Goal: Task Accomplishment & Management: Complete application form

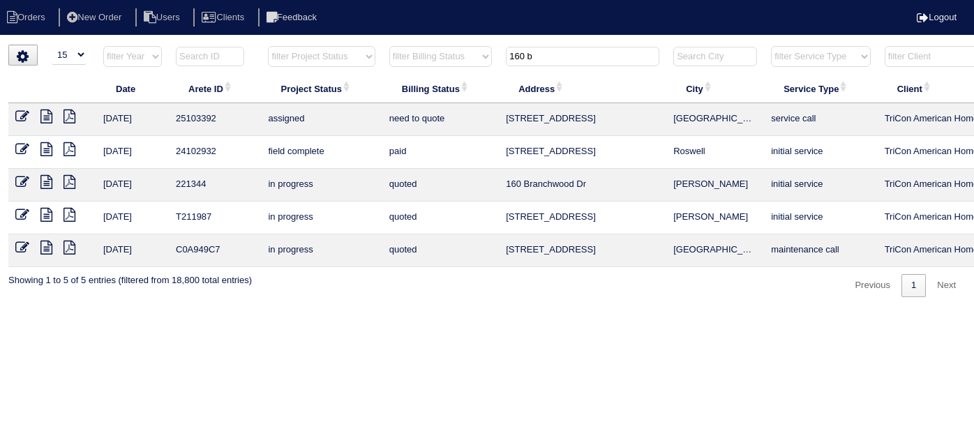
select select "15"
drag, startPoint x: 575, startPoint y: 55, endPoint x: 533, endPoint y: 39, distance: 44.8
click at [533, 39] on html "Orders New Order Users Clients Feedback Logout Orders New Order Users Clients M…" at bounding box center [487, 155] width 974 height 311
type input "1"
type input "745"
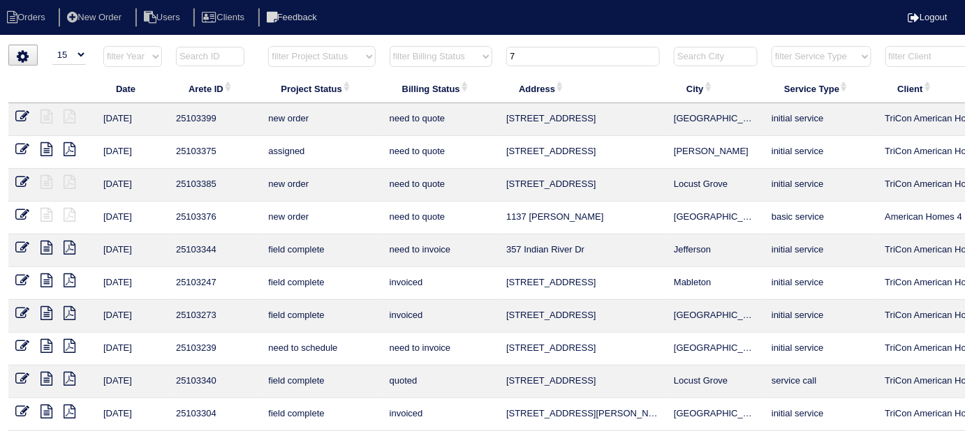
type input "7"
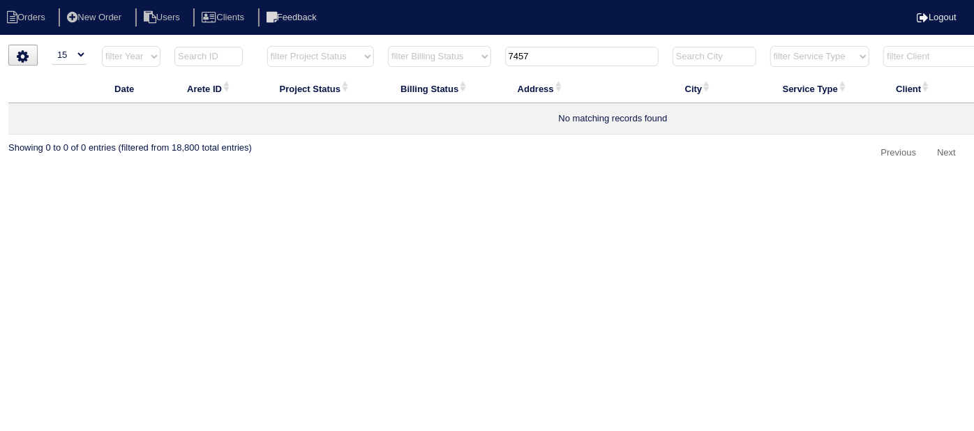
type input "7457"
drag, startPoint x: 556, startPoint y: 61, endPoint x: 499, endPoint y: 57, distance: 57.4
click at [499, 57] on th "7457" at bounding box center [581, 59] width 167 height 29
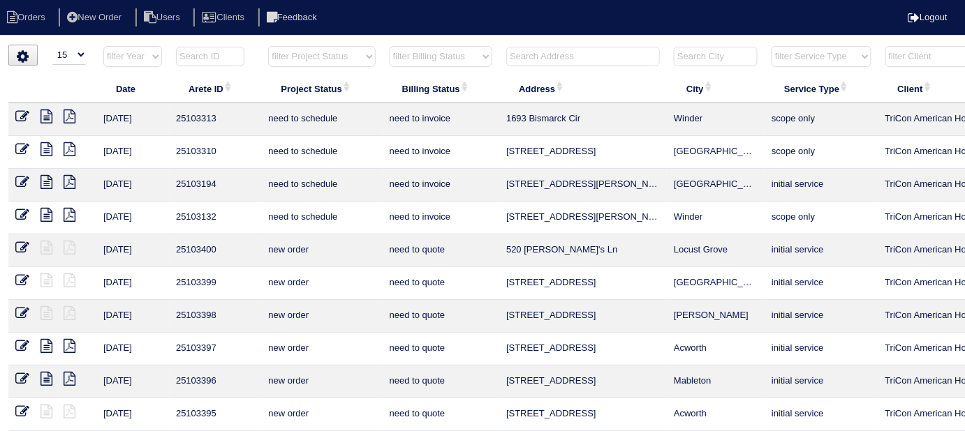
click at [520, 57] on input "text" at bounding box center [583, 57] width 154 height 20
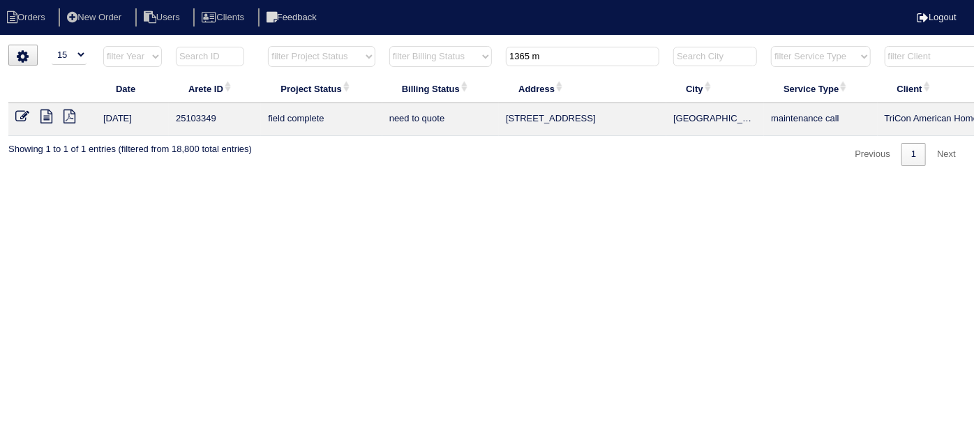
type input "1365 m"
click at [45, 112] on icon at bounding box center [46, 117] width 12 height 14
click at [21, 114] on icon at bounding box center [22, 117] width 14 height 14
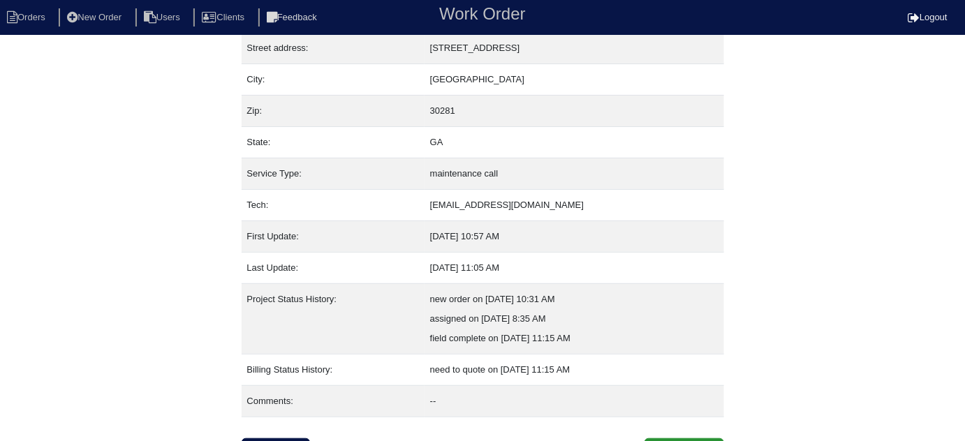
scroll to position [95, 0]
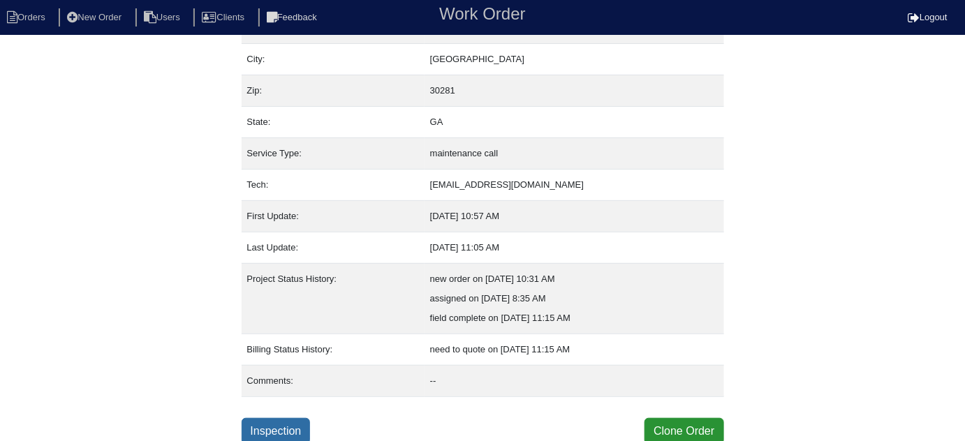
click at [280, 432] on link "Inspection" at bounding box center [275, 431] width 69 height 27
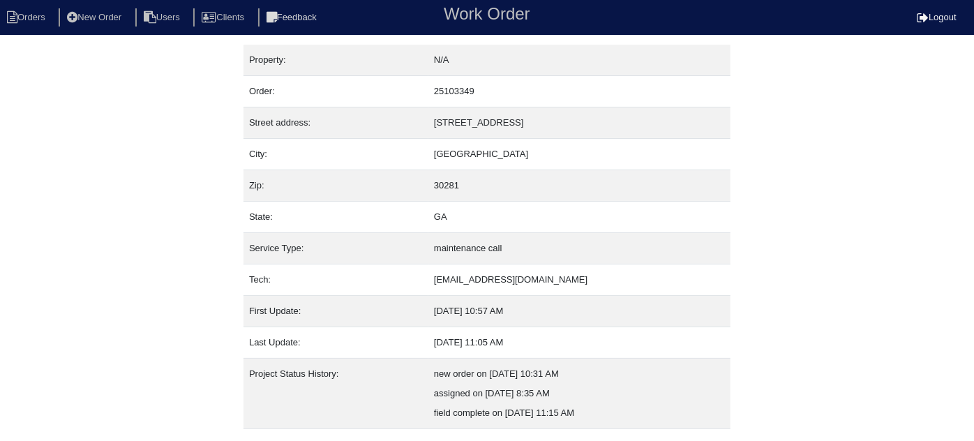
select select "0"
select select "1"
select select "Carrier"
select select "1"
select select "0"
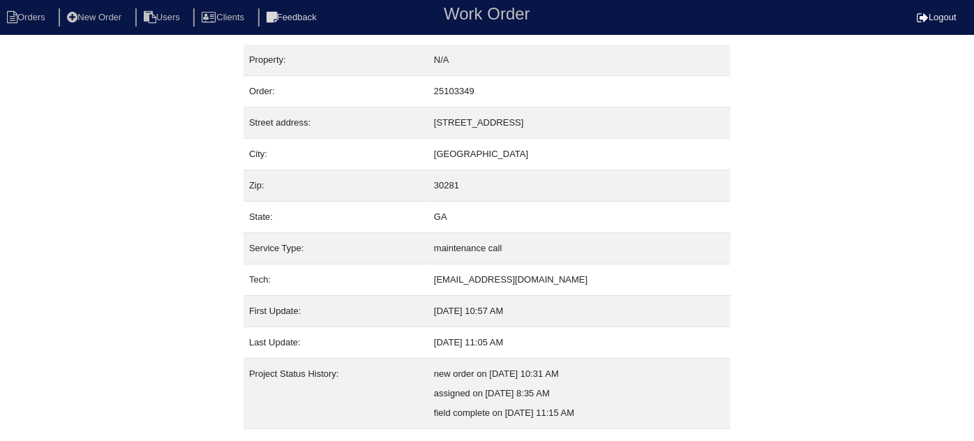
select select "1"
select select "0"
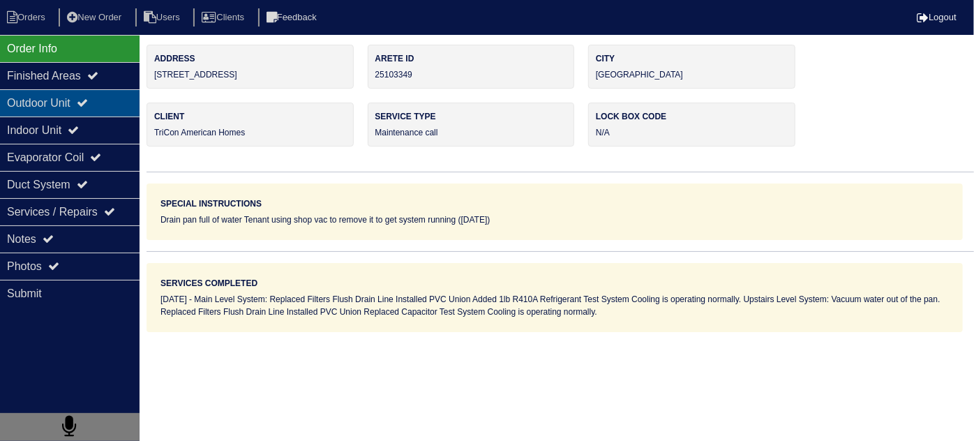
click at [70, 92] on div "Outdoor Unit" at bounding box center [70, 102] width 140 height 27
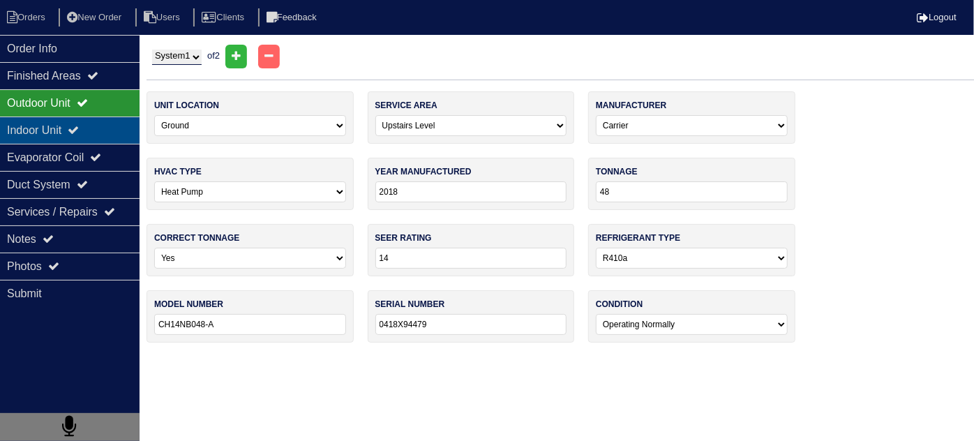
click at [59, 137] on div "Indoor Unit" at bounding box center [70, 130] width 140 height 27
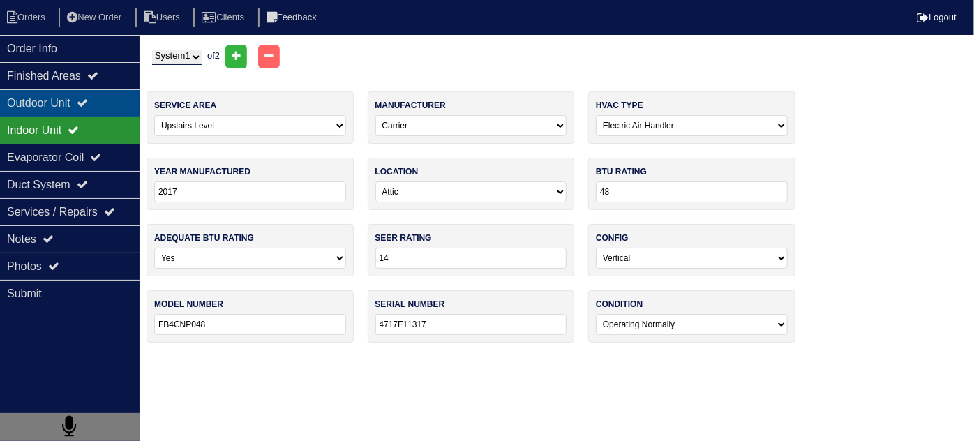
click at [51, 113] on div "Outdoor Unit" at bounding box center [70, 102] width 140 height 27
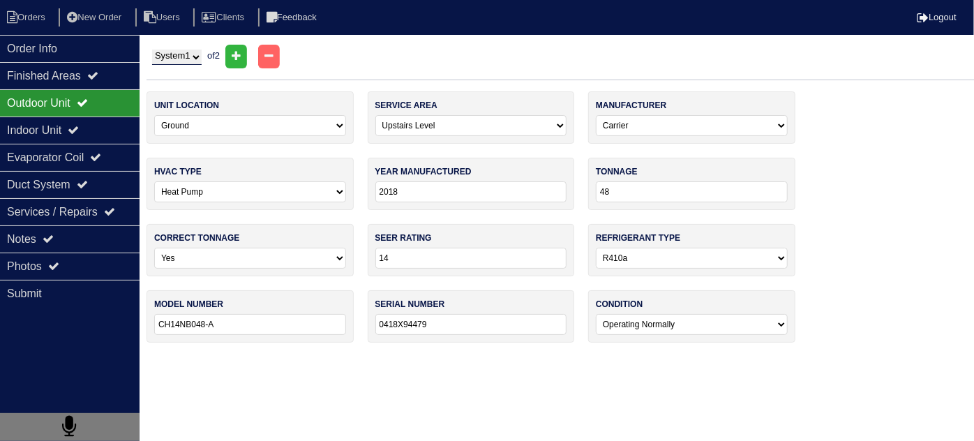
click at [172, 57] on select "System 1 System 2" at bounding box center [177, 57] width 50 height 15
drag, startPoint x: 180, startPoint y: 52, endPoint x: 179, endPoint y: 59, distance: 7.8
click at [180, 52] on select "System 1 System 2" at bounding box center [177, 57] width 50 height 15
select select "2"
click at [152, 50] on select "System 1 System 2" at bounding box center [177, 57] width 50 height 15
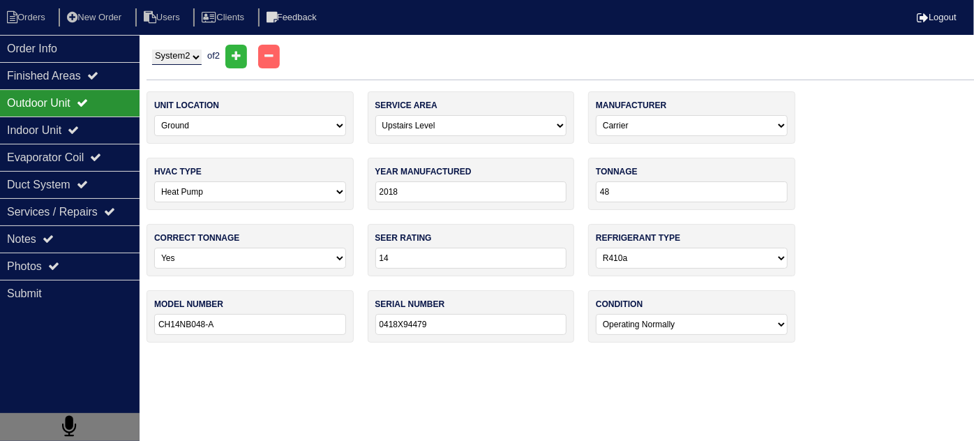
select select "0"
select select "Goodman"
type input "2023"
type input "42"
type input "GSZB404210AA"
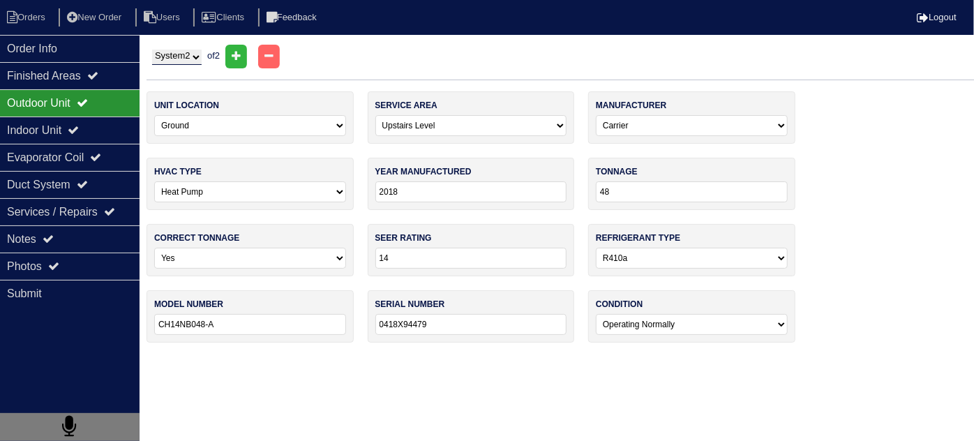
type input "2301107459"
click at [82, 105] on div "Outdoor Unit" at bounding box center [70, 102] width 140 height 27
click at [70, 125] on div "Indoor Unit" at bounding box center [70, 130] width 140 height 27
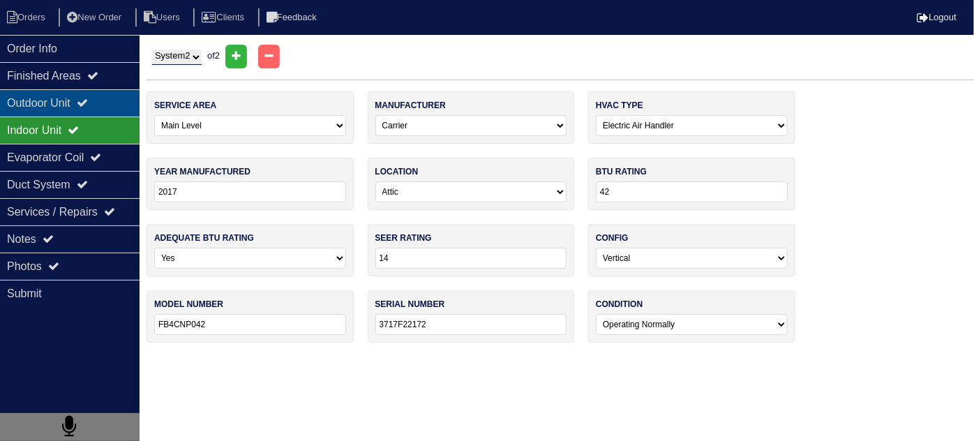
click at [54, 99] on div "Outdoor Unit" at bounding box center [70, 102] width 140 height 27
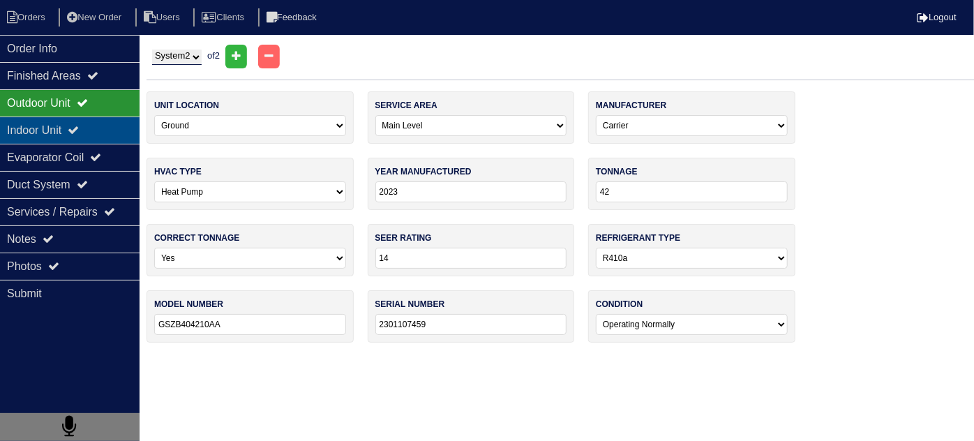
click at [52, 133] on div "Indoor Unit" at bounding box center [70, 130] width 140 height 27
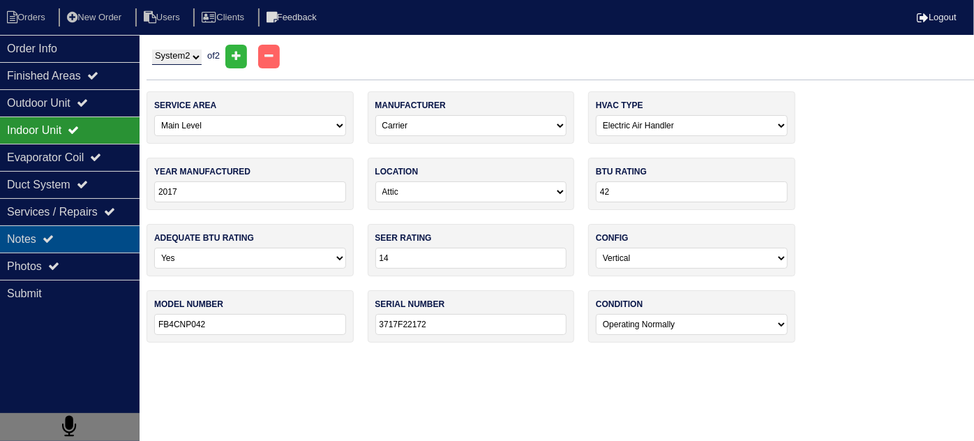
click at [64, 236] on div "Notes" at bounding box center [70, 238] width 140 height 27
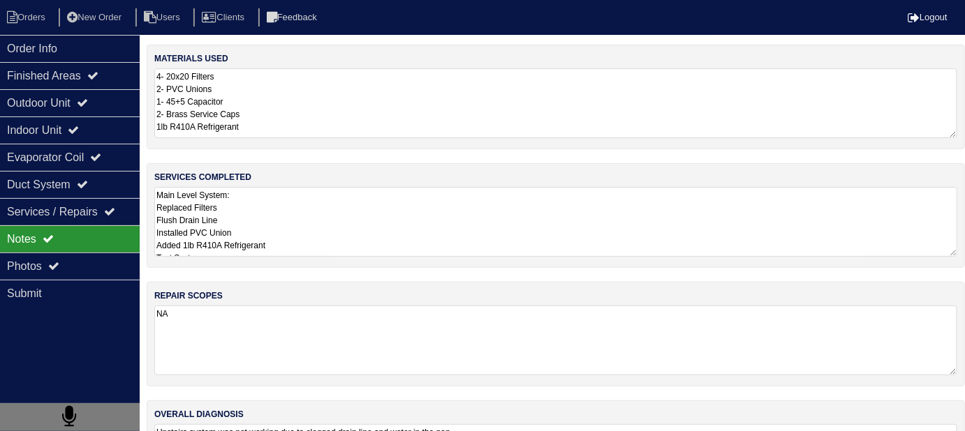
click at [456, 198] on textarea "Main Level System: Replaced Filters Flush Drain Line Installed PVC Union Added …" at bounding box center [555, 222] width 803 height 70
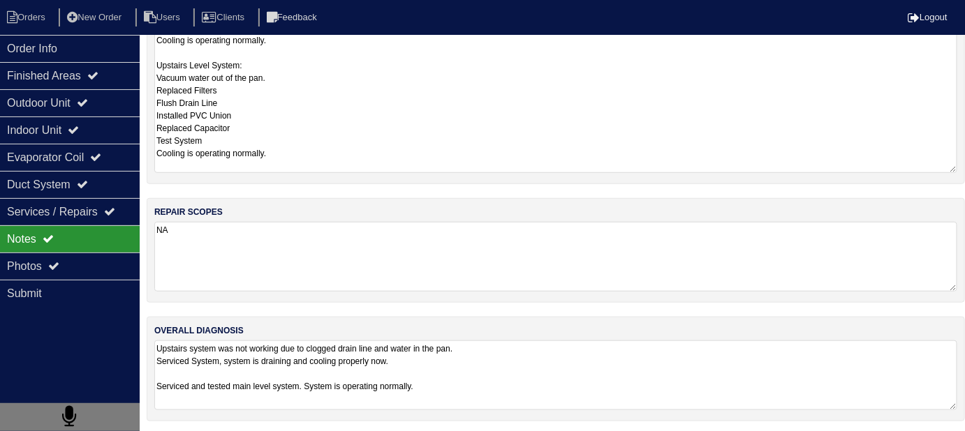
click at [549, 327] on div "overall diagnosis Upstairs system was not working due to clogged drain line and…" at bounding box center [556, 369] width 818 height 105
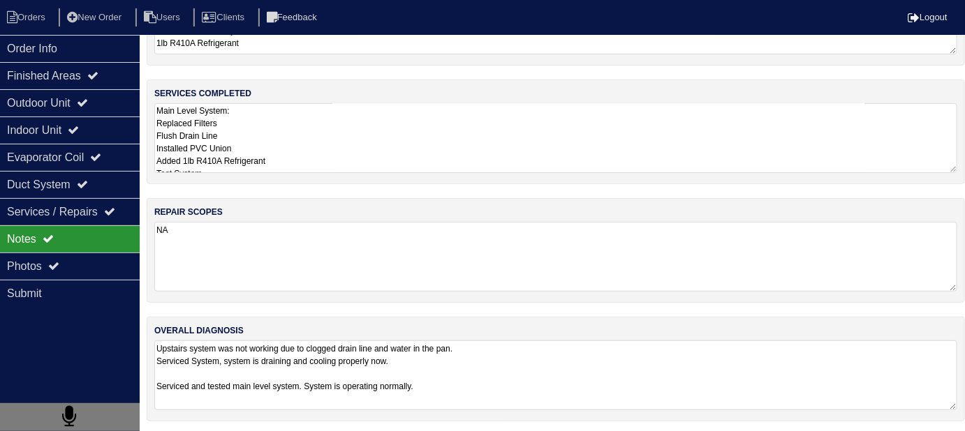
click at [579, 408] on div "overall diagnosis Upstairs system was not working due to clogged drain line and…" at bounding box center [556, 369] width 818 height 105
click at [571, 401] on textarea "Upstairs system was not working due to clogged drain line and water in the pan.…" at bounding box center [555, 375] width 803 height 69
click at [354, 140] on textarea "Main Level System: Replaced Filters Flush Drain Line Installed PVC Union Added …" at bounding box center [555, 139] width 803 height 70
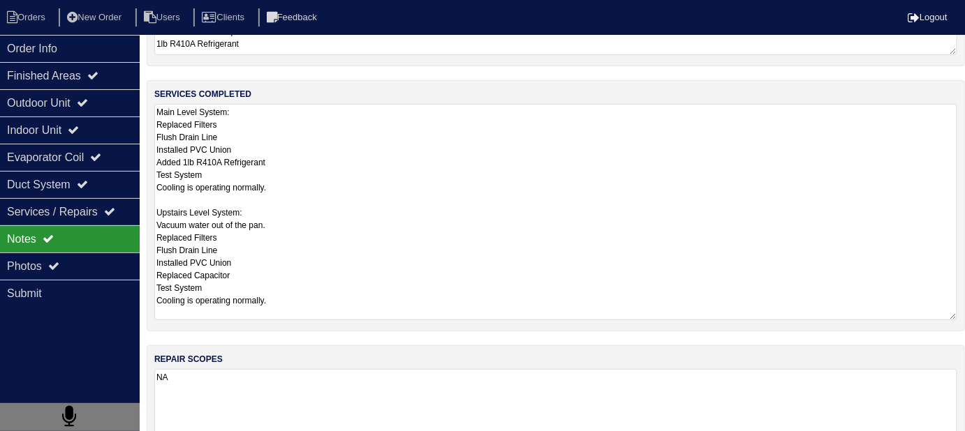
scroll to position [84, 0]
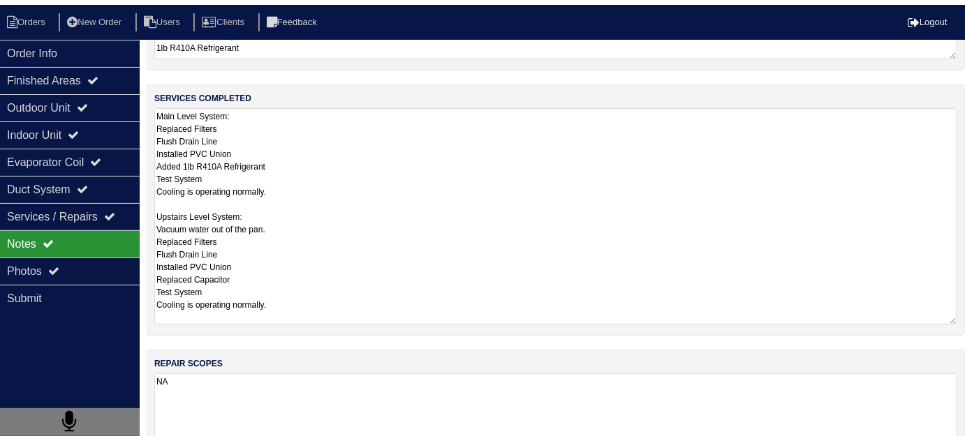
scroll to position [95, 0]
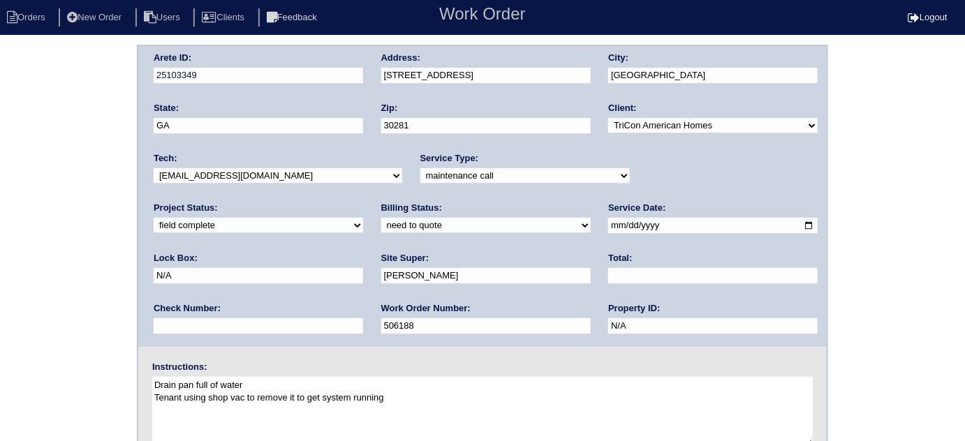
drag, startPoint x: 188, startPoint y: 222, endPoint x: 187, endPoint y: 230, distance: 7.8
click at [381, 222] on select "need to quote quoted need to invoice invoiced paid warranty purchase order need…" at bounding box center [485, 225] width 209 height 15
select select "quoted"
click at [381, 218] on select "need to quote quoted need to invoice invoiced paid warranty purchase order need…" at bounding box center [485, 225] width 209 height 15
drag, startPoint x: 452, startPoint y: 278, endPoint x: 425, endPoint y: 267, distance: 29.7
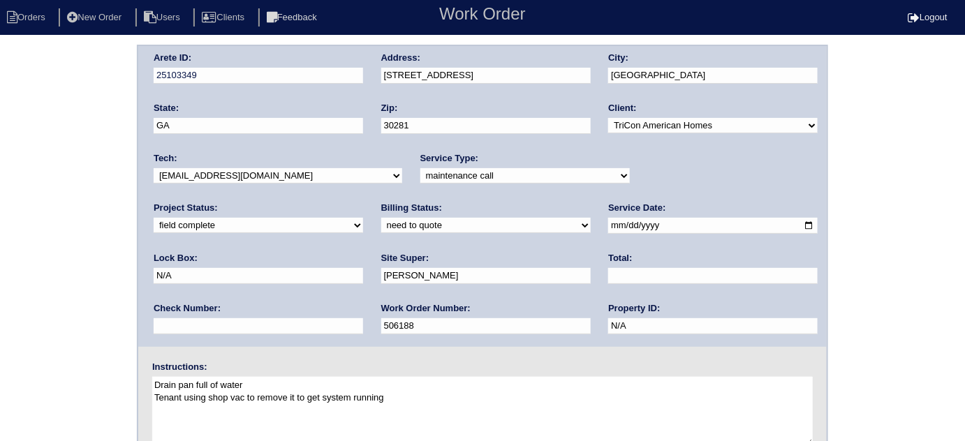
click at [608, 278] on input "text" at bounding box center [712, 276] width 209 height 16
type input "995.00"
click at [29, 306] on div "Arete ID: 25103349 Address: 1365 Mandarin Ln City: Stockbridge State: GA Zip: 3…" at bounding box center [482, 327] width 965 height 565
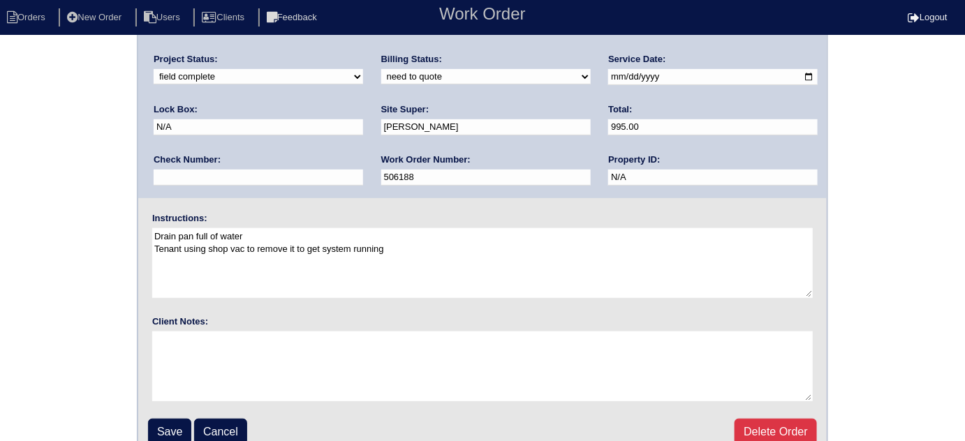
scroll to position [165, 0]
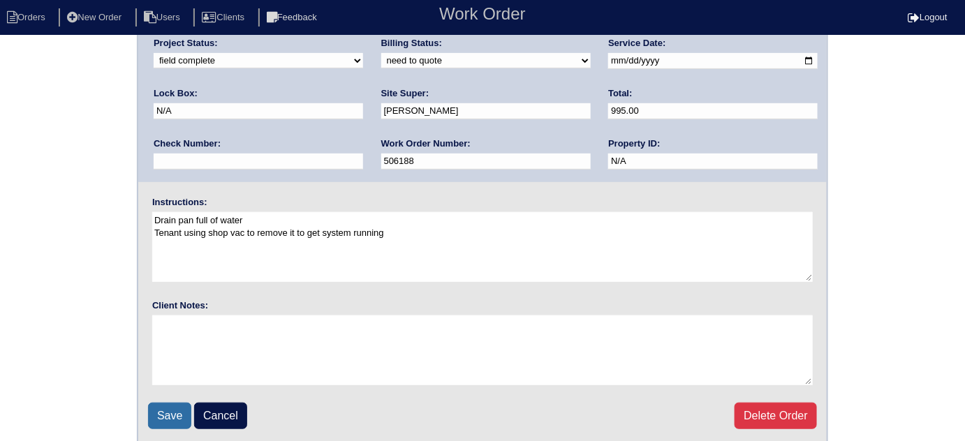
click at [158, 403] on input "Save" at bounding box center [169, 416] width 43 height 27
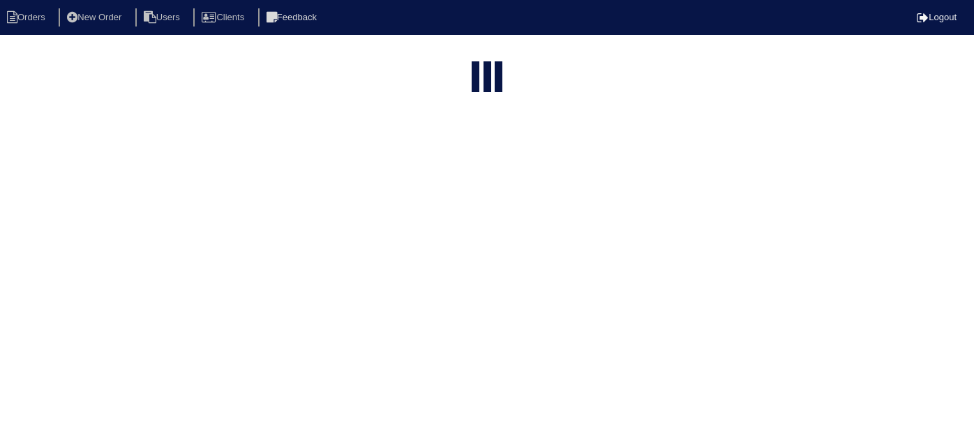
select select "15"
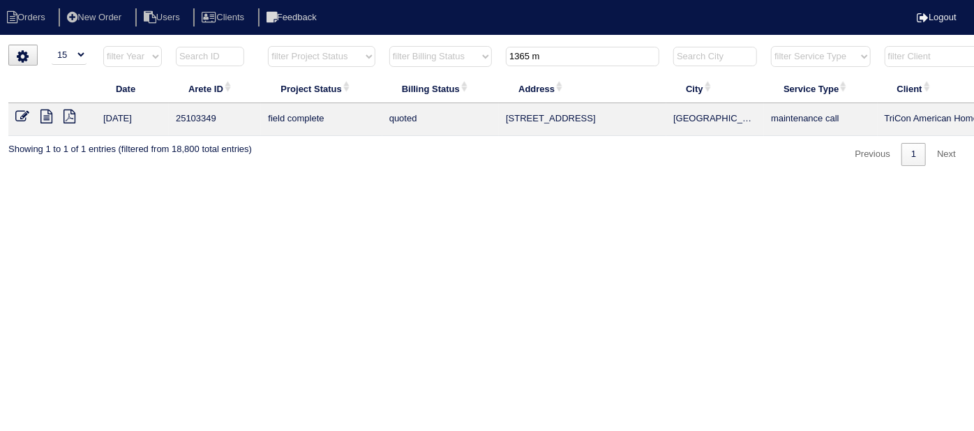
drag, startPoint x: 552, startPoint y: 53, endPoint x: 353, endPoint y: 1, distance: 205.5
click at [378, 45] on body "Orders New Order Users Clients Feedback Logout Orders New Order Users Clients M…" at bounding box center [487, 105] width 974 height 121
type input "124 e"
click at [41, 115] on icon at bounding box center [46, 117] width 12 height 14
click at [18, 119] on icon at bounding box center [22, 117] width 14 height 14
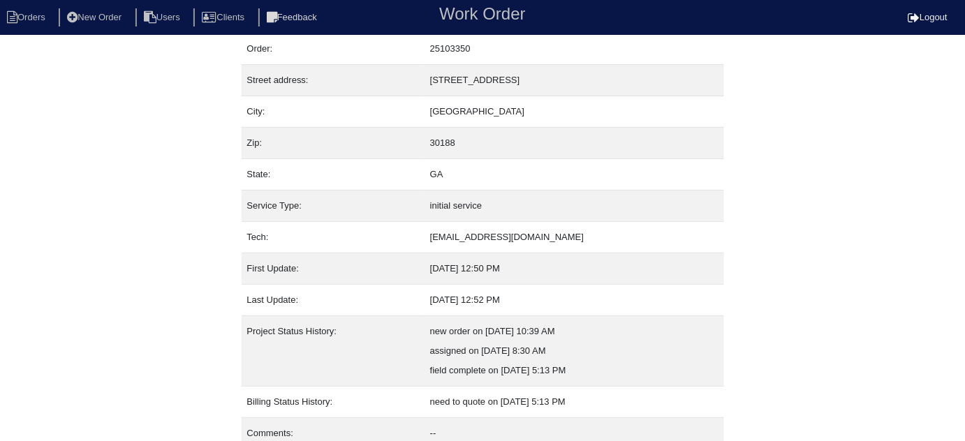
scroll to position [95, 0]
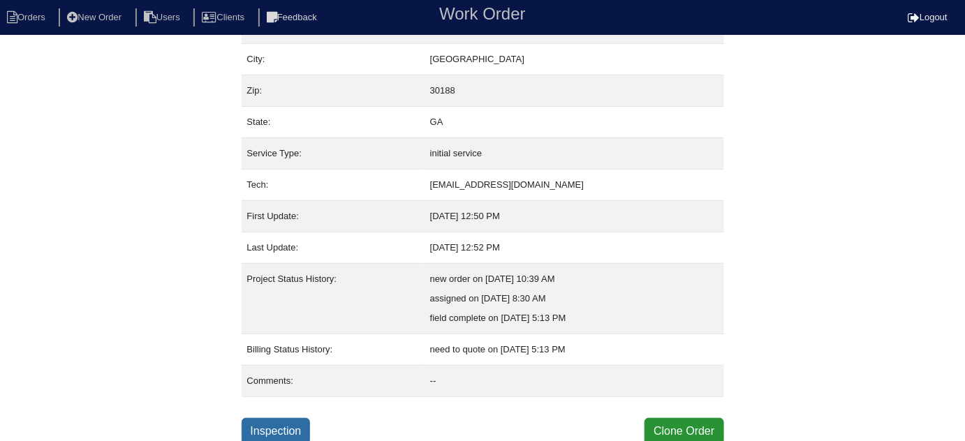
click at [270, 418] on link "Inspection" at bounding box center [275, 431] width 69 height 27
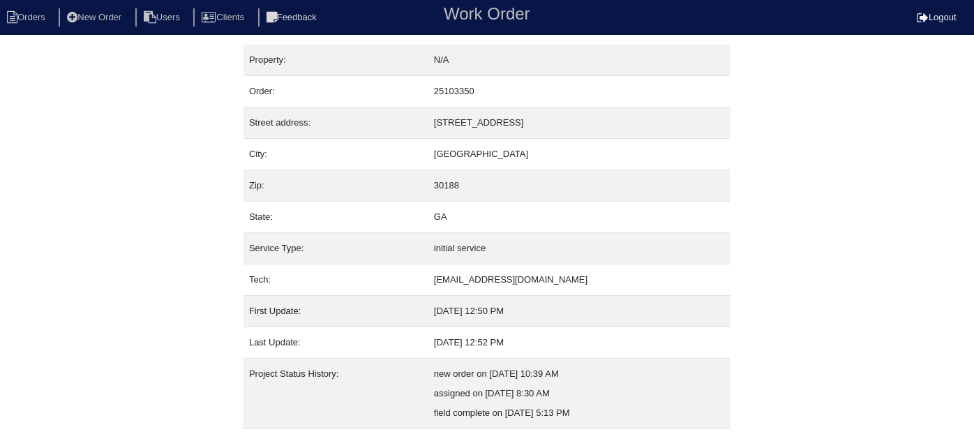
select select "0"
select select "3"
select select "Lennox"
select select "1"
select select "0"
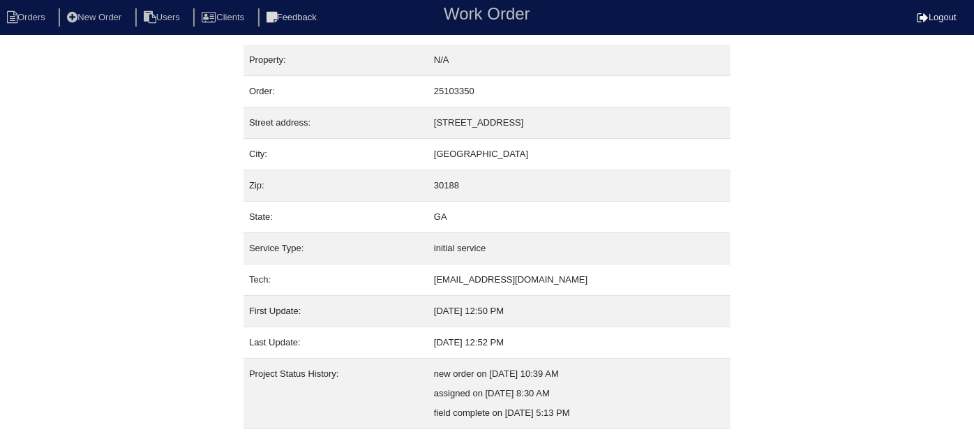
select select "1"
select select "0"
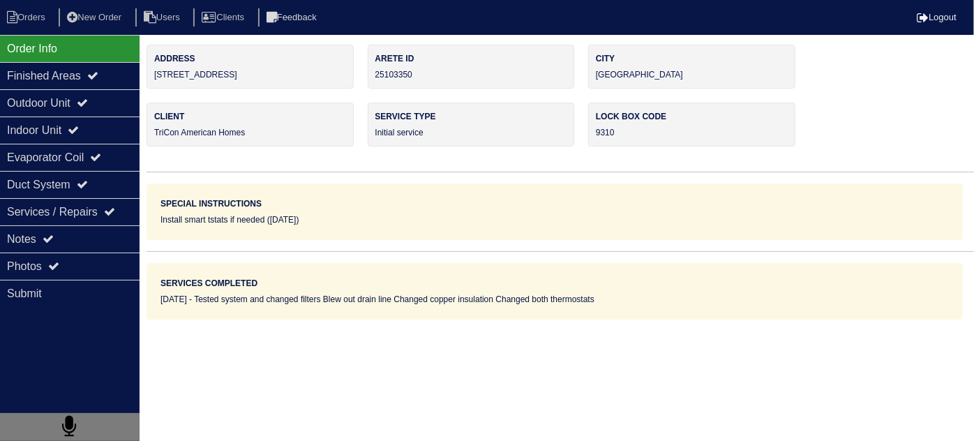
click at [53, 102] on div "Outdoor Unit" at bounding box center [70, 102] width 140 height 27
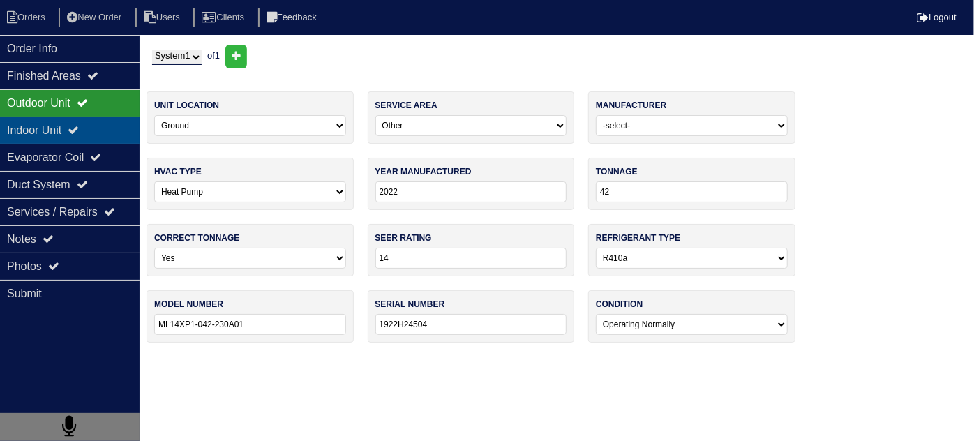
click at [41, 128] on div "Indoor Unit" at bounding box center [70, 130] width 140 height 27
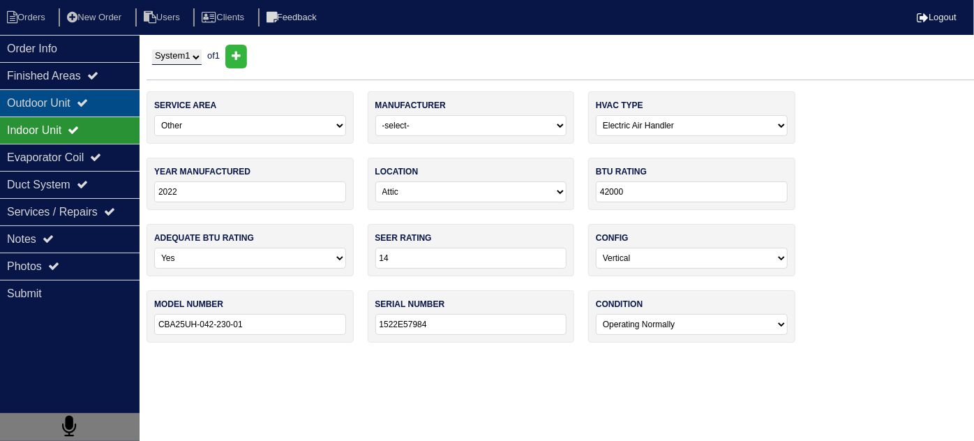
click at [34, 102] on div "Outdoor Unit" at bounding box center [70, 102] width 140 height 27
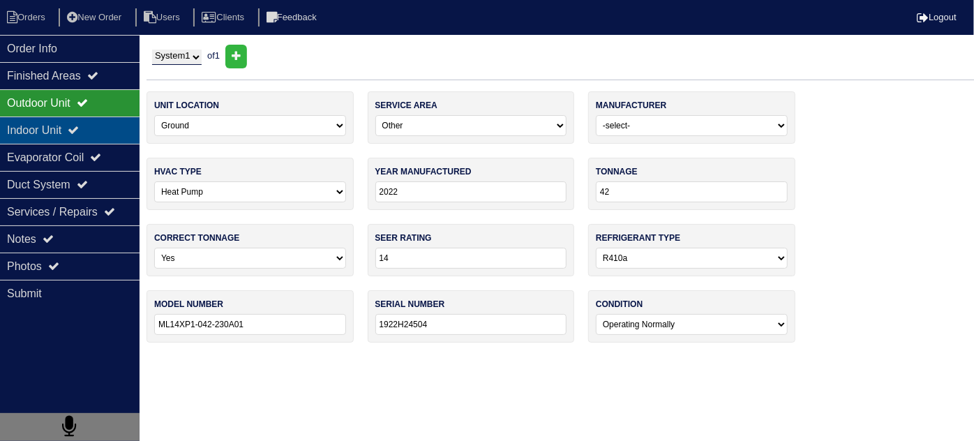
click at [104, 119] on div "Indoor Unit" at bounding box center [70, 130] width 140 height 27
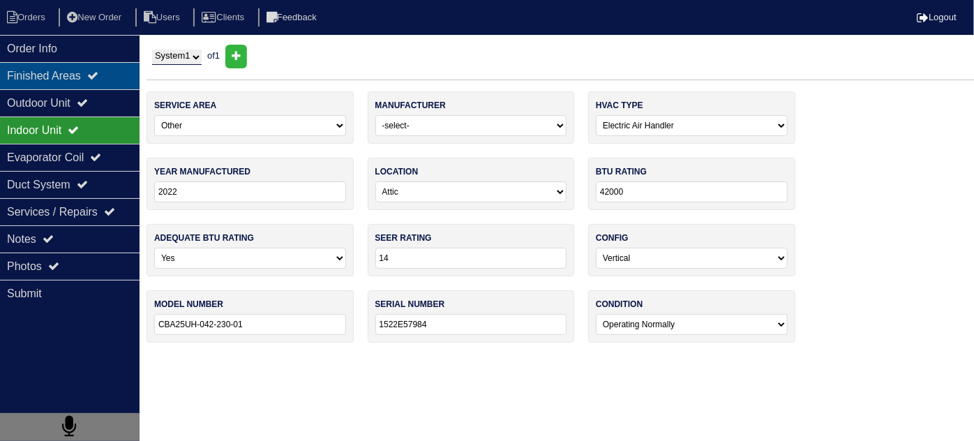
click at [93, 87] on div "Finished Areas" at bounding box center [70, 75] width 140 height 27
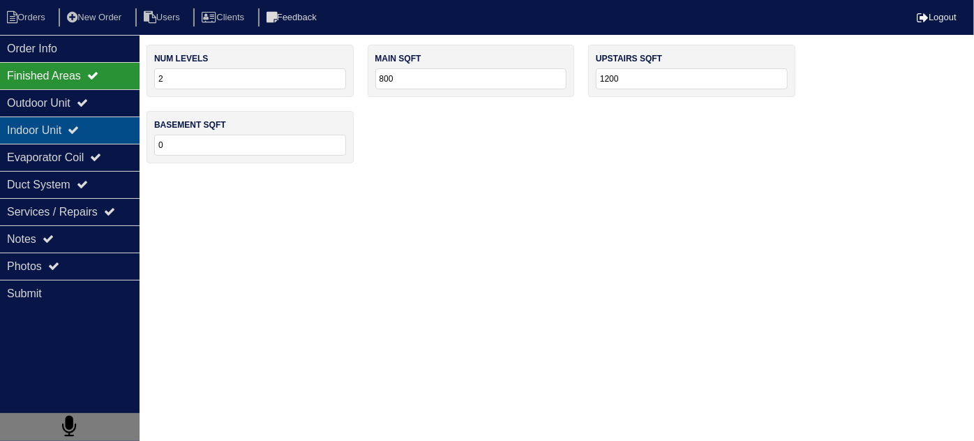
click at [77, 133] on div "Indoor Unit" at bounding box center [70, 130] width 140 height 27
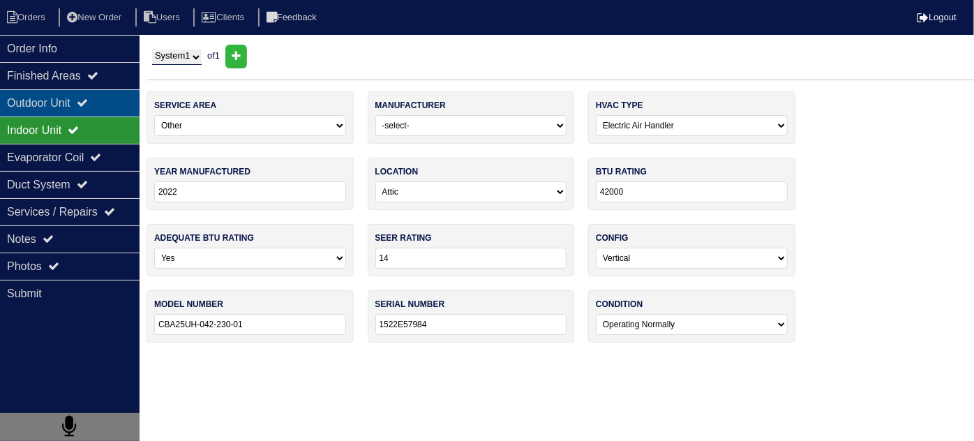
click at [77, 107] on div "Outdoor Unit" at bounding box center [70, 102] width 140 height 27
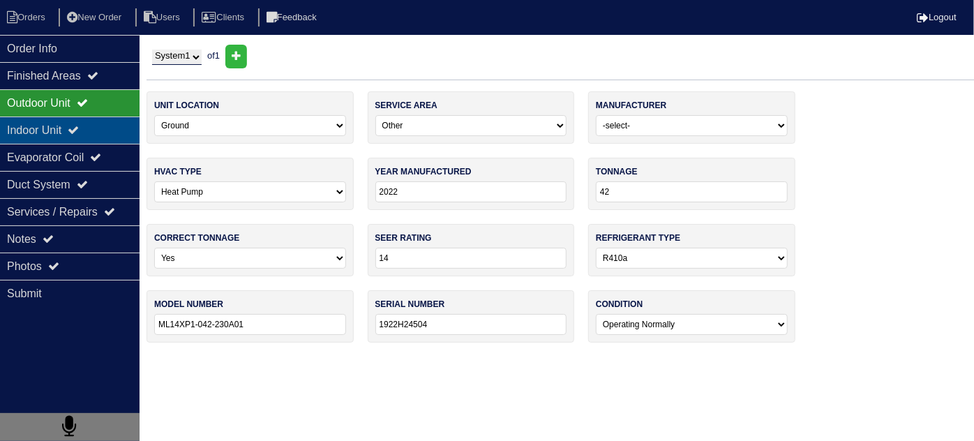
drag, startPoint x: 93, startPoint y: 135, endPoint x: 87, endPoint y: 119, distance: 17.7
click at [93, 135] on div "Indoor Unit" at bounding box center [70, 130] width 140 height 27
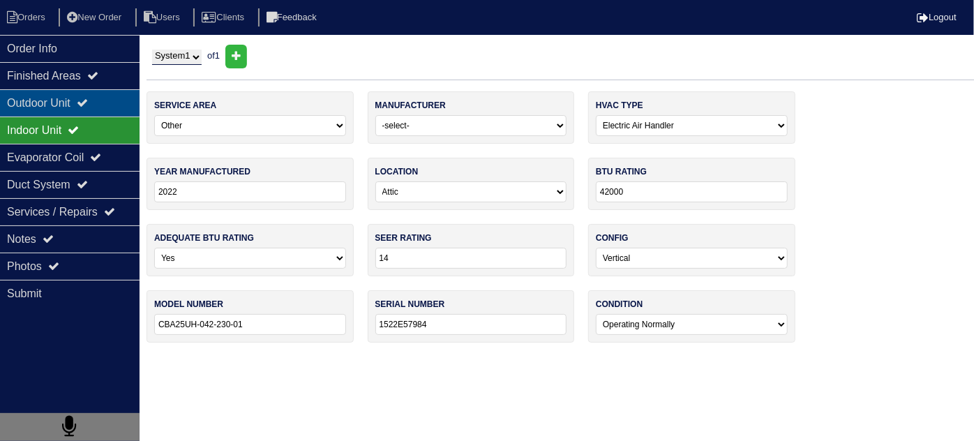
click at [83, 103] on div "Outdoor Unit" at bounding box center [70, 102] width 140 height 27
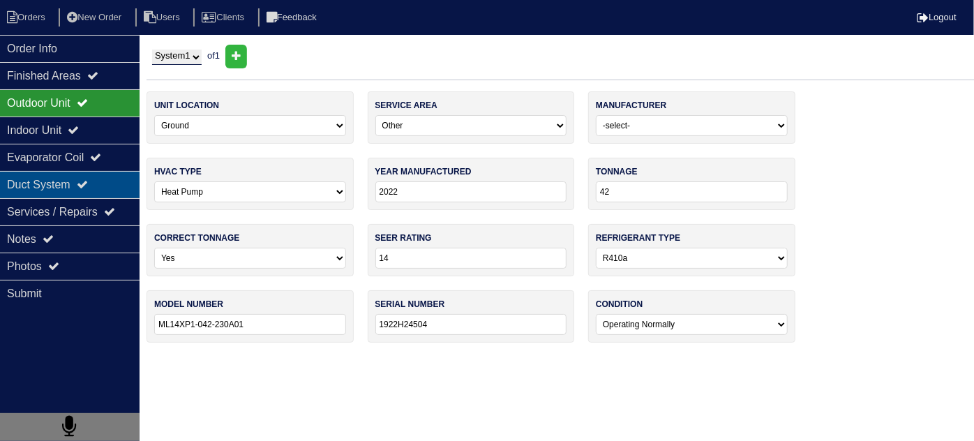
click at [59, 194] on div "Duct System" at bounding box center [70, 184] width 140 height 27
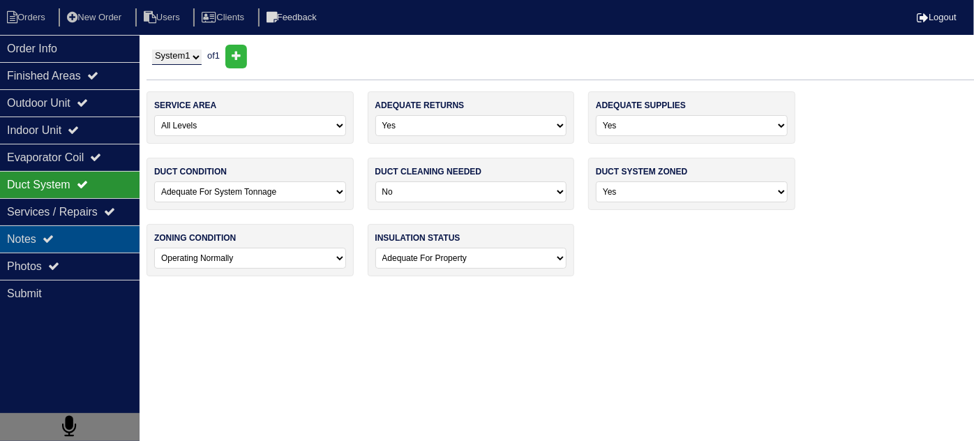
click at [52, 235] on icon at bounding box center [48, 238] width 11 height 11
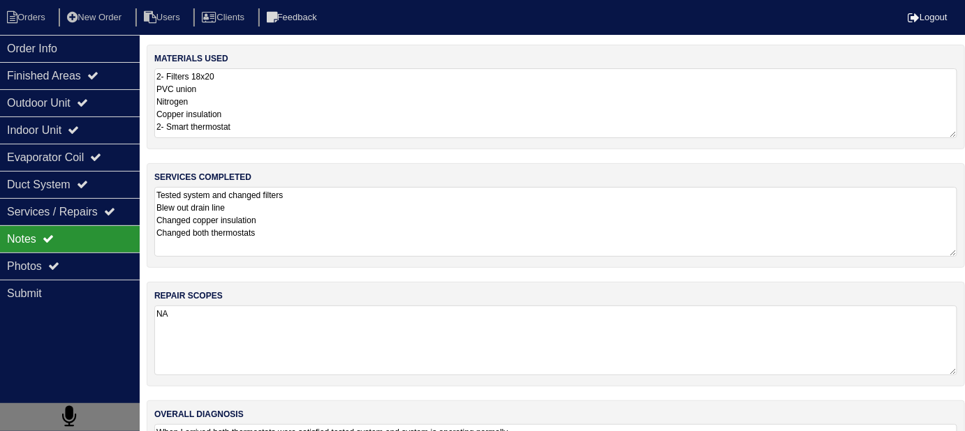
click at [360, 225] on textarea "Tested system and changed filters Blew out drain line Changed copper insulation…" at bounding box center [555, 222] width 803 height 70
click at [336, 121] on textarea "2- Filters 18x20 PVC union Nitrogen Copper insulation 2- Smart thermostat" at bounding box center [555, 103] width 803 height 70
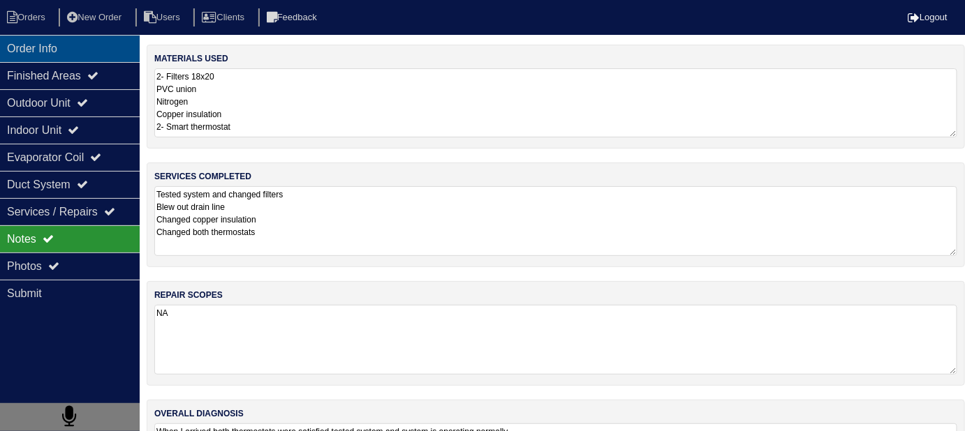
click at [70, 36] on div "Order Info" at bounding box center [70, 48] width 140 height 27
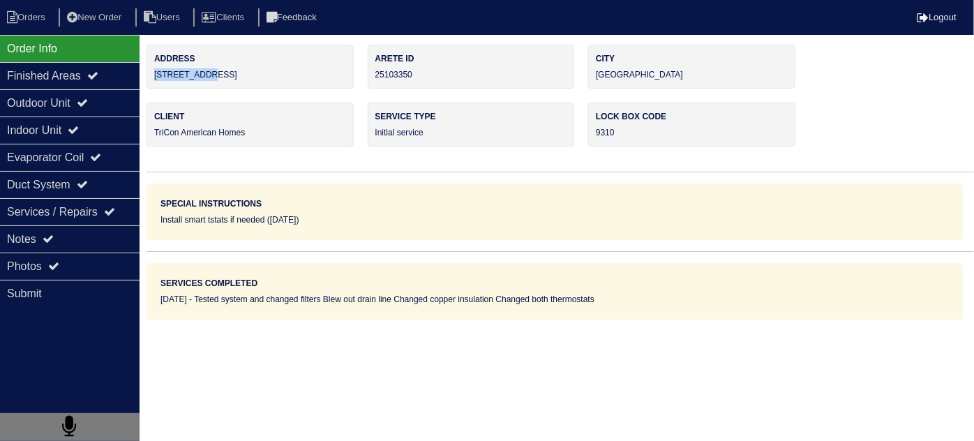
drag, startPoint x: 220, startPoint y: 66, endPoint x: 154, endPoint y: 77, distance: 67.2
click at [154, 77] on div "Address 124 E Rdg Wy" at bounding box center [250, 67] width 207 height 44
copy div "[STREET_ADDRESS]"
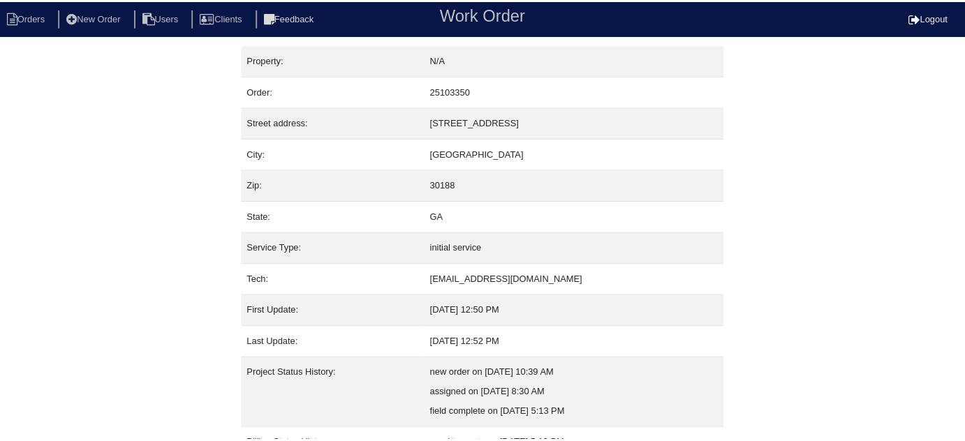
scroll to position [95, 0]
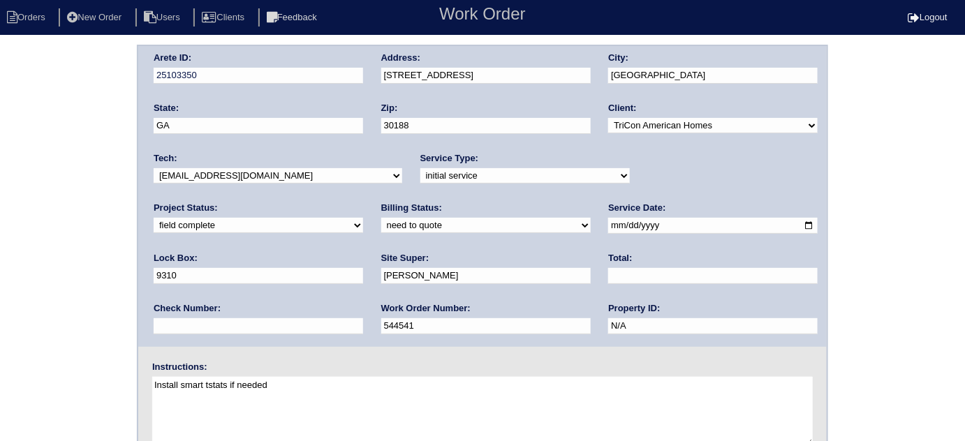
drag, startPoint x: 0, startPoint y: 0, endPoint x: 205, endPoint y: 228, distance: 306.9
click at [381, 228] on select "need to quote quoted need to invoice invoiced paid warranty purchase order need…" at bounding box center [485, 225] width 209 height 15
select select "quoted"
click at [381, 218] on select "need to quote quoted need to invoice invoiced paid warranty purchase order need…" at bounding box center [485, 225] width 209 height 15
click at [442, 290] on div "Arete ID: 25103350 Address: [STREET_ADDRESS] City: [GEOGRAPHIC_DATA] State: [GE…" at bounding box center [482, 196] width 688 height 301
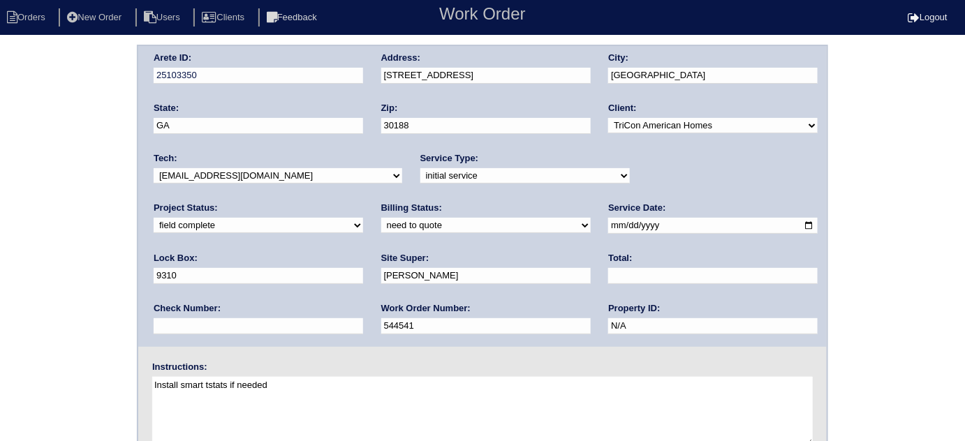
click at [608, 281] on input "text" at bounding box center [712, 276] width 209 height 16
type input "535.00"
click at [381, 262] on div "Site Super: [PERSON_NAME]" at bounding box center [485, 271] width 209 height 39
click at [452, 153] on div "Service Type: -select- initial service basic service maintenance call replaceme…" at bounding box center [524, 171] width 209 height 38
click at [0, 315] on div "Arete ID: 25103350 Address: [STREET_ADDRESS] City: [GEOGRAPHIC_DATA] State: [GE…" at bounding box center [482, 327] width 965 height 565
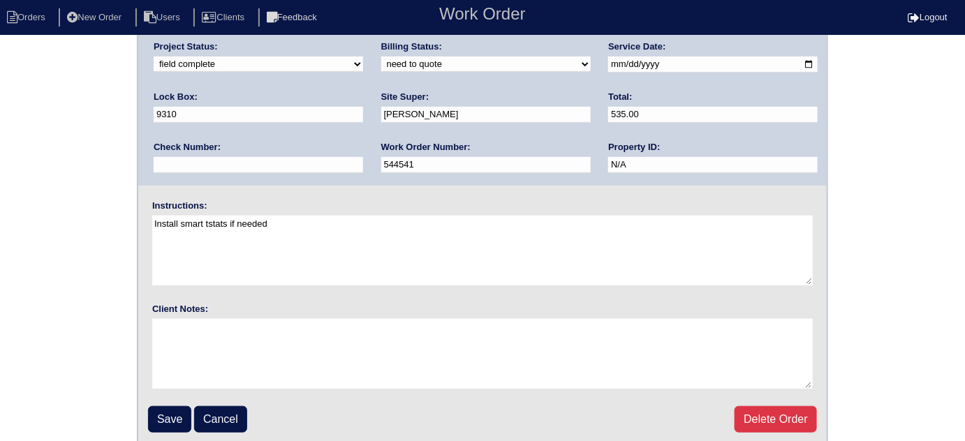
scroll to position [165, 0]
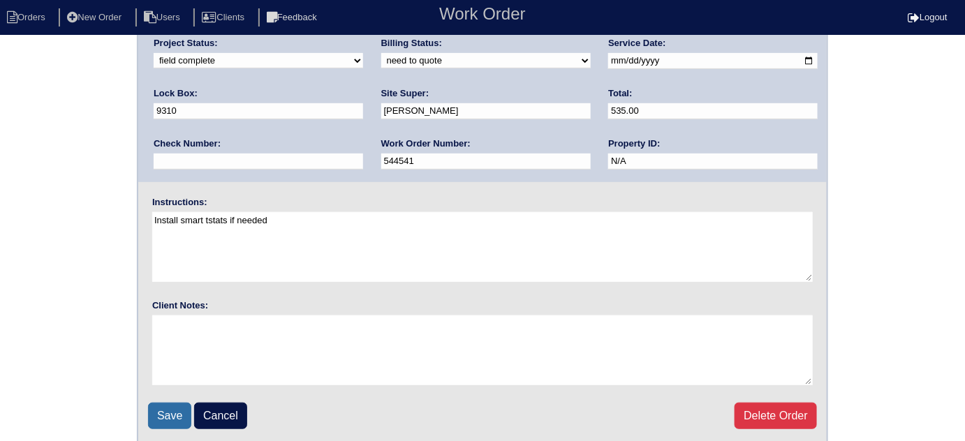
click at [174, 422] on input "Save" at bounding box center [169, 416] width 43 height 27
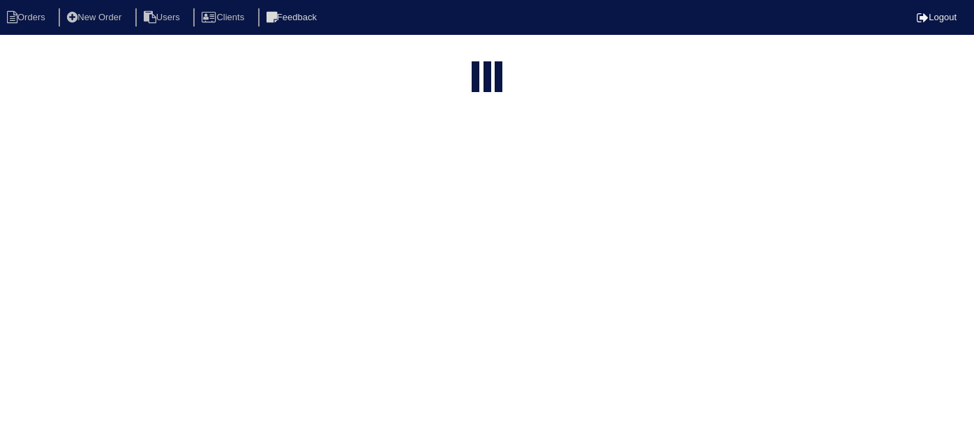
select select "15"
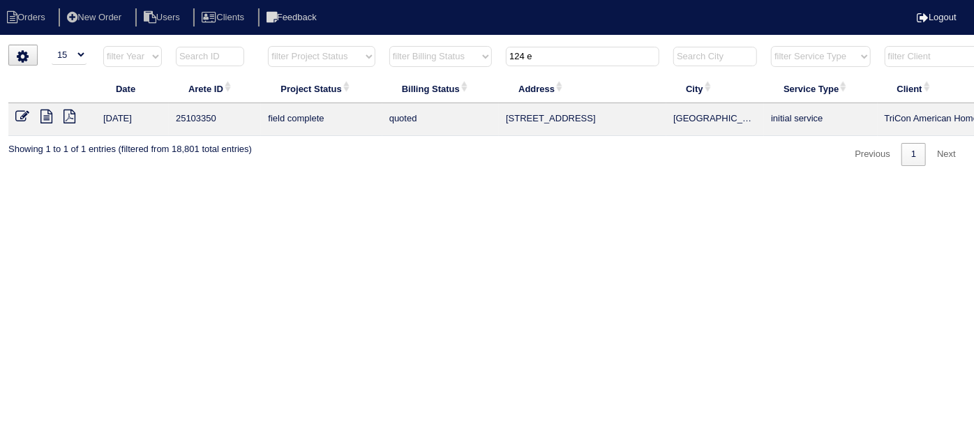
drag, startPoint x: 597, startPoint y: 61, endPoint x: 398, endPoint y: 25, distance: 202.9
click at [398, 45] on body "Orders New Order Users Clients Feedback Logout Orders New Order Users Clients M…" at bounding box center [487, 105] width 974 height 121
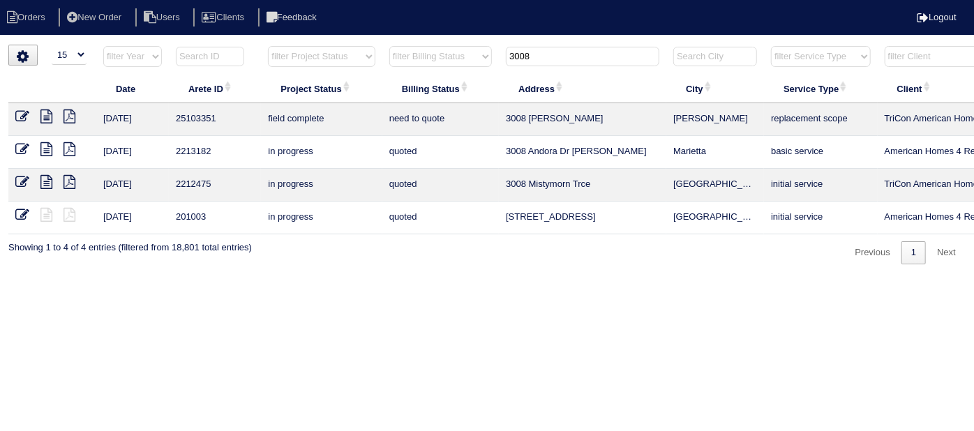
type input "3008"
click at [45, 113] on icon at bounding box center [46, 117] width 12 height 14
click at [20, 119] on icon at bounding box center [22, 117] width 14 height 14
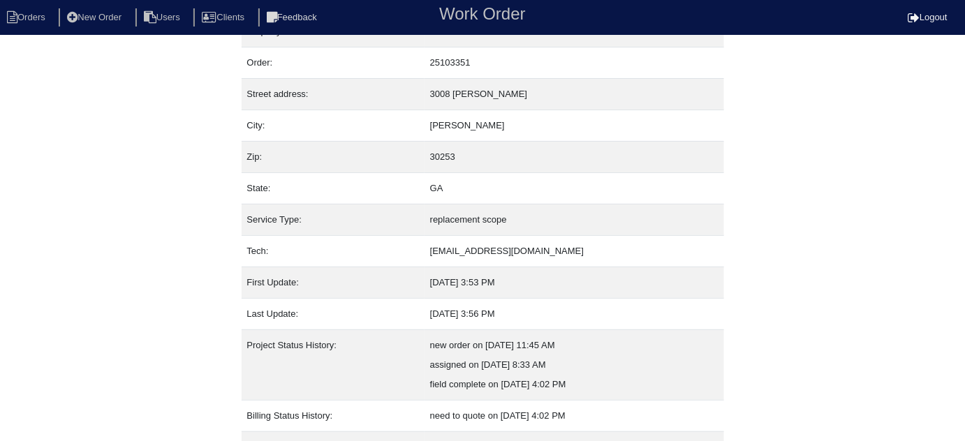
scroll to position [95, 0]
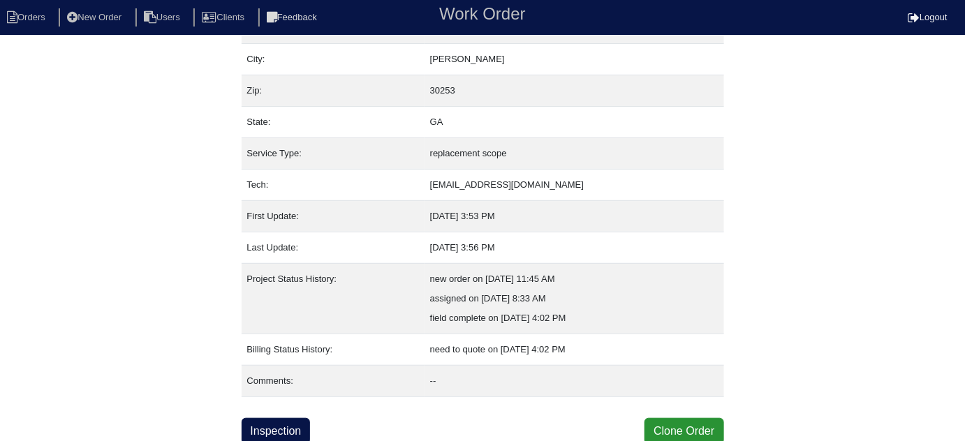
drag, startPoint x: 255, startPoint y: 418, endPoint x: 267, endPoint y: 258, distance: 161.0
click at [255, 419] on link "Inspection" at bounding box center [275, 431] width 69 height 27
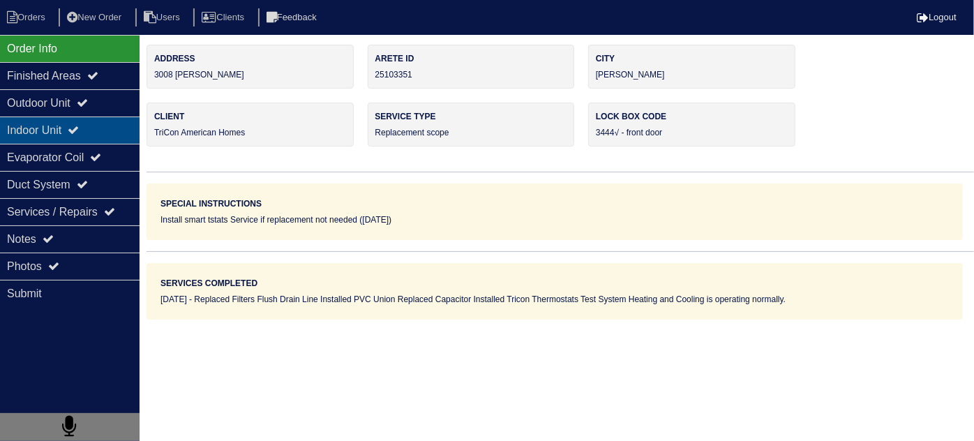
drag, startPoint x: 76, startPoint y: 105, endPoint x: 74, endPoint y: 130, distance: 24.5
click at [76, 105] on div "Outdoor Unit" at bounding box center [70, 102] width 140 height 27
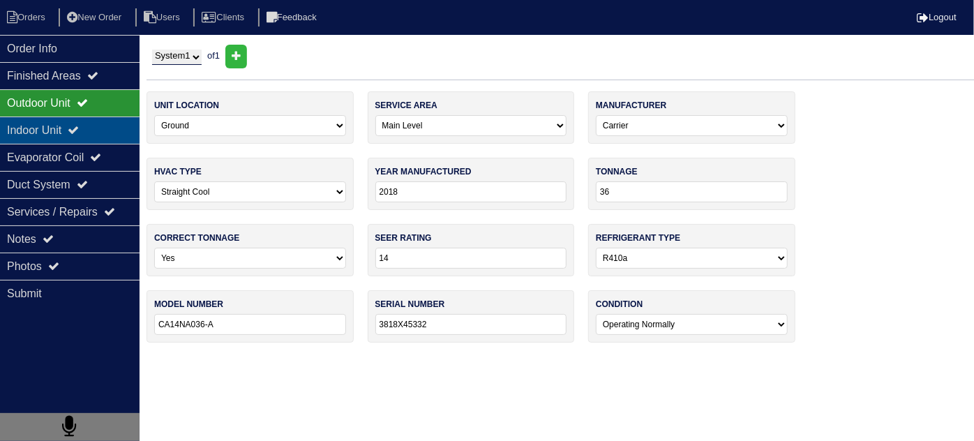
click at [71, 135] on div "Indoor Unit" at bounding box center [70, 130] width 140 height 27
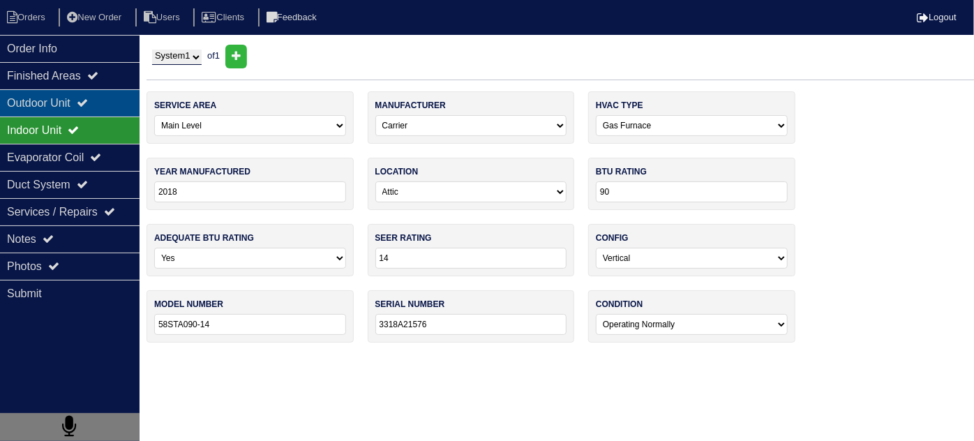
click at [63, 107] on div "Outdoor Unit" at bounding box center [70, 102] width 140 height 27
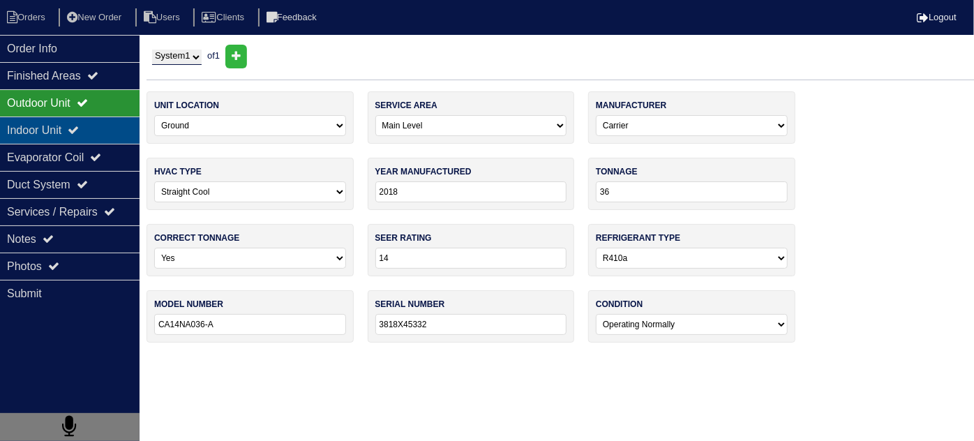
click at [61, 120] on div "Indoor Unit" at bounding box center [70, 130] width 140 height 27
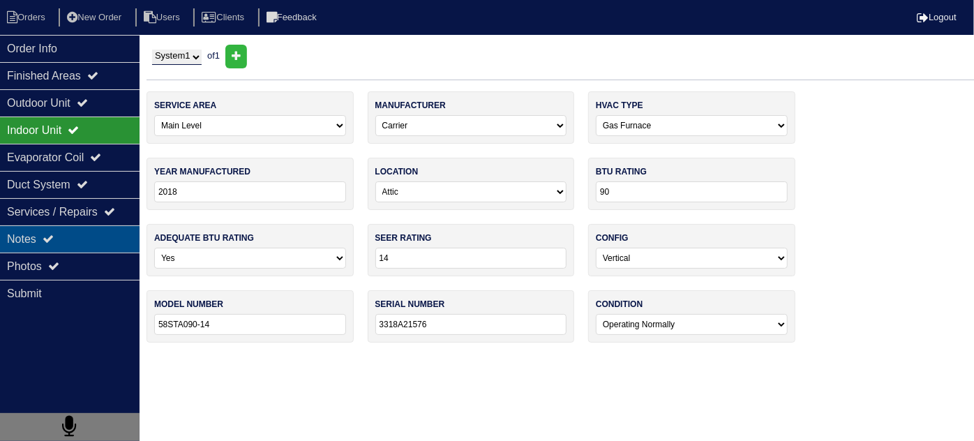
click at [61, 225] on div "Notes" at bounding box center [70, 238] width 140 height 27
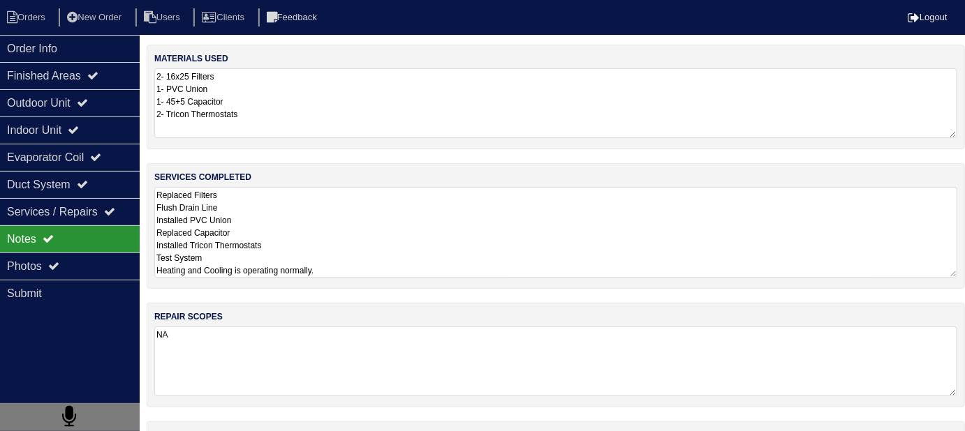
click at [368, 242] on textarea "Replaced Filters Flush Drain Line Installed PVC Union Replaced Capacitor Instal…" at bounding box center [555, 232] width 803 height 91
click at [89, 172] on div "Duct System" at bounding box center [70, 184] width 140 height 27
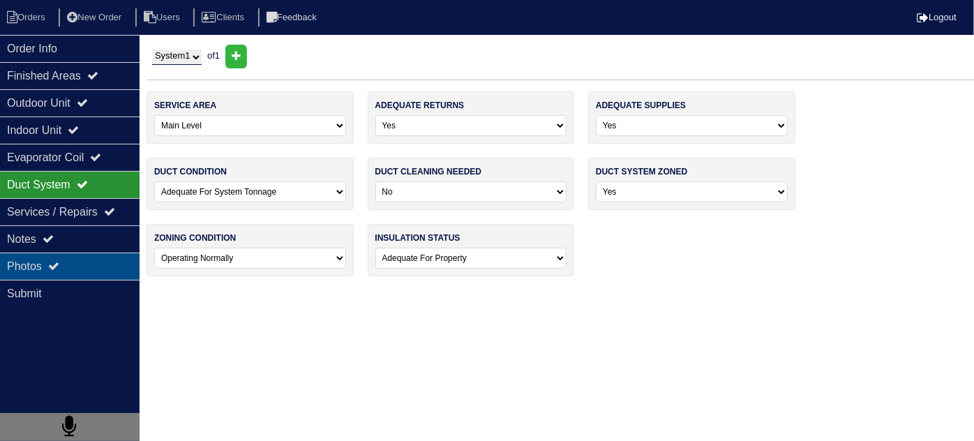
click at [64, 255] on div "Photos" at bounding box center [70, 266] width 140 height 27
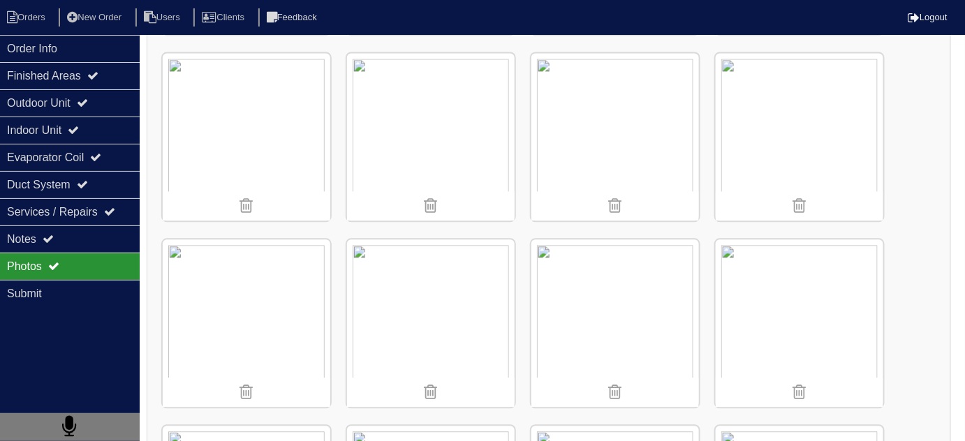
scroll to position [951, 0]
click at [81, 50] on div "Order Info" at bounding box center [70, 48] width 140 height 27
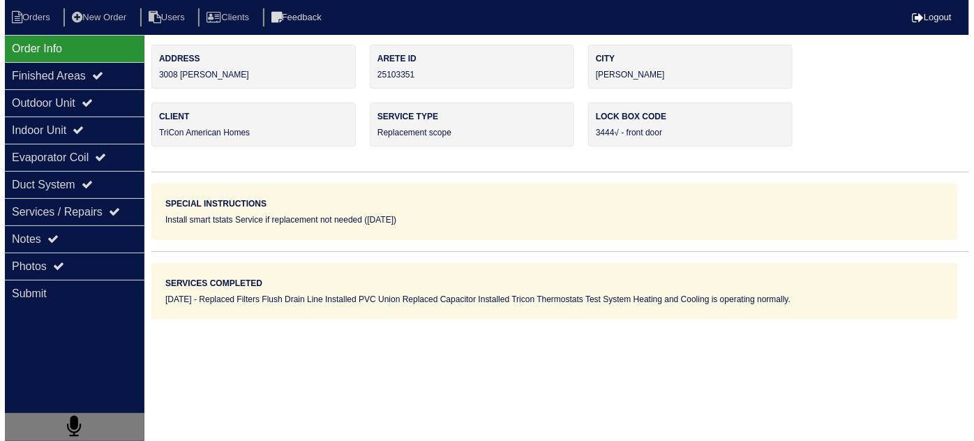
scroll to position [0, 0]
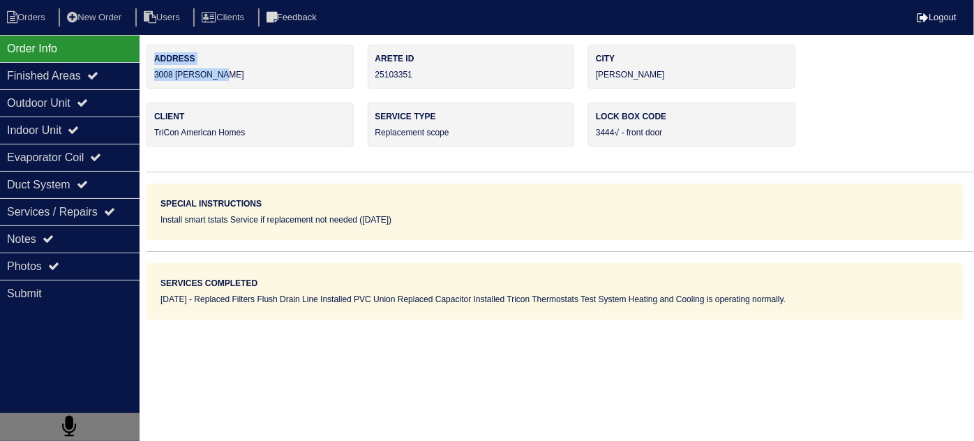
drag, startPoint x: 234, startPoint y: 73, endPoint x: 141, endPoint y: 77, distance: 93.6
click at [141, 77] on div "Order Info Finished Areas Outdoor Unit Indoor Unit Evaporator Coil Duct System …" at bounding box center [487, 182] width 974 height 275
drag, startPoint x: 230, startPoint y: 78, endPoint x: 151, endPoint y: 75, distance: 79.6
click at [151, 75] on div "Address 3008 Abraham Ln" at bounding box center [250, 67] width 207 height 44
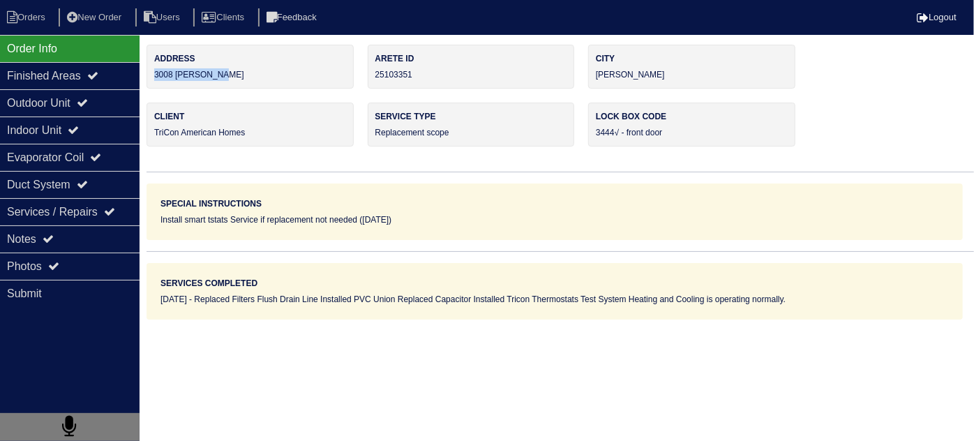
copy div "3008 [PERSON_NAME]"
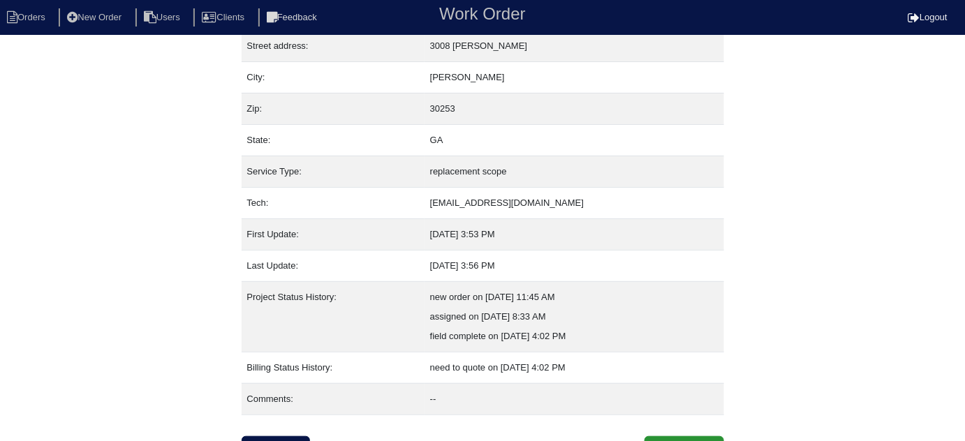
scroll to position [95, 0]
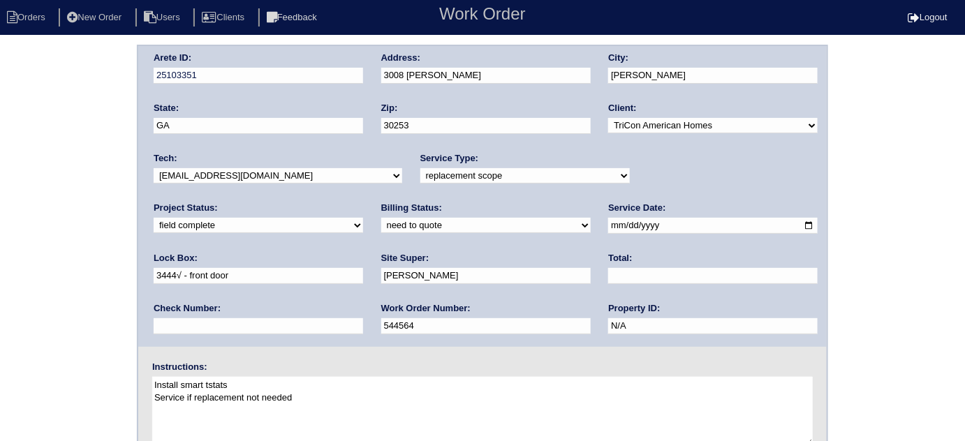
click at [381, 225] on select "need to quote quoted need to invoice invoiced paid warranty purchase order need…" at bounding box center [485, 225] width 209 height 15
select select "quoted"
click at [381, 218] on select "need to quote quoted need to invoice invoiced paid warranty purchase order need…" at bounding box center [485, 225] width 209 height 15
drag, startPoint x: 404, startPoint y: 269, endPoint x: 395, endPoint y: 266, distance: 9.5
click at [608, 268] on input "text" at bounding box center [712, 276] width 209 height 16
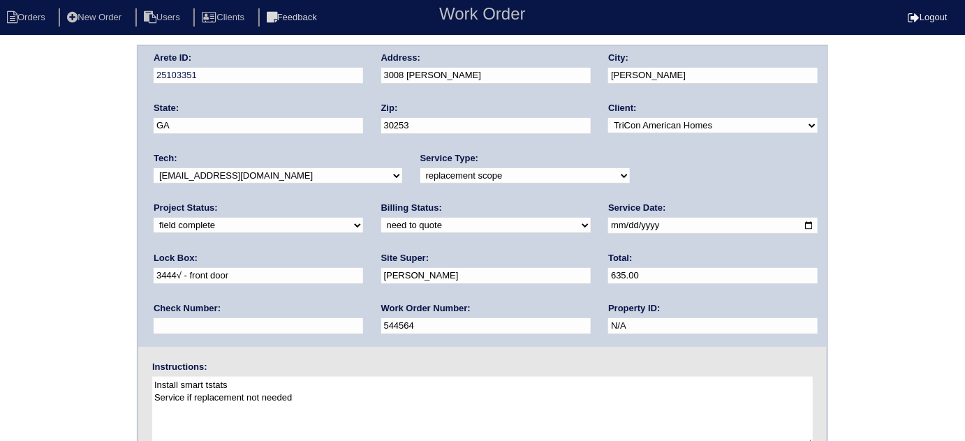
type input "635.00"
click at [0, 249] on div "Arete ID: 25103351 Address: 3008 Abraham Ln City: McDonough State: GA Zip: 3025…" at bounding box center [482, 327] width 965 height 565
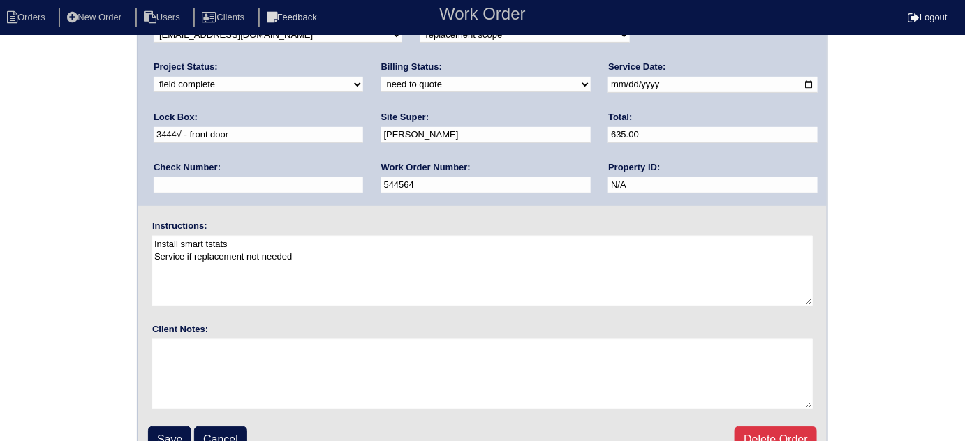
scroll to position [165, 0]
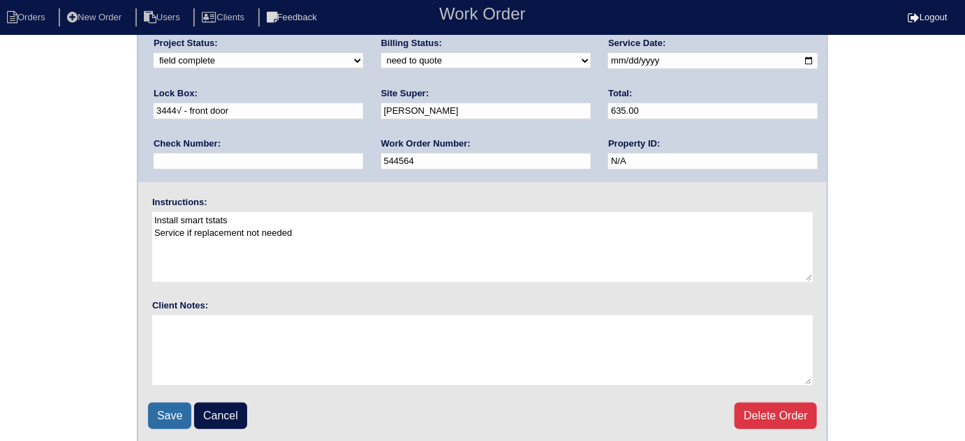
click at [166, 403] on input "Save" at bounding box center [169, 416] width 43 height 27
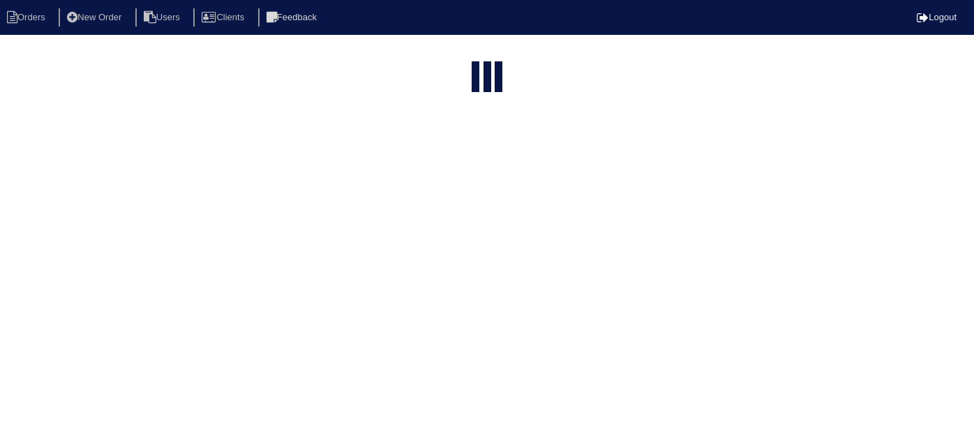
select select "15"
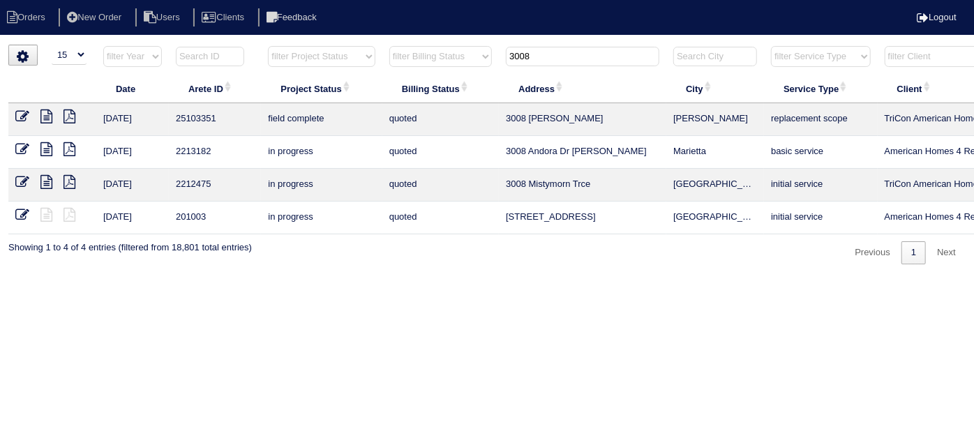
drag, startPoint x: 544, startPoint y: 52, endPoint x: 347, endPoint y: 4, distance: 202.5
click at [347, 45] on body "Orders New Order Users Clients Feedback Logout Orders New Order Users Clients M…" at bounding box center [487, 155] width 974 height 220
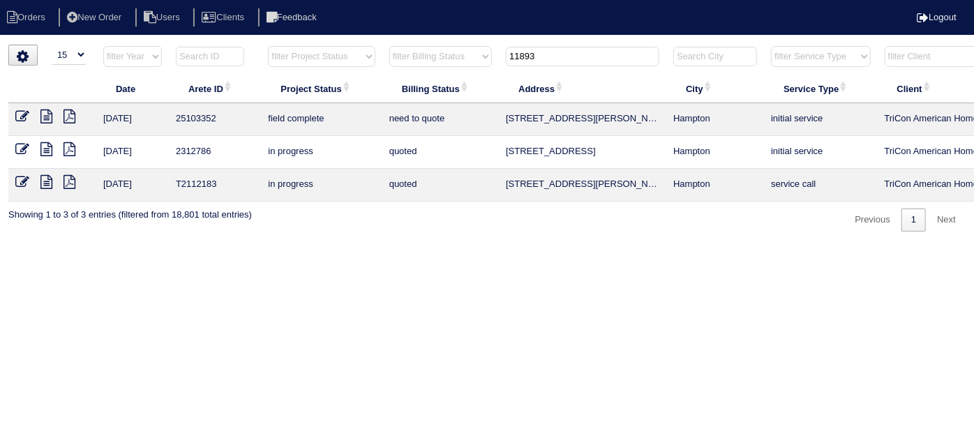
type input "11893"
click at [39, 117] on link at bounding box center [27, 118] width 25 height 10
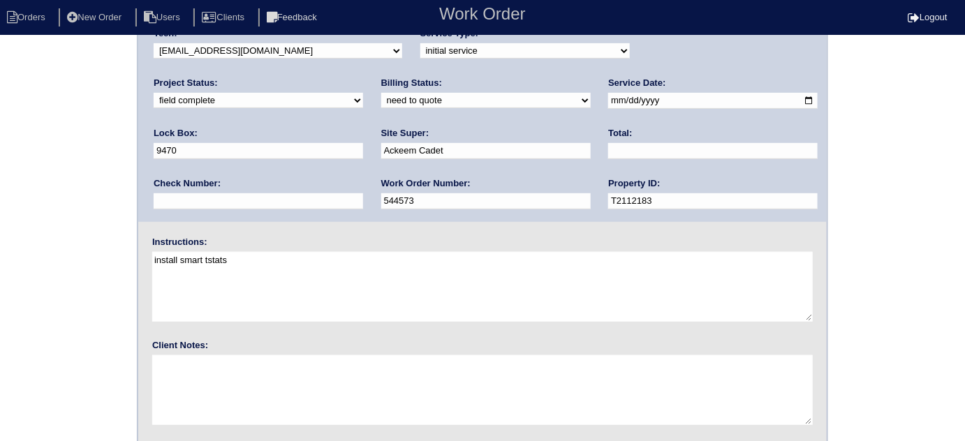
scroll to position [165, 0]
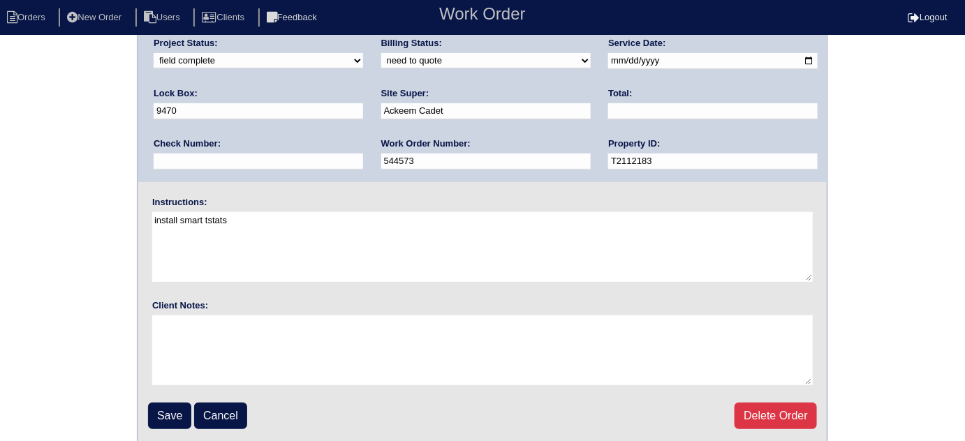
drag, startPoint x: 170, startPoint y: 420, endPoint x: 167, endPoint y: 412, distance: 8.2
click at [168, 419] on input "Save" at bounding box center [169, 416] width 43 height 27
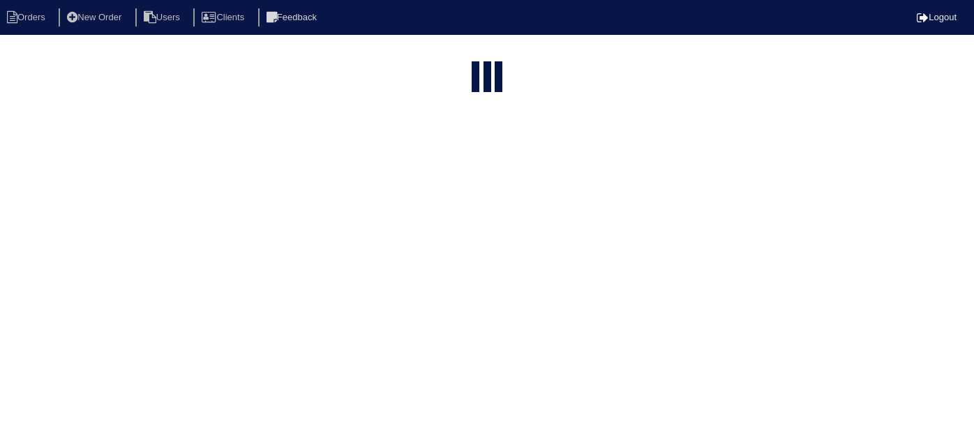
select select "15"
type input "11893"
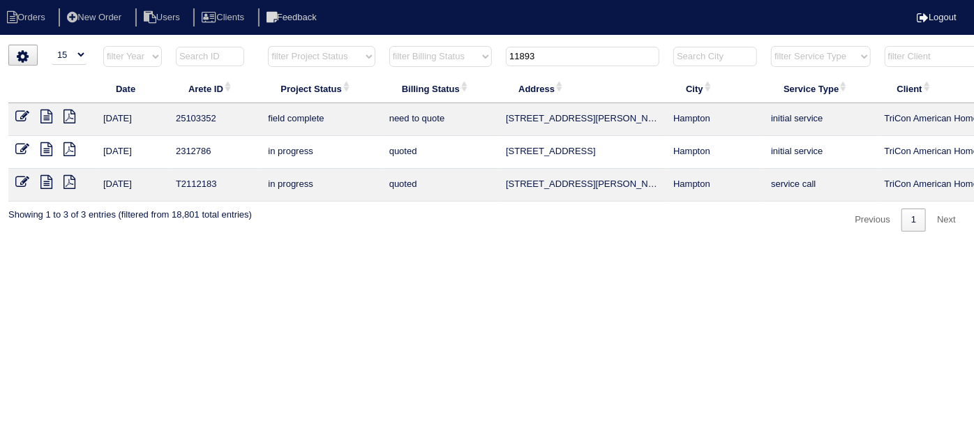
click at [46, 117] on icon at bounding box center [46, 117] width 12 height 14
click at [19, 113] on icon at bounding box center [22, 117] width 14 height 14
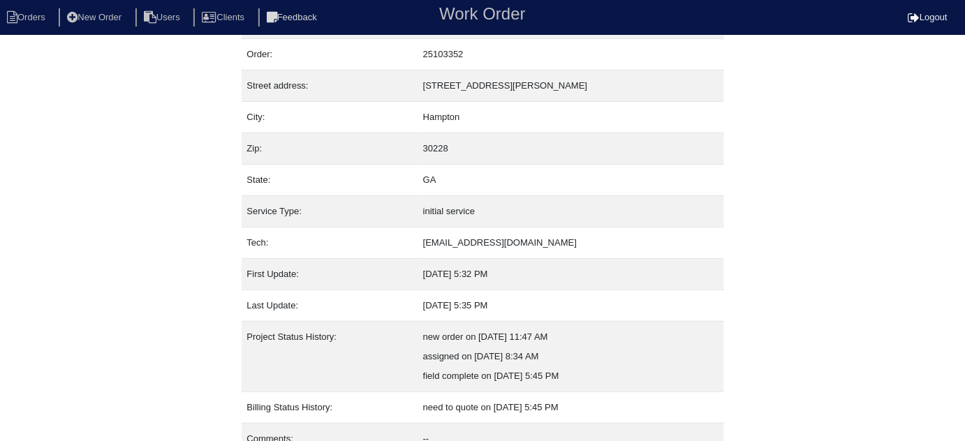
scroll to position [95, 0]
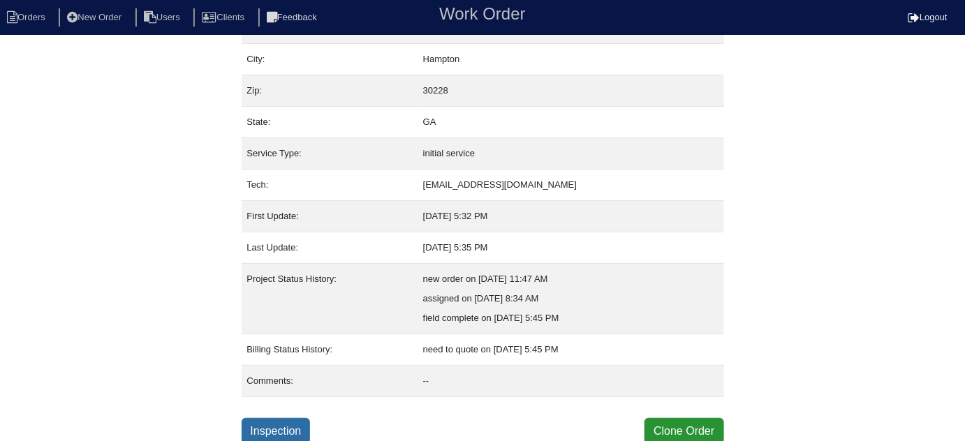
click at [295, 425] on link "Inspection" at bounding box center [275, 431] width 69 height 27
click at [261, 422] on link "Inspection" at bounding box center [275, 431] width 69 height 27
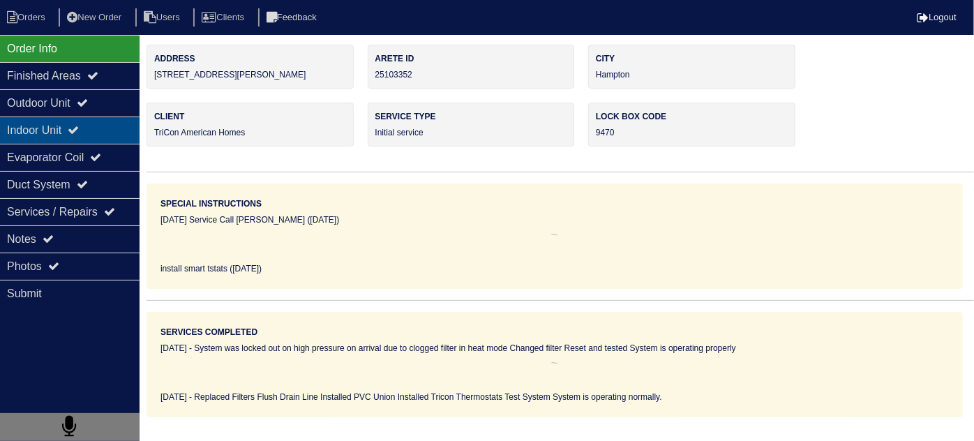
click at [32, 118] on div "Indoor Unit" at bounding box center [70, 130] width 140 height 27
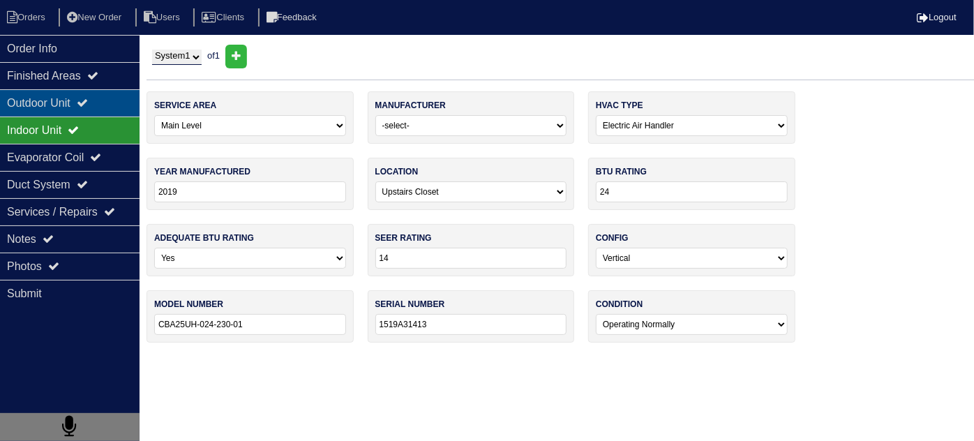
click at [33, 109] on div "Outdoor Unit" at bounding box center [70, 102] width 140 height 27
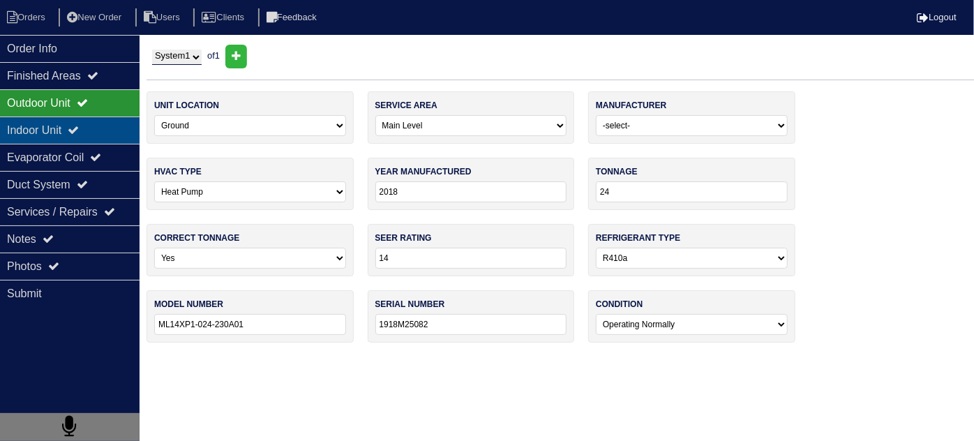
click at [31, 124] on div "Indoor Unit" at bounding box center [70, 130] width 140 height 27
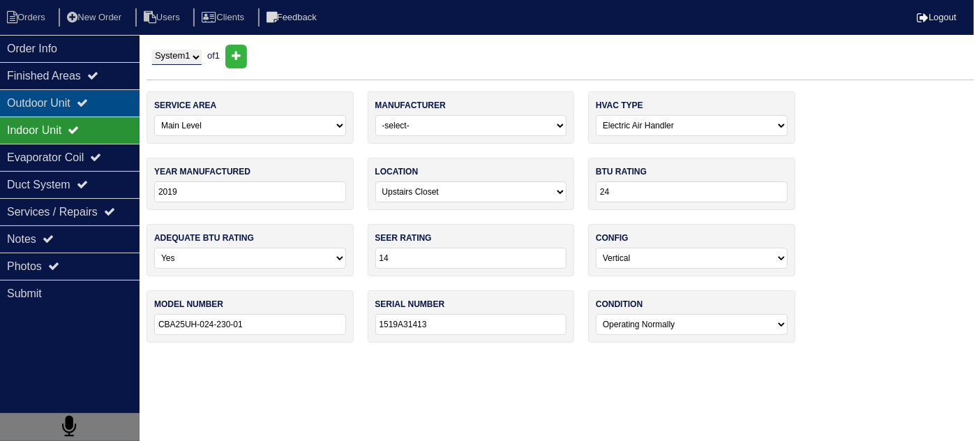
click at [33, 105] on div "Outdoor Unit" at bounding box center [70, 102] width 140 height 27
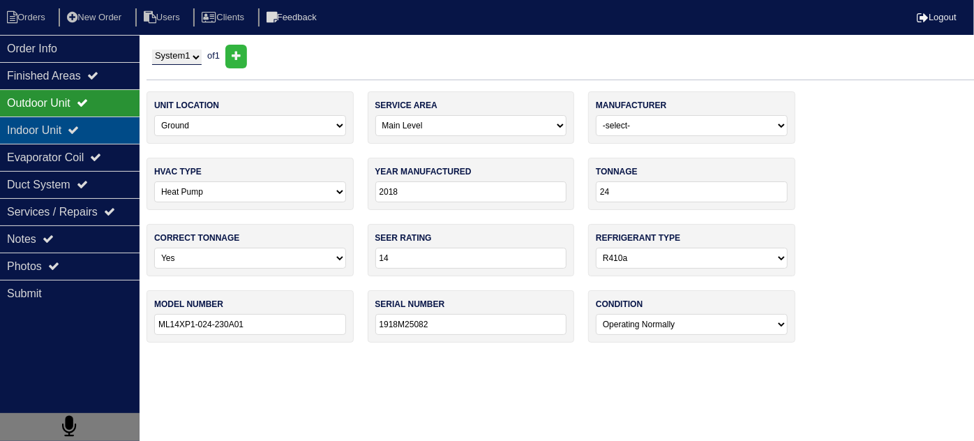
click at [79, 129] on icon at bounding box center [73, 129] width 11 height 11
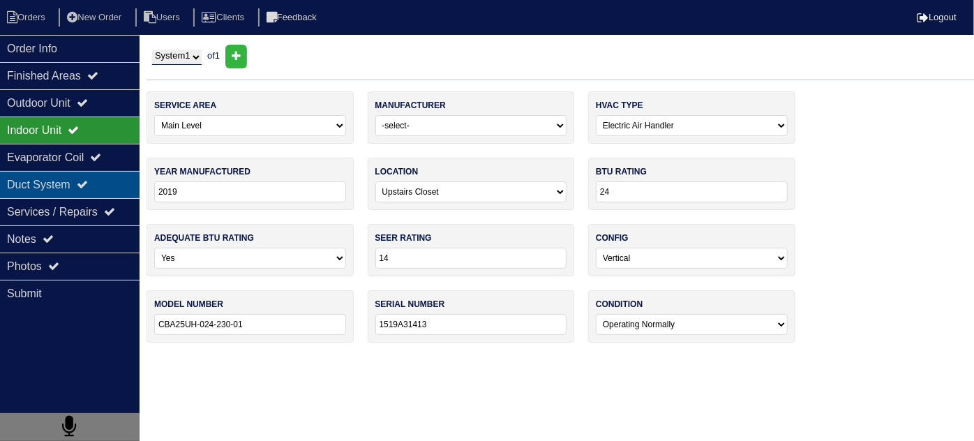
click at [64, 189] on div "Duct System" at bounding box center [70, 184] width 140 height 27
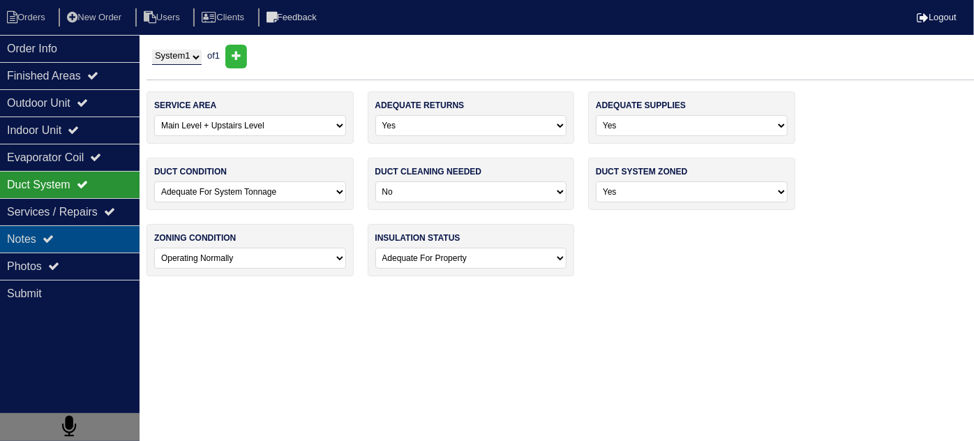
click at [63, 244] on div "Notes" at bounding box center [70, 238] width 140 height 27
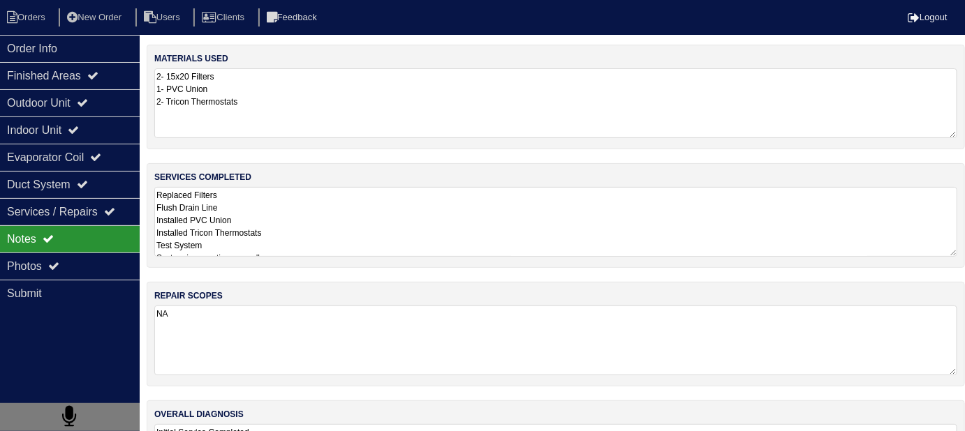
click at [475, 202] on textarea "Replaced Filters Flush Drain Line Installed PVC Union Installed Tricon Thermost…" at bounding box center [555, 222] width 803 height 70
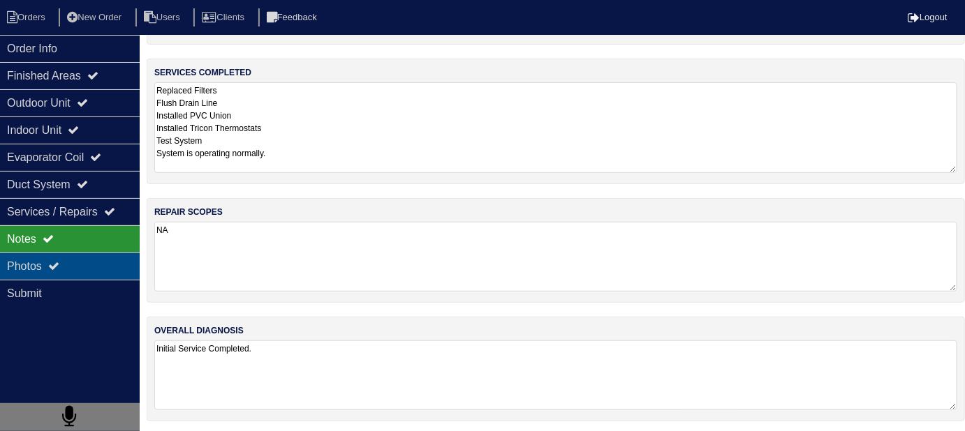
click at [67, 269] on div "Photos" at bounding box center [70, 266] width 140 height 27
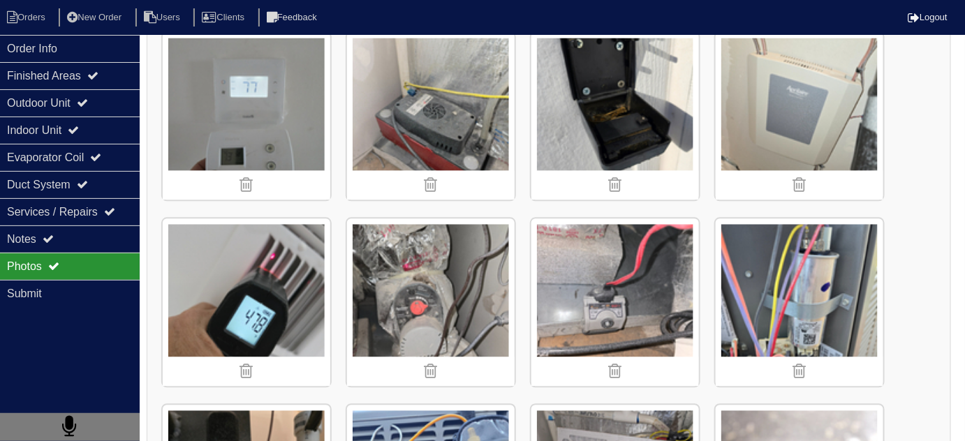
scroll to position [971, 0]
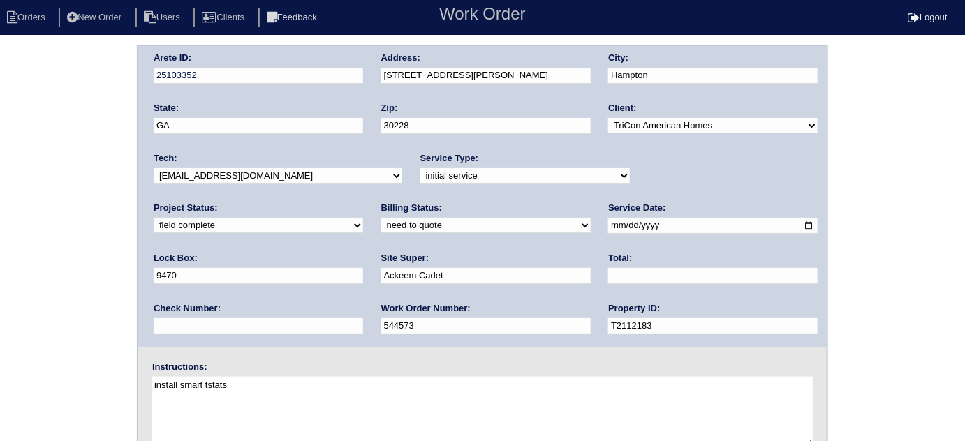
click at [381, 225] on select "need to quote quoted need to invoice invoiced paid warranty purchase order need…" at bounding box center [485, 225] width 209 height 15
select select "quoted"
click at [381, 218] on select "need to quote quoted need to invoice invoiced paid warranty purchase order need…" at bounding box center [485, 225] width 209 height 15
click at [608, 273] on input "text" at bounding box center [712, 276] width 209 height 16
type input "480.00"
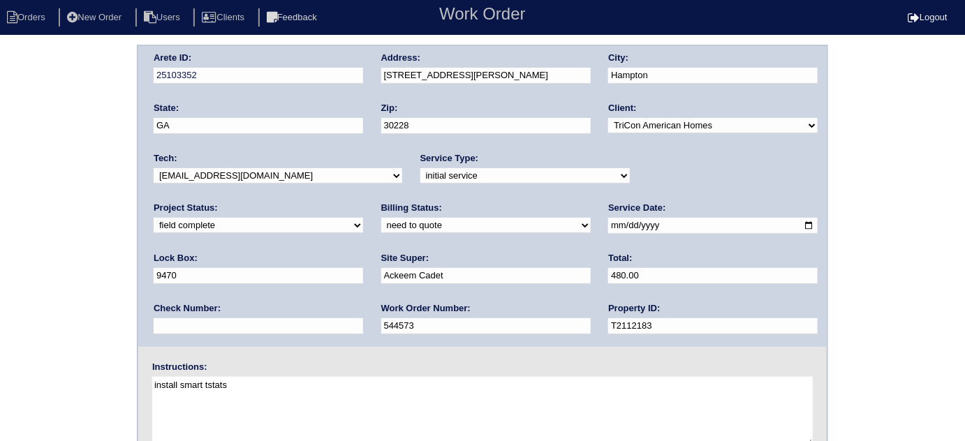
drag, startPoint x: 463, startPoint y: 86, endPoint x: 466, endPoint y: 71, distance: 14.9
click at [464, 82] on div "Address: 11893 Fuller St" at bounding box center [485, 71] width 209 height 39
drag, startPoint x: 466, startPoint y: 71, endPoint x: 318, endPoint y: 61, distance: 148.3
click at [318, 61] on div "Arete ID: 25103352 Address: 11893 Fuller St City: Hampton State: GA Zip: 30228 …" at bounding box center [482, 196] width 688 height 301
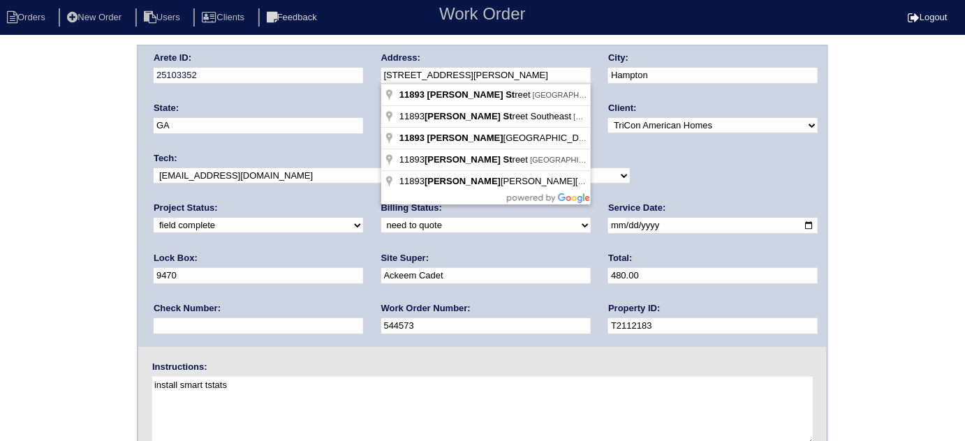
click at [0, 219] on div "Arete ID: 25103352 Address: 11893 Fuller St City: Hampton State: GA Zip: 30228 …" at bounding box center [482, 327] width 965 height 565
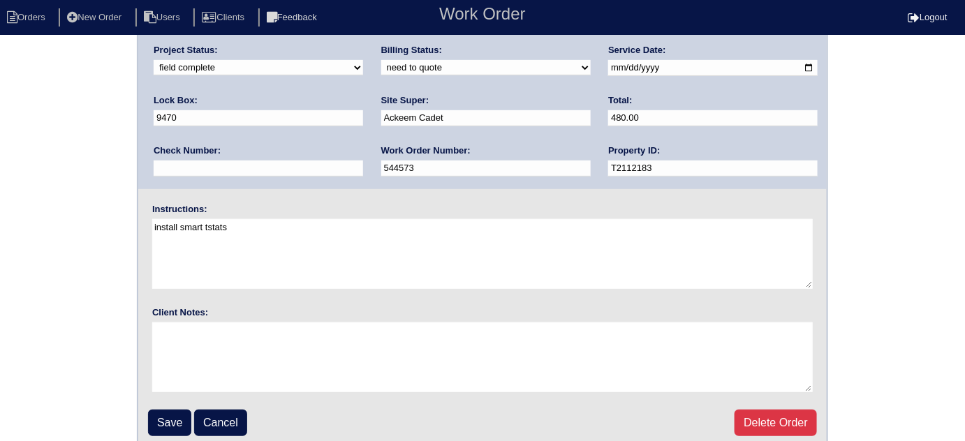
scroll to position [165, 0]
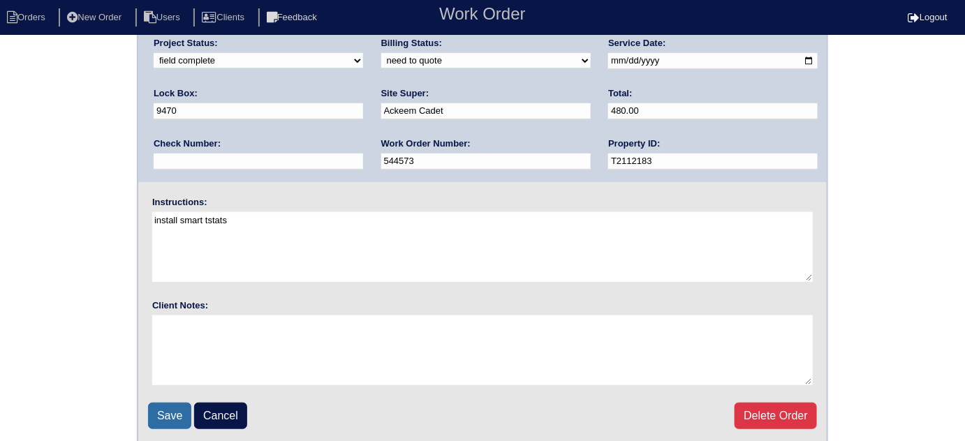
click at [173, 406] on input "Save" at bounding box center [169, 416] width 43 height 27
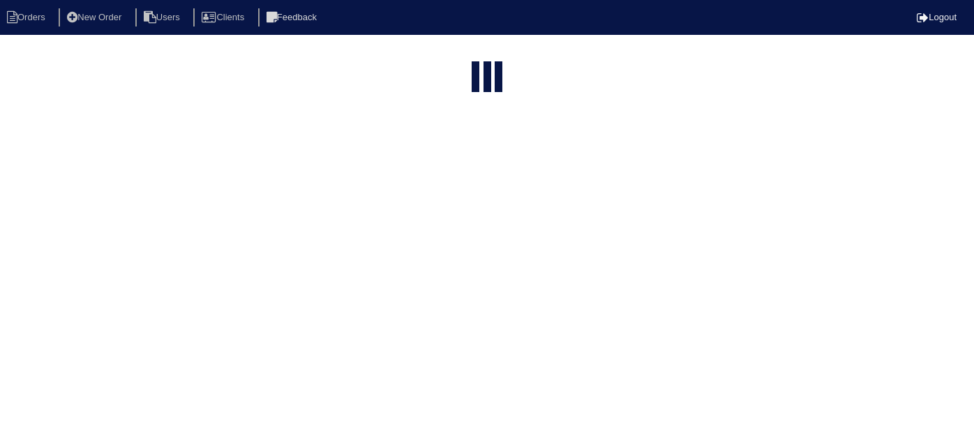
select select "15"
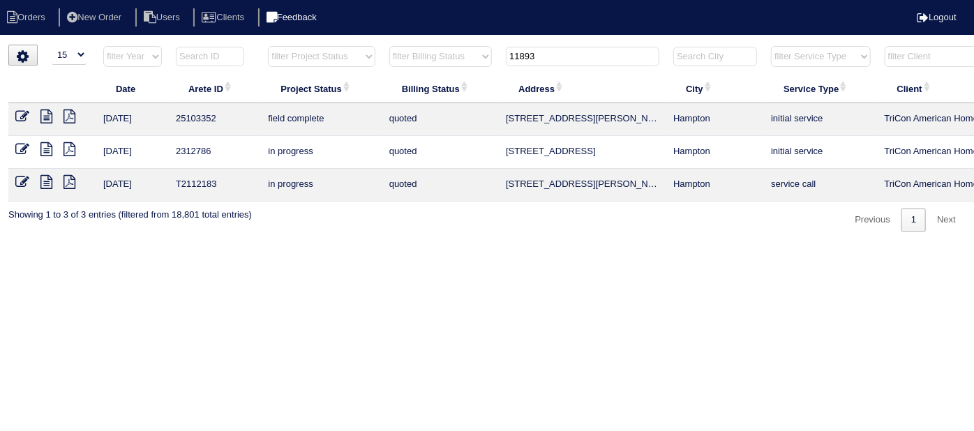
drag, startPoint x: 573, startPoint y: 63, endPoint x: 352, endPoint y: 8, distance: 227.2
click at [352, 45] on body "Orders New Order Users Clients Feedback Logout Orders New Order Users Clients M…" at bounding box center [487, 138] width 974 height 187
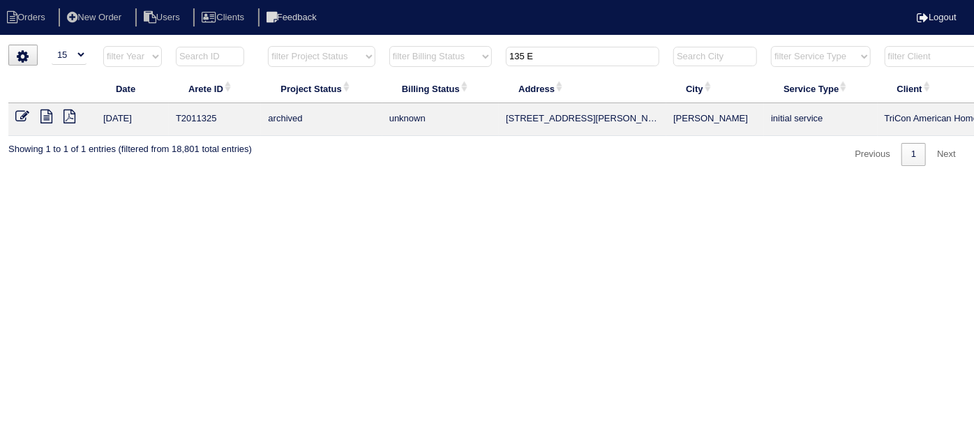
drag, startPoint x: 601, startPoint y: 59, endPoint x: 458, endPoint y: 49, distance: 143.4
click at [458, 49] on tr "filter Year -- Any Year -- 2025 2024 2023 2022 2021 2020 2019 filter Project St…" at bounding box center [612, 59] width 1209 height 29
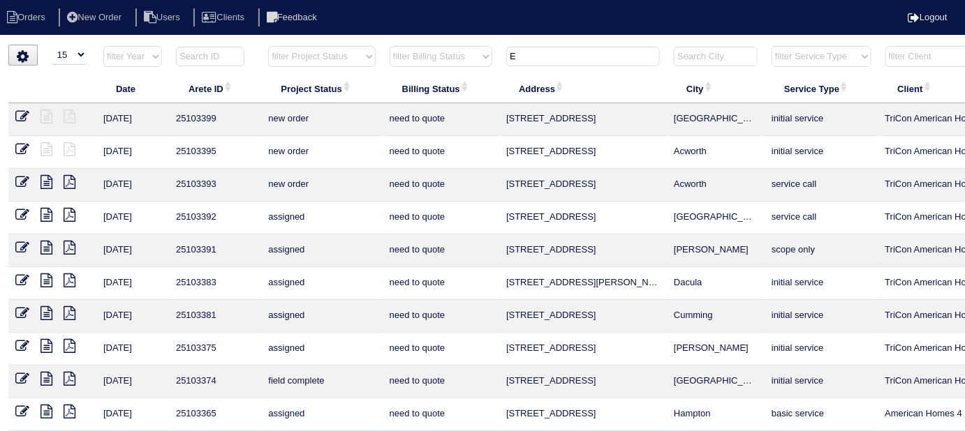
drag, startPoint x: 562, startPoint y: 56, endPoint x: 459, endPoint y: 39, distance: 104.0
click at [466, 39] on html "Orders New Order Users Clients Feedback Logout Orders New Order Users Clients M…" at bounding box center [482, 319] width 965 height 639
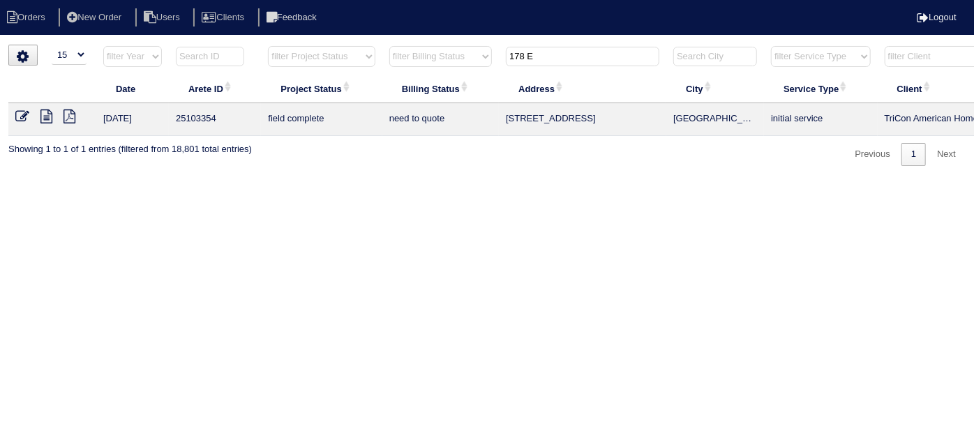
type input "178 E"
click at [51, 117] on icon at bounding box center [46, 117] width 12 height 14
click at [20, 117] on icon at bounding box center [22, 117] width 14 height 14
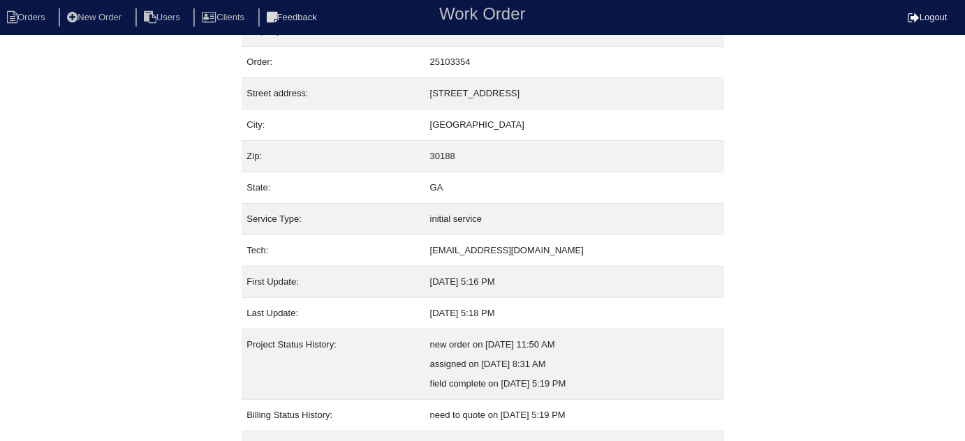
scroll to position [95, 0]
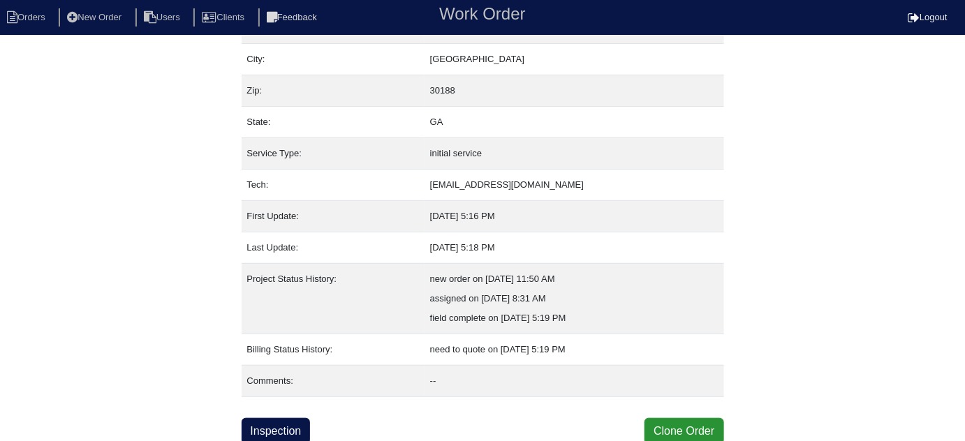
click at [262, 414] on div "Property: N/A Order: 25103354 Street address: 178 E Rdg Wy City: Woodstock Zip:…" at bounding box center [482, 197] width 482 height 495
click at [269, 423] on link "Inspection" at bounding box center [275, 431] width 69 height 27
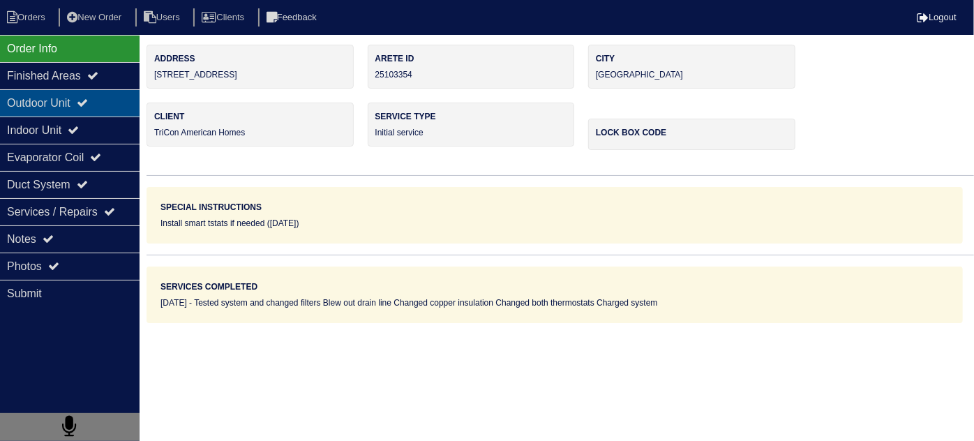
click at [74, 97] on div "Outdoor Unit" at bounding box center [70, 102] width 140 height 27
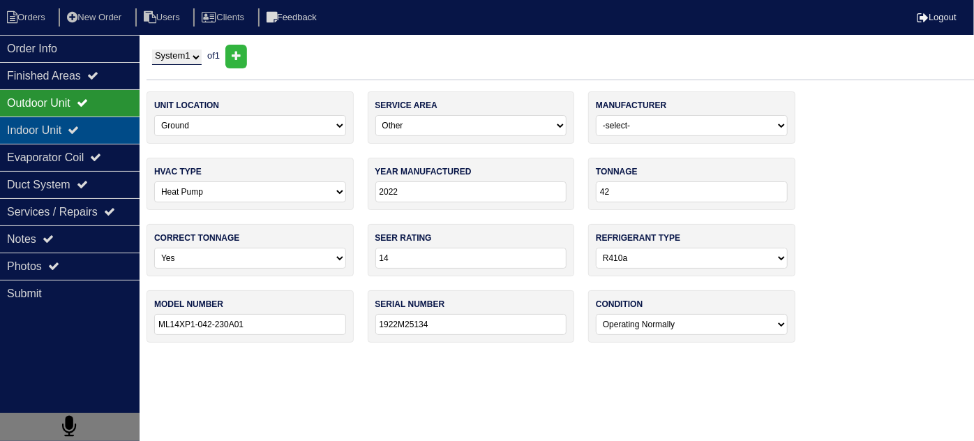
click at [65, 131] on div "Indoor Unit" at bounding box center [70, 130] width 140 height 27
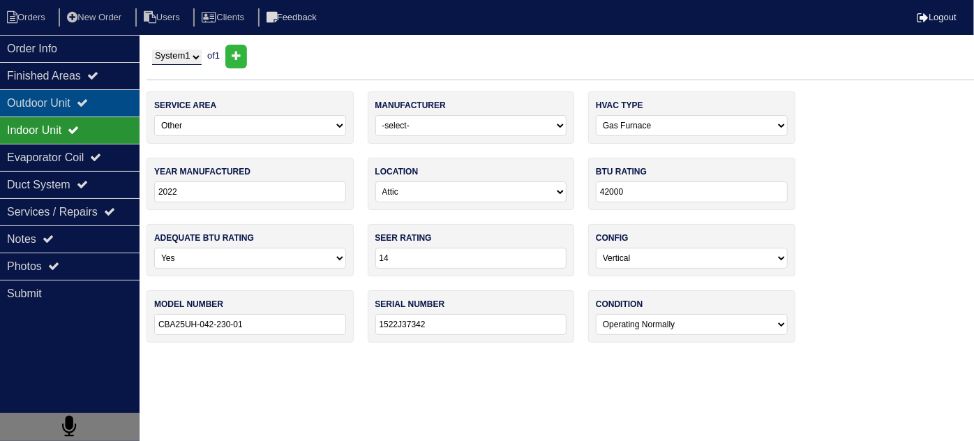
click at [61, 108] on div "Outdoor Unit" at bounding box center [70, 102] width 140 height 27
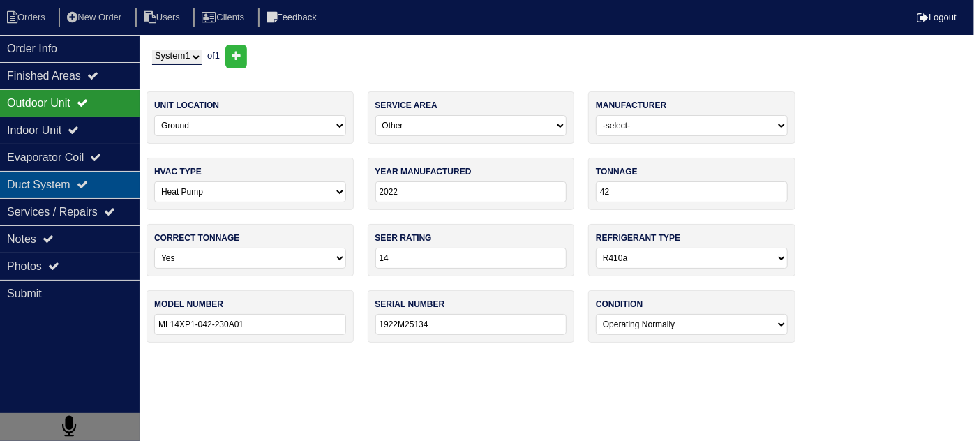
click at [65, 181] on div "Duct System" at bounding box center [70, 184] width 140 height 27
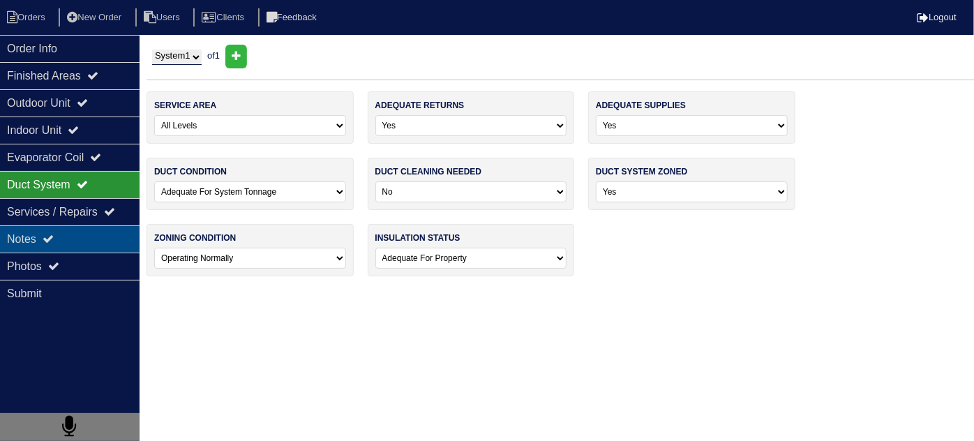
click at [73, 241] on div "Notes" at bounding box center [70, 238] width 140 height 27
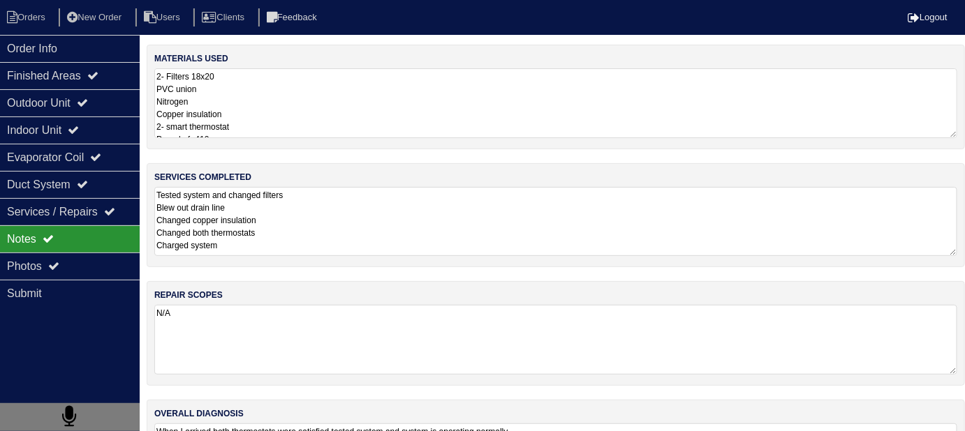
click at [380, 230] on textarea "Tested system and changed filters Blew out drain line Changed copper insulation…" at bounding box center [555, 221] width 803 height 69
click at [368, 103] on textarea "2- Filters 18x20 PVC union Nitrogen Copper insulation 2- smart thermostat Pound…" at bounding box center [555, 103] width 803 height 70
click at [105, 55] on div "Order Info" at bounding box center [70, 48] width 140 height 27
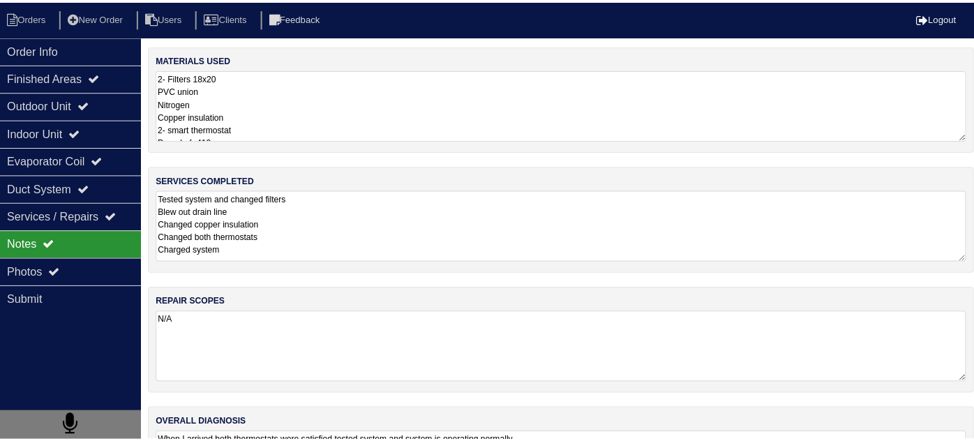
scroll to position [0, 0]
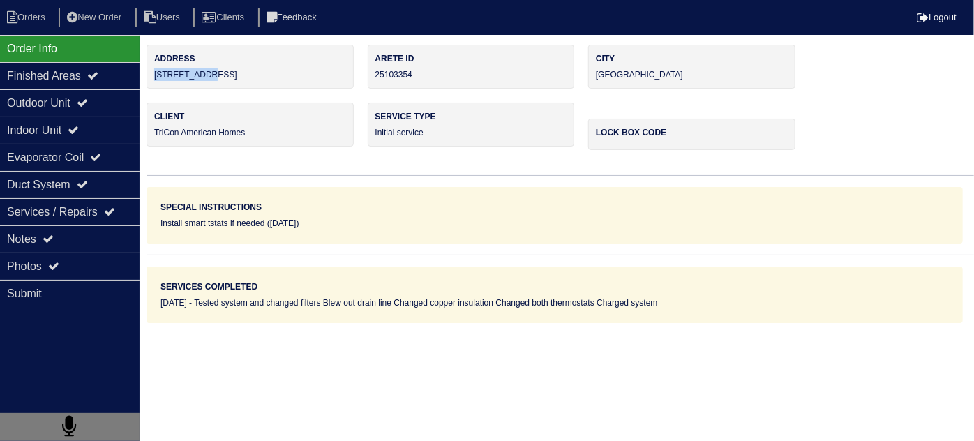
drag, startPoint x: 225, startPoint y: 68, endPoint x: 149, endPoint y: 75, distance: 76.4
click at [149, 75] on div "Address 178 E Rdg Wy" at bounding box center [250, 67] width 207 height 44
copy div "178 E Rdg Wy"
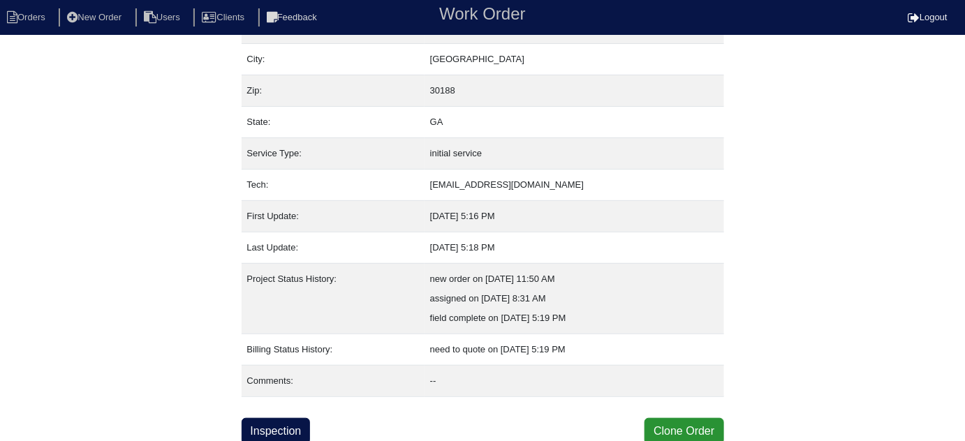
scroll to position [95, 0]
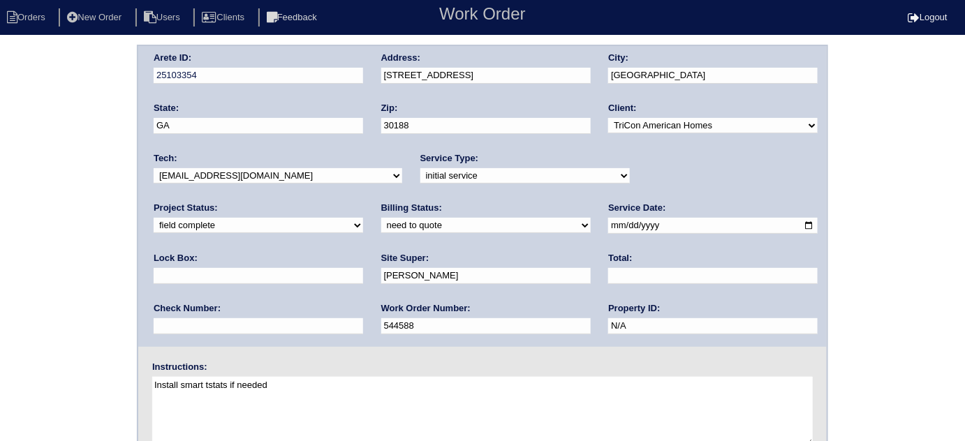
click at [381, 224] on select "need to quote quoted need to invoice invoiced paid warranty purchase order need…" at bounding box center [485, 225] width 209 height 15
select select "quoted"
click at [381, 218] on select "need to quote quoted need to invoice invoiced paid warranty purchase order need…" at bounding box center [485, 225] width 209 height 15
click at [608, 278] on input "text" at bounding box center [712, 276] width 209 height 16
type input "705.00"
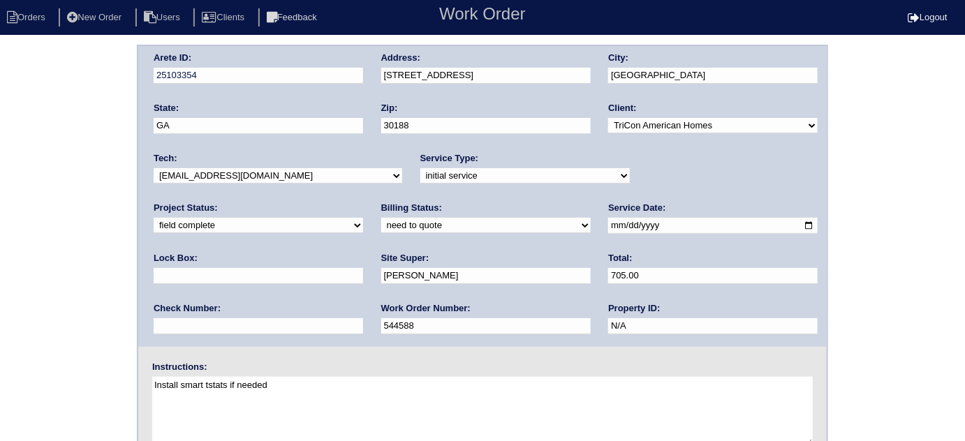
drag, startPoint x: 3, startPoint y: 311, endPoint x: 222, endPoint y: 269, distance: 223.1
click at [7, 308] on div "Arete ID: 25103354 Address: 178 E Rdg Wy City: Woodstock State: GA Zip: 30188 C…" at bounding box center [482, 327] width 965 height 565
click at [3, 251] on div "Arete ID: 25103354 Address: 178 E Rdg Wy City: Woodstock State: GA Zip: 30188 C…" at bounding box center [482, 327] width 965 height 565
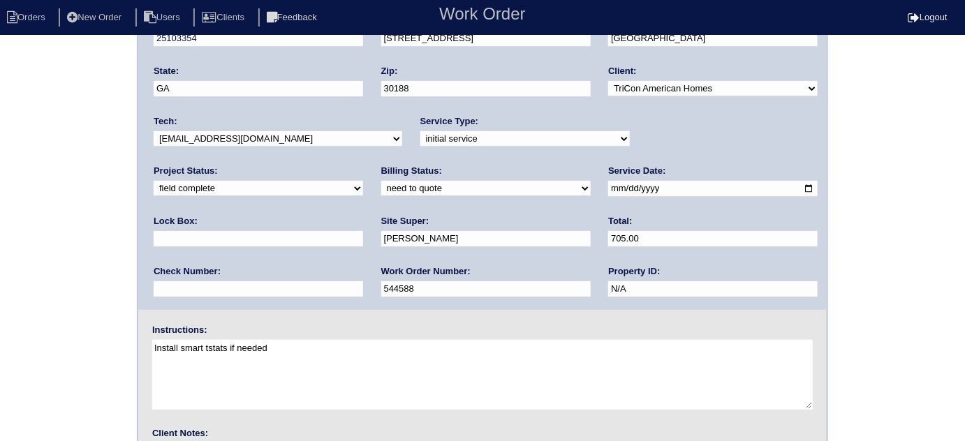
scroll to position [165, 0]
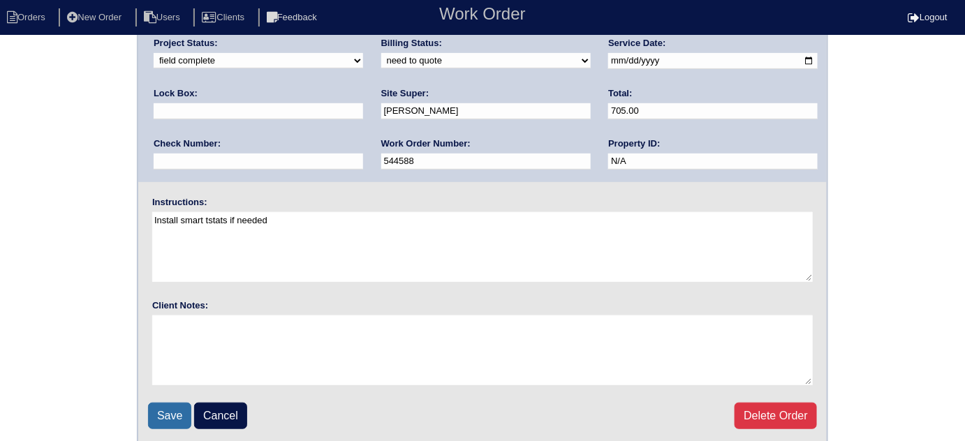
click at [158, 407] on input "Save" at bounding box center [169, 416] width 43 height 27
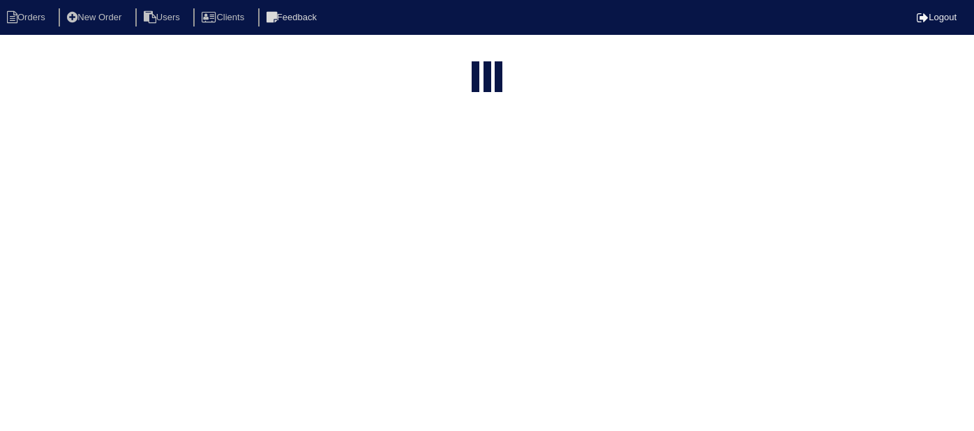
select select "15"
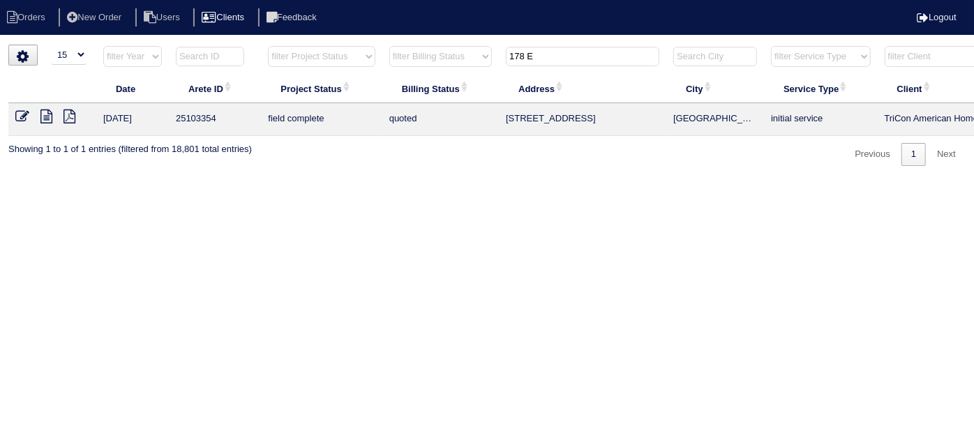
drag, startPoint x: 537, startPoint y: 57, endPoint x: 256, endPoint y: 16, distance: 284.3
click at [256, 45] on body "Orders New Order Users Clients Feedback Logout Orders New Order Users Clients M…" at bounding box center [487, 105] width 974 height 121
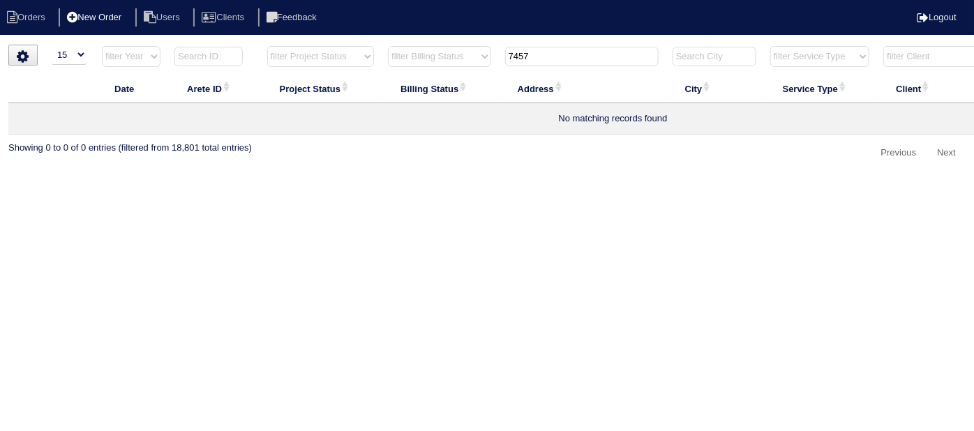
type input "7457"
click at [126, 20] on li "New Order" at bounding box center [96, 17] width 74 height 19
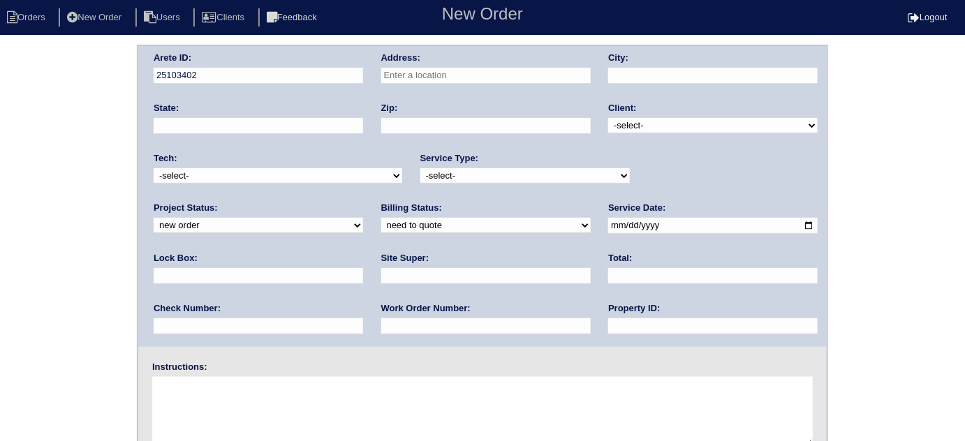
click at [536, 63] on div "Address:" at bounding box center [485, 71] width 209 height 39
click at [540, 75] on input "text" at bounding box center [485, 76] width 209 height 16
type input "7457 Mistydawn Dr"
type input "Fairburn"
type input "GA"
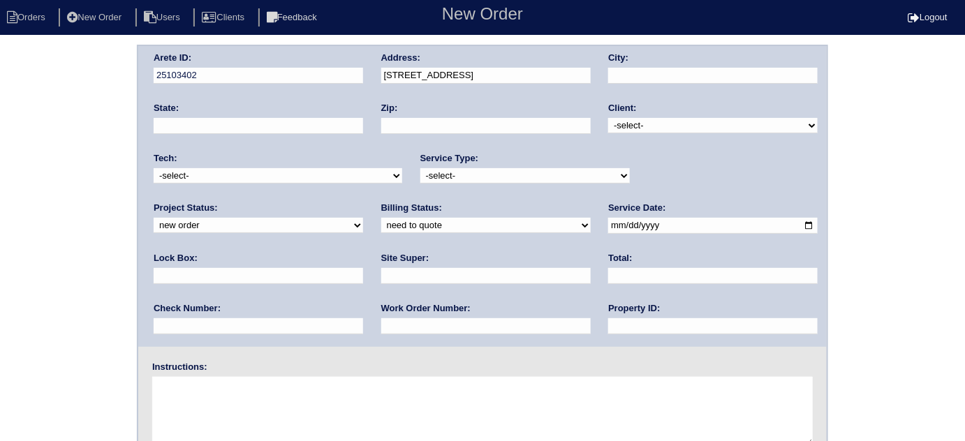
type input "30213"
drag, startPoint x: 670, startPoint y: 128, endPoint x: 660, endPoint y: 128, distance: 9.8
click at [670, 128] on select "-select- TriCon American Homes American Homes 4 Rent First Key Homes Zillow The…" at bounding box center [712, 125] width 209 height 15
select select "1"
click at [609, 118] on select "-select- TriCon American Homes American Homes 4 Rent First Key Homes Zillow The…" at bounding box center [712, 125] width 209 height 15
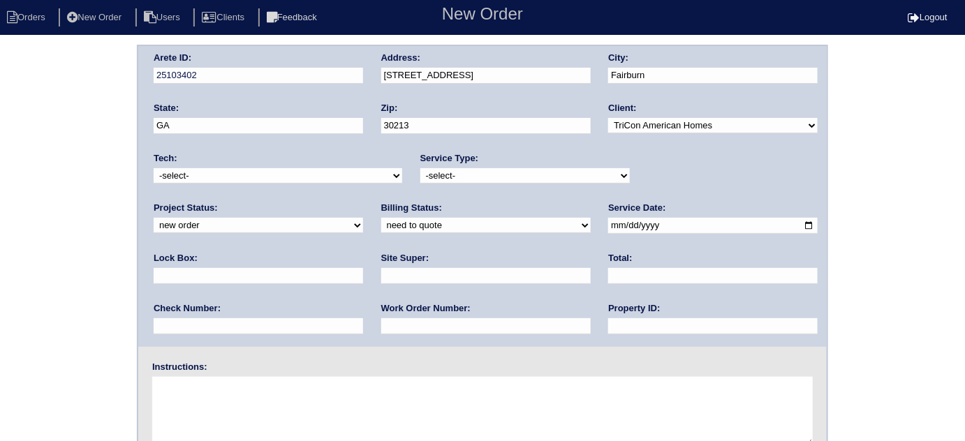
click at [472, 177] on select "-select- initial service basic service maintenance call replacement scope servi…" at bounding box center [524, 175] width 209 height 15
select select "initial service"
click at [420, 168] on select "-select- initial service basic service maintenance call replacement scope servi…" at bounding box center [524, 175] width 209 height 15
click at [363, 268] on input "text" at bounding box center [258, 276] width 209 height 16
type input "9470"
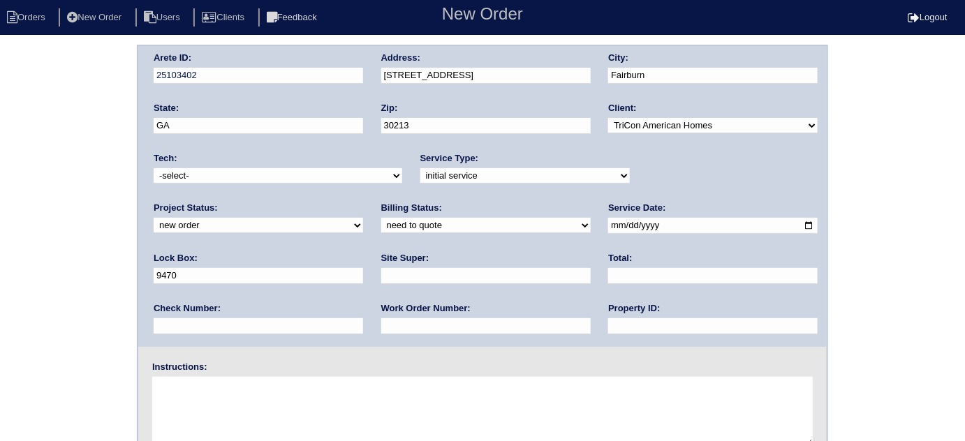
click at [608, 225] on input "date" at bounding box center [712, 226] width 209 height 16
type input "[DATE]"
click at [608, 329] on input "text" at bounding box center [712, 326] width 209 height 16
type input "N/A"
click at [381, 269] on input "text" at bounding box center [485, 276] width 209 height 16
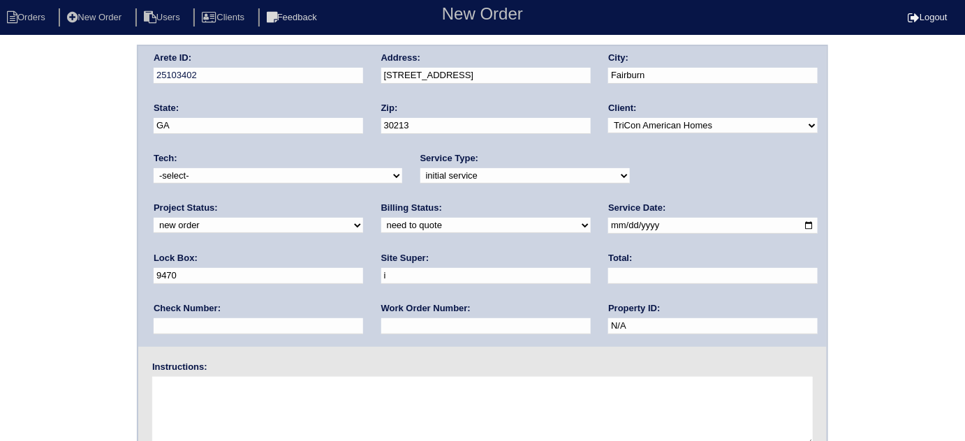
type input "Ithamar Yehudah"
click at [381, 325] on input "text" at bounding box center [485, 326] width 209 height 16
type input "546440"
click at [268, 394] on textarea at bounding box center [482, 412] width 660 height 70
type textarea "Install smart tstats if needed"
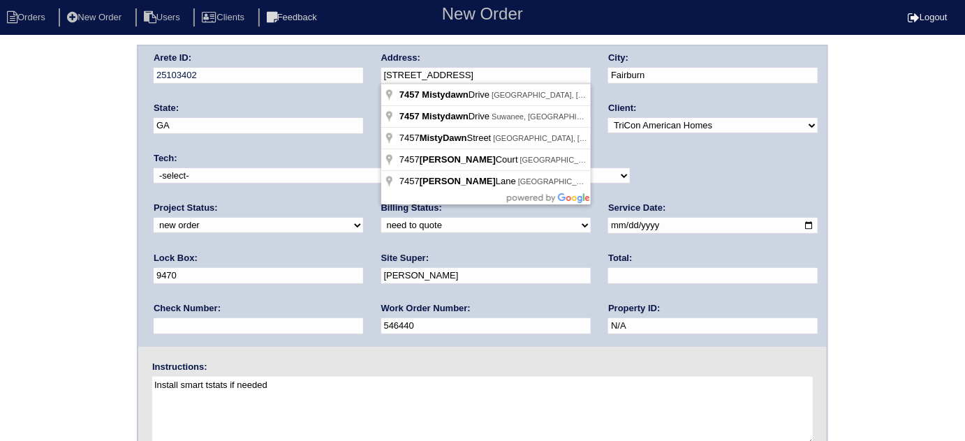
drag, startPoint x: 482, startPoint y: 71, endPoint x: 286, endPoint y: 66, distance: 196.2
click at [286, 66] on div "Arete ID: 25103402 Address: 7457 Mistydawn Dr City: Fairburn State: GA Zip: 302…" at bounding box center [482, 196] width 688 height 301
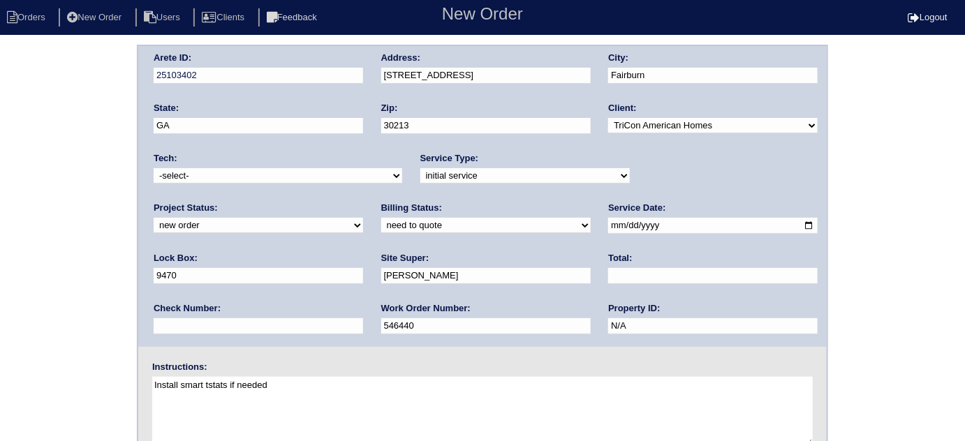
click at [6, 249] on div "Arete ID: 25103402 Address: 7457 Mistydawn Dr City: Fairburn State: GA Zip: 302…" at bounding box center [482, 327] width 965 height 565
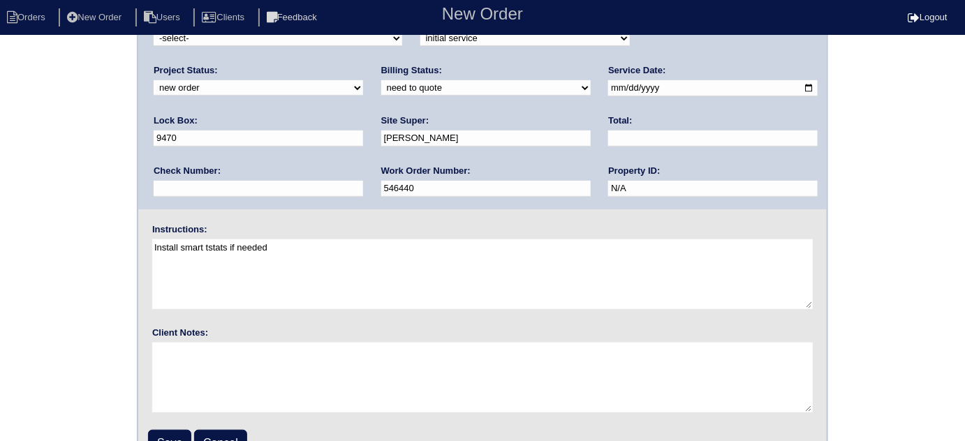
scroll to position [165, 0]
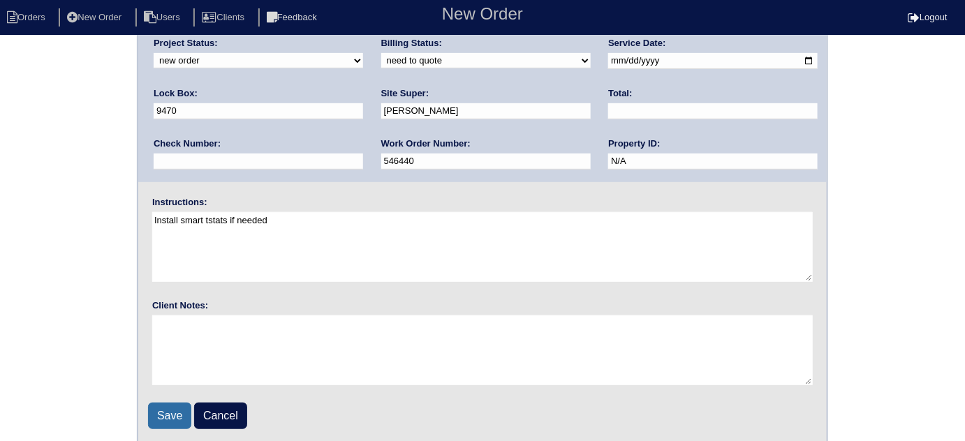
click at [163, 411] on input "Save" at bounding box center [169, 416] width 43 height 27
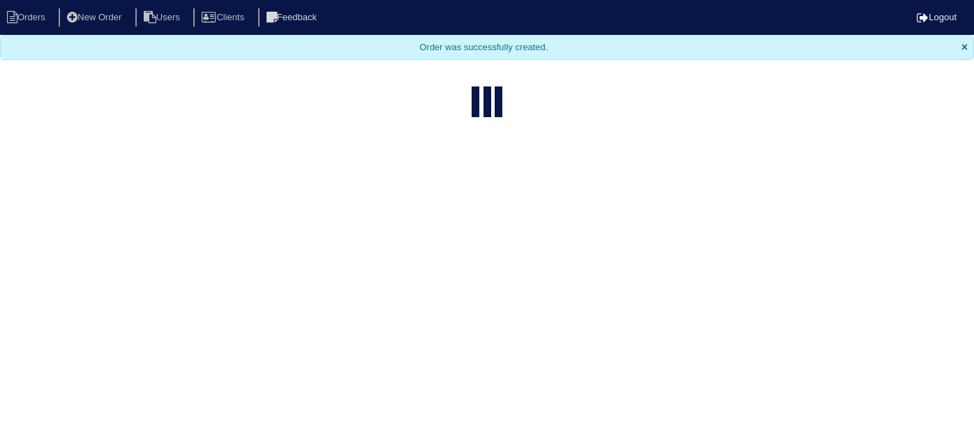
select select "15"
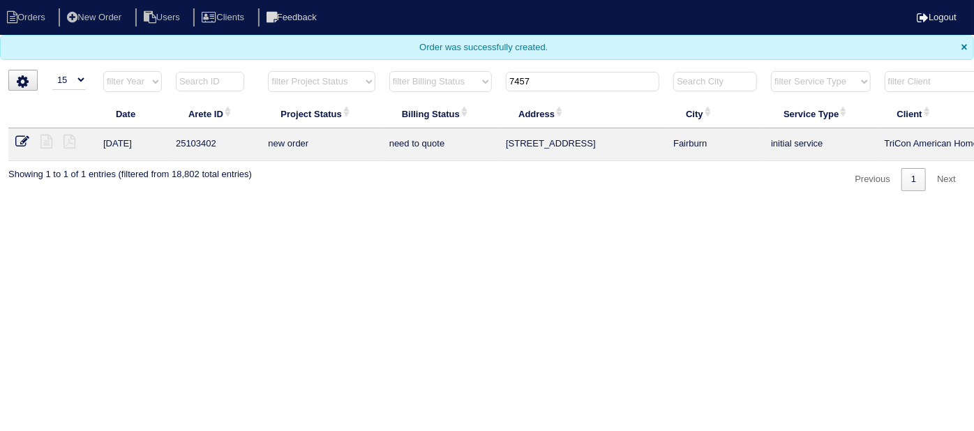
drag, startPoint x: 602, startPoint y: 84, endPoint x: 297, endPoint y: 65, distance: 305.6
click at [299, 64] on body "Orders New Order Users Clients Feedback Logout Orders New Order Users Clients M…" at bounding box center [487, 95] width 974 height 191
type input "9"
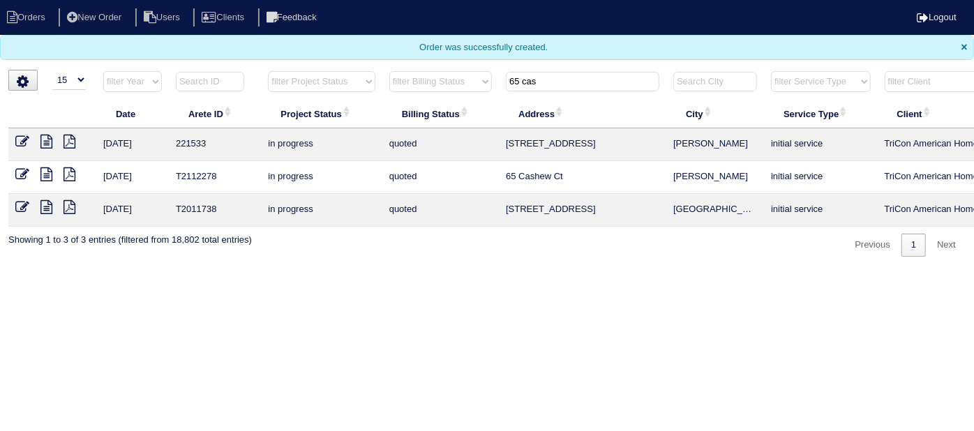
type input "65 cas"
click at [46, 138] on icon at bounding box center [46, 142] width 12 height 14
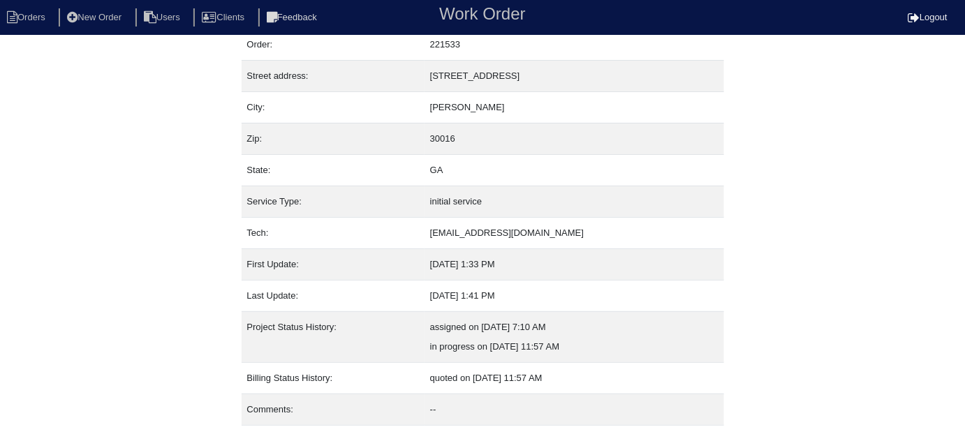
scroll to position [76, 0]
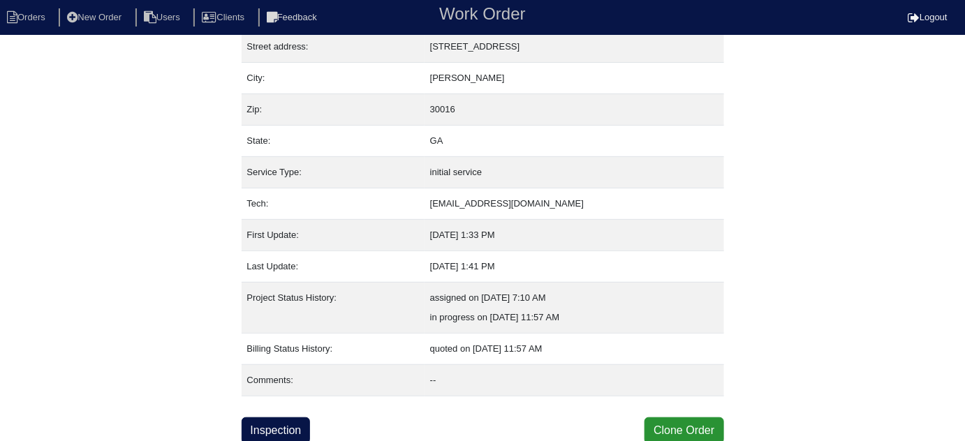
click at [318, 427] on div "Inspection Clone Order" at bounding box center [482, 430] width 482 height 27
click at [299, 429] on link "Inspection" at bounding box center [275, 430] width 69 height 27
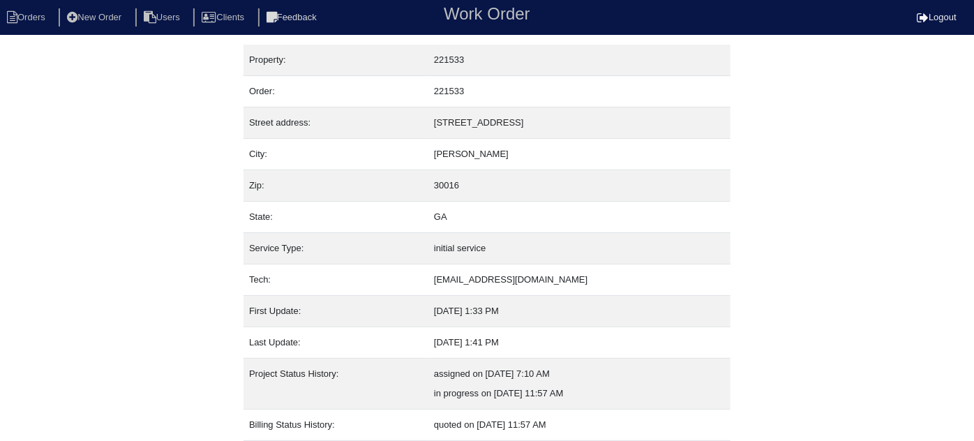
select select "0"
select select "Rheem"
select select "0"
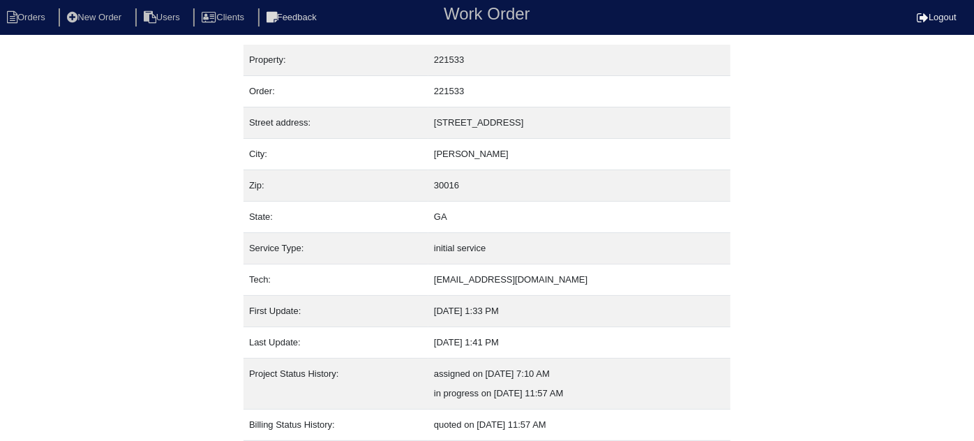
select select "1"
select select "0"
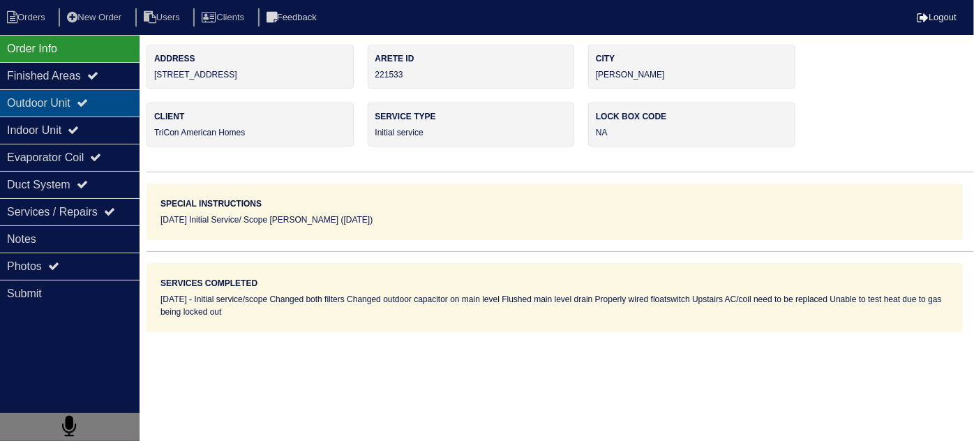
click at [99, 114] on div "Outdoor Unit" at bounding box center [70, 102] width 140 height 27
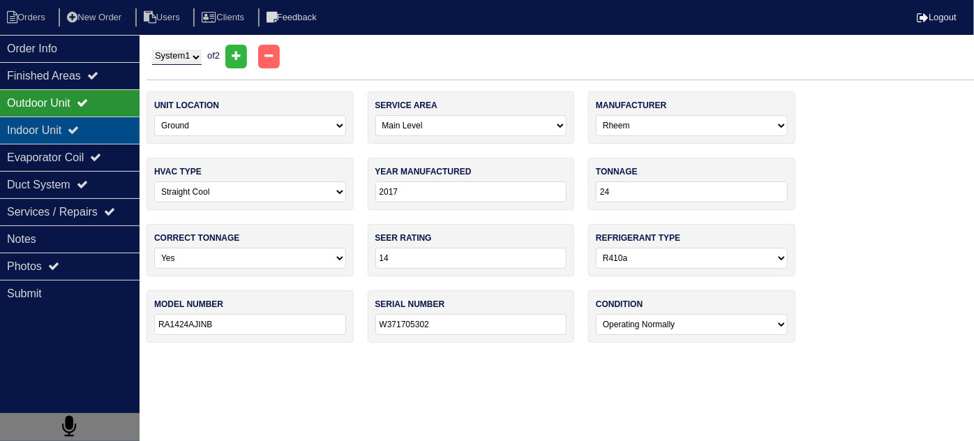
click at [91, 122] on div "Indoor Unit" at bounding box center [70, 130] width 140 height 27
type textarea "3 filters 35/5 capacitor"
type textarea "Initial service/scope Changed both filters Changed outdoor capacitor on main le…"
type textarea "Upstairs A/C + Coil 2.5 ton AC 3 ton 14" upflow coil 36x36 pad"
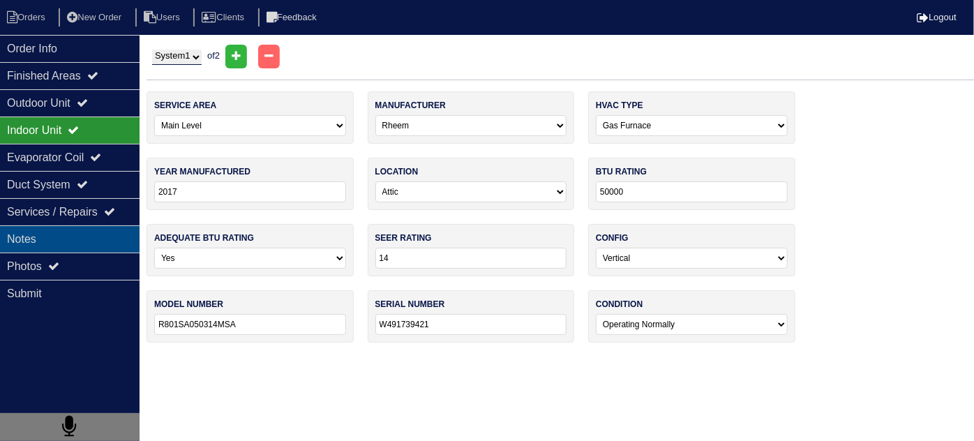
click at [77, 227] on div "Notes" at bounding box center [70, 238] width 140 height 27
type textarea "3 filters 35/5 capacitor"
type textarea "Initial service/scope Changed both filters Changed outdoor capacitor on main le…"
type textarea "Upstairs A/C + Coil 2.5 ton AC 3 ton 14" upflow coil 36x36 pad"
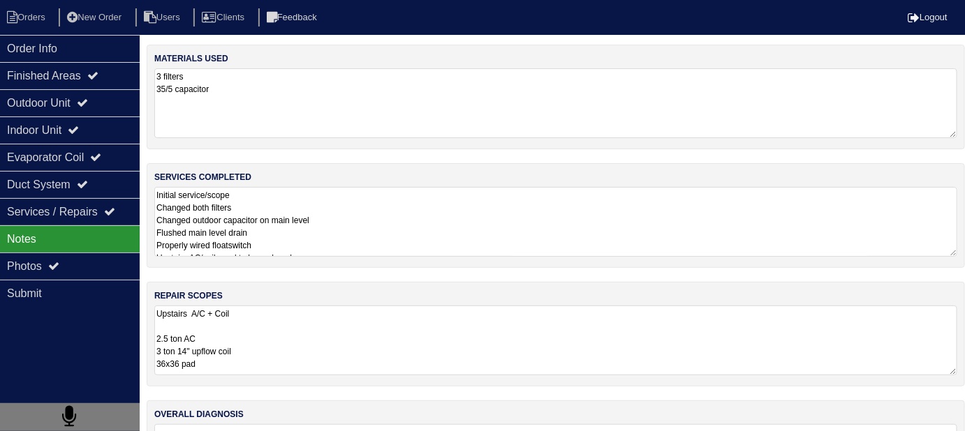
click at [472, 230] on textarea "Initial service/scope Changed both filters Changed outdoor capacitor on main le…" at bounding box center [555, 222] width 803 height 70
click at [517, 347] on textarea "Upstairs A/C + Coil 2.5 ton AC 3 ton 14" upflow coil 36x36 pad" at bounding box center [555, 340] width 803 height 69
click at [327, 334] on textarea "Upstairs A/C + Coil 2.5 ton AC 3 ton 14" upflow coil 36x36 pad" at bounding box center [555, 341] width 803 height 70
click at [108, 113] on div "Outdoor Unit" at bounding box center [70, 102] width 140 height 27
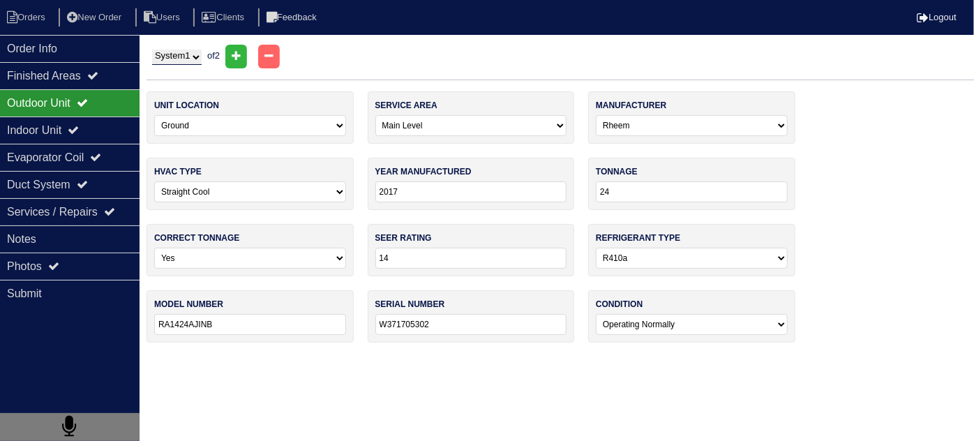
click at [200, 57] on select "System 1 System 2" at bounding box center [177, 57] width 50 height 15
select select "2"
click at [152, 50] on select "System 1 System 2" at bounding box center [177, 57] width 50 height 15
select select "1"
select select "Carrier"
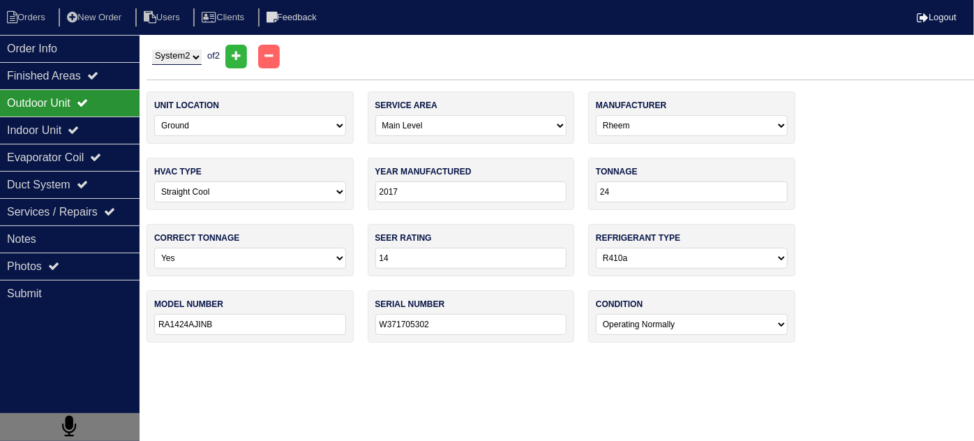
type input "2000"
select select "1"
type input "10"
select select "0"
type input "N/A"
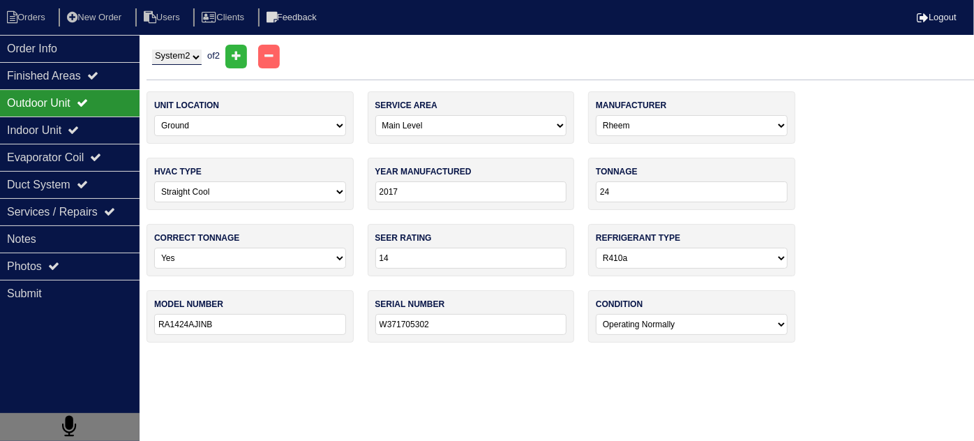
type input "N/A"
select select "2"
click at [119, 6] on nav "Orders New Order Users Clients Feedback Logout" at bounding box center [487, 17] width 974 height 35
click at [113, 13] on li "New Order" at bounding box center [96, 17] width 74 height 19
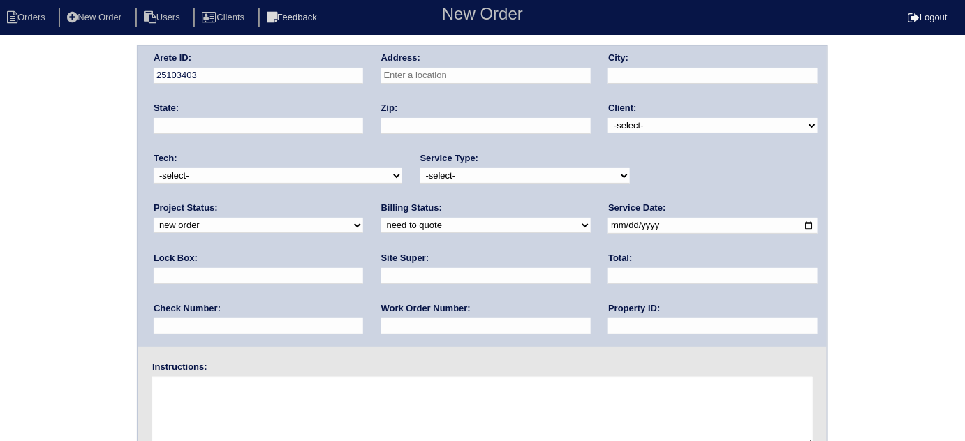
click at [401, 75] on input "text" at bounding box center [485, 76] width 209 height 16
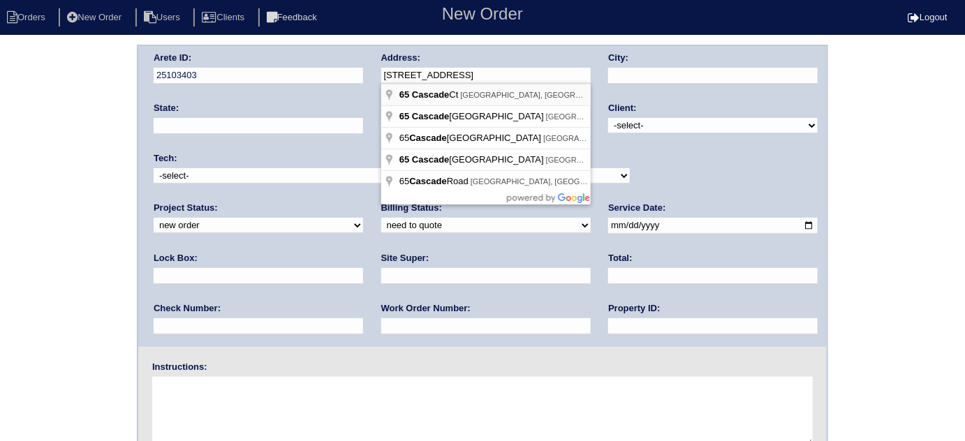
type input "[STREET_ADDRESS]"
type input "[PERSON_NAME]"
type input "GA"
type input "30016"
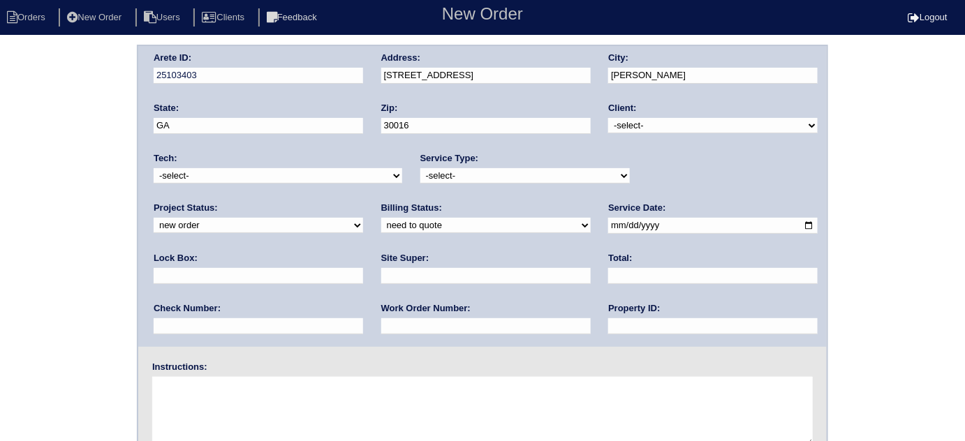
click at [629, 129] on select "-select- TriCon American Homes American Homes 4 Rent First Key Homes Zillow The…" at bounding box center [712, 125] width 209 height 15
select select "1"
click at [609, 118] on select "-select- TriCon American Homes American Homes 4 Rent First Key Homes Zillow The…" at bounding box center [712, 125] width 209 height 15
click at [521, 176] on select "-select- initial service basic service maintenance call replacement scope servi…" at bounding box center [524, 175] width 209 height 15
select select "initial service"
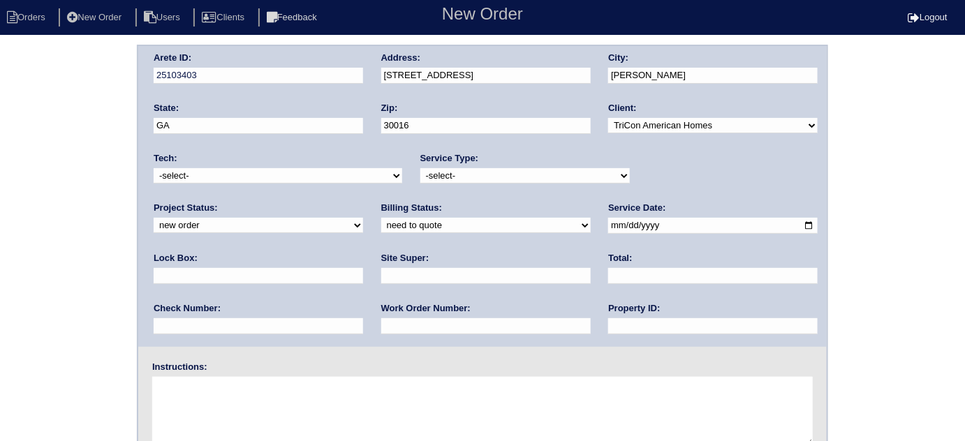
click at [420, 168] on select "-select- initial service basic service maintenance call replacement scope servi…" at bounding box center [524, 175] width 209 height 15
click at [363, 268] on input "text" at bounding box center [258, 276] width 209 height 16
type input "9470"
click at [608, 225] on input "date" at bounding box center [712, 226] width 209 height 16
type input "[DATE]"
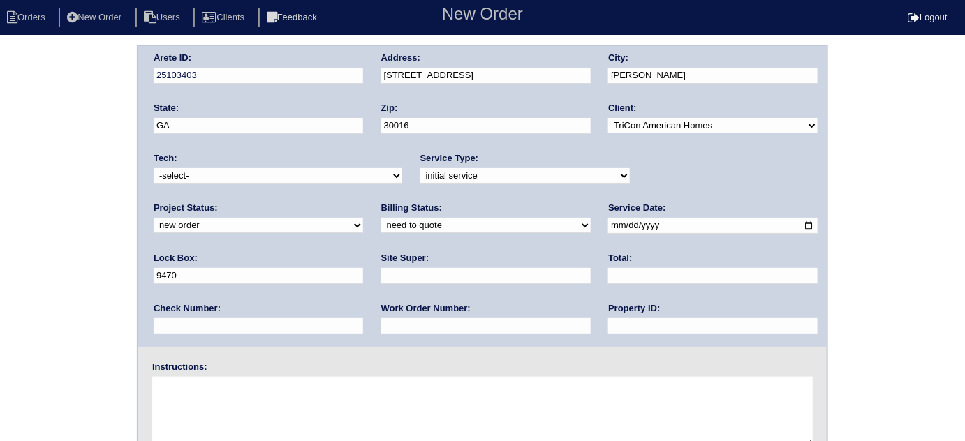
click at [608, 337] on div "Property ID:" at bounding box center [712, 321] width 209 height 39
click at [608, 327] on input "text" at bounding box center [712, 326] width 209 height 16
click at [456, 168] on select "-select- initial service basic service maintenance call replacement scope servi…" at bounding box center [524, 175] width 209 height 15
click at [420, 168] on select "-select- initial service basic service maintenance call replacement scope servi…" at bounding box center [524, 175] width 209 height 15
click at [608, 318] on input "text" at bounding box center [712, 326] width 209 height 16
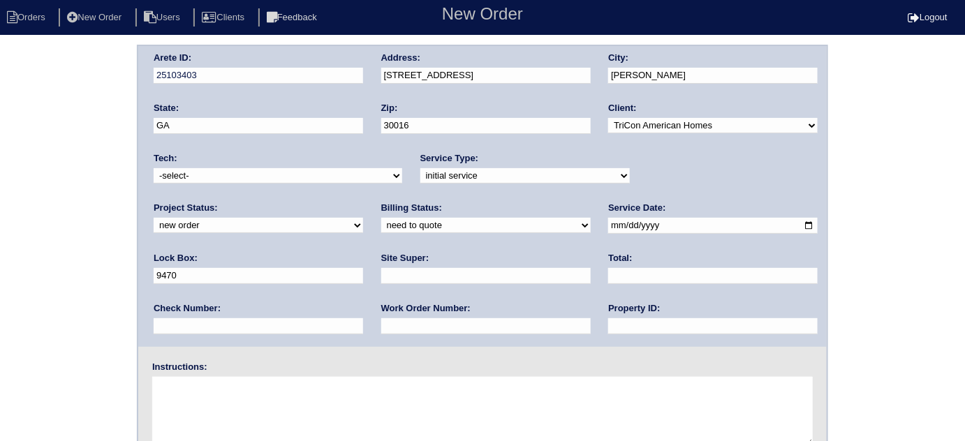
type input "N/A"
click at [381, 271] on input "text" at bounding box center [485, 276] width 209 height 16
type input "Ackeem Cadet"
click at [381, 322] on input "text" at bounding box center [485, 326] width 209 height 16
type input "546457"
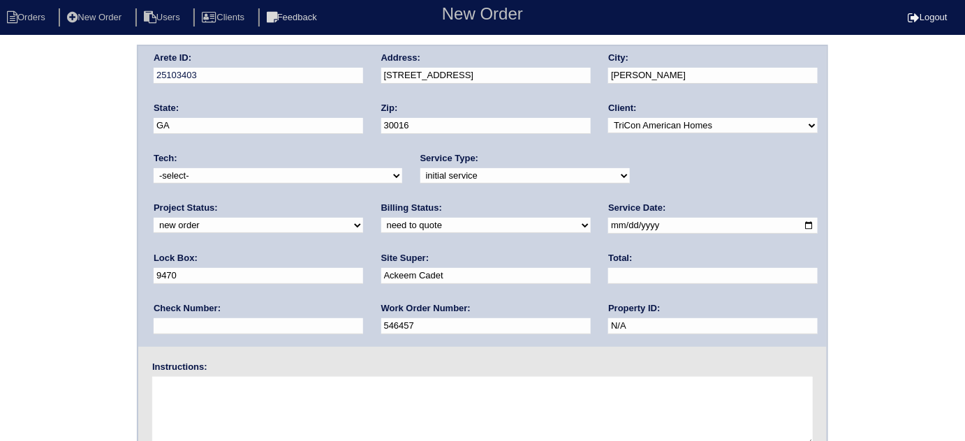
click at [198, 422] on textarea at bounding box center [482, 412] width 660 height 70
drag, startPoint x: 299, startPoint y: 375, endPoint x: 302, endPoint y: 392, distance: 17.8
click at [299, 375] on div "Instructions:" at bounding box center [482, 405] width 688 height 89
click at [306, 406] on textarea at bounding box center [482, 412] width 660 height 70
type textarea "Install smart tstats if needed"
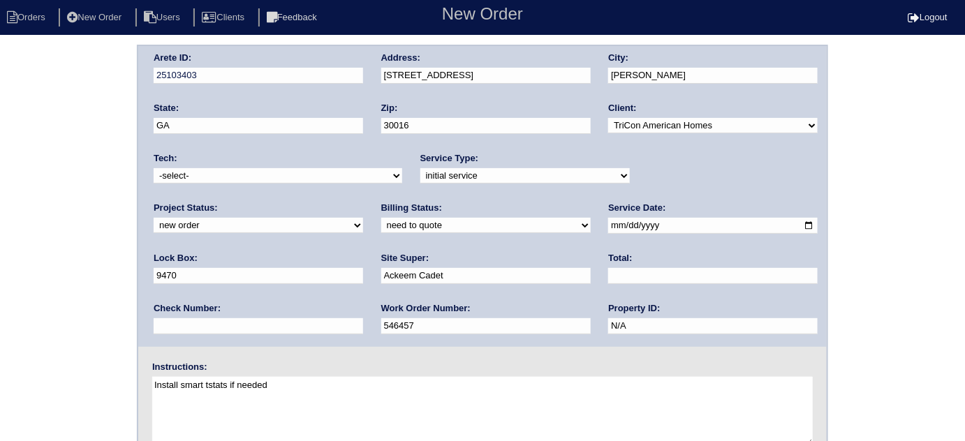
click at [254, 68] on div "Arete ID: 25103403 Address: 65 Cascade Ct City: Covington State: GA Zip: 30016 …" at bounding box center [482, 196] width 688 height 301
click at [33, 189] on div "Arete ID: 25103403 Address: 65 Cascade Ct City: Covington State: GA Zip: 30016 …" at bounding box center [482, 327] width 965 height 565
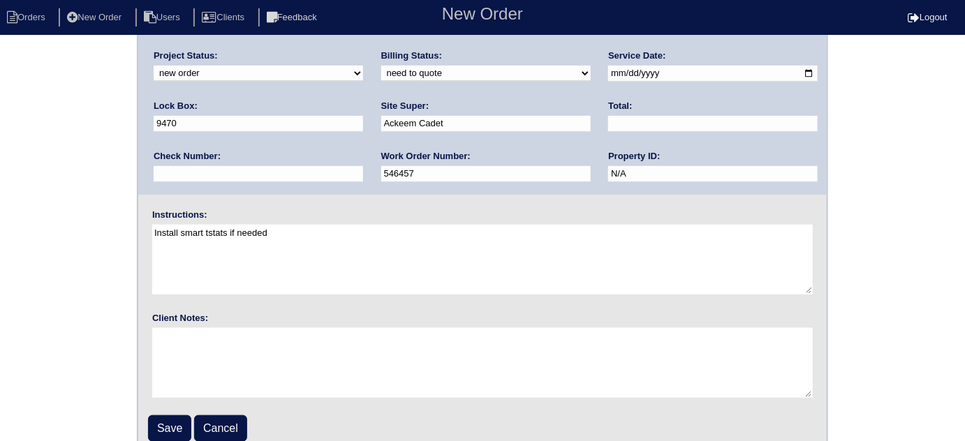
scroll to position [165, 0]
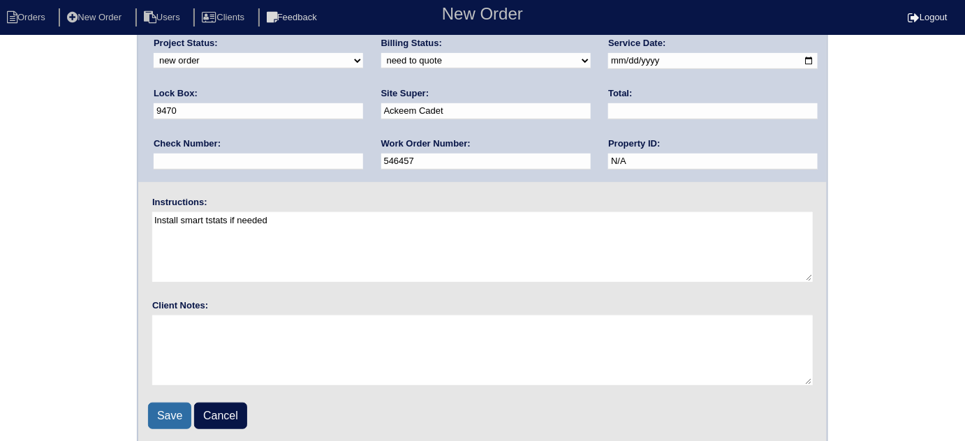
click at [160, 403] on input "Save" at bounding box center [169, 416] width 43 height 27
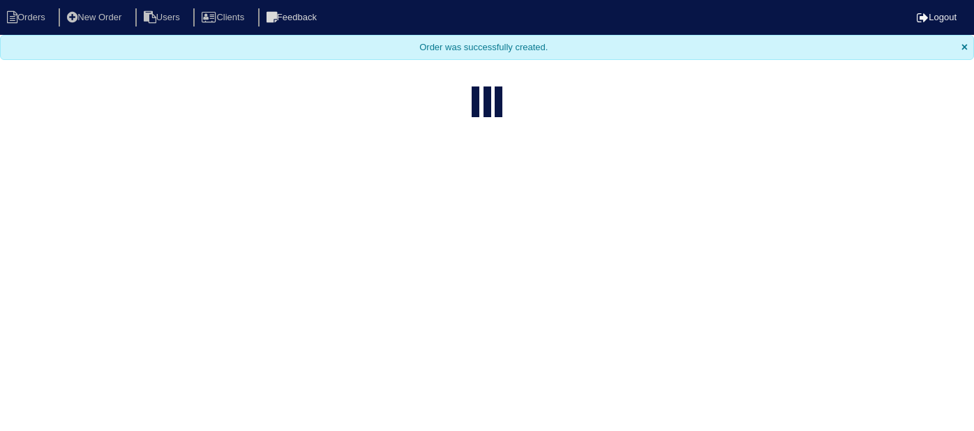
select select "15"
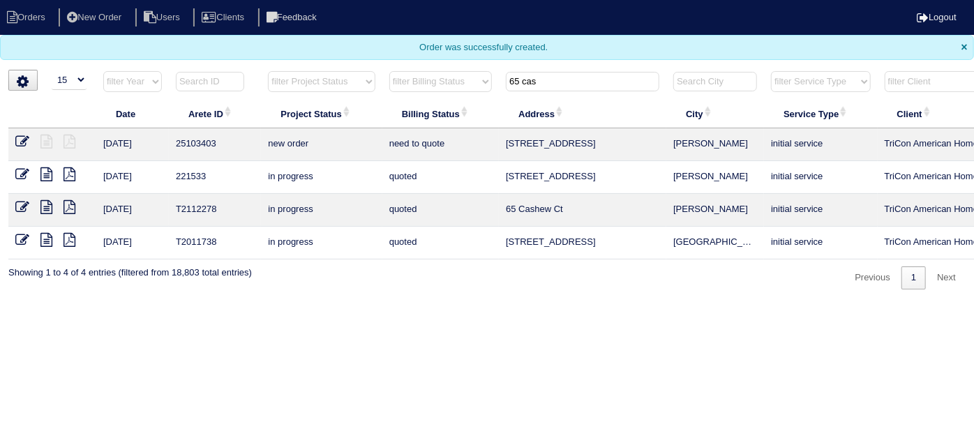
drag, startPoint x: 559, startPoint y: 81, endPoint x: 241, endPoint y: 52, distance: 318.9
click at [263, 54] on body "Orders New Order Users Clients Feedback Logout Orders New Order Users Clients M…" at bounding box center [487, 145] width 974 height 290
type input "5378"
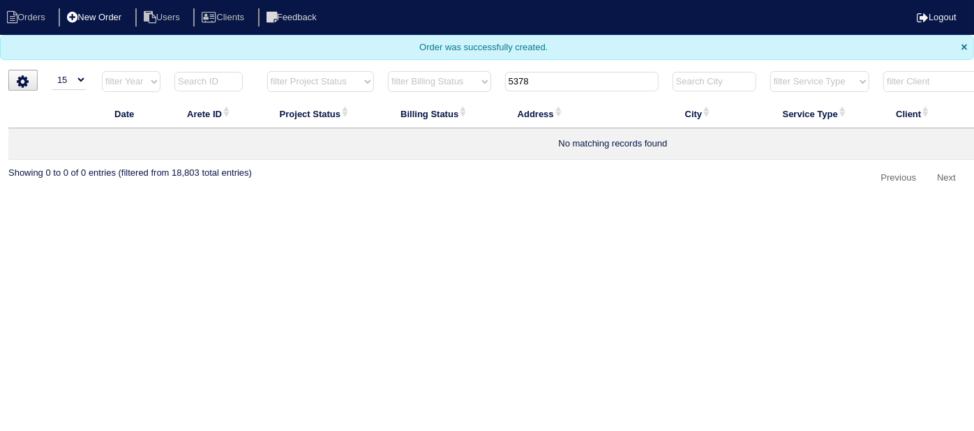
click at [116, 14] on li "New Order" at bounding box center [96, 17] width 74 height 19
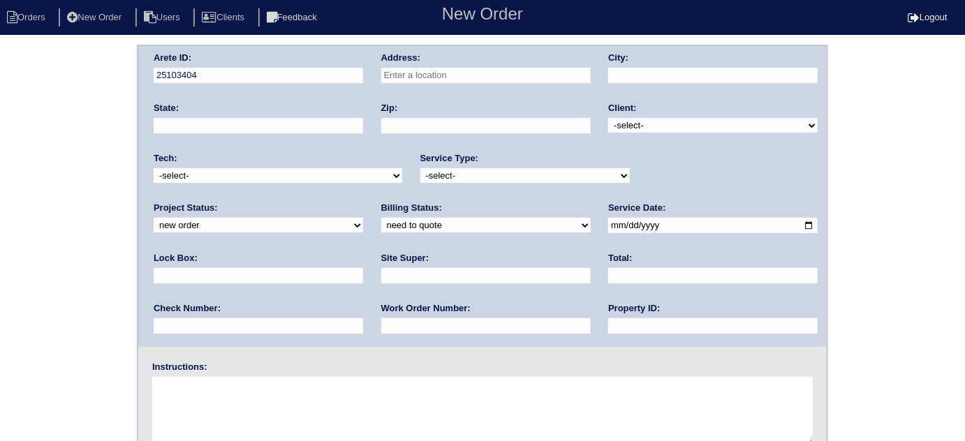
click at [402, 82] on input "text" at bounding box center [485, 76] width 209 height 16
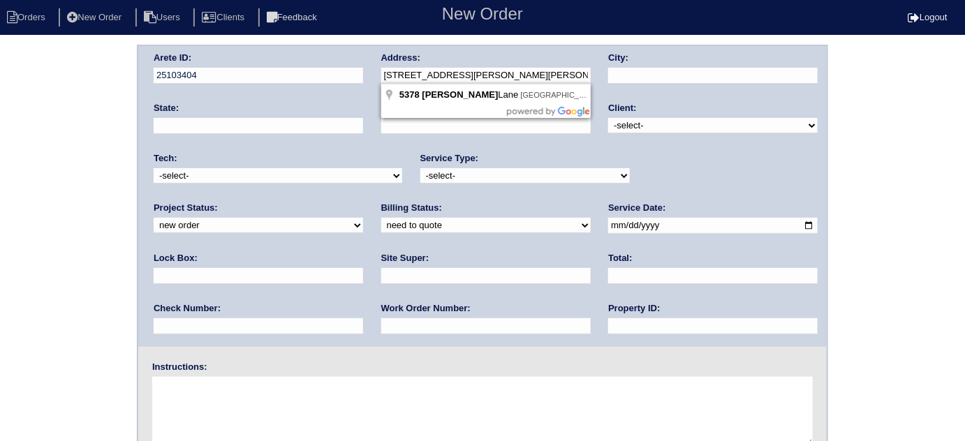
type input "5378 Fawn Ivey Ln"
type input "Buford"
type input "GA"
type input "30519"
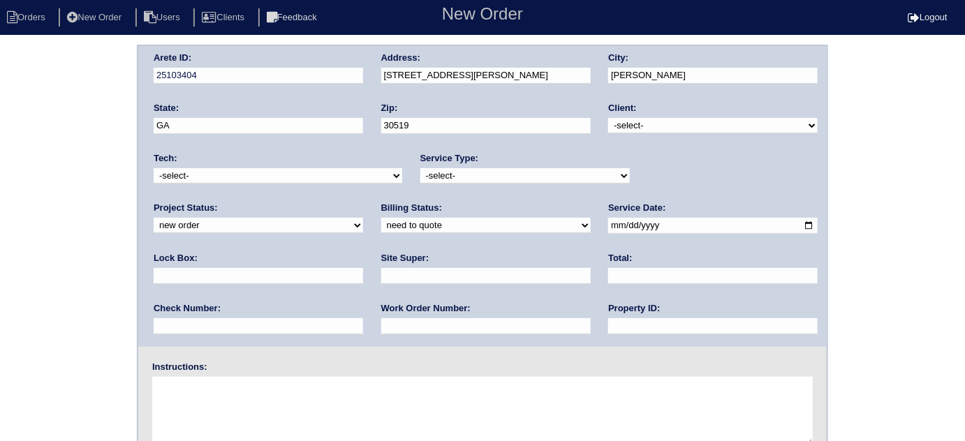
click at [621, 125] on select "-select- TriCon American Homes American Homes 4 Rent First Key Homes Zillow The…" at bounding box center [712, 125] width 209 height 15
select select "1"
click at [609, 118] on select "-select- TriCon American Homes American Homes 4 Rent First Key Homes Zillow The…" at bounding box center [712, 125] width 209 height 15
click at [524, 170] on select "-select- initial service basic service maintenance call replacement scope servi…" at bounding box center [524, 175] width 209 height 15
select select "initial service"
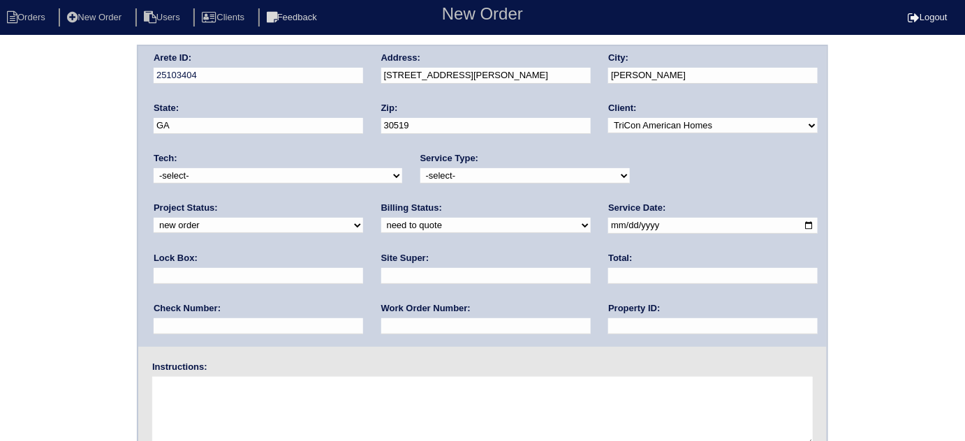
click at [420, 168] on select "-select- initial service basic service maintenance call replacement scope servi…" at bounding box center [524, 175] width 209 height 15
click at [381, 325] on input "text" at bounding box center [485, 326] width 209 height 16
type input "546470"
click at [608, 221] on input "date" at bounding box center [712, 226] width 209 height 16
type input "2025-09-15"
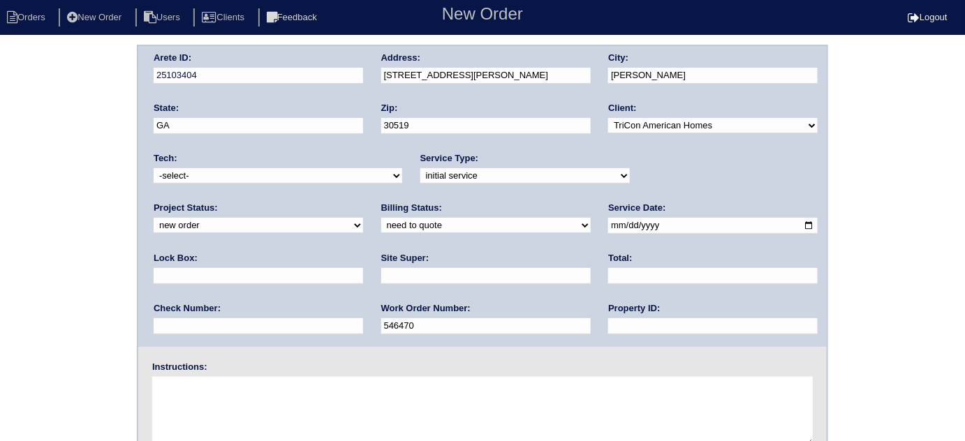
drag, startPoint x: 511, startPoint y: 325, endPoint x: 508, endPoint y: 318, distance: 8.2
click at [608, 325] on input "text" at bounding box center [712, 326] width 209 height 16
type input "N/A"
click at [363, 268] on input "text" at bounding box center [258, 276] width 209 height 16
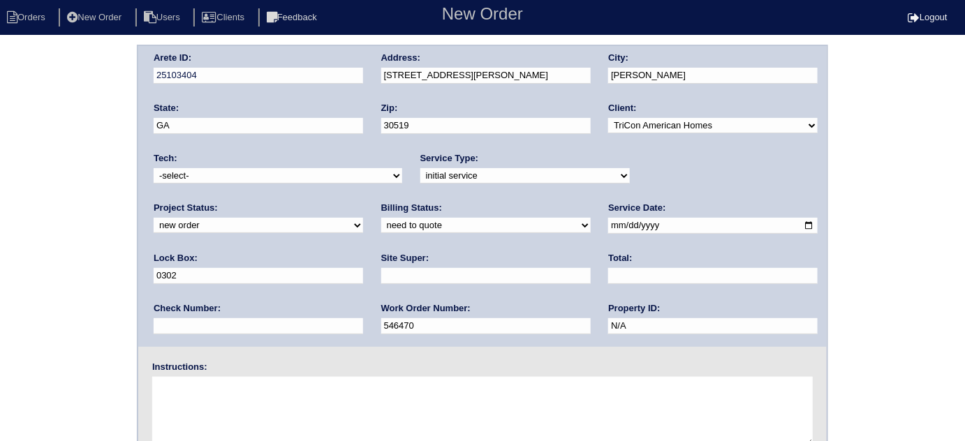
type input "0302 - front door"
click at [381, 268] on input "text" at bounding box center [485, 276] width 209 height 16
type input "Sharon Campana"
click at [225, 400] on textarea at bounding box center [482, 412] width 660 height 70
click at [236, 373] on div "Instructions:" at bounding box center [482, 405] width 688 height 89
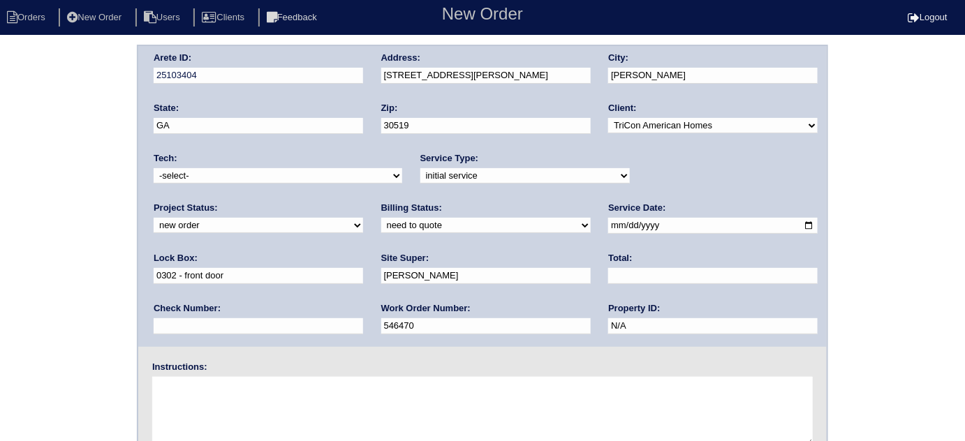
click at [234, 382] on textarea at bounding box center [482, 412] width 660 height 70
type textarea "Install smart tstats if needed"
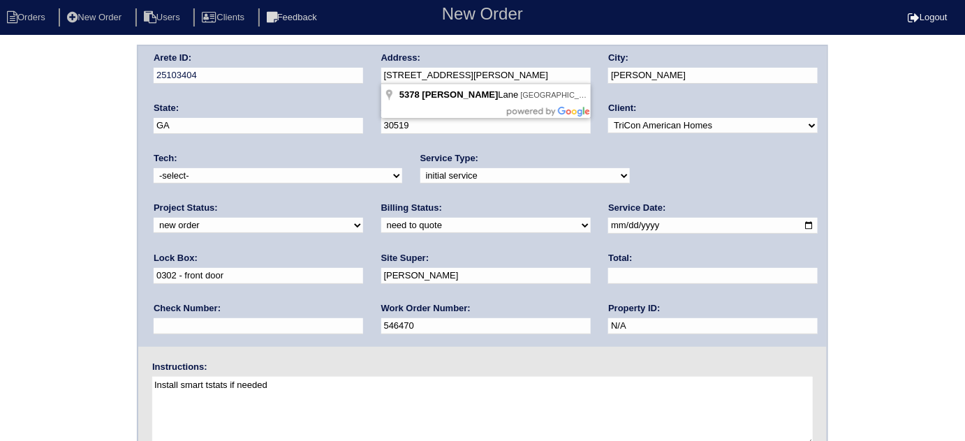
click at [305, 73] on div "Arete ID: 25103404 Address: 5378 Fawn Ivey Ln City: Buford State: GA Zip: 30519…" at bounding box center [482, 196] width 688 height 301
click at [3, 142] on div "Arete ID: 25103404 Address: 5378 Fawn Ivey Ln City: Buford State: GA Zip: 30519…" at bounding box center [482, 327] width 965 height 565
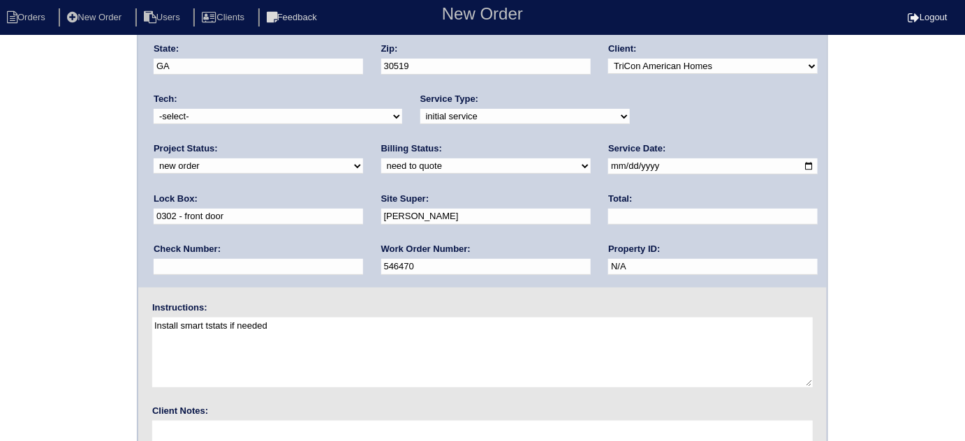
scroll to position [165, 0]
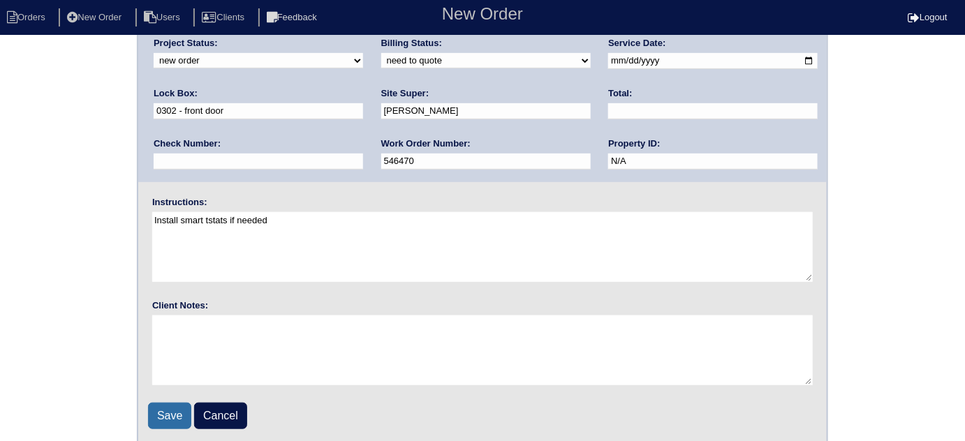
click at [159, 406] on input "Save" at bounding box center [169, 416] width 43 height 27
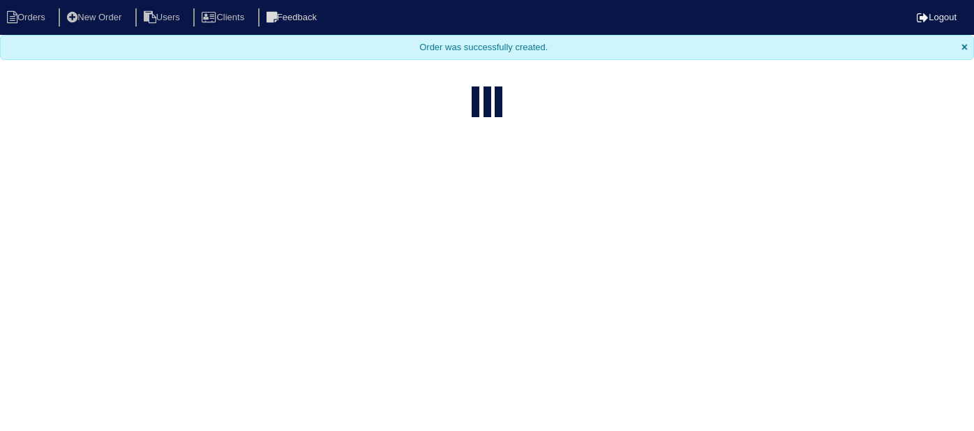
select select "15"
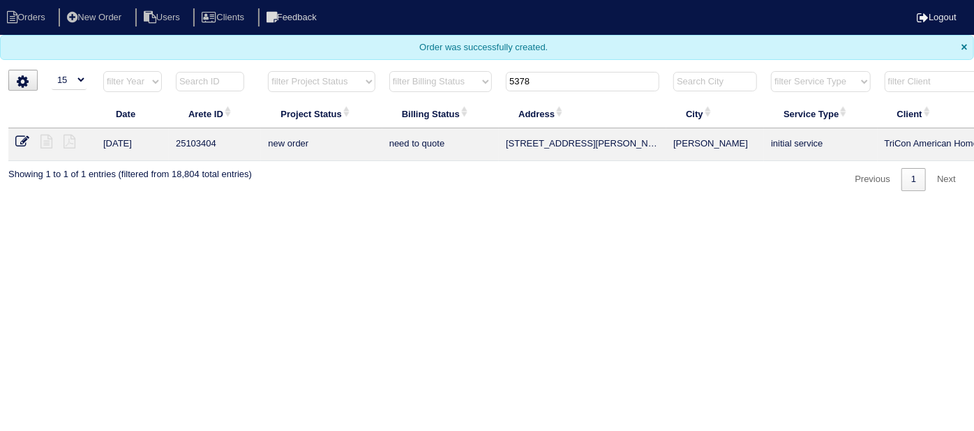
drag, startPoint x: 570, startPoint y: 89, endPoint x: 157, endPoint y: 54, distance: 414.7
click at [157, 54] on body "Orders New Order Users Clients Feedback Logout Orders New Order Users Clients M…" at bounding box center [487, 95] width 974 height 191
type input "2518 s"
drag, startPoint x: 42, startPoint y: 144, endPoint x: 45, endPoint y: 136, distance: 9.1
click at [42, 144] on icon at bounding box center [46, 142] width 12 height 14
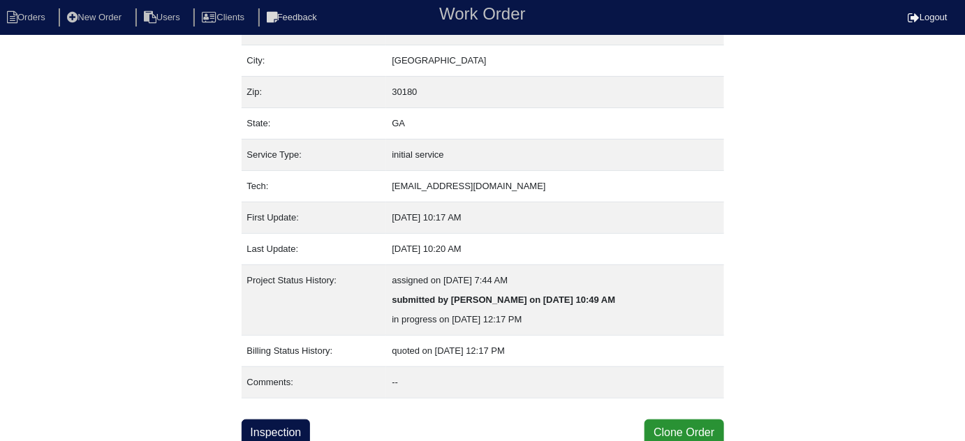
scroll to position [95, 0]
click at [288, 429] on link "Inspection" at bounding box center [275, 431] width 69 height 27
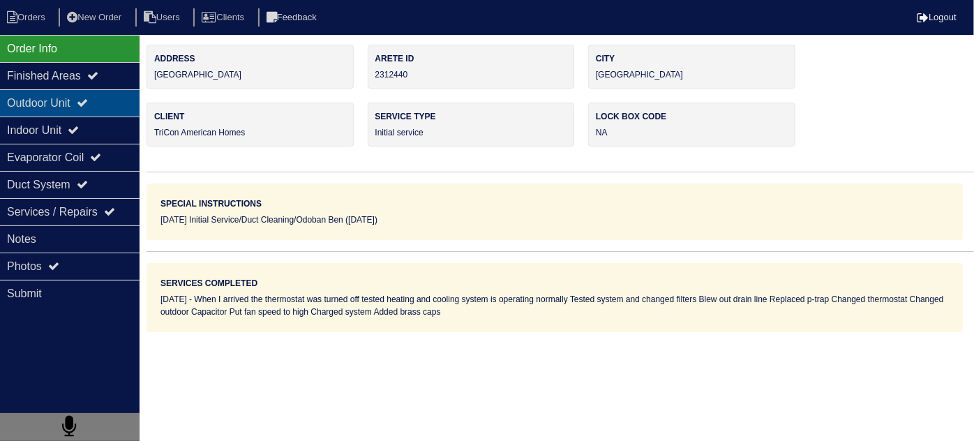
click at [105, 109] on div "Outdoor Unit" at bounding box center [70, 102] width 140 height 27
type textarea "2-Filters 14x20 4-Filters 14x14 45+5 MFD Capacitor Nitrogen PVC [DEMOGRAPHIC_DA…"
type textarea "When I arrived the thermostat was turned off tested heating and cooling system …"
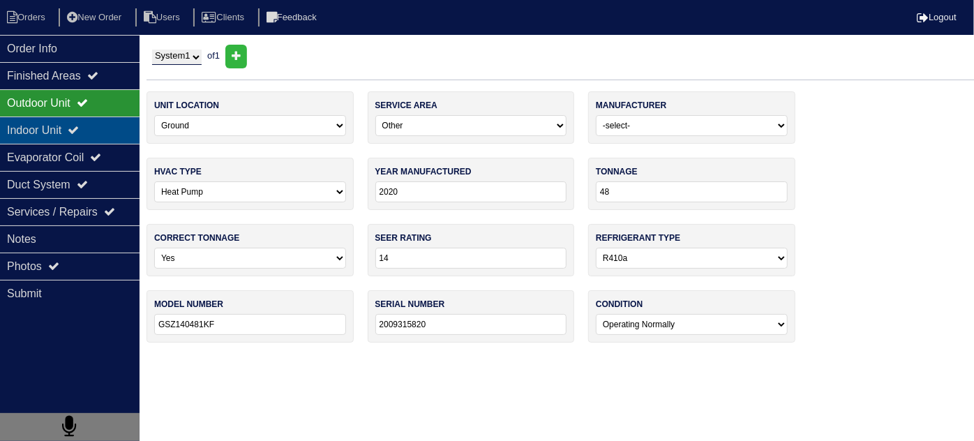
click at [100, 124] on div "Indoor Unit" at bounding box center [70, 130] width 140 height 27
type textarea "2-Filters 14x20 4-Filters 14x14 45+5 MFD Capacitor Nitrogen PVC [DEMOGRAPHIC_DA…"
type textarea "When I arrived the thermostat was turned off tested heating and cooling system …"
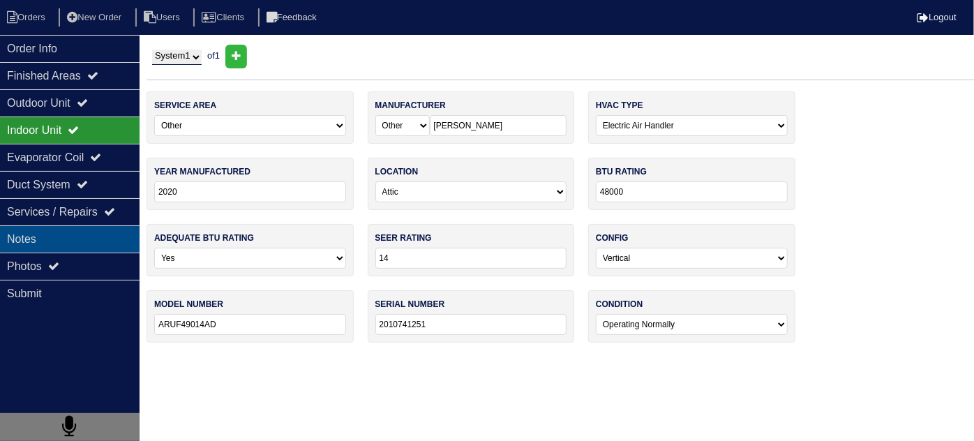
click at [95, 242] on div "Notes" at bounding box center [70, 238] width 140 height 27
type textarea "2-Filters 14x20 4-Filters 14x14 45+5 MFD Capacitor Nitrogen PVC [DEMOGRAPHIC_DA…"
type textarea "When I arrived the thermostat was turned off tested heating and cooling system …"
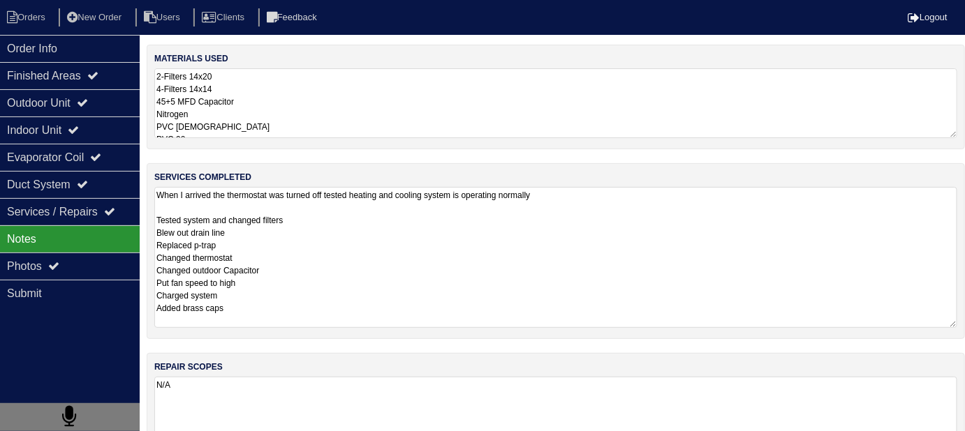
click at [355, 225] on textarea "When I arrived the thermostat was turned off tested heating and cooling system …" at bounding box center [555, 257] width 803 height 141
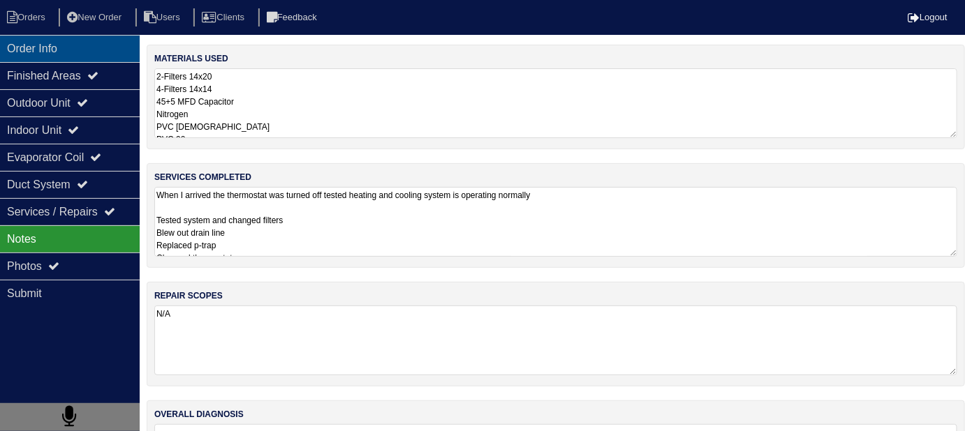
click at [102, 58] on div "Order Info" at bounding box center [70, 48] width 140 height 27
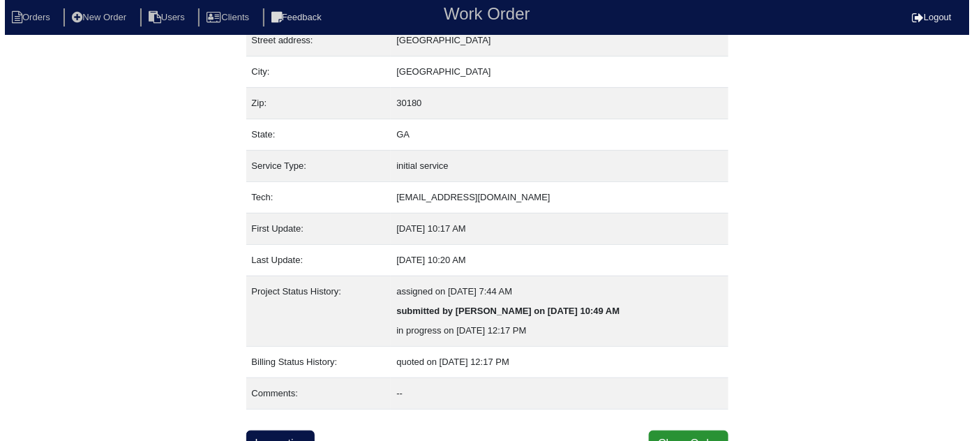
scroll to position [95, 0]
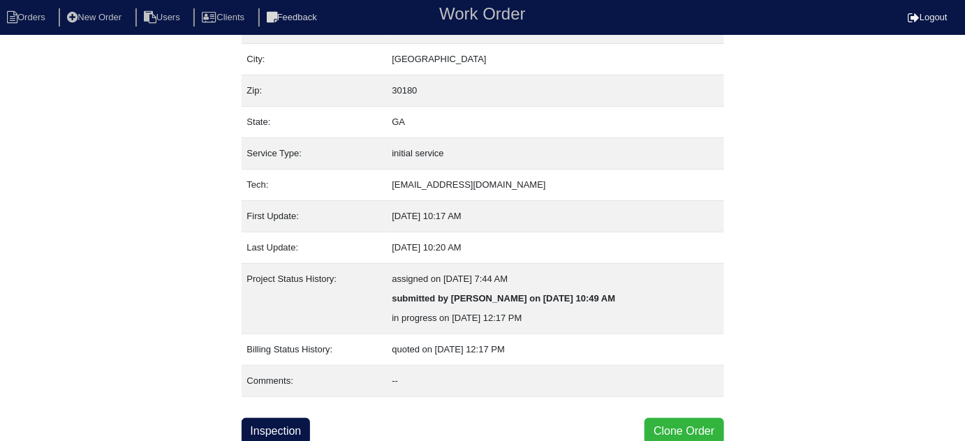
click at [671, 428] on button "Clone Order" at bounding box center [683, 431] width 79 height 27
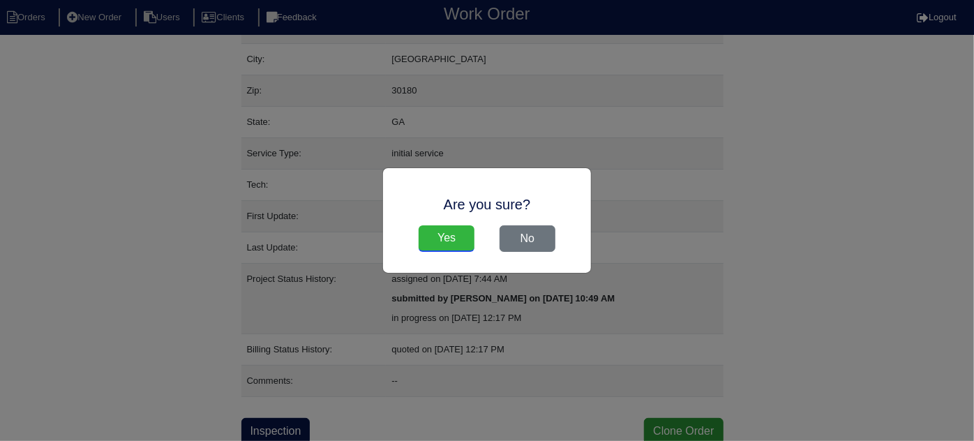
click at [435, 230] on input "Yes" at bounding box center [447, 238] width 56 height 27
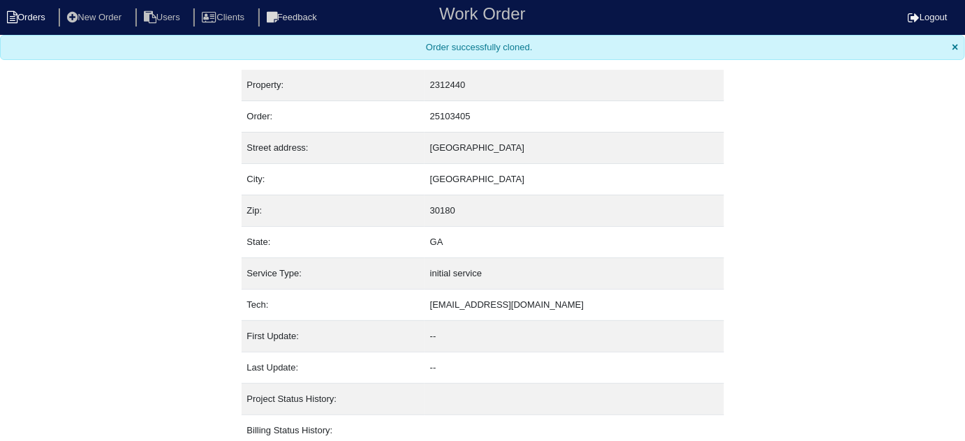
click at [31, 20] on li "Orders" at bounding box center [28, 17] width 57 height 19
select select "15"
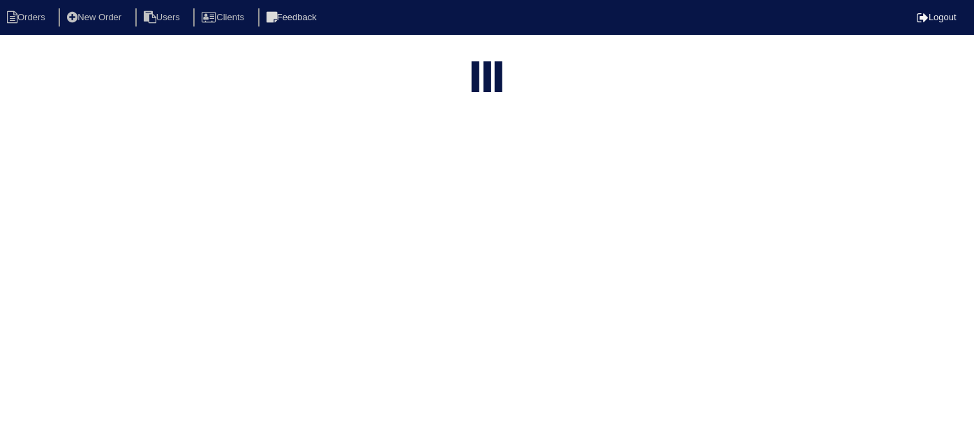
type input "2518 s"
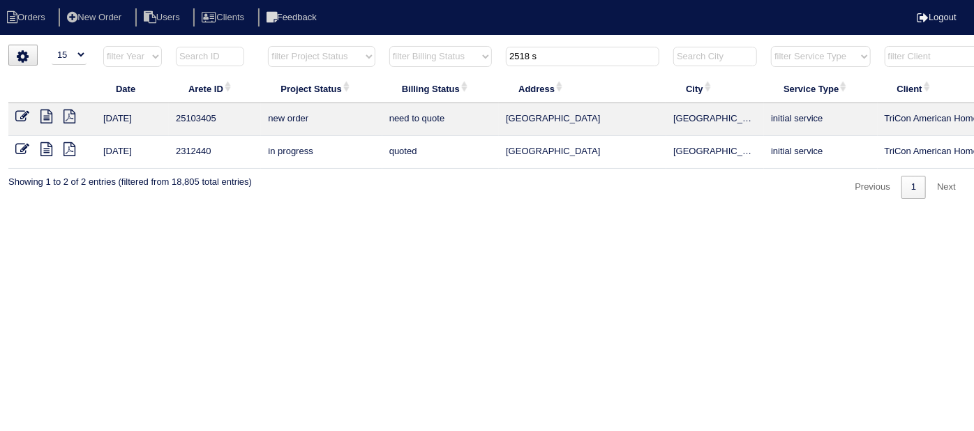
click at [24, 114] on icon at bounding box center [22, 117] width 14 height 14
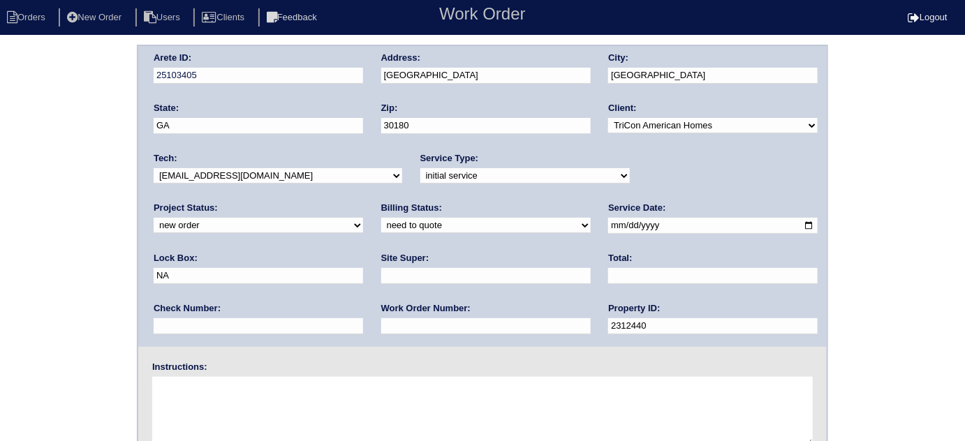
drag, startPoint x: 648, startPoint y: 232, endPoint x: 409, endPoint y: 206, distance: 240.8
click at [435, 218] on div "Arete ID: 25103405 Address: [STREET_ADDRESS] City: [GEOGRAPHIC_DATA] State: [GE…" at bounding box center [482, 196] width 688 height 301
type input "9310"
click at [381, 269] on input "text" at bounding box center [485, 276] width 209 height 16
type input "[PERSON_NAME]"
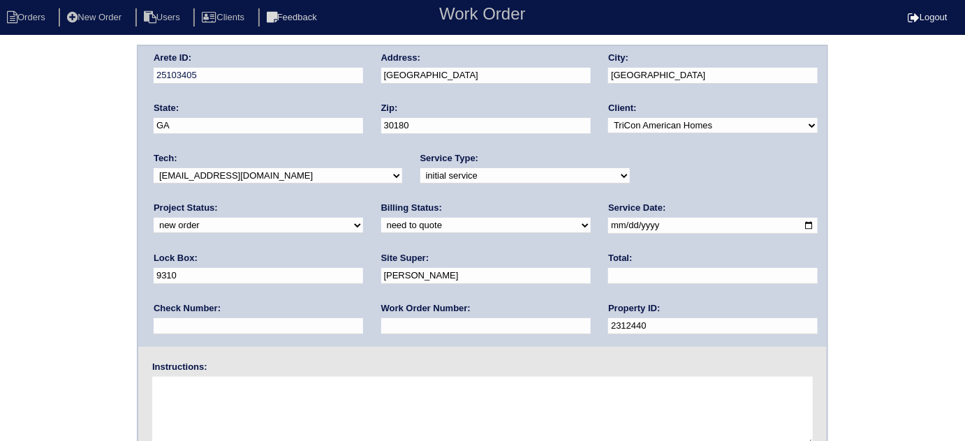
click at [381, 329] on input "text" at bounding box center [485, 326] width 209 height 16
type input "546477"
click at [207, 391] on textarea at bounding box center [482, 412] width 660 height 70
paste textarea "filters left clogged, standing water in drain pan under furnace in [GEOGRAPHIC_…"
click at [149, 375] on div "Instructions: filters left clogged, standing water in drain pan under furnace i…" at bounding box center [482, 405] width 688 height 89
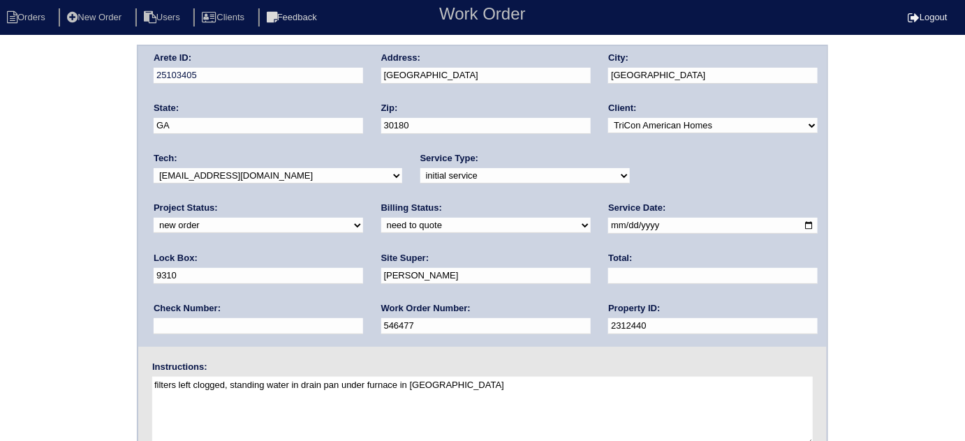
click at [153, 382] on textarea "filters left clogged, standing water in drain pan under furnace in attic" at bounding box center [482, 412] width 660 height 70
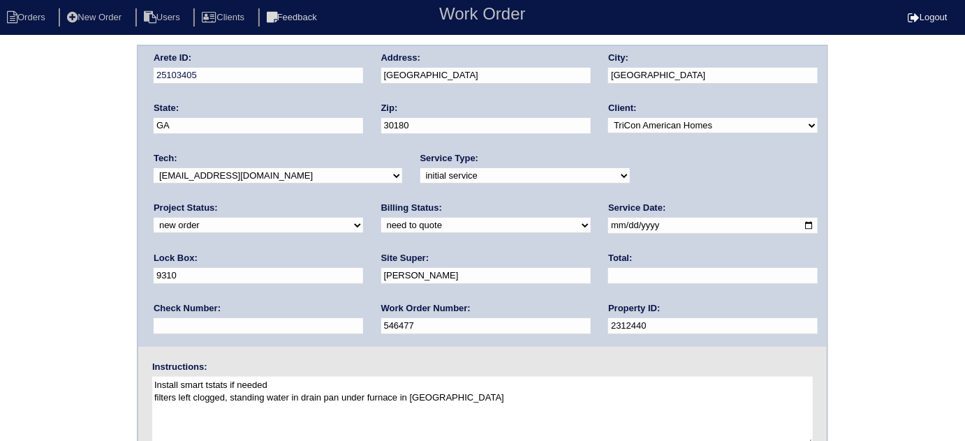
type textarea "Install smart tstats if needed filters left clogged, standing water in drain pa…"
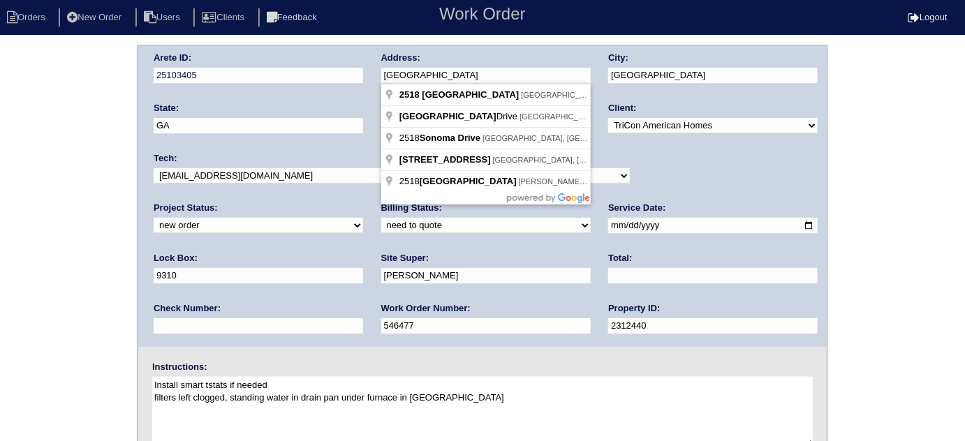
drag, startPoint x: 475, startPoint y: 70, endPoint x: 335, endPoint y: 63, distance: 139.8
click at [335, 63] on div "Arete ID: 25103405 Address: 2518 Sonoma Valley City: Villa Rica State: GA Zip: …" at bounding box center [482, 196] width 688 height 301
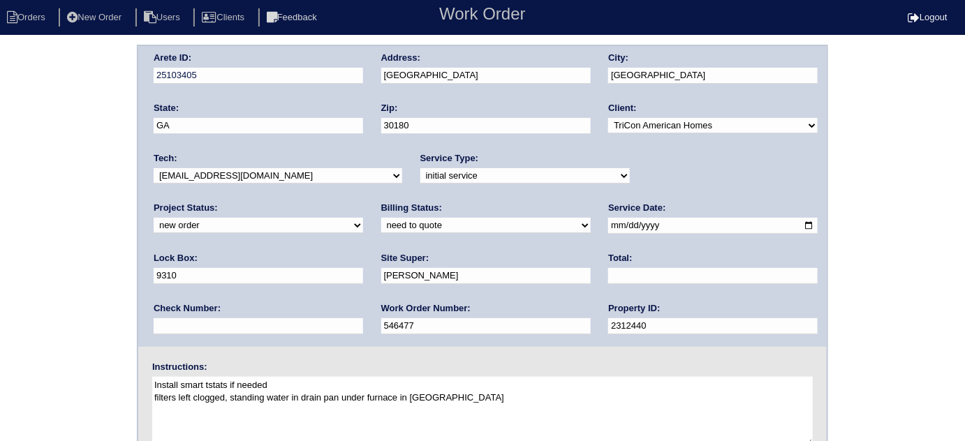
click at [22, 242] on div "Arete ID: 25103405 Address: 2518 Sonoma Valley City: Villa Rica State: GA Zip: …" at bounding box center [482, 327] width 965 height 565
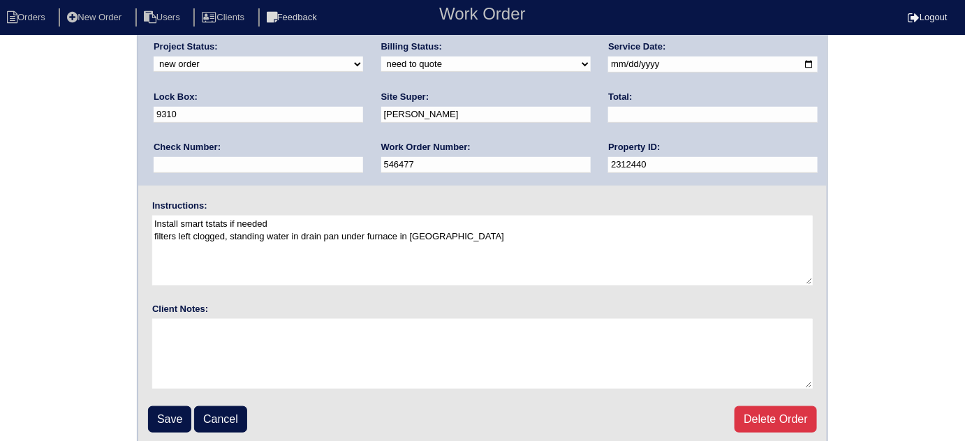
scroll to position [165, 0]
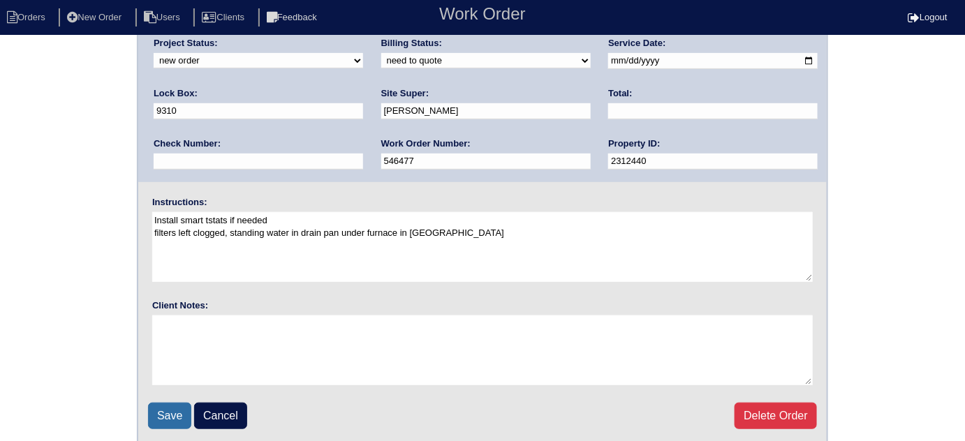
click at [148, 405] on input "Save" at bounding box center [169, 416] width 43 height 27
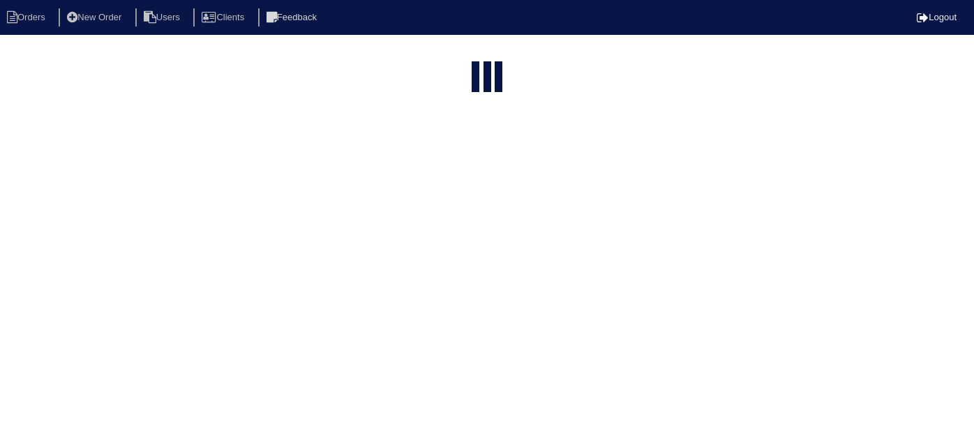
select select "15"
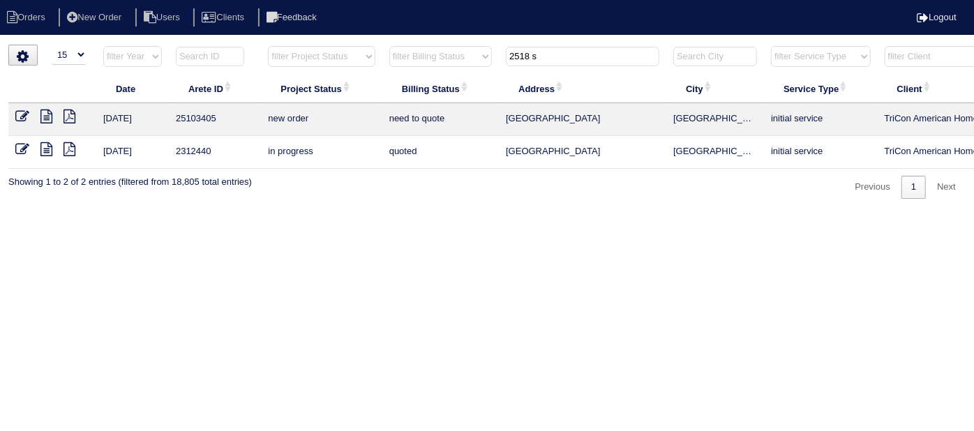
drag, startPoint x: 591, startPoint y: 61, endPoint x: 218, endPoint y: 3, distance: 378.0
click at [260, 45] on body "Orders New Order Users Clients Feedback Logout Orders New Order Users Clients M…" at bounding box center [487, 122] width 974 height 154
type input "1365"
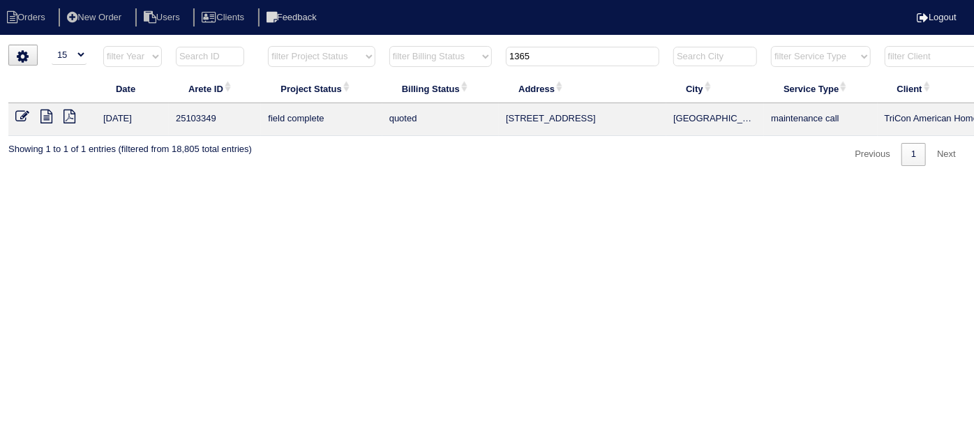
click at [22, 120] on icon at bounding box center [22, 117] width 14 height 14
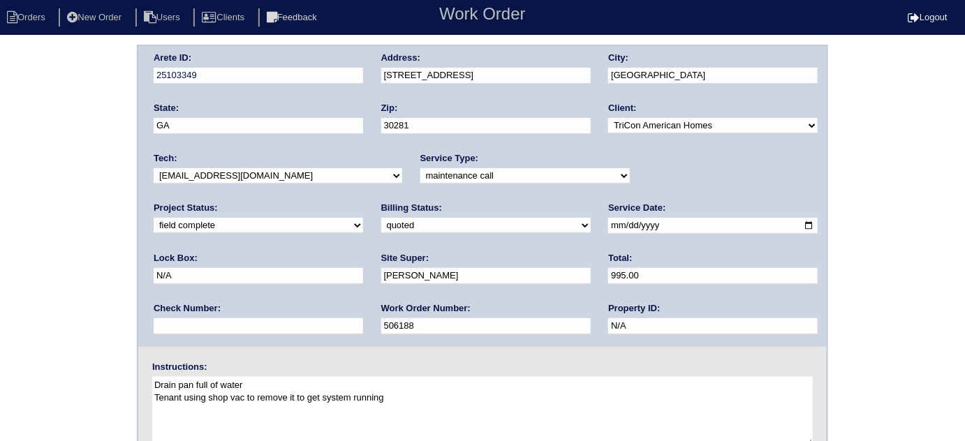
click at [47, 148] on div "Arete ID: 25103349 Address: [STREET_ADDRESS] City: [GEOGRAPHIC_DATA] State: [GE…" at bounding box center [482, 327] width 965 height 565
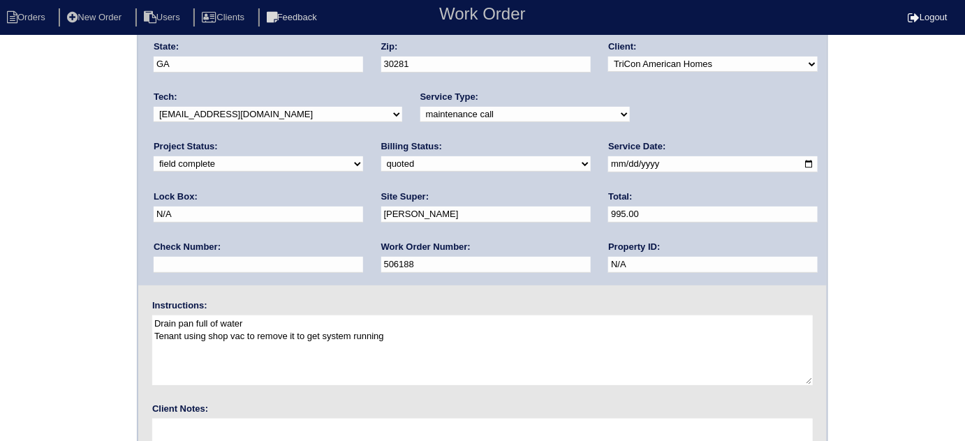
click at [381, 167] on select "need to quote quoted need to invoice invoiced paid warranty purchase order need…" at bounding box center [485, 163] width 209 height 15
click at [381, 160] on select "need to quote quoted need to invoice invoiced paid warranty purchase order need…" at bounding box center [485, 162] width 209 height 15
select select "need to invoice"
click at [381, 155] on select "need to quote quoted need to invoice invoiced paid warranty purchase order need…" at bounding box center [485, 162] width 209 height 15
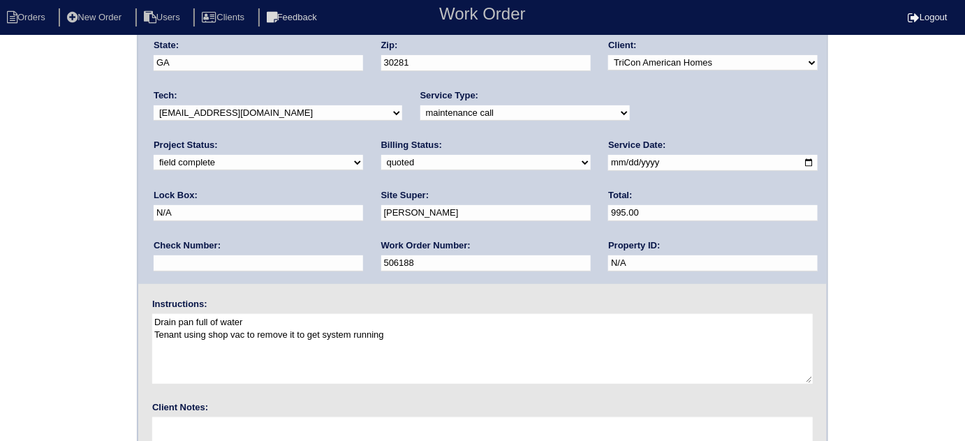
click at [6, 265] on div "Arete ID: 25103349 Address: [STREET_ADDRESS] City: [GEOGRAPHIC_DATA] State: [GE…" at bounding box center [482, 264] width 965 height 565
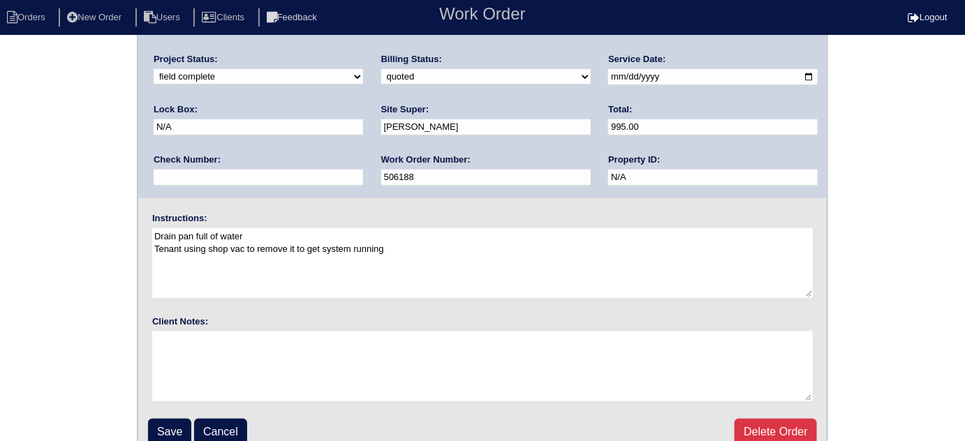
scroll to position [165, 0]
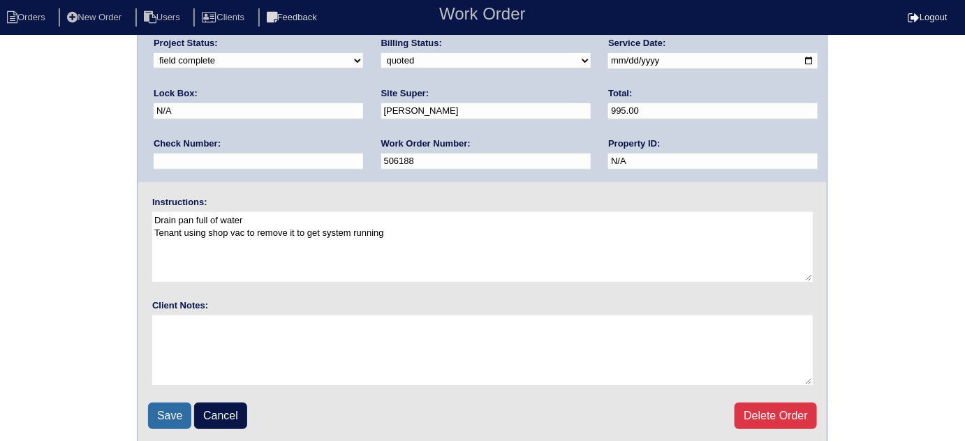
click at [163, 415] on input "Save" at bounding box center [169, 416] width 43 height 27
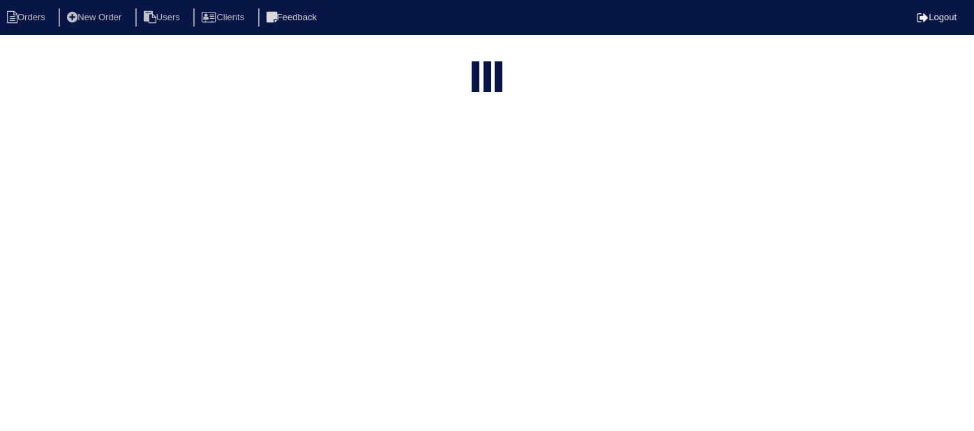
select select "15"
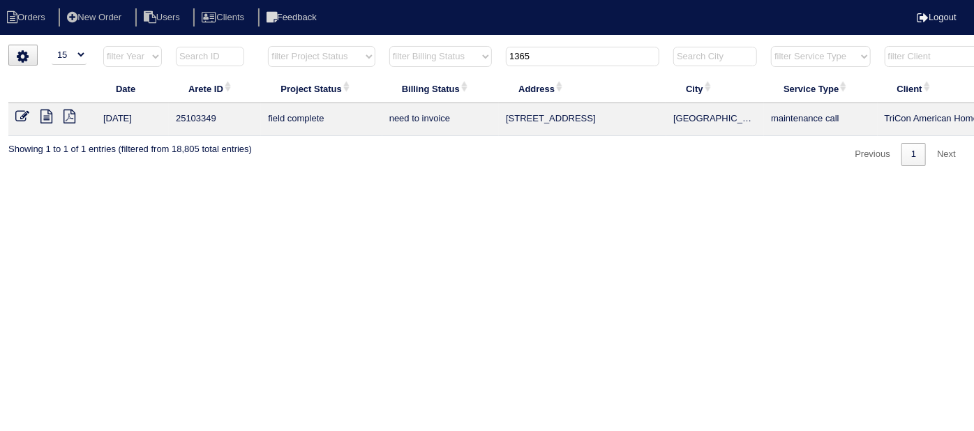
drag, startPoint x: 569, startPoint y: 57, endPoint x: 221, endPoint y: 9, distance: 350.9
click at [221, 45] on body "Orders New Order Users Clients Feedback Logout Orders New Order Users Clients M…" at bounding box center [487, 105] width 974 height 121
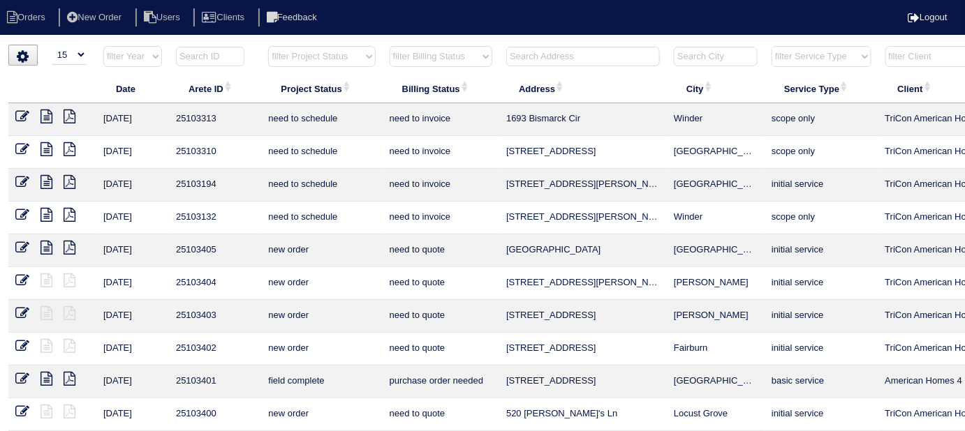
click at [363, 59] on select "filter Project Status -- Any Project Status -- new order assigned in progress f…" at bounding box center [321, 56] width 107 height 21
select select "field complete"
click at [268, 46] on select "filter Project Status -- Any Project Status -- new order assigned in progress f…" at bounding box center [321, 56] width 107 height 21
click at [403, 66] on select "filter Billing Status -- Any Billing Status -- need to quote quoted need to inv…" at bounding box center [440, 56] width 103 height 21
select select "need to quote"
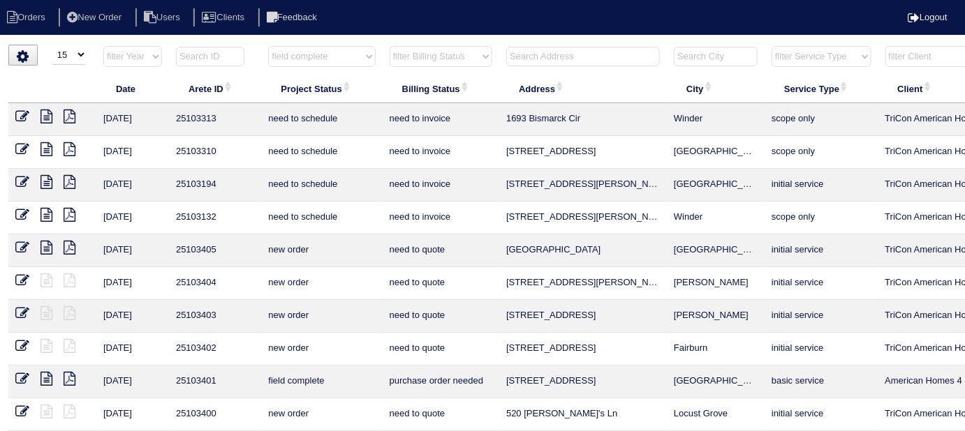
click at [389, 46] on select "filter Billing Status -- Any Billing Status -- need to quote quoted need to inv…" at bounding box center [440, 56] width 103 height 21
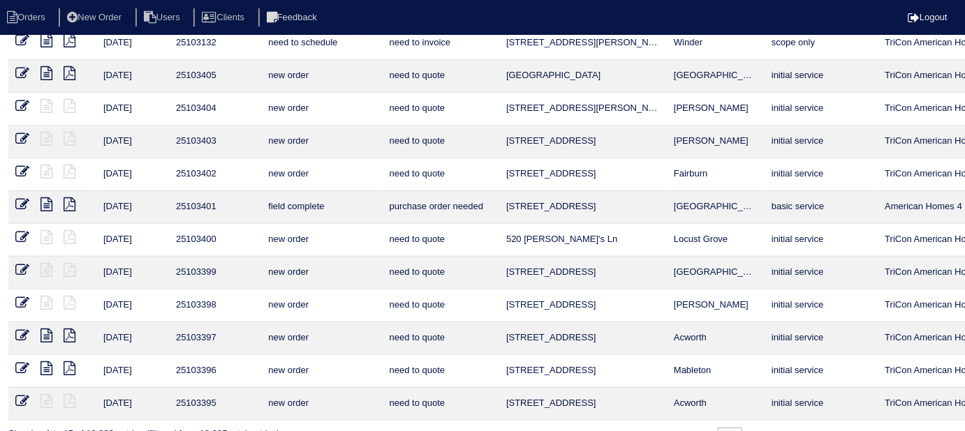
scroll to position [203, 0]
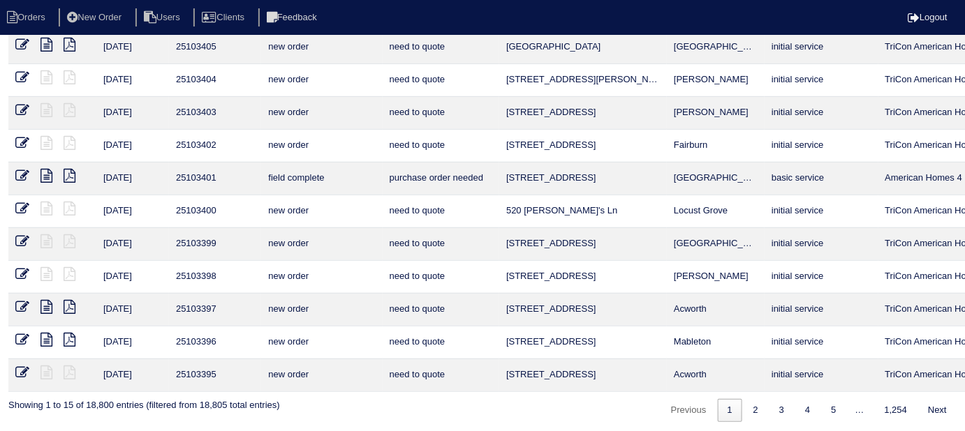
drag, startPoint x: 757, startPoint y: 402, endPoint x: 722, endPoint y: 377, distance: 43.0
click at [756, 402] on link "2" at bounding box center [755, 410] width 24 height 23
click at [743, 403] on link "2" at bounding box center [755, 410] width 24 height 23
select select "field complete"
select select "need to quote"
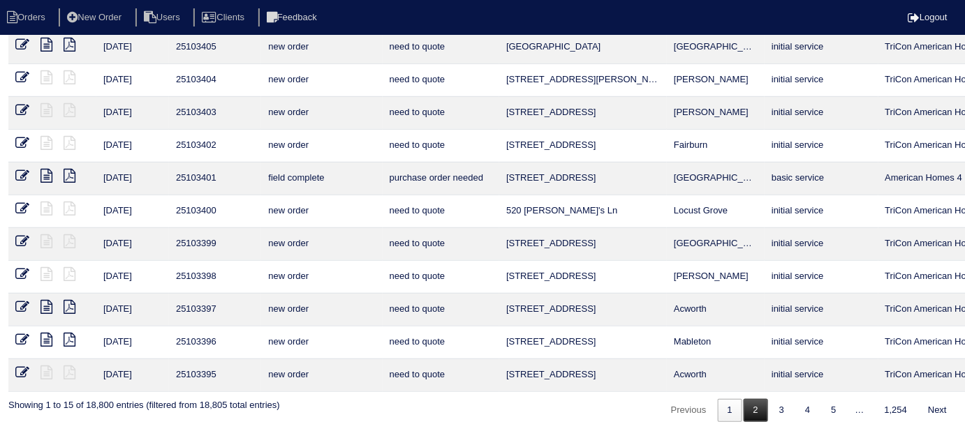
select select "field complete"
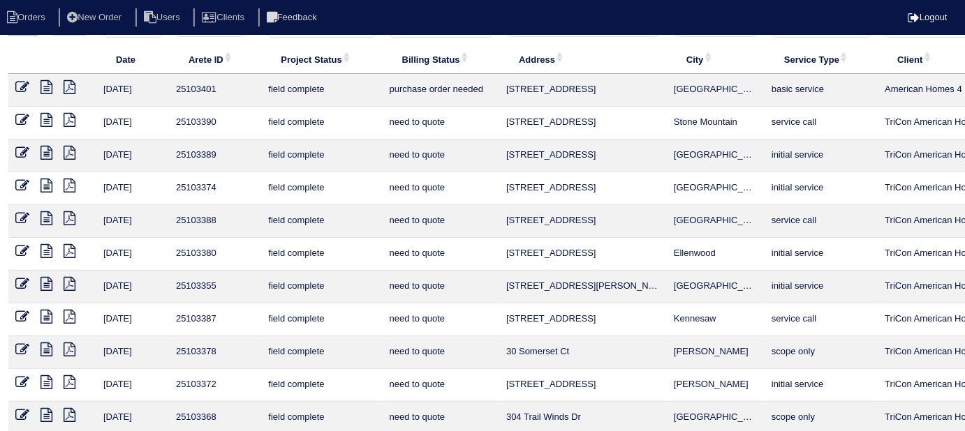
scroll to position [0, 0]
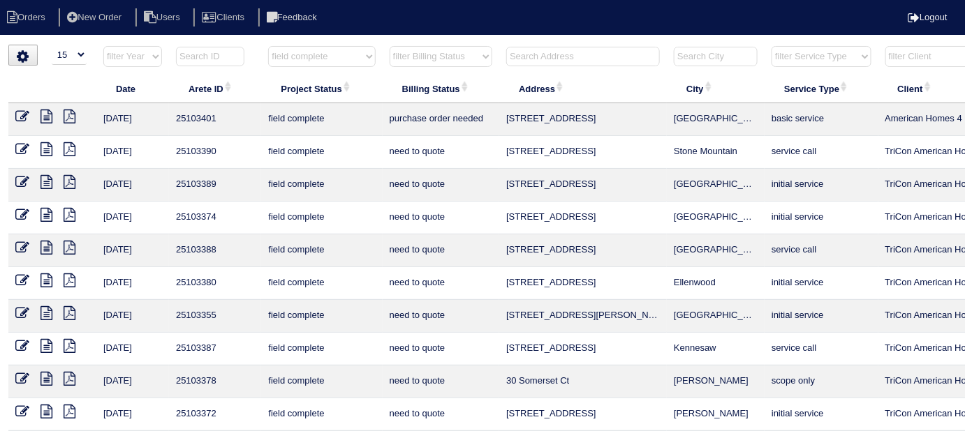
click at [380, 48] on th "filter Project Status -- Any Project Status -- new order assigned in progress f…" at bounding box center [321, 59] width 121 height 29
click at [409, 51] on select "filter Billing Status -- Any Billing Status -- need to quote quoted need to inv…" at bounding box center [440, 56] width 103 height 21
select select "need to quote"
click at [389, 46] on select "filter Billing Status -- Any Billing Status -- need to quote quoted need to inv…" at bounding box center [440, 56] width 103 height 21
select select "field complete"
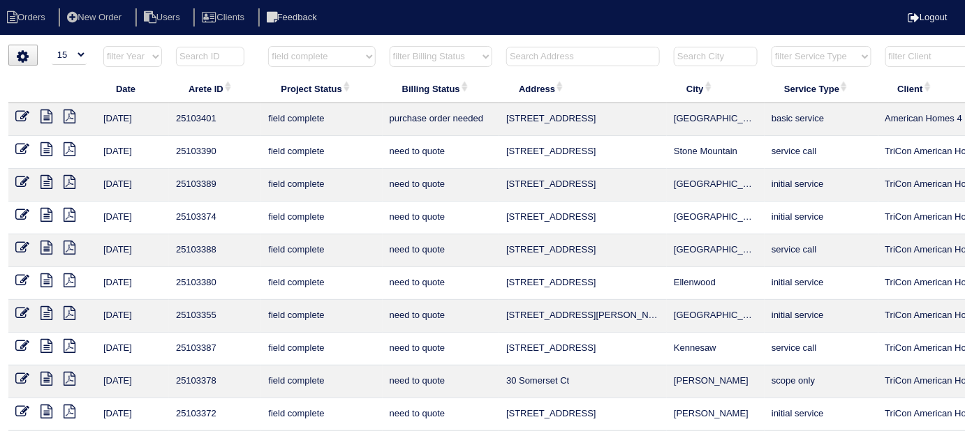
select select "need to quote"
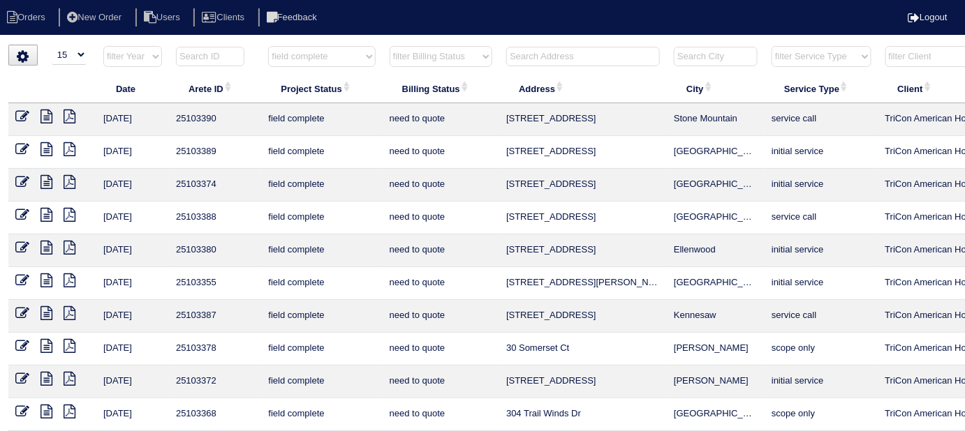
click at [298, 59] on select "filter Project Status -- Any Project Status -- new order assigned in progress f…" at bounding box center [321, 56] width 107 height 21
click at [40, 244] on icon at bounding box center [46, 248] width 12 height 14
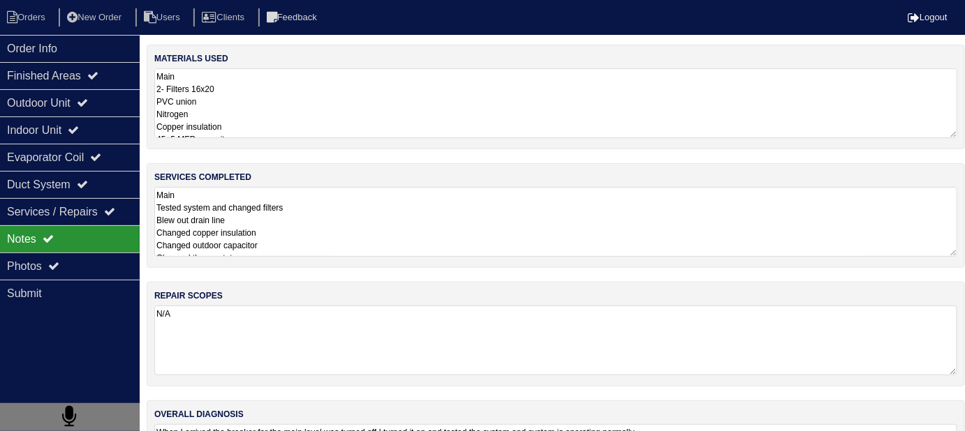
click at [260, 117] on textarea "Main 2- Filters 16x20 PVC union Nitrogen Copper insulation 45+5 MFD capacitor S…" at bounding box center [555, 103] width 803 height 70
click at [73, 119] on div "Indoor Unit" at bounding box center [70, 130] width 140 height 27
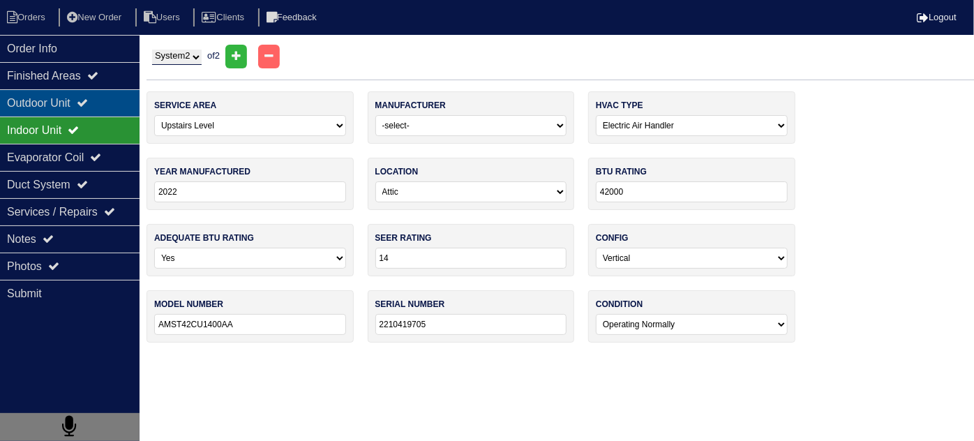
click at [65, 103] on div "Outdoor Unit" at bounding box center [70, 102] width 140 height 27
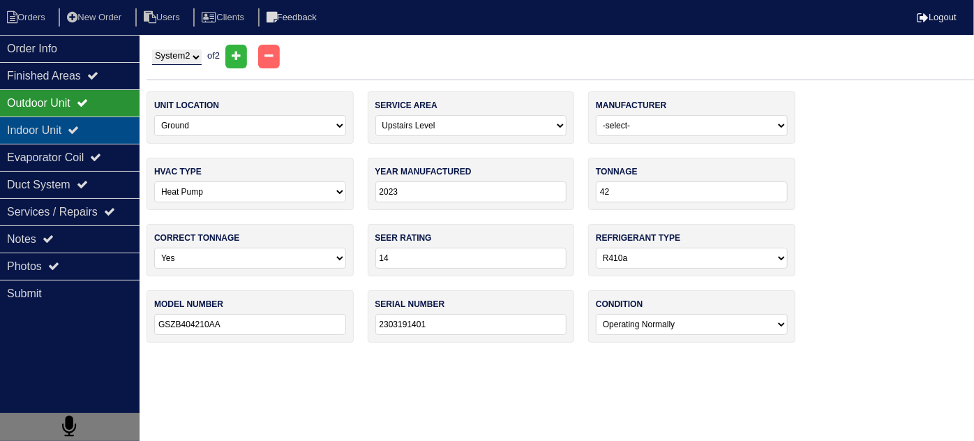
click at [52, 124] on div "Indoor Unit" at bounding box center [70, 130] width 140 height 27
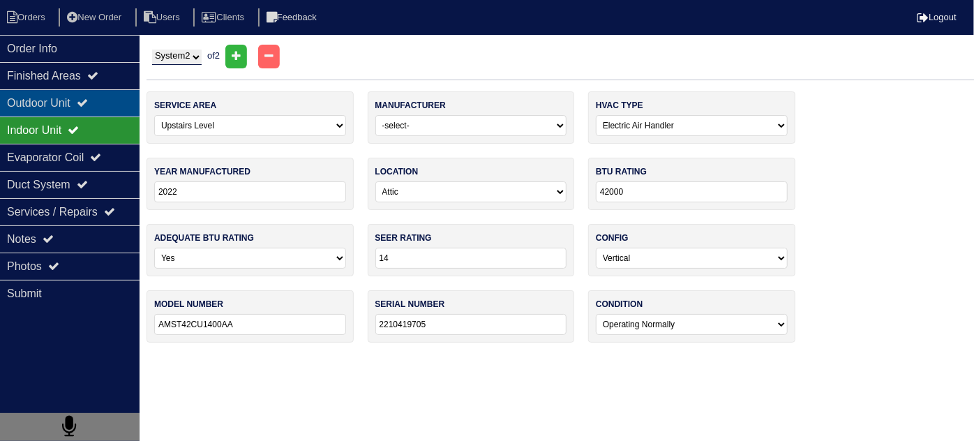
click at [49, 102] on div "Outdoor Unit" at bounding box center [70, 102] width 140 height 27
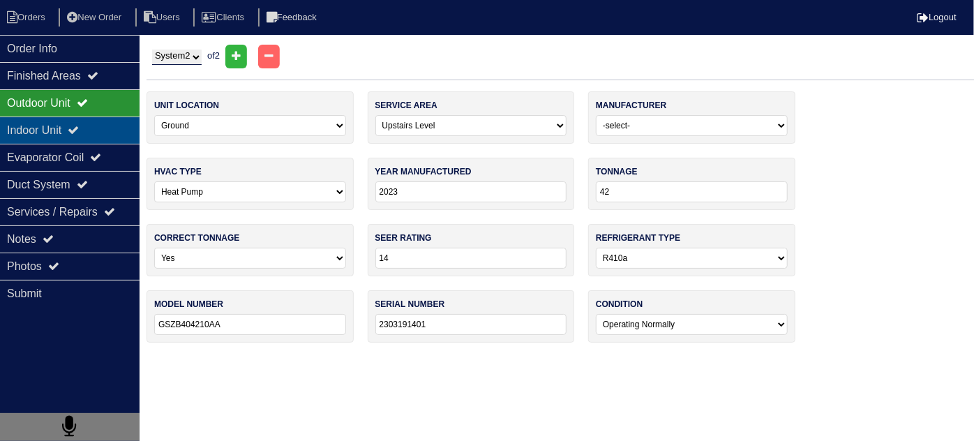
click at [100, 124] on div "Indoor Unit" at bounding box center [70, 130] width 140 height 27
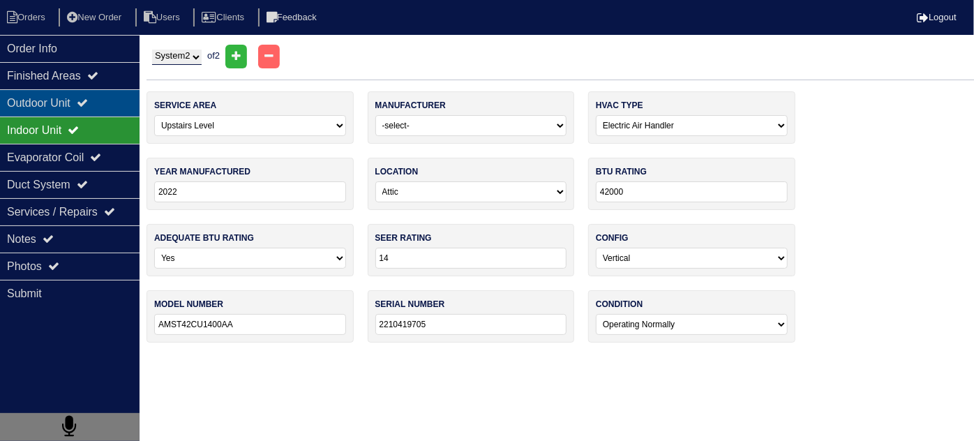
click at [87, 104] on icon at bounding box center [82, 102] width 11 height 11
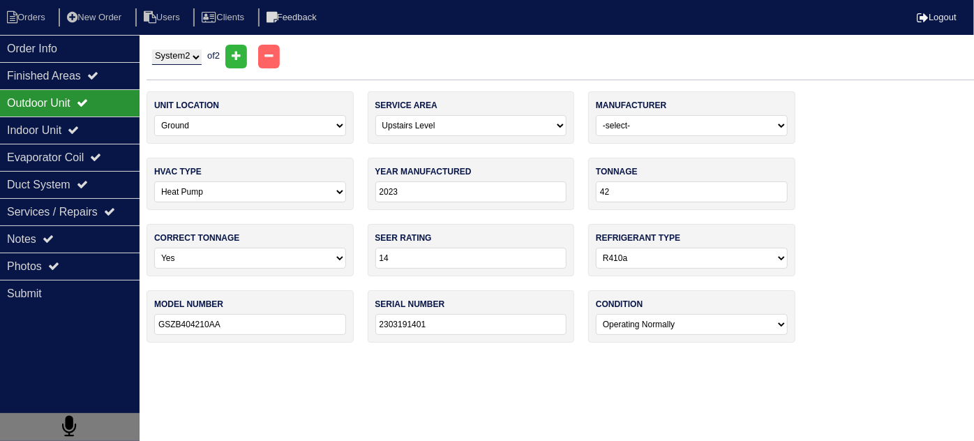
click at [180, 47] on div "System 1 System 2 of 2" at bounding box center [561, 57] width 828 height 24
click at [181, 58] on select "System 1 System 2" at bounding box center [177, 57] width 50 height 15
select select "1"
click at [152, 50] on select "System 1 System 2" at bounding box center [177, 57] width 50 height 15
select select "0"
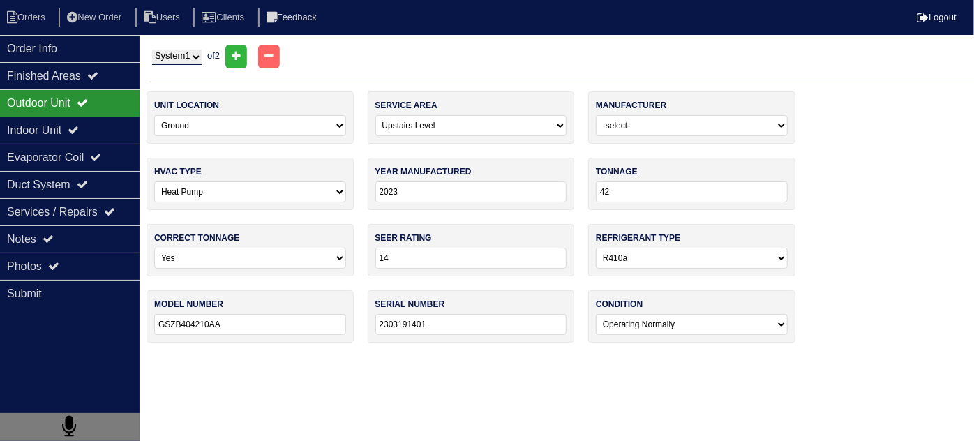
select select "Rheem"
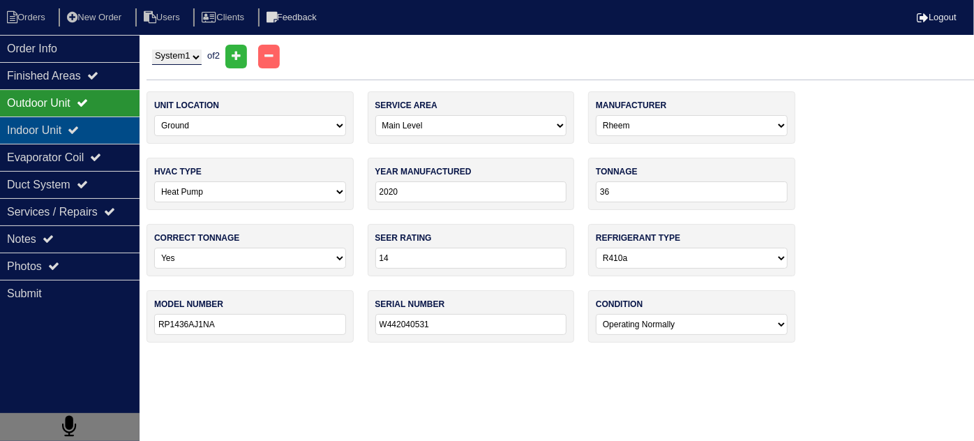
click at [119, 130] on div "Indoor Unit" at bounding box center [70, 130] width 140 height 27
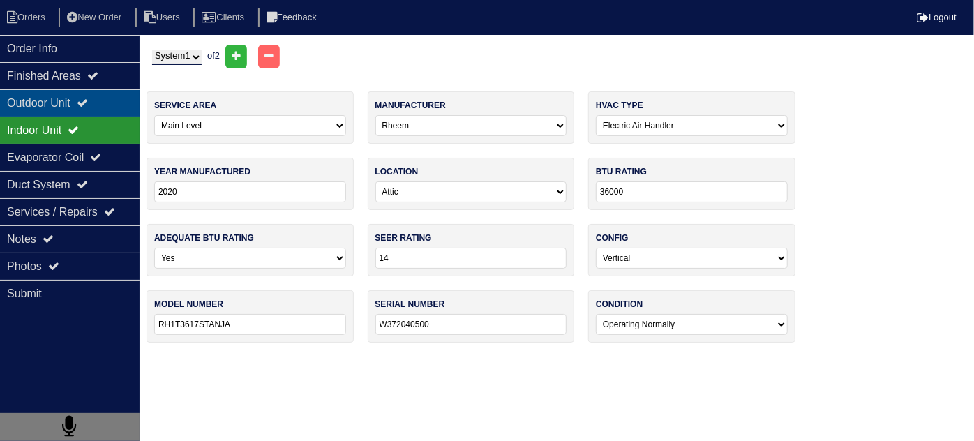
click at [107, 98] on div "Outdoor Unit" at bounding box center [70, 102] width 140 height 27
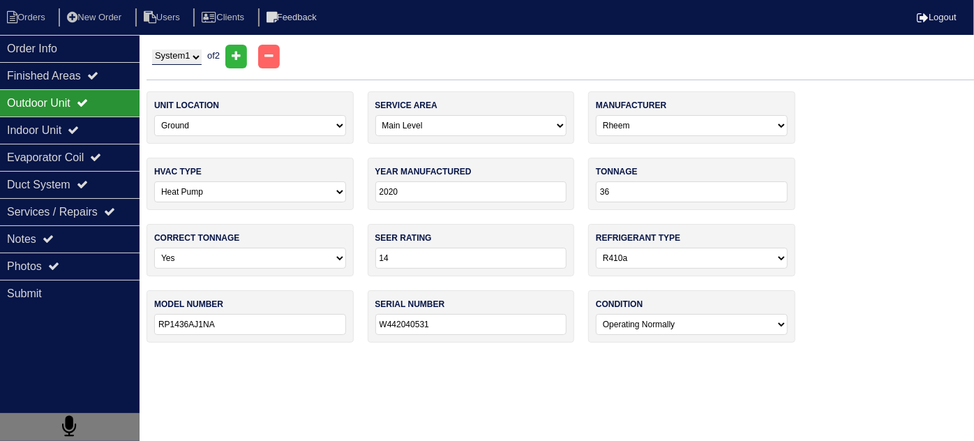
drag, startPoint x: 173, startPoint y: 50, endPoint x: 173, endPoint y: 60, distance: 10.5
click at [173, 50] on select "System 1 System 2" at bounding box center [177, 57] width 50 height 15
select select "2"
click at [152, 50] on select "System 1 System 2" at bounding box center [177, 57] width 50 height 15
select select "1"
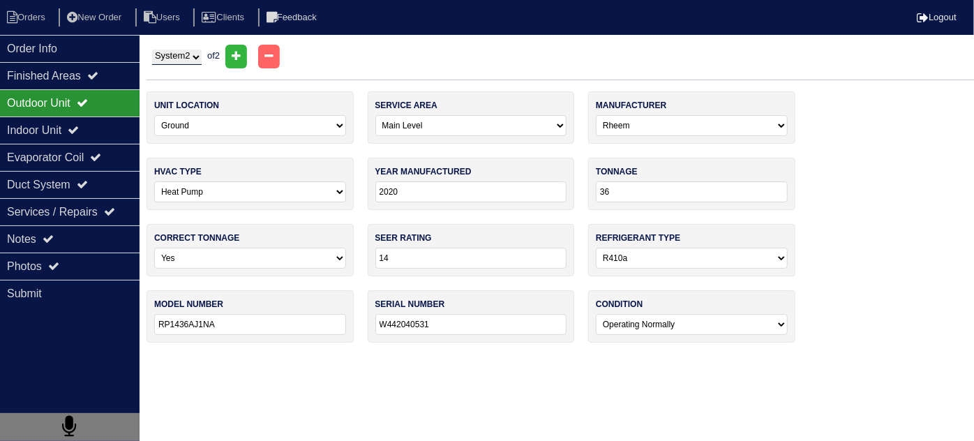
select select "Goodman"
click at [94, 124] on div "Indoor Unit" at bounding box center [70, 130] width 140 height 27
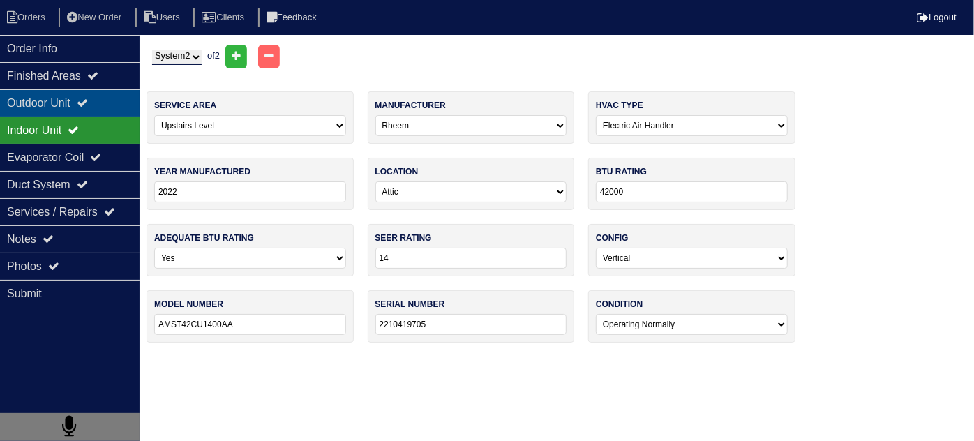
click at [88, 102] on icon at bounding box center [82, 102] width 11 height 11
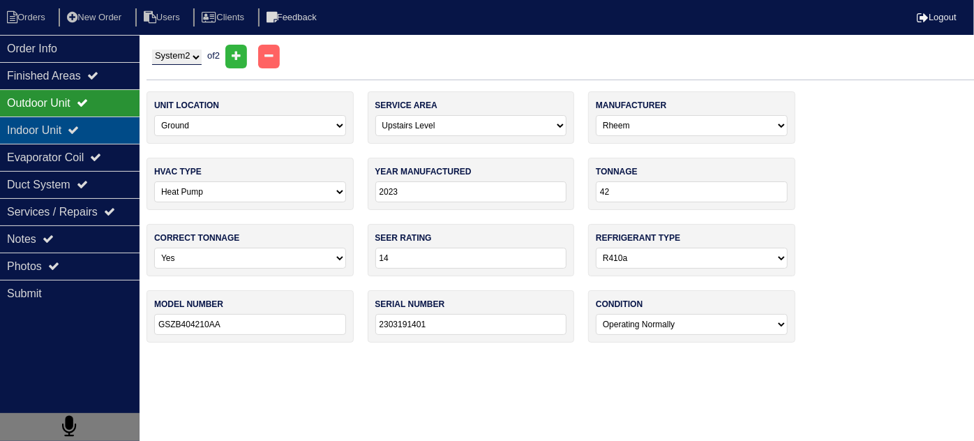
click at [45, 133] on div "Indoor Unit" at bounding box center [70, 130] width 140 height 27
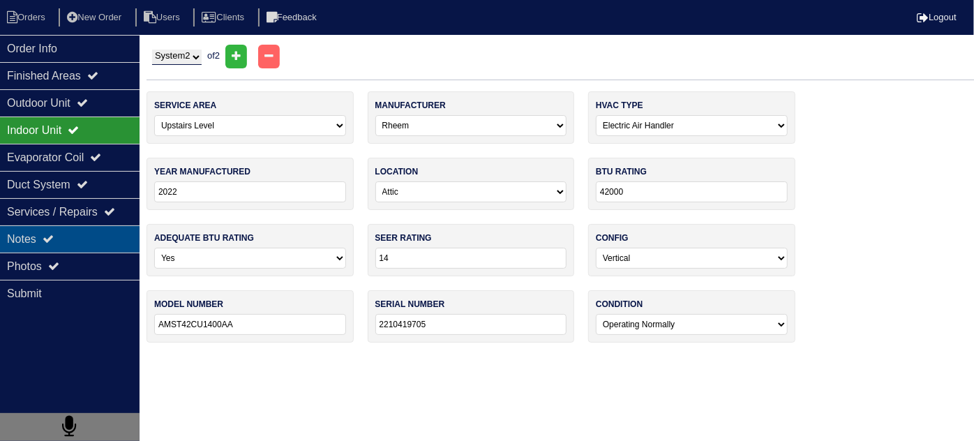
click at [116, 234] on div "Notes" at bounding box center [70, 238] width 140 height 27
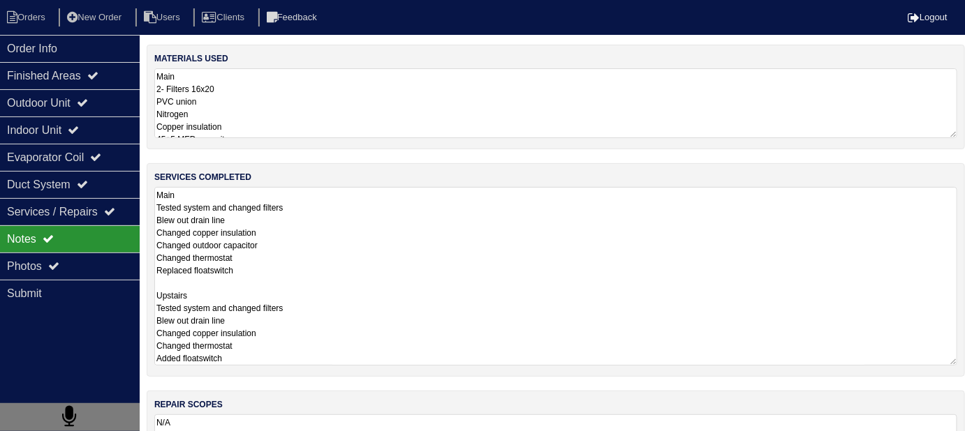
drag, startPoint x: 528, startPoint y: 215, endPoint x: 519, endPoint y: 242, distance: 28.9
click at [528, 215] on textarea "Main Tested system and changed filters Blew out drain line Changed copper insul…" at bounding box center [555, 276] width 803 height 179
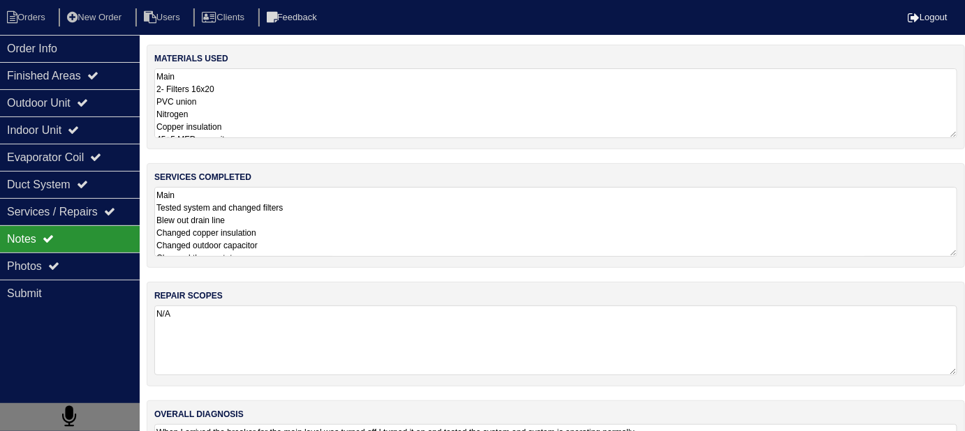
click at [364, 212] on textarea "Main Tested system and changed filters Blew out drain line Changed copper insul…" at bounding box center [555, 222] width 803 height 70
click at [321, 234] on textarea "Main Tested system and changed filters Blew out drain line Changed copper insul…" at bounding box center [555, 222] width 803 height 70
click at [422, 226] on textarea "Main Tested system and changed filters Blew out drain line Changed copper insul…" at bounding box center [555, 222] width 803 height 70
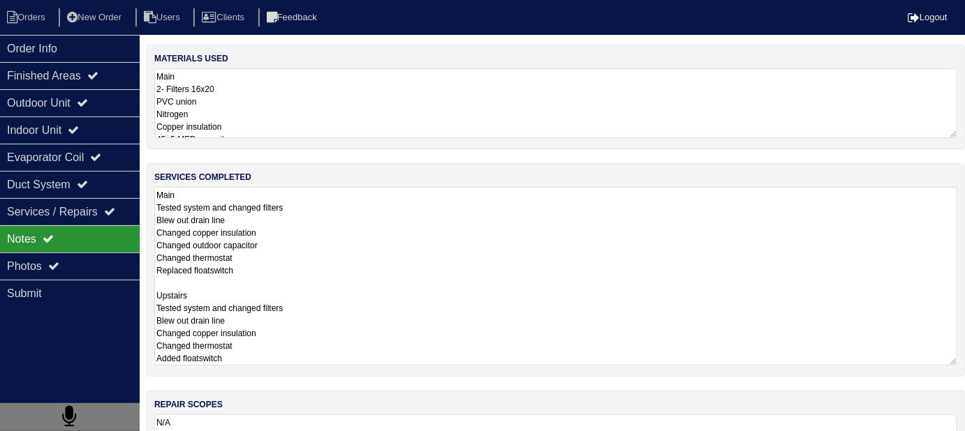
click at [357, 243] on textarea "Main Tested system and changed filters Blew out drain line Changed copper insul…" at bounding box center [555, 276] width 803 height 179
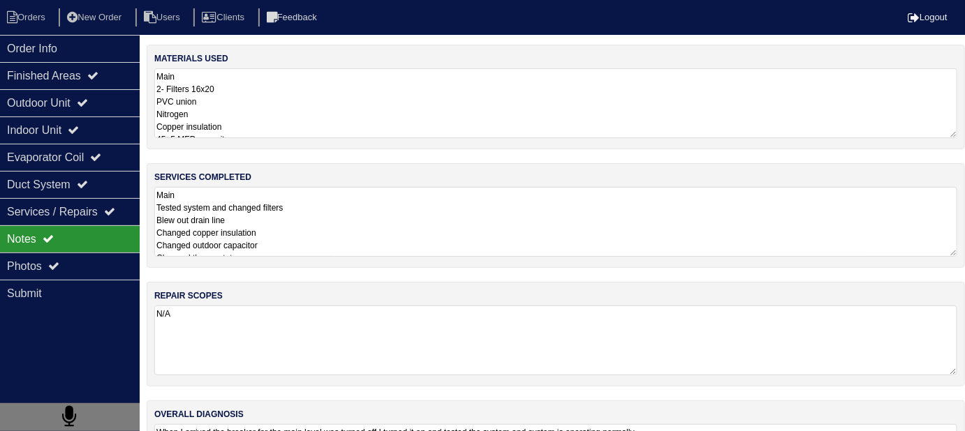
click at [408, 121] on textarea "Main 2- Filters 16x20 PVC union Nitrogen Copper insulation 45+5 MFD capacitor S…" at bounding box center [555, 103] width 803 height 70
click at [389, 138] on textarea "Main 2- Filters 16x20 PVC union Nitrogen Copper insulation 45+5 MFD capacitor S…" at bounding box center [555, 103] width 803 height 70
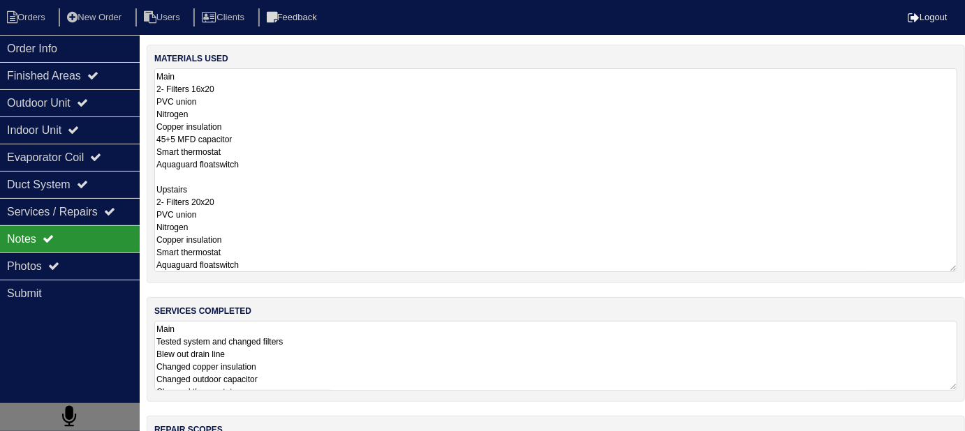
click at [350, 253] on textarea "Main 2- Filters 16x20 PVC union Nitrogen Copper insulation 45+5 MFD capacitor S…" at bounding box center [555, 170] width 803 height 204
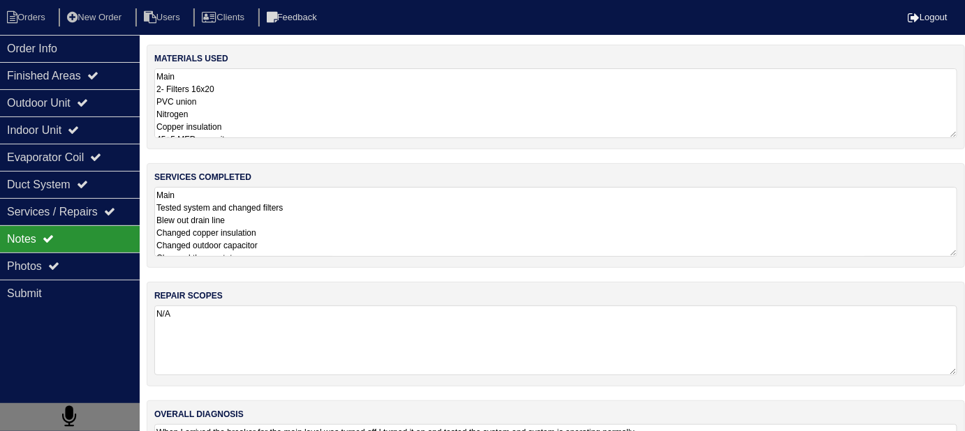
click at [451, 138] on textarea "Main 2- Filters 16x20 PVC union Nitrogen Copper insulation 45+5 MFD capacitor S…" at bounding box center [555, 103] width 803 height 70
click at [452, 138] on textarea "Main 2- Filters 16x20 PVC union Nitrogen Copper insulation 45+5 MFD capacitor S…" at bounding box center [555, 103] width 803 height 70
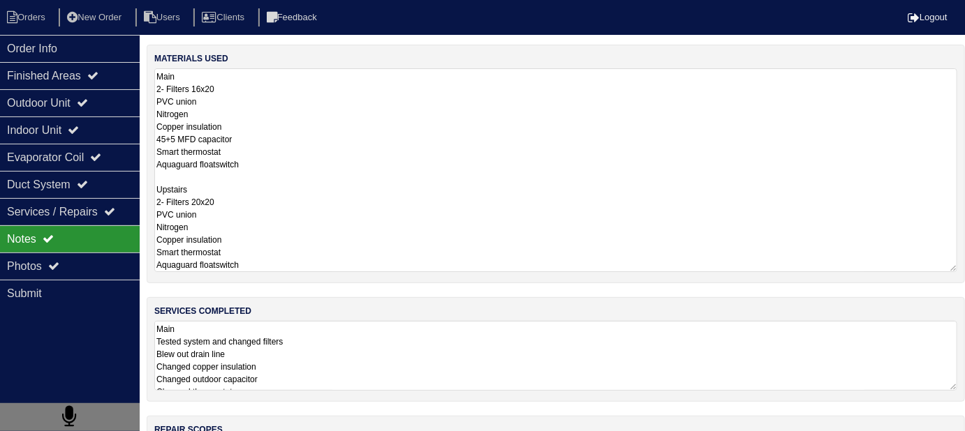
click at [445, 375] on div "materials used Main 2- Filters 16x20 PVC union Nitrogen Copper insulation 45+5 …" at bounding box center [556, 349] width 818 height 609
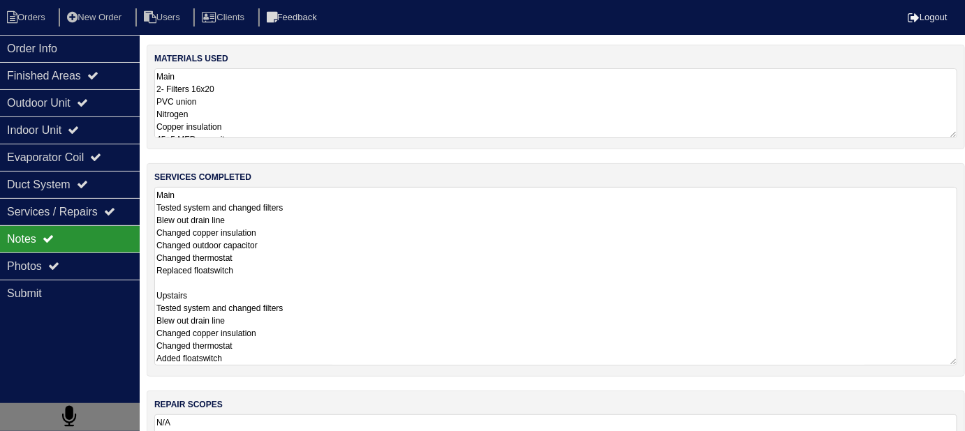
scroll to position [1, 0]
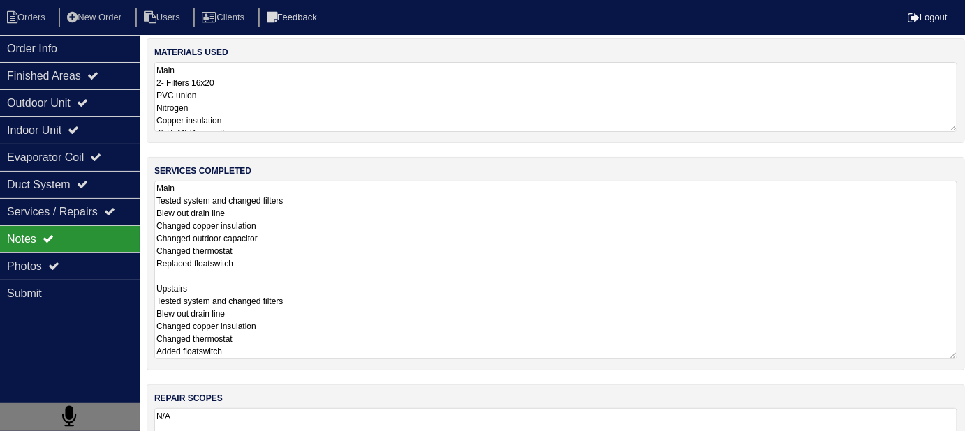
click at [245, 65] on textarea "Main 2- Filters 16x20 PVC union Nitrogen Copper insulation 45+5 MFD capacitor S…" at bounding box center [555, 97] width 803 height 70
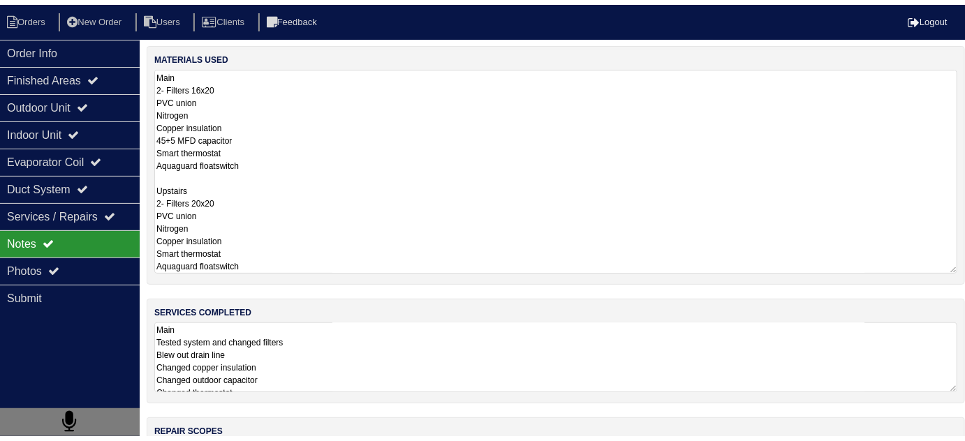
scroll to position [0, 0]
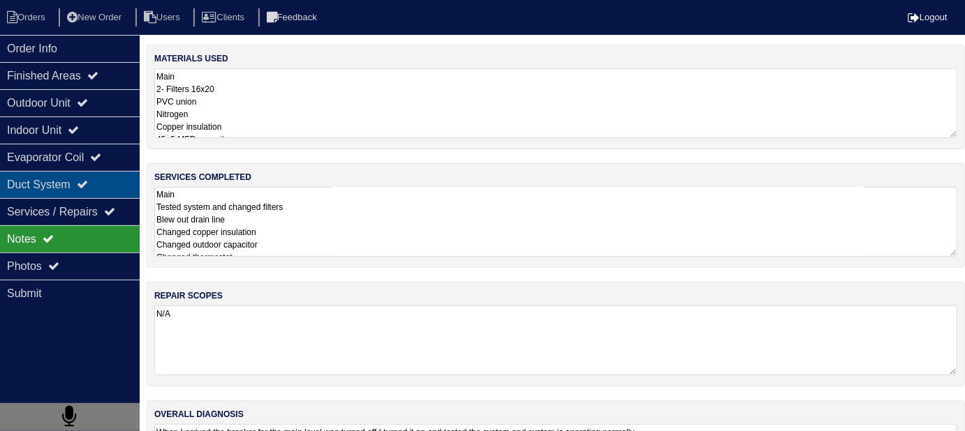
click at [87, 181] on icon at bounding box center [82, 184] width 11 height 11
select select "2"
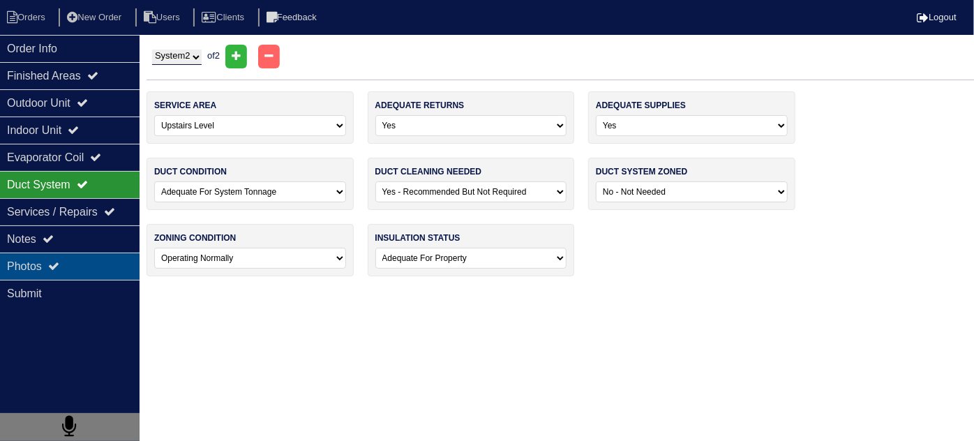
click at [66, 255] on div "Photos" at bounding box center [70, 266] width 140 height 27
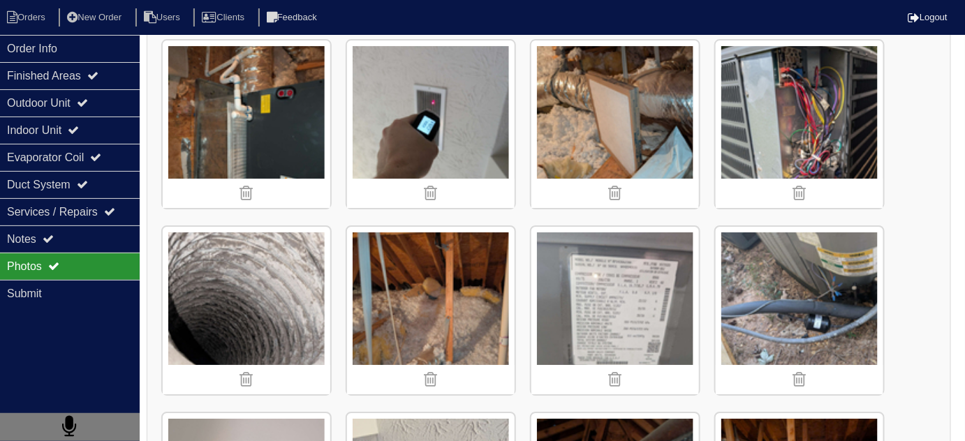
scroll to position [1522, 0]
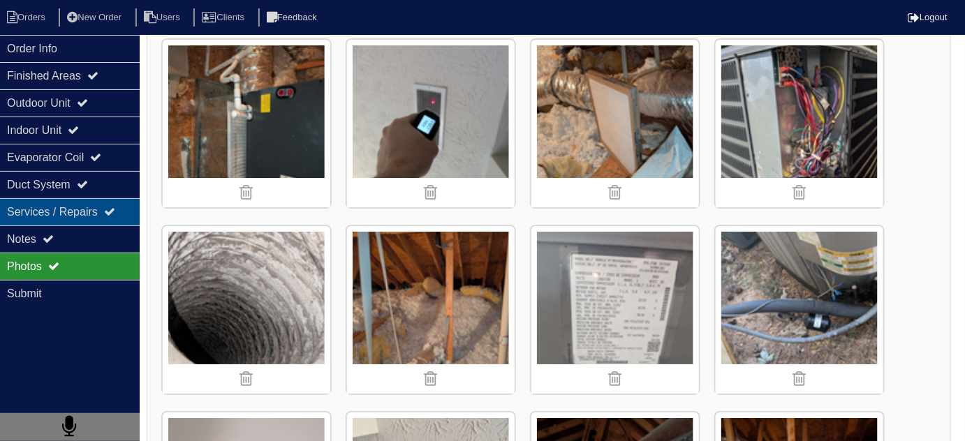
drag, startPoint x: 93, startPoint y: 246, endPoint x: 134, endPoint y: 214, distance: 52.6
click at [93, 246] on div "Notes" at bounding box center [70, 238] width 140 height 27
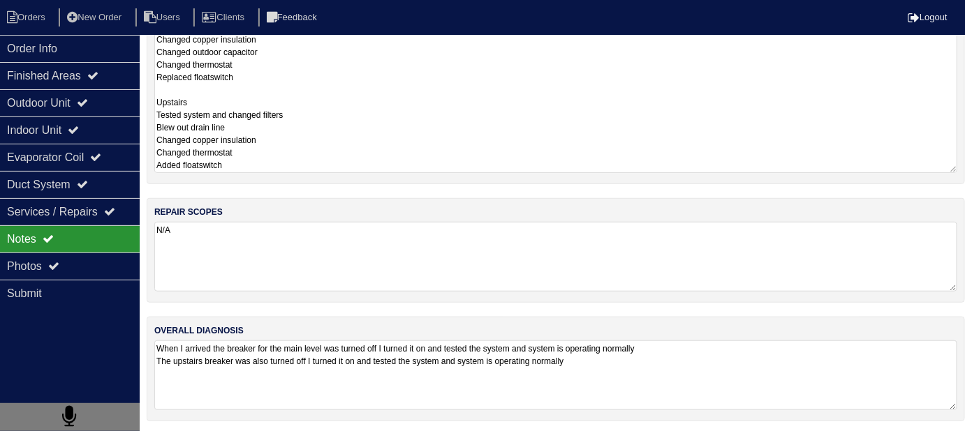
click at [403, 158] on textarea "Main Tested system and changed filters Blew out drain line Changed copper insul…" at bounding box center [555, 83] width 803 height 179
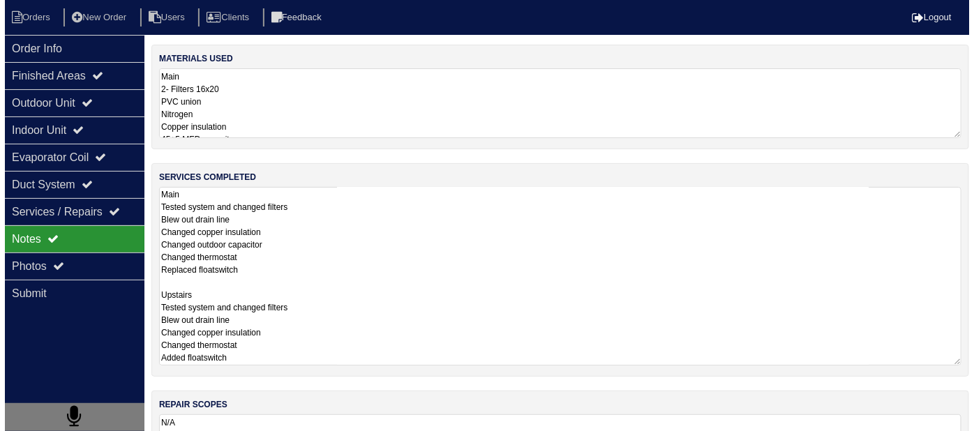
scroll to position [0, 0]
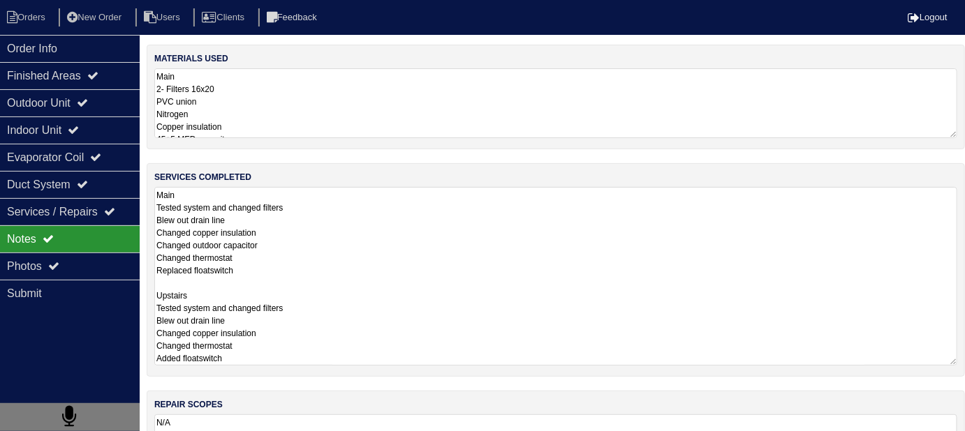
click at [470, 147] on div "materials used Main 2- Filters 16x20 PVC union Nitrogen Copper insulation 45+5 …" at bounding box center [556, 97] width 818 height 105
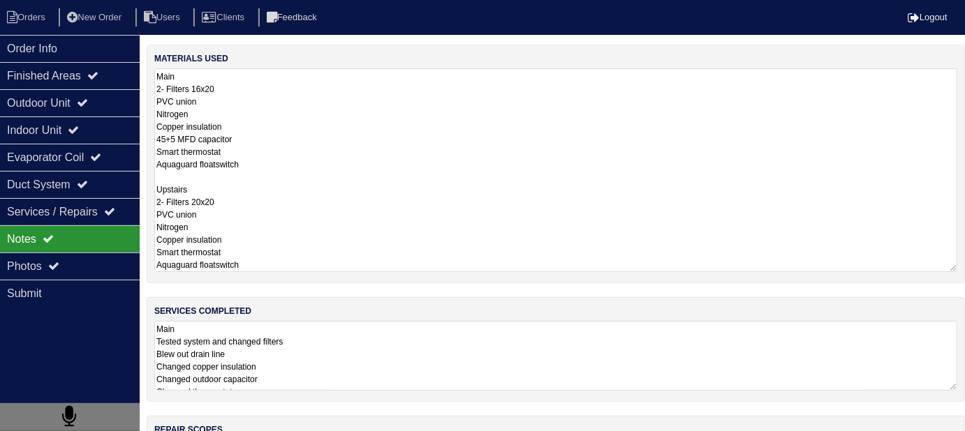
click at [470, 116] on textarea "Main 2- Filters 16x20 PVC union Nitrogen Copper insulation 45+5 MFD capacitor S…" at bounding box center [555, 170] width 803 height 204
click at [29, 12] on li "Orders" at bounding box center [28, 17] width 57 height 19
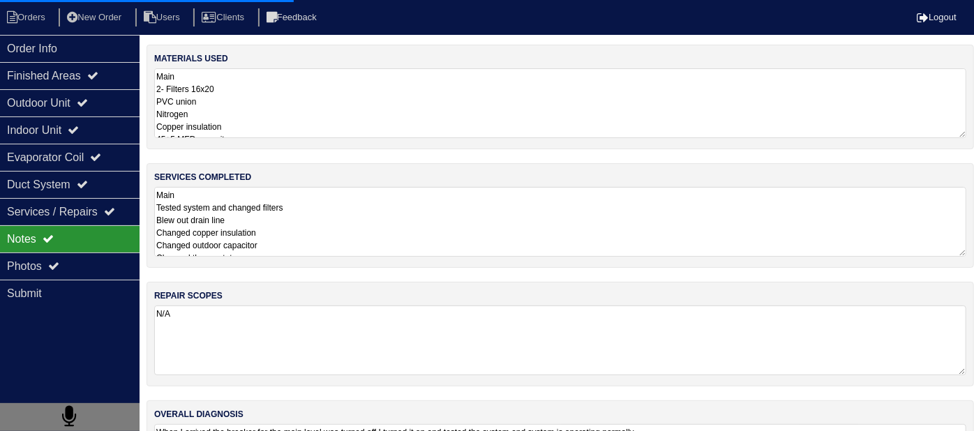
select select "15"
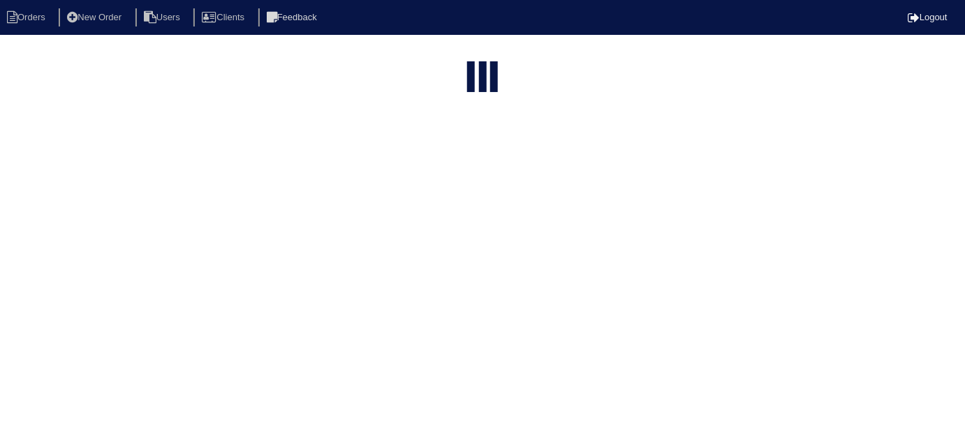
select select "field complete"
select select "need to quote"
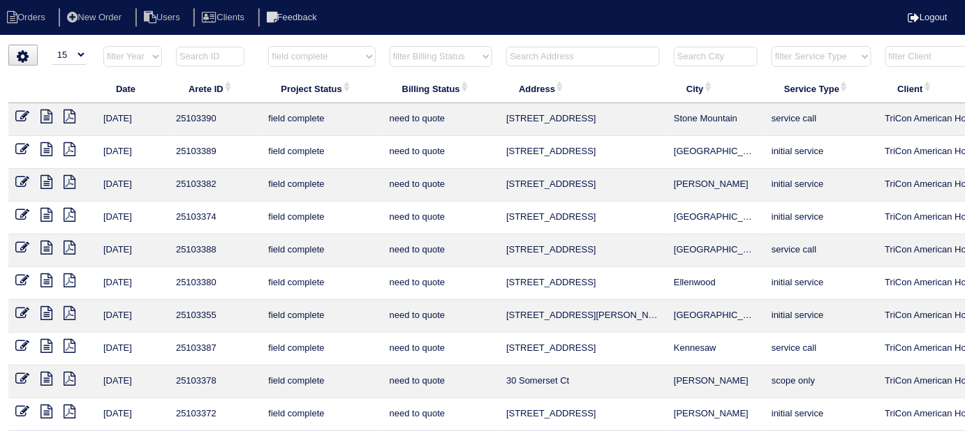
click at [327, 50] on select "filter Project Status -- Any Project Status -- new order assigned in progress f…" at bounding box center [321, 56] width 107 height 21
select select
click at [268, 46] on select "filter Project Status -- Any Project Status -- new order assigned in progress f…" at bounding box center [321, 56] width 107 height 21
select select "need to quote"
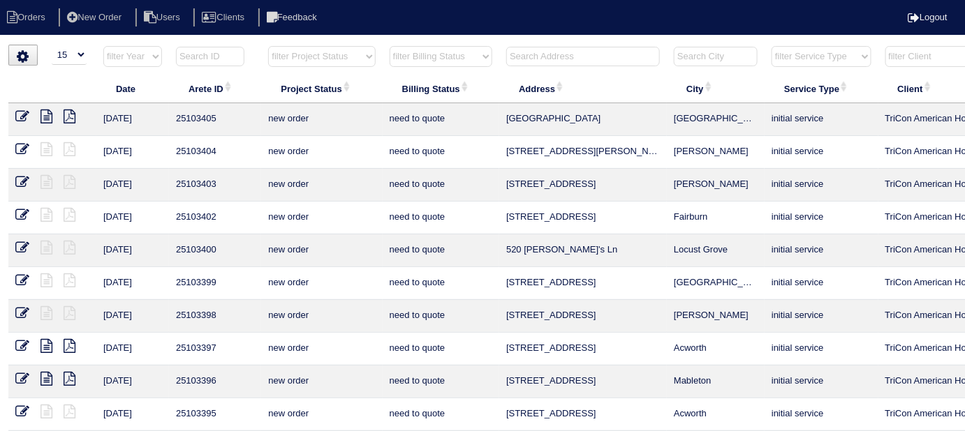
click at [403, 58] on select "filter Billing Status -- Any Billing Status -- need to quote quoted need to inv…" at bounding box center [440, 56] width 103 height 21
select select
click at [389, 46] on select "filter Billing Status -- Any Billing Status -- need to quote quoted need to inv…" at bounding box center [440, 56] width 103 height 21
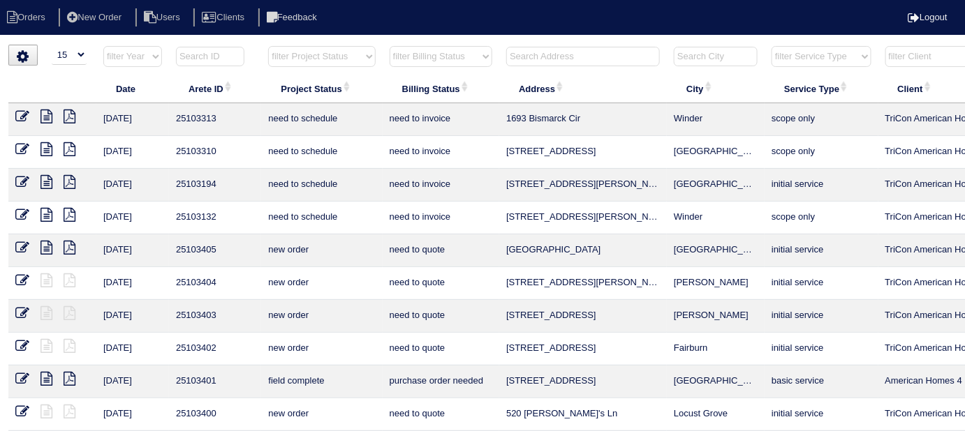
click at [549, 52] on input "text" at bounding box center [583, 57] width 154 height 20
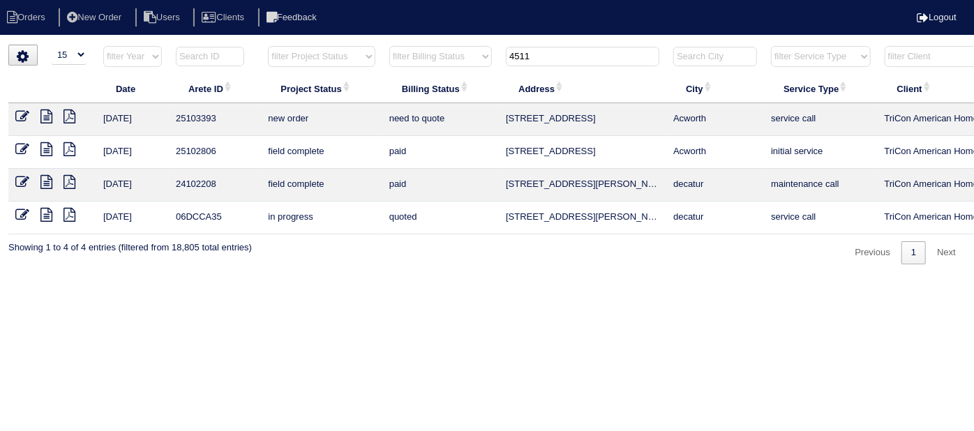
type input "4511"
click at [22, 126] on td at bounding box center [52, 119] width 88 height 33
click at [22, 119] on icon at bounding box center [22, 117] width 14 height 14
select select "15"
drag, startPoint x: 559, startPoint y: 53, endPoint x: 296, endPoint y: 73, distance: 263.9
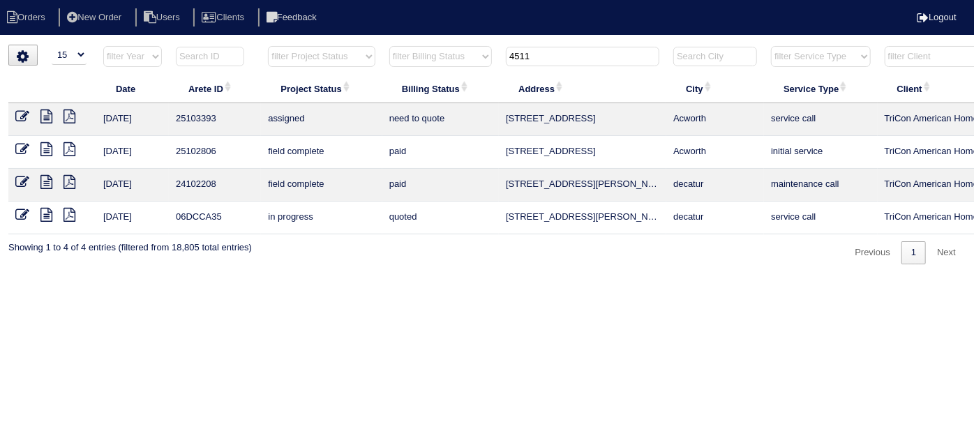
click at [346, 64] on tr "filter Year -- Any Year -- 2025 2024 2023 2022 2021 2020 2019 filter Project St…" at bounding box center [612, 59] width 1209 height 29
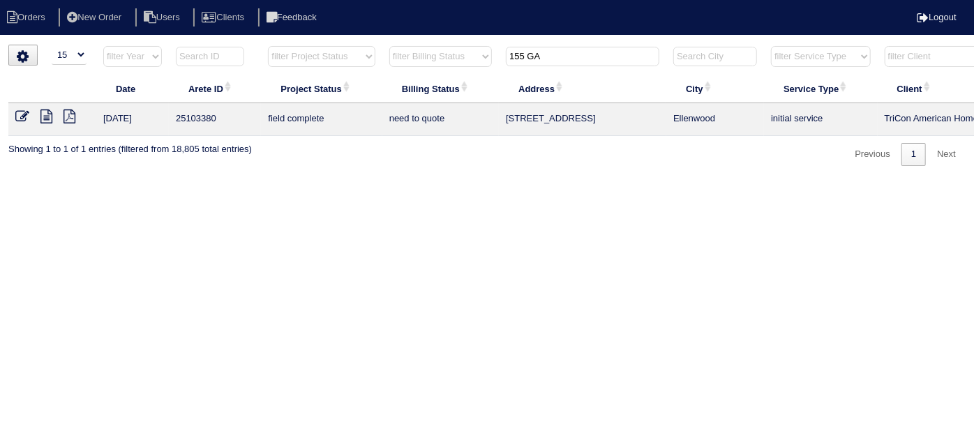
type input "155 GA"
click at [22, 119] on icon at bounding box center [22, 117] width 14 height 14
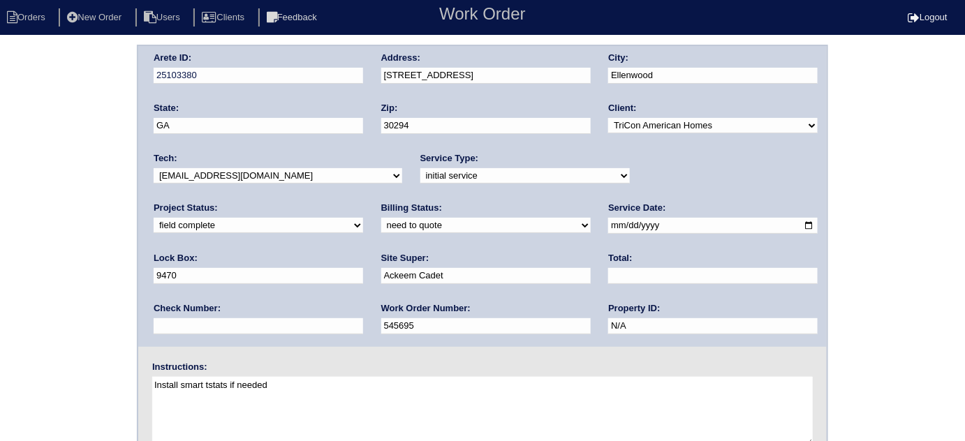
click at [608, 282] on input "text" at bounding box center [712, 276] width 209 height 16
type input "1405.00"
click at [381, 230] on select "need to quote quoted need to invoice invoiced paid warranty purchase order need…" at bounding box center [485, 225] width 209 height 15
select select "quoted"
click at [381, 218] on select "need to quote quoted need to invoice invoiced paid warranty purchase order need…" at bounding box center [485, 225] width 209 height 15
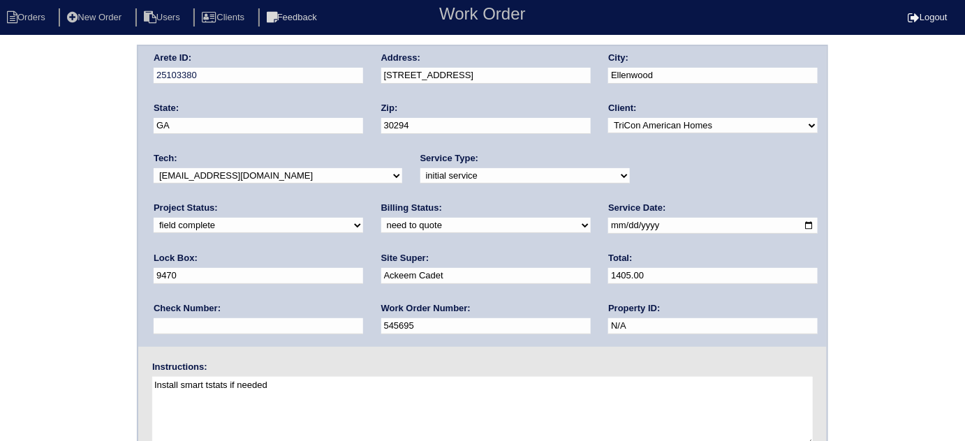
click at [63, 263] on div "Arete ID: 25103380 Address: [STREET_ADDRESS] City: [GEOGRAPHIC_DATA] State: [GE…" at bounding box center [482, 327] width 965 height 565
drag, startPoint x: 508, startPoint y: 70, endPoint x: 375, endPoint y: 75, distance: 133.4
click at [375, 75] on div "Arete ID: 25103380 Address: [STREET_ADDRESS] City: [GEOGRAPHIC_DATA] State: [GE…" at bounding box center [482, 196] width 688 height 301
click at [25, 208] on div "Arete ID: 25103380 Address: [STREET_ADDRESS] City: [GEOGRAPHIC_DATA] State: [GE…" at bounding box center [482, 327] width 965 height 565
click at [55, 248] on div "Arete ID: 25103380 Address: [STREET_ADDRESS] City: [GEOGRAPHIC_DATA] State: [GE…" at bounding box center [482, 327] width 965 height 565
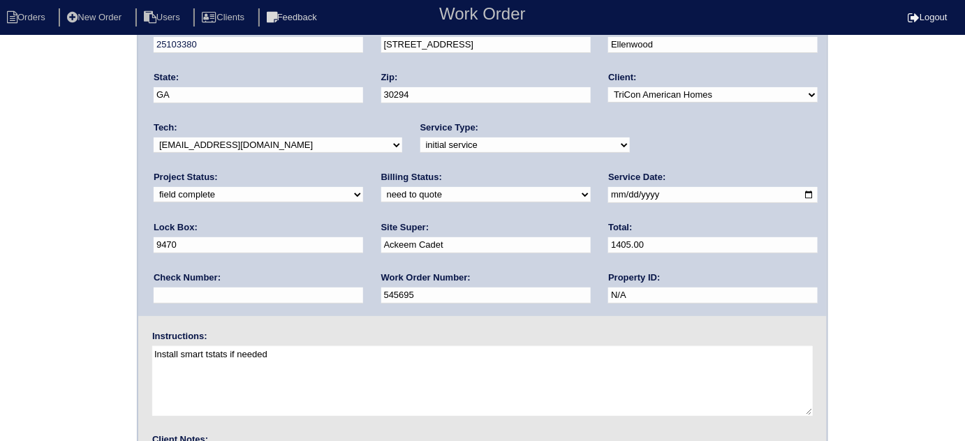
scroll to position [165, 0]
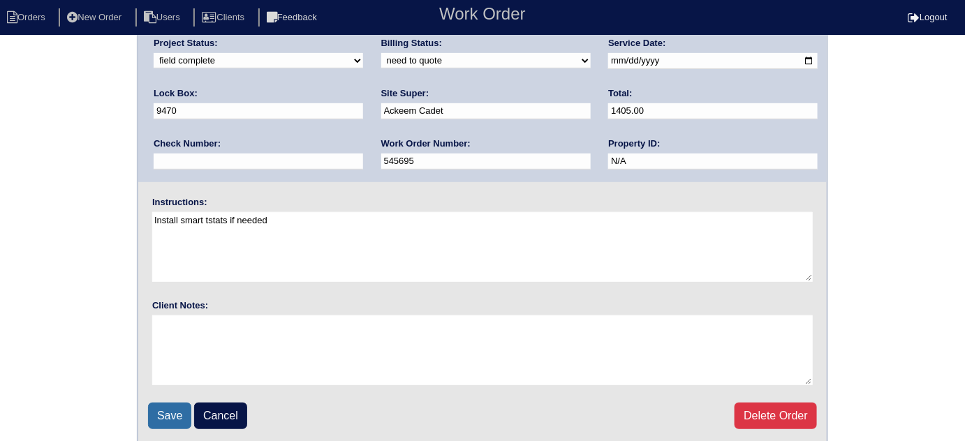
drag, startPoint x: 173, startPoint y: 409, endPoint x: 169, endPoint y: 392, distance: 17.3
click at [171, 407] on input "Save" at bounding box center [169, 416] width 43 height 27
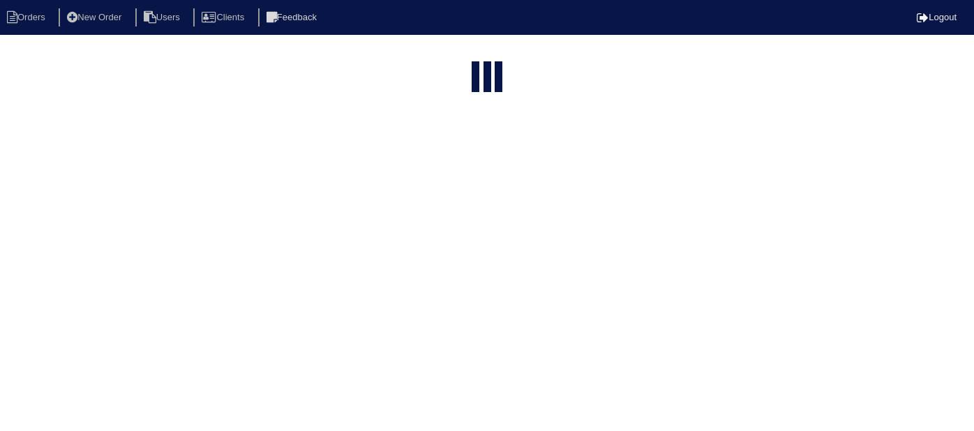
select select "15"
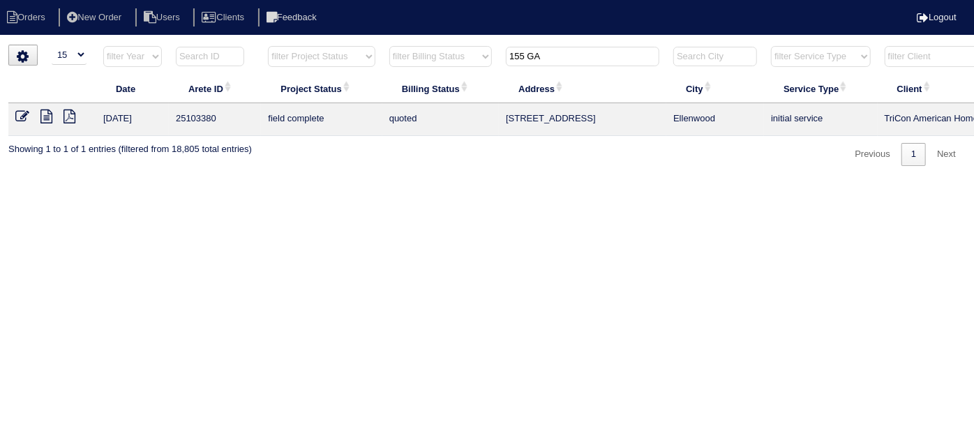
drag, startPoint x: 572, startPoint y: 57, endPoint x: 301, endPoint y: 54, distance: 270.1
click at [342, 61] on tr "filter Year -- Any Year -- 2025 2024 2023 2022 2021 2020 2019 filter Project St…" at bounding box center [612, 59] width 1209 height 29
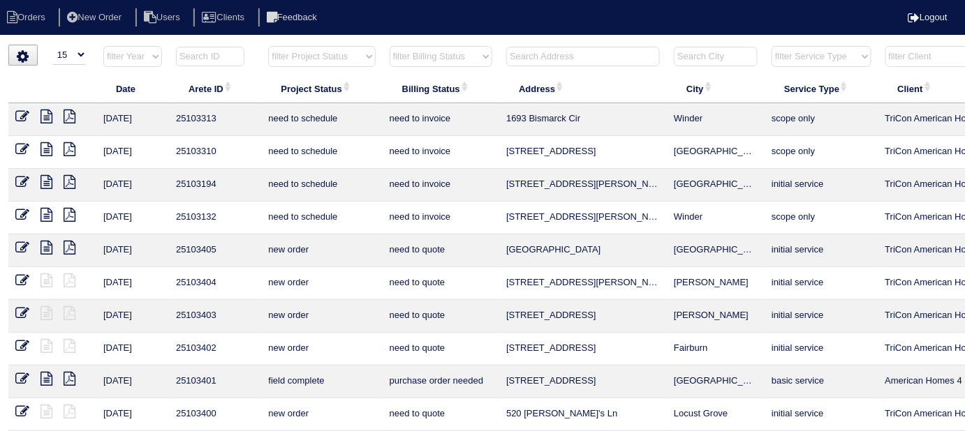
click at [292, 46] on select "filter Project Status -- Any Project Status -- new order assigned in progress f…" at bounding box center [321, 56] width 107 height 21
click at [268, 46] on select "filter Project Status -- Any Project Status -- new order assigned in progress f…" at bounding box center [321, 56] width 107 height 21
select select "field complete"
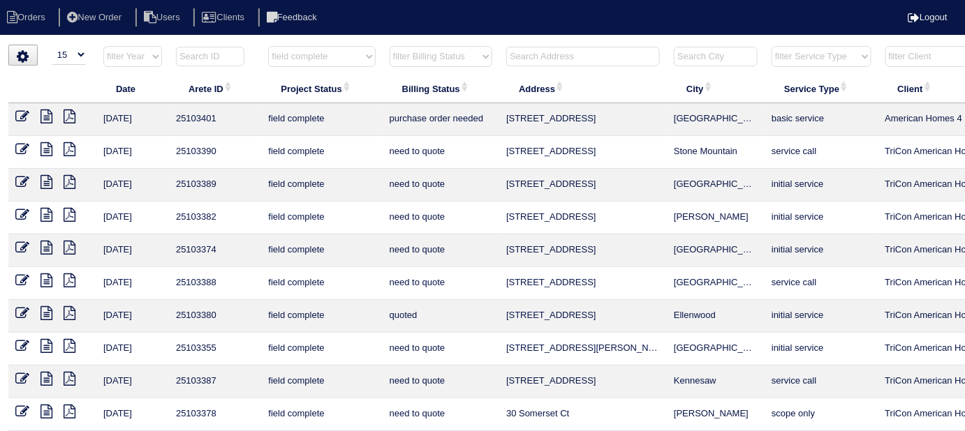
click at [425, 59] on select "filter Billing Status -- Any Billing Status -- need to quote quoted need to inv…" at bounding box center [440, 56] width 103 height 21
select select "need to quote"
click at [389, 46] on select "filter Billing Status -- Any Billing Status -- need to quote quoted need to inv…" at bounding box center [440, 56] width 103 height 21
select select "field complete"
select select "need to quote"
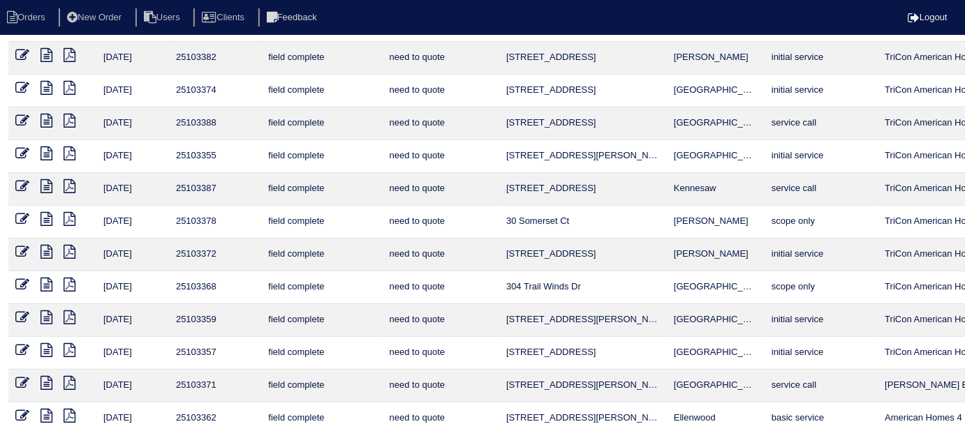
scroll to position [126, 0]
click at [44, 149] on icon at bounding box center [46, 154] width 12 height 14
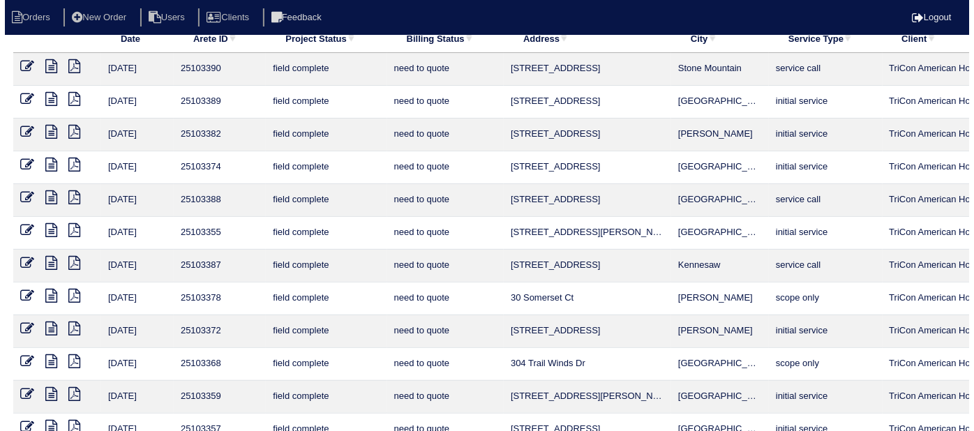
scroll to position [0, 0]
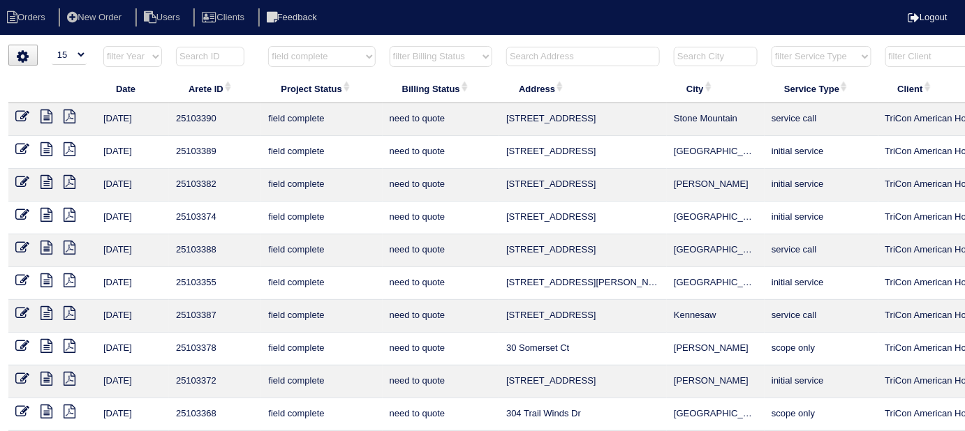
click at [318, 56] on select "filter Project Status -- Any Project Status -- new order assigned in progress f…" at bounding box center [321, 56] width 107 height 21
click at [314, 52] on select "filter Project Status -- Any Project Status -- new order assigned in progress f…" at bounding box center [321, 56] width 107 height 21
select select
click at [268, 46] on select "filter Project Status -- Any Project Status -- new order assigned in progress f…" at bounding box center [321, 56] width 107 height 21
select select "need to quote"
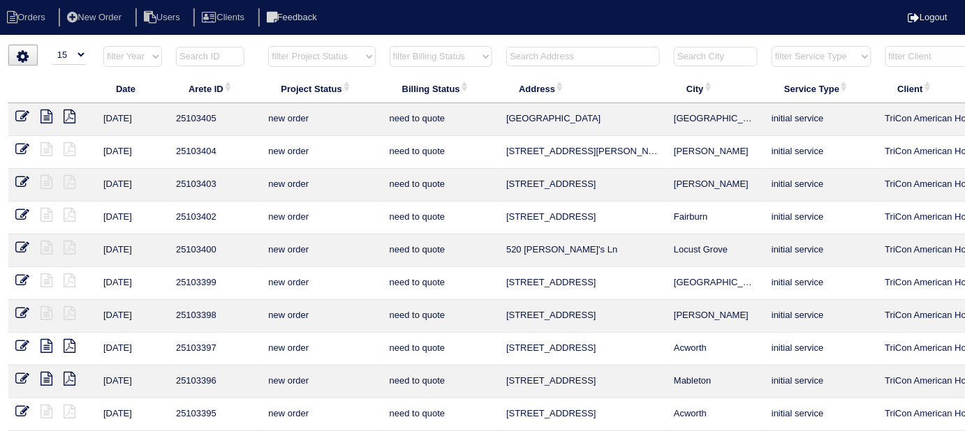
click at [398, 60] on select "filter Billing Status -- Any Billing Status -- need to quote quoted need to inv…" at bounding box center [440, 56] width 103 height 21
select select
click at [389, 46] on select "filter Billing Status -- Any Billing Status -- need to quote quoted need to inv…" at bounding box center [440, 56] width 103 height 21
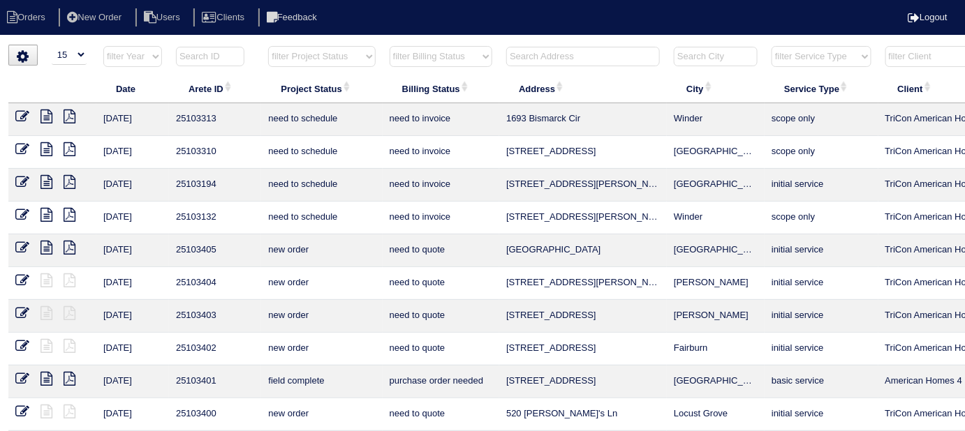
click at [526, 52] on input "text" at bounding box center [583, 57] width 154 height 20
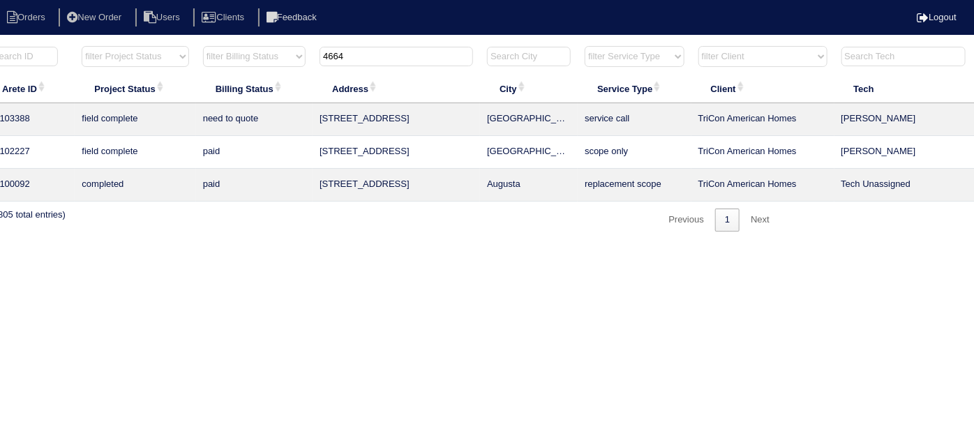
scroll to position [0, 243]
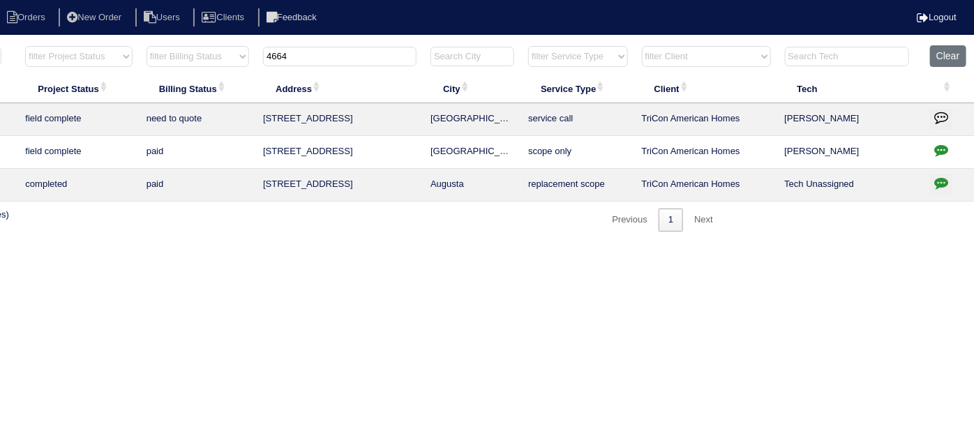
type input "4664"
click at [939, 147] on icon "button" at bounding box center [942, 150] width 14 height 14
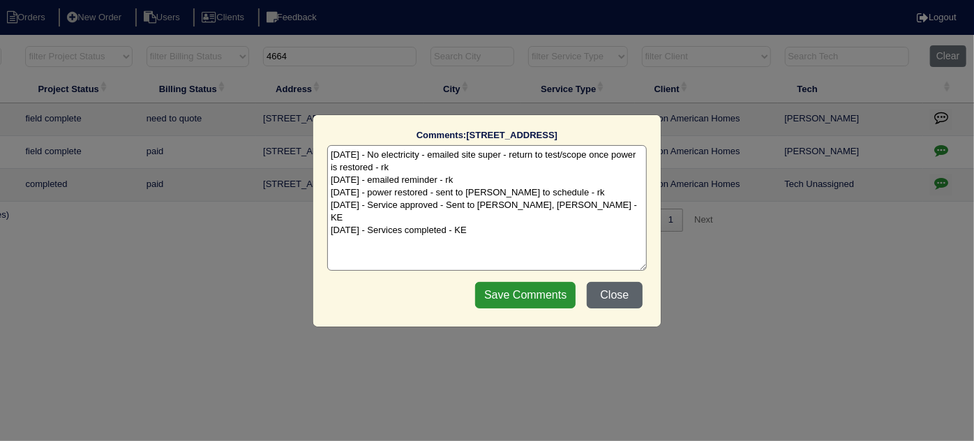
drag, startPoint x: 620, startPoint y: 285, endPoint x: 557, endPoint y: 301, distance: 64.8
click at [619, 284] on button "Close" at bounding box center [615, 295] width 56 height 27
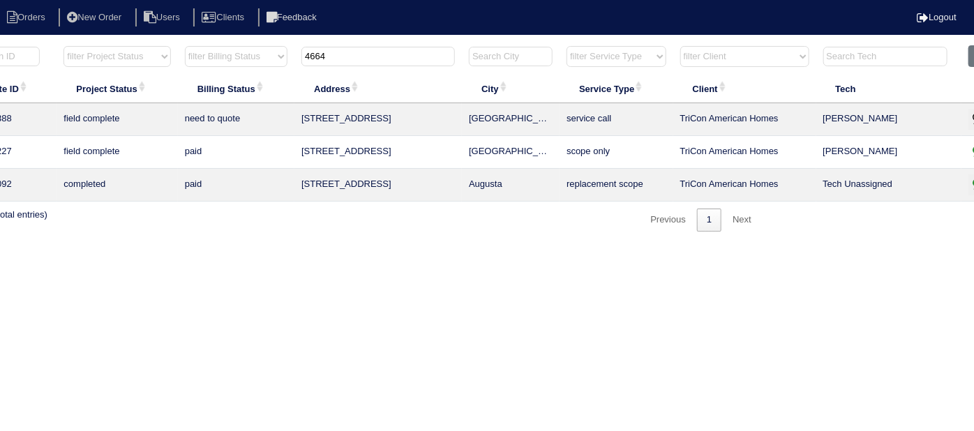
scroll to position [0, 0]
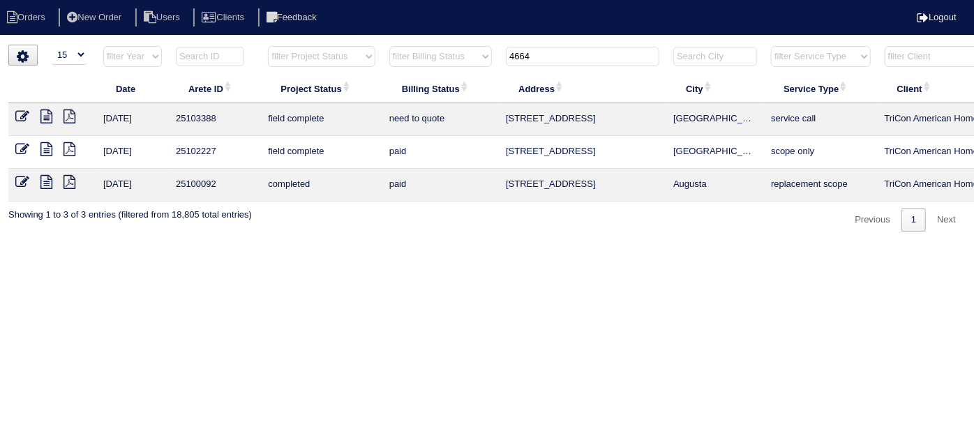
click at [44, 112] on icon at bounding box center [46, 117] width 12 height 14
drag, startPoint x: 399, startPoint y: 228, endPoint x: 403, endPoint y: 187, distance: 41.3
click at [399, 228] on div "▼ 10 15 25 50 200 500 Search: Date Arete ID Project Status Billing Status Addre…" at bounding box center [487, 138] width 958 height 187
click at [544, 54] on input "4664" at bounding box center [583, 57] width 154 height 20
drag, startPoint x: 581, startPoint y: 42, endPoint x: 562, endPoint y: 50, distance: 20.3
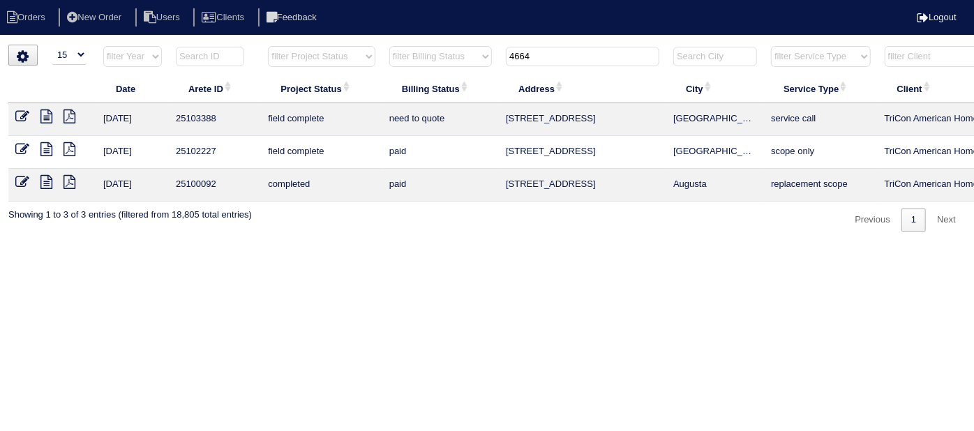
click at [565, 46] on html "Orders New Order Users Clients Feedback Logout Orders New Order Users Clients M…" at bounding box center [487, 123] width 974 height 246
click at [559, 52] on input "4664" at bounding box center [583, 57] width 154 height 20
click at [51, 118] on icon at bounding box center [46, 117] width 12 height 14
click at [46, 147] on icon at bounding box center [46, 149] width 12 height 14
drag, startPoint x: 553, startPoint y: 61, endPoint x: 422, endPoint y: 58, distance: 131.2
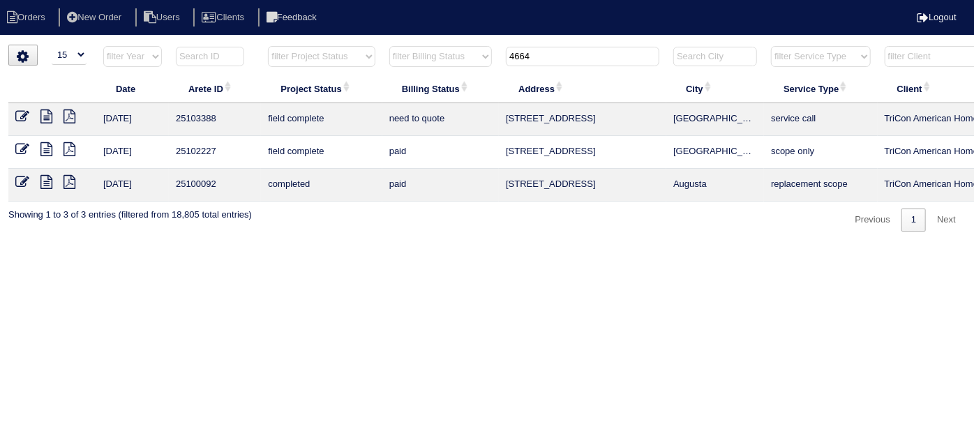
click at [422, 58] on tr "filter Year -- Any Year -- 2025 2024 2023 2022 2021 2020 2019 filter Project St…" at bounding box center [612, 59] width 1209 height 29
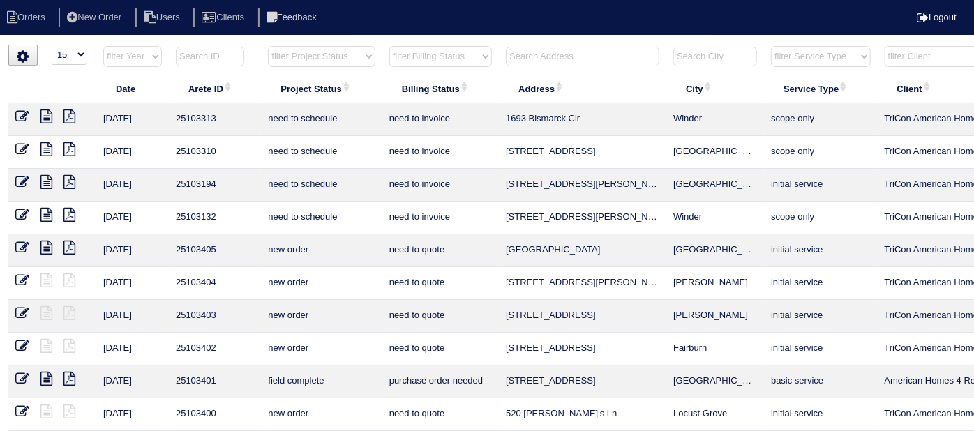
click at [324, 60] on select "filter Project Status -- Any Project Status -- new order assigned in progress f…" at bounding box center [321, 56] width 107 height 21
click at [268, 46] on select "filter Project Status -- Any Project Status -- new order assigned in progress f…" at bounding box center [321, 56] width 107 height 21
select select "field complete"
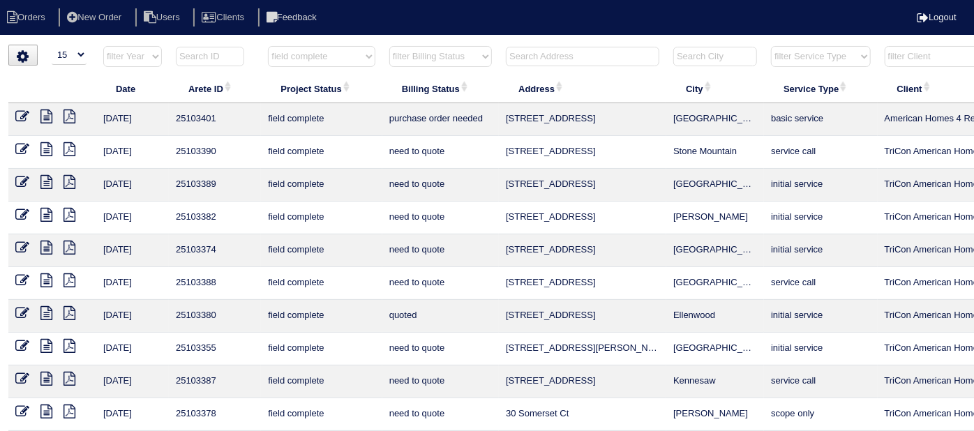
click at [424, 58] on select "filter Billing Status -- Any Billing Status -- need to quote quoted need to inv…" at bounding box center [440, 56] width 103 height 21
select select "need to quote"
click at [389, 46] on select "filter Billing Status -- Any Billing Status -- need to quote quoted need to inv…" at bounding box center [440, 56] width 103 height 21
select select "field complete"
select select "need to quote"
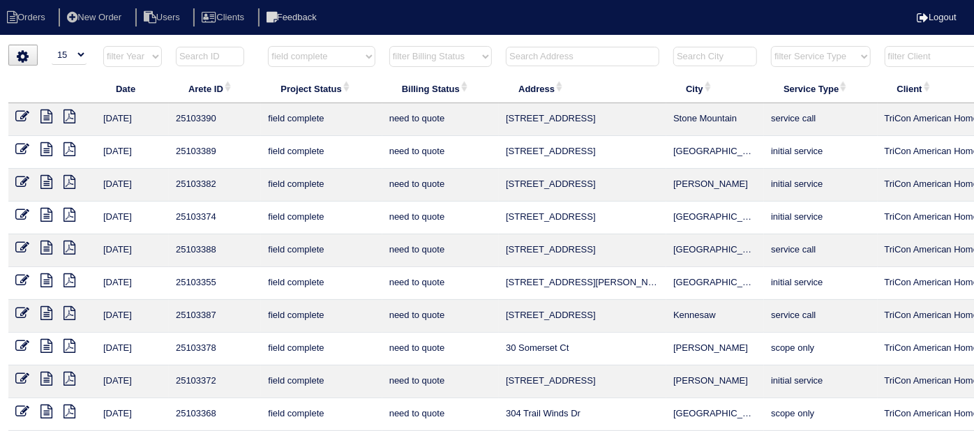
click at [45, 339] on icon at bounding box center [46, 346] width 12 height 14
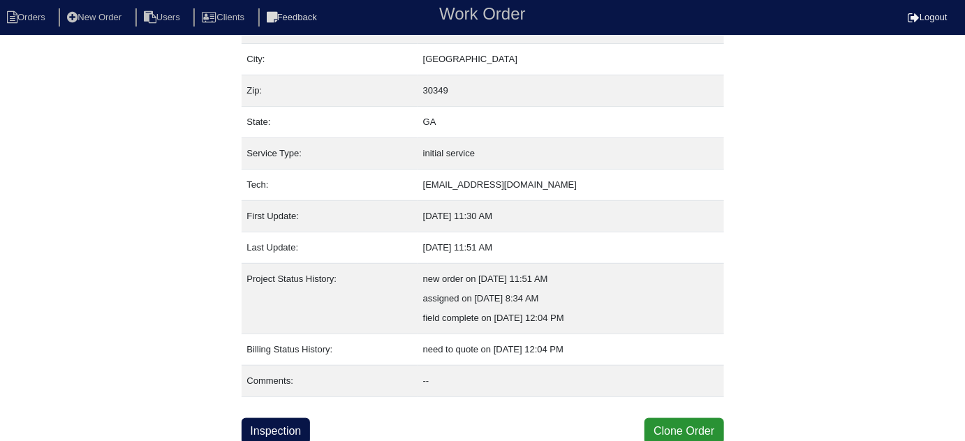
scroll to position [95, 0]
click at [296, 431] on link "Inspection" at bounding box center [275, 431] width 69 height 27
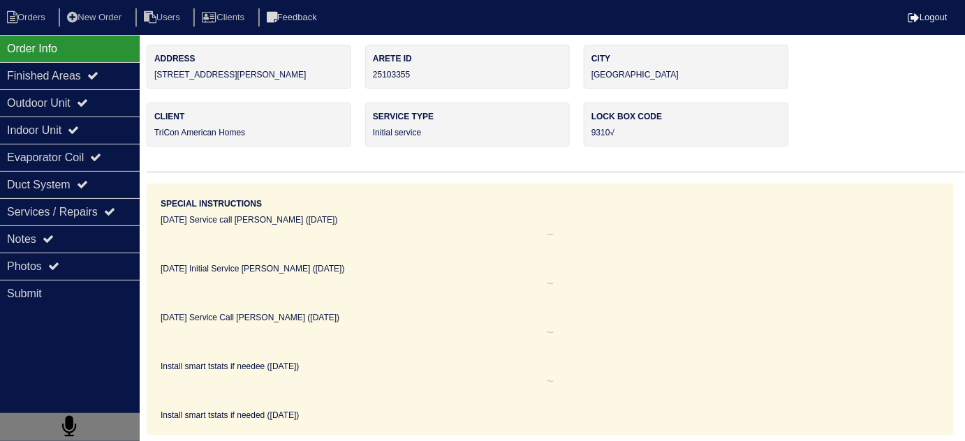
click at [26, 104] on div "Outdoor Unit" at bounding box center [70, 102] width 140 height 27
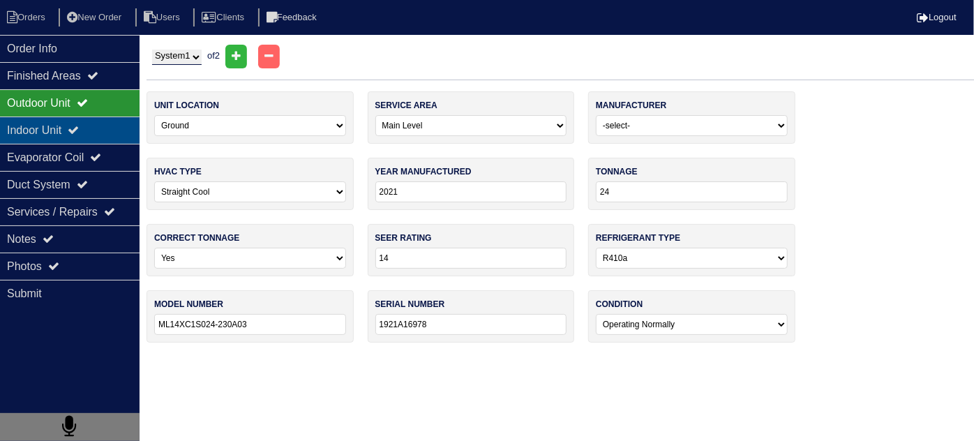
click at [27, 126] on div "Indoor Unit" at bounding box center [70, 130] width 140 height 27
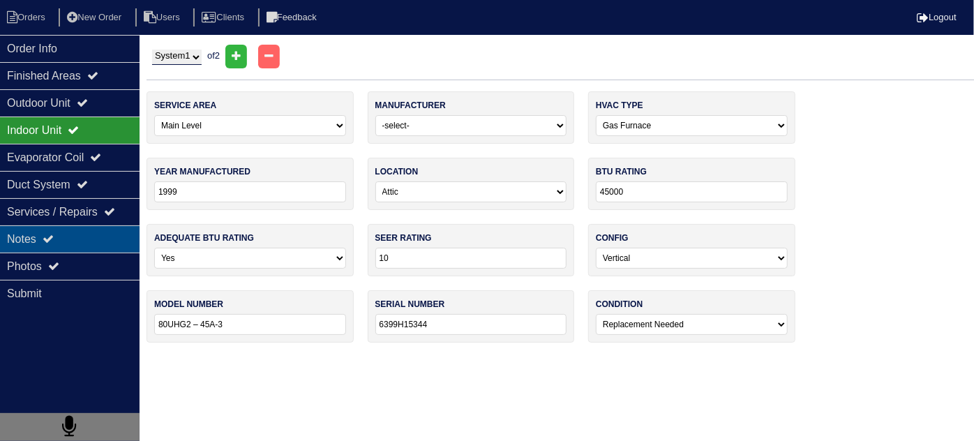
click at [65, 228] on div "Notes" at bounding box center [70, 238] width 140 height 27
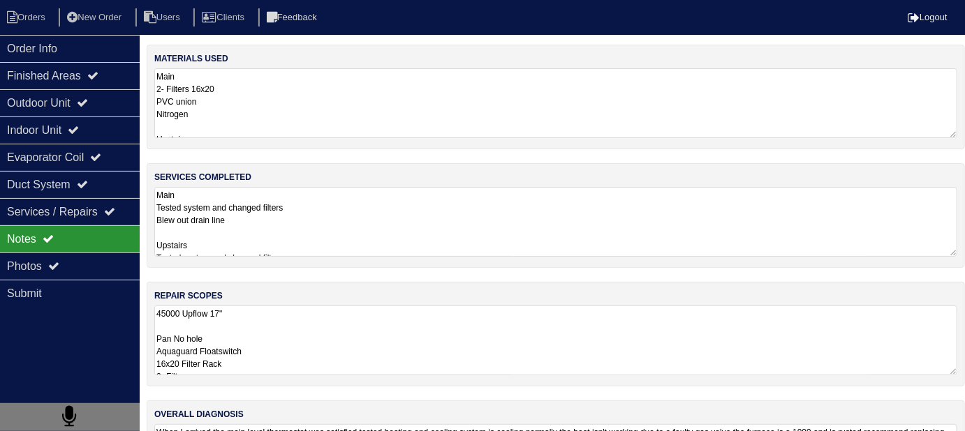
click at [476, 360] on textarea "45000 Upflow 17" Pan No hole Aquaguard Floatswitch 16x20 Filter Rack 2- Filters…" at bounding box center [555, 341] width 803 height 70
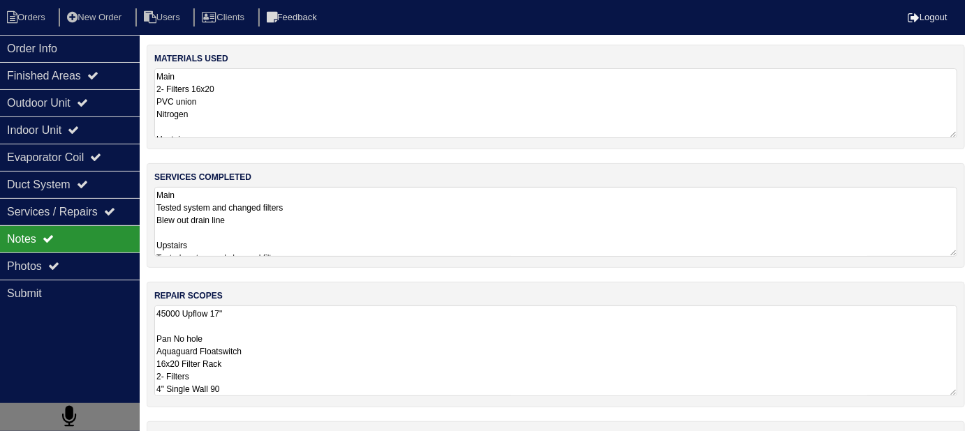
scroll to position [1, 0]
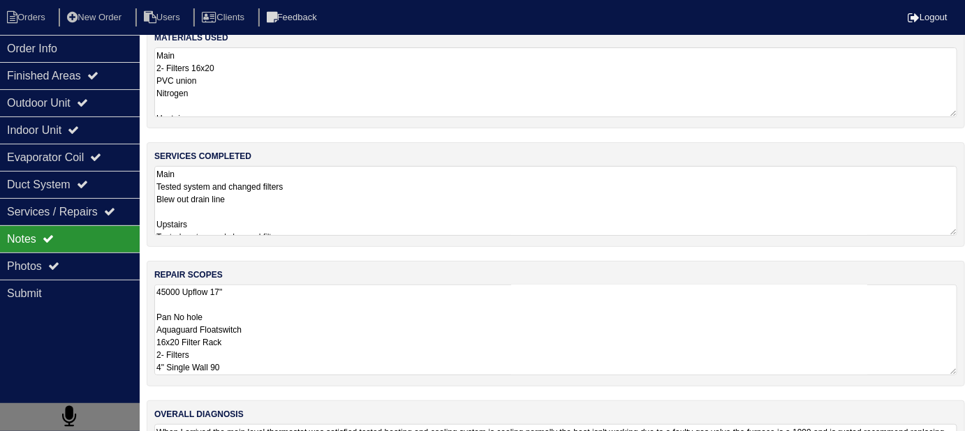
click at [488, 332] on textarea "45000 Upflow 17" Pan No hole Aquaguard Floatswitch 16x20 Filter Rack 2- Filters…" at bounding box center [555, 330] width 803 height 91
click at [438, 187] on textarea "Main Tested system and changed filters Blew out drain line Upstairs Tested syst…" at bounding box center [555, 200] width 803 height 70
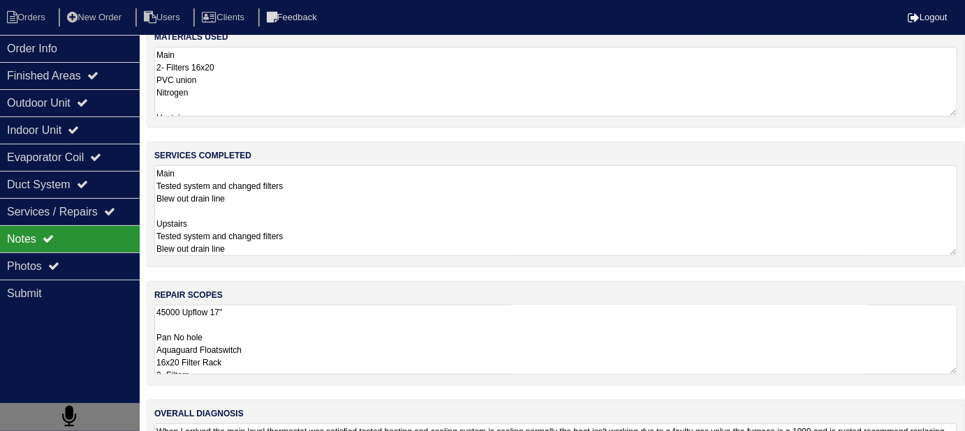
click at [424, 334] on textarea "45000 Upflow 17" Pan No hole Aquaguard Floatswitch 16x20 Filter Rack 2- Filters…" at bounding box center [555, 340] width 803 height 70
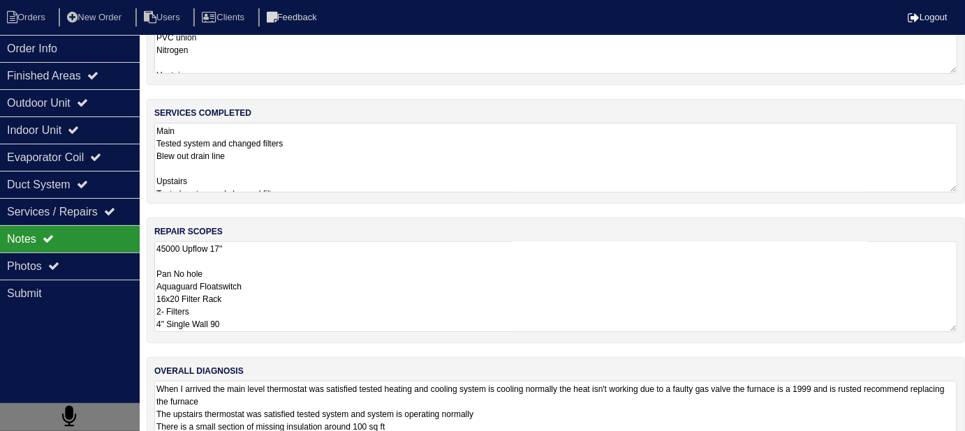
scroll to position [105, 0]
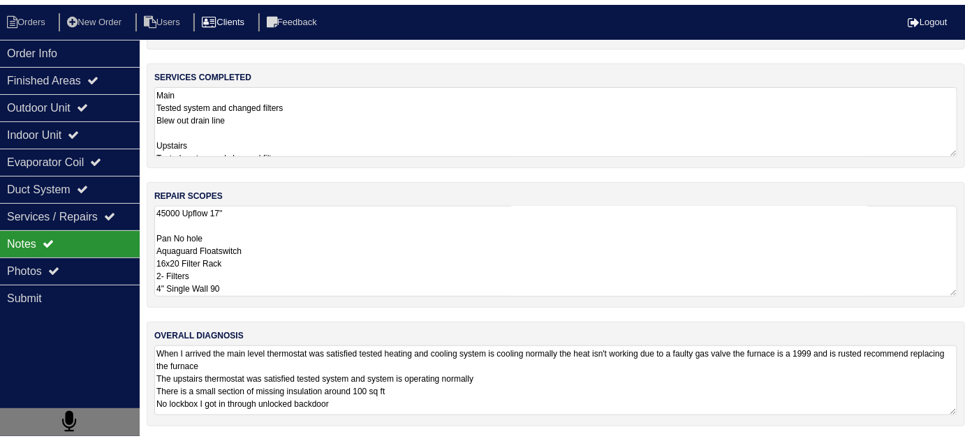
scroll to position [95, 0]
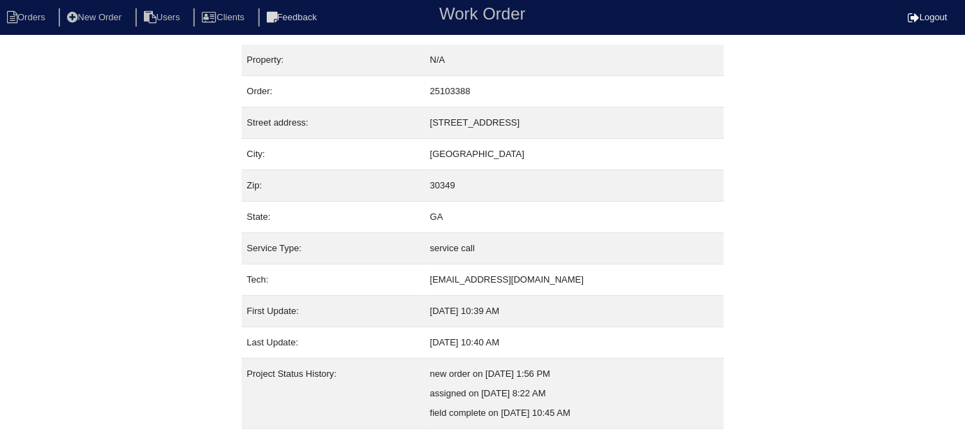
scroll to position [95, 0]
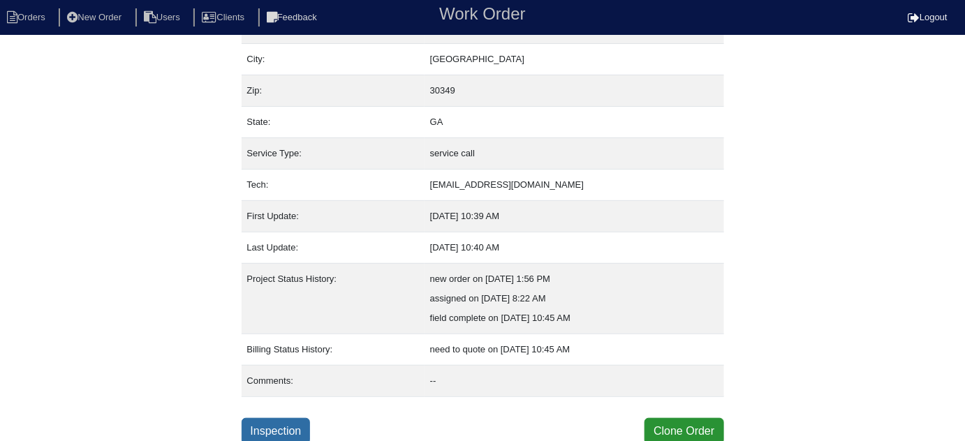
click at [281, 434] on link "Inspection" at bounding box center [275, 431] width 69 height 27
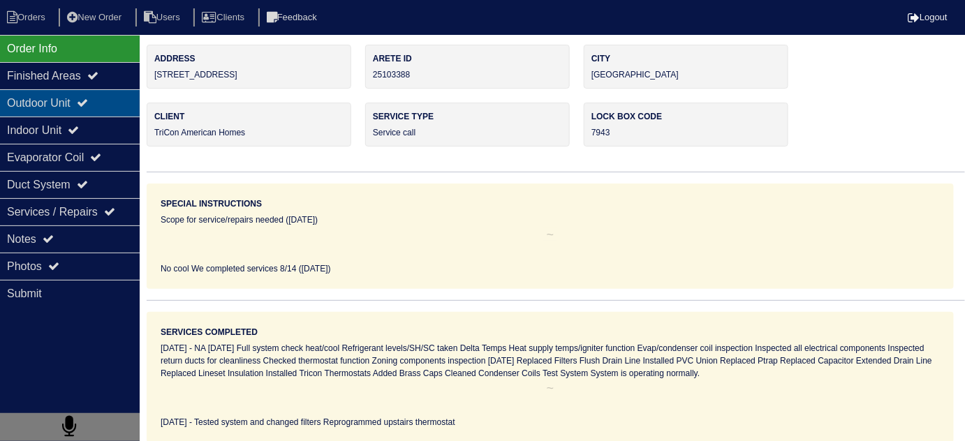
click at [50, 114] on div "Outdoor Unit" at bounding box center [70, 102] width 140 height 27
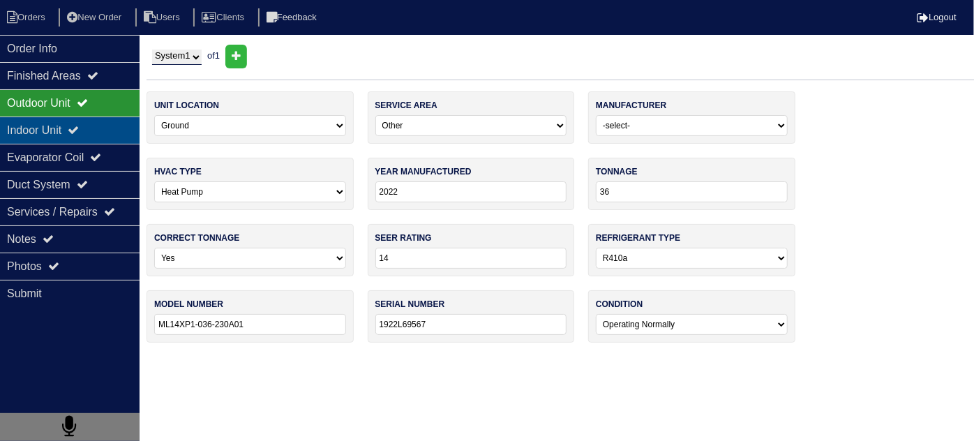
click at [56, 122] on div "Indoor Unit" at bounding box center [70, 130] width 140 height 27
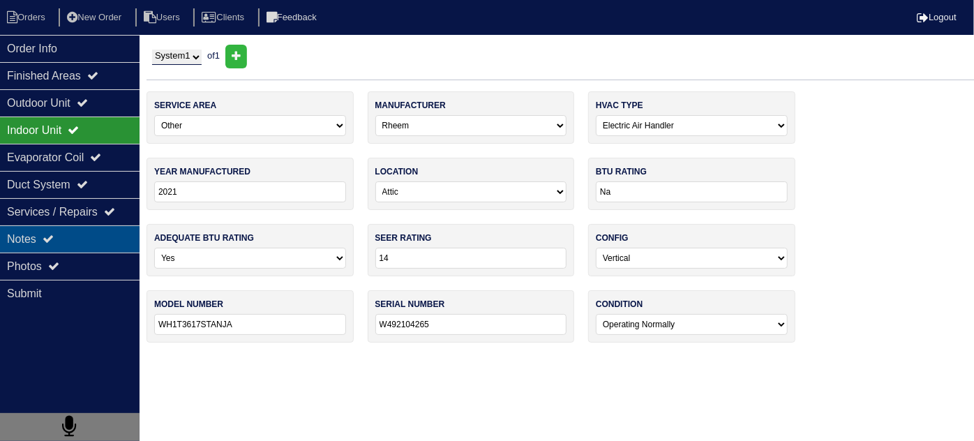
click at [70, 233] on div "Notes" at bounding box center [70, 238] width 140 height 27
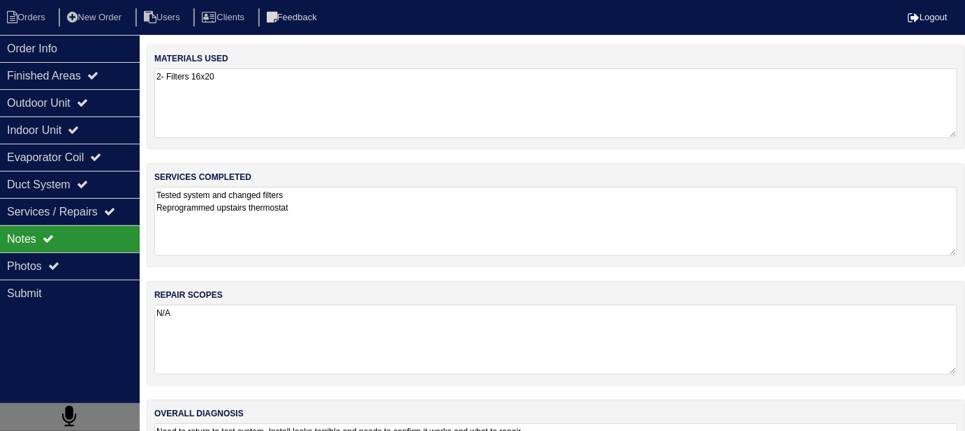
click at [370, 247] on textarea "Tested system and changed filters Reprogrammed upstairs thermostat" at bounding box center [555, 221] width 803 height 69
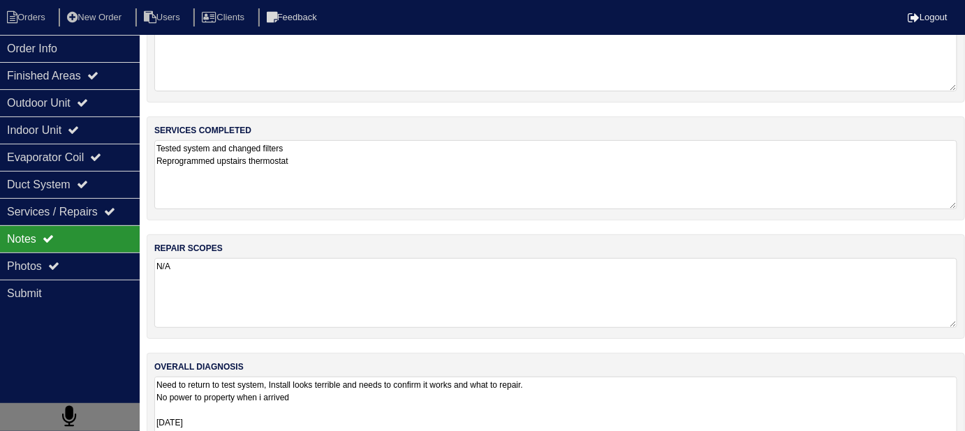
scroll to position [83, 0]
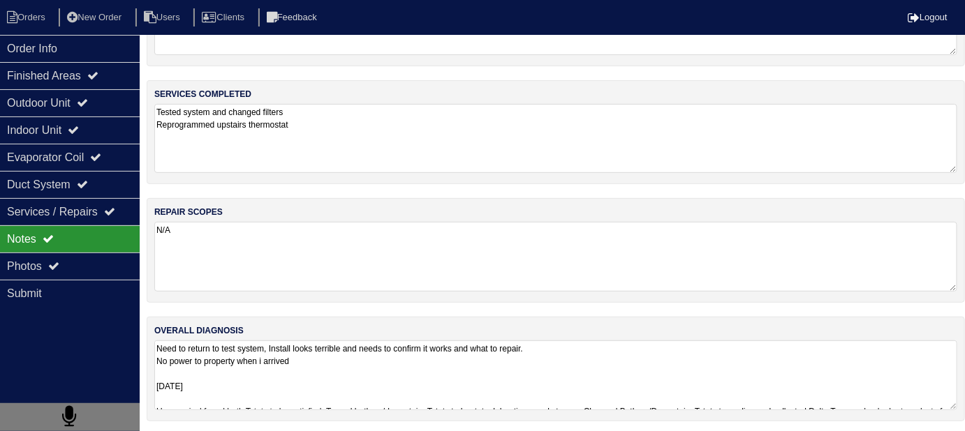
drag, startPoint x: 318, startPoint y: 408, endPoint x: 373, endPoint y: 385, distance: 60.7
click at [318, 408] on div "overall diagnosis Need to return to test system, Install looks terrible and nee…" at bounding box center [556, 369] width 818 height 105
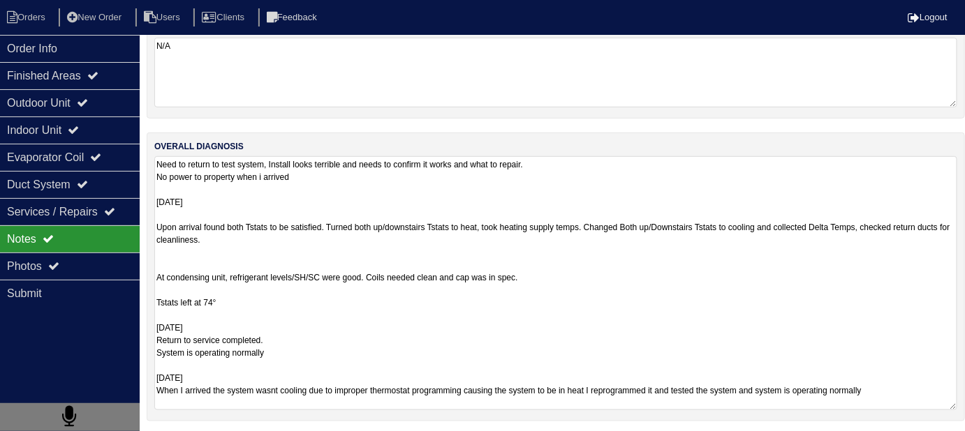
click at [374, 234] on textarea "Need to return to test system, Install looks terrible and needs to confirm it w…" at bounding box center [555, 283] width 803 height 254
click at [453, 321] on textarea "Need to return to test system, Install looks terrible and needs to confirm it w…" at bounding box center [555, 283] width 803 height 254
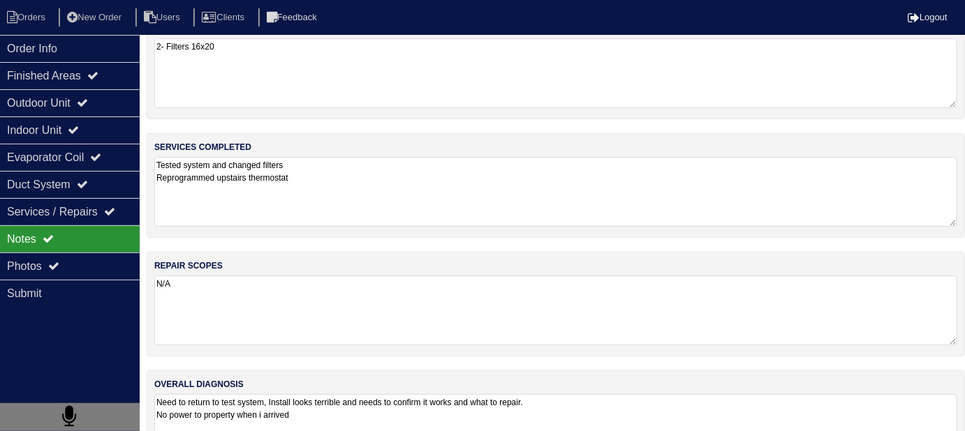
scroll to position [0, 0]
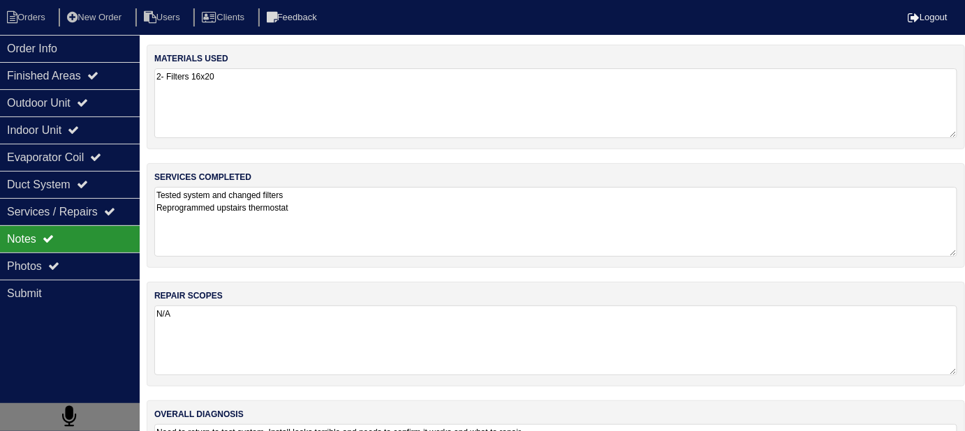
click at [361, 191] on textarea "Tested system and changed filters Reprogrammed upstairs thermostat" at bounding box center [555, 222] width 803 height 70
click at [361, 228] on textarea "Tested system and changed filters Reprogrammed upstairs thermostat" at bounding box center [555, 221] width 803 height 69
click at [22, 264] on div "Photos" at bounding box center [70, 266] width 140 height 27
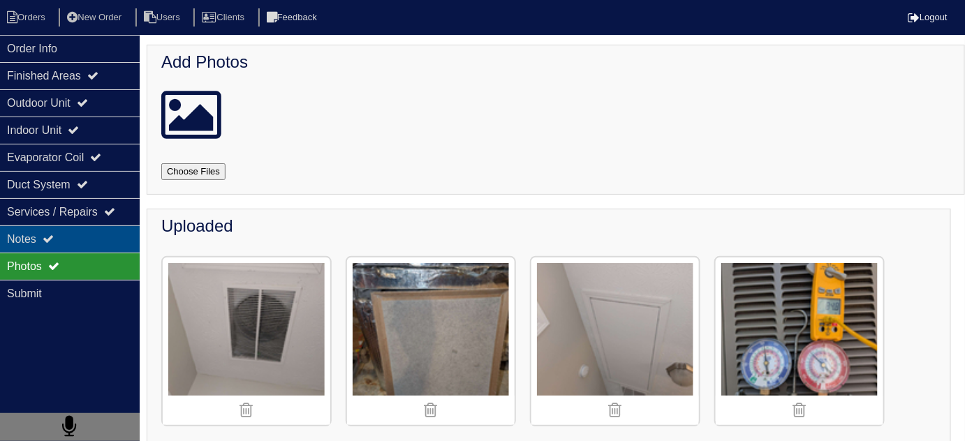
click at [27, 241] on div "Notes" at bounding box center [70, 238] width 140 height 27
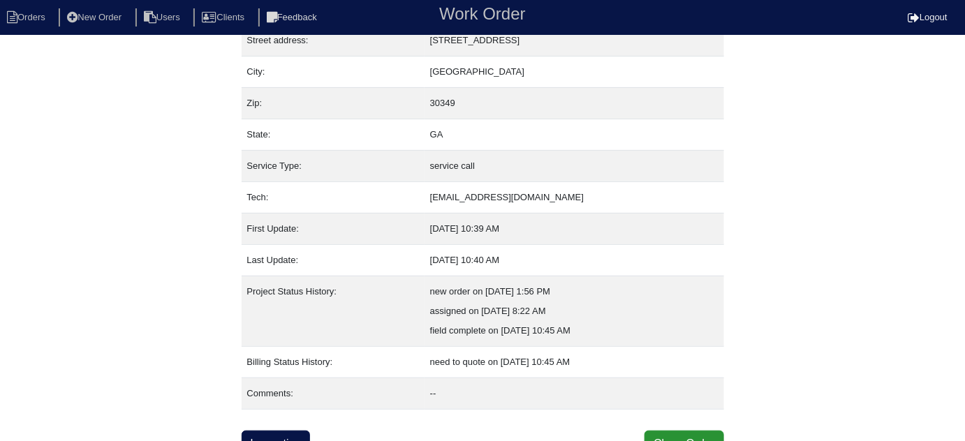
scroll to position [95, 0]
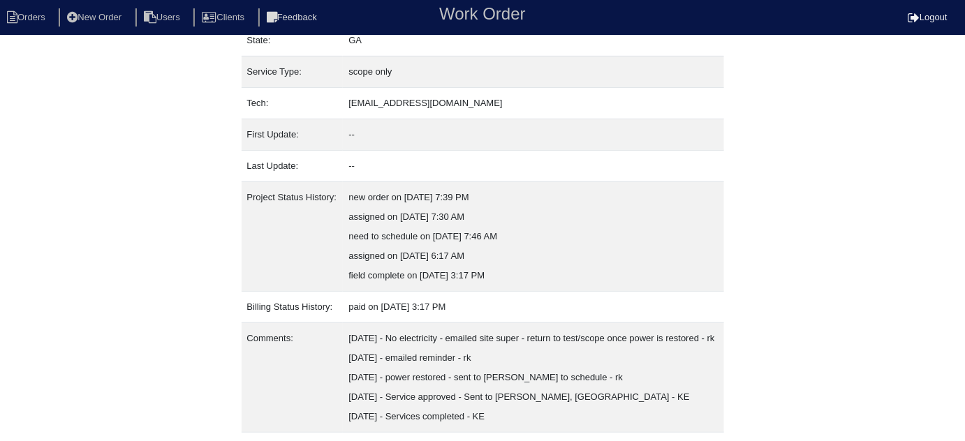
scroll to position [232, 0]
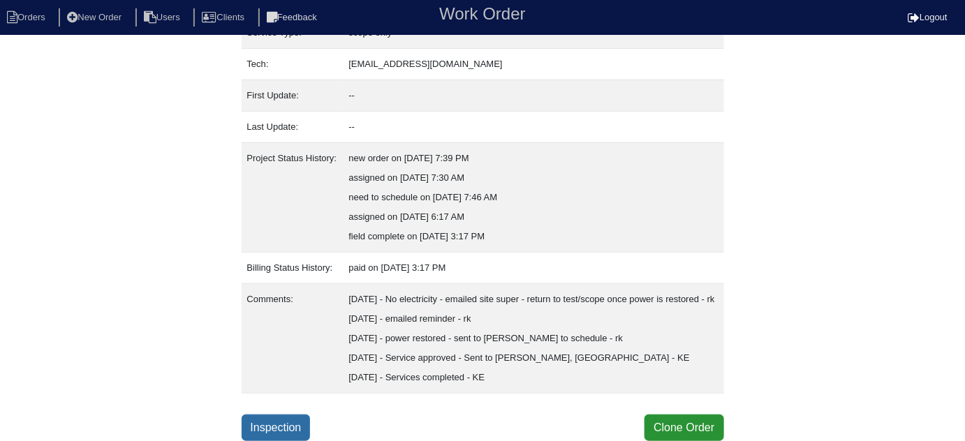
click at [285, 426] on link "Inspection" at bounding box center [275, 428] width 69 height 27
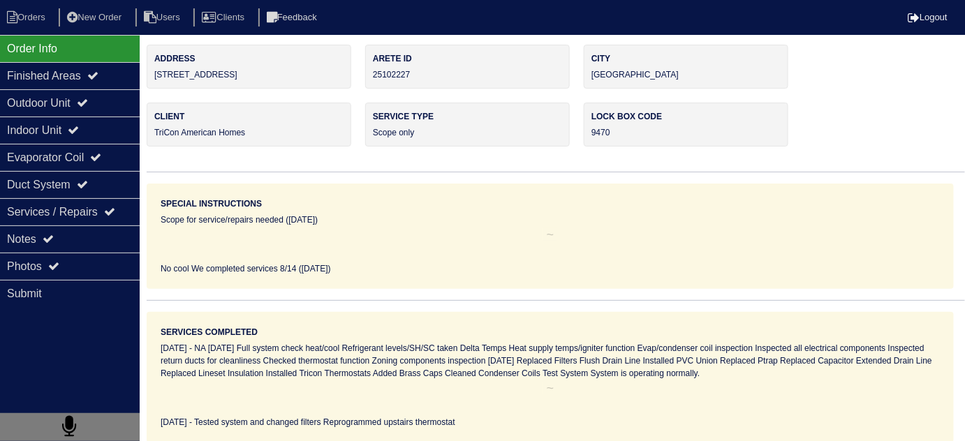
click at [46, 258] on div "Photos" at bounding box center [70, 266] width 140 height 27
click at [65, 245] on div "Notes" at bounding box center [70, 238] width 140 height 27
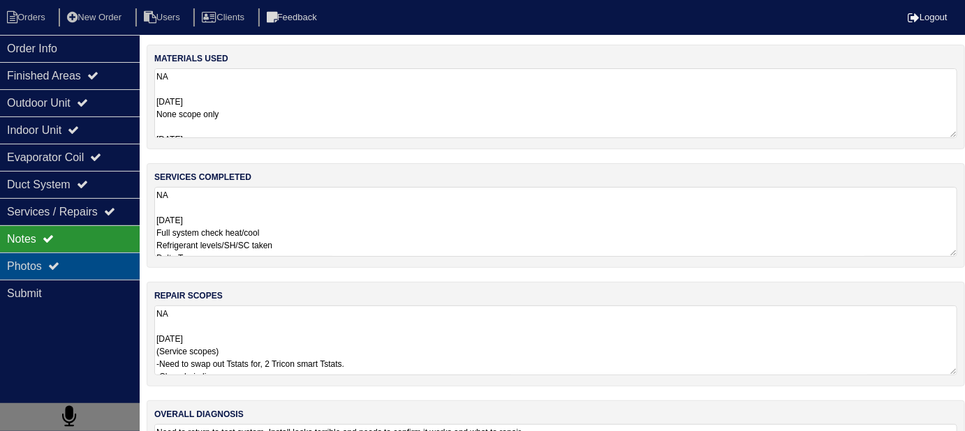
click at [64, 267] on div "Photos" at bounding box center [70, 266] width 140 height 27
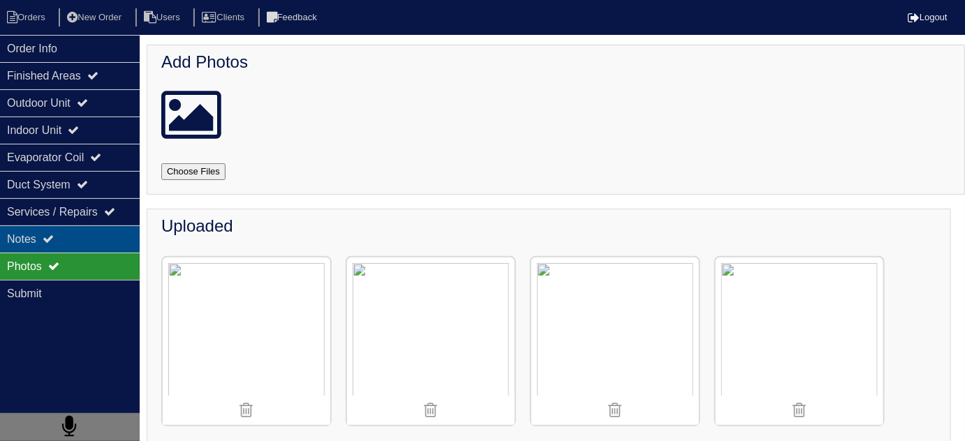
click at [75, 249] on div "Notes" at bounding box center [70, 238] width 140 height 27
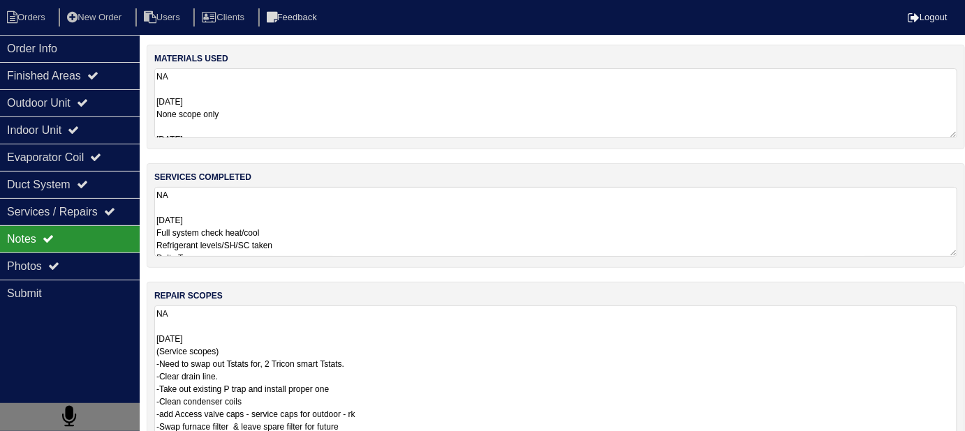
scroll to position [1, 0]
click at [469, 327] on textarea "NA 08/05/2025 (Service scopes) -Need to swap out Tstats for, 2 Tricon smart Tst…" at bounding box center [555, 395] width 803 height 179
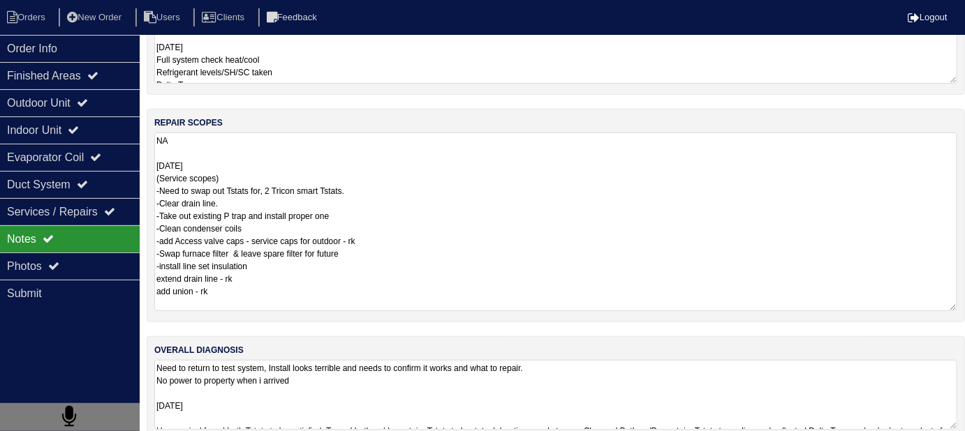
scroll to position [174, 0]
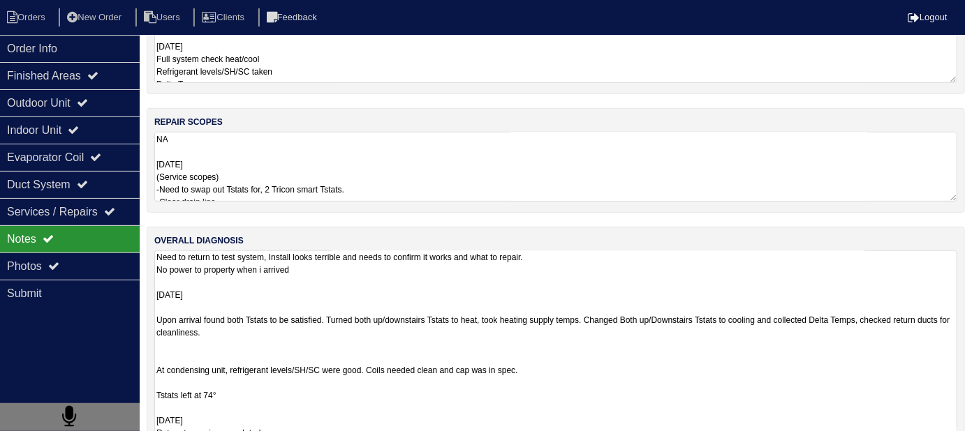
click at [545, 380] on textarea "Need to return to test system, Install looks terrible and needs to confirm it w…" at bounding box center [555, 353] width 803 height 204
click at [597, 360] on textarea "Need to return to test system, Install looks terrible and needs to confirm it w…" at bounding box center [555, 353] width 803 height 204
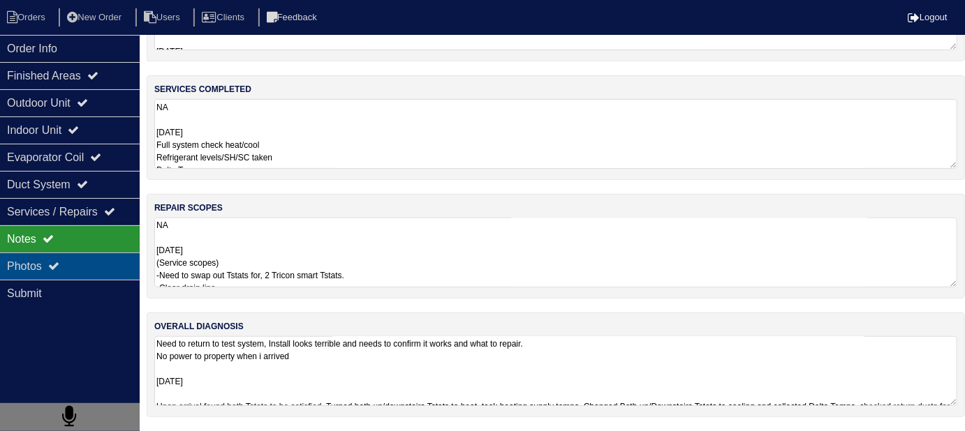
scroll to position [84, 0]
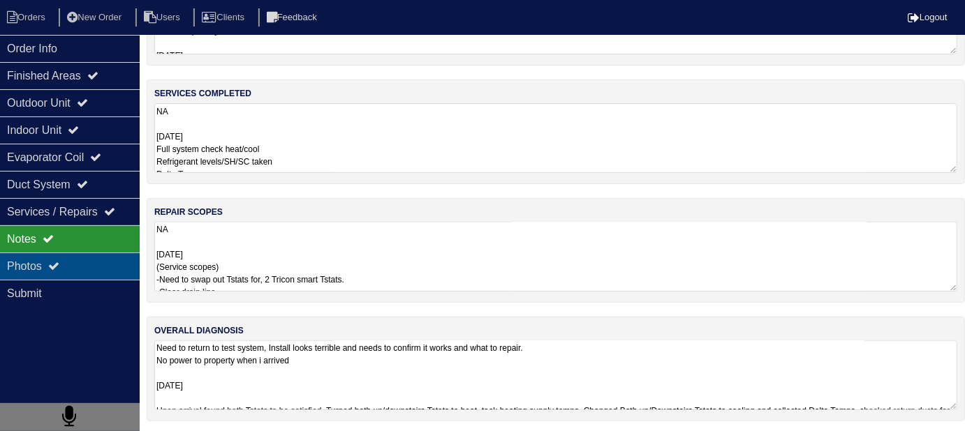
click at [13, 261] on div "Photos" at bounding box center [70, 266] width 140 height 27
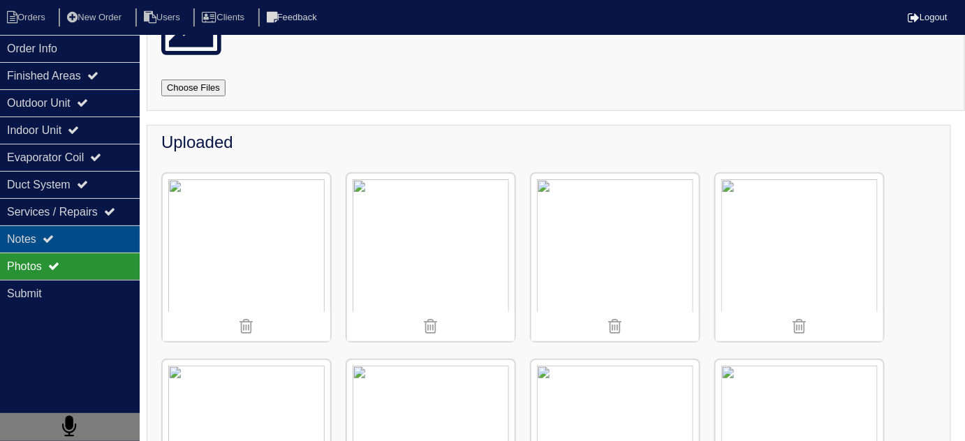
click at [33, 238] on div "Notes" at bounding box center [70, 238] width 140 height 27
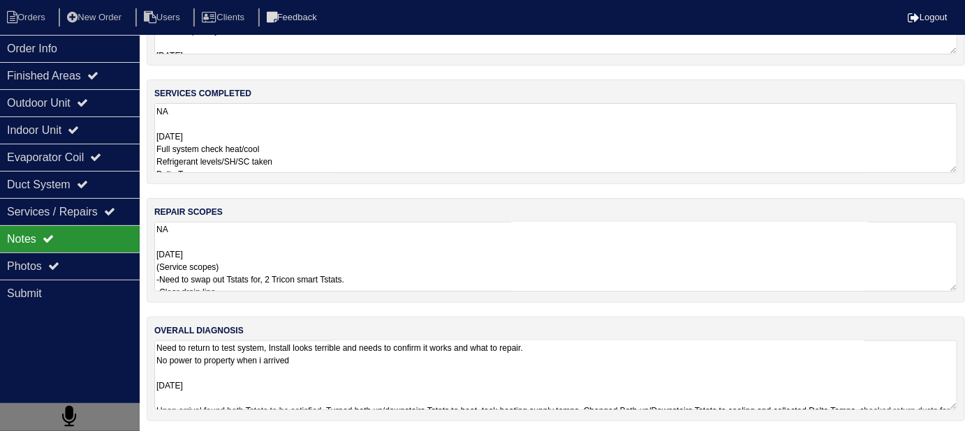
click at [543, 281] on textarea "NA 08/05/2025 (Service scopes) -Need to swap out Tstats for, 2 Tricon smart Tst…" at bounding box center [555, 257] width 803 height 70
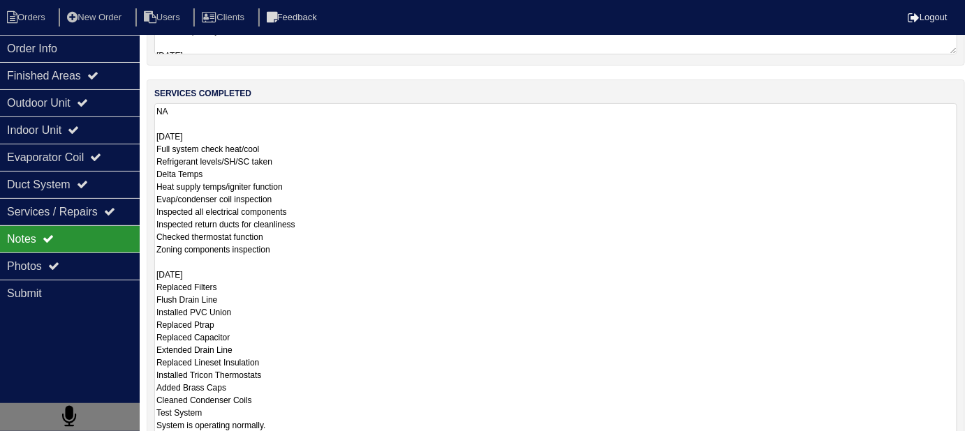
click at [396, 161] on textarea "NA 08/05/2025 Full system check heat/cool Refrigerant levels/SH/SC taken Delta …" at bounding box center [555, 274] width 803 height 342
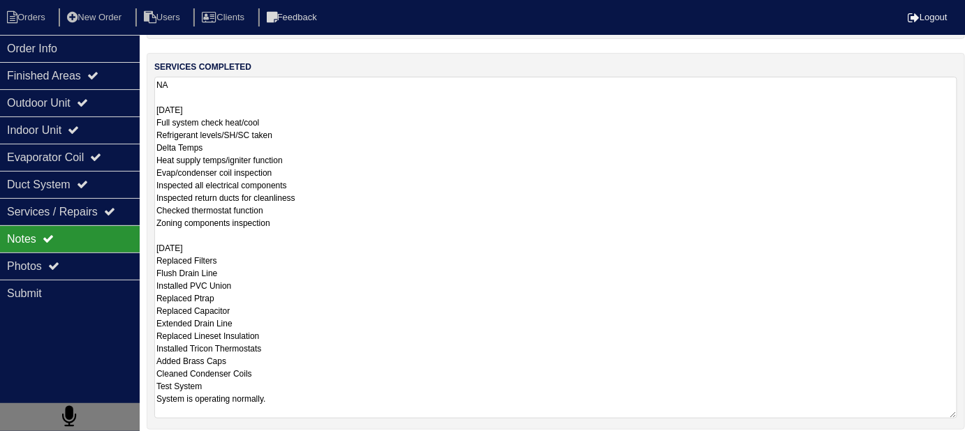
scroll to position [111, 0]
click at [80, 266] on div "Photos" at bounding box center [70, 266] width 140 height 27
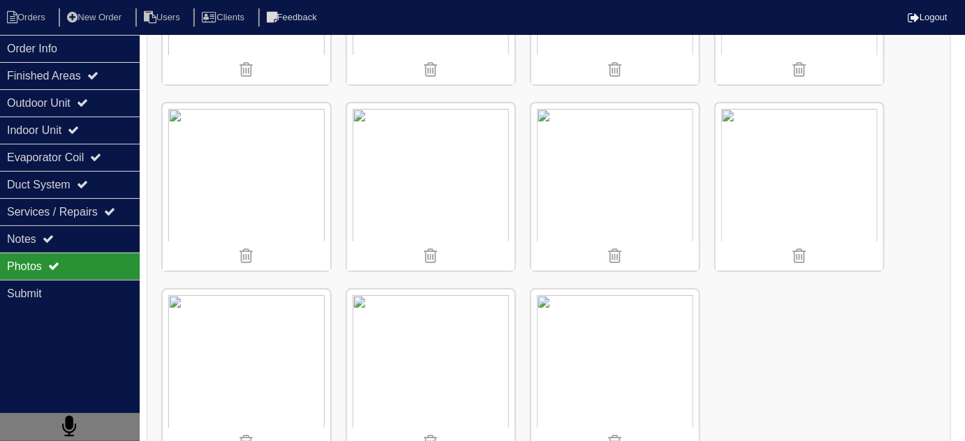
scroll to position [3509, 0]
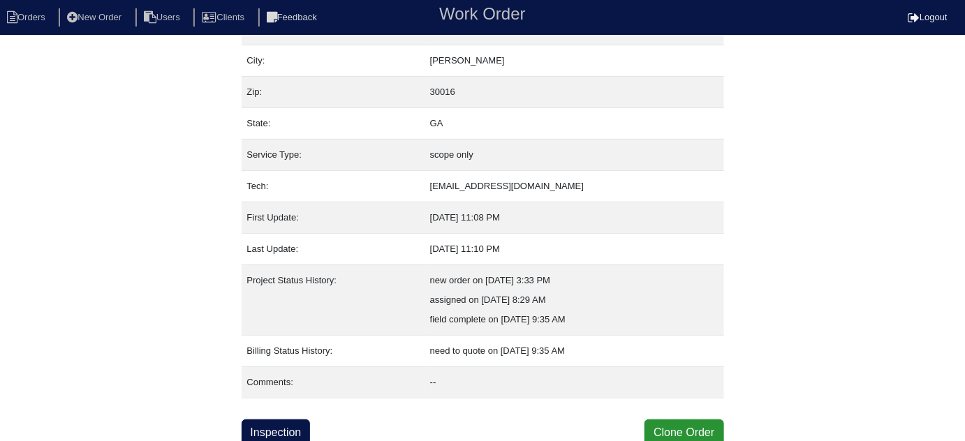
scroll to position [95, 0]
click at [306, 424] on link "Inspection" at bounding box center [275, 431] width 69 height 27
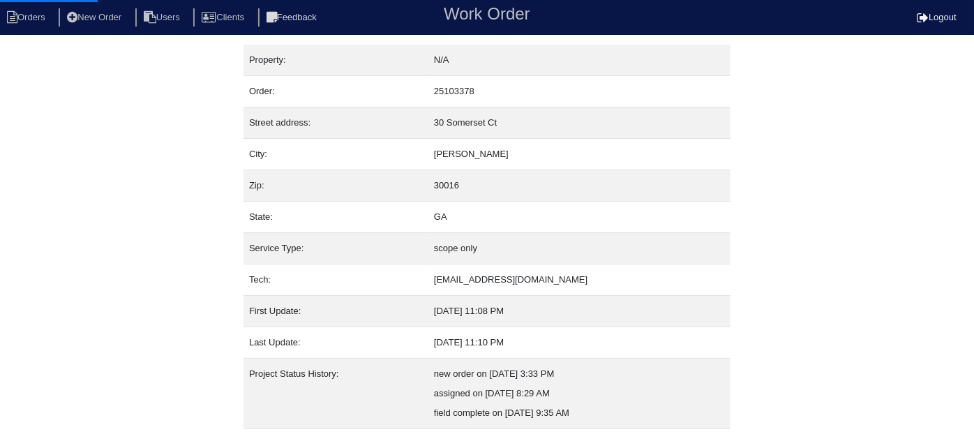
select select "0"
select select "[PERSON_NAME]"
select select "0"
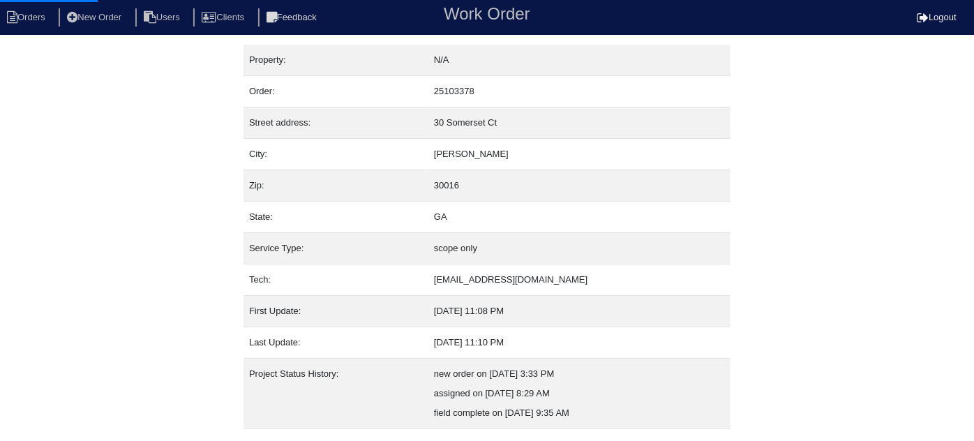
select select "1"
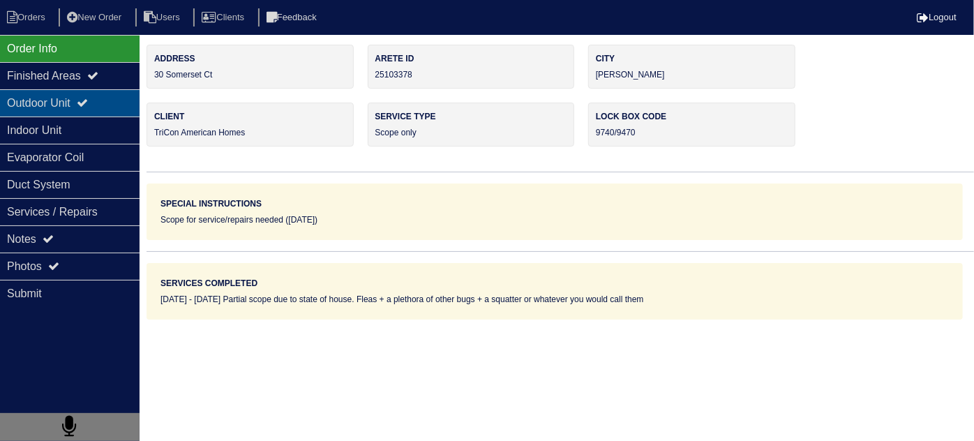
click at [48, 105] on div "Outdoor Unit" at bounding box center [70, 102] width 140 height 27
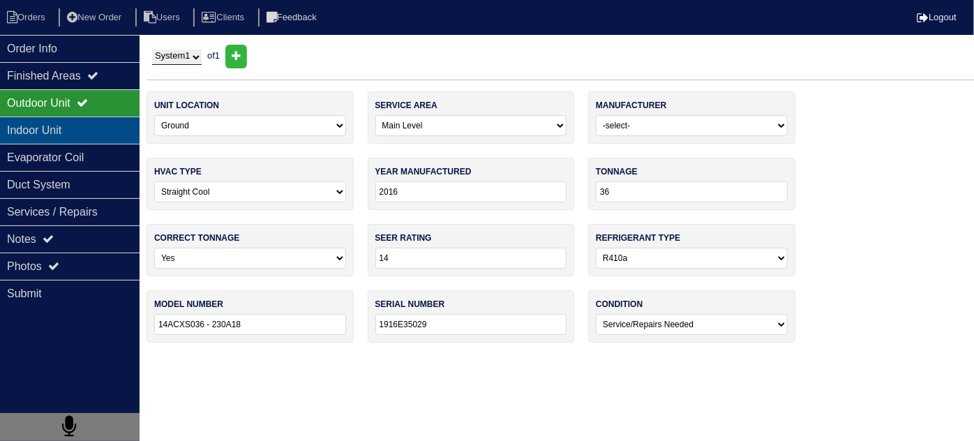
click at [35, 126] on div "Indoor Unit" at bounding box center [70, 130] width 140 height 27
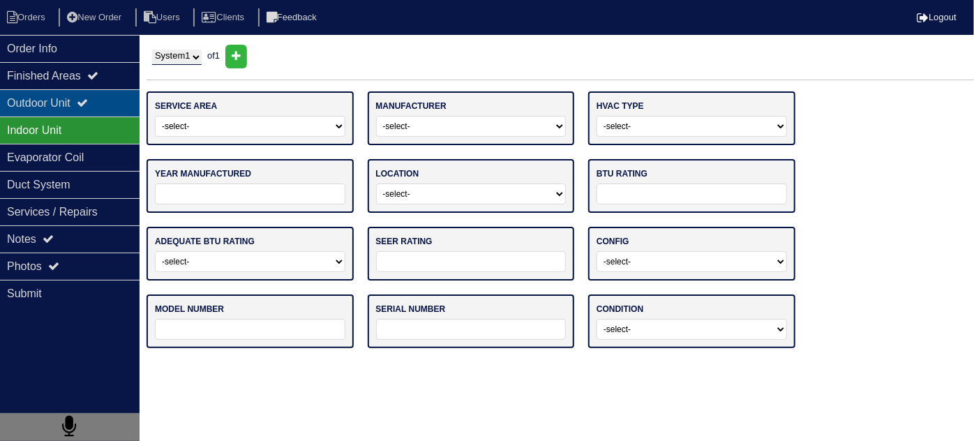
click at [76, 105] on div "Outdoor Unit" at bounding box center [70, 102] width 140 height 27
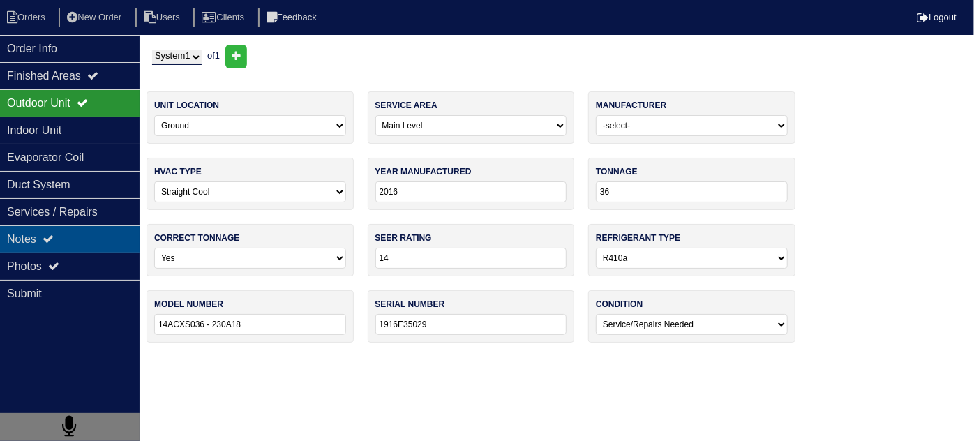
click at [84, 248] on div "Notes" at bounding box center [70, 238] width 140 height 27
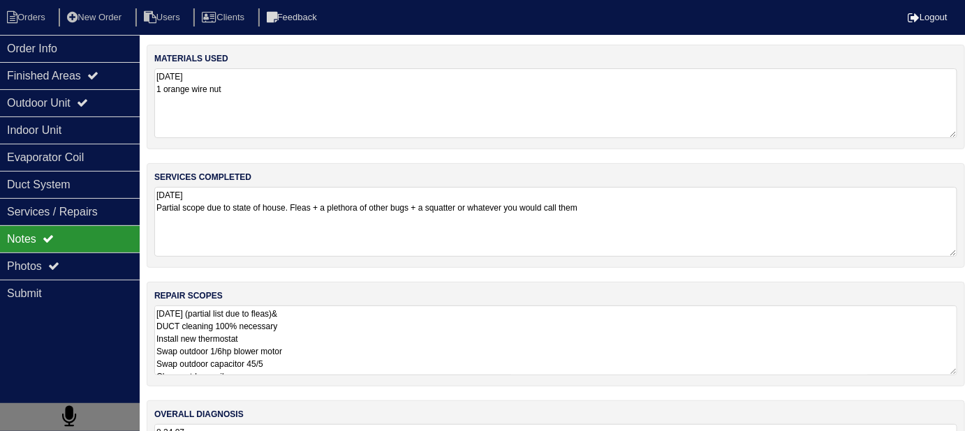
click at [553, 329] on textarea "9.12.25 (partial list due to fleas)& DUCT cleaning 100% necessary Install new t…" at bounding box center [555, 341] width 803 height 70
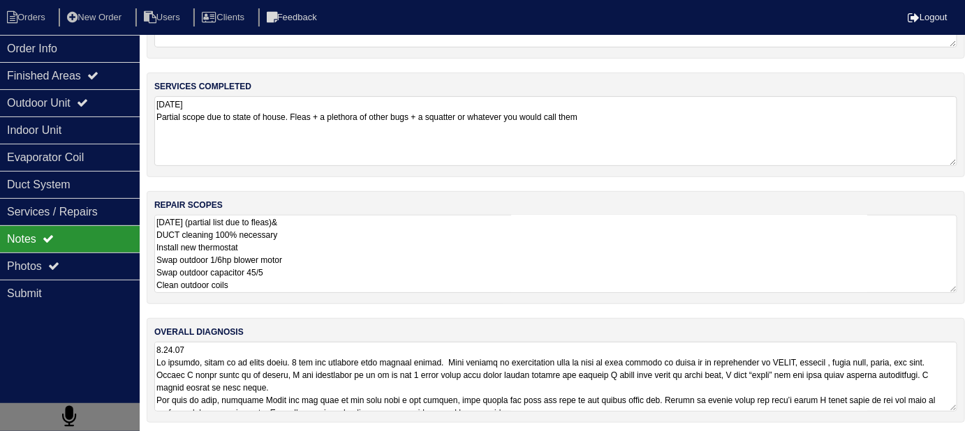
scroll to position [92, 0]
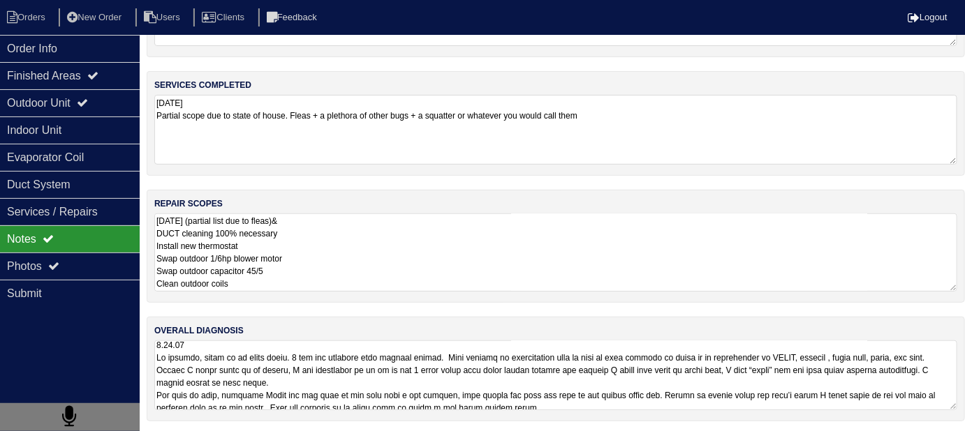
click at [658, 381] on textarea at bounding box center [555, 376] width 803 height 70
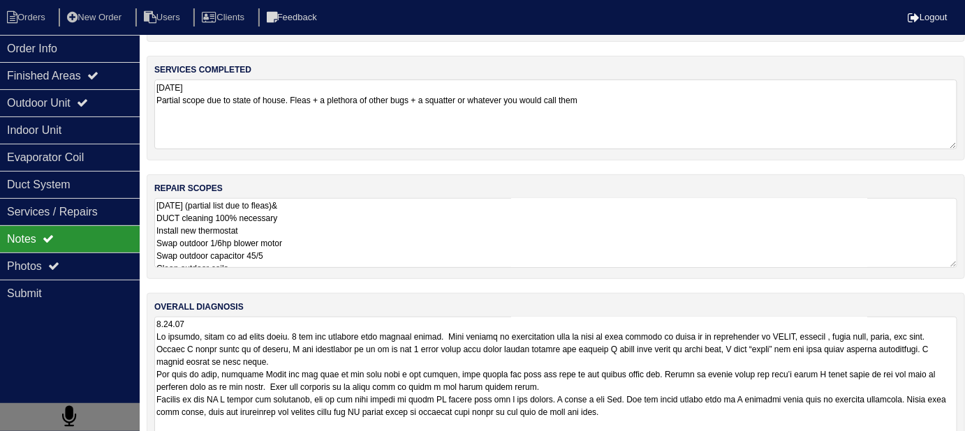
scroll to position [142, 0]
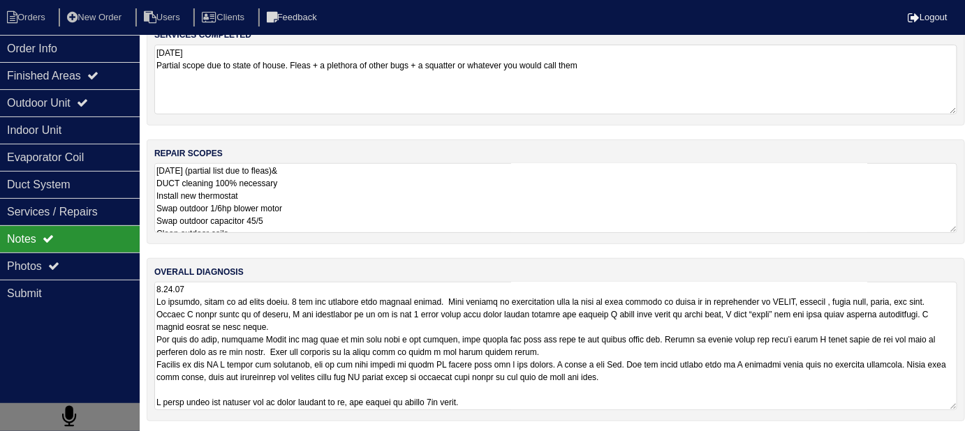
click at [679, 404] on textarea at bounding box center [555, 346] width 803 height 128
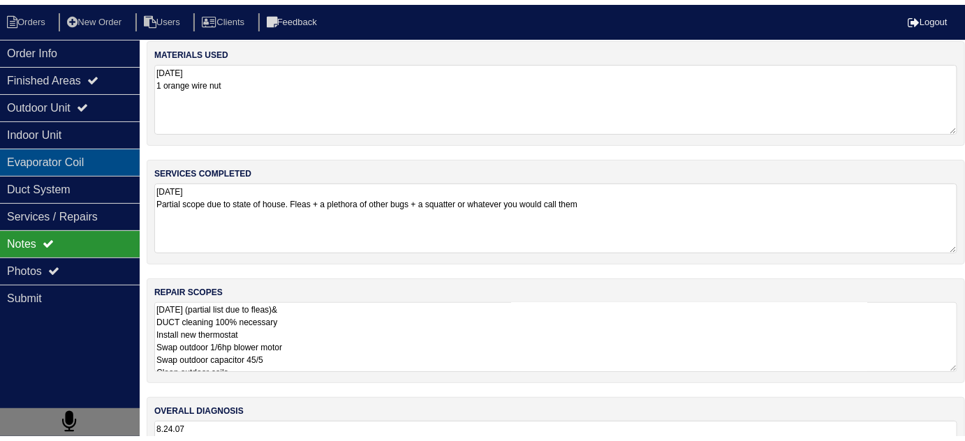
scroll to position [0, 0]
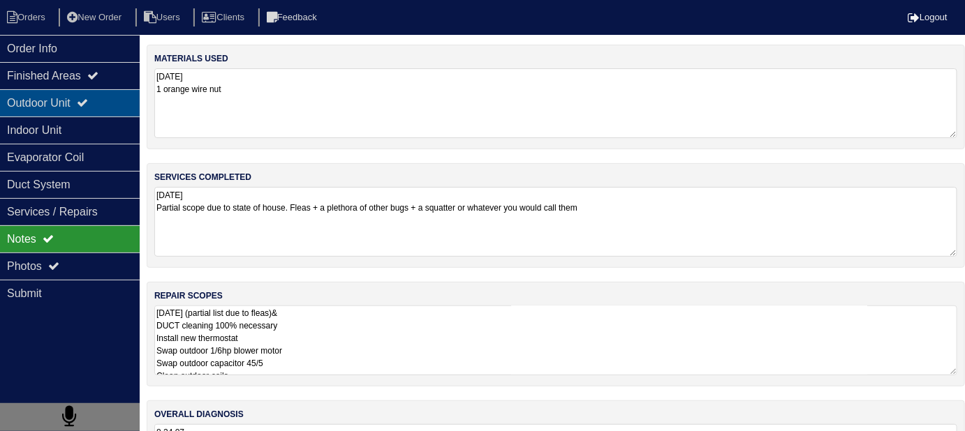
click at [9, 96] on div "Outdoor Unit" at bounding box center [70, 102] width 140 height 27
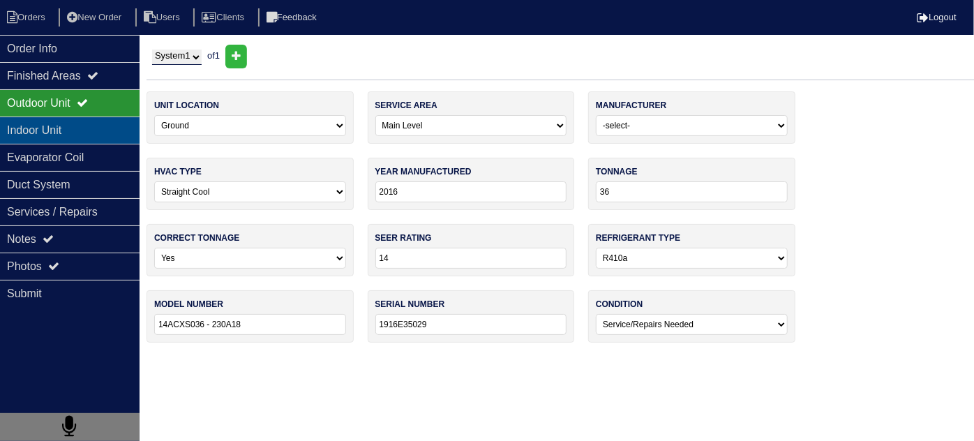
click at [28, 123] on div "Indoor Unit" at bounding box center [70, 130] width 140 height 27
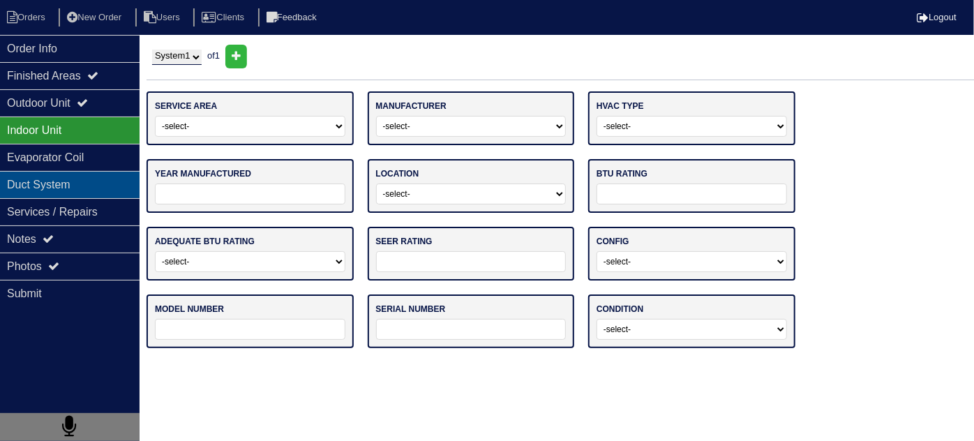
click at [47, 196] on div "Duct System" at bounding box center [70, 184] width 140 height 27
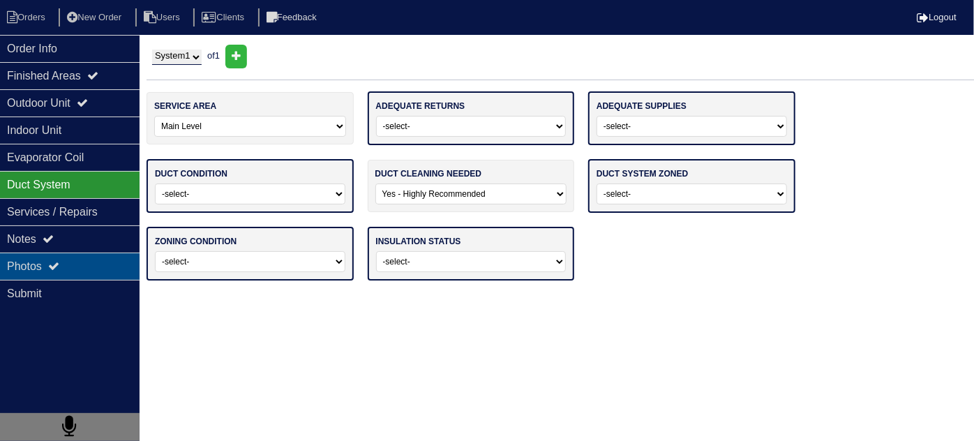
click at [48, 270] on div "Photos" at bounding box center [70, 266] width 140 height 27
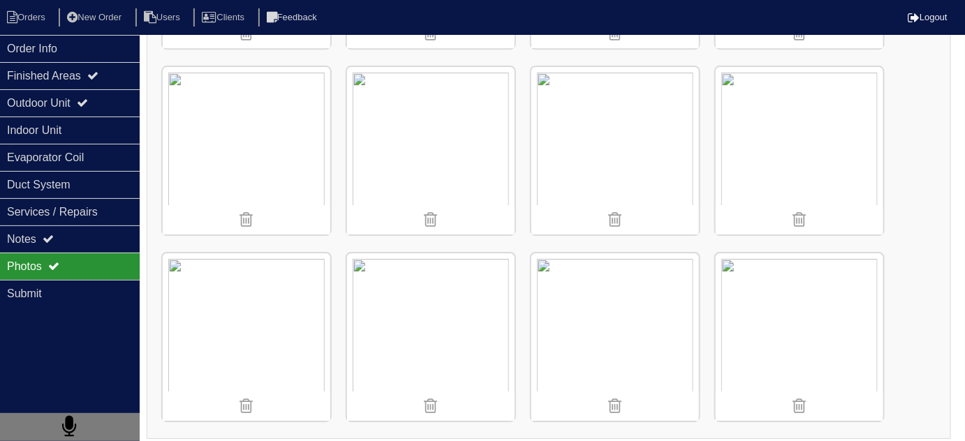
scroll to position [1496, 0]
click at [30, 22] on li "Orders" at bounding box center [28, 17] width 57 height 19
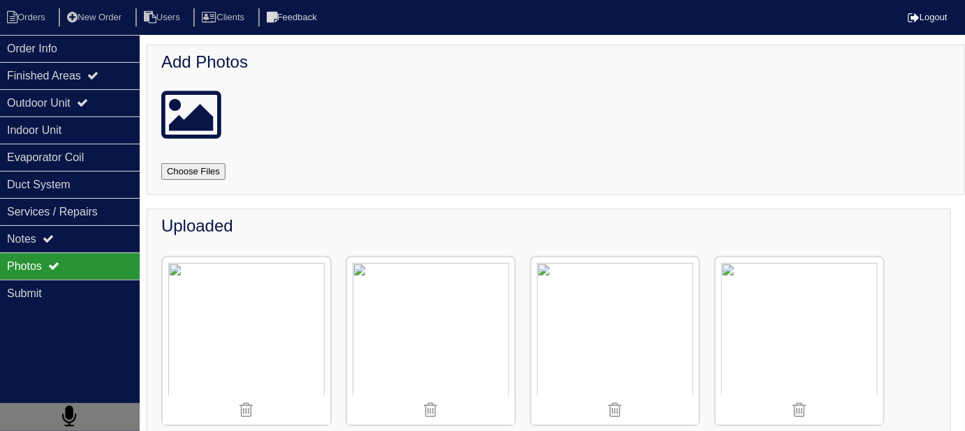
select select "15"
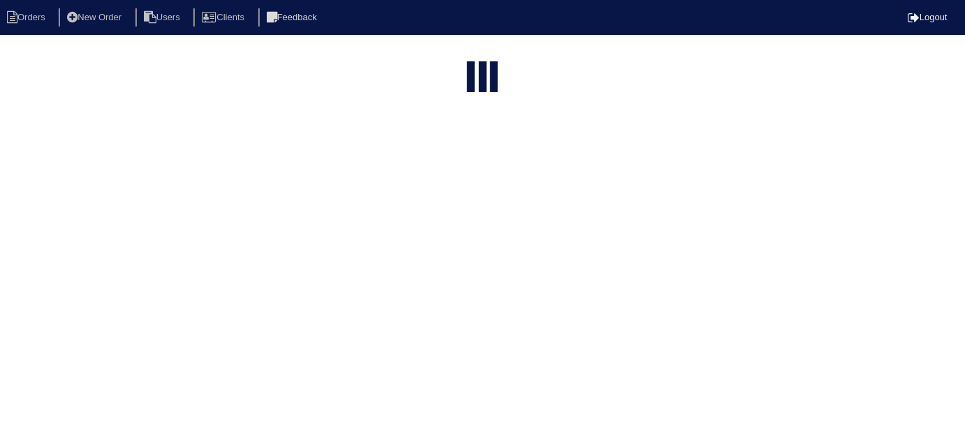
select select "field complete"
select select "need to quote"
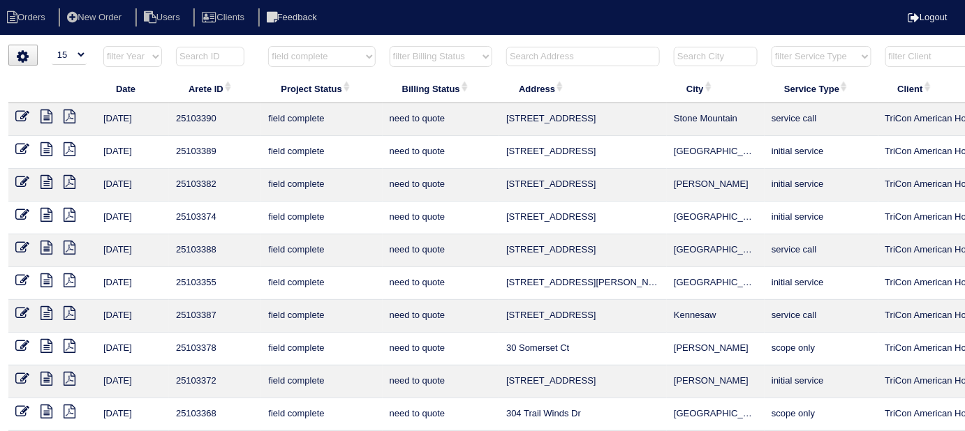
drag, startPoint x: 318, startPoint y: 58, endPoint x: 314, endPoint y: 64, distance: 7.5
click at [318, 58] on select "filter Project Status -- Any Project Status -- new order assigned in progress f…" at bounding box center [321, 56] width 107 height 21
select select
click at [268, 46] on select "filter Project Status -- Any Project Status -- new order assigned in progress f…" at bounding box center [321, 56] width 107 height 21
select select "need to quote"
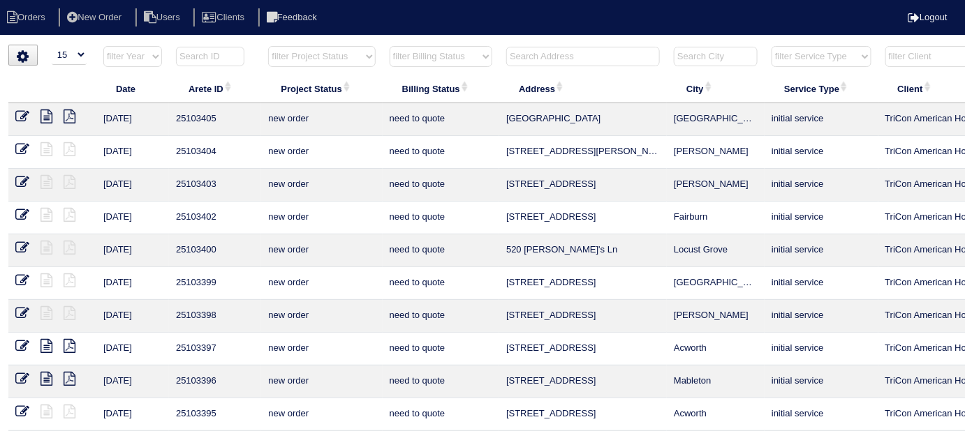
click at [392, 58] on select "filter Billing Status -- Any Billing Status -- need to quote quoted need to inv…" at bounding box center [440, 56] width 103 height 21
select select
click at [389, 46] on select "filter Billing Status -- Any Billing Status -- need to quote quoted need to inv…" at bounding box center [440, 56] width 103 height 21
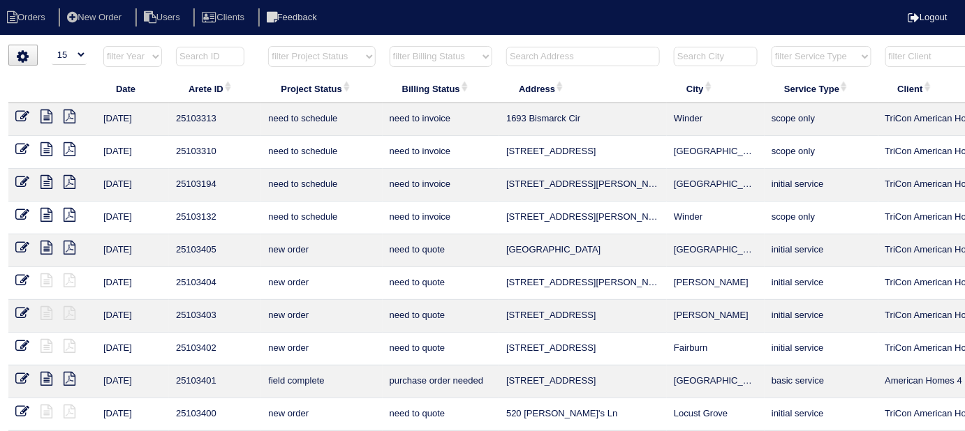
click at [524, 61] on input "text" at bounding box center [583, 57] width 154 height 20
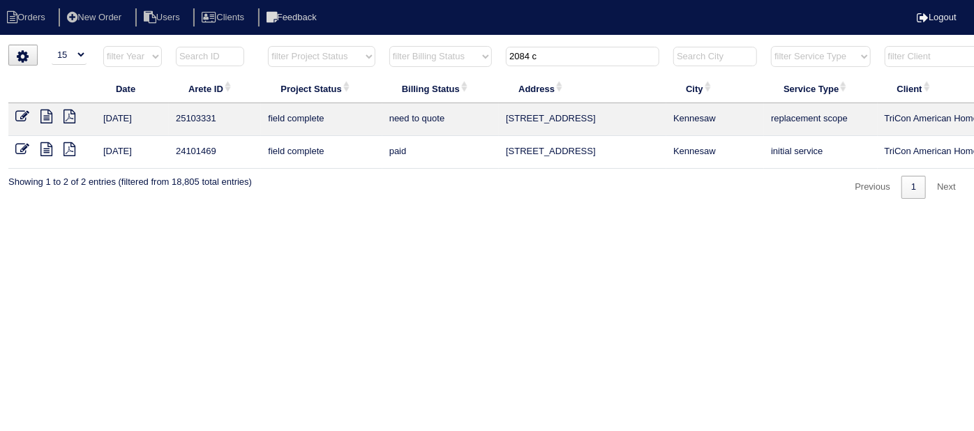
type input "2084 c"
click at [48, 117] on icon at bounding box center [46, 117] width 12 height 14
click at [18, 120] on icon at bounding box center [22, 117] width 14 height 14
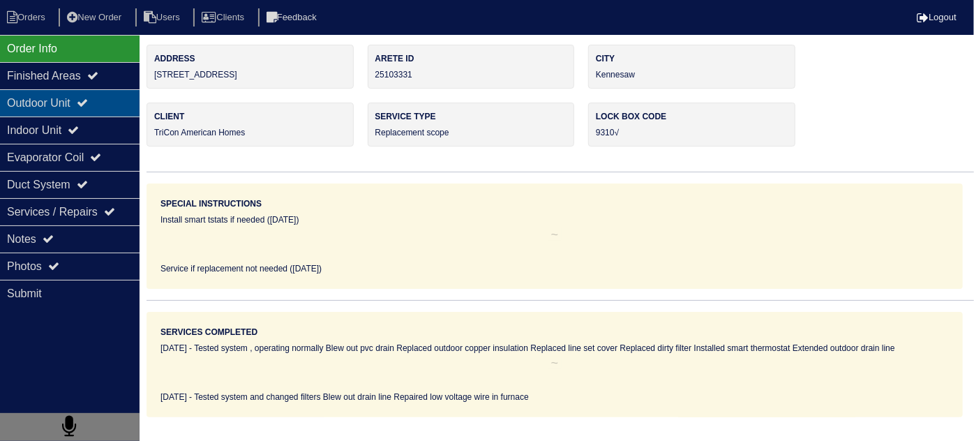
click at [88, 107] on icon at bounding box center [82, 102] width 11 height 11
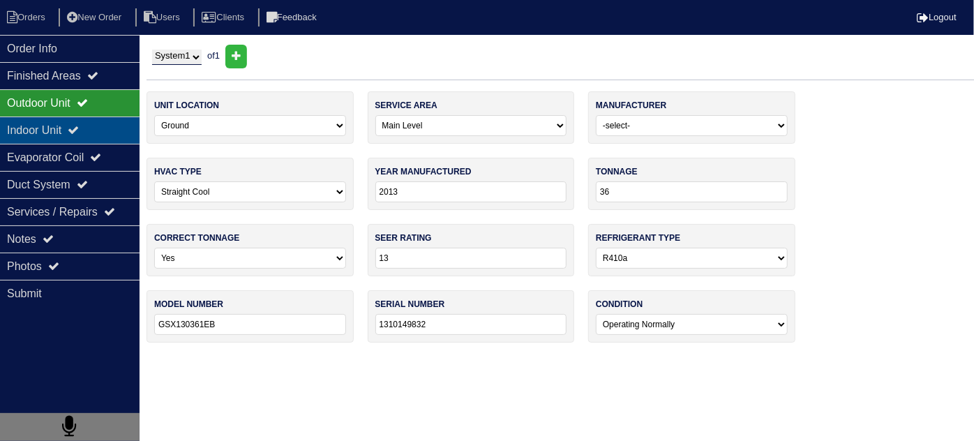
click at [91, 126] on div "Indoor Unit" at bounding box center [70, 130] width 140 height 27
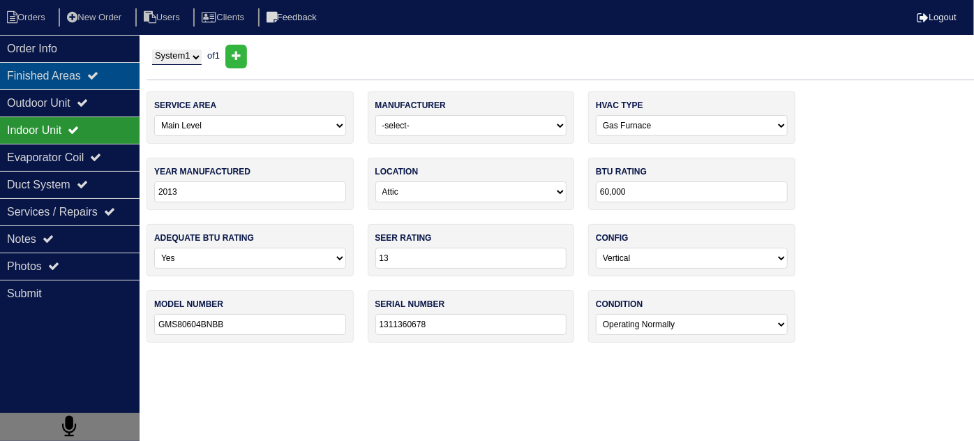
click at [68, 87] on div "Finished Areas" at bounding box center [70, 75] width 140 height 27
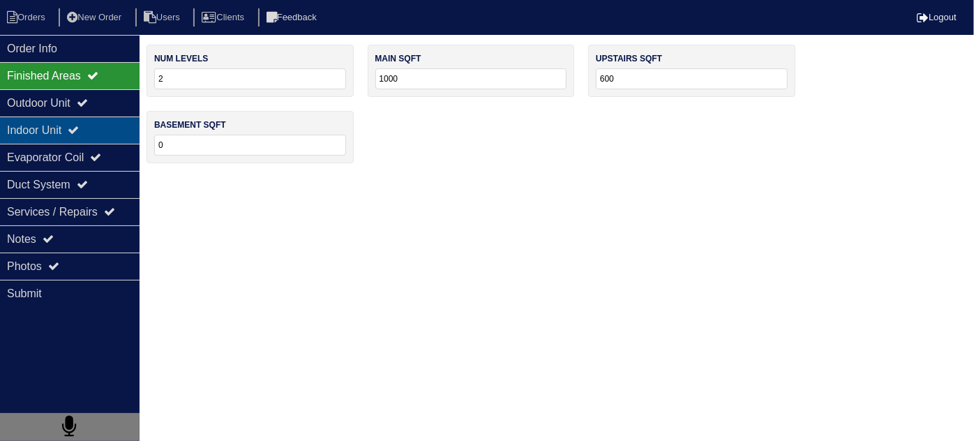
click at [53, 124] on div "Indoor Unit" at bounding box center [70, 130] width 140 height 27
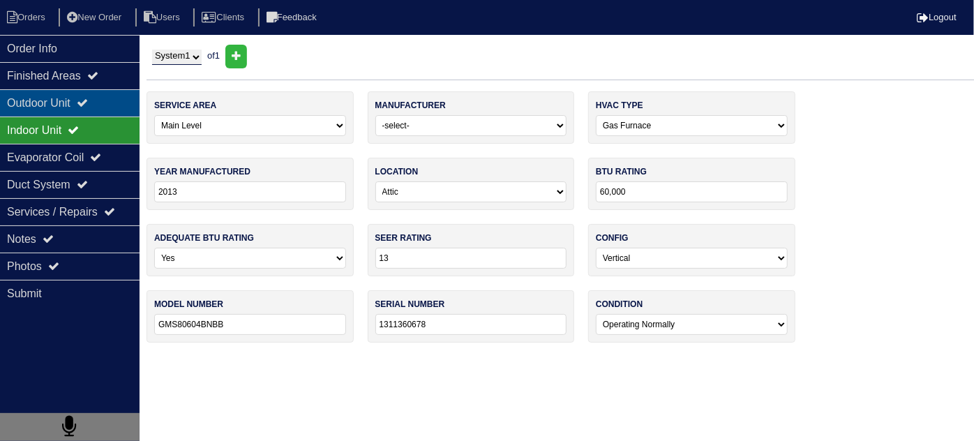
click at [50, 104] on div "Outdoor Unit" at bounding box center [70, 102] width 140 height 27
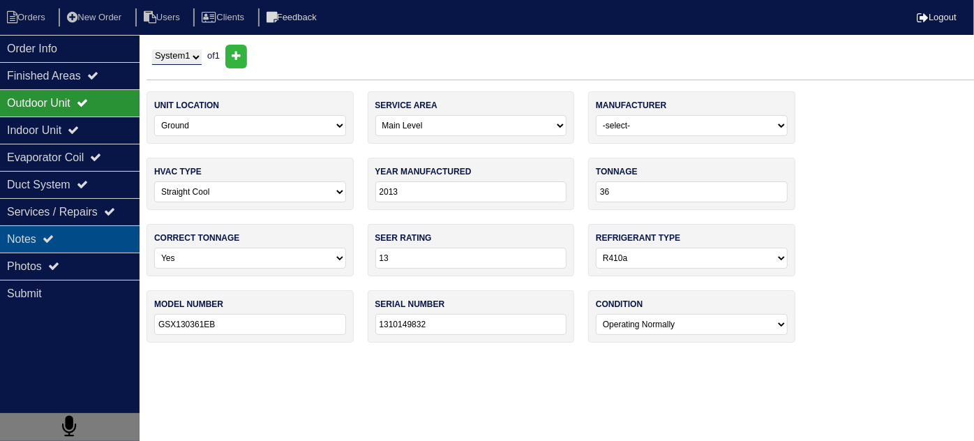
click at [64, 234] on div "Notes" at bounding box center [70, 238] width 140 height 27
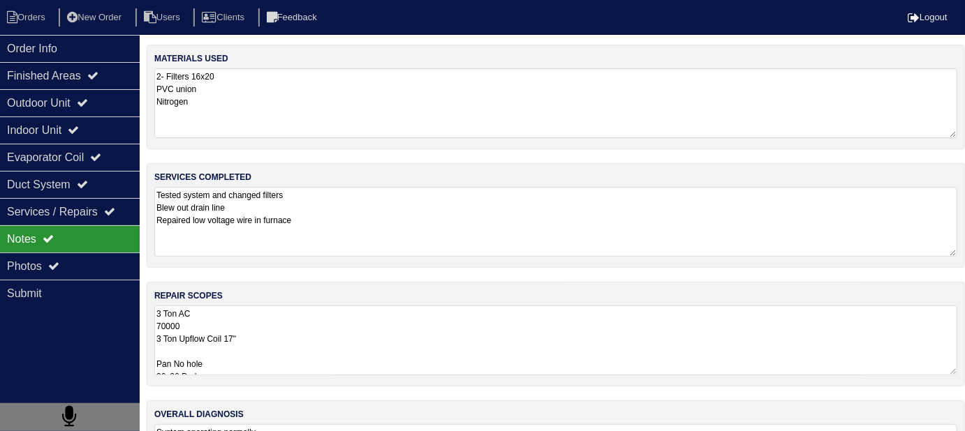
click at [442, 355] on textarea "3 Ton AC 70000 3 Ton Upflow Coil 17" Pan No hole 36x36 Pad Aquaguard Floatswitc…" at bounding box center [555, 341] width 803 height 70
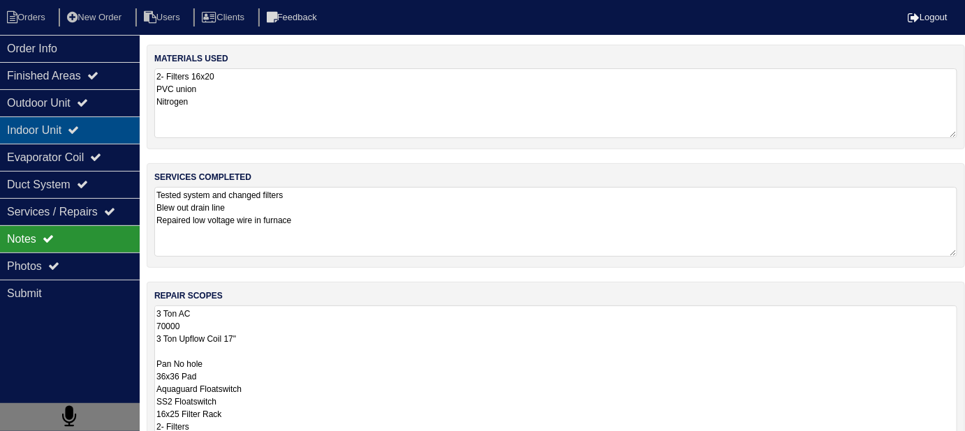
click at [32, 123] on div "Indoor Unit" at bounding box center [70, 130] width 140 height 27
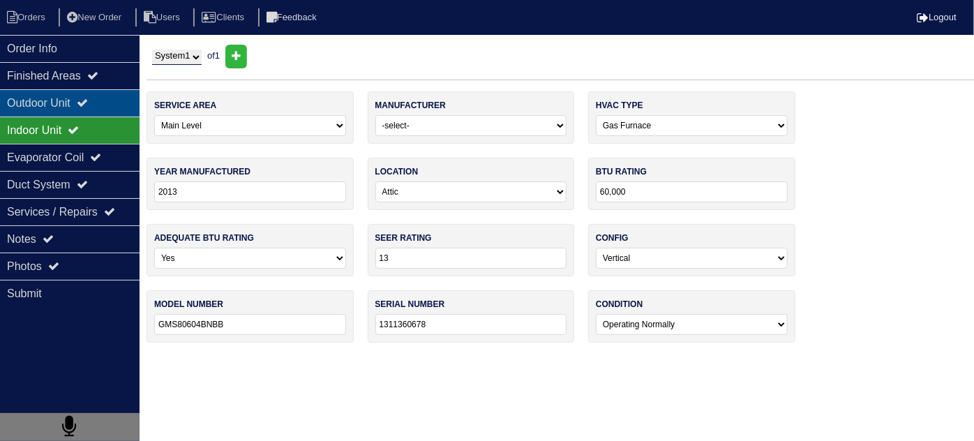
click at [5, 104] on div "Outdoor Unit" at bounding box center [70, 102] width 140 height 27
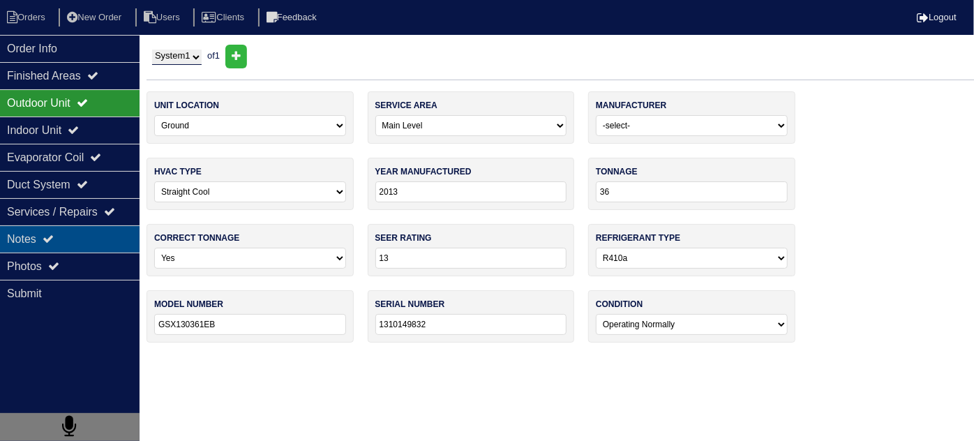
click at [54, 244] on div "Notes" at bounding box center [70, 238] width 140 height 27
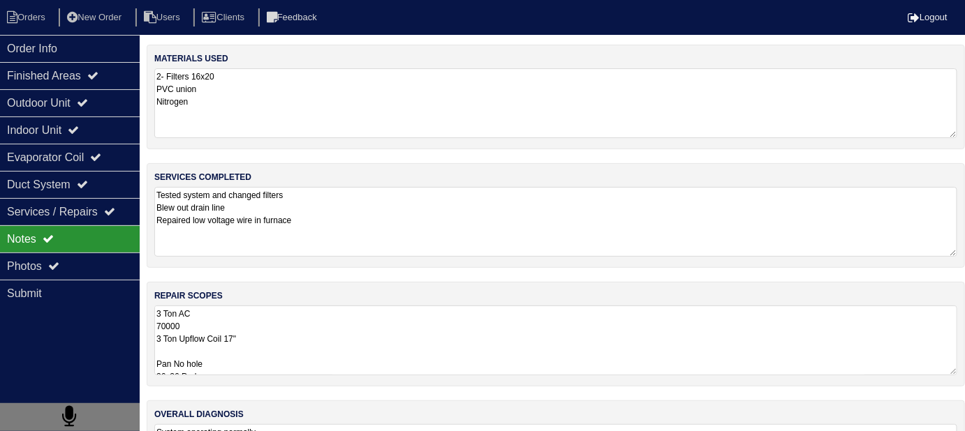
click at [391, 323] on textarea "3 Ton AC 70000 3 Ton Upflow Coil 17" Pan No hole 36x36 Pad Aquaguard Floatswitc…" at bounding box center [555, 341] width 803 height 70
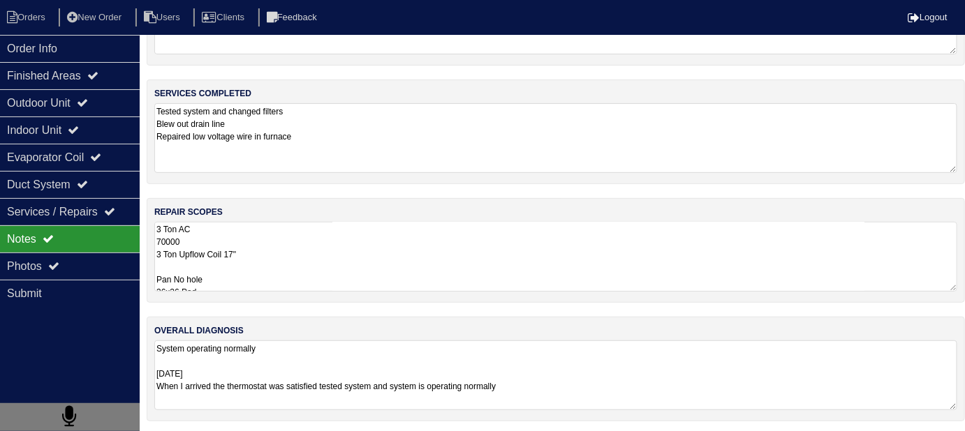
scroll to position [164, 0]
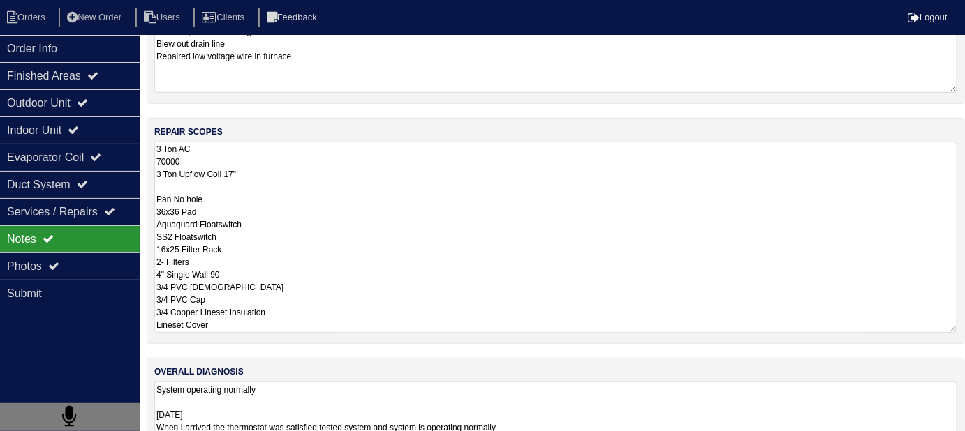
click at [297, 313] on textarea "3 Ton AC 70000 3 Ton Upflow Coil 17" Pan No hole 36x36 Pad Aquaguard Floatswitc…" at bounding box center [555, 237] width 803 height 191
click at [370, 267] on textarea "3 Ton AC 70000 3 Ton Upflow Coil 17" Pan No hole 36x36 Pad Aquaguard Floatswitc…" at bounding box center [555, 237] width 803 height 191
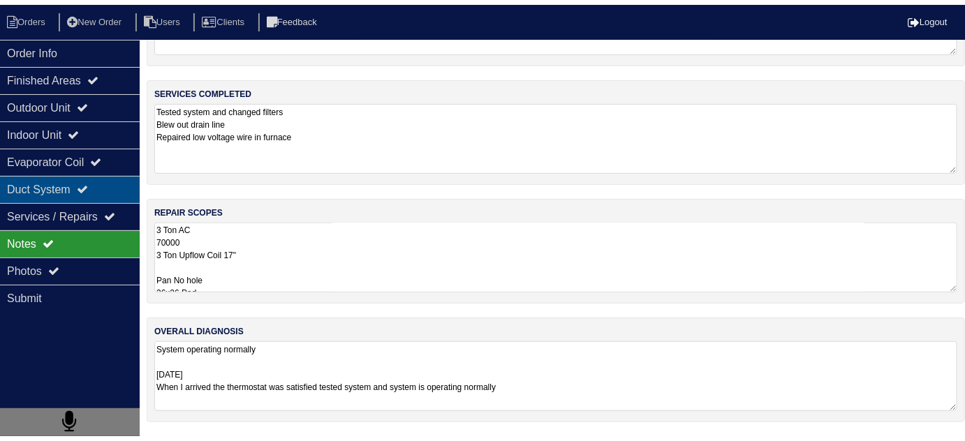
scroll to position [0, 0]
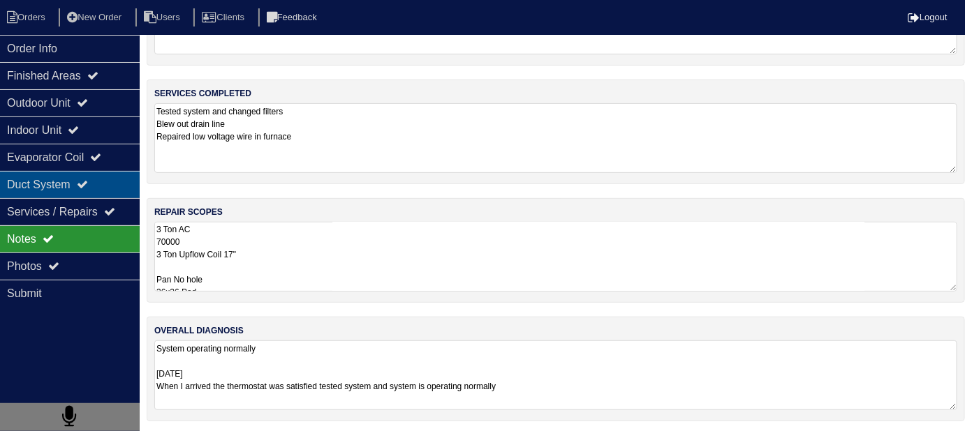
click at [61, 186] on div "Duct System" at bounding box center [70, 184] width 140 height 27
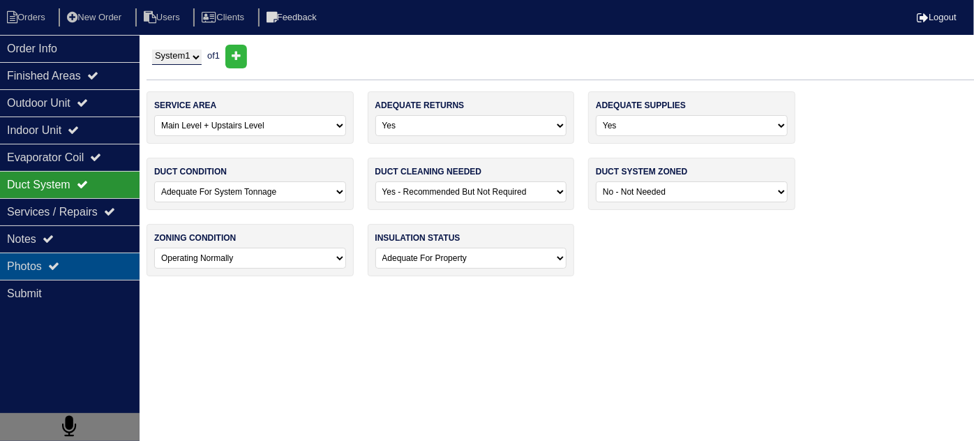
click at [54, 256] on div "Photos" at bounding box center [70, 266] width 140 height 27
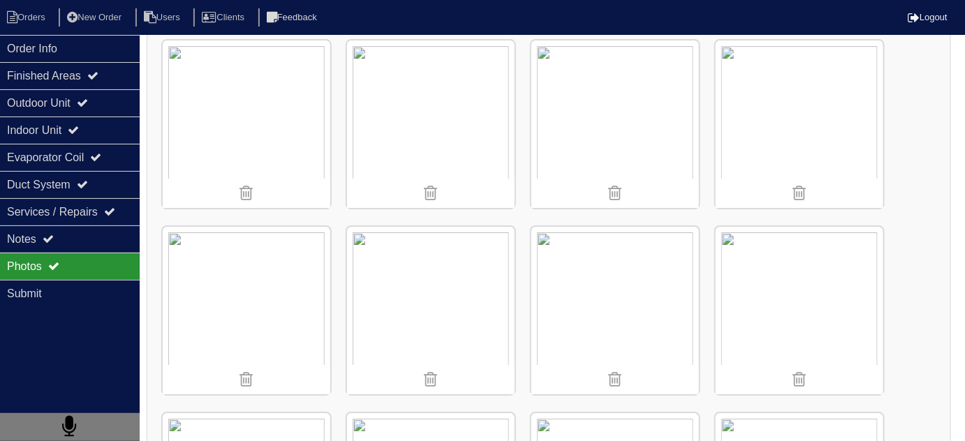
scroll to position [1522, 0]
click at [85, 195] on div "Duct System" at bounding box center [70, 184] width 140 height 27
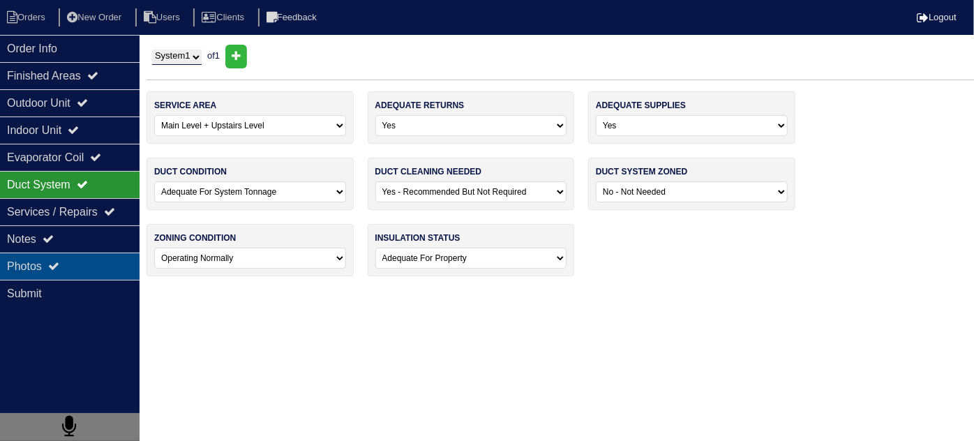
click at [70, 260] on div "Photos" at bounding box center [70, 266] width 140 height 27
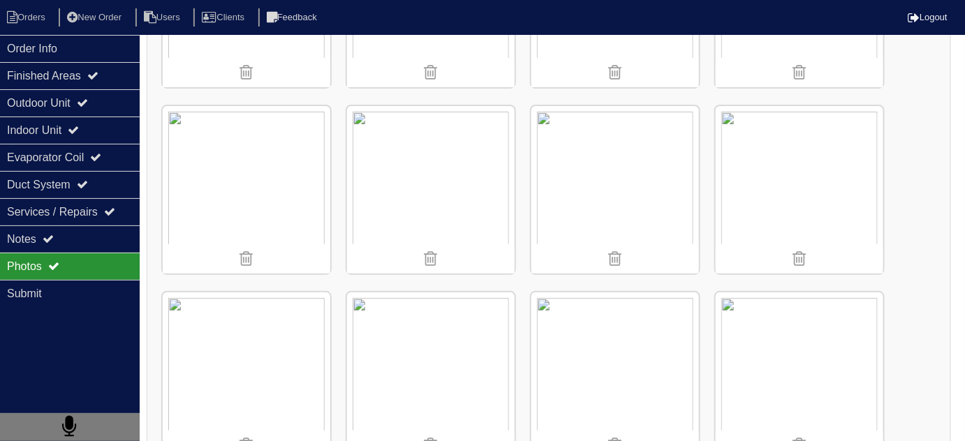
scroll to position [1867, 0]
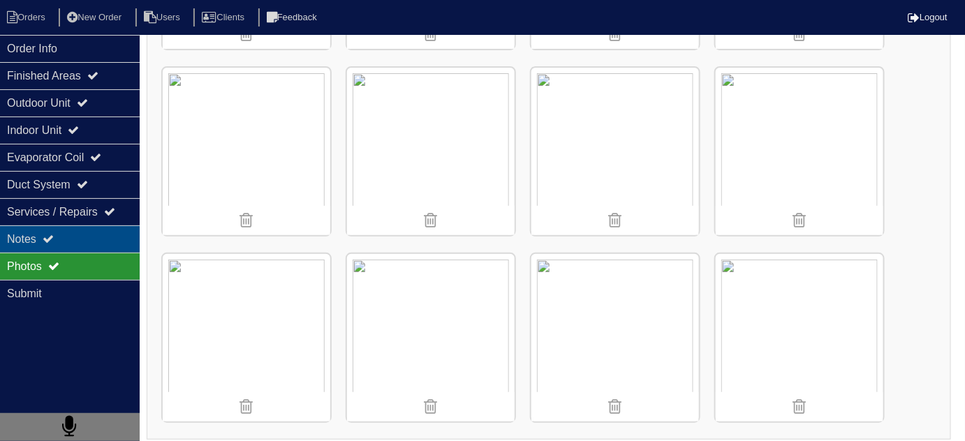
click at [74, 230] on div "Notes" at bounding box center [70, 238] width 140 height 27
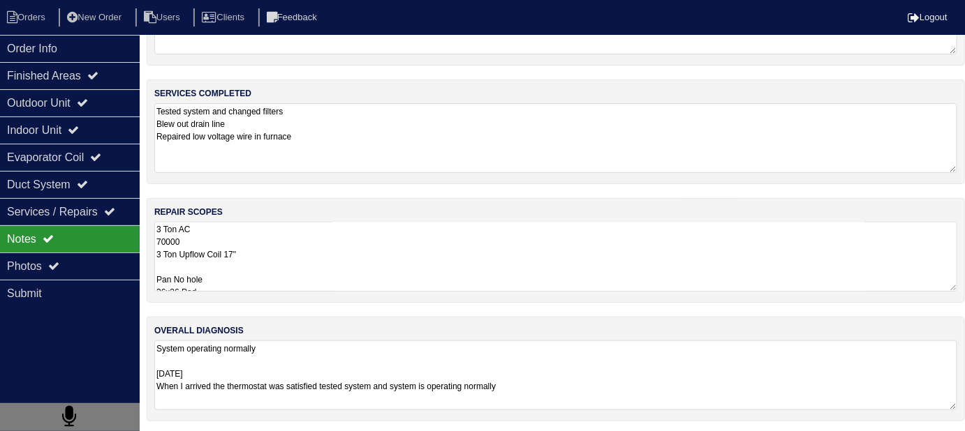
scroll to position [205, 0]
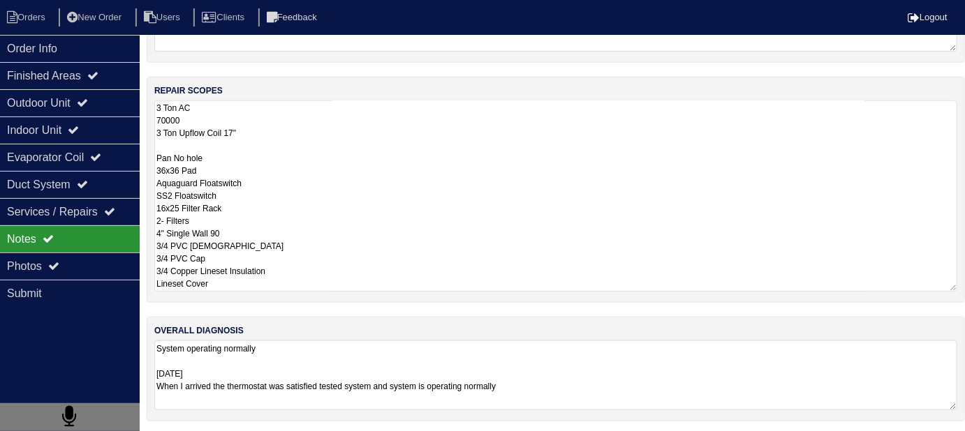
click at [406, 264] on textarea "3 Ton AC 70000 3 Ton Upflow Coil 17" Pan No hole 36x36 Pad Aquaguard Floatswitc…" at bounding box center [555, 195] width 803 height 191
click at [587, 372] on textarea "System operating normally 09-11-25 When I arrived the thermostat was satisfied …" at bounding box center [555, 376] width 803 height 70
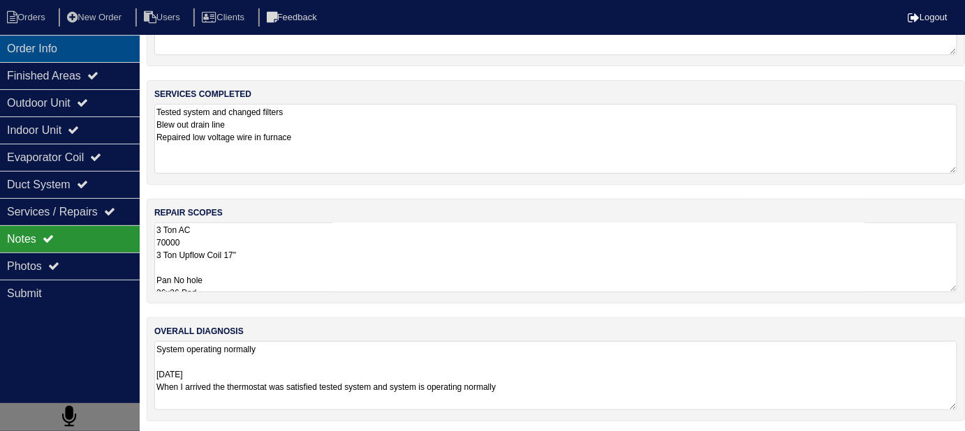
click at [78, 52] on div "Order Info" at bounding box center [70, 48] width 140 height 27
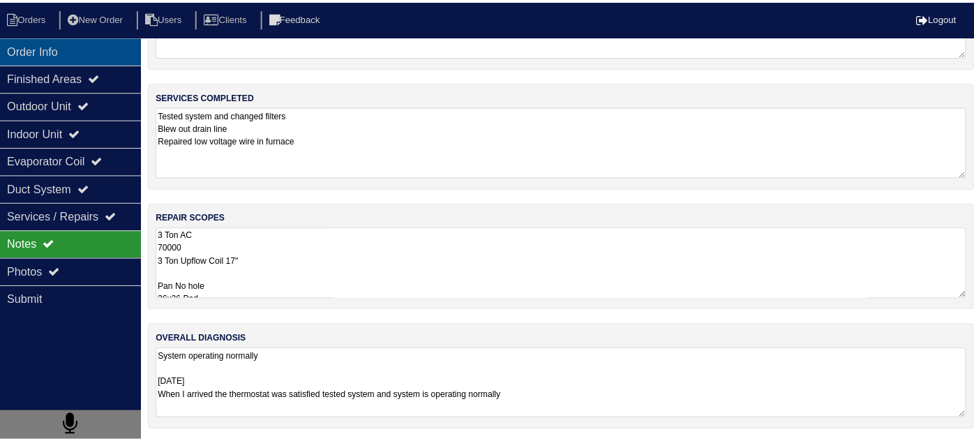
scroll to position [0, 0]
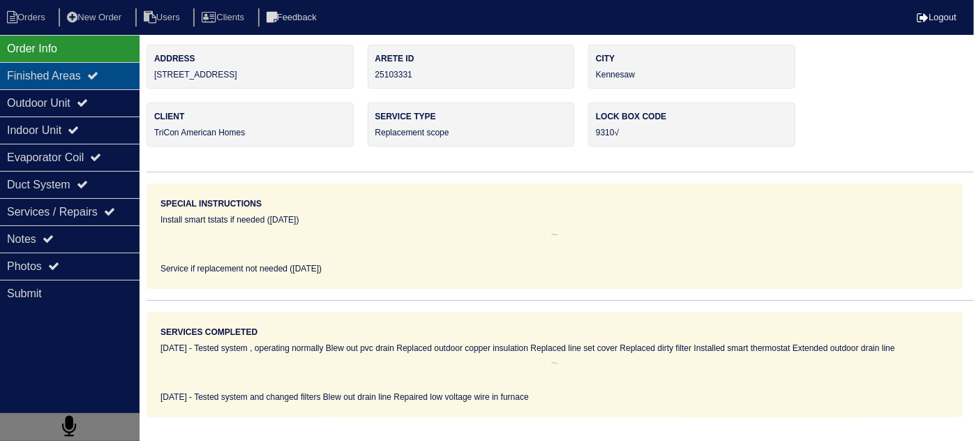
drag, startPoint x: 281, startPoint y: 77, endPoint x: 134, endPoint y: 83, distance: 147.4
click at [134, 83] on div "Order Info Finished Areas Outdoor Unit Indoor Unit Evaporator Coil Duct System …" at bounding box center [487, 231] width 974 height 373
copy div "Outdoor Unit Indoor Unit Evaporator Coil Duct System Services / Repairs Notes P…"
click at [460, 135] on div "Service Type Replacement scope" at bounding box center [471, 125] width 207 height 44
drag, startPoint x: 287, startPoint y: 75, endPoint x: 155, endPoint y: 81, distance: 132.0
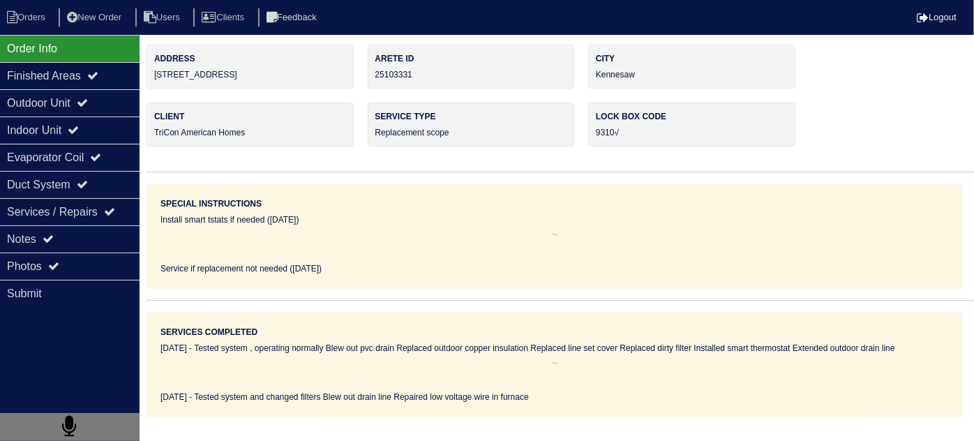
click at [155, 81] on div "Address 2084 Cherokee Ridge Trail NW" at bounding box center [250, 67] width 207 height 44
copy div "[STREET_ADDRESS]"
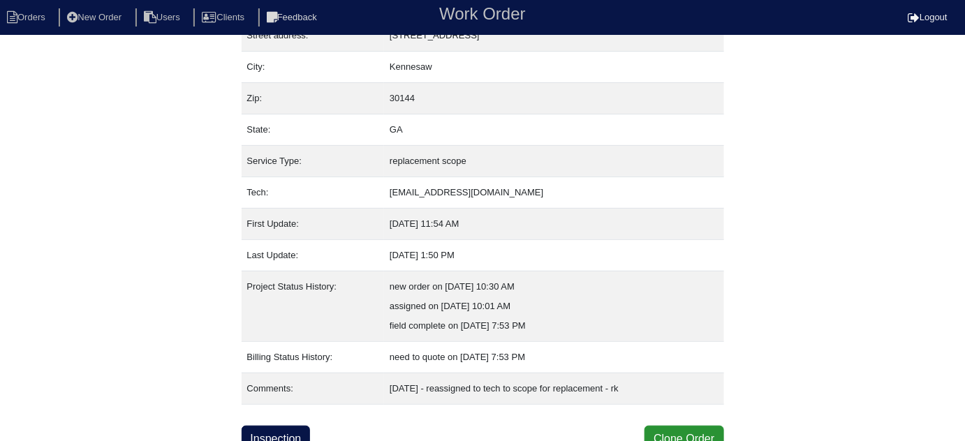
scroll to position [95, 0]
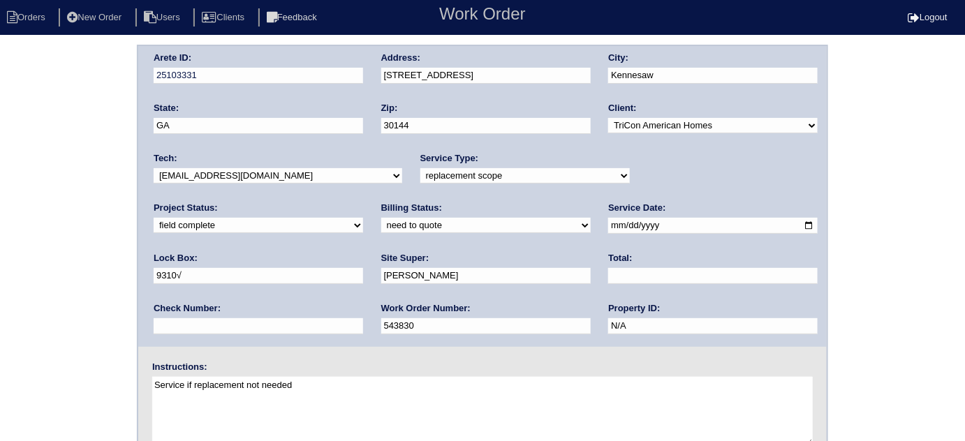
click at [381, 225] on select "need to quote quoted need to invoice invoiced paid warranty purchase order need…" at bounding box center [485, 225] width 209 height 15
click at [381, 218] on select "need to quote quoted need to invoice invoiced paid warranty purchase order need…" at bounding box center [485, 225] width 209 height 15
click at [381, 219] on select "need to quote quoted need to invoice invoiced paid warranty purchase order need…" at bounding box center [485, 225] width 209 height 15
select select "need to invoice"
click at [381, 218] on select "need to quote quoted need to invoice invoiced paid warranty purchase order need…" at bounding box center [485, 225] width 209 height 15
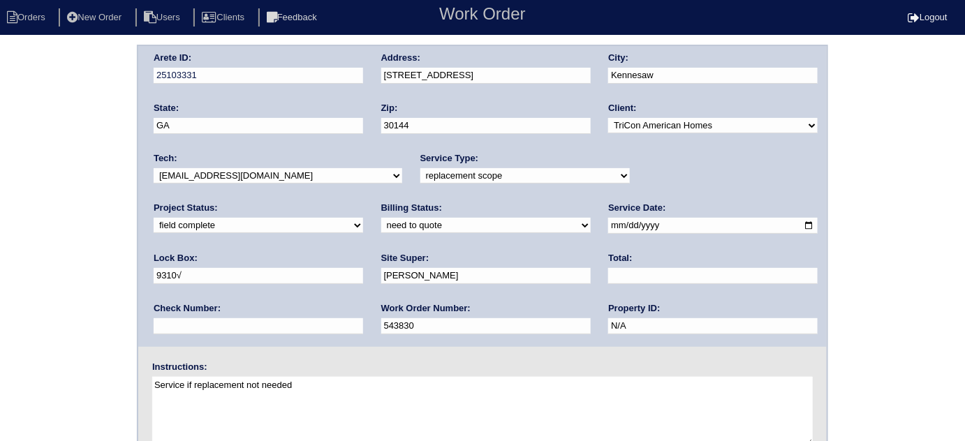
click at [363, 218] on select "new order assigned in progress field complete need to schedule admin review arc…" at bounding box center [258, 225] width 209 height 15
select select "need to schedule"
click at [363, 218] on select "new order assigned in progress field complete need to schedule admin review arc…" at bounding box center [258, 225] width 209 height 15
click at [608, 227] on input "[DATE]" at bounding box center [712, 226] width 209 height 16
type input "[DATE]"
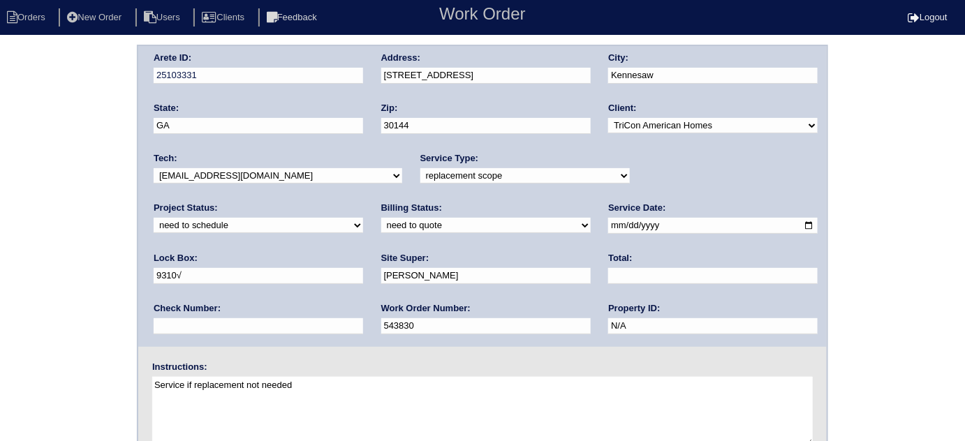
drag, startPoint x: 416, startPoint y: 271, endPoint x: 422, endPoint y: 262, distance: 11.0
click at [608, 271] on input "text" at bounding box center [712, 276] width 209 height 16
type input "4775.00"
click at [0, 121] on div "Arete ID: 25103331 Address: [STREET_ADDRESS] City: [GEOGRAPHIC_DATA] State: [GE…" at bounding box center [482, 327] width 965 height 565
click at [24, 128] on div "Arete ID: 25103331 Address: [STREET_ADDRESS] City: [GEOGRAPHIC_DATA] State: [GE…" at bounding box center [482, 327] width 965 height 565
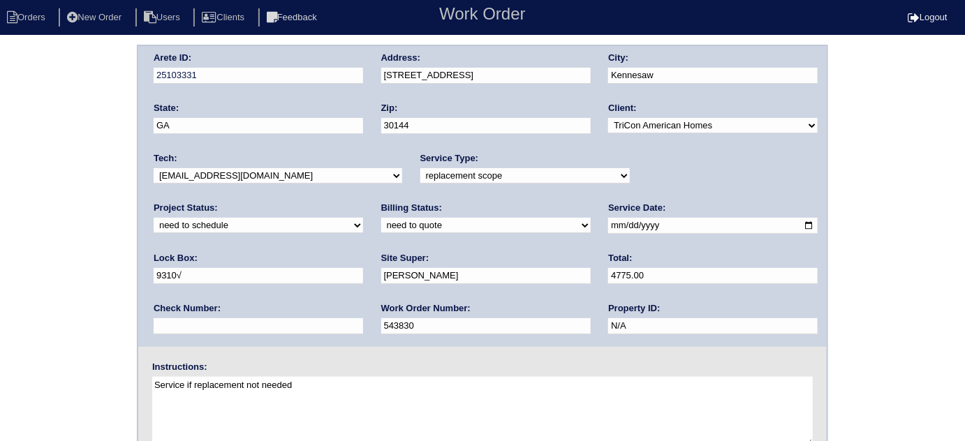
click at [138, 248] on div "Arete ID: 25103331 Address: 2084 Cherokee Ridge Trail NW City: Kennesaw State: …" at bounding box center [482, 196] width 688 height 301
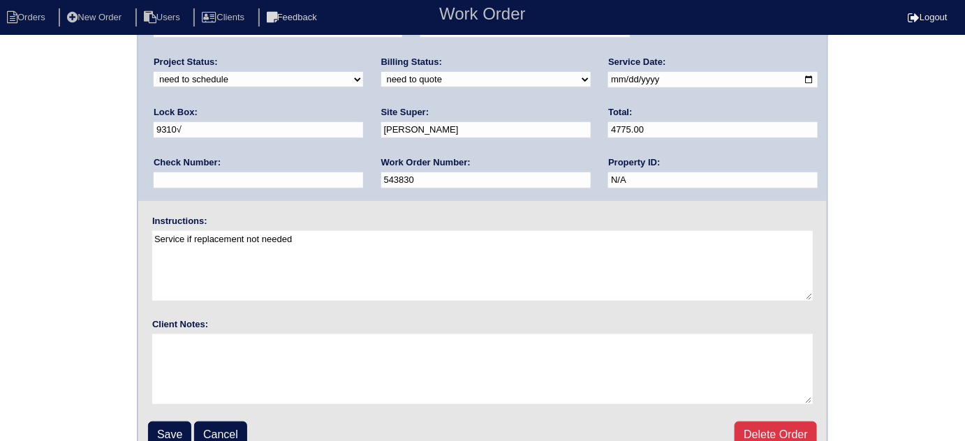
scroll to position [165, 0]
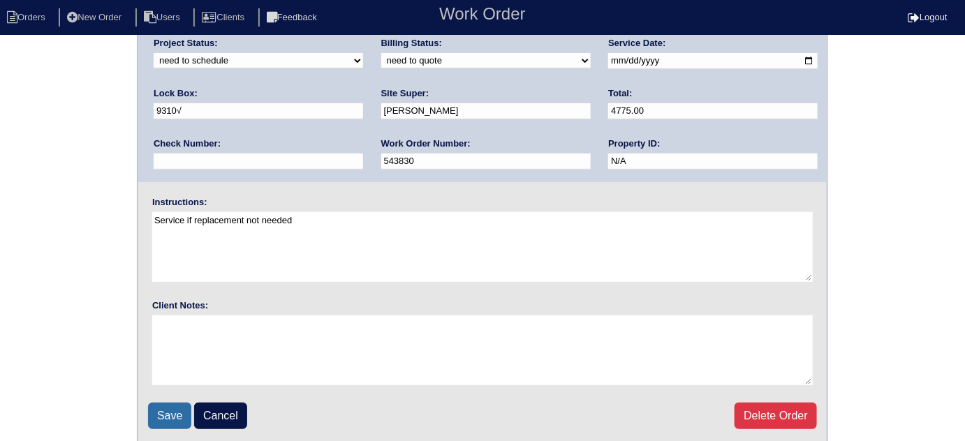
click at [162, 417] on input "Save" at bounding box center [169, 416] width 43 height 27
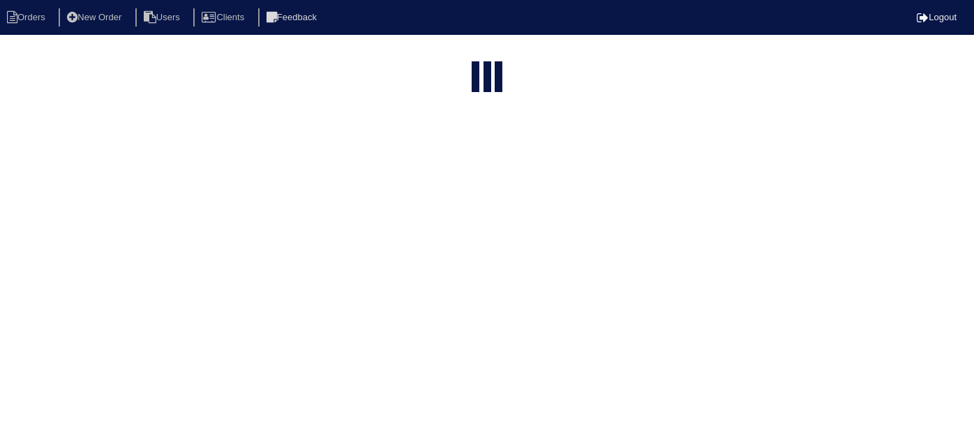
select select "15"
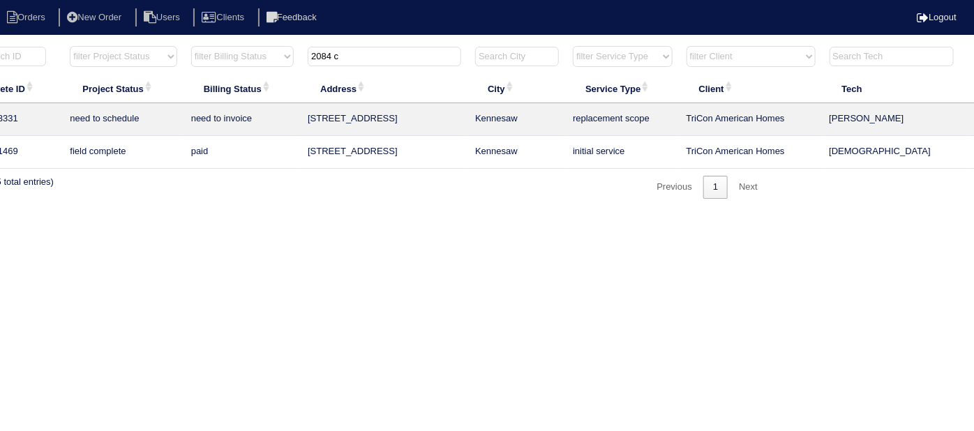
scroll to position [0, 243]
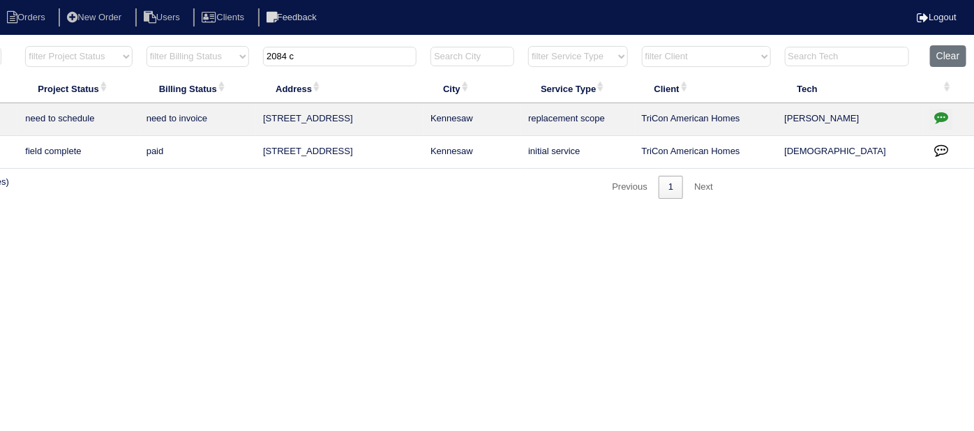
click at [940, 115] on icon "button" at bounding box center [942, 117] width 14 height 14
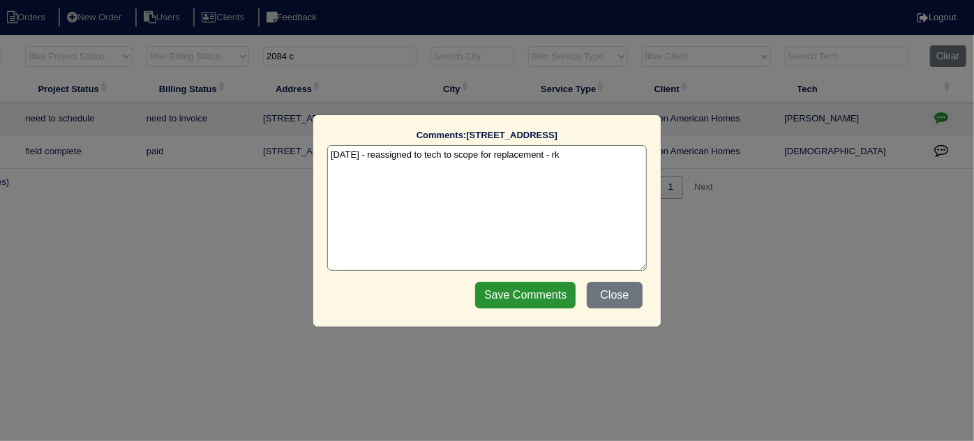
click at [582, 156] on textarea "9/12/25 - reassigned to tech to scope for replacement - rk" at bounding box center [487, 208] width 320 height 126
paste textarea "Replacement"
type textarea "9/12/25 - reassigned to tech to scope for replacement - rk 9/15/25 - Replacemen…"
click at [542, 275] on fieldset "Comments: 2084 Cherokee Ridge Trail NW The comments on file have changed since …" at bounding box center [487, 221] width 320 height 184
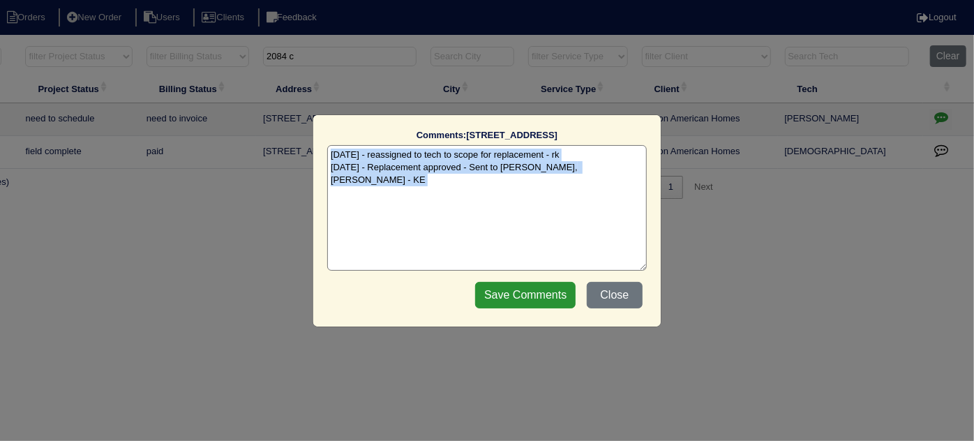
click at [542, 275] on fieldset "Comments: 2084 Cherokee Ridge Trail NW The comments on file have changed since …" at bounding box center [487, 221] width 320 height 184
click at [537, 304] on input "Save Comments" at bounding box center [525, 295] width 100 height 27
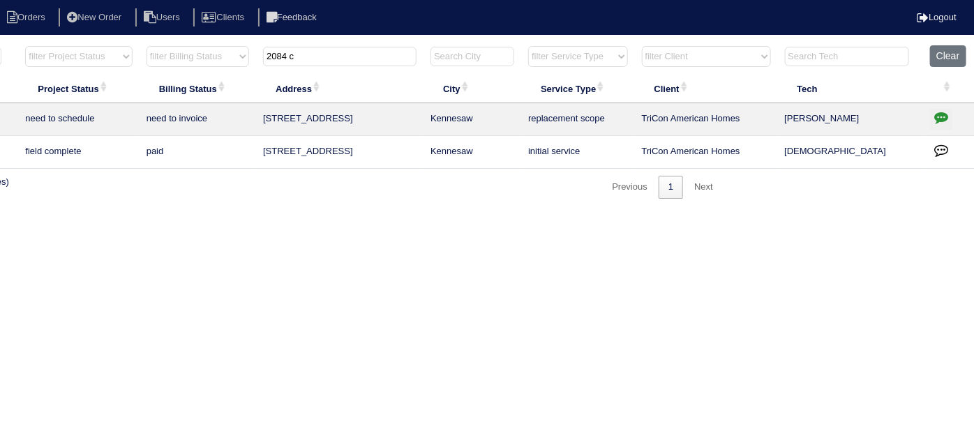
click at [949, 123] on button "button" at bounding box center [941, 119] width 22 height 21
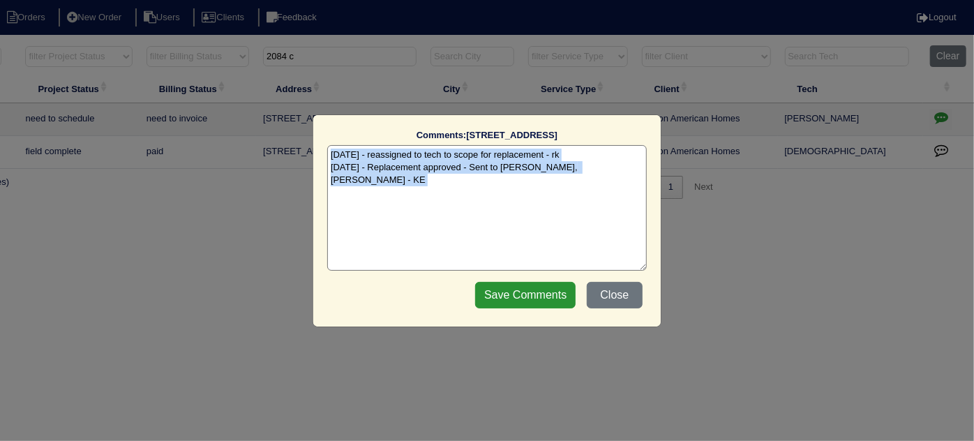
click at [542, 192] on textarea "9/12/25 - reassigned to tech to scope for replacement - rk 9/15/25 - Replacemen…" at bounding box center [487, 208] width 320 height 126
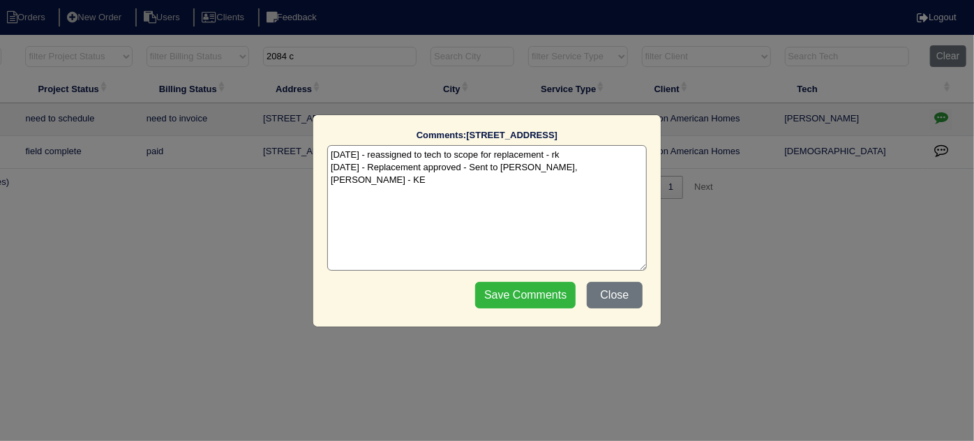
click at [519, 300] on input "Save Comments" at bounding box center [525, 295] width 100 height 27
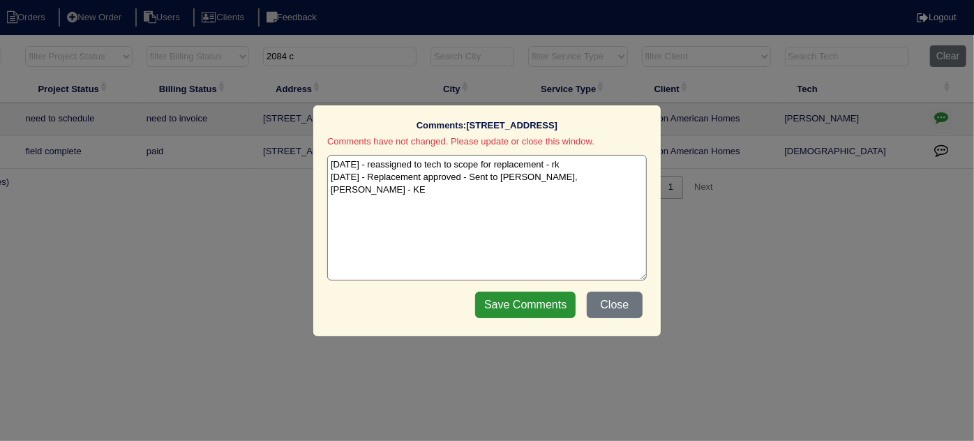
click at [623, 170] on textarea "9/12/25 - reassigned to tech to scope for replacement - rk 9/15/25 - Replacemen…" at bounding box center [487, 218] width 320 height 126
click at [618, 300] on button "Close" at bounding box center [615, 305] width 56 height 27
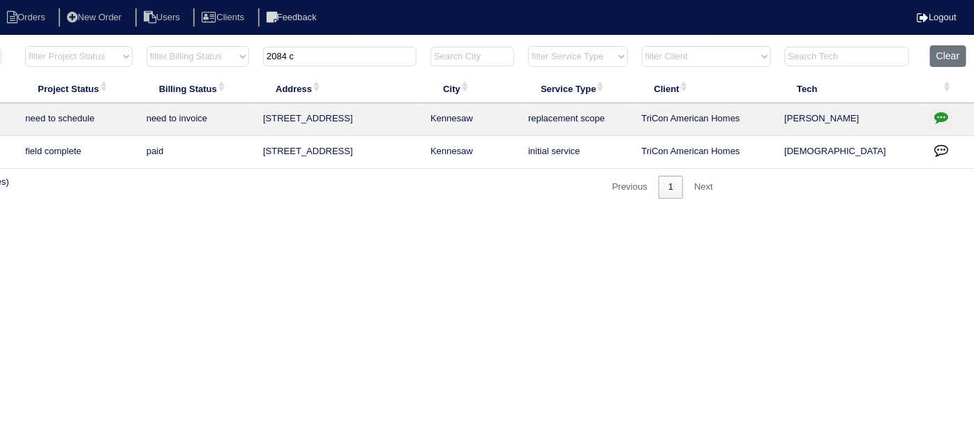
click at [938, 109] on button "button" at bounding box center [941, 119] width 22 height 21
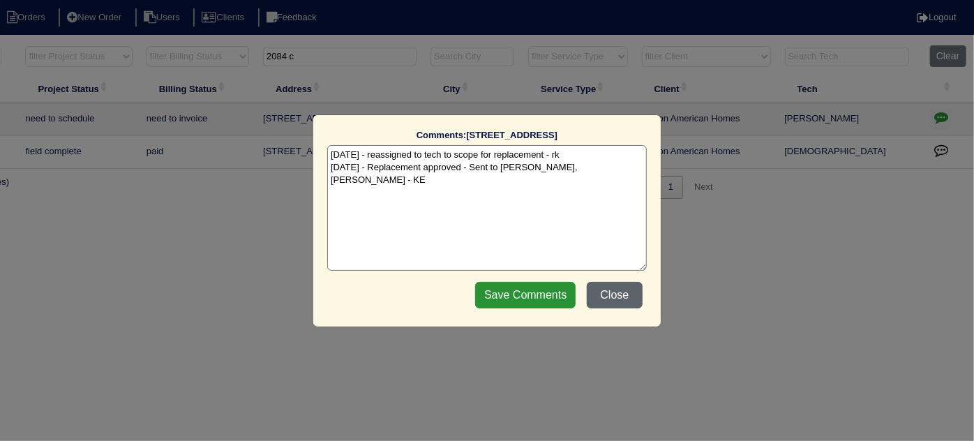
click at [617, 289] on button "Close" at bounding box center [615, 295] width 56 height 27
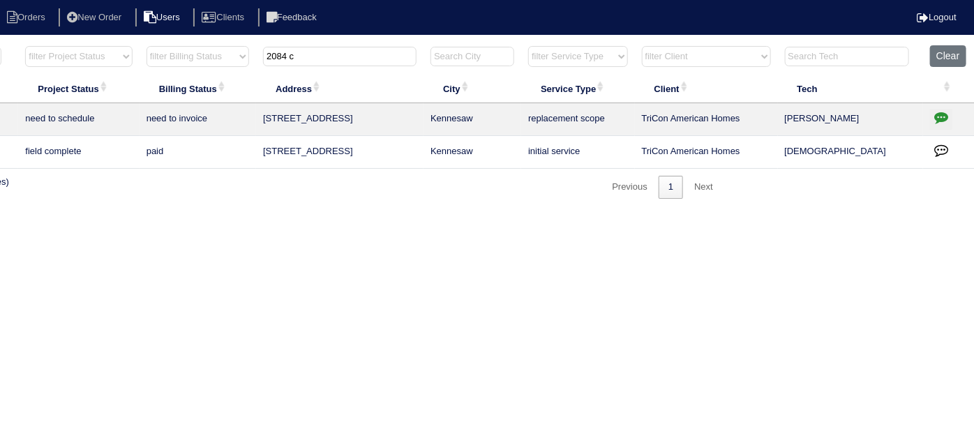
drag, startPoint x: 355, startPoint y: 58, endPoint x: 152, endPoint y: 13, distance: 208.1
click at [185, 45] on body "Orders New Order Users Clients Feedback Logout Orders New Order Users Clients M…" at bounding box center [244, 122] width 974 height 154
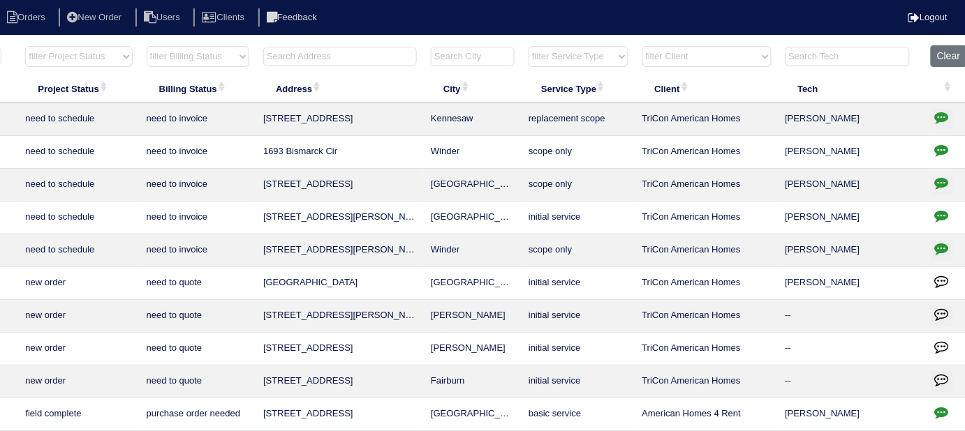
click at [292, 65] on th at bounding box center [339, 59] width 167 height 29
click at [293, 59] on input "text" at bounding box center [340, 57] width 154 height 20
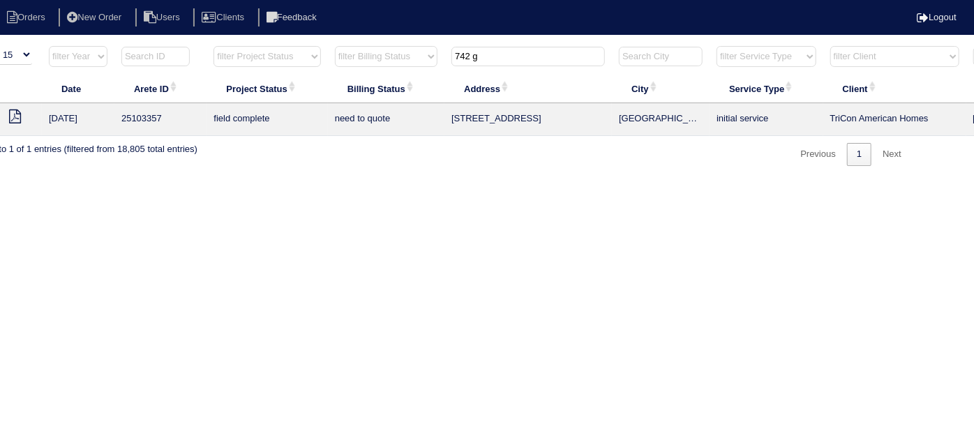
scroll to position [0, 0]
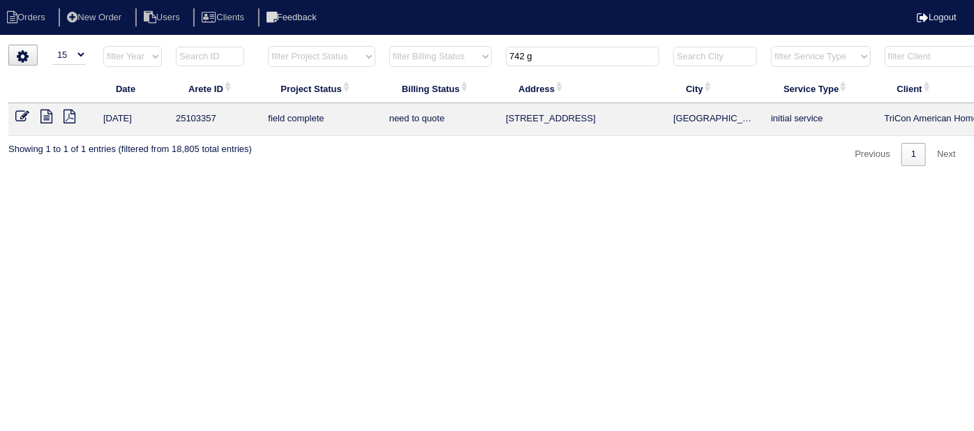
type input "742 g"
click at [49, 119] on icon at bounding box center [46, 117] width 12 height 14
click at [18, 111] on icon at bounding box center [22, 117] width 14 height 14
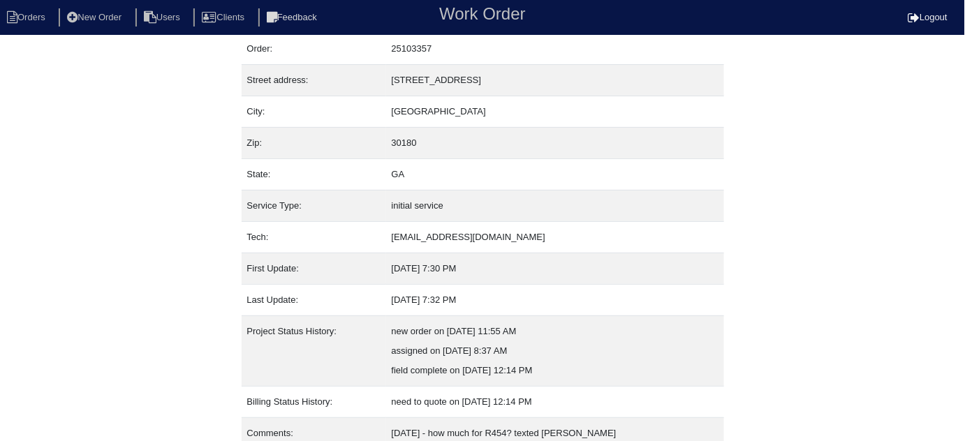
scroll to position [95, 0]
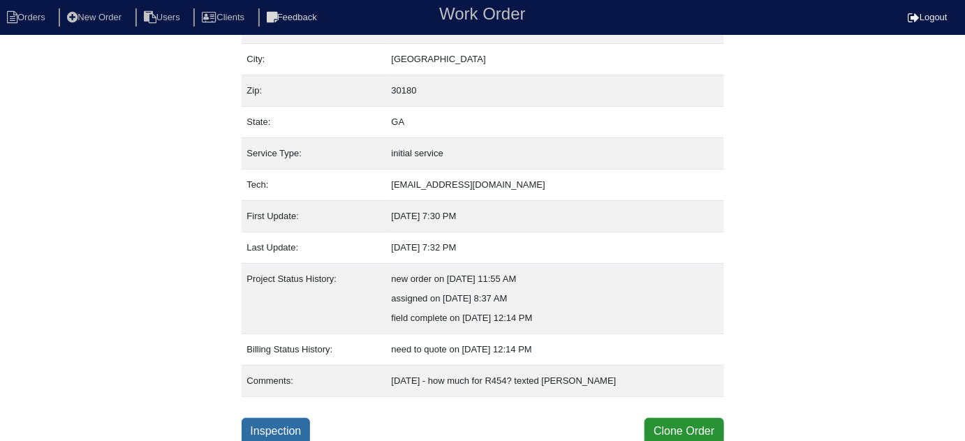
click at [278, 433] on link "Inspection" at bounding box center [275, 431] width 69 height 27
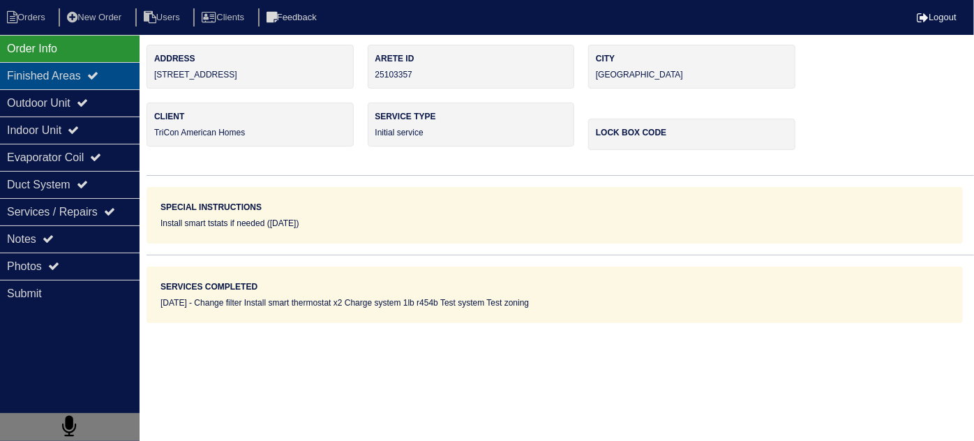
click at [41, 83] on div "Finished Areas" at bounding box center [70, 75] width 140 height 27
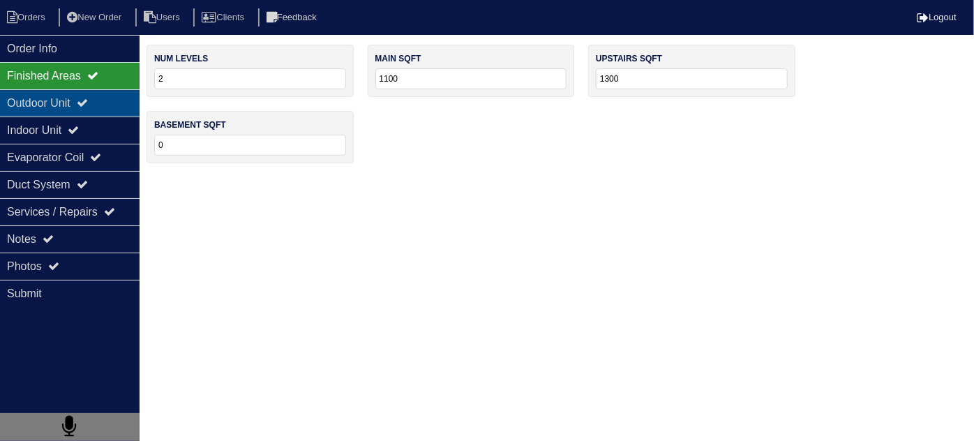
click at [45, 112] on div "Outdoor Unit" at bounding box center [70, 102] width 140 height 27
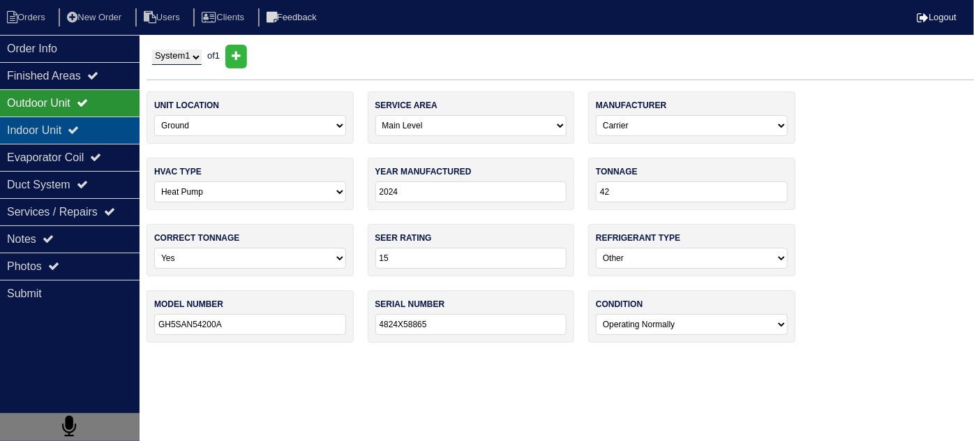
click at [50, 138] on div "Indoor Unit" at bounding box center [70, 130] width 140 height 27
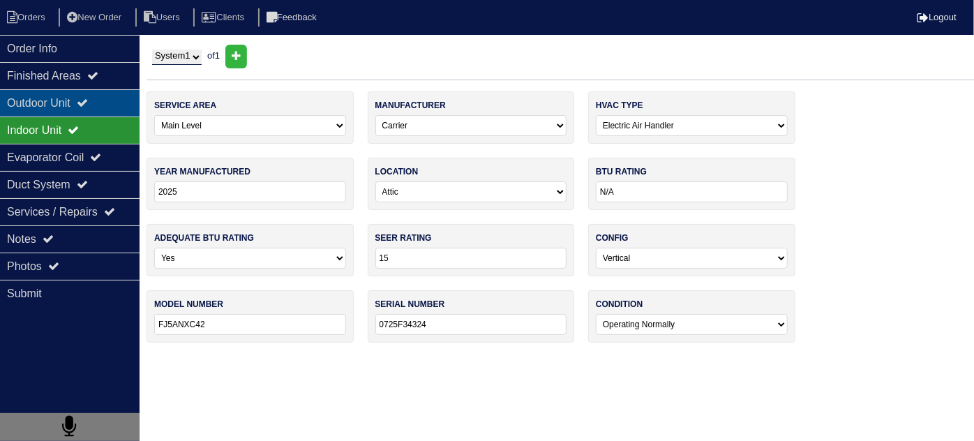
click at [46, 101] on div "Outdoor Unit" at bounding box center [70, 102] width 140 height 27
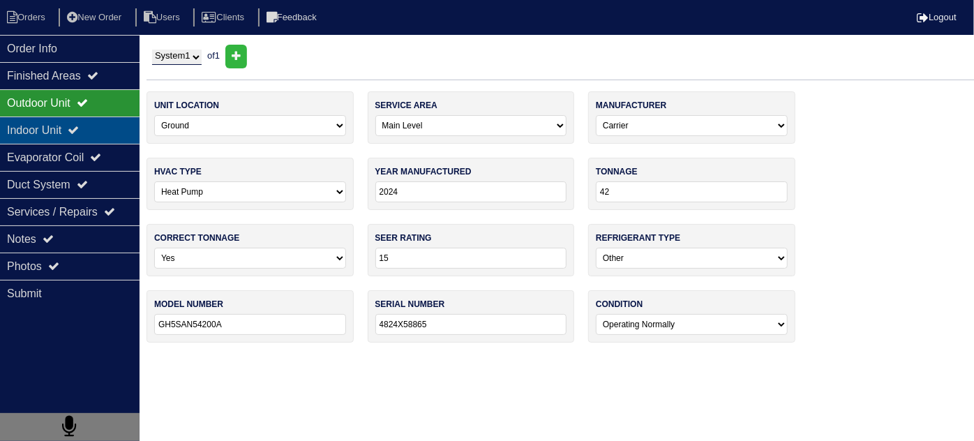
click at [113, 117] on div "Indoor Unit" at bounding box center [70, 130] width 140 height 27
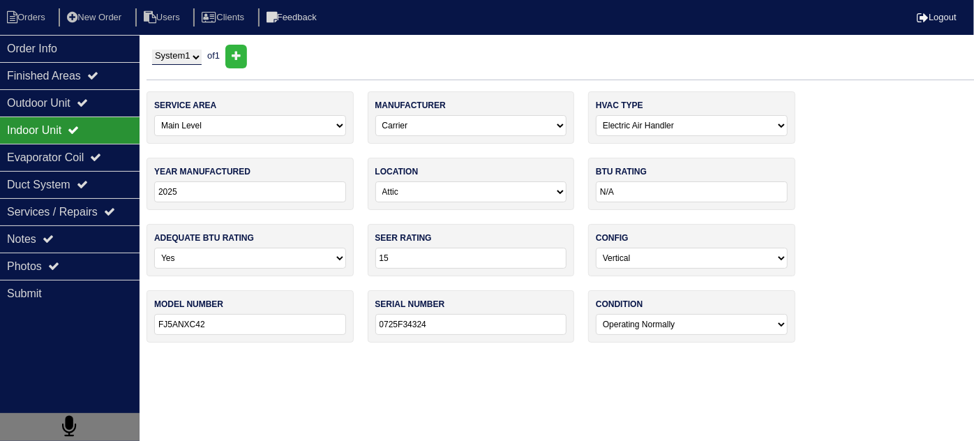
click at [109, 120] on div "Indoor Unit" at bounding box center [70, 130] width 140 height 27
click at [68, 239] on div "Notes" at bounding box center [70, 238] width 140 height 27
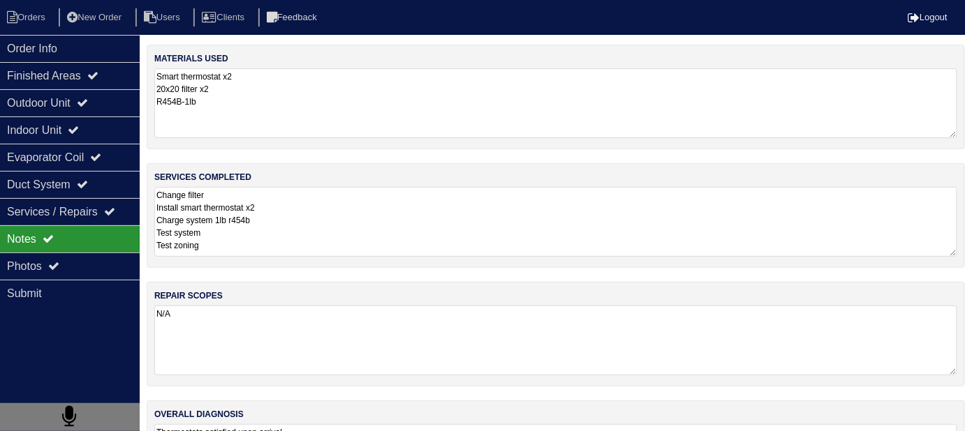
click at [318, 114] on textarea "Smart thermostat x2 20x20 filter x2 R454B-1lb" at bounding box center [555, 103] width 803 height 70
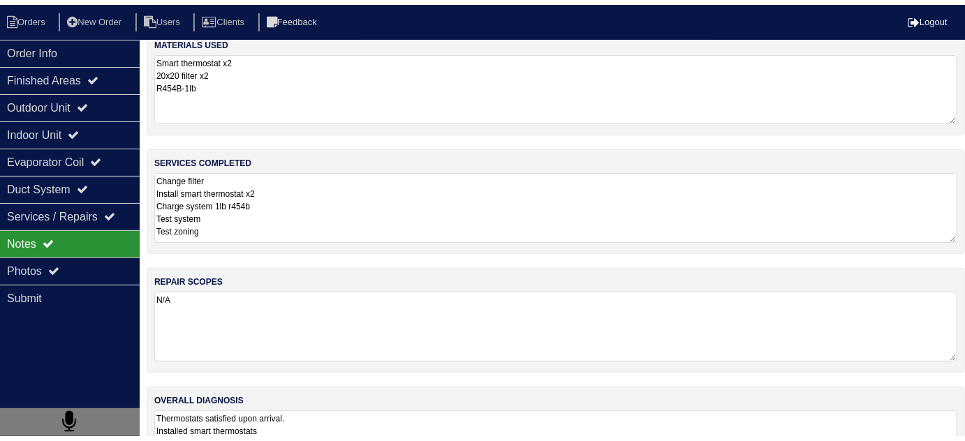
scroll to position [83, 0]
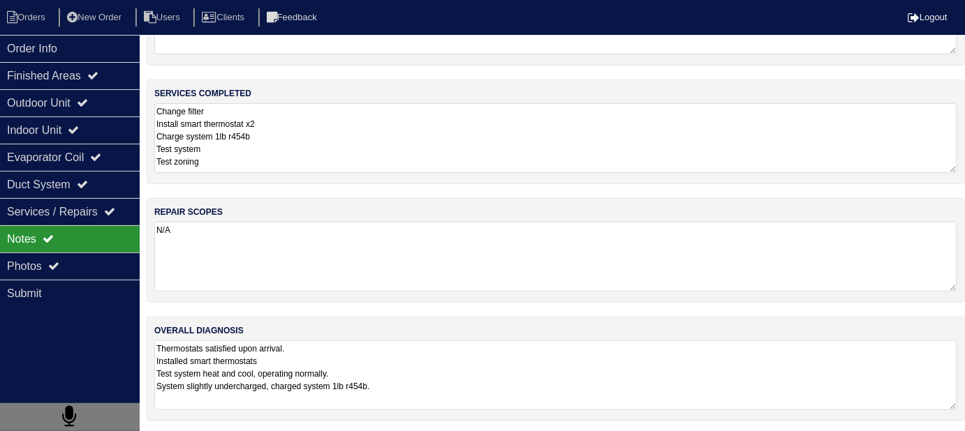
click at [489, 376] on textarea "Thermostats satisfied upon arrival. Installed smart thermostats Test system hea…" at bounding box center [555, 376] width 803 height 70
click at [94, 256] on div "Photos" at bounding box center [70, 266] width 140 height 27
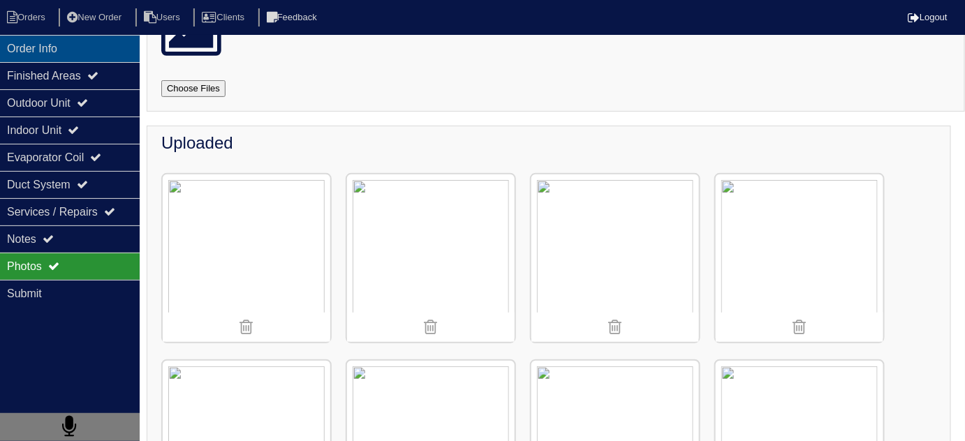
drag, startPoint x: 0, startPoint y: 31, endPoint x: 15, endPoint y: 40, distance: 17.8
click at [0, 31] on nav "Orders New Order Users Clients Feedback Logout" at bounding box center [482, 17] width 965 height 35
drag, startPoint x: 17, startPoint y: 40, endPoint x: 66, endPoint y: 53, distance: 50.4
click at [32, 47] on div "Order Info" at bounding box center [70, 48] width 140 height 27
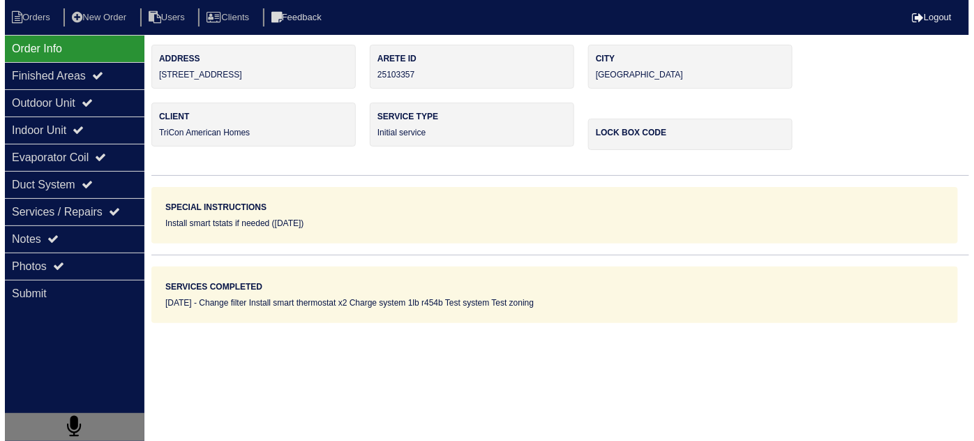
scroll to position [0, 0]
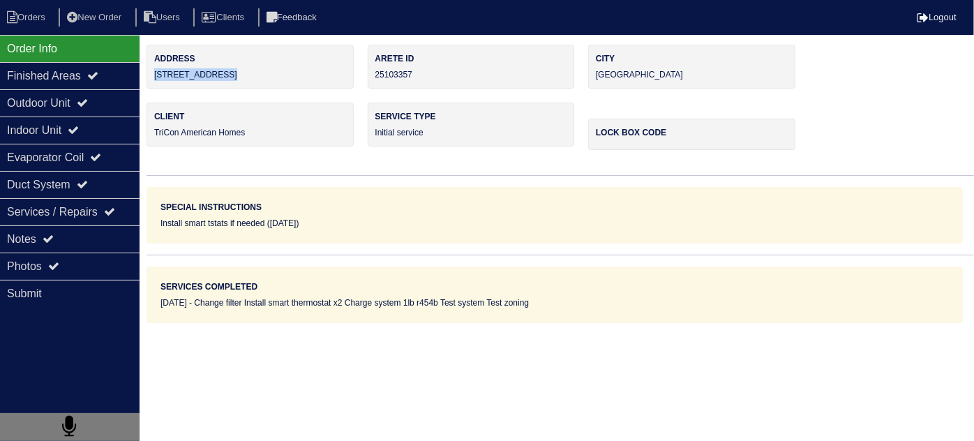
drag, startPoint x: 255, startPoint y: 79, endPoint x: 154, endPoint y: 75, distance: 101.3
click at [154, 75] on div "Address 742 Great Oak Pl" at bounding box center [250, 67] width 207 height 44
copy div "[STREET_ADDRESS]"
click at [0, 209] on div "Services / Repairs" at bounding box center [70, 211] width 140 height 27
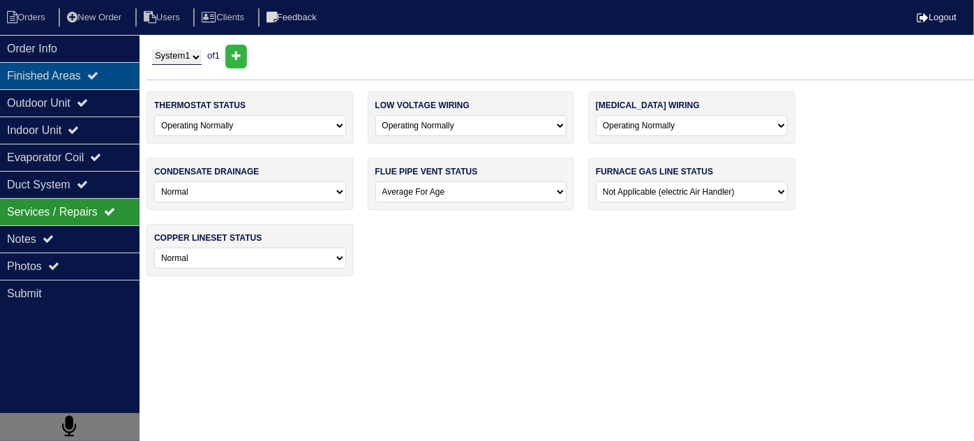
click at [63, 75] on div "Finished Areas" at bounding box center [70, 75] width 140 height 27
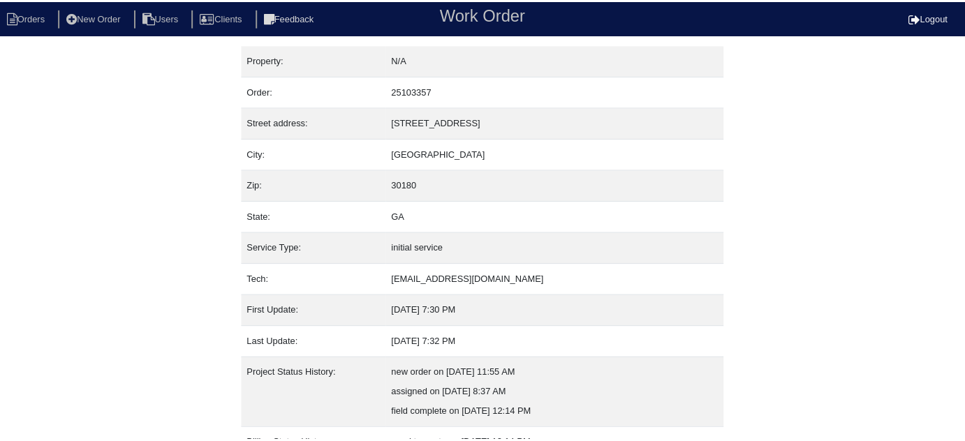
scroll to position [95, 0]
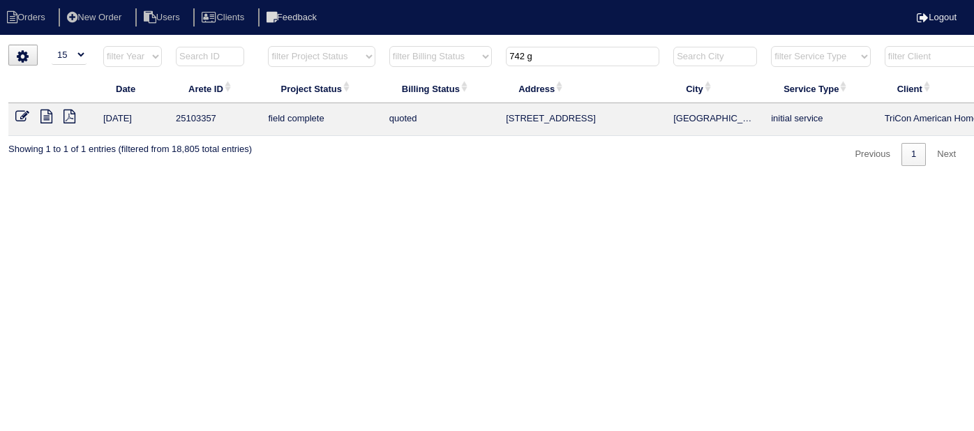
select select "15"
drag, startPoint x: 543, startPoint y: 63, endPoint x: 530, endPoint y: 59, distance: 13.2
click at [530, 59] on input "742 g" at bounding box center [583, 57] width 154 height 20
type input "7"
click at [330, 64] on select "filter Project Status -- Any Project Status -- new order assigned in progress f…" at bounding box center [321, 56] width 107 height 21
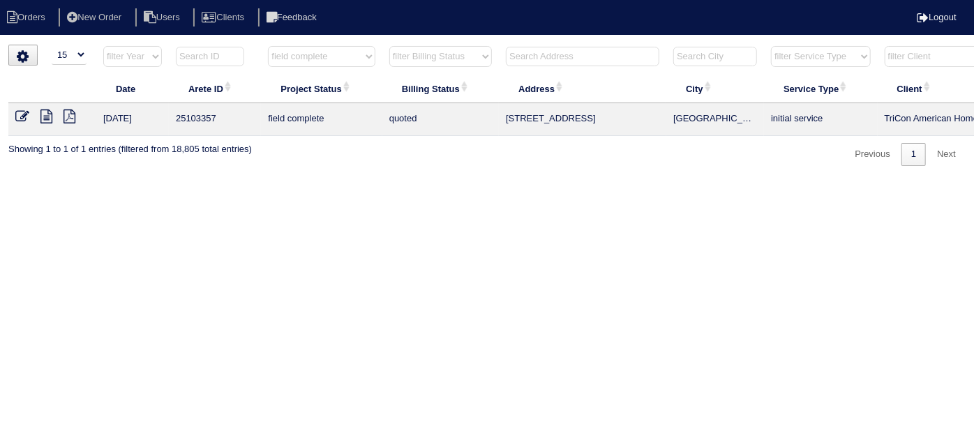
click at [268, 46] on select "filter Project Status -- Any Project Status -- new order assigned in progress f…" at bounding box center [321, 56] width 107 height 21
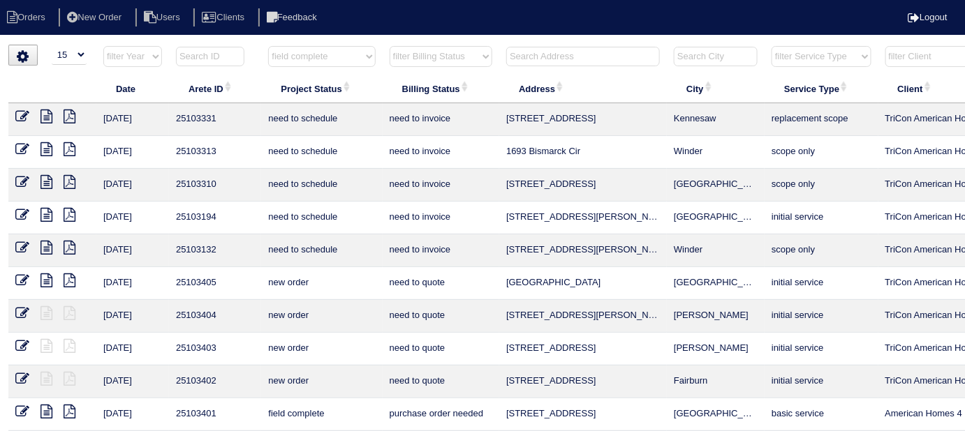
select select "field complete"
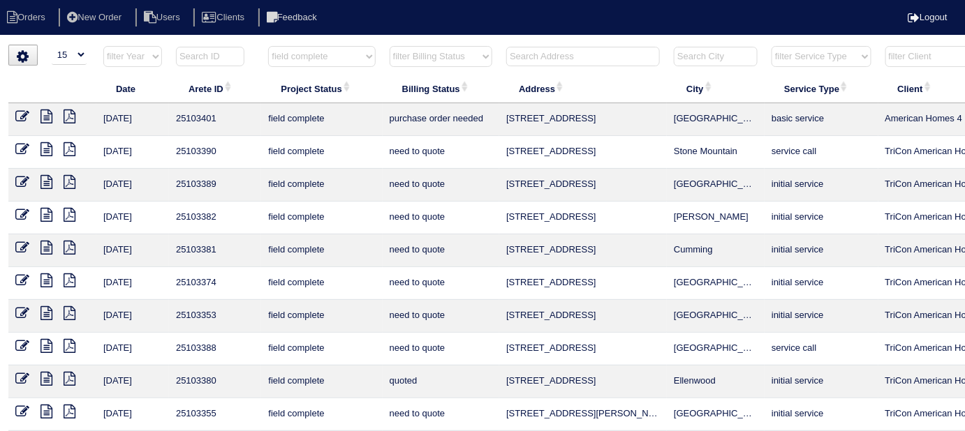
click at [442, 51] on select "filter Billing Status -- Any Billing Status -- need to quote quoted need to inv…" at bounding box center [440, 56] width 103 height 21
select select "need to quote"
click at [389, 46] on select "filter Billing Status -- Any Billing Status -- need to quote quoted need to inv…" at bounding box center [440, 56] width 103 height 21
select select "field complete"
select select "need to quote"
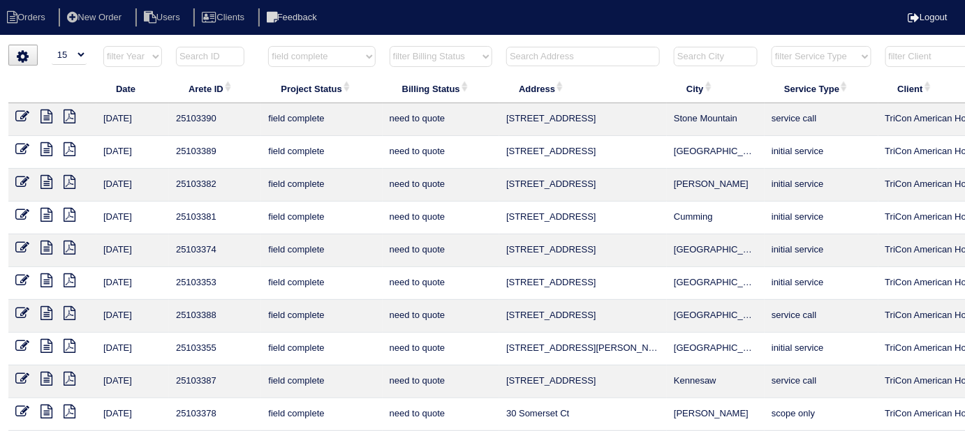
click at [295, 52] on select "filter Project Status -- Any Project Status -- new order assigned in progress f…" at bounding box center [321, 56] width 107 height 21
drag, startPoint x: 306, startPoint y: 53, endPoint x: 306, endPoint y: 65, distance: 11.9
click at [306, 53] on select "filter Project Status -- Any Project Status -- new order assigned in progress f…" at bounding box center [321, 56] width 107 height 21
select select
click at [268, 46] on select "filter Project Status -- Any Project Status -- new order assigned in progress f…" at bounding box center [321, 56] width 107 height 21
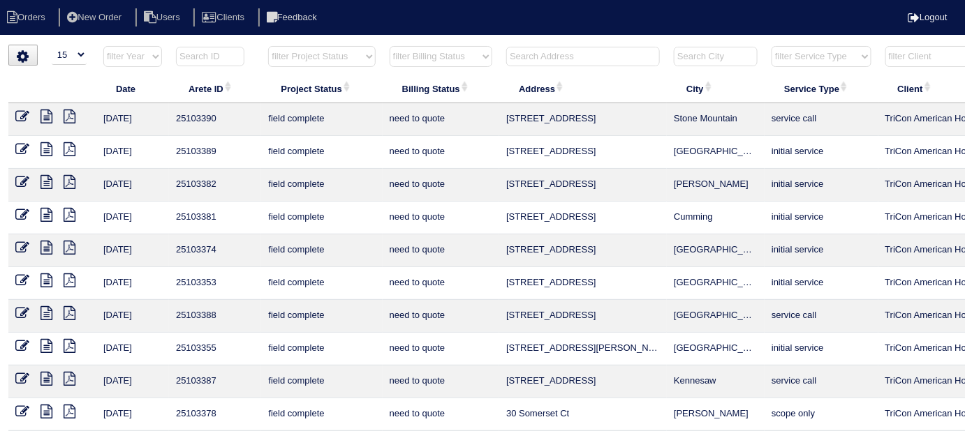
select select "need to quote"
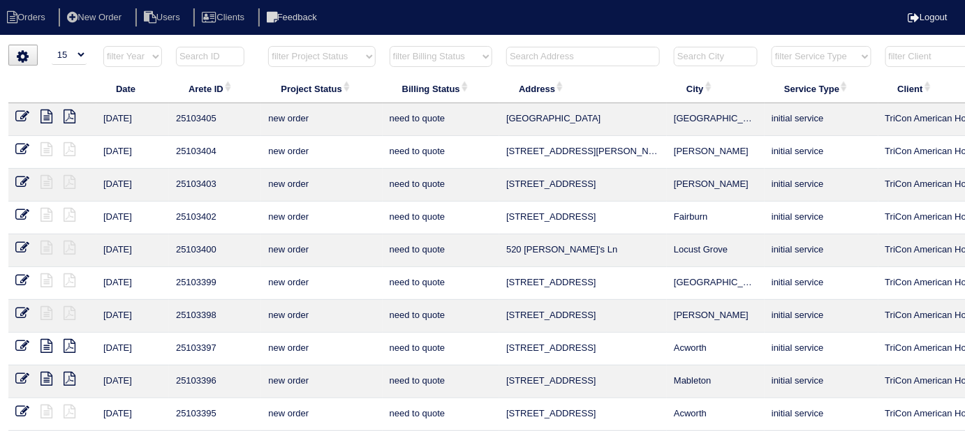
click at [408, 59] on select "filter Billing Status -- Any Billing Status -- need to quote quoted need to inv…" at bounding box center [440, 56] width 103 height 21
select select
click at [389, 46] on select "filter Billing Status -- Any Billing Status -- need to quote quoted need to inv…" at bounding box center [440, 56] width 103 height 21
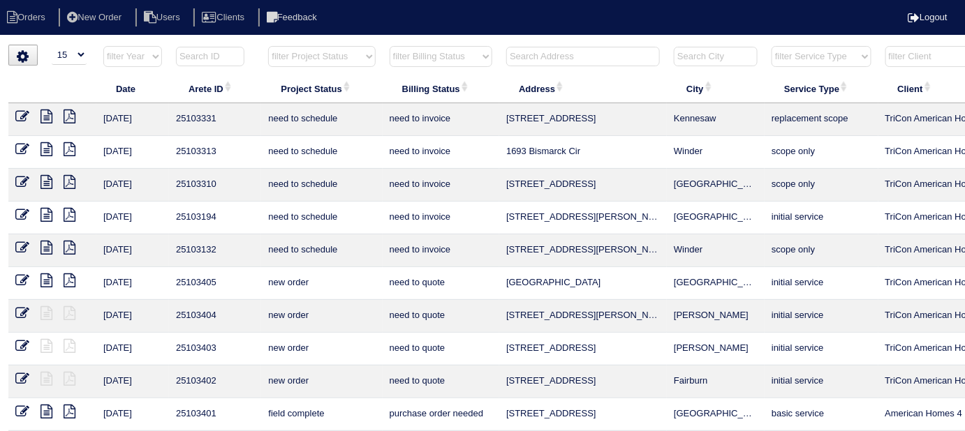
click at [534, 63] on input "text" at bounding box center [583, 57] width 154 height 20
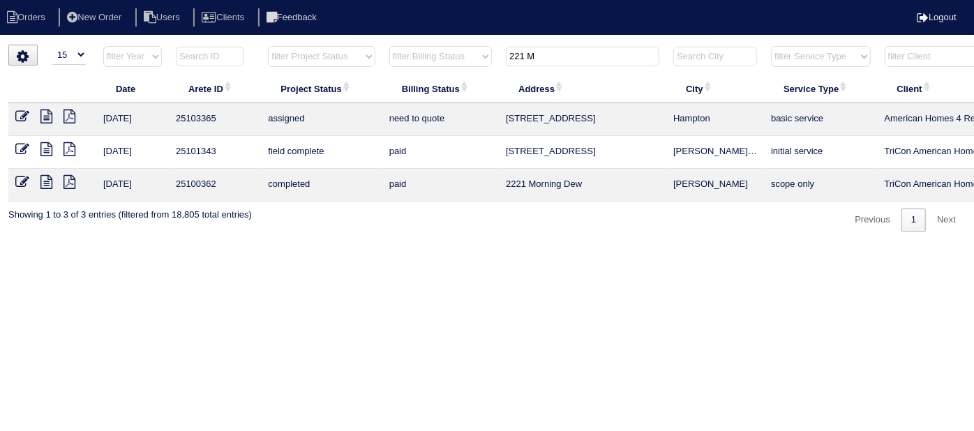
type input "221 M"
click at [42, 115] on icon at bounding box center [46, 117] width 12 height 14
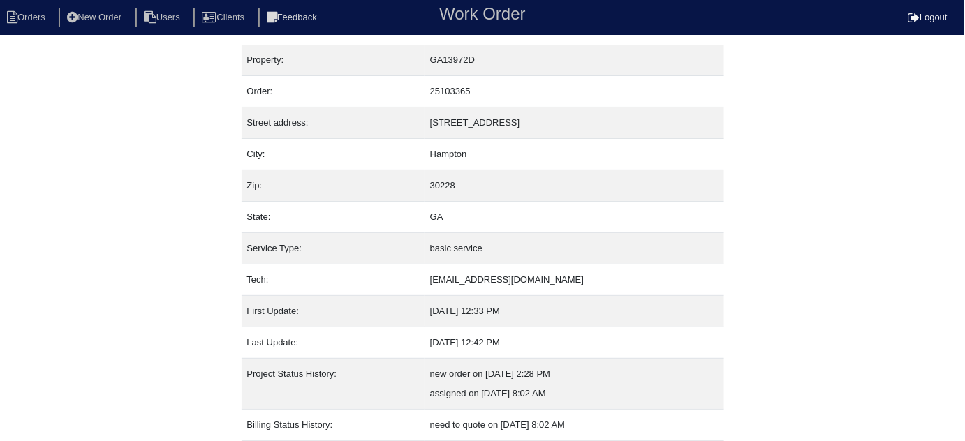
scroll to position [76, 0]
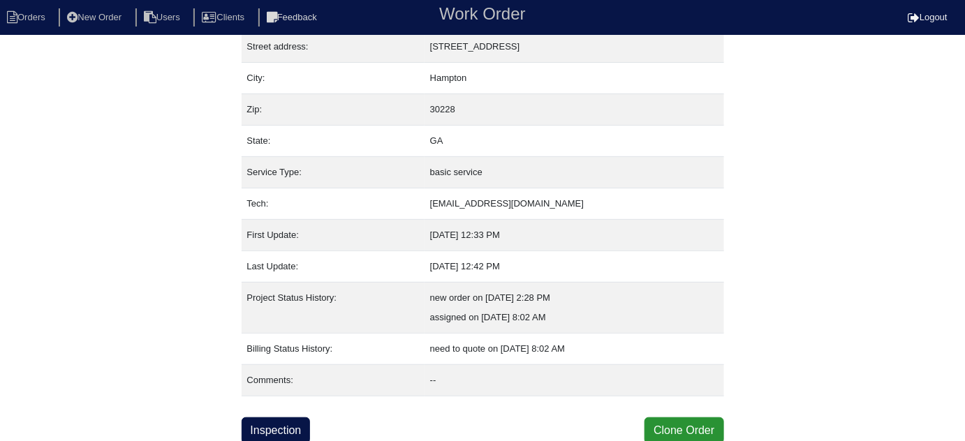
click at [186, 239] on div "Property: GA13972D Order: 25103365 Street address: [STREET_ADDRESS] City: [GEOG…" at bounding box center [482, 206] width 965 height 475
click at [284, 417] on link "Inspection" at bounding box center [275, 430] width 69 height 27
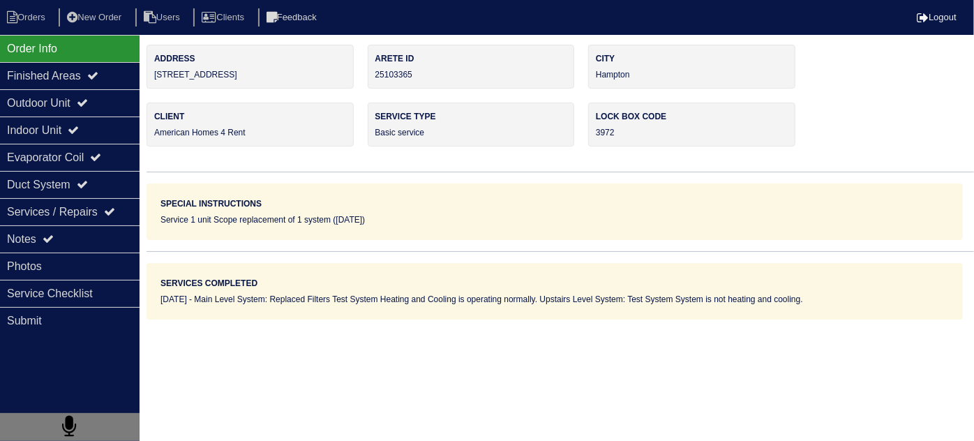
click at [19, 27] on nav "Orders New Order Users Clients Feedback Logout" at bounding box center [487, 17] width 974 height 35
click at [22, 24] on li "Orders" at bounding box center [28, 17] width 57 height 19
click at [27, 21] on li "Orders" at bounding box center [28, 17] width 57 height 19
select select "15"
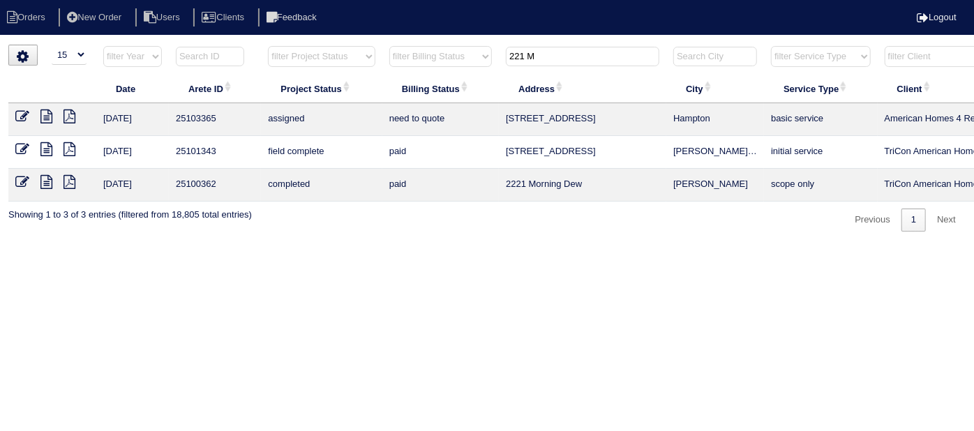
drag, startPoint x: 553, startPoint y: 63, endPoint x: 267, endPoint y: 65, distance: 286.8
click at [270, 65] on tr "filter Year -- Any Year -- 2025 2024 2023 2022 2021 2020 2019 filter Project St…" at bounding box center [612, 59] width 1209 height 29
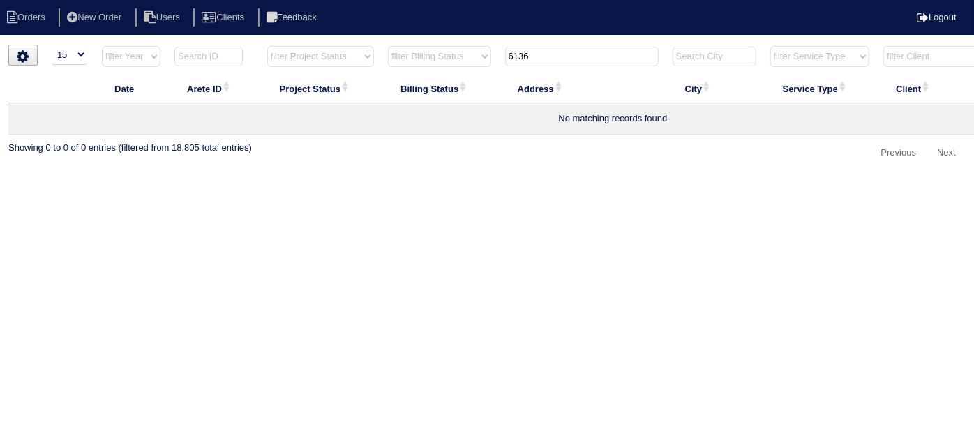
type input "6136"
click at [110, 14] on li "New Order" at bounding box center [96, 17] width 74 height 19
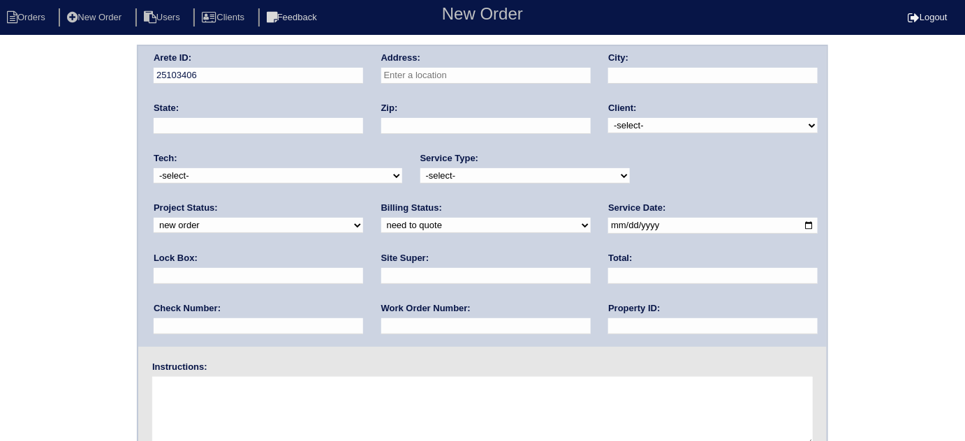
click at [436, 75] on input "text" at bounding box center [485, 76] width 209 height 16
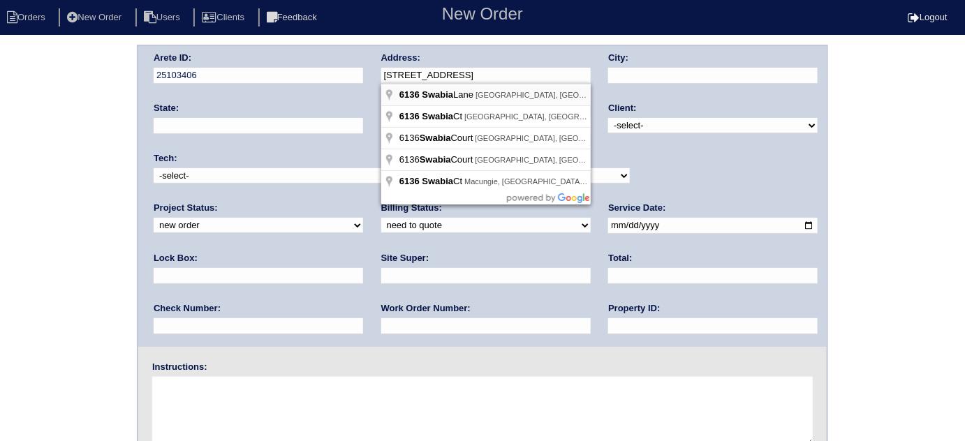
type input "[STREET_ADDRESS]"
type input "Stone Mountain"
type input "GA"
type input "30087"
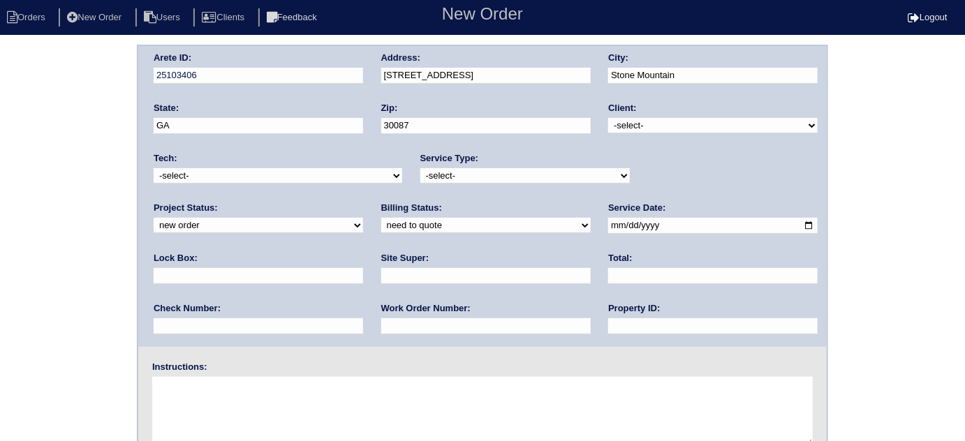
click at [634, 124] on select "-select- TriCon American Homes American Homes 4 Rent First Key Homes Zillow The…" at bounding box center [712, 125] width 209 height 15
select select "2"
click at [609, 118] on select "-select- TriCon American Homes American Homes 4 Rent First Key Homes Zillow The…" at bounding box center [712, 125] width 209 height 15
drag, startPoint x: 467, startPoint y: 168, endPoint x: 456, endPoint y: 177, distance: 14.4
click at [466, 168] on select "-select- initial service basic service maintenance call replacement scope servi…" at bounding box center [524, 175] width 209 height 15
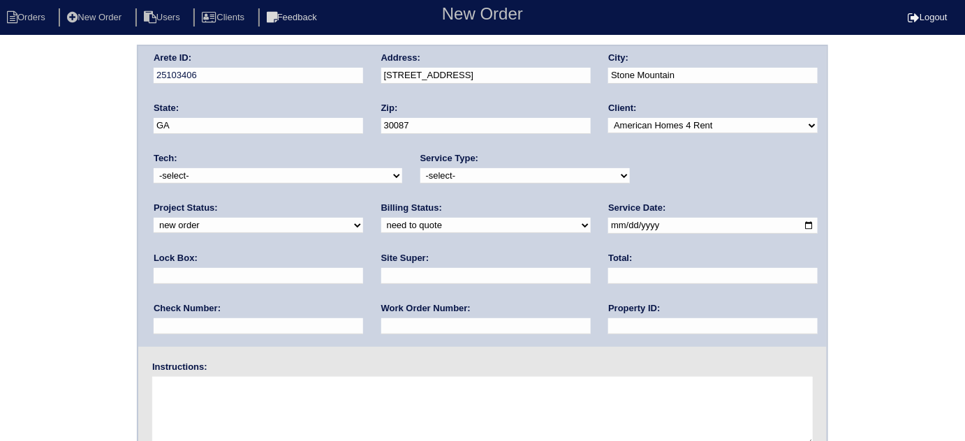
select select "basic service"
click at [420, 168] on select "-select- initial service basic service maintenance call replacement scope servi…" at bounding box center [524, 175] width 209 height 15
click at [363, 268] on input "text" at bounding box center [258, 276] width 209 height 16
type input "5451"
click at [608, 221] on input "date" at bounding box center [712, 226] width 209 height 16
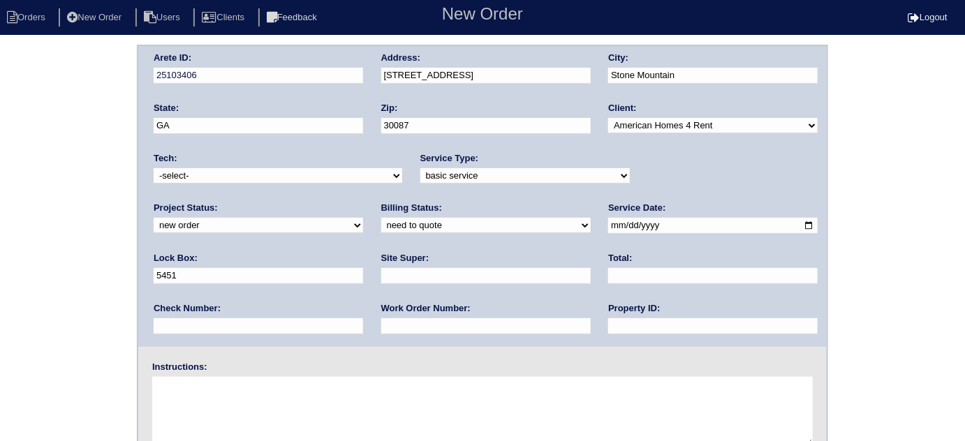
type input "2025-09-15"
click at [608, 331] on input "text" at bounding box center [712, 326] width 209 height 16
type input "GA15451"
click at [381, 316] on div "Work Order Number:" at bounding box center [485, 321] width 209 height 39
click at [381, 332] on input "text" at bounding box center [485, 326] width 209 height 16
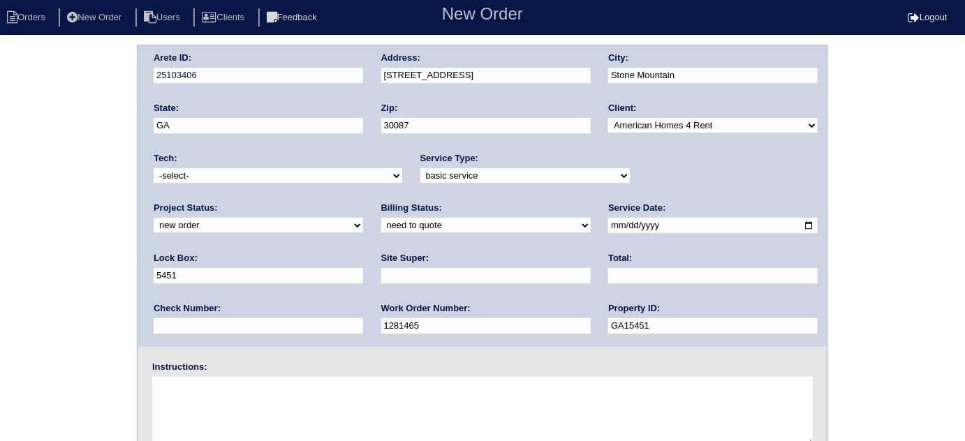
type input "1281465"
click at [381, 276] on input "text" at bounding box center [485, 276] width 209 height 16
type input "Ryan Franklin"
click at [225, 403] on textarea at bounding box center [482, 412] width 660 height 70
click at [165, 401] on textarea at bounding box center [482, 412] width 660 height 70
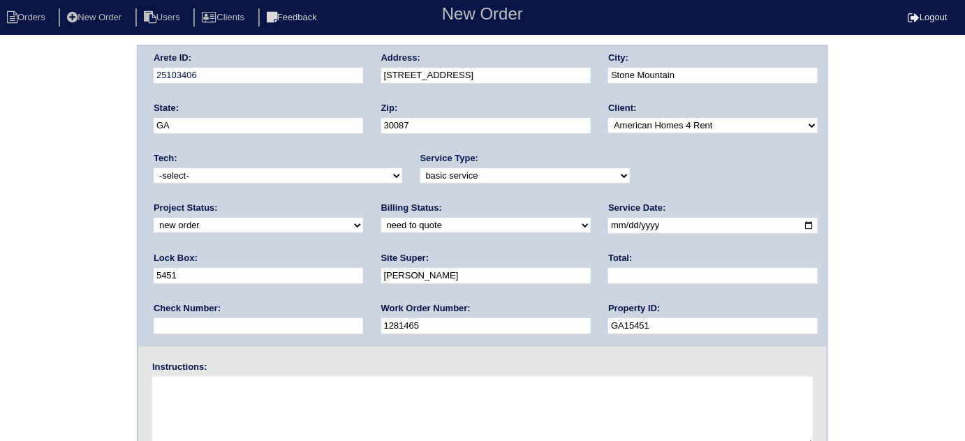
paste textarea "HVAC Service 2 units-includes insulating line sets and clearing condensate lines"
drag, startPoint x: 253, startPoint y: 385, endPoint x: 124, endPoint y: 381, distance: 128.5
click at [124, 381] on div "Arete ID: 25103406 Address: 6136 Swabia Ln City: Stone Mountain State: GA Zip: …" at bounding box center [482, 327] width 965 height 565
drag, startPoint x: 442, startPoint y: 383, endPoint x: 152, endPoint y: 383, distance: 290.3
click at [152, 383] on textarea "includes insulating line sets and clearing condensate lines" at bounding box center [482, 412] width 660 height 70
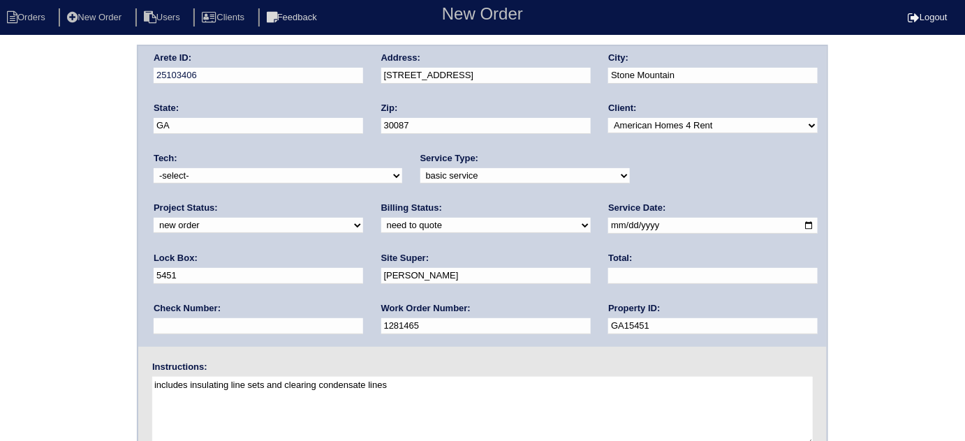
type textarea "includes insulating line sets and clearing condensate lines"
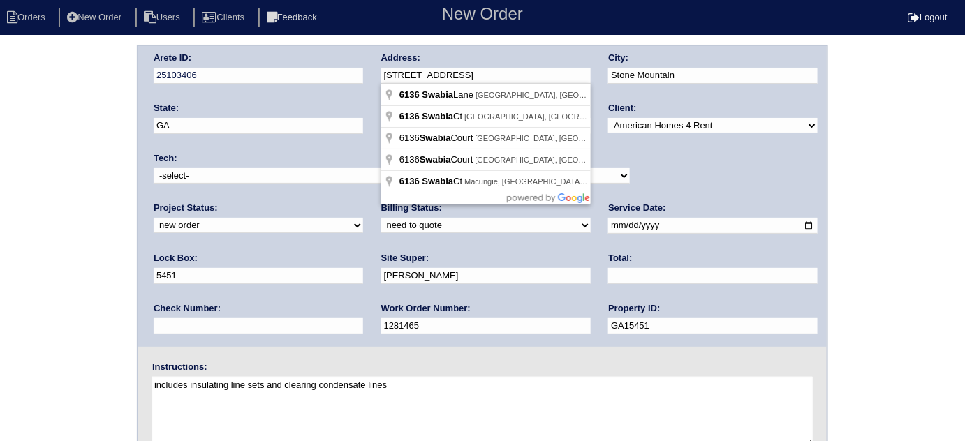
click at [325, 76] on div "Arete ID: 25103406 Address: 6136 Swabia Ln City: Stone Mountain State: GA Zip: …" at bounding box center [482, 196] width 688 height 301
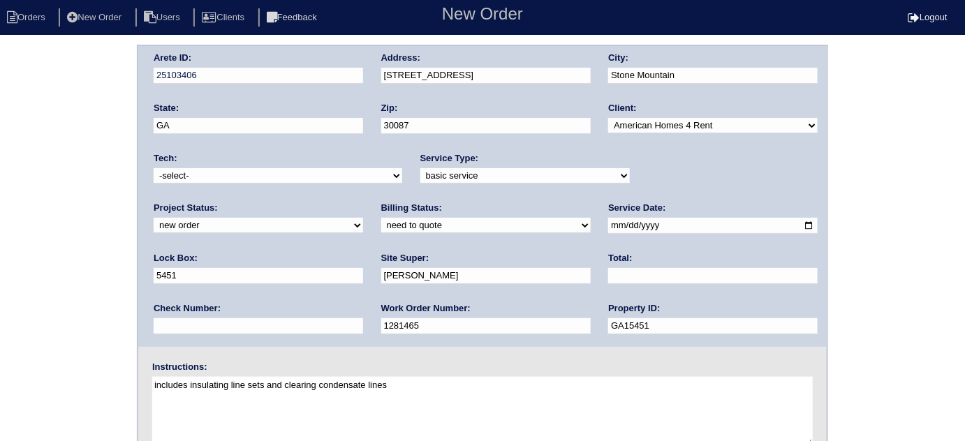
click at [0, 193] on div "Arete ID: 25103406 Address: 6136 Swabia Ln City: Stone Mountain State: GA Zip: …" at bounding box center [482, 327] width 965 height 565
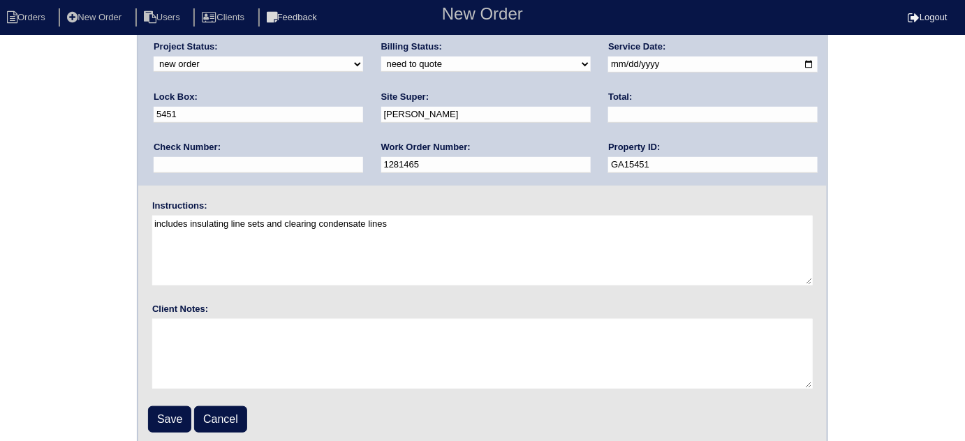
scroll to position [165, 0]
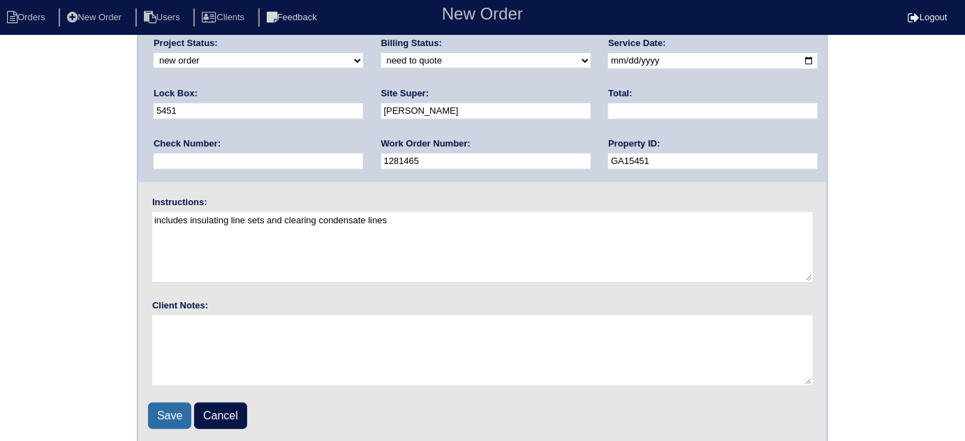
click at [167, 416] on input "Save" at bounding box center [169, 416] width 43 height 27
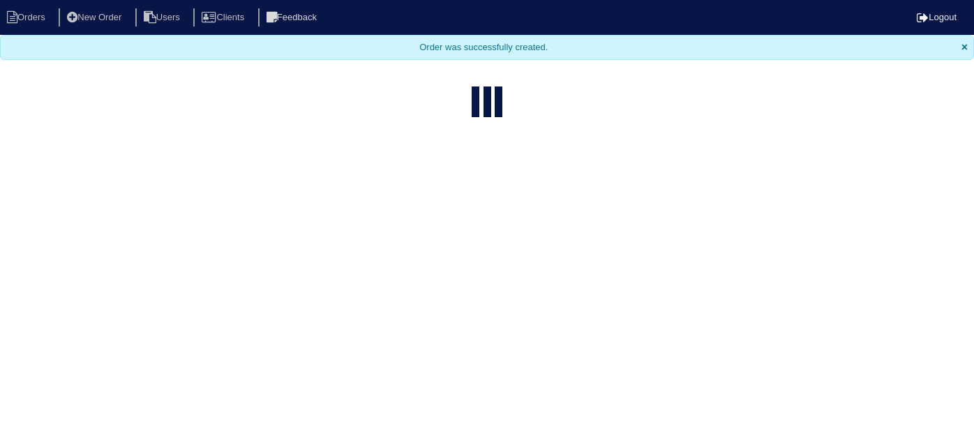
select select "15"
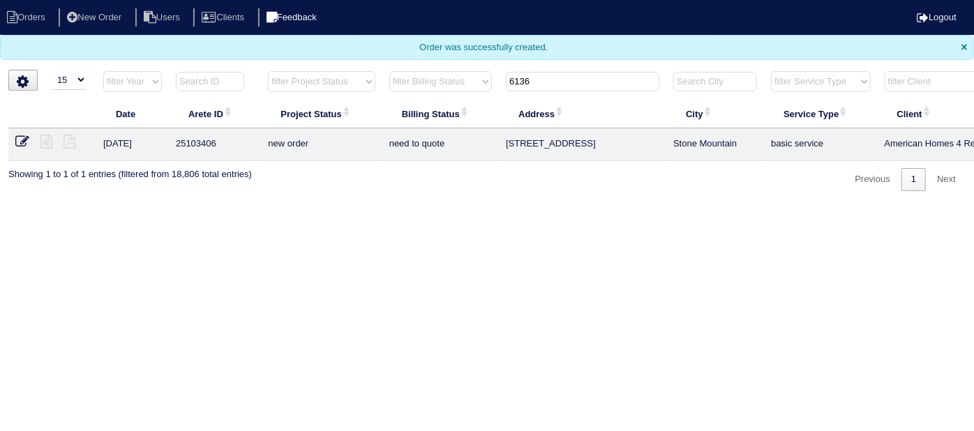
drag, startPoint x: 542, startPoint y: 77, endPoint x: 328, endPoint y: 16, distance: 222.2
click at [414, 46] on body "Orders New Order Users Clients Feedback Logout Orders New Order Users Clients M…" at bounding box center [487, 95] width 974 height 191
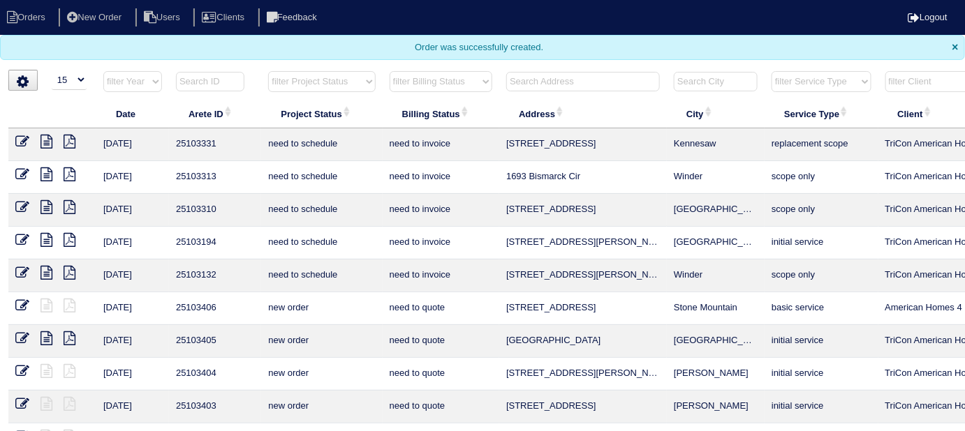
click at [554, 84] on input "text" at bounding box center [583, 82] width 154 height 20
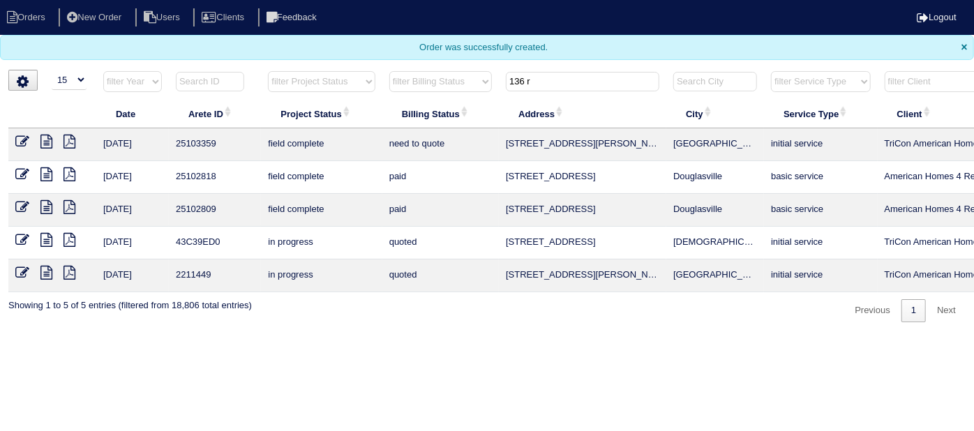
type input "136 r"
click at [48, 138] on icon at bounding box center [46, 142] width 12 height 14
click at [17, 136] on icon at bounding box center [22, 142] width 14 height 14
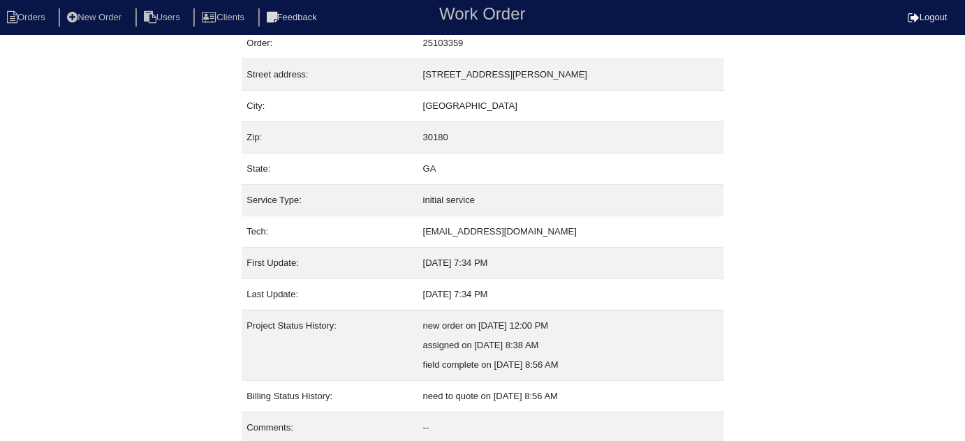
scroll to position [95, 0]
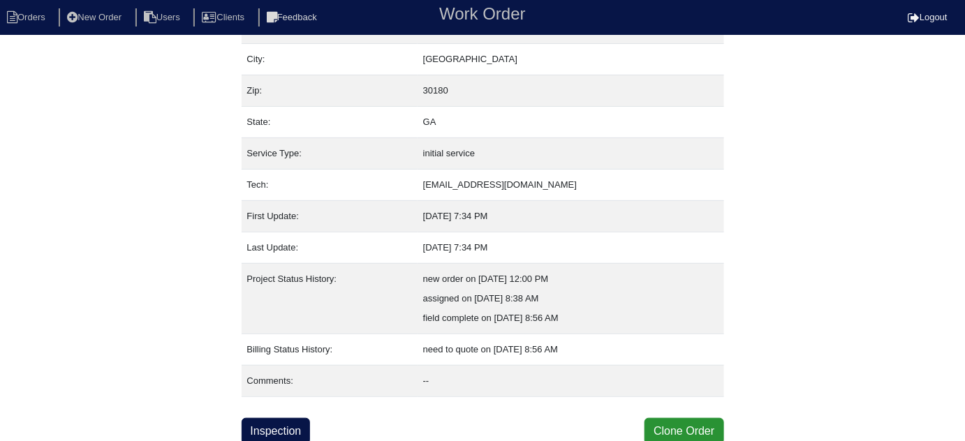
click at [266, 409] on div "Property: 2211449 Order: 25103359 Street address: [STREET_ADDRESS][PERSON_NAME]…" at bounding box center [482, 197] width 482 height 495
click at [267, 419] on link "Inspection" at bounding box center [275, 431] width 69 height 27
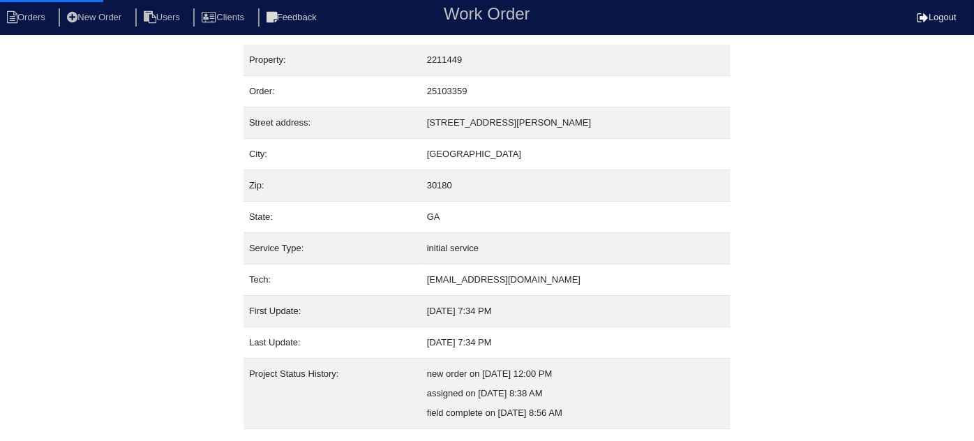
select select "0"
select select "Other"
select select "0"
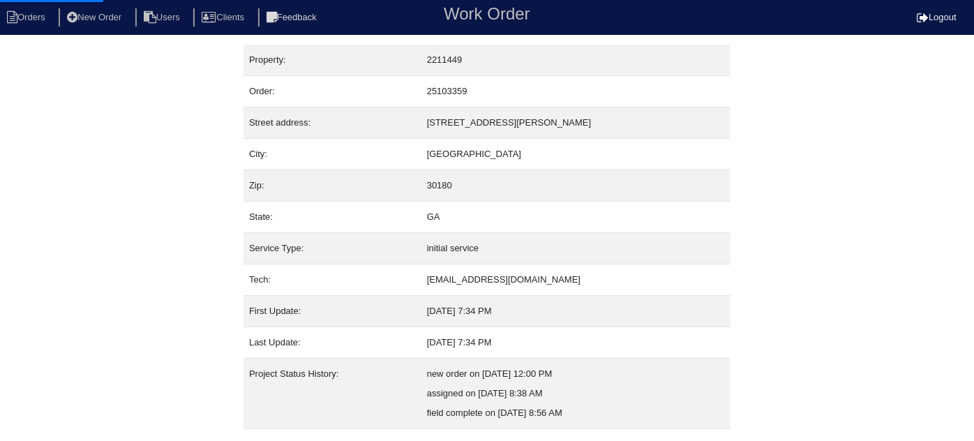
select select "0"
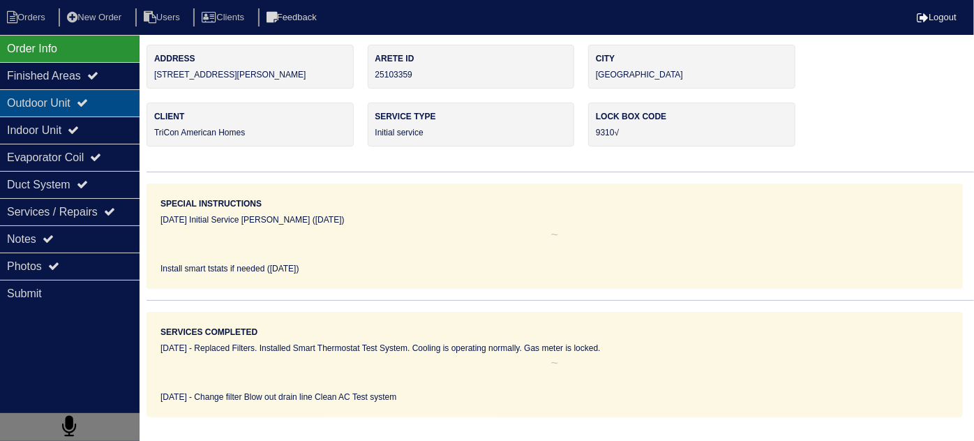
click at [61, 107] on div "Outdoor Unit" at bounding box center [70, 102] width 140 height 27
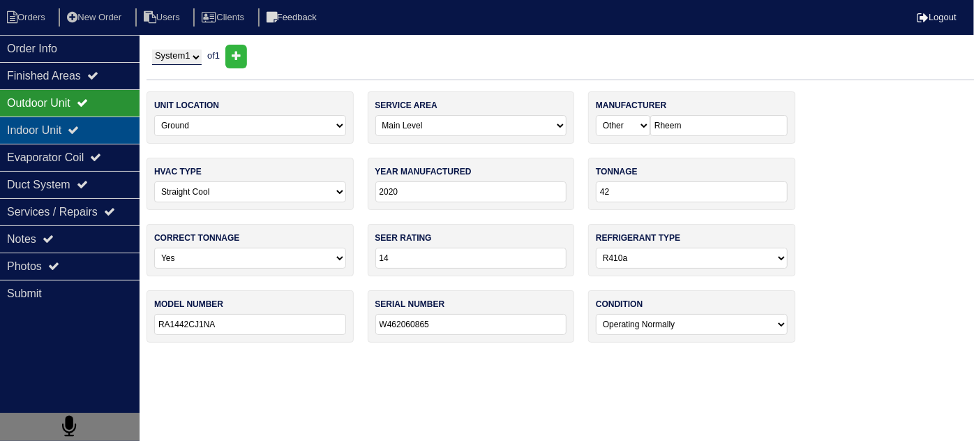
click at [56, 119] on div "Indoor Unit" at bounding box center [70, 130] width 140 height 27
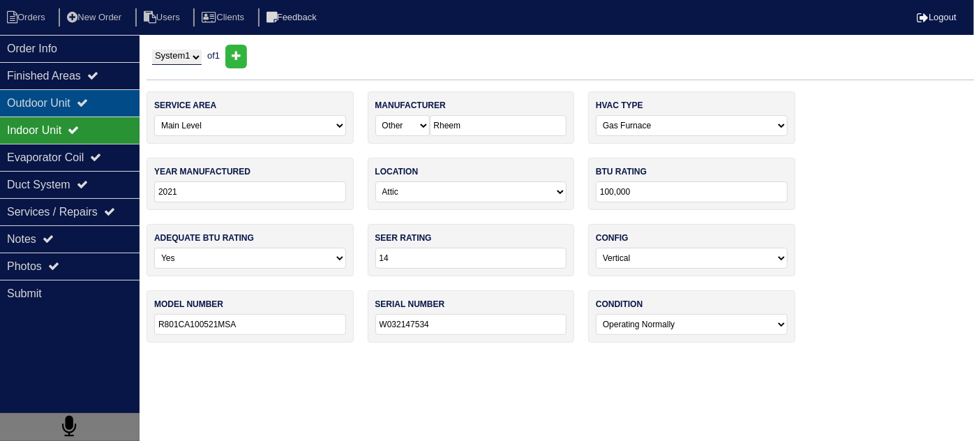
click at [58, 107] on div "Outdoor Unit" at bounding box center [70, 102] width 140 height 27
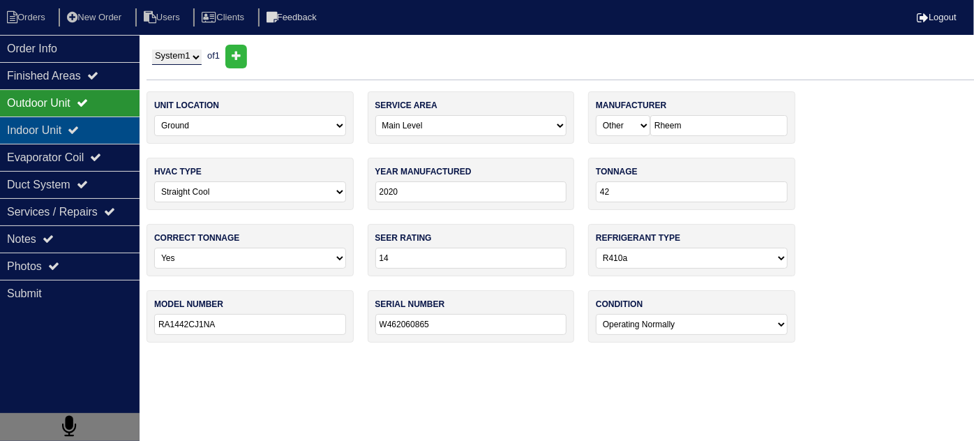
click at [42, 124] on div "Indoor Unit" at bounding box center [70, 130] width 140 height 27
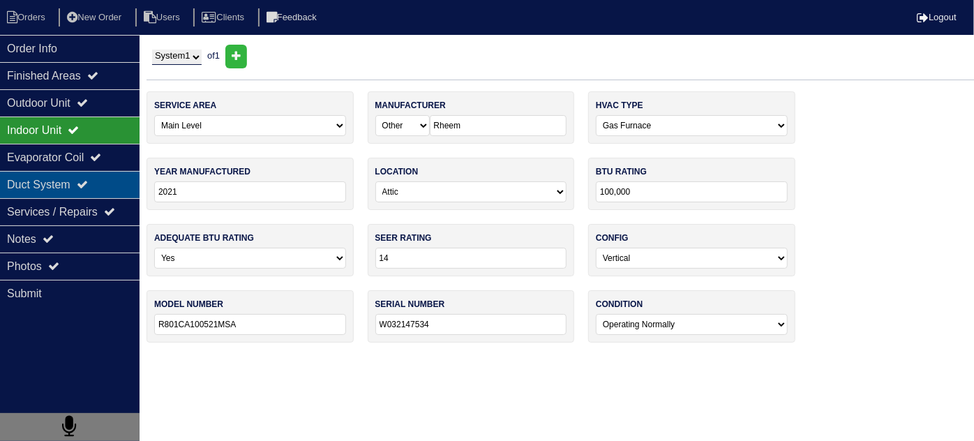
click at [48, 188] on div "Duct System" at bounding box center [70, 184] width 140 height 27
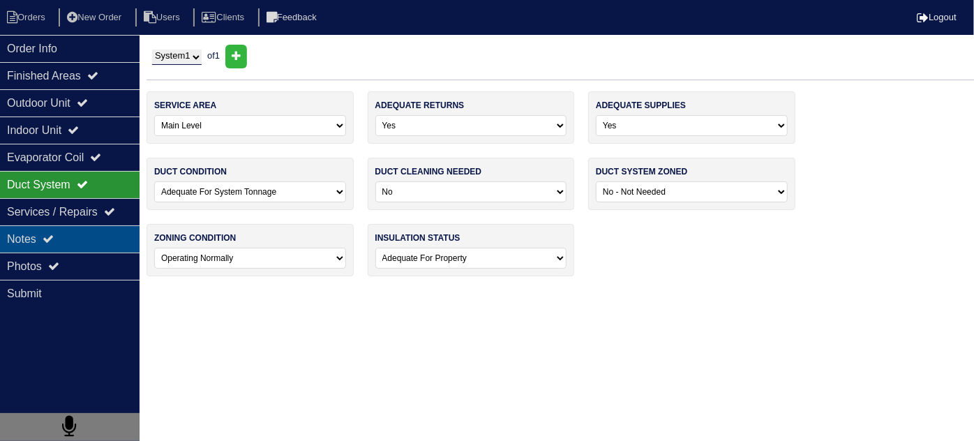
click at [41, 241] on div "Notes" at bounding box center [70, 238] width 140 height 27
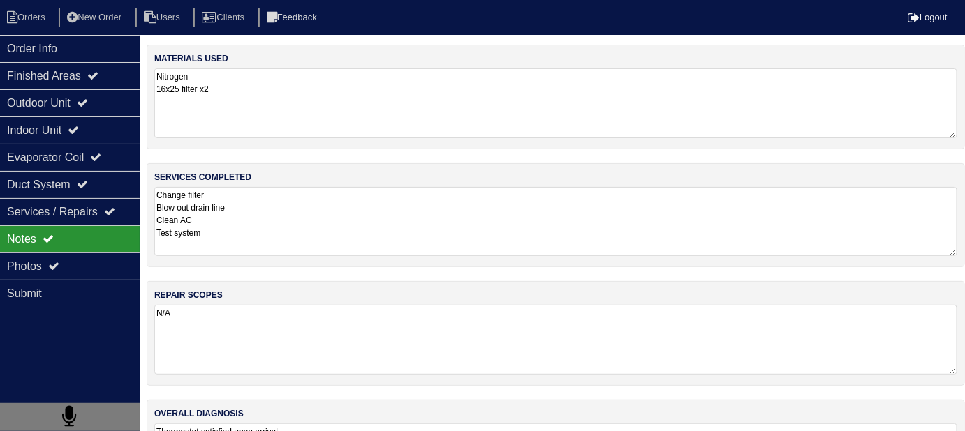
click at [383, 228] on textarea "Change filter Blow out drain line Clean AC Test system" at bounding box center [555, 221] width 803 height 69
click at [54, 258] on div "Photos" at bounding box center [70, 266] width 140 height 27
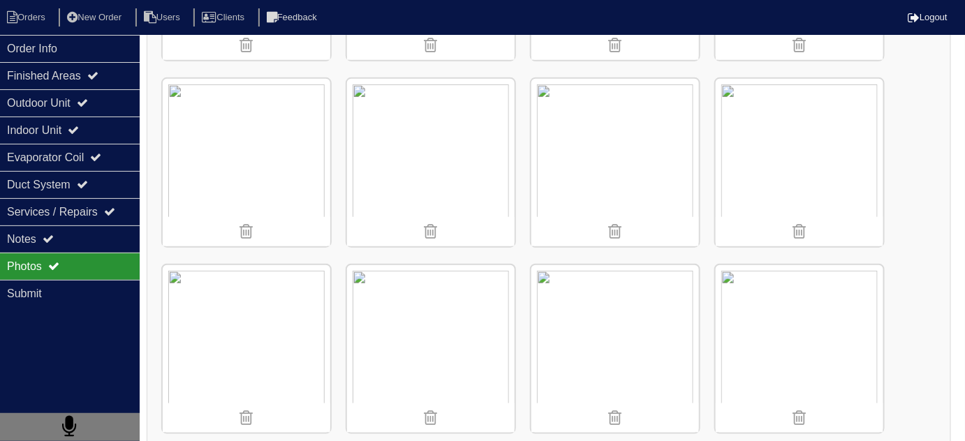
scroll to position [2053, 0]
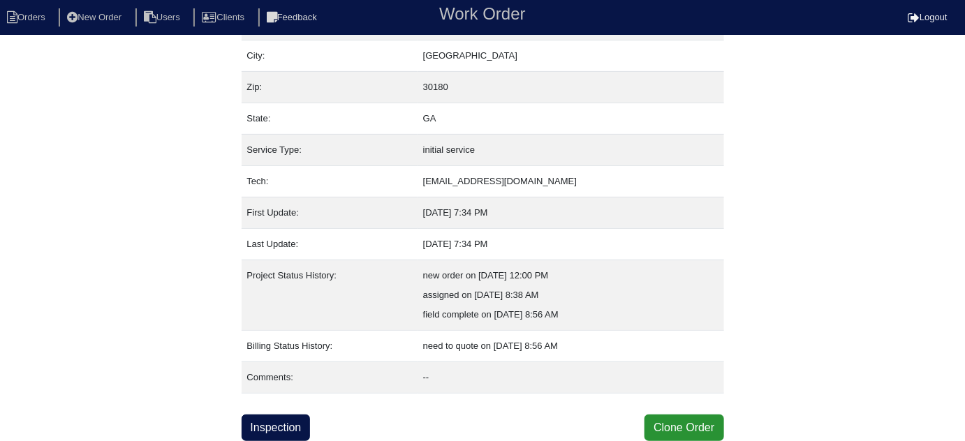
scroll to position [95, 0]
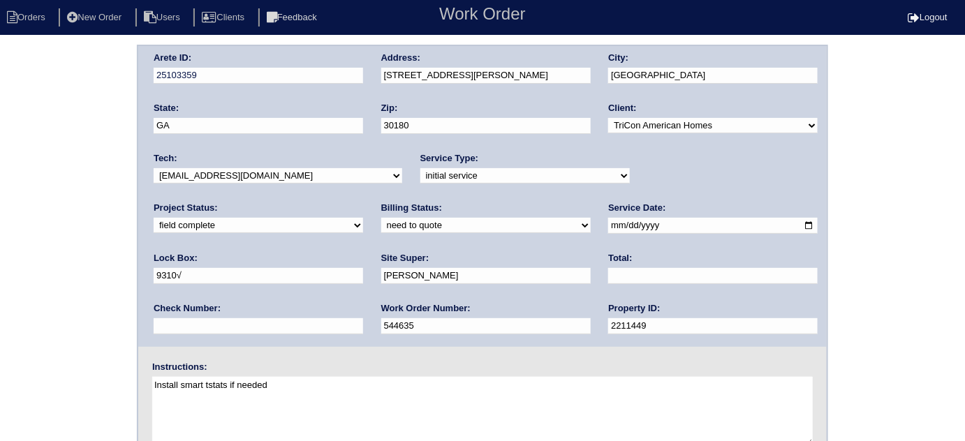
click at [608, 276] on input "text" at bounding box center [712, 276] width 209 height 16
click at [608, 275] on input "45000" at bounding box center [712, 276] width 209 height 16
type input "450.00"
click at [381, 228] on select "need to quote quoted need to invoice invoiced paid warranty purchase order need…" at bounding box center [485, 225] width 209 height 15
select select "quoted"
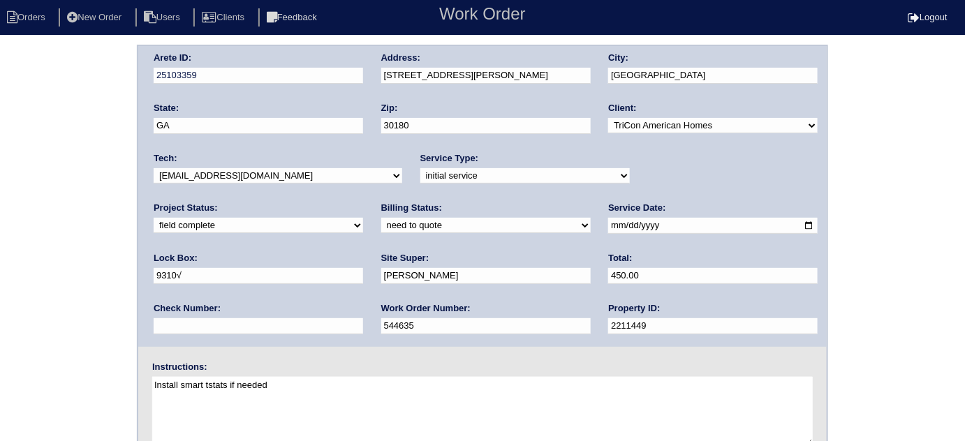
click at [381, 218] on select "need to quote quoted need to invoice invoiced paid warranty purchase order need…" at bounding box center [485, 225] width 209 height 15
click at [348, 77] on div "Arete ID: 25103359 Address: 136 Reid Plantation Dr City: Villa Rica State: GA Z…" at bounding box center [482, 196] width 688 height 301
click at [3, 269] on div "Arete ID: 25103359 Address: 136 Reid Plantation Dr City: Villa Rica State: GA Z…" at bounding box center [482, 327] width 965 height 565
click at [31, 158] on div "Arete ID: 25103359 Address: 136 Reid Plantation Dr City: Villa Rica State: GA Z…" at bounding box center [482, 327] width 965 height 565
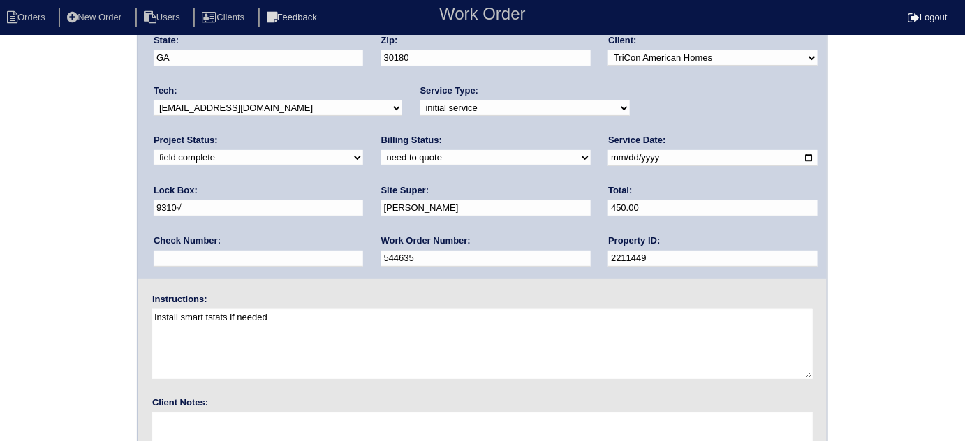
scroll to position [165, 0]
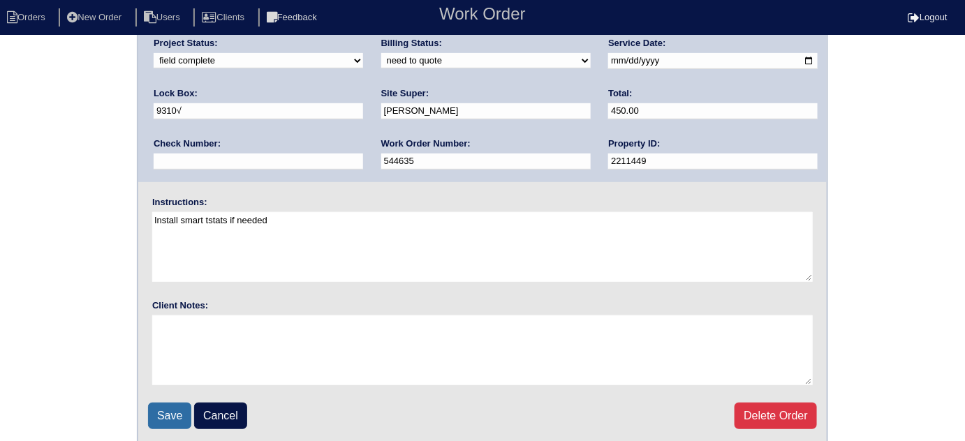
click at [180, 412] on input "Save" at bounding box center [169, 416] width 43 height 27
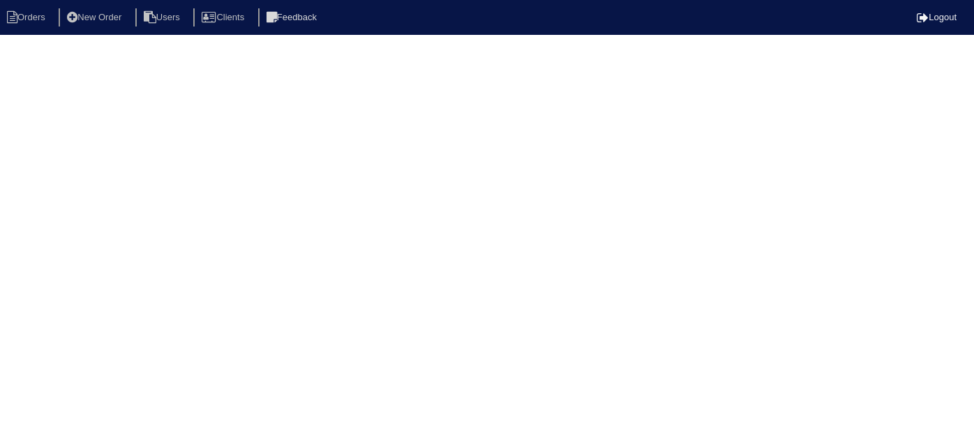
select select "15"
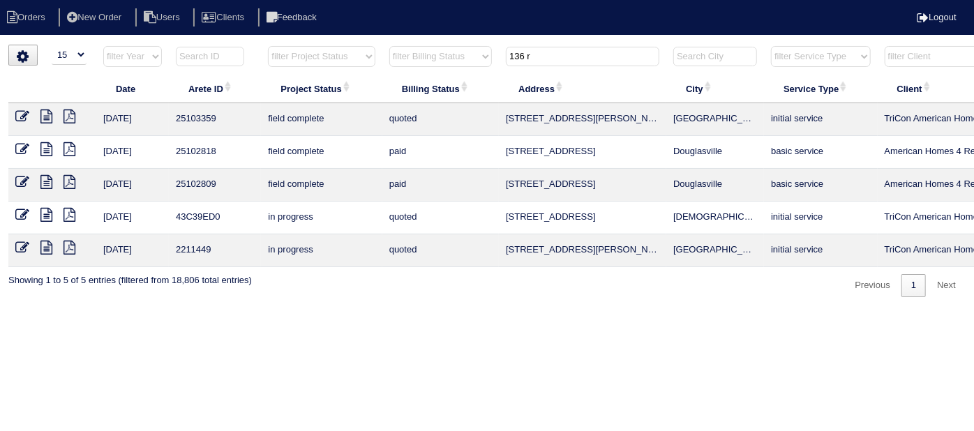
drag, startPoint x: 544, startPoint y: 57, endPoint x: 279, endPoint y: 7, distance: 269.9
click at [279, 45] on body "Orders New Order Users Clients Feedback Logout Orders New Order Users Clients M…" at bounding box center [487, 171] width 974 height 253
type input "730 m"
click at [41, 117] on icon at bounding box center [46, 117] width 12 height 14
click at [22, 116] on icon at bounding box center [22, 117] width 14 height 14
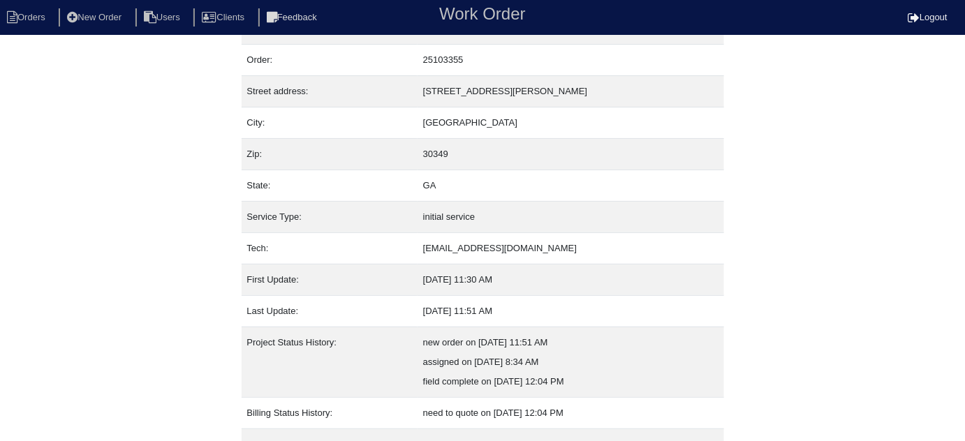
scroll to position [95, 0]
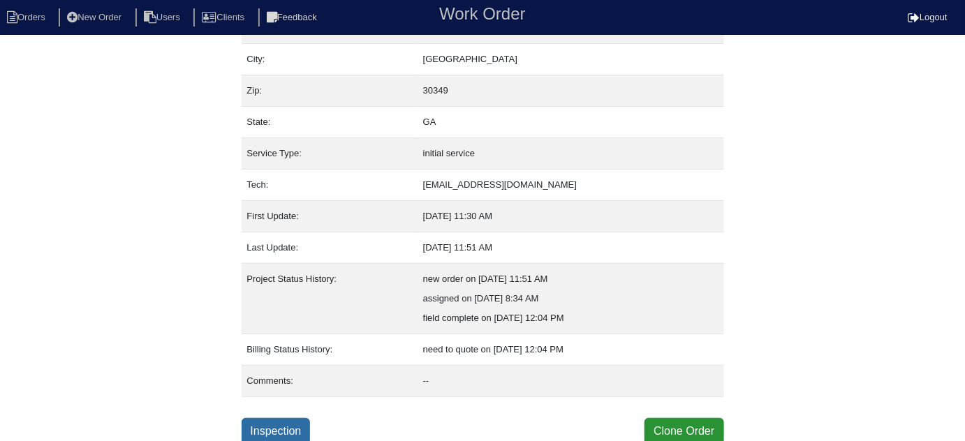
click at [268, 437] on link "Inspection" at bounding box center [275, 431] width 69 height 27
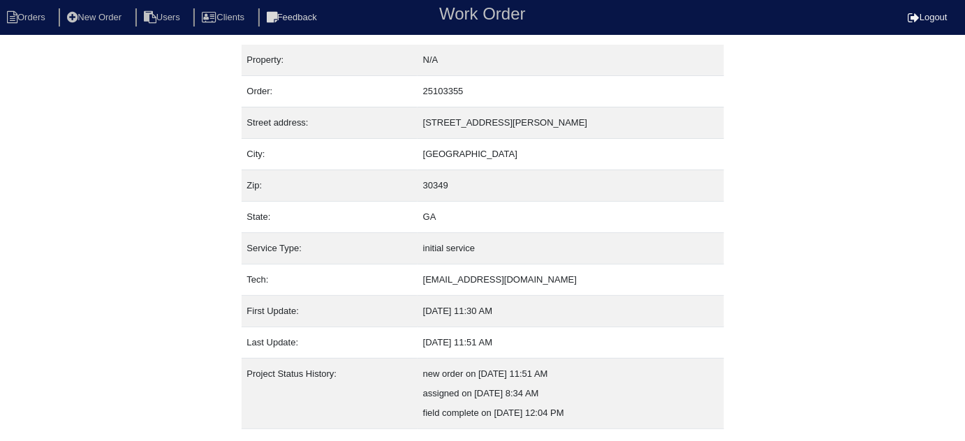
select select "0"
select select "Lennox"
select select "0"
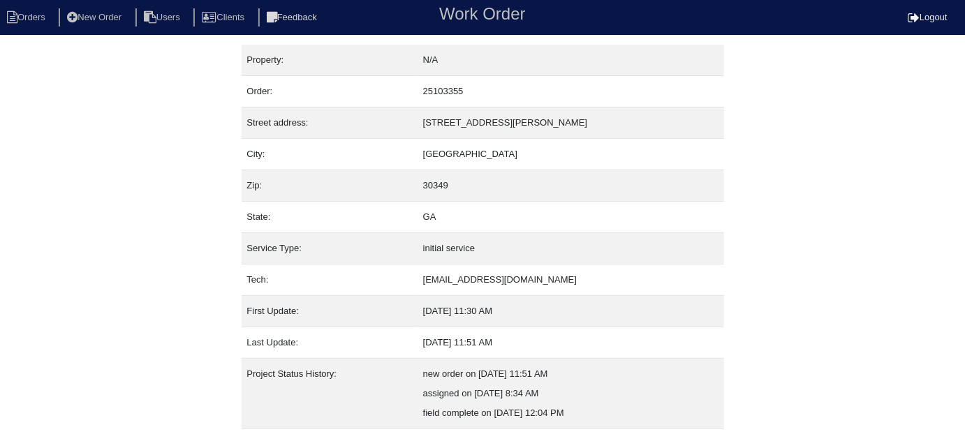
select select "1"
select select "0"
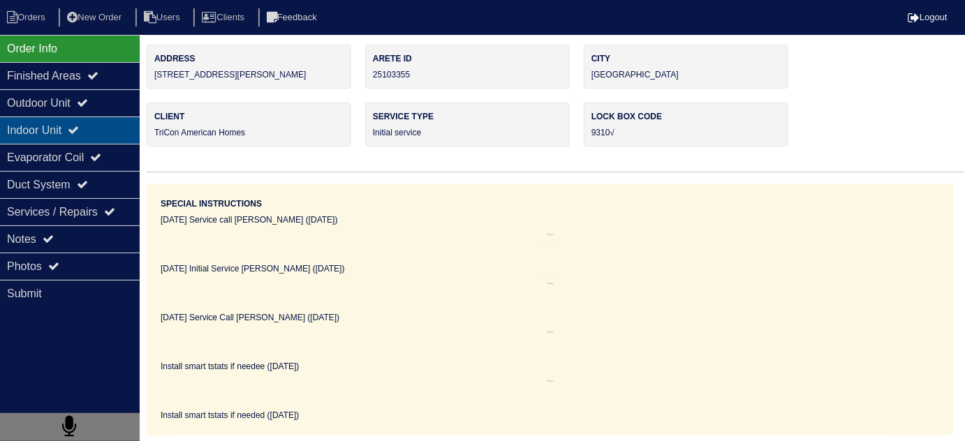
drag, startPoint x: 102, startPoint y: 94, endPoint x: 88, endPoint y: 119, distance: 28.7
click at [102, 94] on div "Outdoor Unit" at bounding box center [70, 102] width 140 height 27
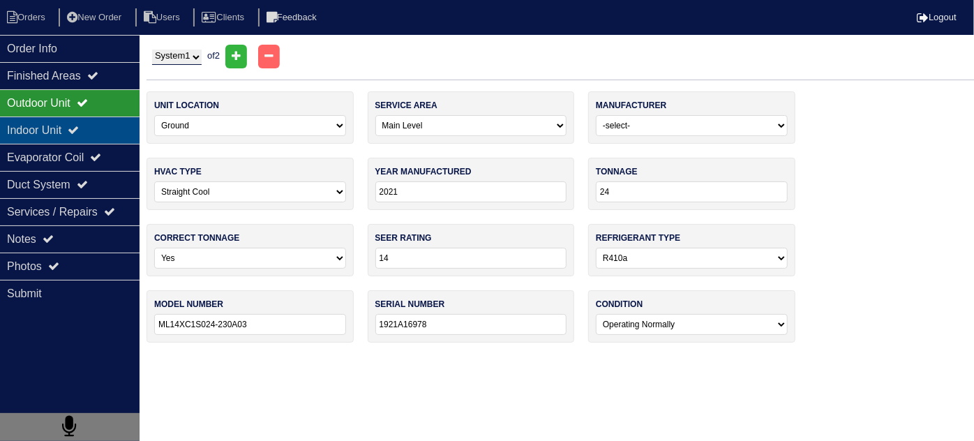
click at [79, 131] on icon at bounding box center [73, 129] width 11 height 11
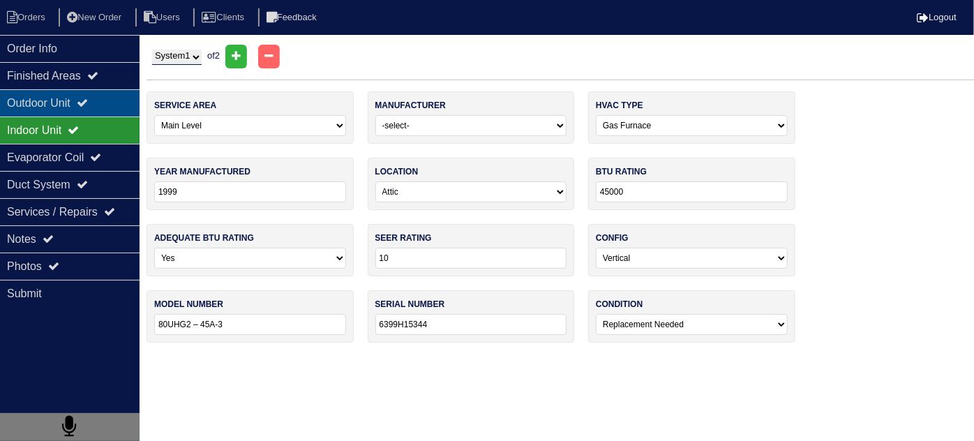
click at [71, 103] on div "Outdoor Unit" at bounding box center [70, 102] width 140 height 27
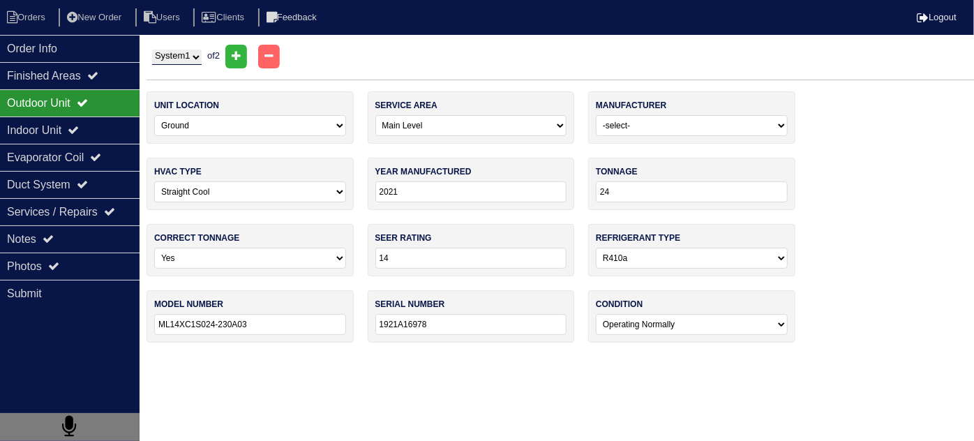
click at [183, 55] on select "System 1 System 2" at bounding box center [177, 57] width 50 height 15
select select "2"
click at [152, 50] on select "System 1 System 2" at bounding box center [177, 57] width 50 height 15
select select "1"
select select "Payne"
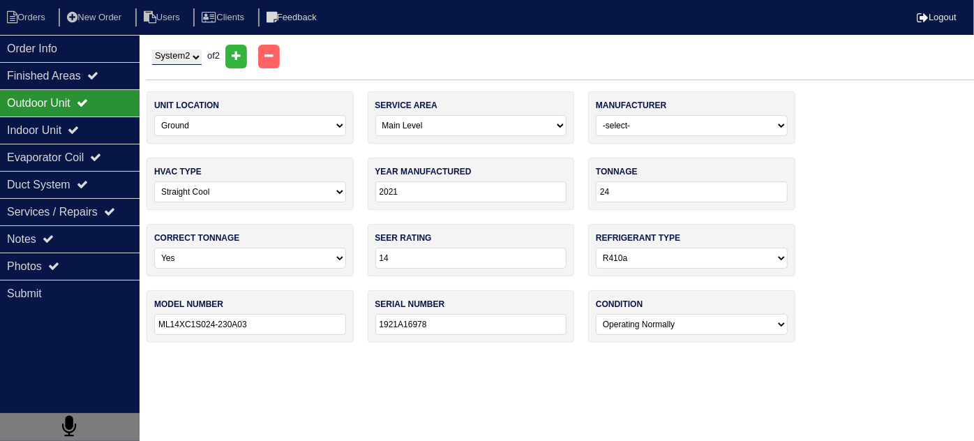
type input "2024"
type input "30"
type input "PH5SAN430-A"
type input "0224X75124"
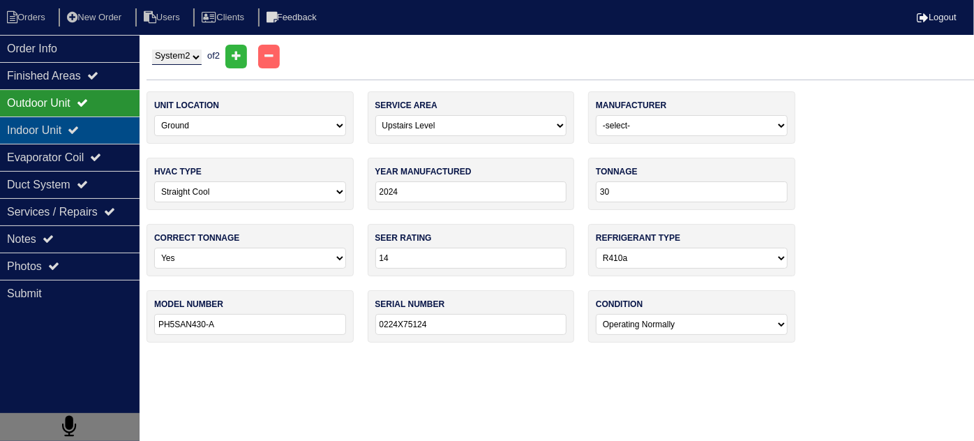
click at [79, 133] on icon at bounding box center [73, 129] width 11 height 11
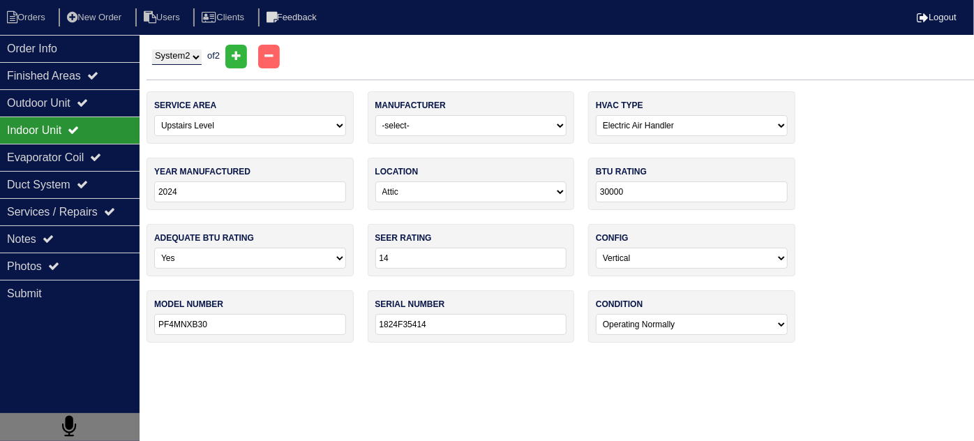
drag, startPoint x: 171, startPoint y: 53, endPoint x: 169, endPoint y: 63, distance: 10.0
click at [171, 53] on select "System 1 System 2" at bounding box center [177, 57] width 50 height 15
select select "1"
click at [152, 50] on select "System 1 System 2" at bounding box center [177, 57] width 50 height 15
select select "0"
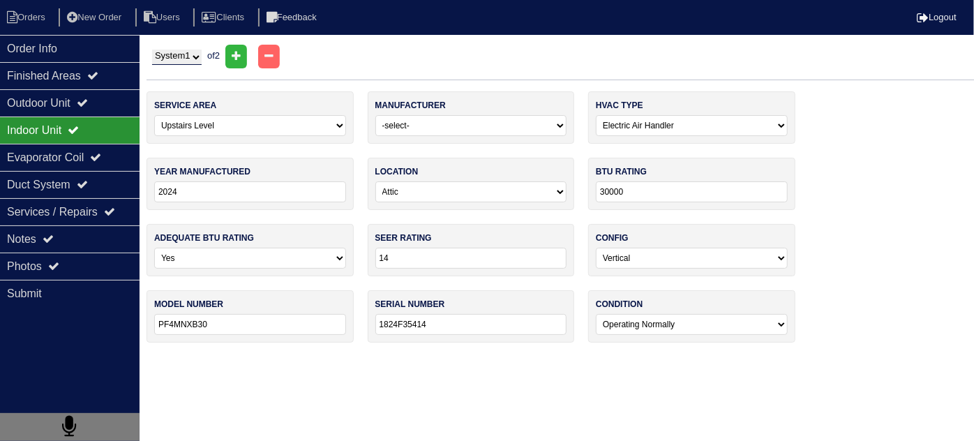
select select "[PERSON_NAME]"
type input "2021"
type input "24"
type input "ML14XC1S024-230A03"
type input "1921A16978"
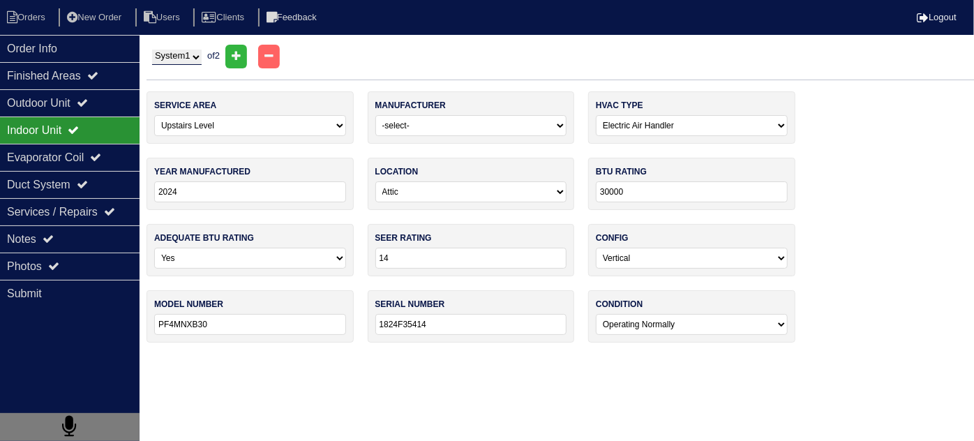
select select "0"
select select "Lennox"
select select "0"
type input "1999"
type input "45000"
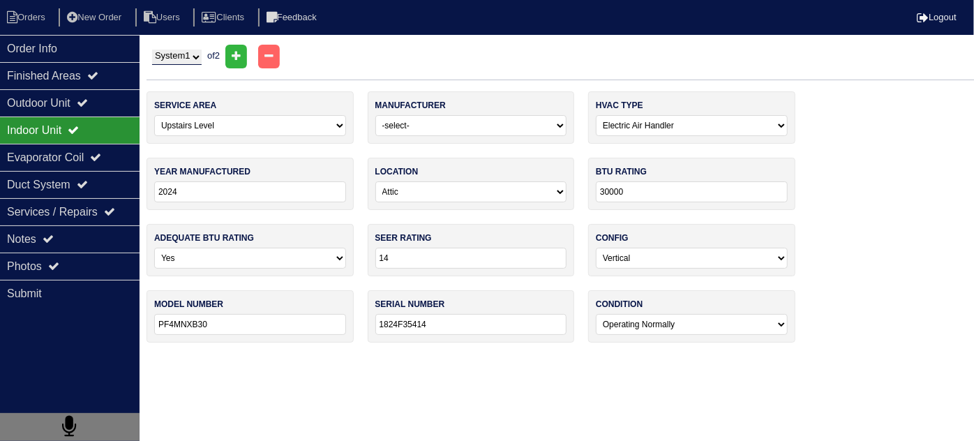
type input "10"
type input "80UHG2 – 45A-3"
type input "6399H15344"
select select "2"
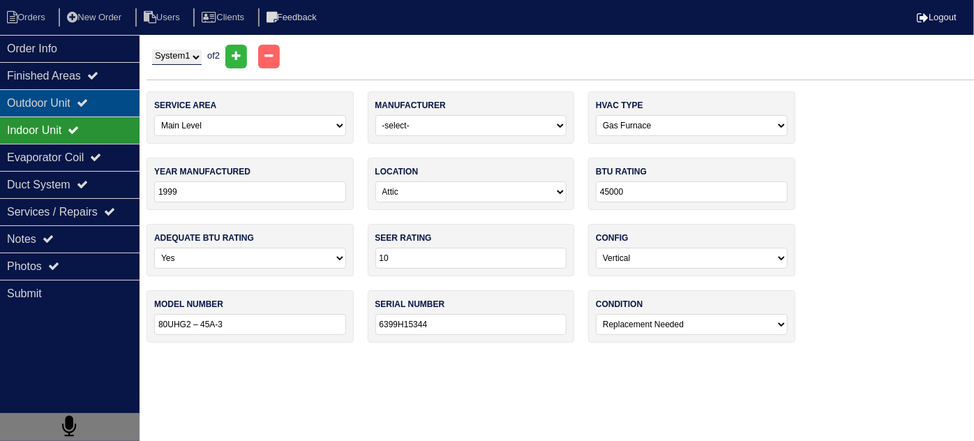
click at [88, 104] on icon at bounding box center [82, 102] width 11 height 11
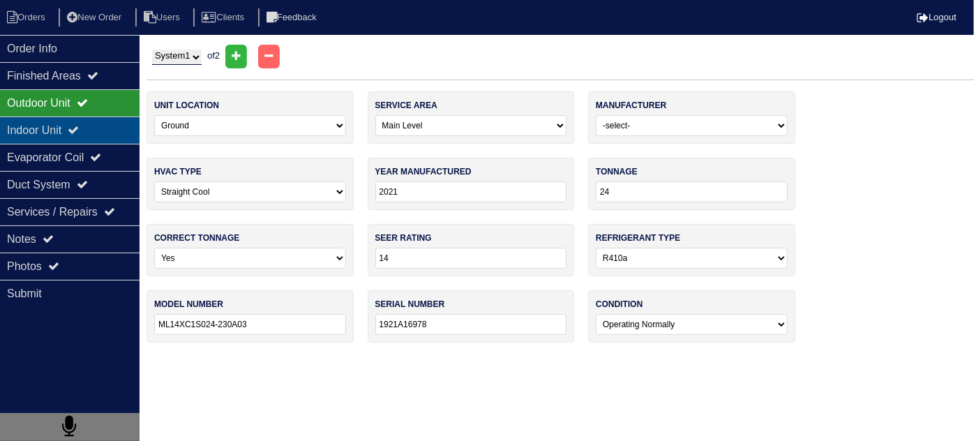
click at [79, 127] on icon at bounding box center [73, 129] width 11 height 11
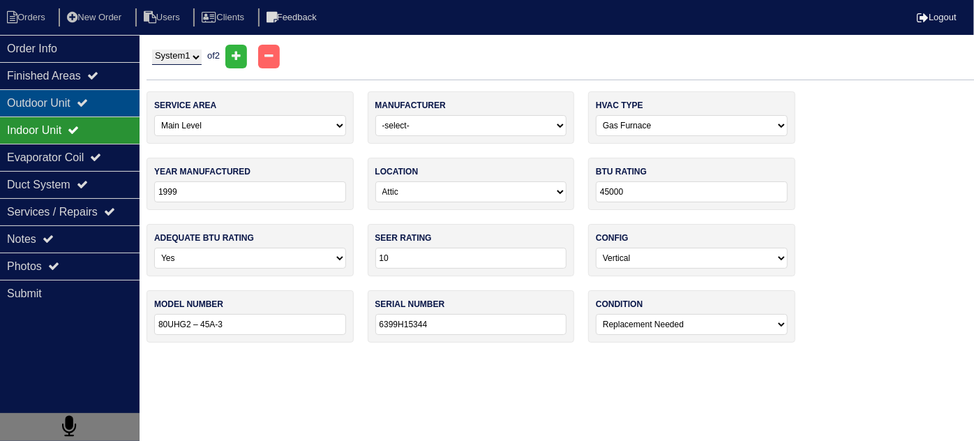
click at [63, 112] on div "Outdoor Unit" at bounding box center [70, 102] width 140 height 27
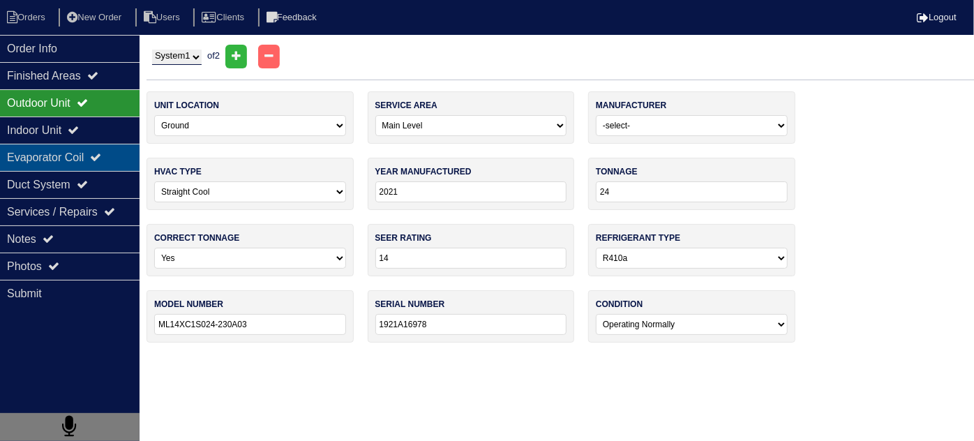
click at [39, 150] on div "Evaporator Coil" at bounding box center [70, 157] width 140 height 27
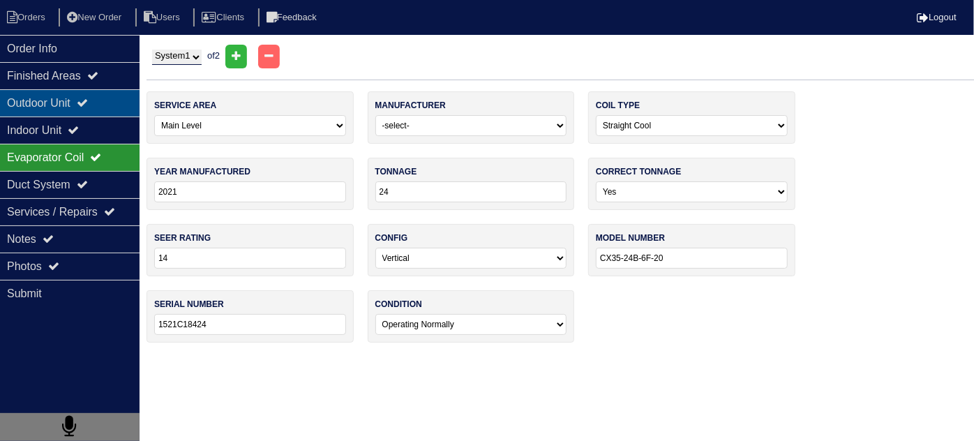
click at [50, 94] on div "Outdoor Unit" at bounding box center [70, 102] width 140 height 27
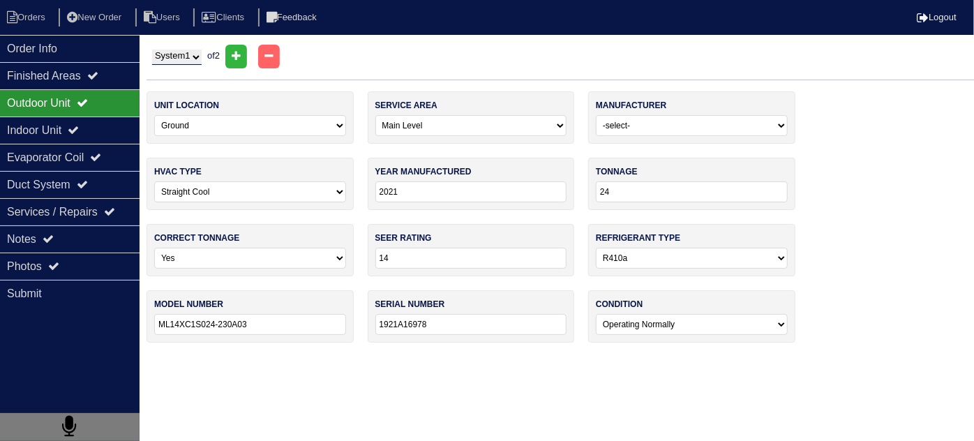
click at [186, 57] on select "System 1 System 2" at bounding box center [177, 57] width 50 height 15
select select "2"
click at [152, 50] on select "System 1 System 2" at bounding box center [177, 57] width 50 height 15
select select "1"
select select "[PERSON_NAME]"
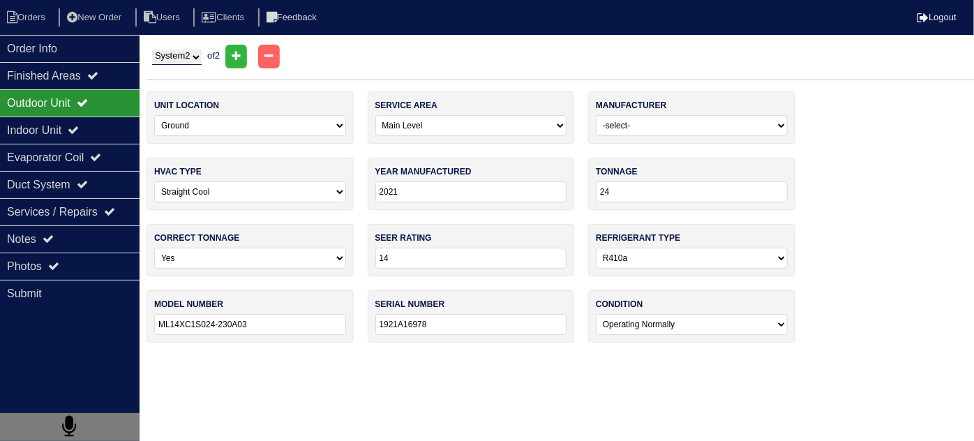
type input "2024"
type input "30"
type input "PH5SAN430-A"
type input "0224X75124"
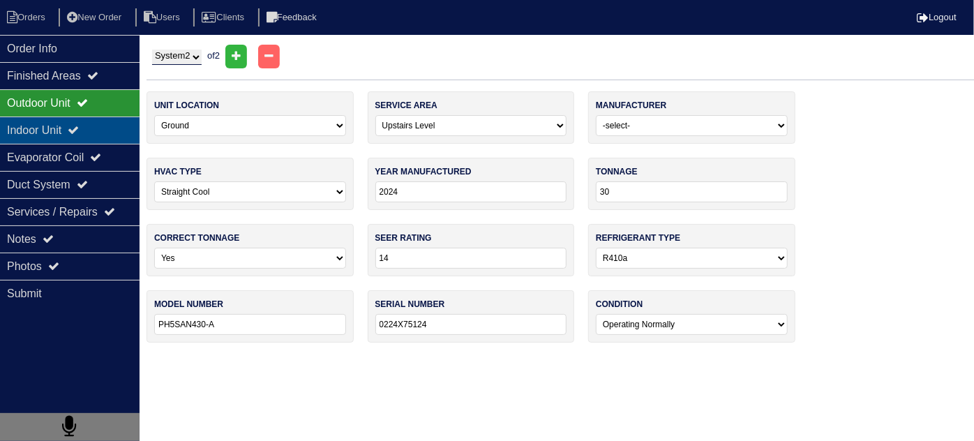
click at [77, 135] on div "Indoor Unit" at bounding box center [70, 130] width 140 height 27
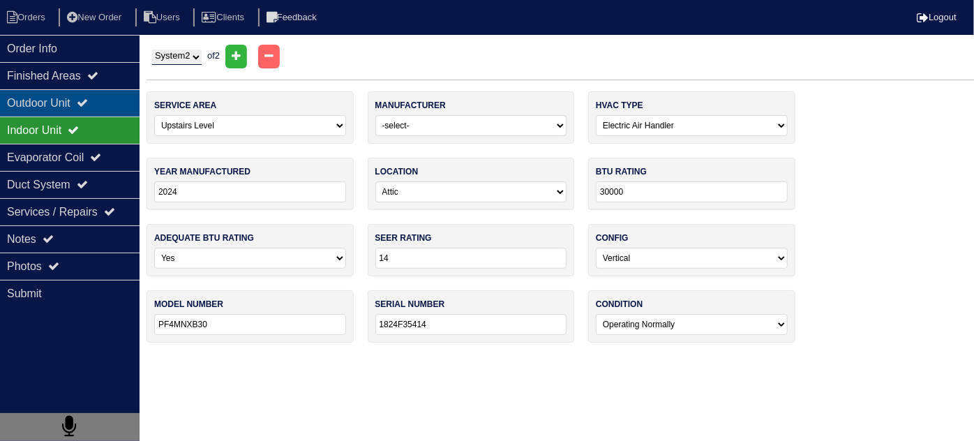
click at [77, 106] on div "Outdoor Unit" at bounding box center [70, 102] width 140 height 27
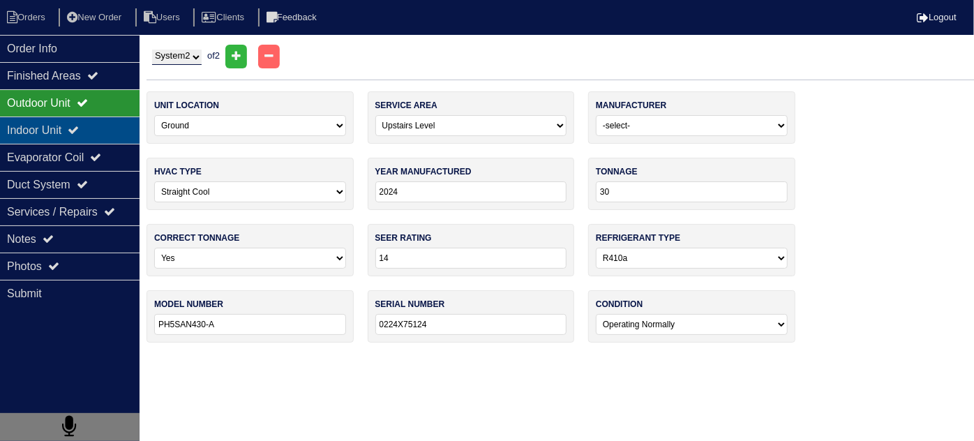
click at [13, 126] on div "Indoor Unit" at bounding box center [70, 130] width 140 height 27
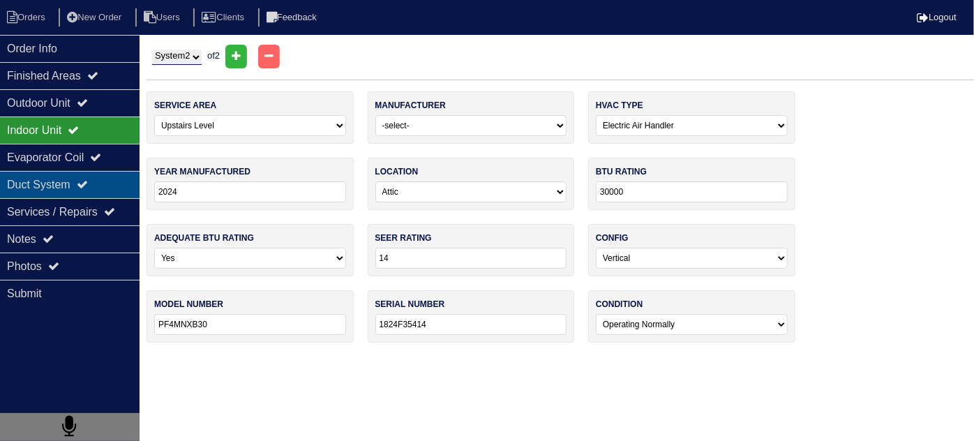
click at [34, 184] on div "Duct System" at bounding box center [70, 184] width 140 height 27
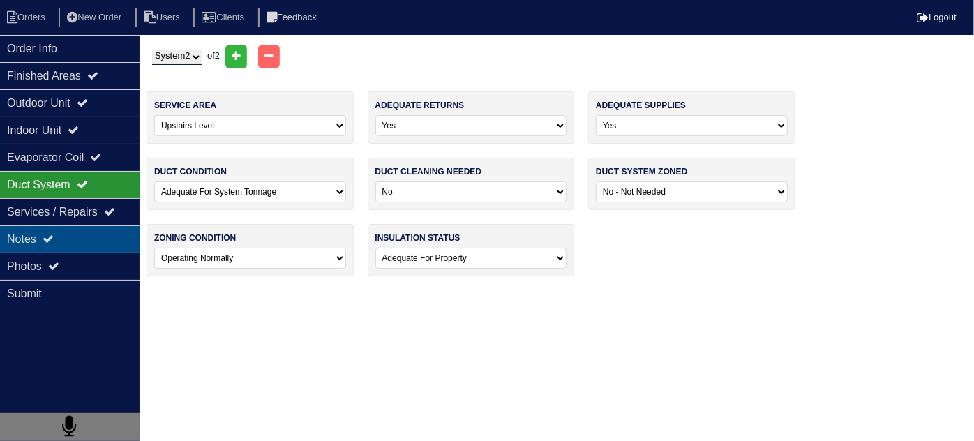
click at [89, 236] on div "Notes" at bounding box center [70, 238] width 140 height 27
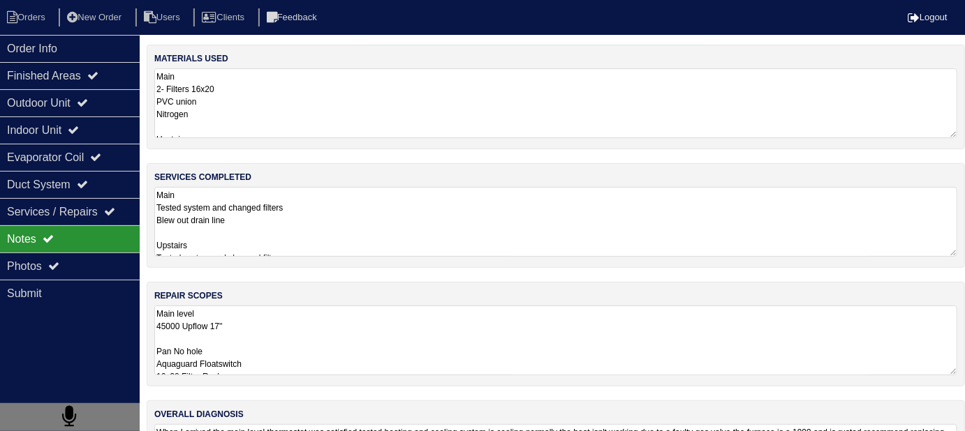
click at [344, 251] on textarea "Main Tested system and changed filters Blew out drain line Upstairs Tested syst…" at bounding box center [555, 222] width 803 height 70
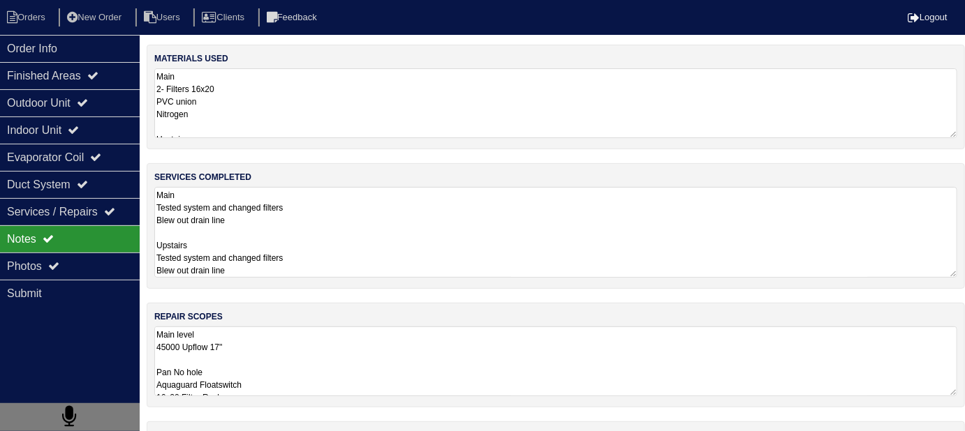
click at [427, 343] on textarea "Main level 45000 Upflow 17" Pan No hole Aquaguard Floatswitch 16x20 Filter Rack…" at bounding box center [555, 362] width 803 height 70
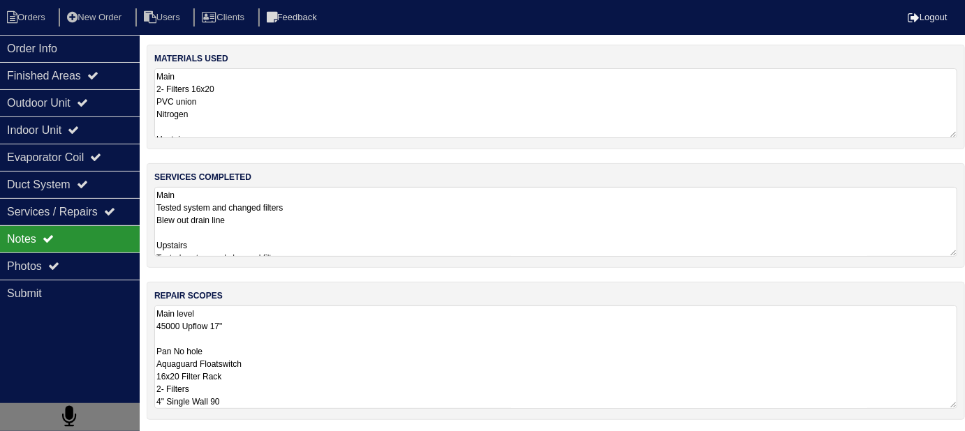
scroll to position [1, 0]
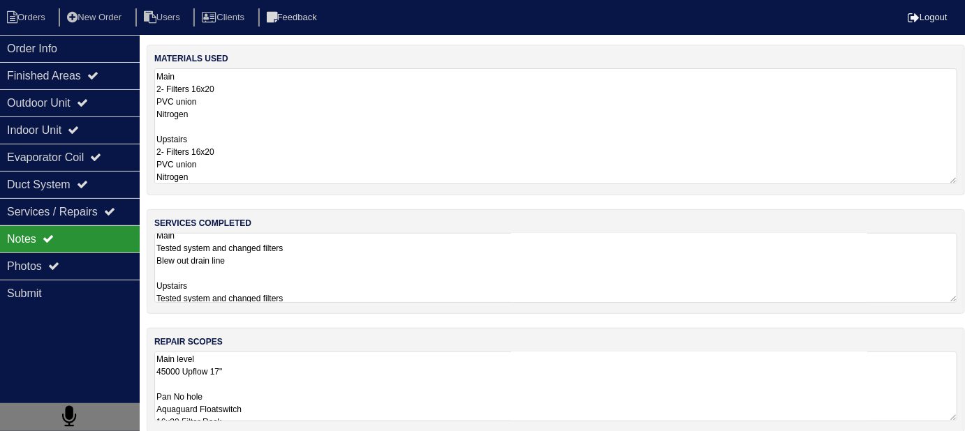
click at [332, 81] on textarea "Main 2- Filters 16x20 PVC union Nitrogen Upstairs 2- Filters 16x20 PVC union Ni…" at bounding box center [555, 126] width 803 height 116
click at [398, 367] on textarea "Main level 45000 Upflow 17" Pan No hole Aquaguard Floatswitch 16x20 Filter Rack…" at bounding box center [555, 387] width 803 height 70
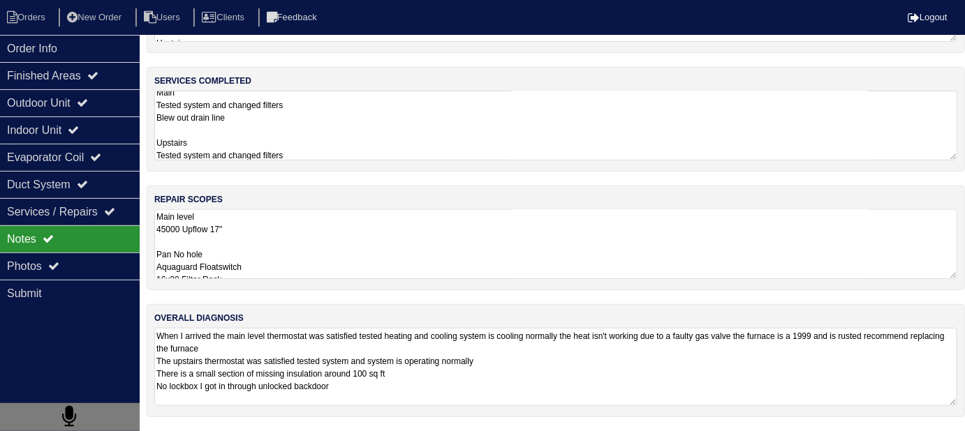
scroll to position [92, 0]
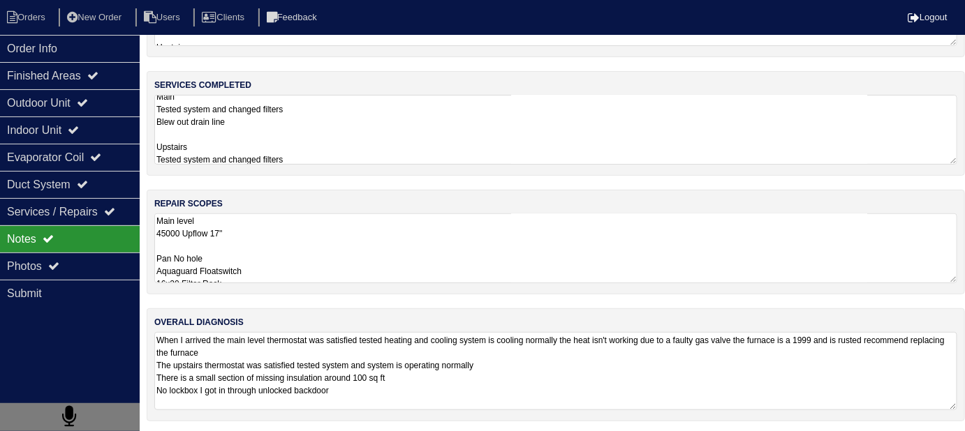
click at [509, 397] on textarea "When I arrived the main level thermostat was satisfied tested heating and cooli…" at bounding box center [555, 371] width 803 height 78
click at [430, 255] on textarea "Main level 45000 Upflow 17" Pan No hole Aquaguard Floatswitch 16x20 Filter Rack…" at bounding box center [555, 249] width 803 height 70
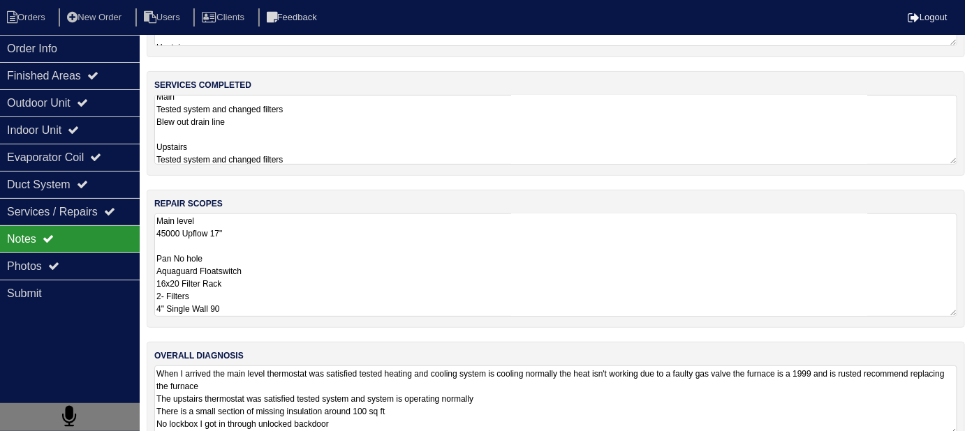
click at [386, 245] on textarea "Main level 45000 Upflow 17" Pan No hole Aquaguard Floatswitch 16x20 Filter Rack…" at bounding box center [555, 265] width 803 height 103
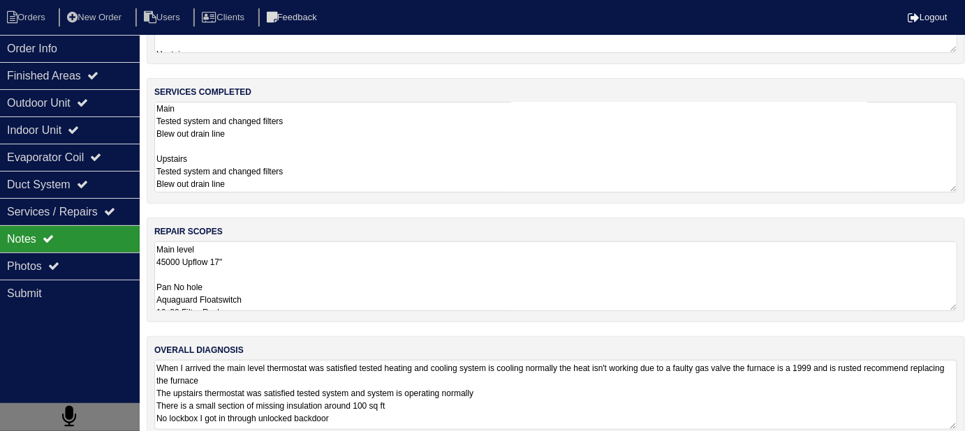
click at [334, 135] on textarea "Main Tested system and changed filters Blew out drain line Upstairs Tested syst…" at bounding box center [555, 147] width 803 height 91
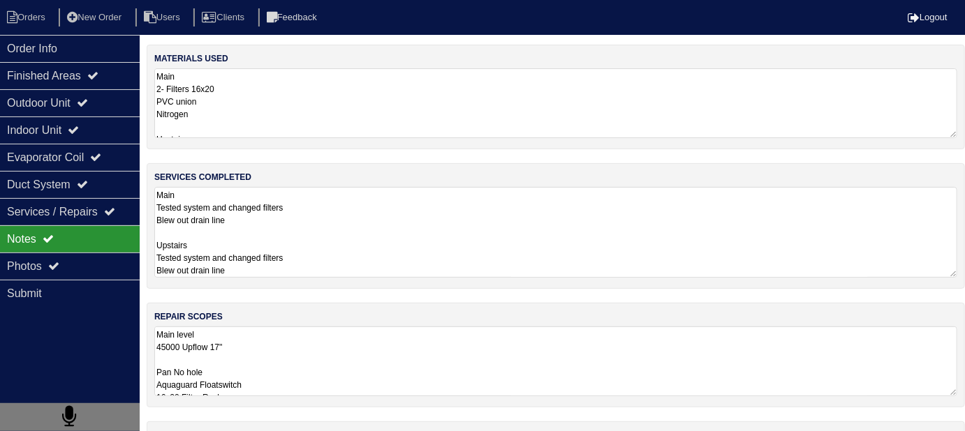
scroll to position [0, 0]
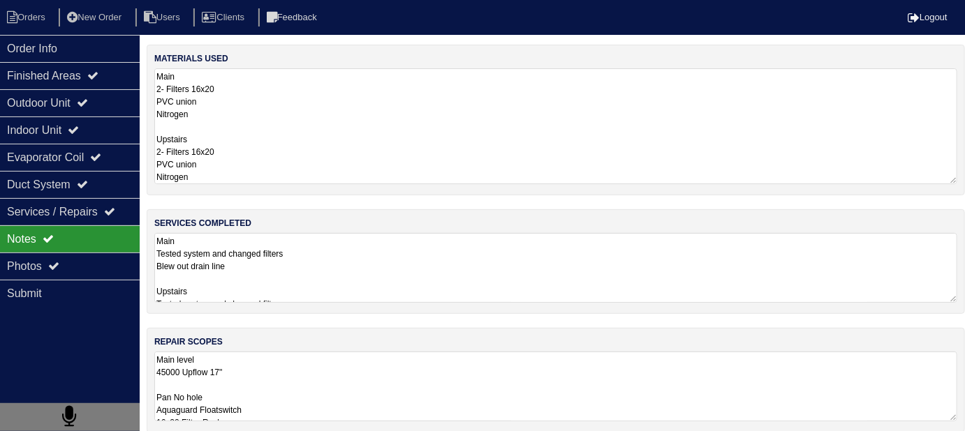
click at [333, 117] on textarea "Main 2- Filters 16x20 PVC union Nitrogen Upstairs 2- Filters 16x20 PVC union Ni…" at bounding box center [555, 126] width 803 height 116
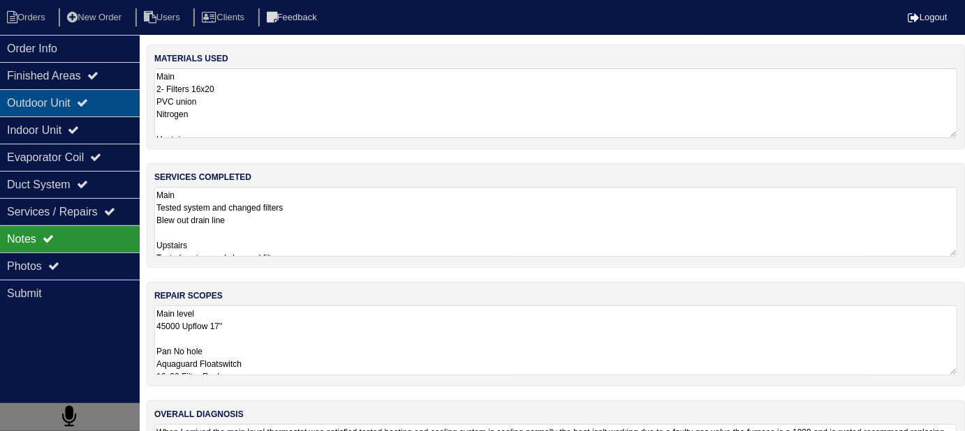
click at [57, 104] on div "Outdoor Unit" at bounding box center [70, 102] width 140 height 27
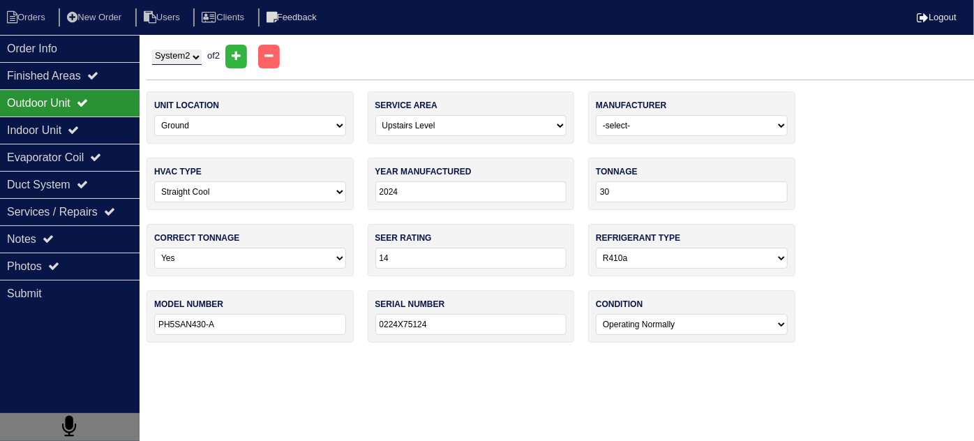
drag, startPoint x: 182, startPoint y: 52, endPoint x: 179, endPoint y: 59, distance: 7.8
click at [182, 52] on select "System 1 System 2" at bounding box center [177, 57] width 50 height 15
select select "1"
click at [152, 50] on select "System 1 System 2" at bounding box center [177, 57] width 50 height 15
select select "0"
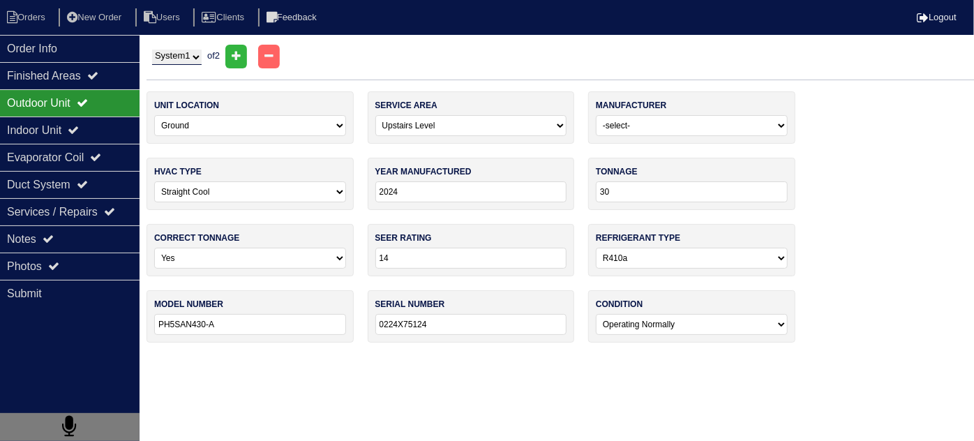
select select "[PERSON_NAME]"
type input "2021"
type input "24"
type input "ML14XC1S024-230A03"
type input "1921A16978"
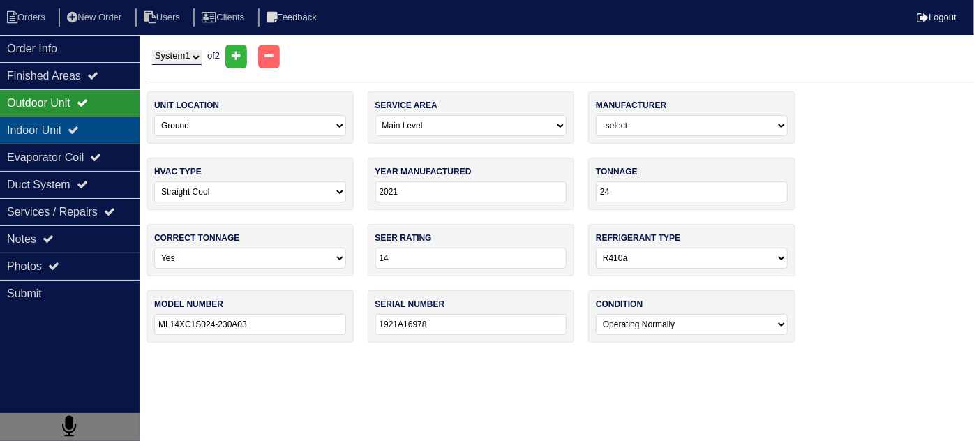
click at [91, 128] on div "Indoor Unit" at bounding box center [70, 130] width 140 height 27
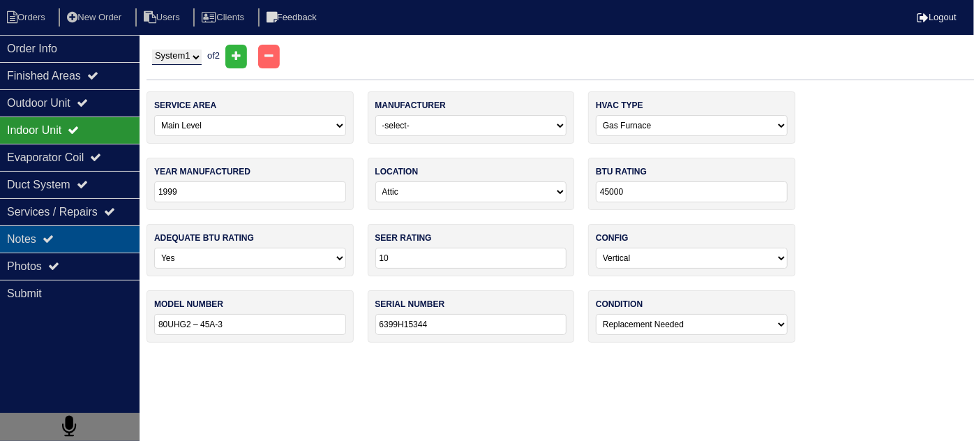
click at [73, 230] on div "Notes" at bounding box center [70, 238] width 140 height 27
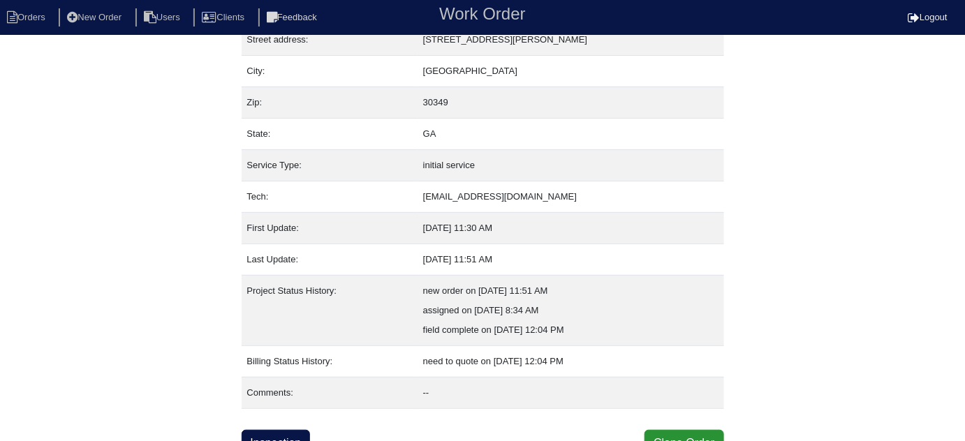
scroll to position [95, 0]
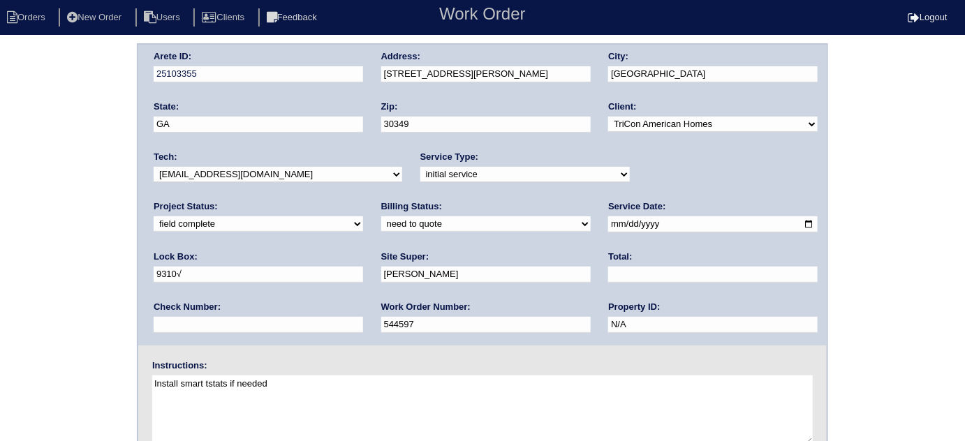
scroll to position [3, 0]
click at [381, 216] on select "need to quote quoted need to invoice invoiced paid warranty purchase order need…" at bounding box center [485, 222] width 209 height 15
select select "quoted"
click at [381, 215] on select "need to quote quoted need to invoice invoiced paid warranty purchase order need…" at bounding box center [485, 222] width 209 height 15
click at [608, 267] on input "text" at bounding box center [712, 273] width 209 height 16
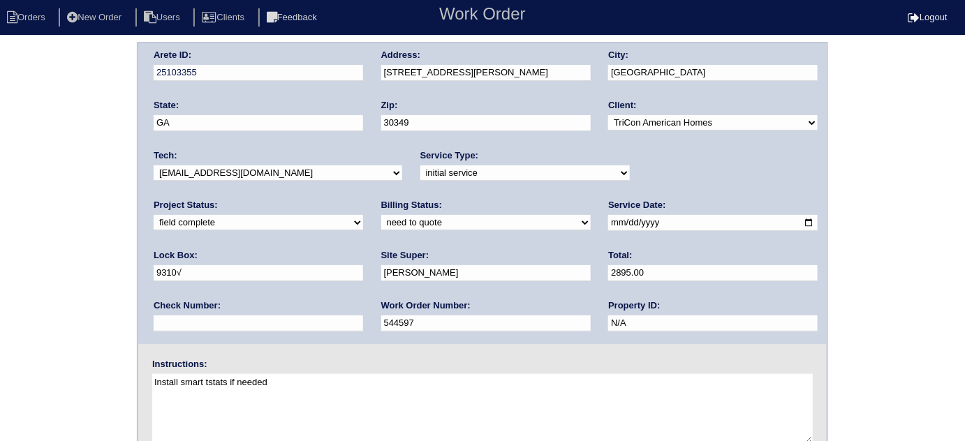
type input "2895.00"
drag, startPoint x: 519, startPoint y: 62, endPoint x: 441, endPoint y: 68, distance: 78.4
click at [441, 68] on div "Address: 730 Marcus Nyah Ct" at bounding box center [485, 68] width 209 height 39
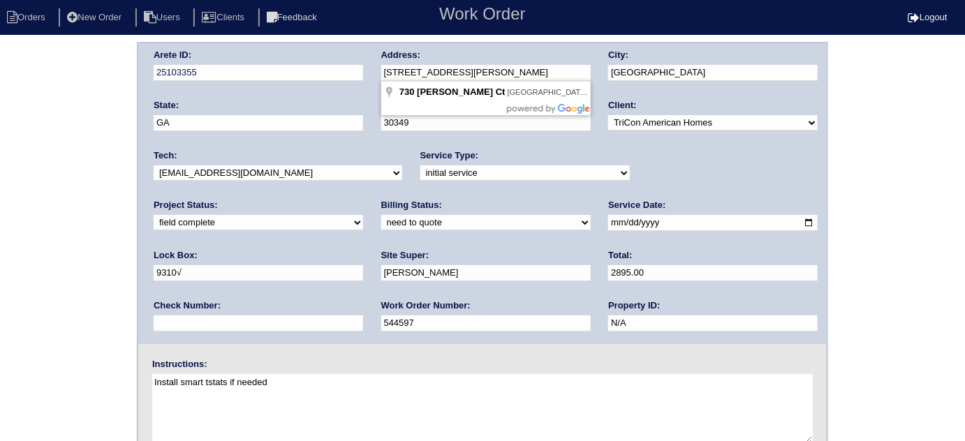
drag, startPoint x: 493, startPoint y: 69, endPoint x: 363, endPoint y: 73, distance: 130.6
click at [363, 73] on div "Arete ID: 25103355 Address: 730 Marcus Nyah Ct City: College Park State: GA Zip…" at bounding box center [482, 193] width 688 height 301
click at [89, 273] on div "Arete ID: 25103355 Address: 730 Marcus Nyah Ct City: College Park State: GA Zip…" at bounding box center [482, 324] width 965 height 565
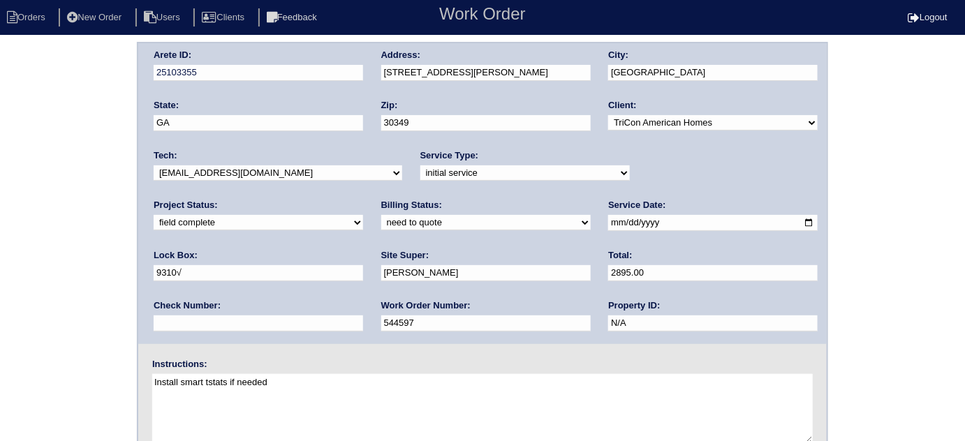
click at [0, 206] on div "Arete ID: 25103355 Address: 730 Marcus Nyah Ct City: College Park State: GA Zip…" at bounding box center [482, 324] width 965 height 565
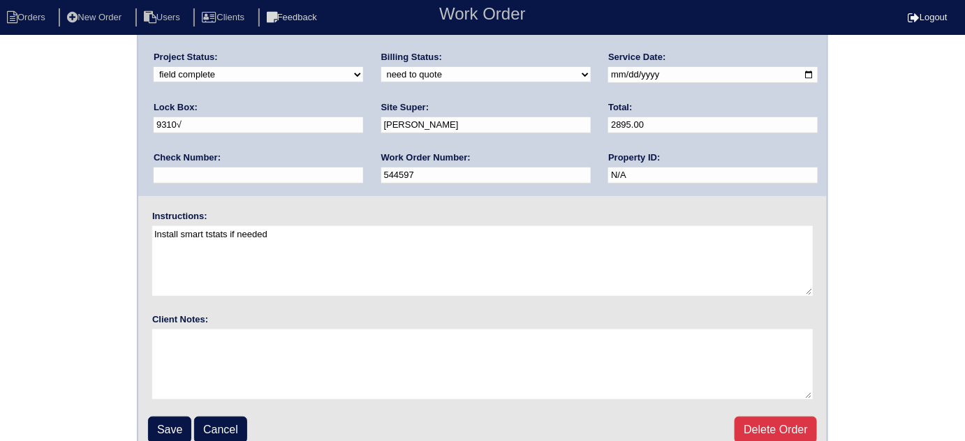
scroll to position [165, 0]
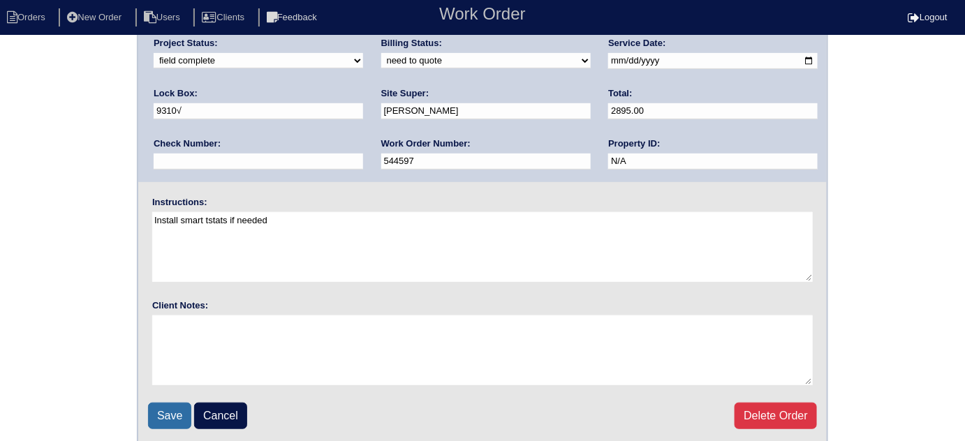
click at [161, 406] on input "Save" at bounding box center [169, 416] width 43 height 27
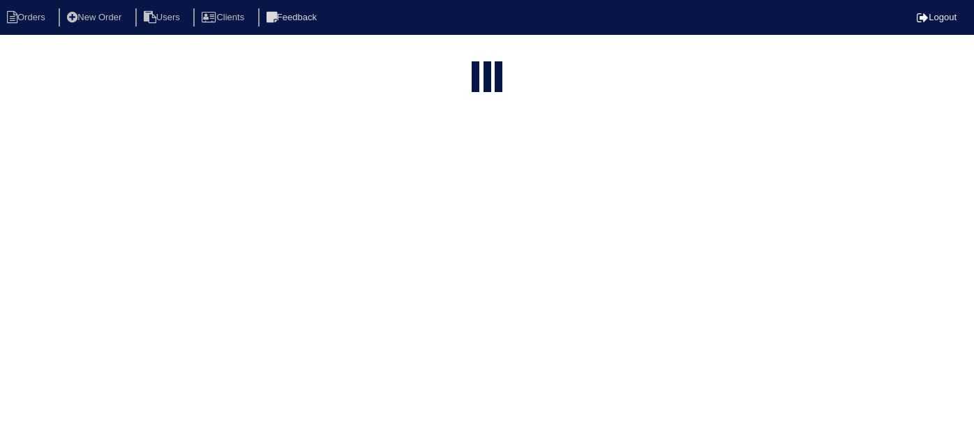
select select "15"
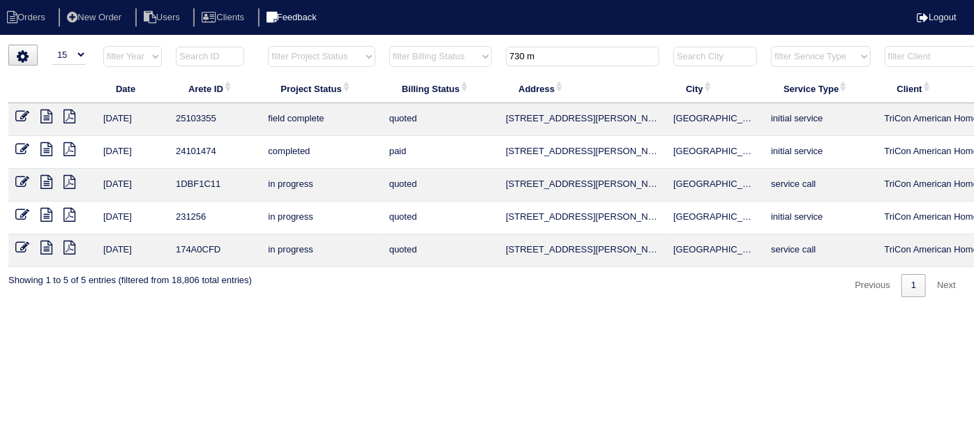
drag, startPoint x: 573, startPoint y: 47, endPoint x: 335, endPoint y: 25, distance: 239.0
click at [335, 45] on body "Orders New Order Users Clients Feedback Logout Orders New Order Users Clients M…" at bounding box center [487, 171] width 974 height 253
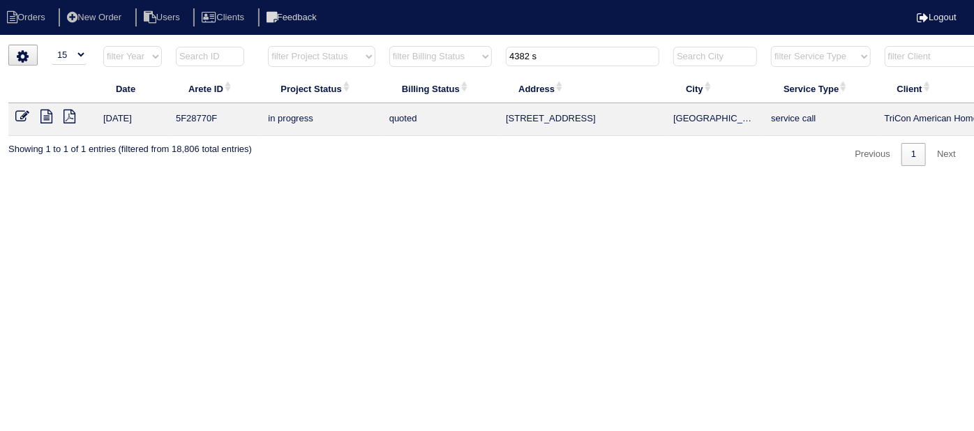
type input "4382 s"
click at [41, 114] on icon at bounding box center [46, 117] width 12 height 14
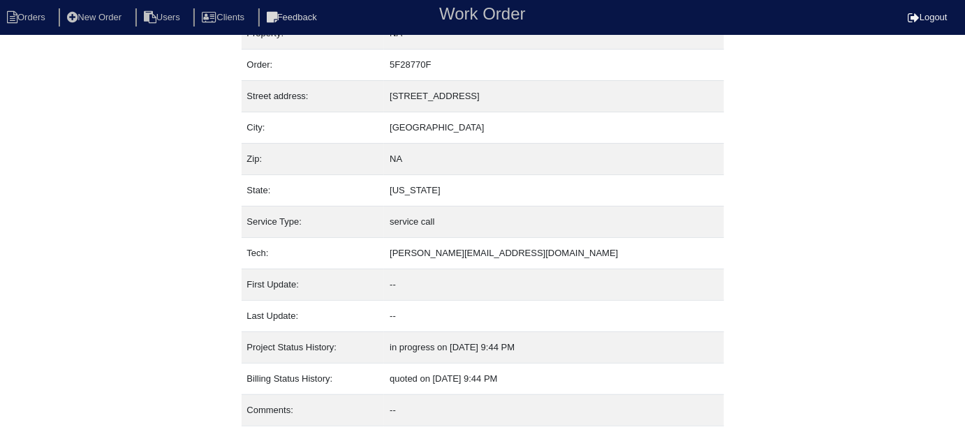
scroll to position [56, 0]
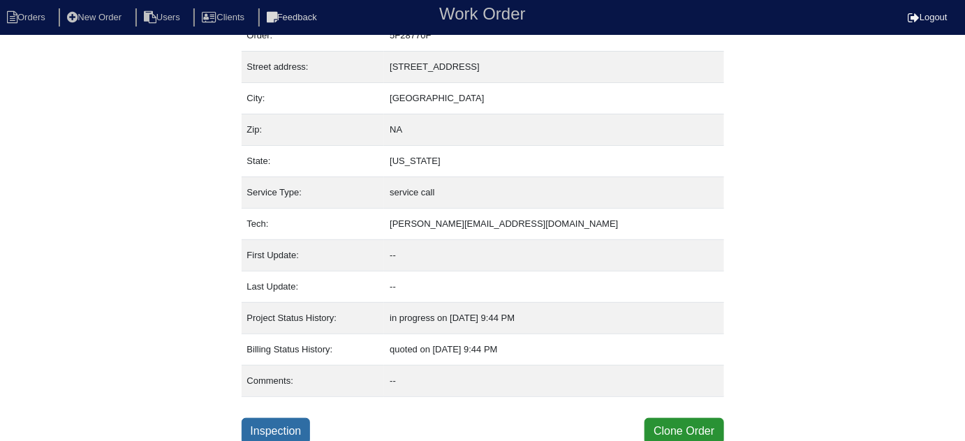
click at [290, 429] on link "Inspection" at bounding box center [275, 431] width 69 height 27
select select "0"
select select "Other"
select select "1"
select select "4"
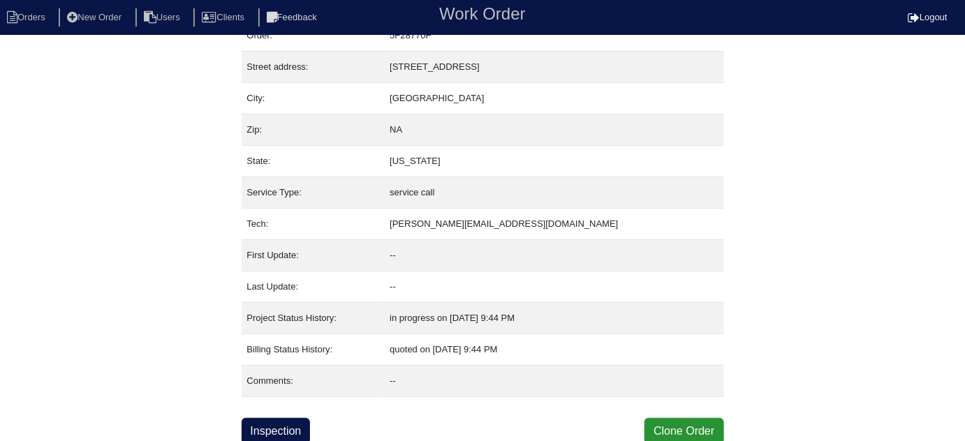
select select "0"
select select "1"
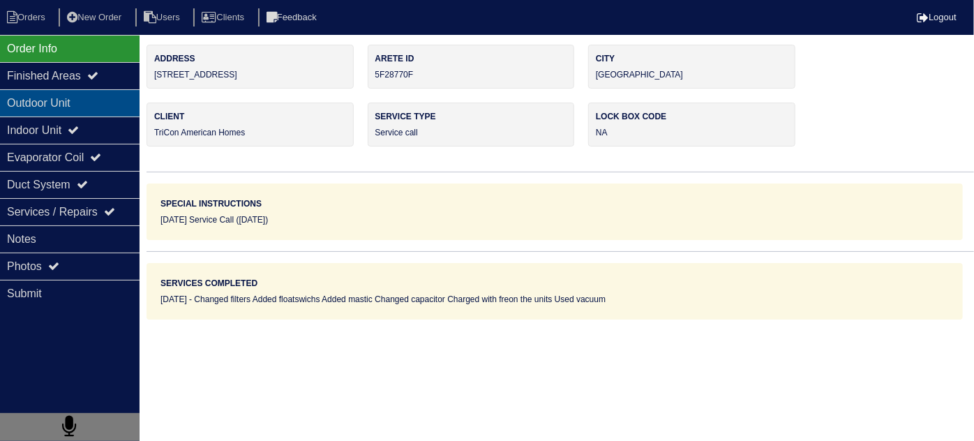
click at [80, 106] on div "Outdoor Unit" at bounding box center [70, 102] width 140 height 27
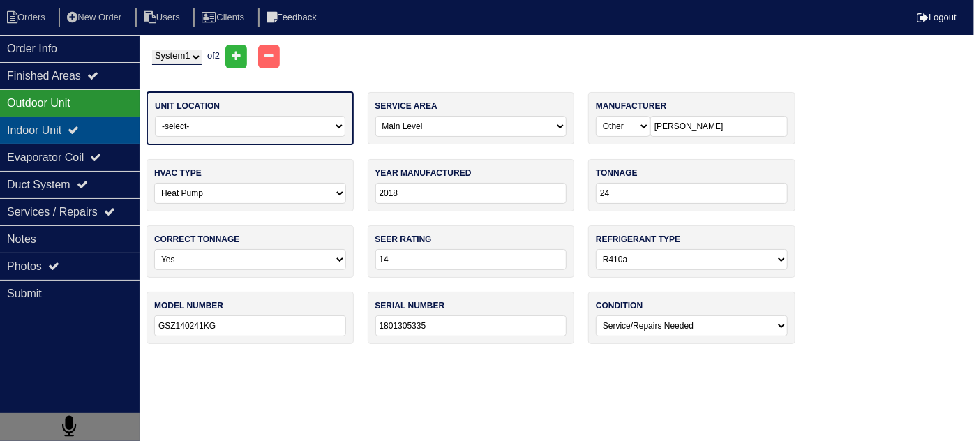
click at [73, 122] on div "Indoor Unit" at bounding box center [70, 130] width 140 height 27
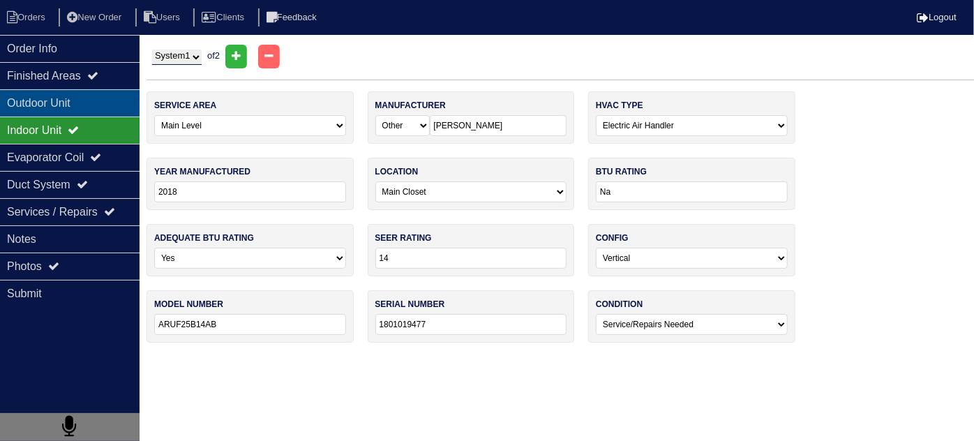
click at [105, 98] on div "Outdoor Unit" at bounding box center [70, 102] width 140 height 27
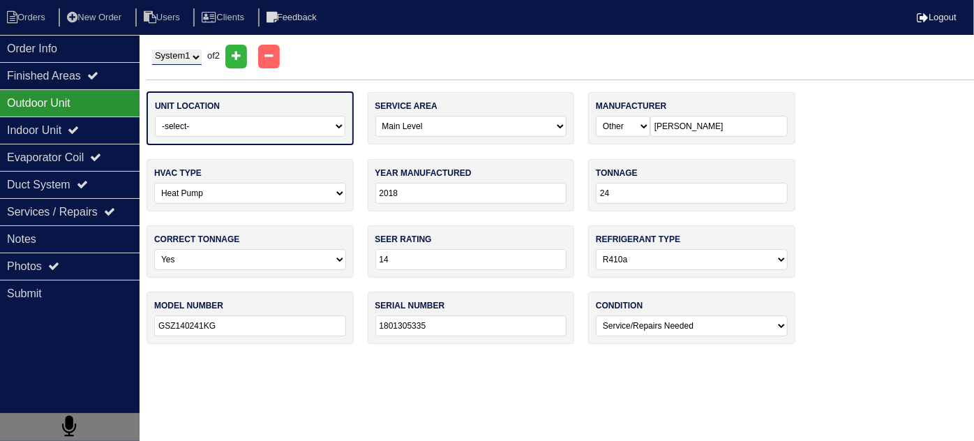
click at [174, 54] on select "System 1 System 2" at bounding box center [177, 57] width 50 height 15
select select "2"
click at [152, 50] on select "System 1 System 2" at bounding box center [177, 57] width 50 height 15
select select "1"
type input "2005"
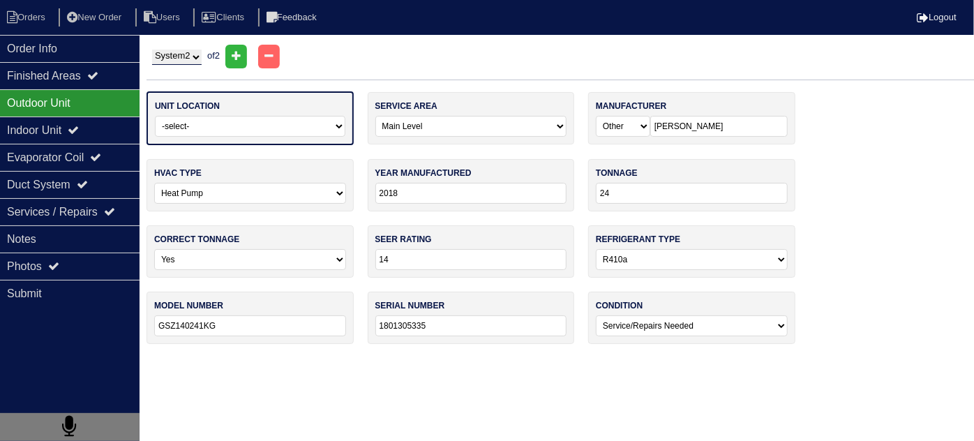
type input "42"
type input "10"
select select "0"
type input "HP10B42"
type input "5033270522"
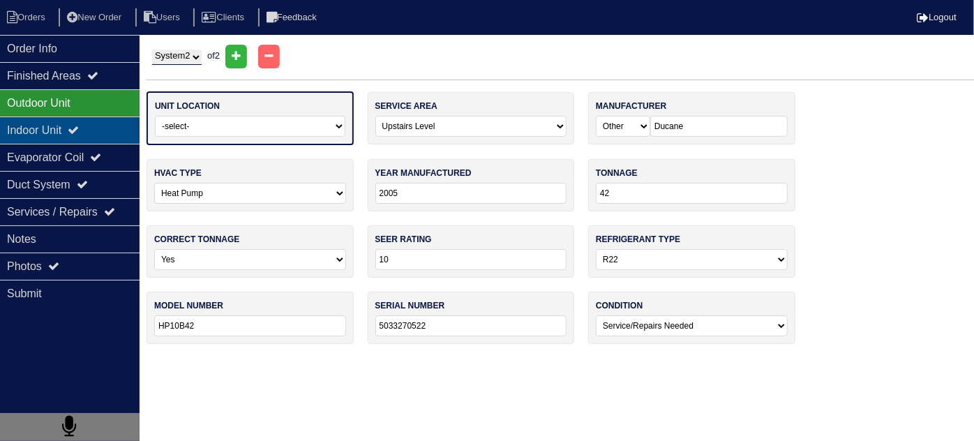
click at [79, 128] on icon at bounding box center [73, 129] width 11 height 11
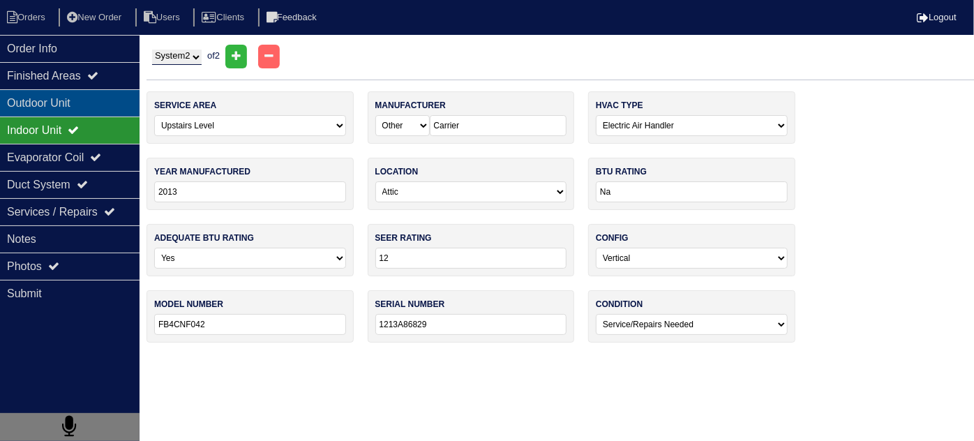
click at [82, 110] on div "Outdoor Unit" at bounding box center [70, 102] width 140 height 27
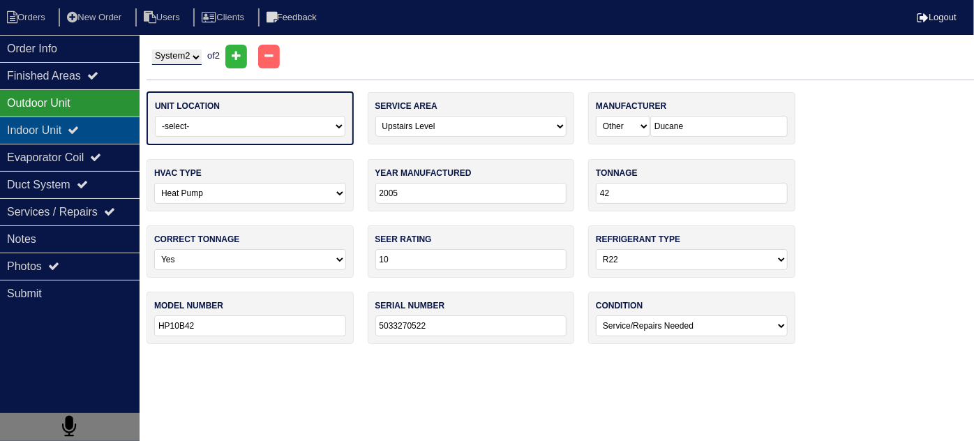
click at [79, 126] on icon at bounding box center [73, 129] width 11 height 11
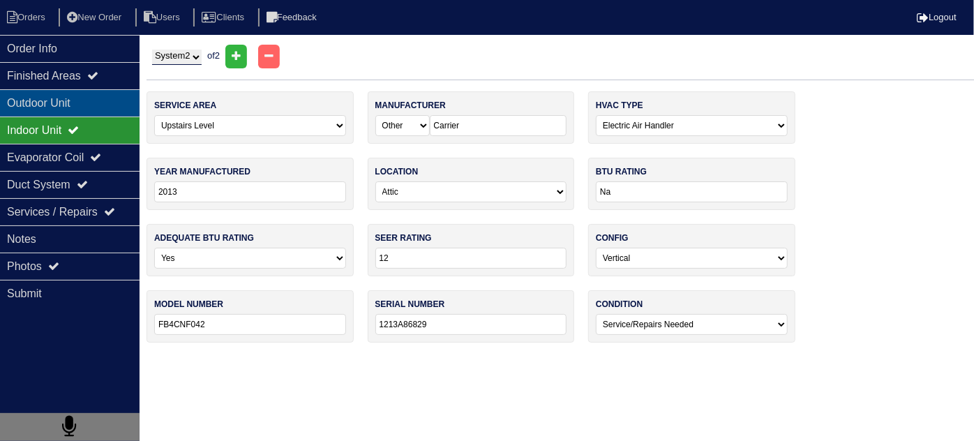
click at [82, 105] on div "Outdoor Unit" at bounding box center [70, 102] width 140 height 27
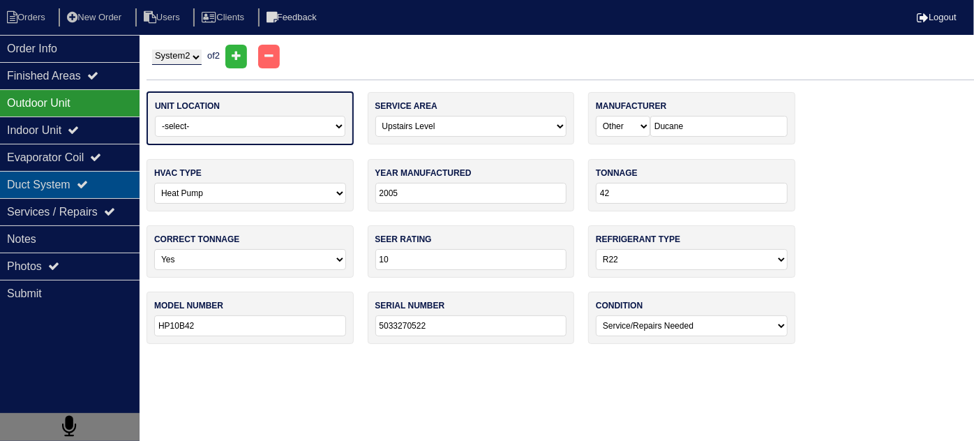
click at [68, 172] on div "Duct System" at bounding box center [70, 184] width 140 height 27
type textarea "4-filters 2- floatswich 2- lbs 407 feon 4- lbs 410 A feon 1- capacitor Mastic V…"
type textarea "Changed filters Added floatswichs Added mastic Changed capacitor Charged with f…"
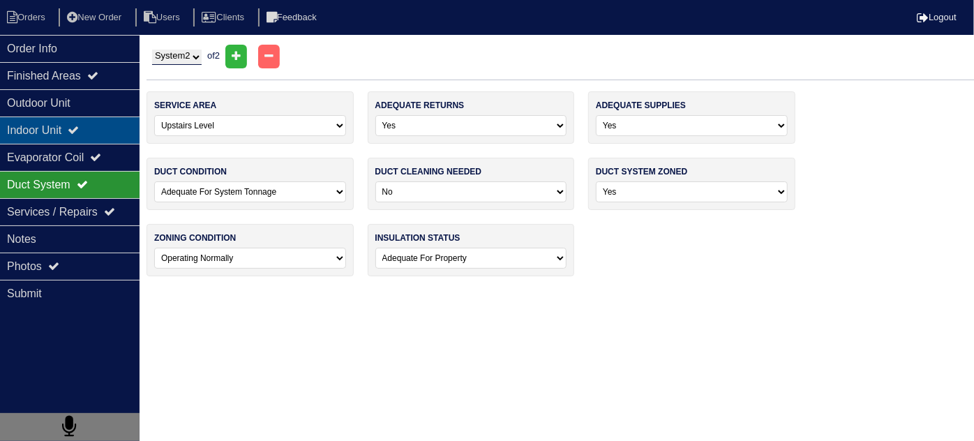
click at [70, 131] on div "Indoor Unit" at bounding box center [70, 130] width 140 height 27
type textarea "4-filters 2- floatswich 2- lbs 407 feon 4- lbs 410 A feon 1- capacitor Mastic V…"
type textarea "Changed filters Added floatswichs Added mastic Changed capacitor Charged with f…"
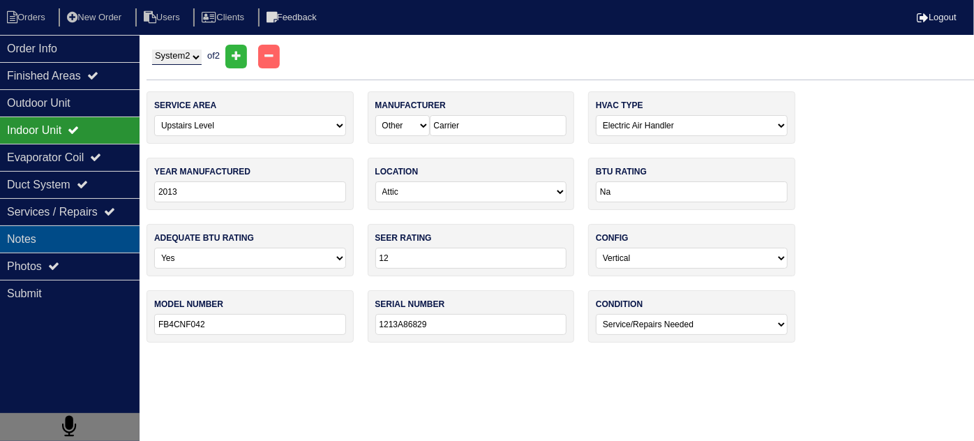
click at [51, 246] on div "Notes" at bounding box center [70, 238] width 140 height 27
type textarea "4-filters 2- floatswich 2- lbs 407 feon 4- lbs 410 A feon 1- capacitor Mastic V…"
type textarea "Changed filters Added floatswichs Added mastic Changed capacitor Charged with f…"
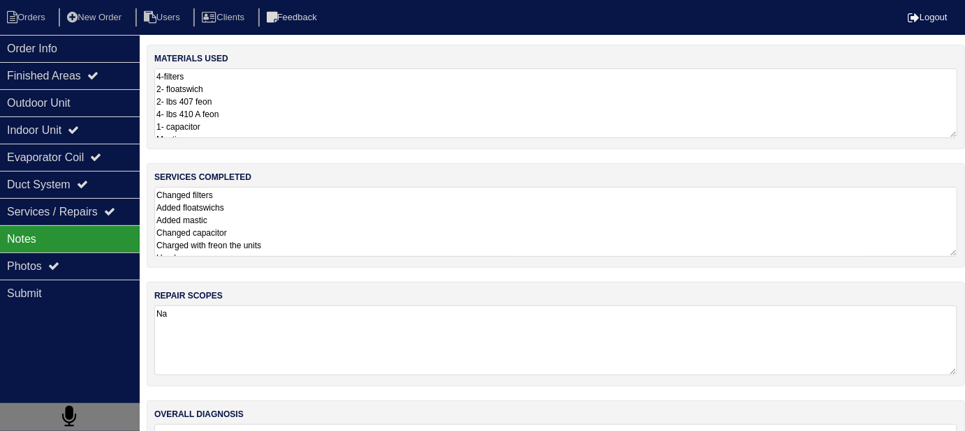
click at [397, 241] on textarea "Changed filters Added floatswichs Added mastic Changed capacitor Charged with f…" at bounding box center [555, 222] width 803 height 70
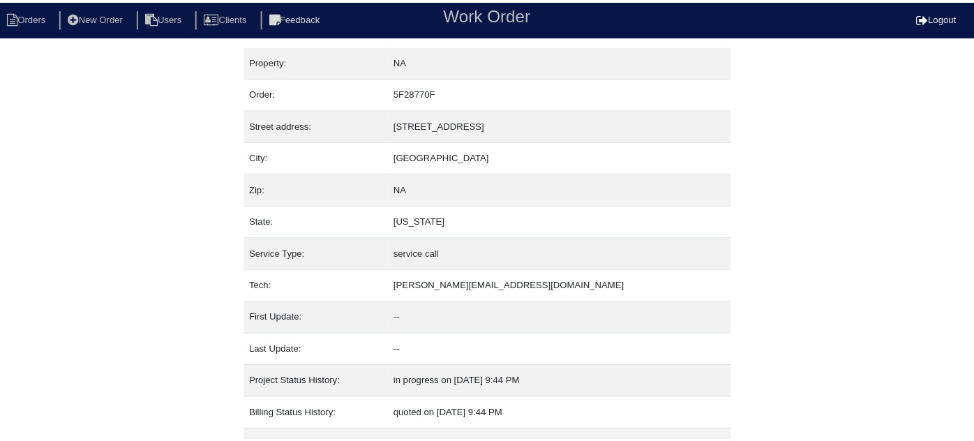
scroll to position [56, 0]
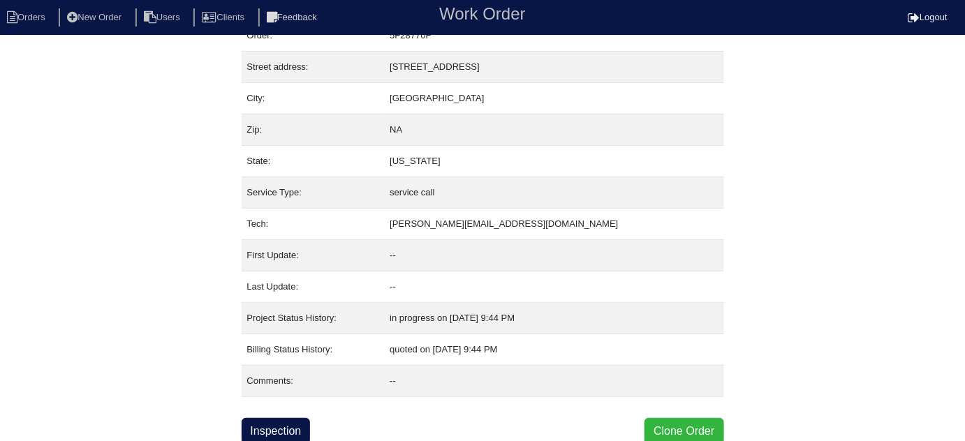
click at [696, 430] on button "Clone Order" at bounding box center [683, 431] width 79 height 27
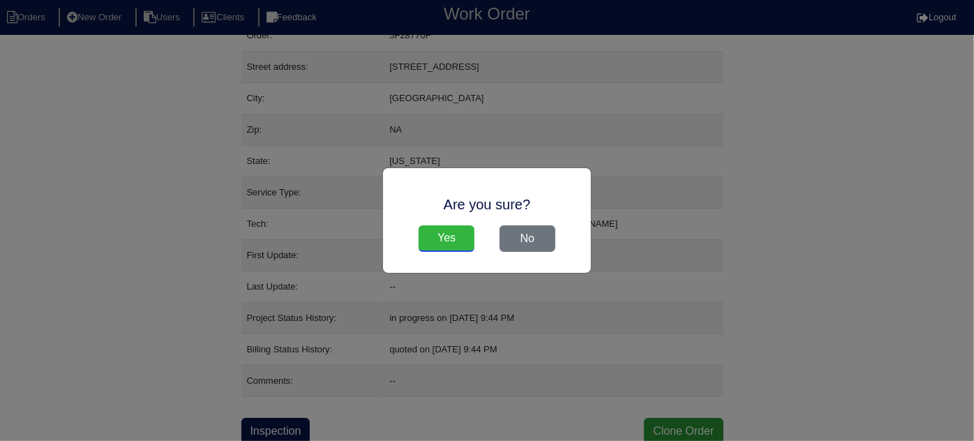
click at [456, 235] on input "Yes" at bounding box center [447, 238] width 56 height 27
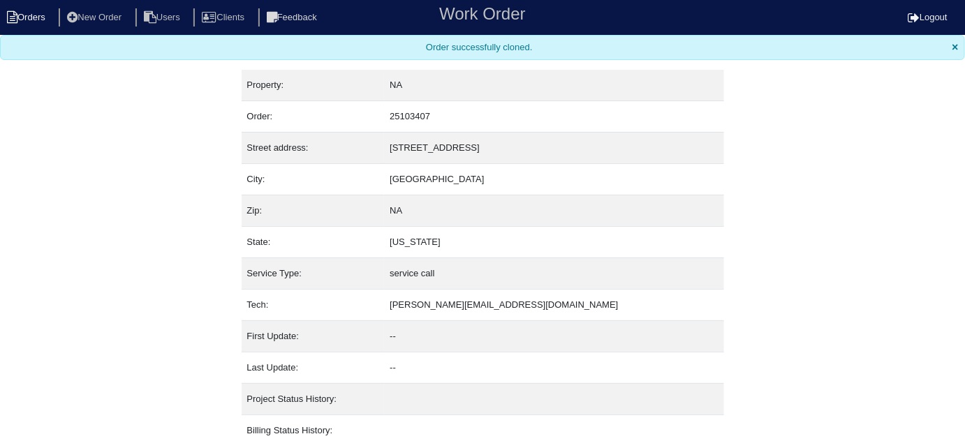
click at [23, 18] on li "Orders" at bounding box center [28, 17] width 57 height 19
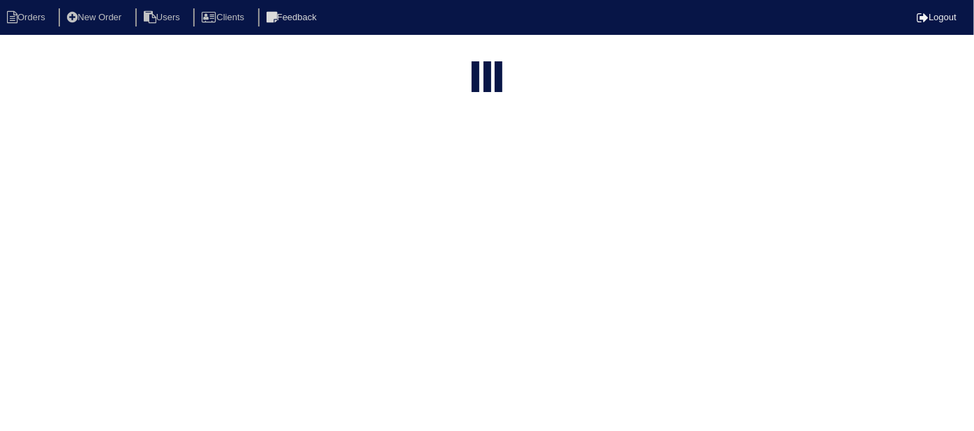
select select "15"
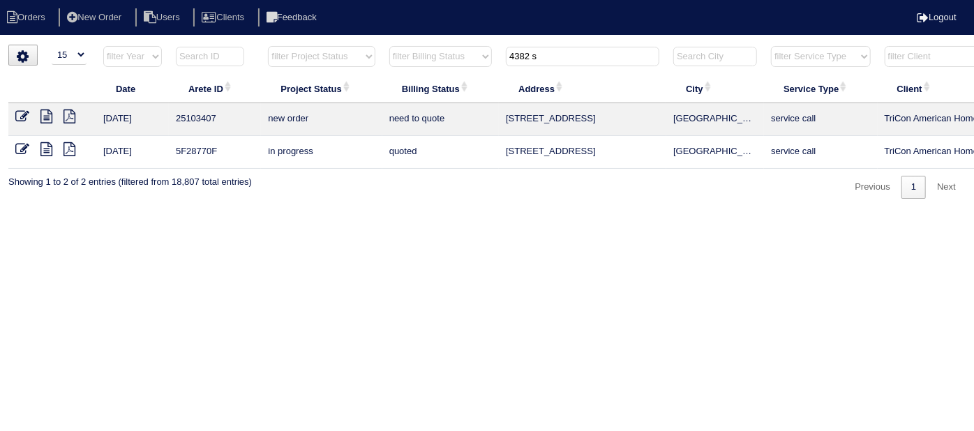
click at [26, 113] on icon at bounding box center [22, 117] width 14 height 14
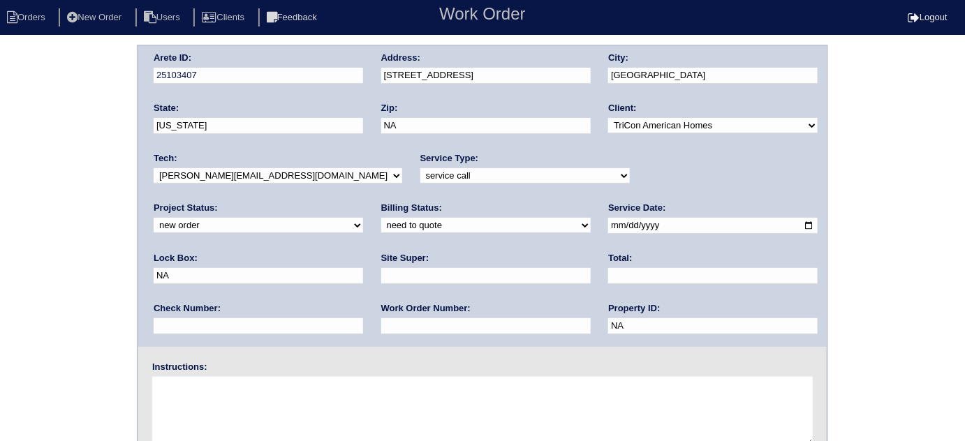
click at [465, 176] on select "-select- initial service basic service maintenance call replacement scope servi…" at bounding box center [524, 175] width 209 height 15
select select "scope only"
click at [420, 168] on select "-select- initial service basic service maintenance call replacement scope servi…" at bounding box center [524, 175] width 209 height 15
drag, startPoint x: 650, startPoint y: 228, endPoint x: 410, endPoint y: 215, distance: 240.4
click at [410, 215] on div "Arete ID: 25103407 Address: 4382 Savannah Drive City: Atlanta State: Georgia Zi…" at bounding box center [482, 196] width 688 height 301
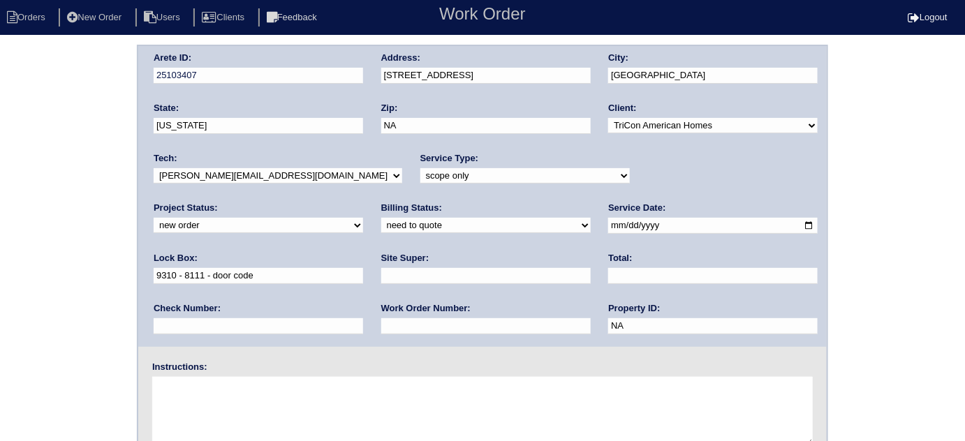
type input "9310 - 8111 - door code"
click at [381, 274] on input "text" at bounding box center [485, 276] width 209 height 16
type input "Trevonte Jones"
click at [283, 433] on textarea at bounding box center [482, 412] width 660 height 70
type textarea "Install smart tstats Possible furnace replacement due to age"
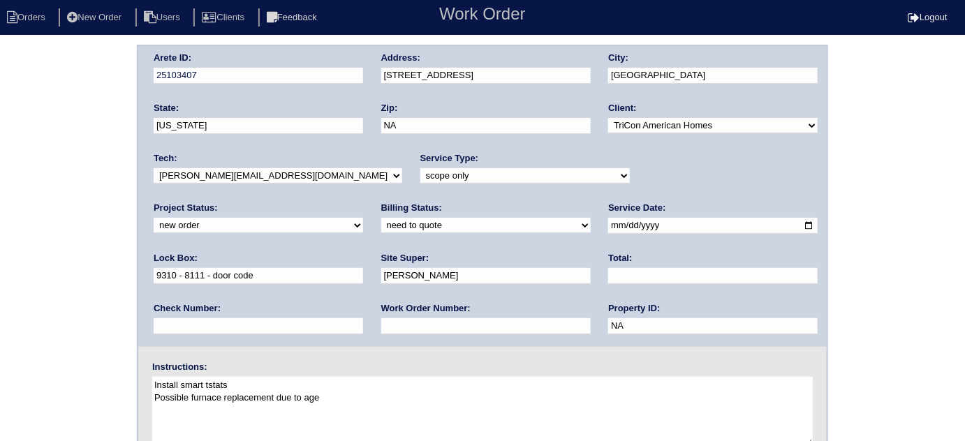
click at [350, 72] on div "Arete ID: 25103407 Address: 4382 Savannah Drive City: Atlanta State: Georgia Zi…" at bounding box center [482, 196] width 688 height 301
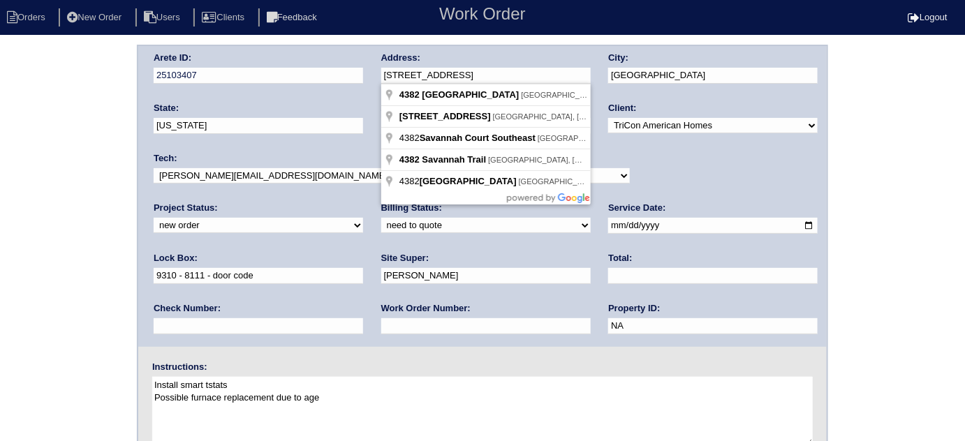
click at [351, 103] on div "State: Georgia" at bounding box center [258, 121] width 209 height 39
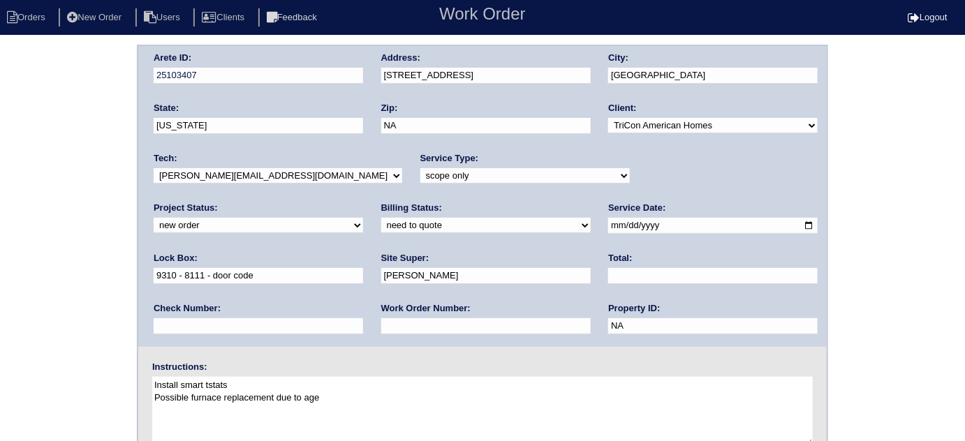
drag, startPoint x: 420, startPoint y: 131, endPoint x: 290, endPoint y: 119, distance: 130.4
click at [290, 119] on div "Arete ID: 25103407 Address: 4382 Savannah Drive City: Atlanta State: Georgia Zi…" at bounding box center [482, 196] width 688 height 301
type input "30349"
click at [0, 239] on div "Arete ID: 25103407 Address: 4382 Savannah Drive City: Atlanta State: Georgia Zi…" at bounding box center [482, 327] width 965 height 565
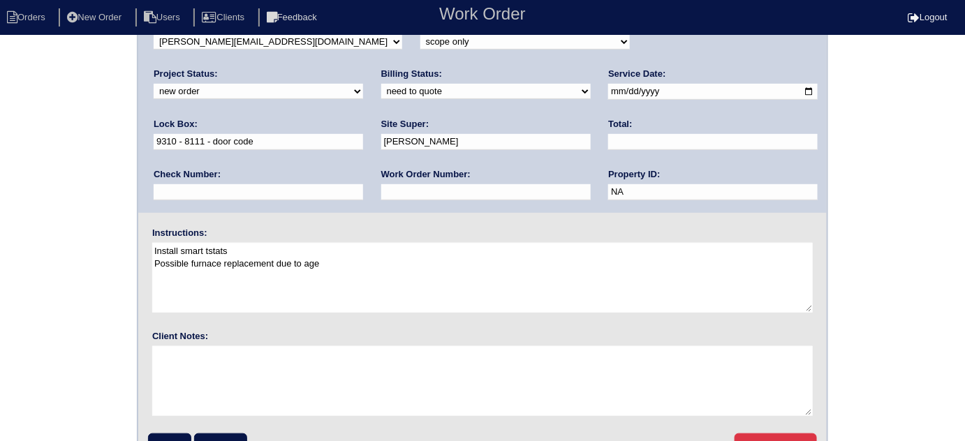
scroll to position [165, 0]
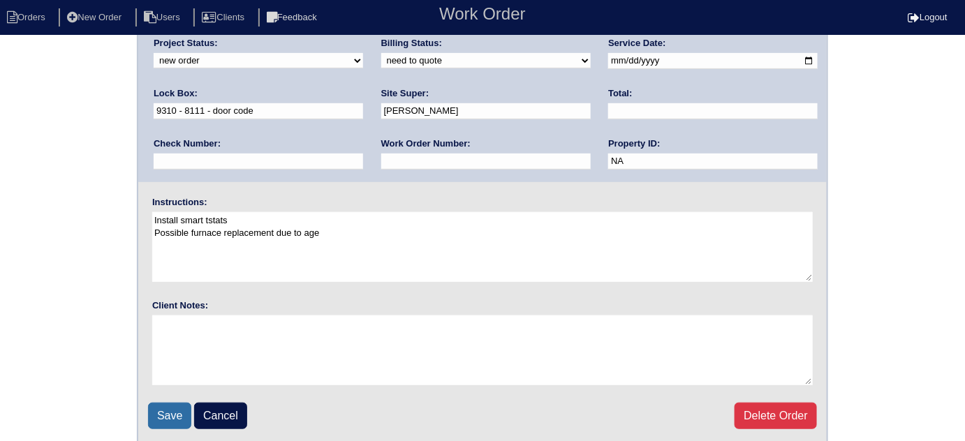
click at [170, 410] on input "Save" at bounding box center [169, 416] width 43 height 27
click at [35, 133] on div "Arete ID: 25103407 Address: 4382 Savannah Drive City: Atlanta State: Georgia Zi…" at bounding box center [482, 162] width 965 height 565
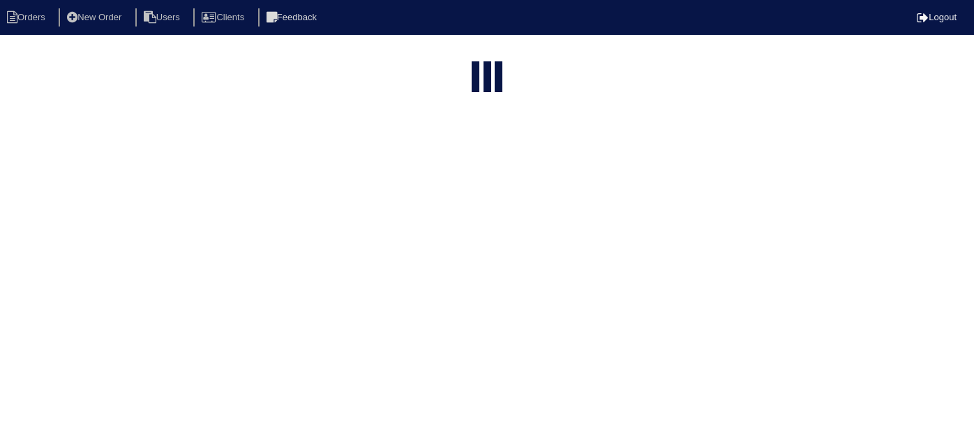
select select "15"
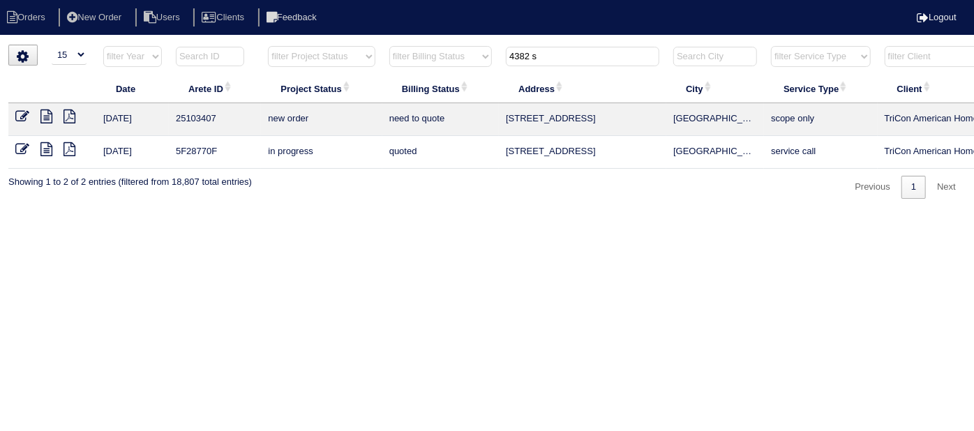
click at [511, 213] on html "Orders New Order Users Clients Feedback Logout Orders New Order Users Clients M…" at bounding box center [487, 106] width 974 height 213
drag, startPoint x: 579, startPoint y: 58, endPoint x: 160, endPoint y: 16, distance: 420.8
click at [179, 45] on body "Orders New Order Users Clients Feedback Logout Orders New Order Users Clients M…" at bounding box center [487, 122] width 974 height 154
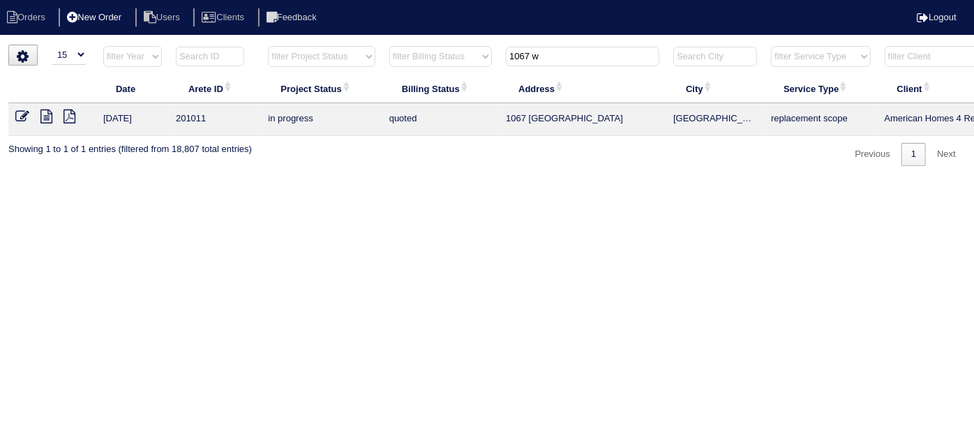
type input "1067 w"
click at [103, 22] on li "New Order" at bounding box center [96, 17] width 74 height 19
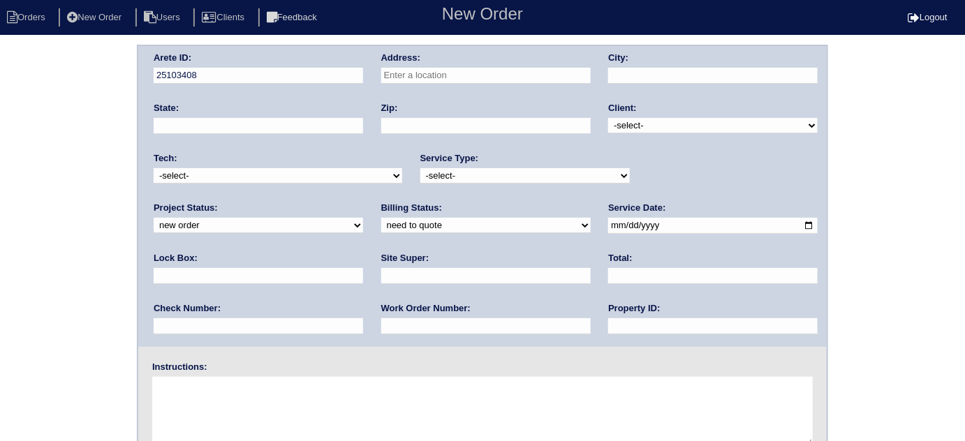
click at [140, 203] on div "Arete ID: 25103408 Address: City: State: Zip: Client: -select- TriCon American …" at bounding box center [482, 196] width 688 height 301
click at [493, 77] on input "text" at bounding box center [485, 76] width 209 height 16
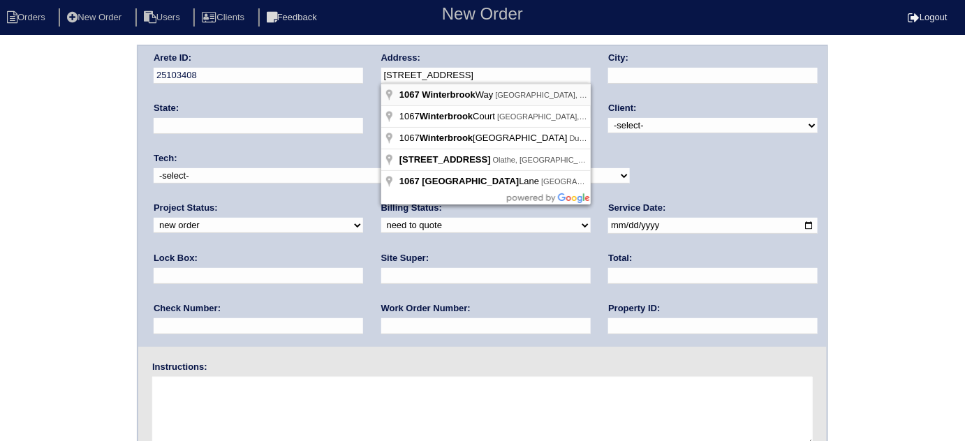
type input "[STREET_ADDRESS]"
type input "Austell"
type input "GA"
type input "30168"
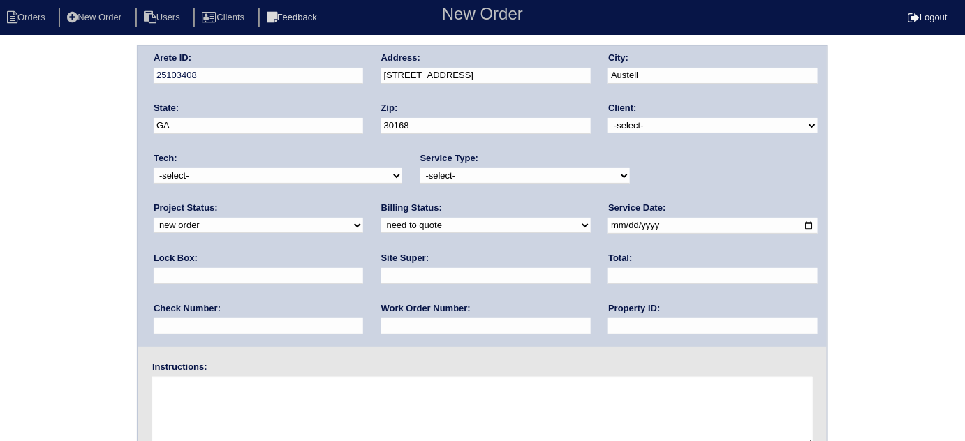
click at [623, 117] on div "Client: -select- TriCon American Homes American Homes 4 Rent First Key Homes Zi…" at bounding box center [712, 121] width 209 height 38
drag, startPoint x: 622, startPoint y: 123, endPoint x: 623, endPoint y: 131, distance: 8.5
click at [622, 123] on select "-select- TriCon American Homes American Homes 4 Rent First Key Homes Zillow The…" at bounding box center [712, 125] width 209 height 15
select select "2"
click at [609, 118] on select "-select- TriCon American Homes American Homes 4 Rent First Key Homes Zillow The…" at bounding box center [712, 125] width 209 height 15
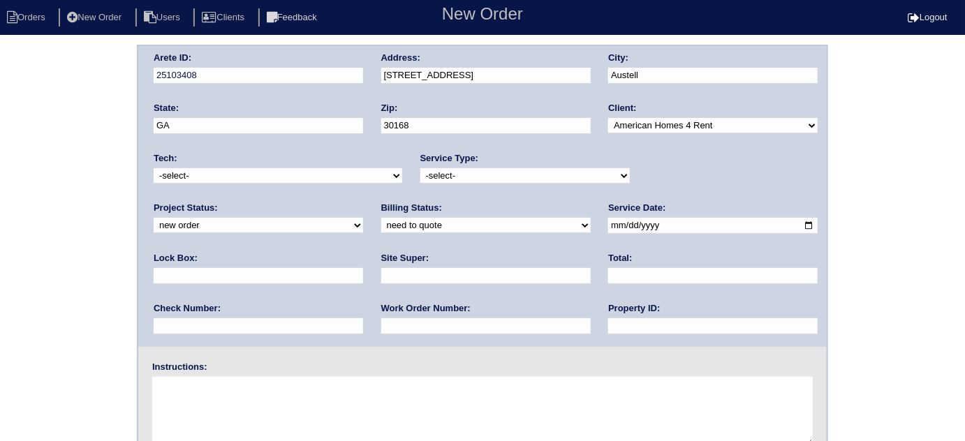
drag, startPoint x: 484, startPoint y: 173, endPoint x: 470, endPoint y: 180, distance: 15.0
click at [484, 173] on select "-select- initial service basic service maintenance call replacement scope servi…" at bounding box center [524, 175] width 209 height 15
select select "basic service"
click at [420, 168] on select "-select- initial service basic service maintenance call replacement scope servi…" at bounding box center [524, 175] width 209 height 15
click at [363, 268] on input "text" at bounding box center [258, 276] width 209 height 16
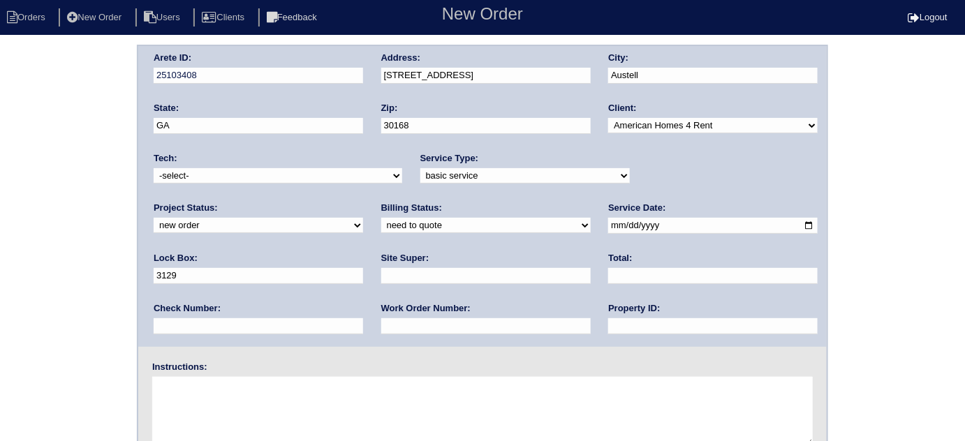
type input "3129"
click at [608, 225] on input "date" at bounding box center [712, 226] width 209 height 16
type input "[DATE]"
click at [608, 327] on input "text" at bounding box center [712, 326] width 209 height 16
type input "g"
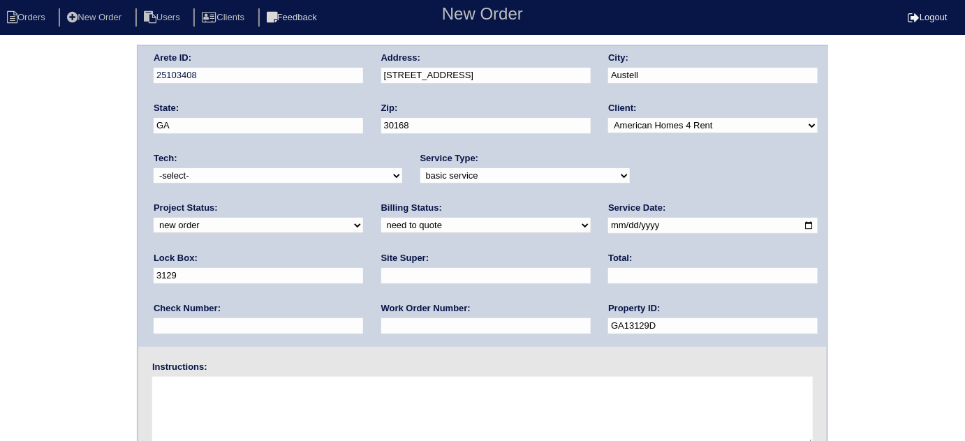
type input "GA13129D"
click at [381, 323] on input "text" at bounding box center [485, 326] width 209 height 16
type input "1281493"
click at [381, 276] on input "text" at bounding box center [485, 276] width 209 height 16
type input "[PERSON_NAME]"
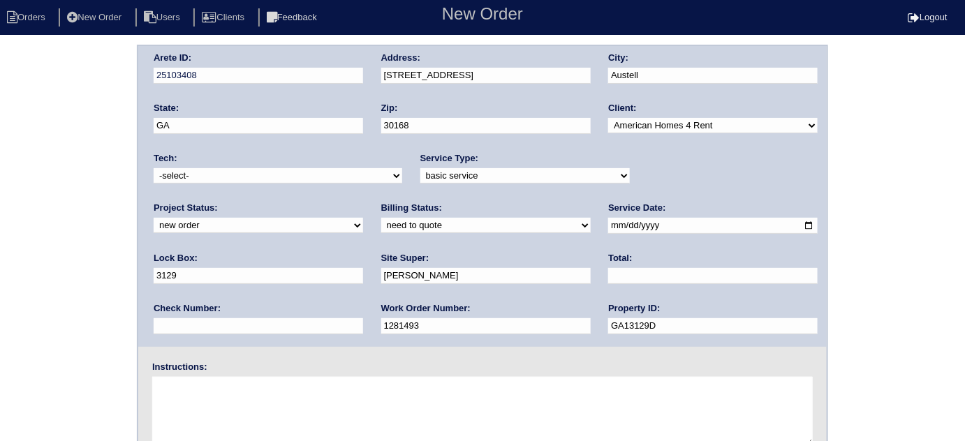
click at [235, 392] on textarea at bounding box center [482, 412] width 660 height 70
drag, startPoint x: 489, startPoint y: 321, endPoint x: 366, endPoint y: 321, distance: 122.8
click at [366, 321] on div "Arete ID: 25103408 Address: [STREET_ADDRESS] City: [GEOGRAPHIC_DATA] State: [GE…" at bounding box center [482, 196] width 688 height 301
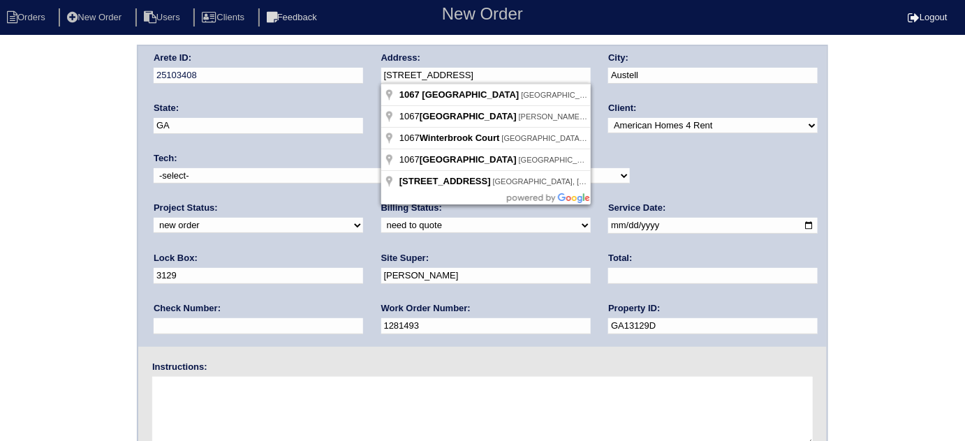
click at [335, 78] on div "Arete ID: 25103408 Address: [STREET_ADDRESS] City: [GEOGRAPHIC_DATA] State: [GE…" at bounding box center [482, 196] width 688 height 301
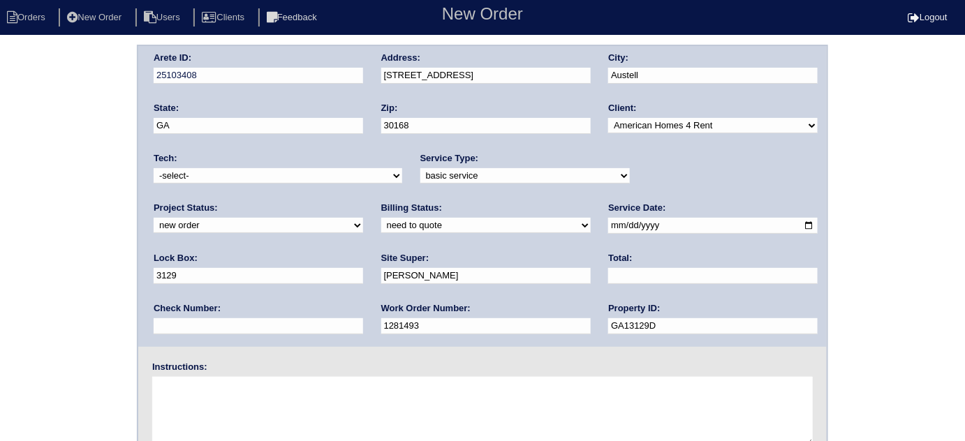
click at [0, 159] on div "Arete ID: 25103408 Address: [STREET_ADDRESS] City: [GEOGRAPHIC_DATA] State: [GE…" at bounding box center [482, 327] width 965 height 565
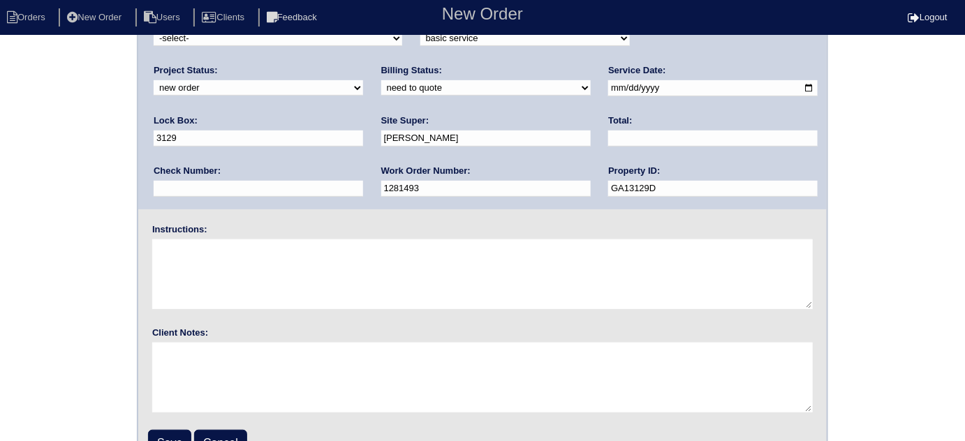
scroll to position [165, 0]
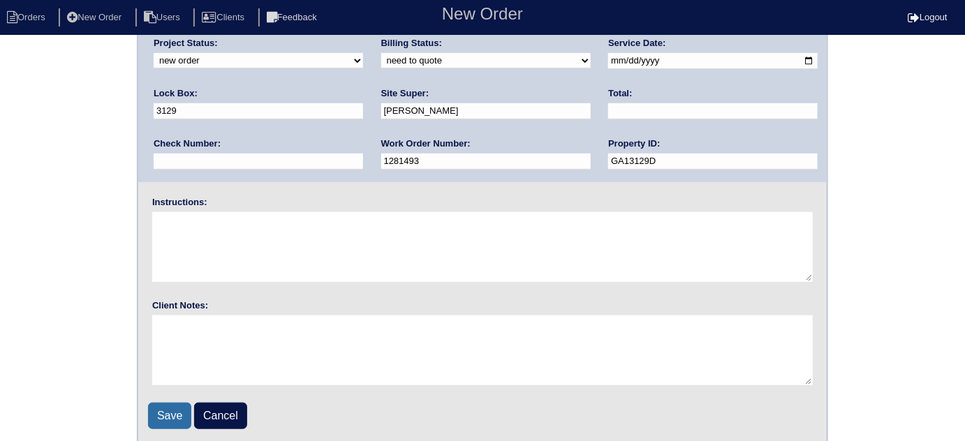
click at [159, 412] on input "Save" at bounding box center [169, 416] width 43 height 27
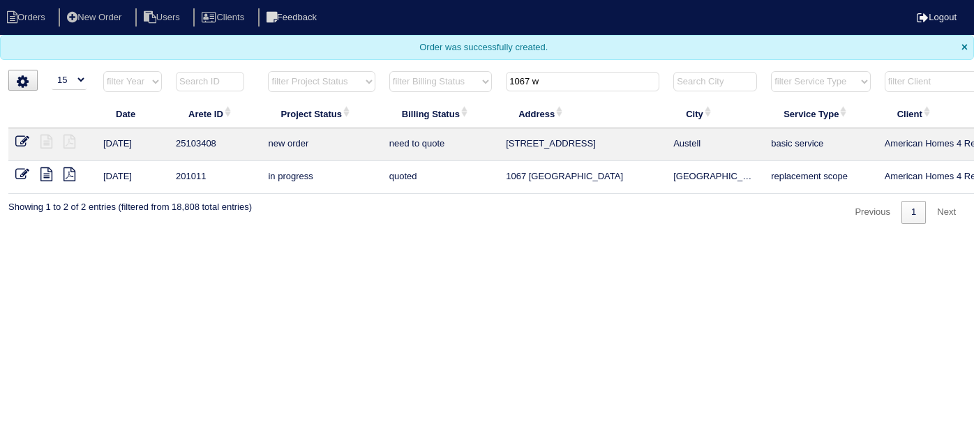
select select "15"
click at [558, 77] on input "1067 w" at bounding box center [583, 82] width 154 height 20
drag, startPoint x: 578, startPoint y: 75, endPoint x: 364, endPoint y: 48, distance: 215.3
click at [366, 49] on body "Orders New Order Users Clients Feedback Logout Orders New Order Users Clients M…" at bounding box center [487, 112] width 974 height 224
type input "839 I"
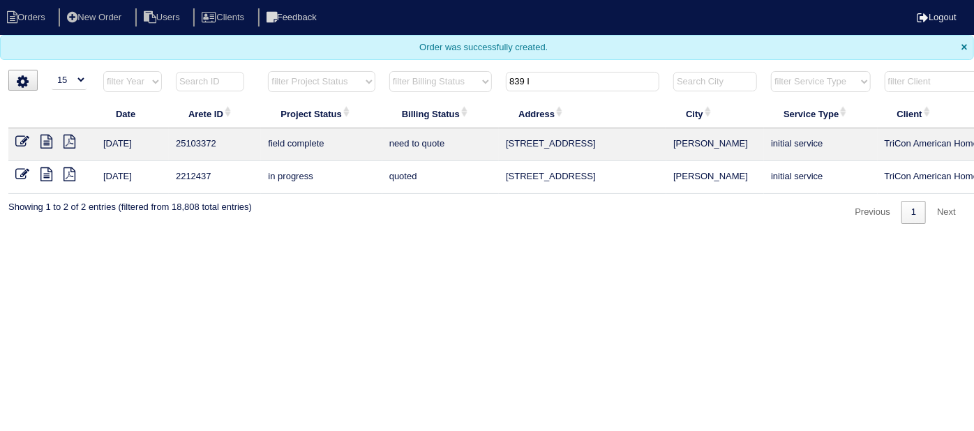
click at [48, 140] on icon at bounding box center [46, 142] width 12 height 14
click at [15, 137] on icon at bounding box center [22, 142] width 14 height 14
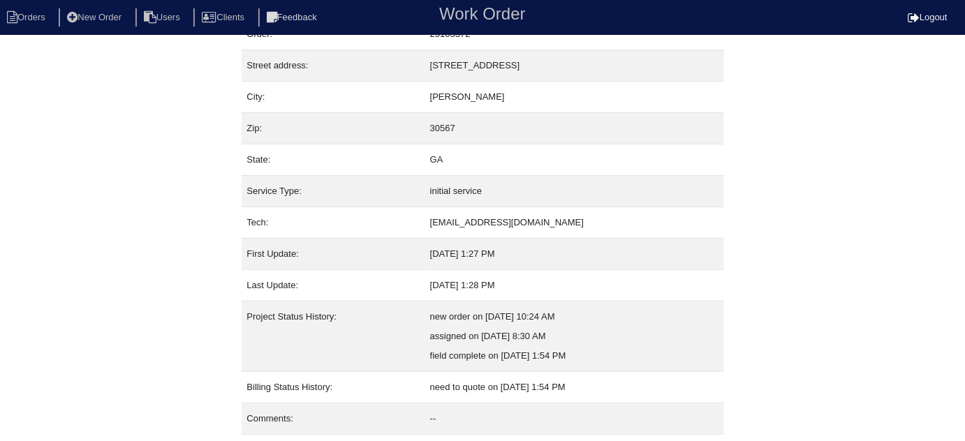
scroll to position [95, 0]
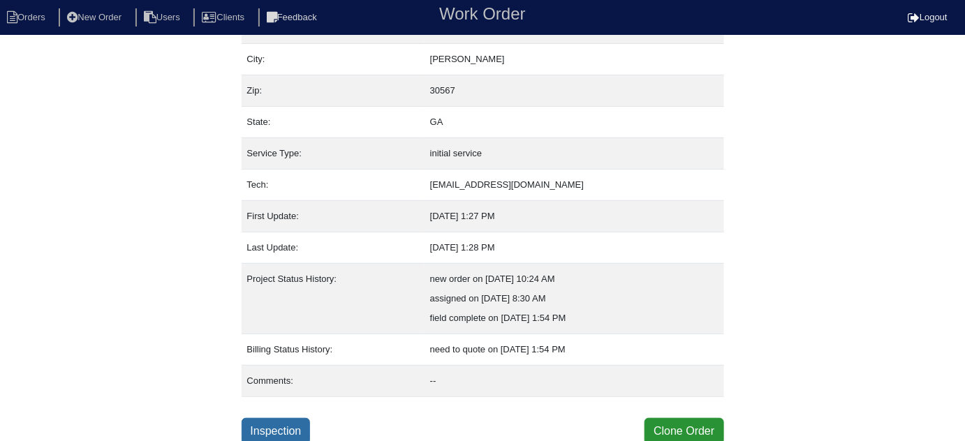
click at [274, 429] on link "Inspection" at bounding box center [275, 431] width 69 height 27
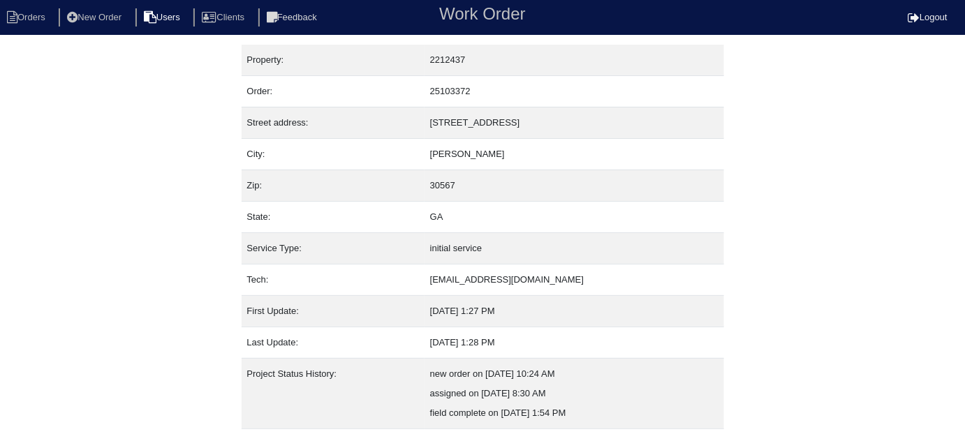
select select "0"
select select "3"
select select "Trane"
select select "1"
select select "0"
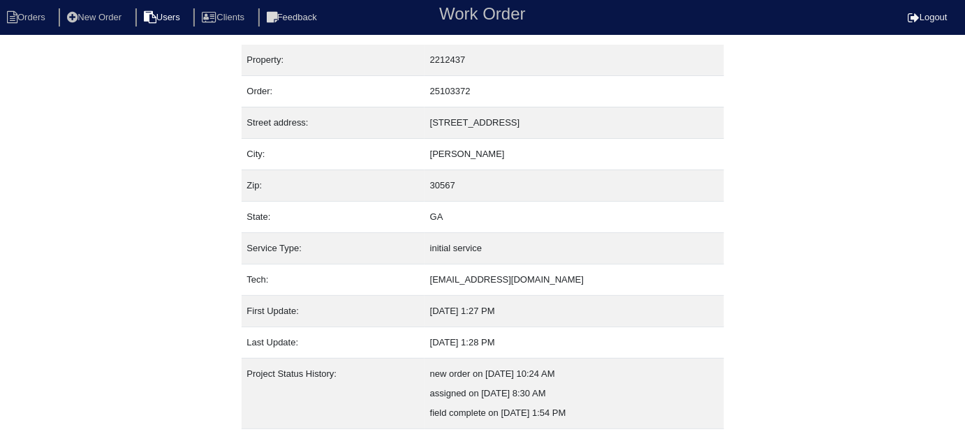
select select "1"
select select "0"
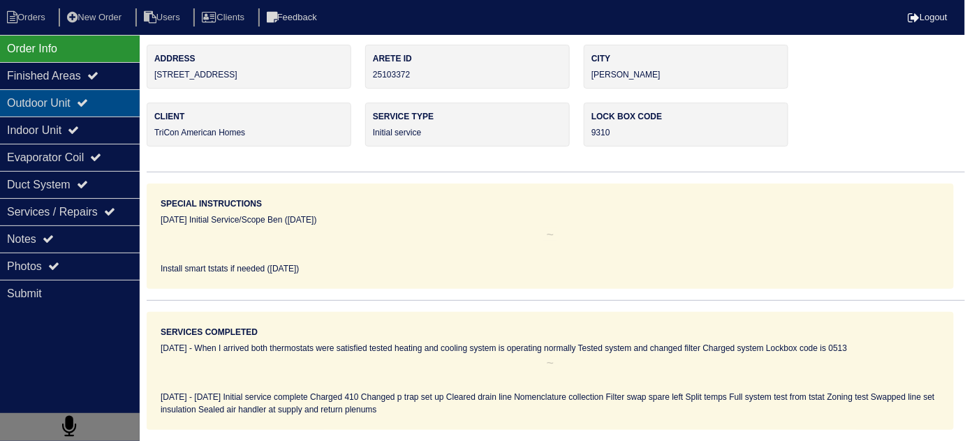
drag, startPoint x: 79, startPoint y: 87, endPoint x: 77, endPoint y: 104, distance: 16.9
click at [79, 87] on div "Finished Areas" at bounding box center [70, 75] width 140 height 27
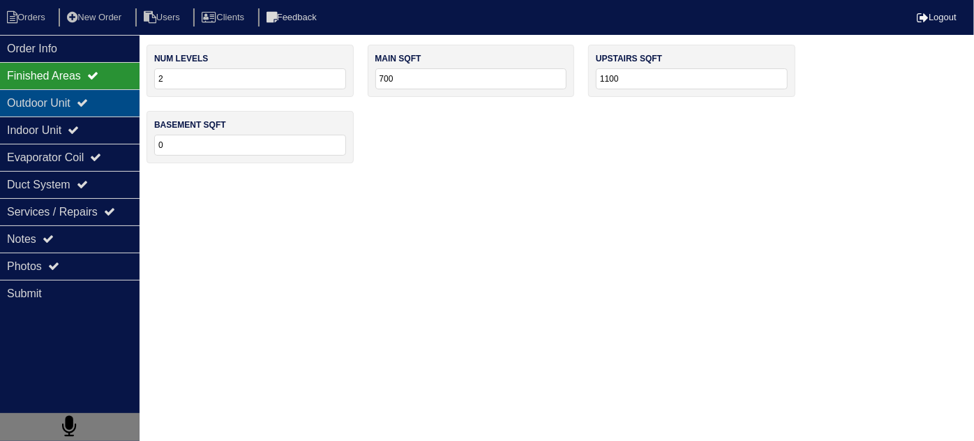
click at [77, 105] on div "Outdoor Unit" at bounding box center [70, 102] width 140 height 27
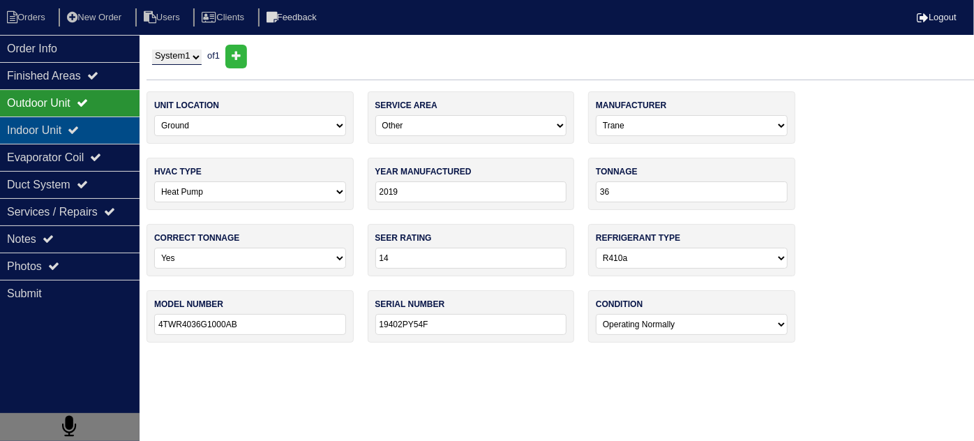
click at [74, 126] on div "Indoor Unit" at bounding box center [70, 130] width 140 height 27
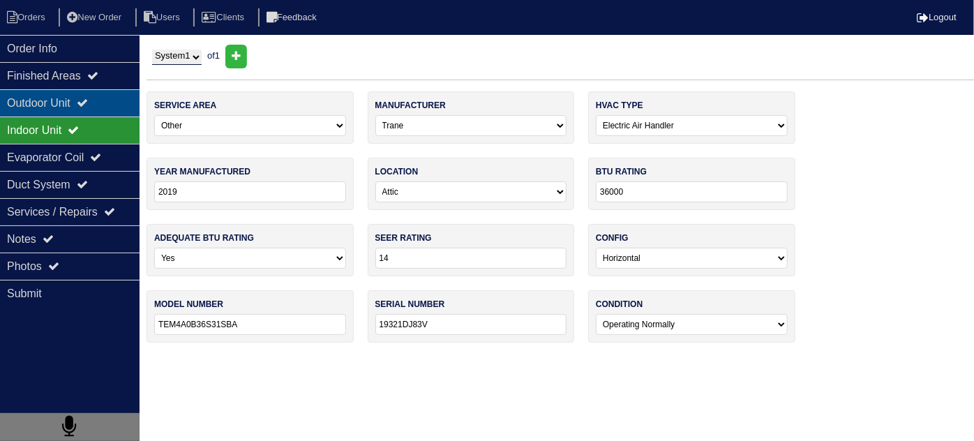
click at [65, 112] on div "Outdoor Unit" at bounding box center [70, 102] width 140 height 27
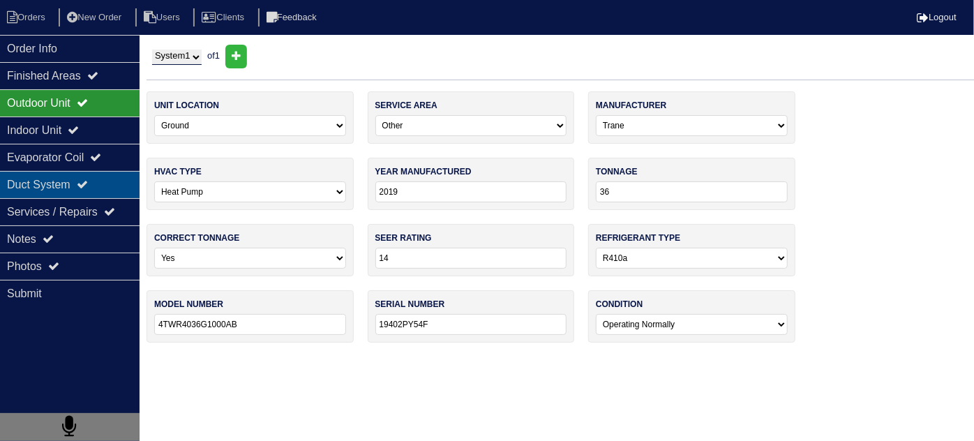
click at [27, 189] on div "Duct System" at bounding box center [70, 184] width 140 height 27
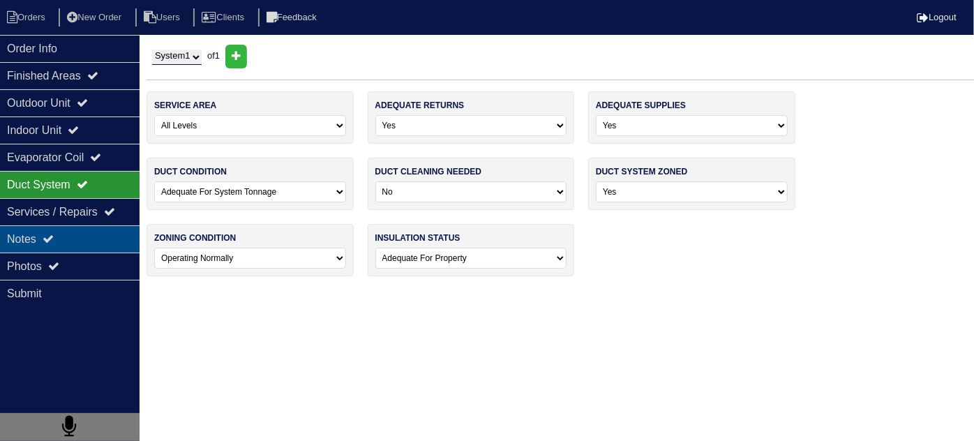
click at [35, 248] on div "Notes" at bounding box center [70, 238] width 140 height 27
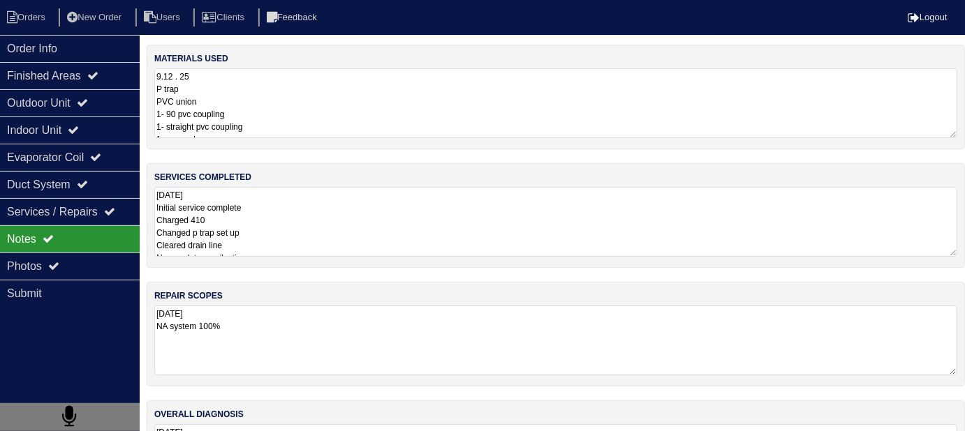
click at [355, 217] on textarea "[DATE] Initial service complete Charged 410 Changed p trap set up Cleared drain…" at bounding box center [555, 222] width 803 height 70
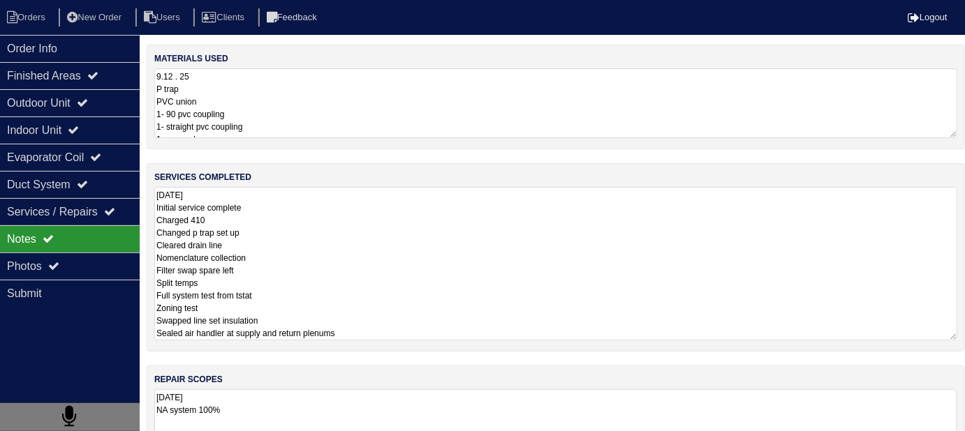
click at [361, 119] on textarea "9.12 . 25 P trap PVC union 1- 90 pvc coupling 1- straight pvc coupling 1- pvc e…" at bounding box center [555, 103] width 803 height 70
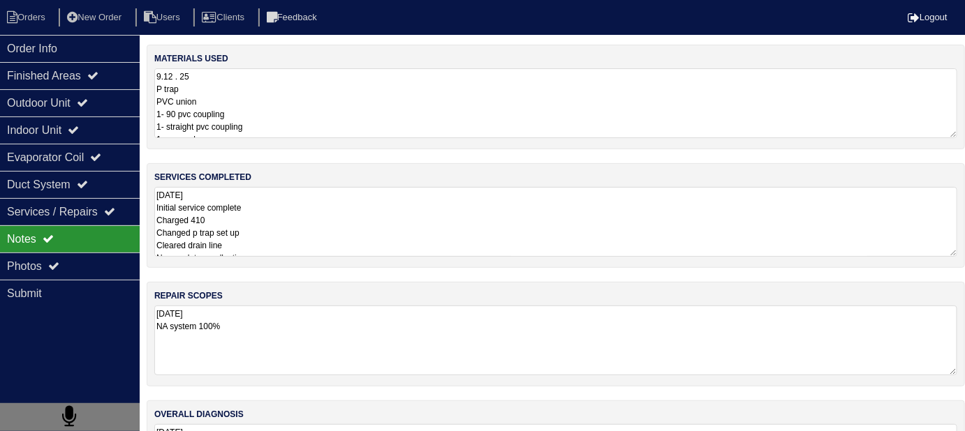
click at [392, 237] on div "services completed [DATE] Initial service complete Charged 410 Changed p trap s…" at bounding box center [556, 215] width 818 height 105
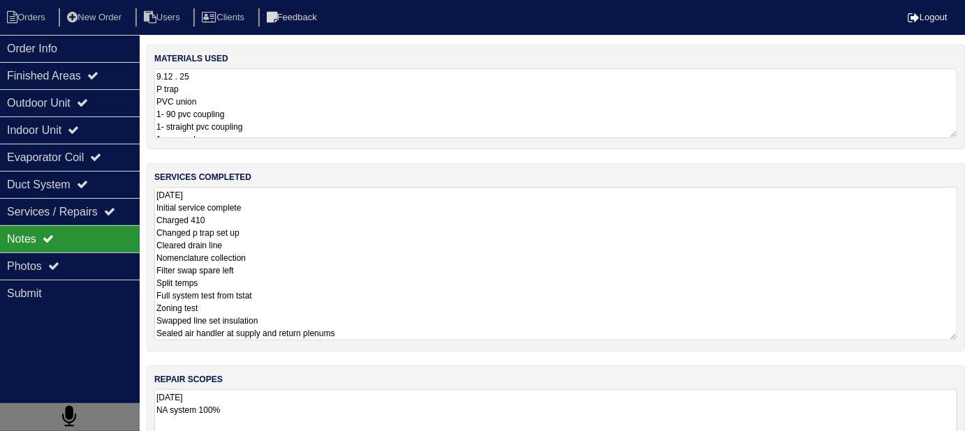
click at [394, 243] on textarea "[DATE] Initial service complete Charged 410 Changed p trap set up Cleared drain…" at bounding box center [555, 264] width 803 height 154
click at [396, 89] on textarea "9.12 . 25 P trap PVC union 1- 90 pvc coupling 1- straight pvc coupling 1- pvc e…" at bounding box center [555, 103] width 803 height 70
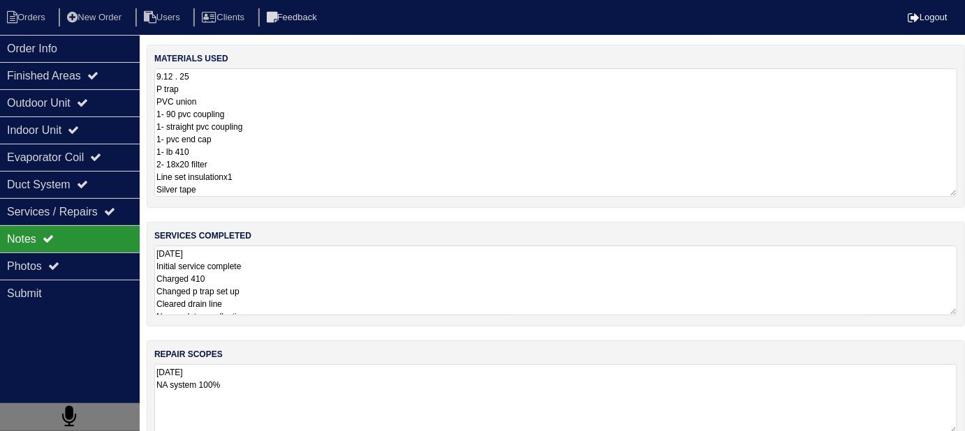
click at [411, 308] on textarea "[DATE] Initial service complete Charged 410 Changed p trap set up Cleared drain…" at bounding box center [555, 281] width 803 height 70
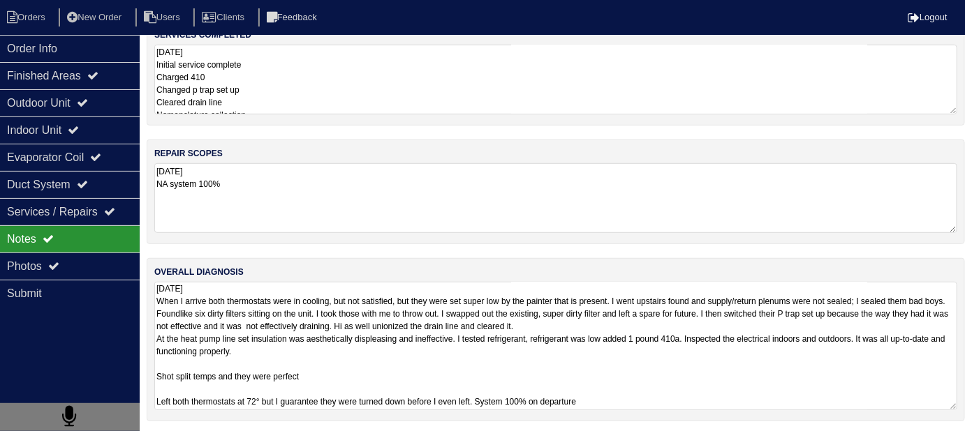
scroll to position [1, 0]
click at [910, 392] on textarea "[DATE] When I arrive both thermostats were in cooling, but not satisfied, but t…" at bounding box center [555, 346] width 803 height 128
click at [556, 389] on textarea "[DATE] When I arrive both thermostats were in cooling, but not satisfied, but t…" at bounding box center [555, 346] width 803 height 128
click at [489, 379] on textarea "[DATE] When I arrive both thermostats were in cooling, but not satisfied, but t…" at bounding box center [555, 346] width 803 height 128
click at [405, 94] on textarea "[DATE] Initial service complete Charged 410 Changed p trap set up Cleared drain…" at bounding box center [555, 80] width 803 height 70
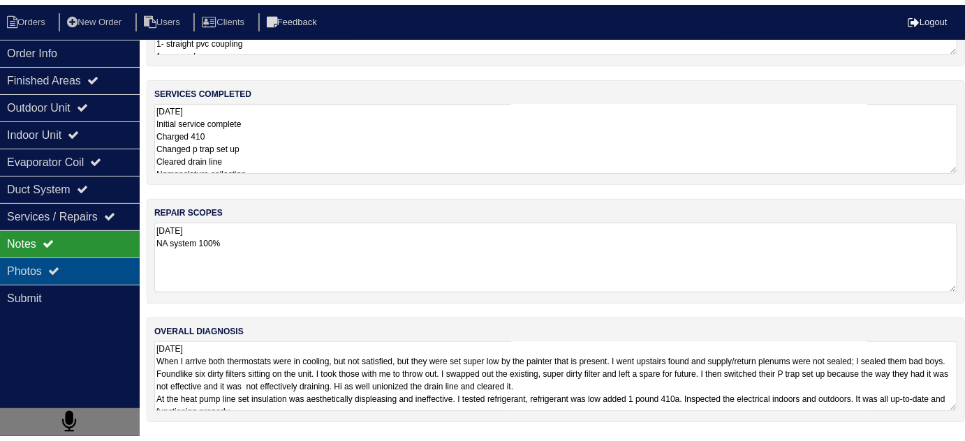
scroll to position [84, 0]
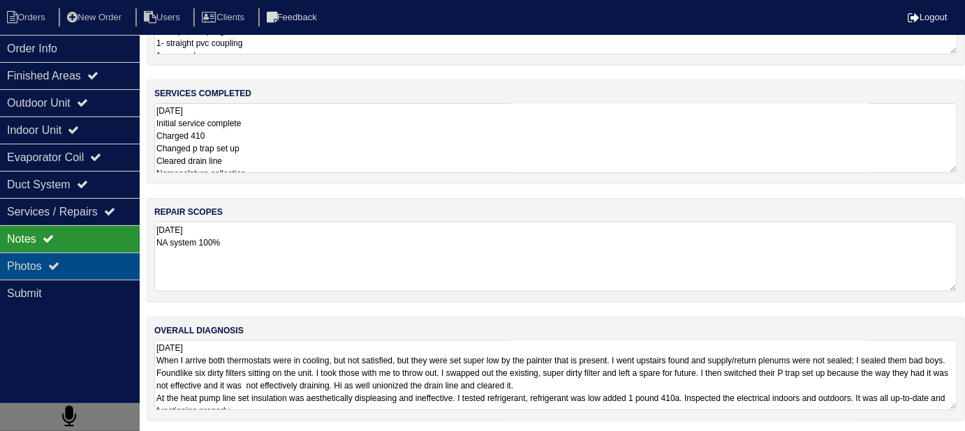
click at [116, 258] on div "Photos" at bounding box center [70, 266] width 140 height 27
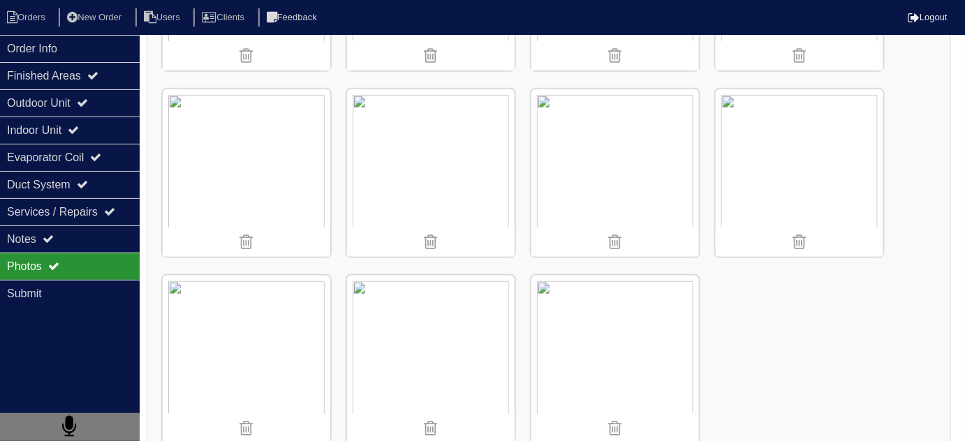
scroll to position [2237, 0]
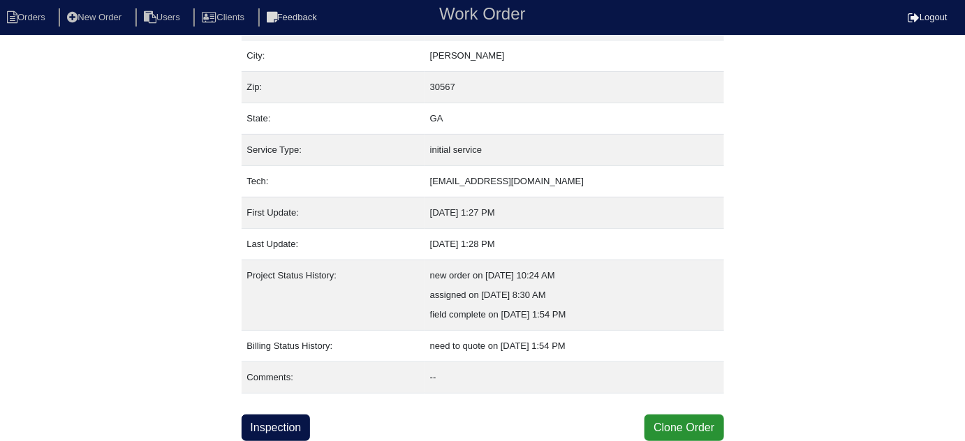
scroll to position [95, 0]
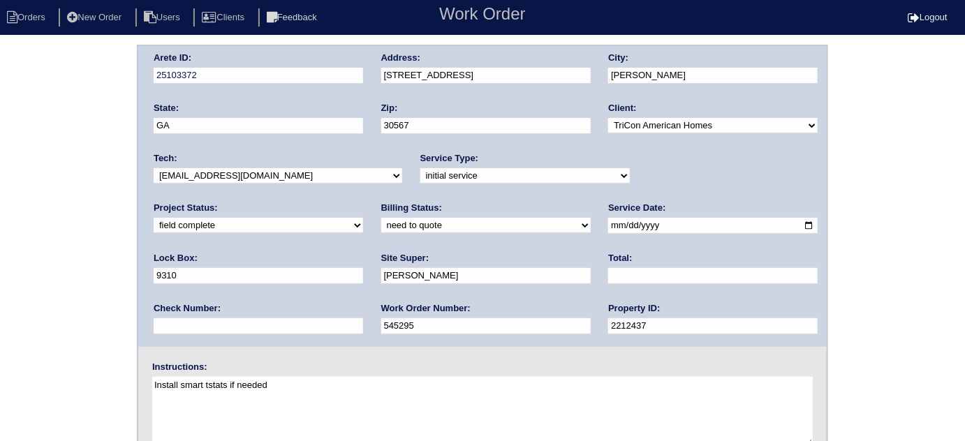
click at [608, 278] on input "text" at bounding box center [712, 276] width 209 height 16
type input "1057.00"
drag, startPoint x: 285, startPoint y: 221, endPoint x: 277, endPoint y: 231, distance: 12.4
click at [381, 221] on select "need to quote quoted need to invoice invoiced paid warranty purchase order need…" at bounding box center [485, 225] width 209 height 15
select select "quoted"
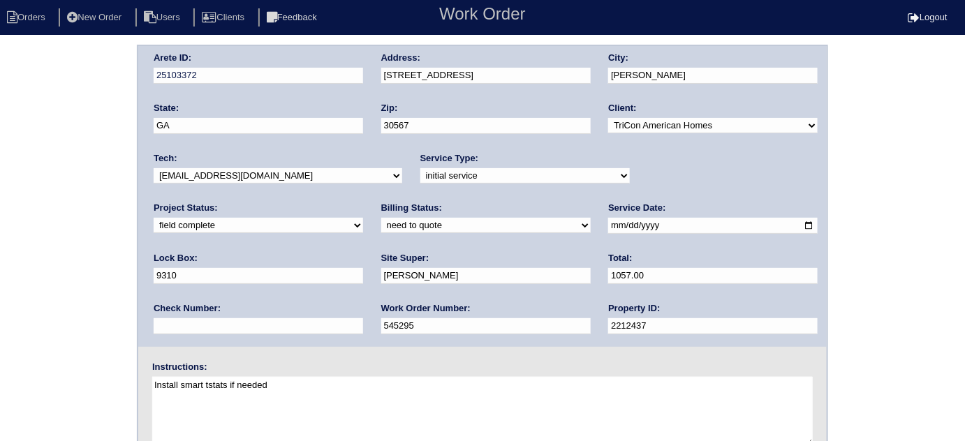
click at [381, 218] on select "need to quote quoted need to invoice invoiced paid warranty purchase order need…" at bounding box center [485, 225] width 209 height 15
drag, startPoint x: 0, startPoint y: 271, endPoint x: 943, endPoint y: 256, distance: 943.0
click at [1, 270] on div "Arete ID: 25103372 Address: 839 Independence Ave City: Pendergrass State: GA Zi…" at bounding box center [482, 327] width 965 height 565
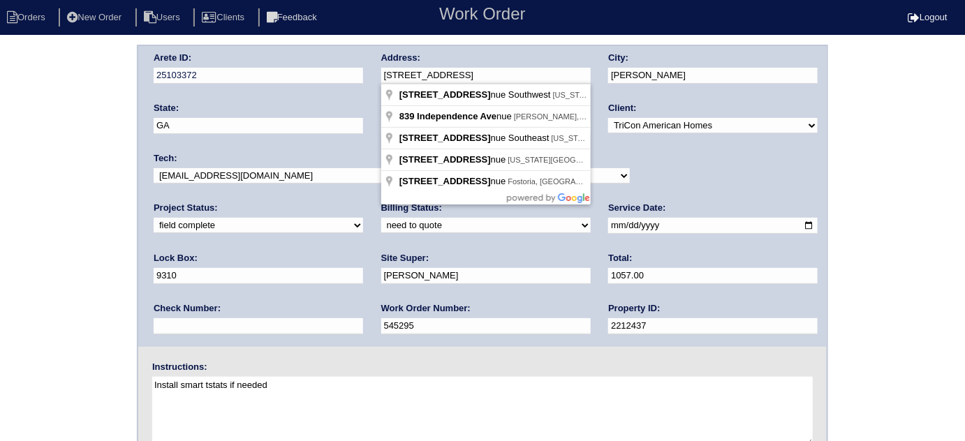
drag, startPoint x: 515, startPoint y: 80, endPoint x: 371, endPoint y: 80, distance: 144.5
click at [371, 80] on div "Arete ID: 25103372 Address: 839 Independence Ave City: Pendergrass State: GA Zi…" at bounding box center [482, 196] width 688 height 301
click at [77, 260] on div "Arete ID: 25103372 Address: 839 Independence Ave City: Pendergrass State: GA Zi…" at bounding box center [482, 327] width 965 height 565
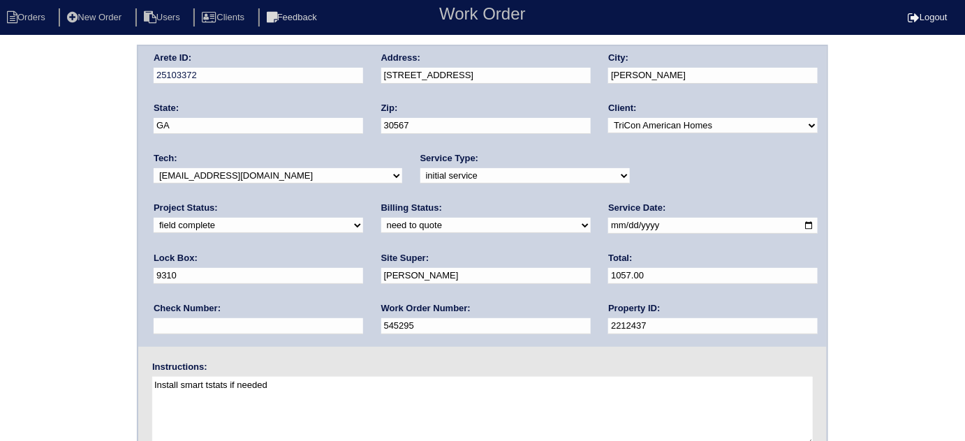
drag, startPoint x: 107, startPoint y: 176, endPoint x: 112, endPoint y: 207, distance: 31.1
click at [107, 176] on div "Arete ID: 25103372 Address: 839 Independence Ave City: Pendergrass State: GA Zi…" at bounding box center [482, 327] width 965 height 565
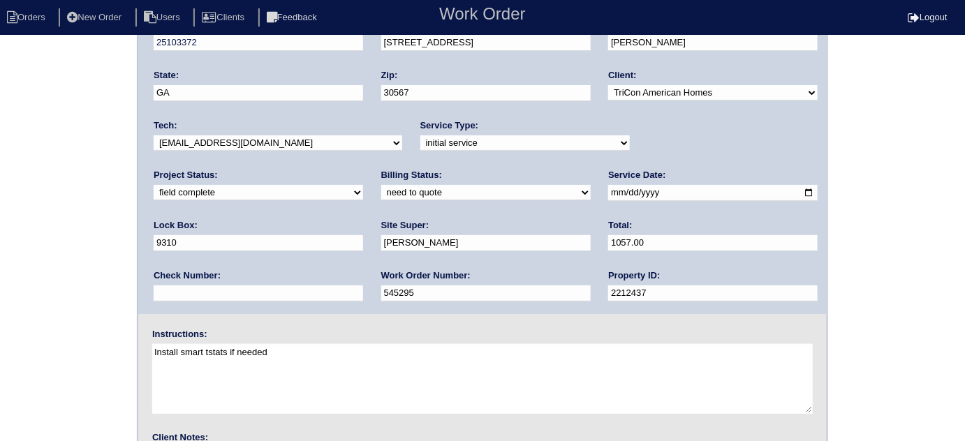
scroll to position [165, 0]
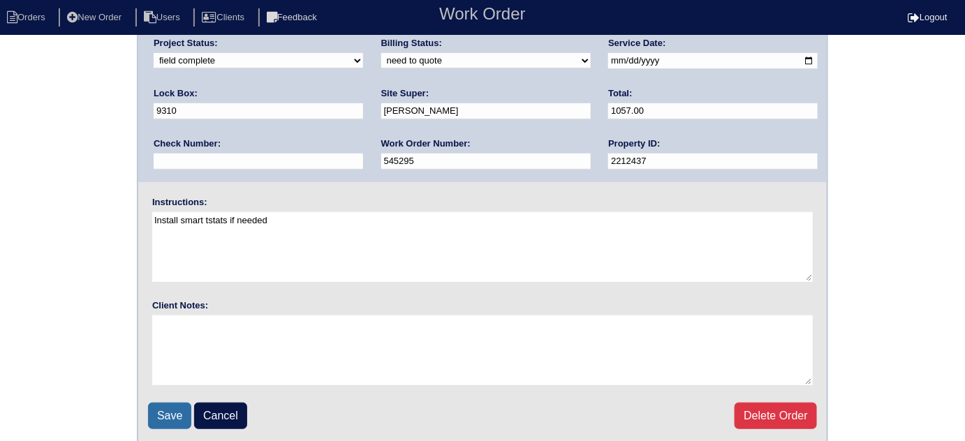
click at [172, 408] on input "Save" at bounding box center [169, 416] width 43 height 27
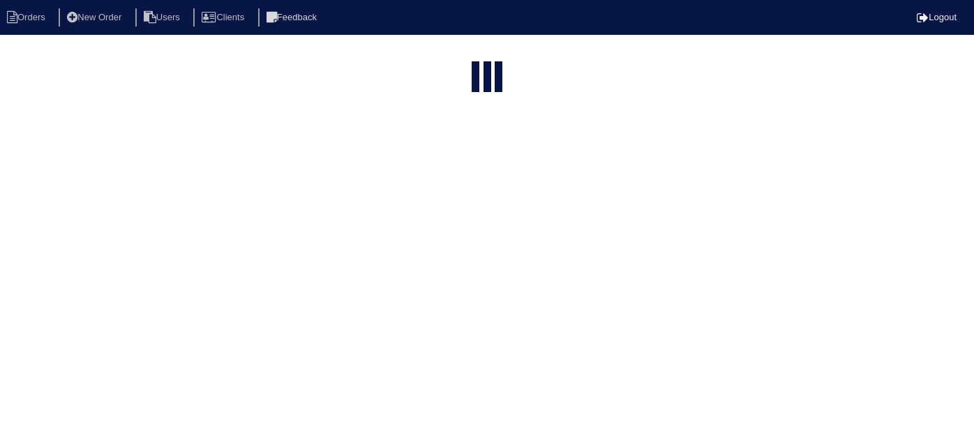
select select "15"
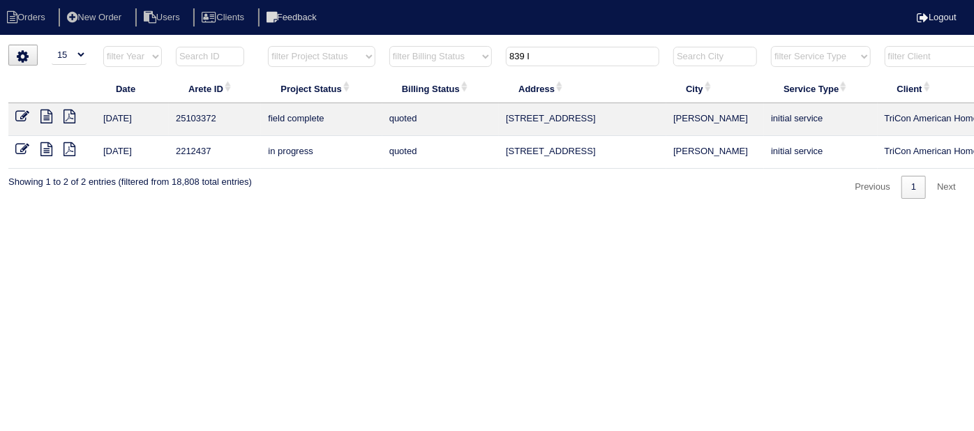
drag, startPoint x: 551, startPoint y: 63, endPoint x: 160, endPoint y: 68, distance: 390.9
click at [200, 65] on tr "filter Year -- Any Year -- 2025 2024 2023 2022 2021 2020 2019 filter Project St…" at bounding box center [612, 59] width 1209 height 29
type input "7023"
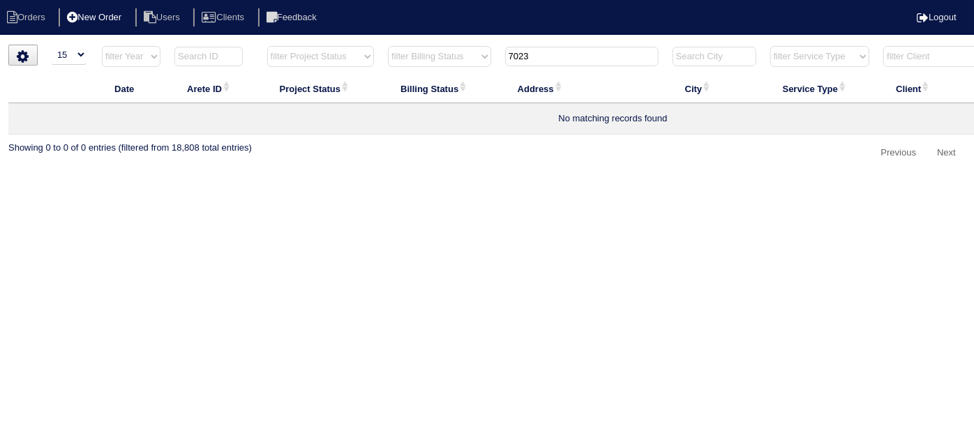
click at [109, 17] on li "New Order" at bounding box center [96, 17] width 74 height 19
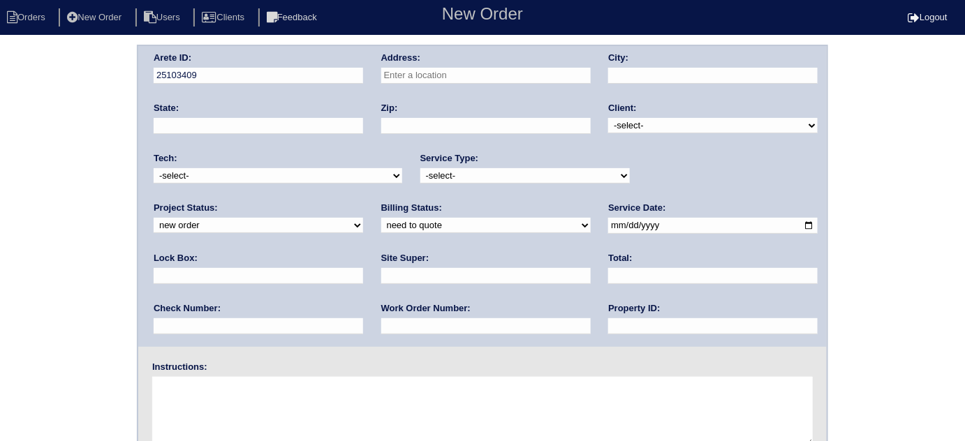
click at [439, 77] on input "text" at bounding box center [485, 76] width 209 height 16
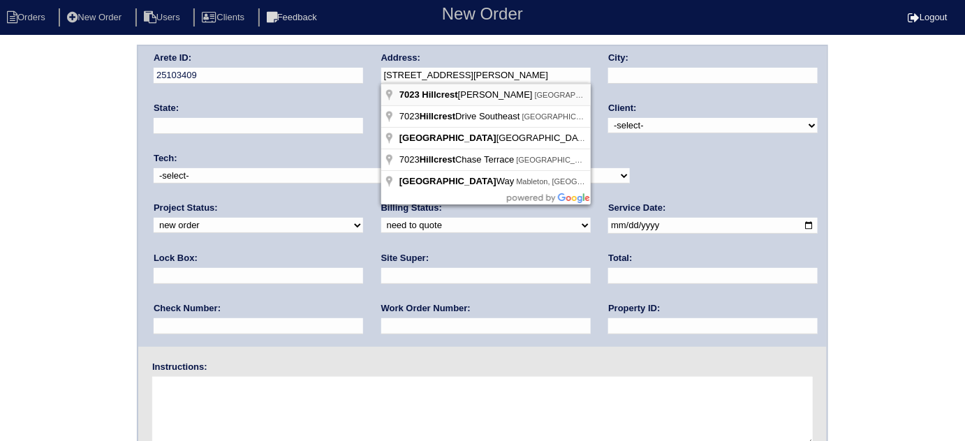
type input "[STREET_ADDRESS]"
type input "Austell"
type input "GA"
type input "30168"
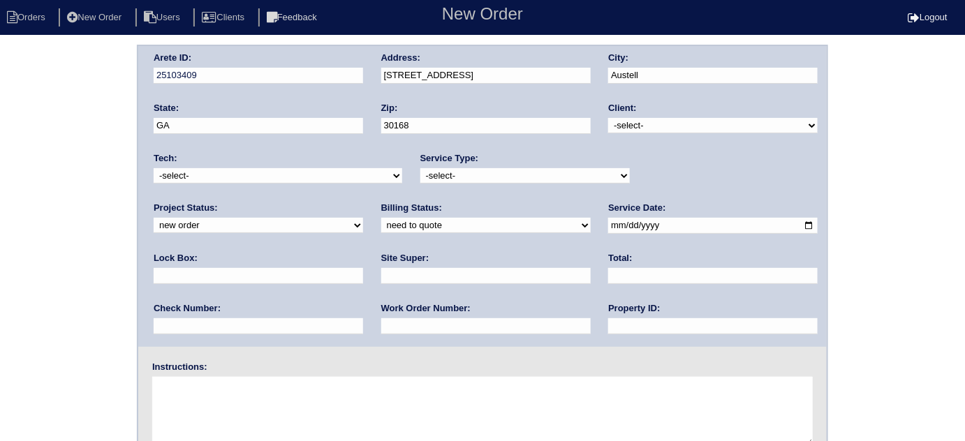
click at [637, 128] on select "-select- TriCon American Homes American Homes 4 Rent First Key Homes Zillow The…" at bounding box center [712, 125] width 209 height 15
select select "2"
click at [609, 118] on select "-select- TriCon American Homes American Homes 4 Rent First Key Homes Zillow The…" at bounding box center [712, 125] width 209 height 15
click at [487, 171] on select "-select- initial service basic service maintenance call replacement scope servi…" at bounding box center [524, 175] width 209 height 15
click at [420, 168] on select "-select- initial service basic service maintenance call replacement scope servi…" at bounding box center [524, 175] width 209 height 15
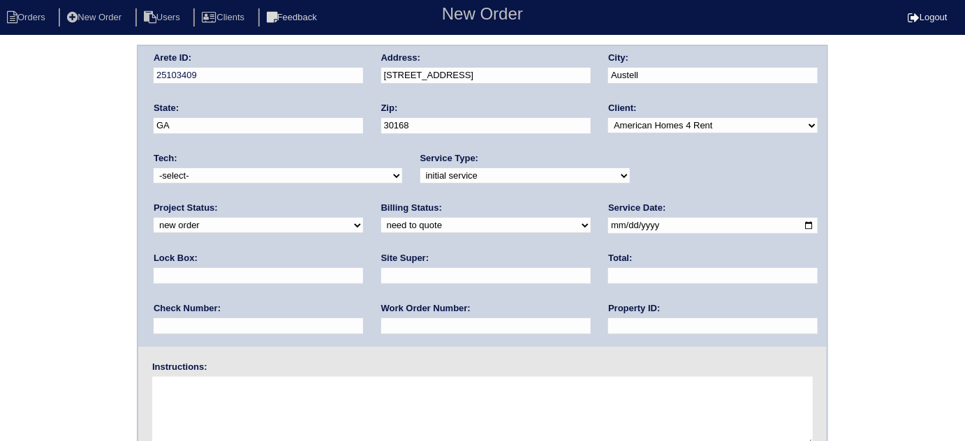
click at [463, 178] on select "-select- initial service basic service maintenance call replacement scope servi…" at bounding box center [524, 175] width 209 height 15
select select "basic service"
click at [420, 168] on select "-select- initial service basic service maintenance call replacement scope servi…" at bounding box center [524, 175] width 209 height 15
click at [363, 268] on input "text" at bounding box center [258, 276] width 209 height 16
type input "2344"
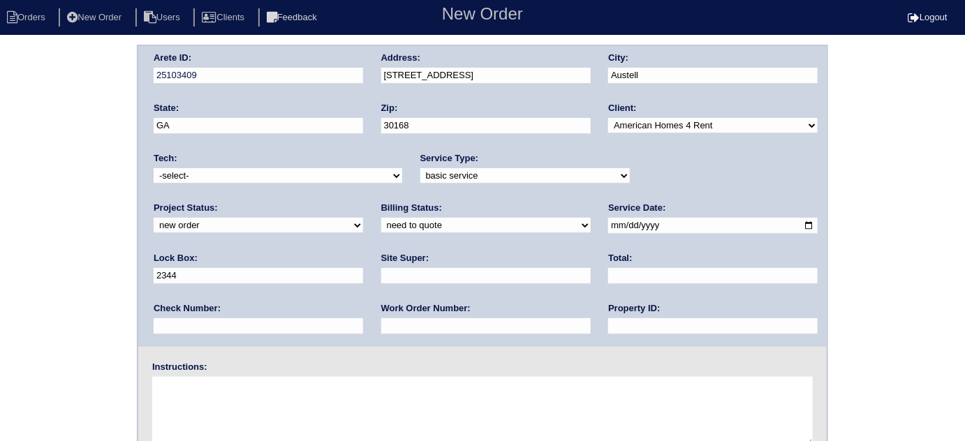
click at [608, 225] on input "date" at bounding box center [712, 226] width 209 height 16
type input "[DATE]"
click at [608, 325] on input "text" at bounding box center [712, 326] width 209 height 16
type input "GA12344D"
click at [381, 328] on input "text" at bounding box center [485, 326] width 209 height 16
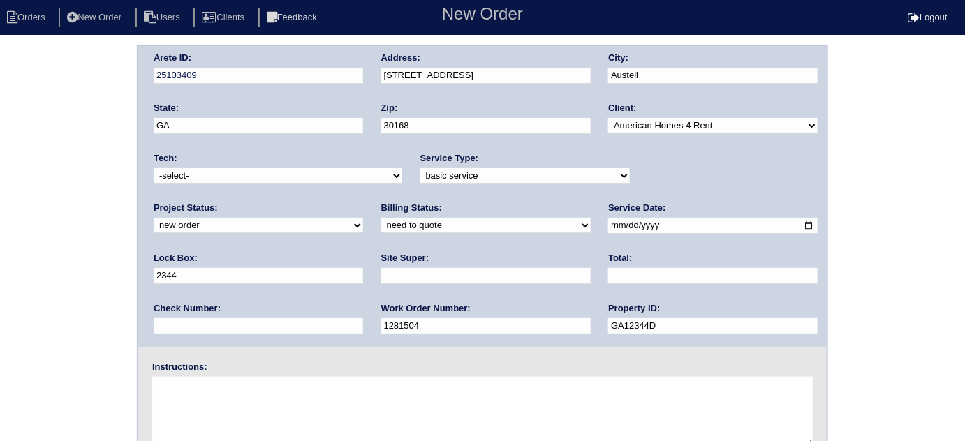
type input "1281504"
click at [381, 278] on input "text" at bounding box center [485, 276] width 209 height 16
type input "[PERSON_NAME]"
drag, startPoint x: 290, startPoint y: 422, endPoint x: 309, endPoint y: 405, distance: 25.2
click at [304, 409] on textarea at bounding box center [482, 412] width 660 height 70
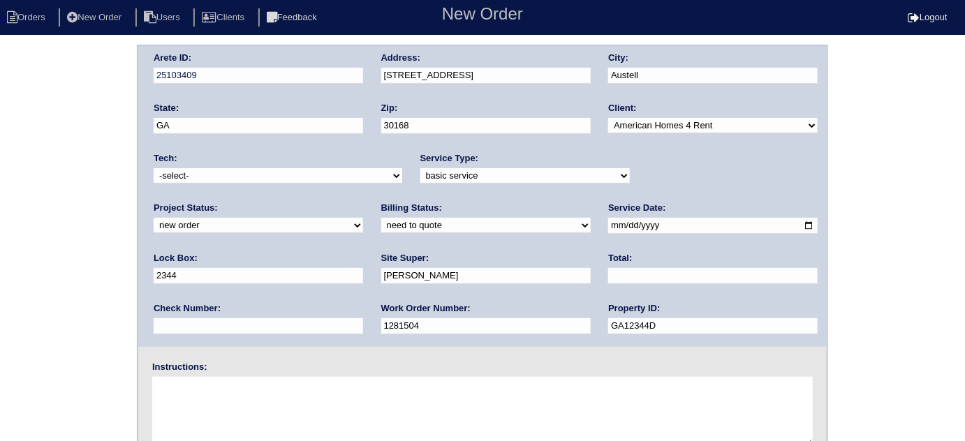
drag, startPoint x: 442, startPoint y: 327, endPoint x: 308, endPoint y: 325, distance: 134.7
click at [308, 325] on div "Arete ID: 25103409 Address: [STREET_ADDRESS] City: [GEOGRAPHIC_DATA] State: [GE…" at bounding box center [482, 196] width 688 height 301
click at [319, 70] on div "Arete ID: 25103409 Address: [STREET_ADDRESS] City: [GEOGRAPHIC_DATA] State: [GE…" at bounding box center [482, 196] width 688 height 301
click at [463, 74] on input "[STREET_ADDRESS]" at bounding box center [485, 76] width 209 height 16
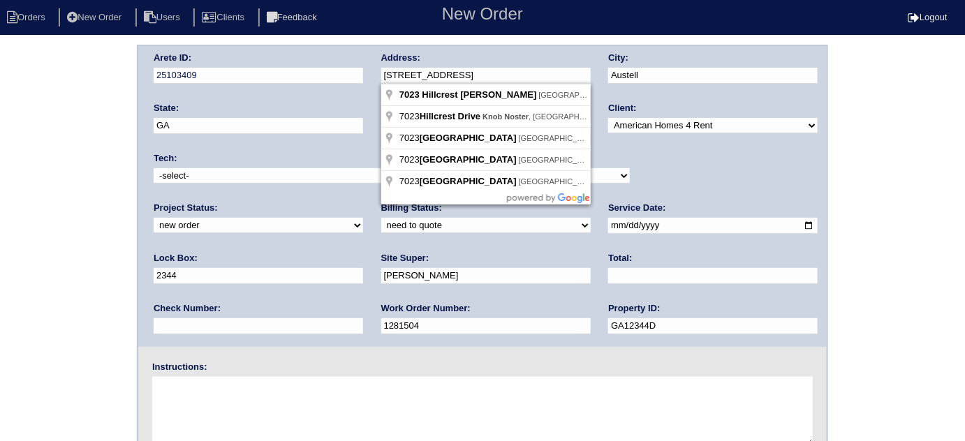
click at [359, 74] on div "Arete ID: 25103409 Address: [STREET_ADDRESS] City: [GEOGRAPHIC_DATA] State: [GE…" at bounding box center [482, 196] width 688 height 301
click at [0, 278] on div "Arete ID: 25103409 Address: [STREET_ADDRESS] City: [GEOGRAPHIC_DATA] State: [GE…" at bounding box center [482, 327] width 965 height 565
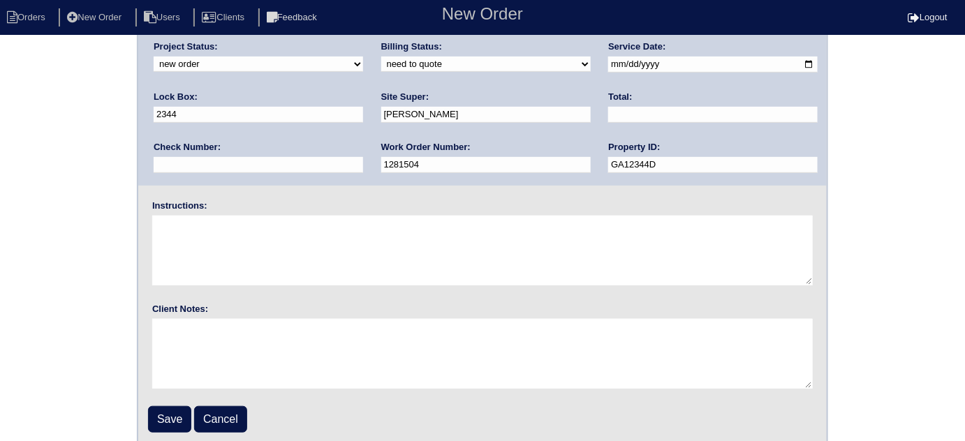
scroll to position [165, 0]
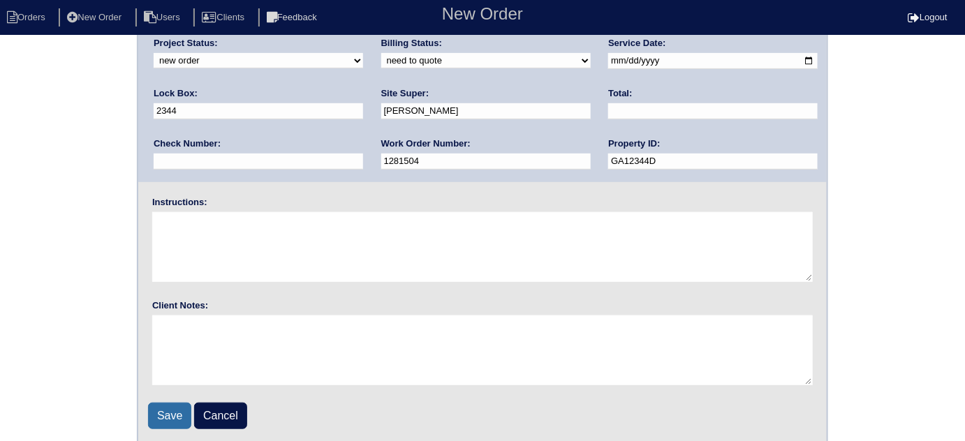
click at [170, 404] on input "Save" at bounding box center [169, 416] width 43 height 27
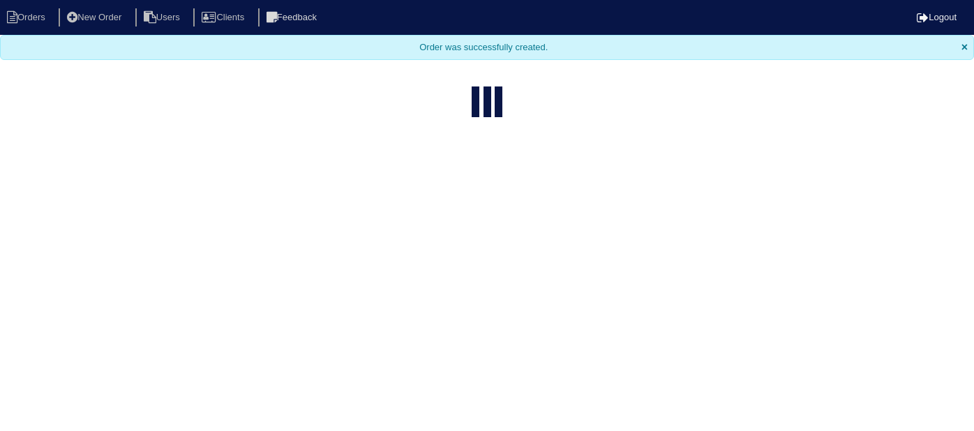
select select "15"
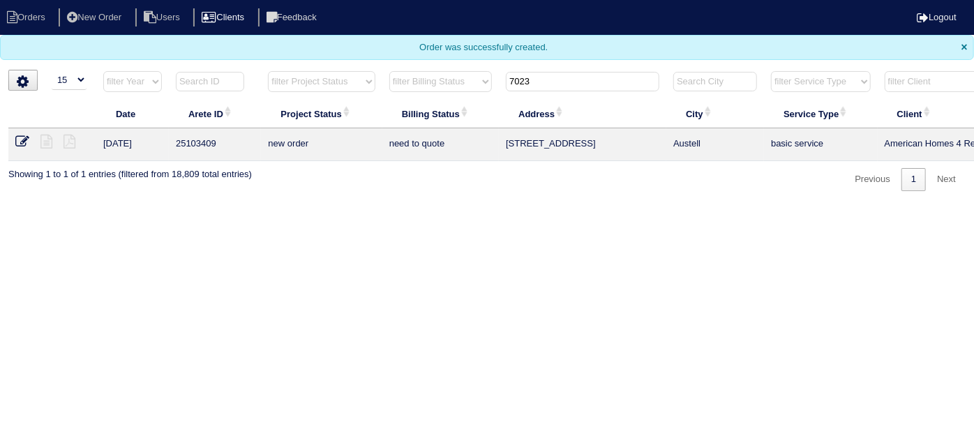
drag, startPoint x: 545, startPoint y: 84, endPoint x: 258, endPoint y: 8, distance: 297.4
click at [325, 29] on body "Orders New Order Users Clients Feedback Logout Orders New Order Users Clients M…" at bounding box center [487, 95] width 974 height 191
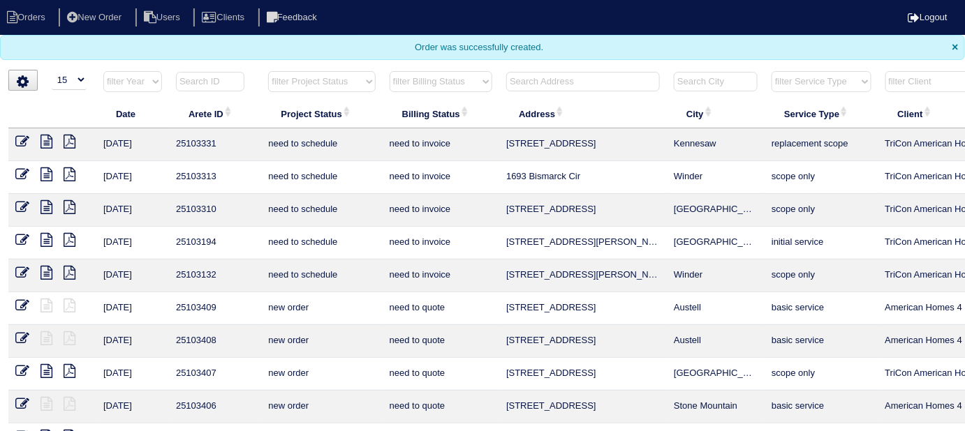
click at [316, 84] on select "filter Project Status -- Any Project Status -- new order assigned in progress f…" at bounding box center [321, 81] width 107 height 21
select select "field complete"
click at [268, 71] on select "filter Project Status -- Any Project Status -- new order assigned in progress f…" at bounding box center [321, 81] width 107 height 21
click at [400, 87] on select "filter Billing Status -- Any Billing Status -- need to quote quoted need to inv…" at bounding box center [440, 81] width 103 height 21
select select "need to quote"
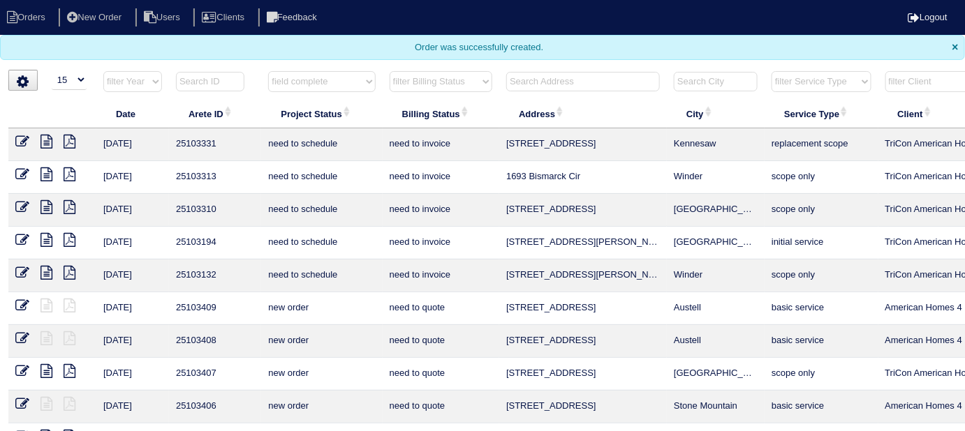
click at [389, 71] on select "filter Billing Status -- Any Billing Status -- need to quote quoted need to inv…" at bounding box center [440, 81] width 103 height 21
select select "field complete"
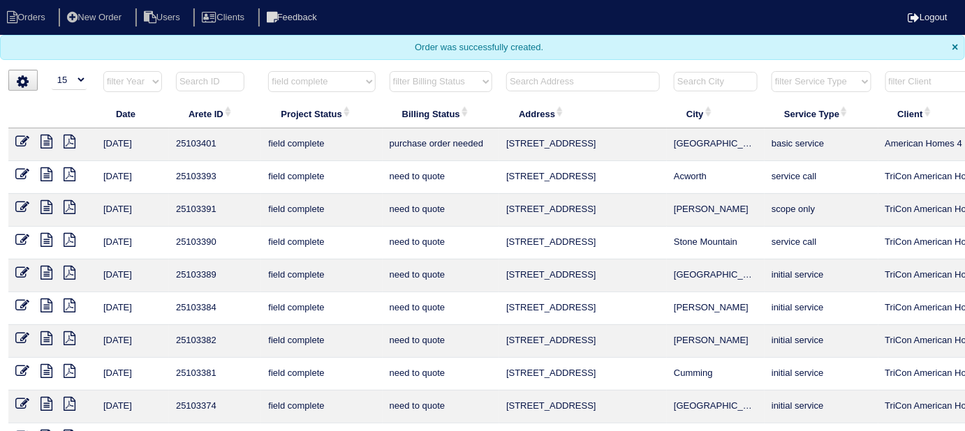
click at [452, 84] on select "filter Billing Status -- Any Billing Status -- need to quote quoted need to inv…" at bounding box center [440, 81] width 103 height 21
select select "need to quote"
click at [389, 71] on select "filter Billing Status -- Any Billing Status -- need to quote quoted need to inv…" at bounding box center [440, 81] width 103 height 21
select select "field complete"
select select "need to quote"
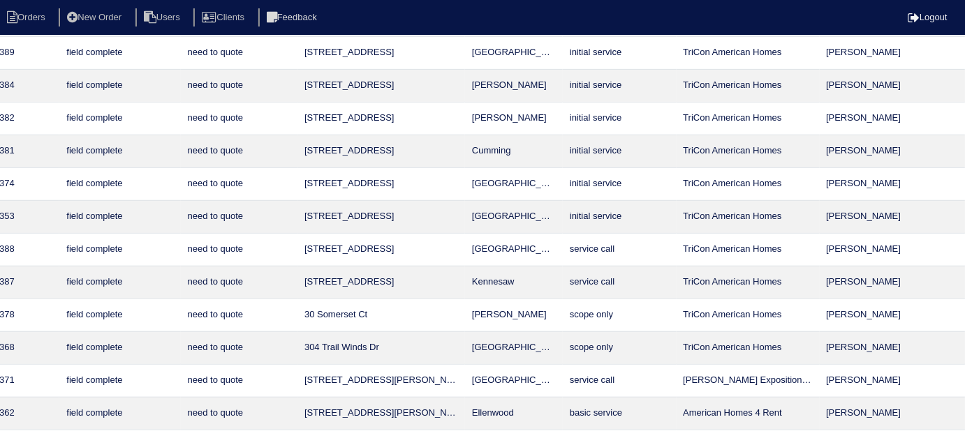
scroll to position [190, 253]
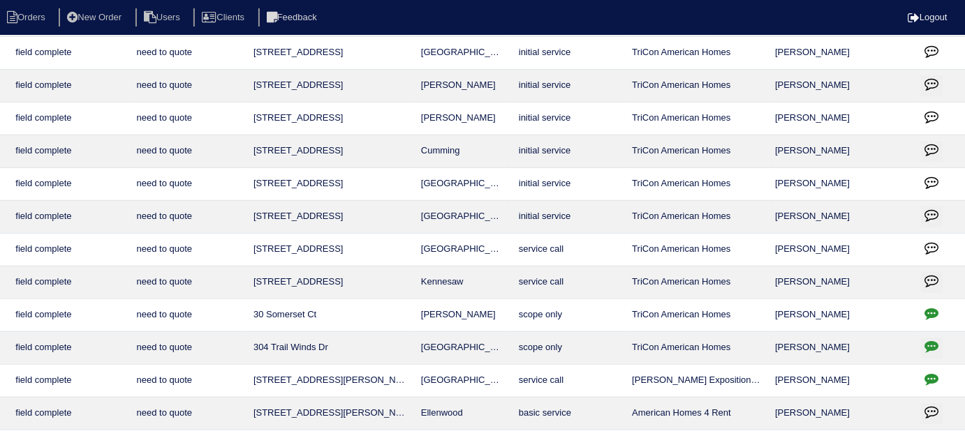
click at [932, 310] on icon "button" at bounding box center [932, 313] width 14 height 14
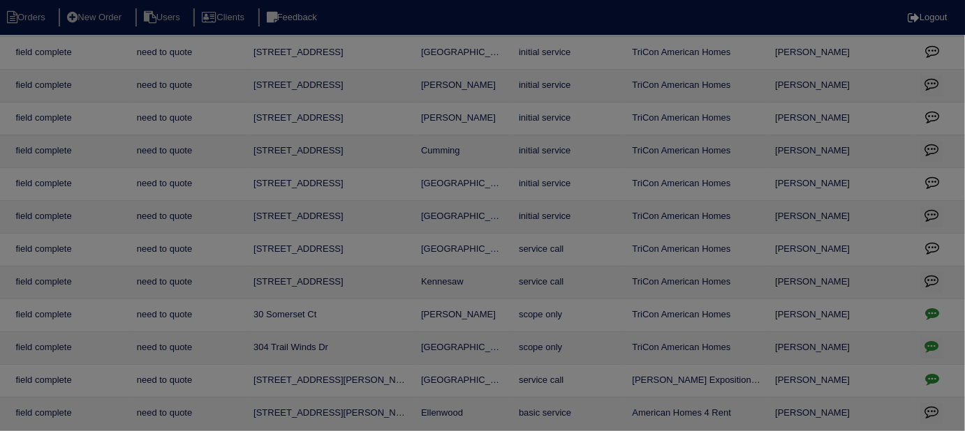
scroll to position [190, 243]
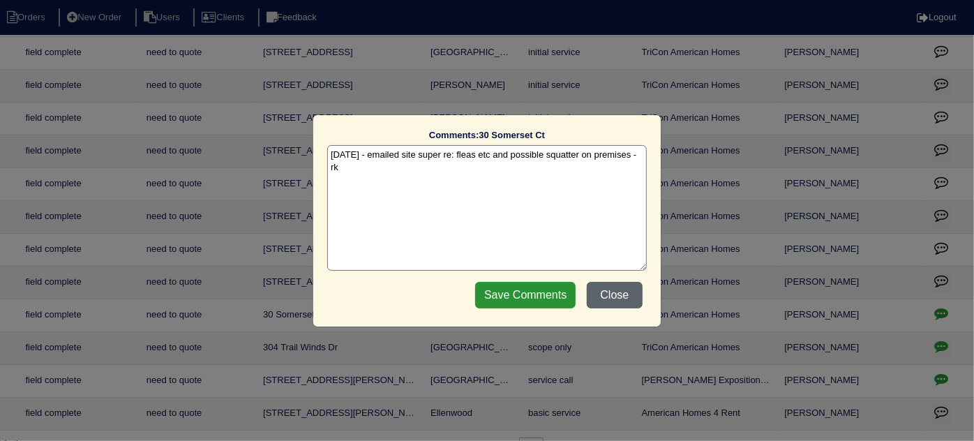
click at [606, 301] on button "Close" at bounding box center [615, 295] width 56 height 27
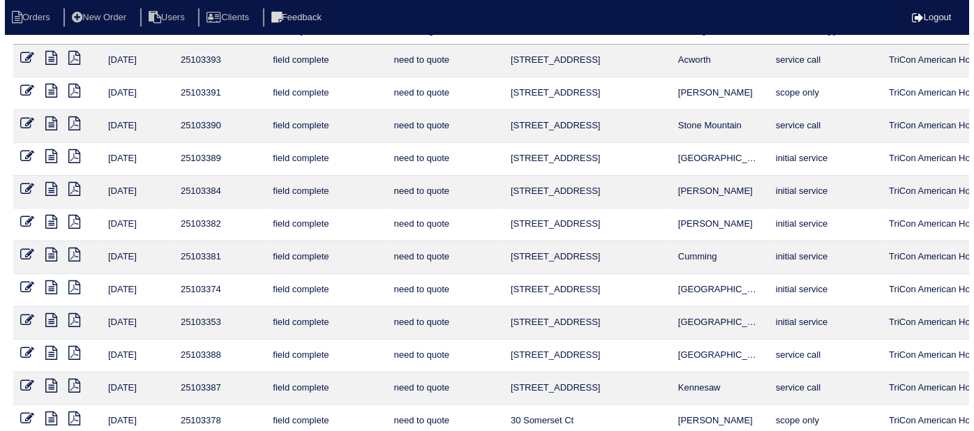
scroll to position [0, 0]
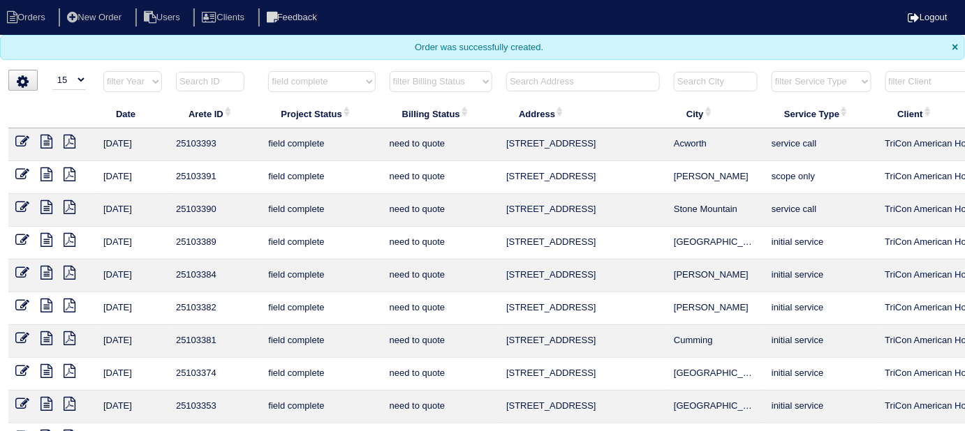
click at [281, 81] on select "filter Project Status -- Any Project Status -- new order assigned in progress f…" at bounding box center [321, 81] width 107 height 21
select select
click at [268, 71] on select "filter Project Status -- Any Project Status -- new order assigned in progress f…" at bounding box center [321, 81] width 107 height 21
select select "need to quote"
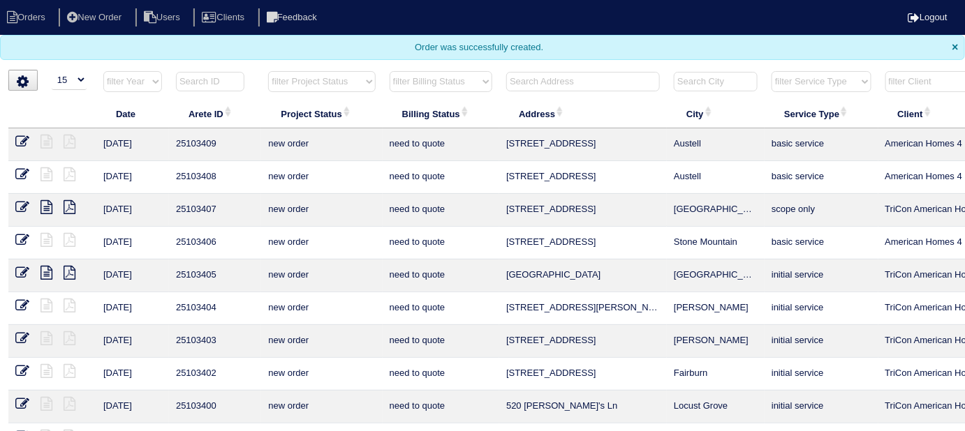
click at [406, 85] on select "filter Billing Status -- Any Billing Status -- need to quote quoted need to inv…" at bounding box center [440, 81] width 103 height 21
select select
click at [389, 71] on select "filter Billing Status -- Any Billing Status -- need to quote quoted need to inv…" at bounding box center [440, 81] width 103 height 21
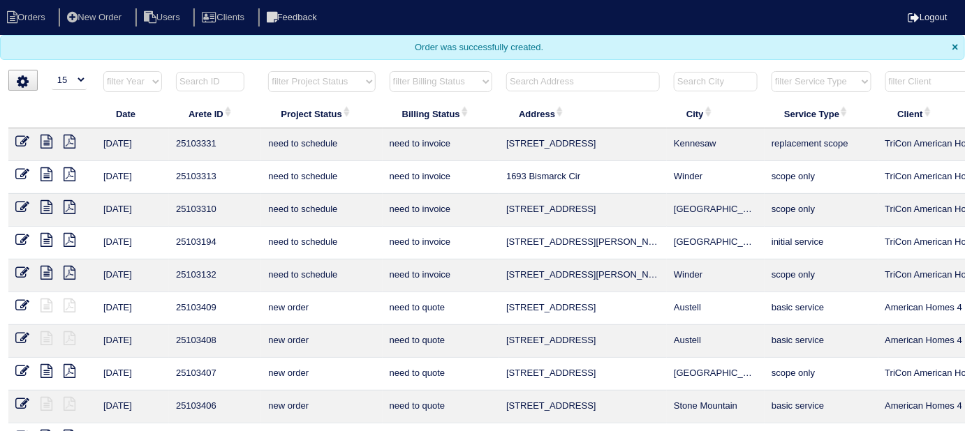
click at [529, 81] on input "text" at bounding box center [583, 82] width 154 height 20
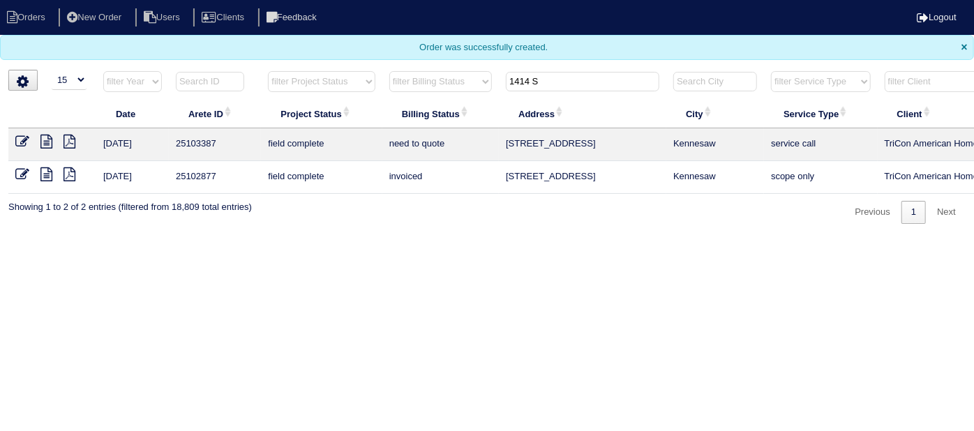
type input "1414 S"
click at [45, 141] on icon at bounding box center [46, 142] width 12 height 14
click at [15, 140] on td at bounding box center [52, 144] width 88 height 33
click at [18, 137] on icon at bounding box center [22, 142] width 14 height 14
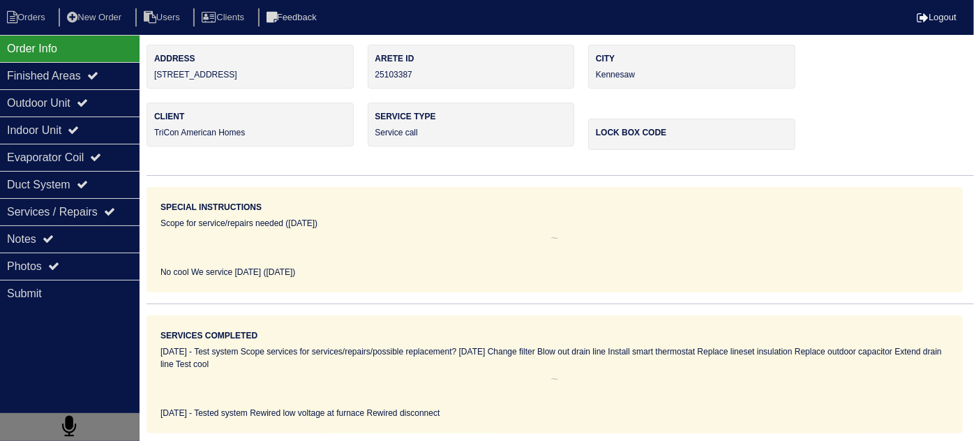
click at [500, 405] on div "Services Completed [DATE] - Test system Scope services for services/repairs/pos…" at bounding box center [555, 374] width 817 height 118
click at [73, 234] on div "Notes" at bounding box center [70, 238] width 140 height 27
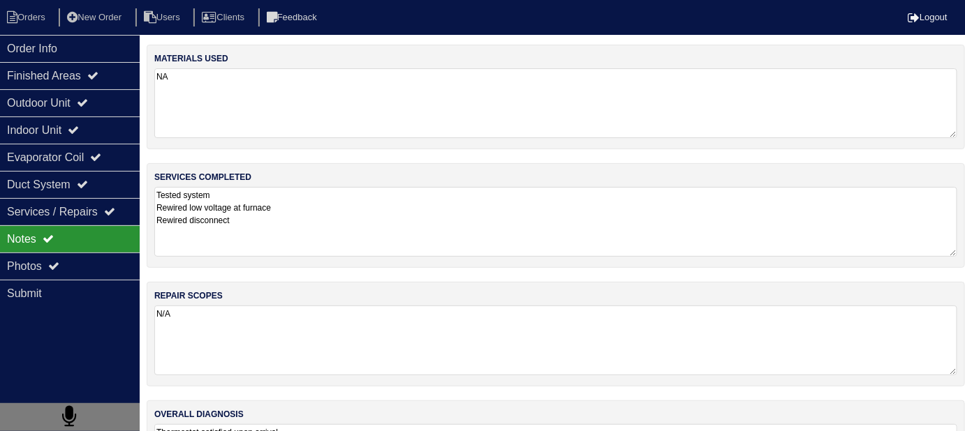
click at [389, 267] on div "materials used NA services completed Tested system Rewired low voltage at furna…" at bounding box center [556, 282] width 818 height 475
click at [447, 327] on textarea "N/A" at bounding box center [555, 341] width 803 height 70
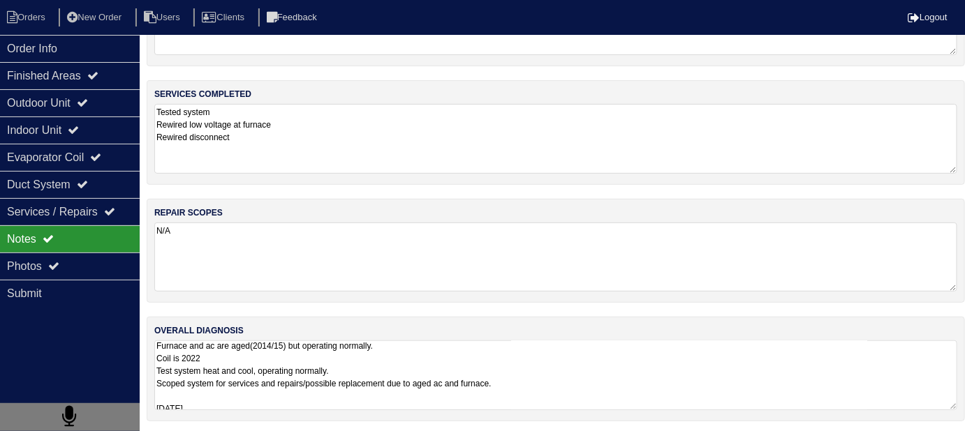
scroll to position [1, 0]
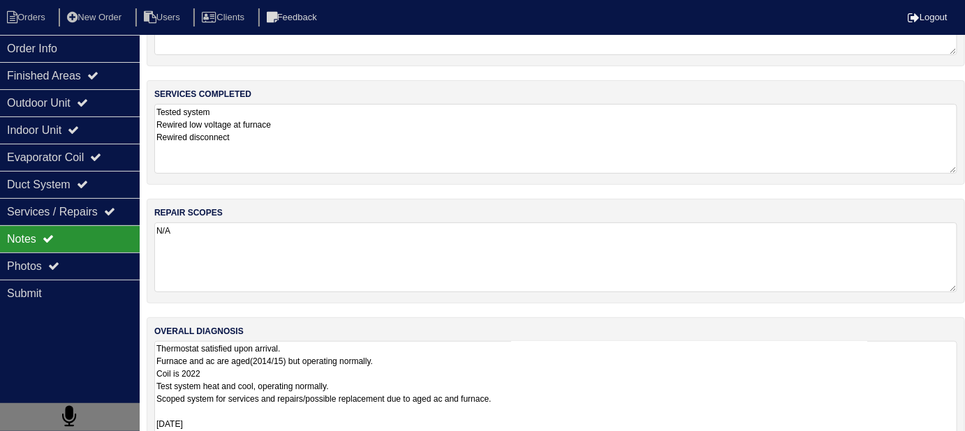
click at [570, 367] on textarea "Thermostat satisfied upon arrival. Furnace and ac are aged(2014/15) but operati…" at bounding box center [555, 424] width 803 height 166
drag, startPoint x: 703, startPoint y: 361, endPoint x: 698, endPoint y: 368, distance: 9.5
click at [699, 368] on textarea "Thermostat satisfied upon arrival. Furnace and ac are aged(2014/15) but operati…" at bounding box center [555, 424] width 803 height 166
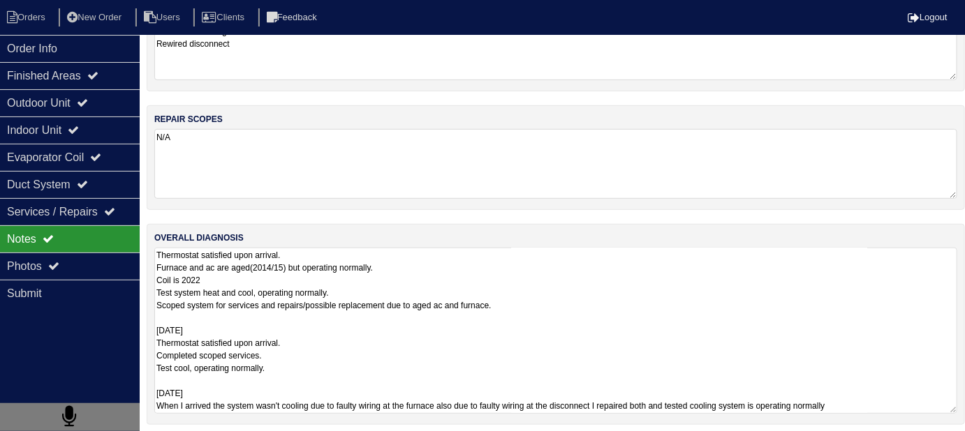
scroll to position [180, 0]
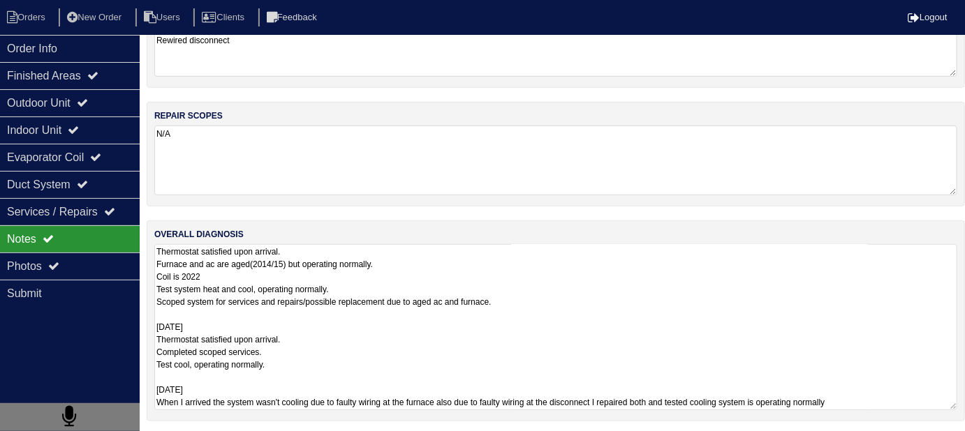
click at [662, 375] on textarea "Thermostat satisfied upon arrival. Furnace and ac are aged(2014/15) but operati…" at bounding box center [555, 327] width 803 height 166
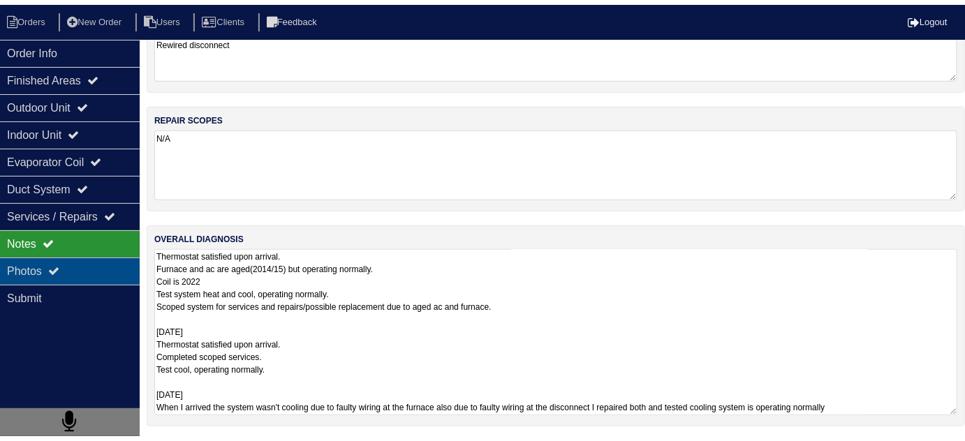
scroll to position [84, 0]
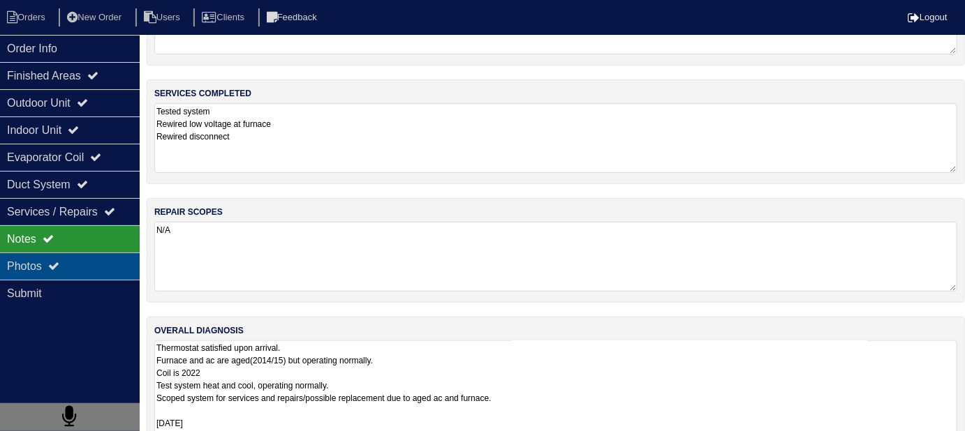
click at [75, 275] on div "Photos" at bounding box center [70, 266] width 140 height 27
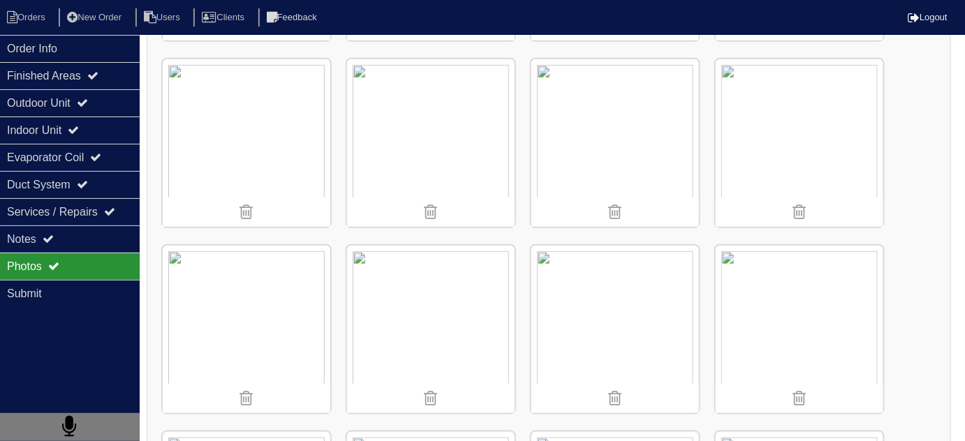
scroll to position [382, 0]
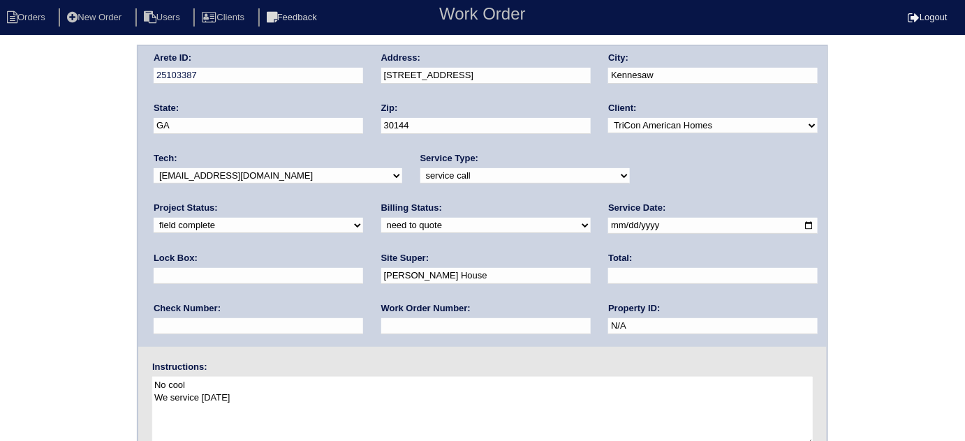
click at [381, 318] on input "text" at bounding box center [485, 326] width 209 height 16
type input "requested"
click at [608, 276] on input "text" at bounding box center [712, 276] width 209 height 16
type input "345.00"
click at [381, 222] on select "need to quote quoted need to invoice invoiced paid warranty purchase order need…" at bounding box center [485, 225] width 209 height 15
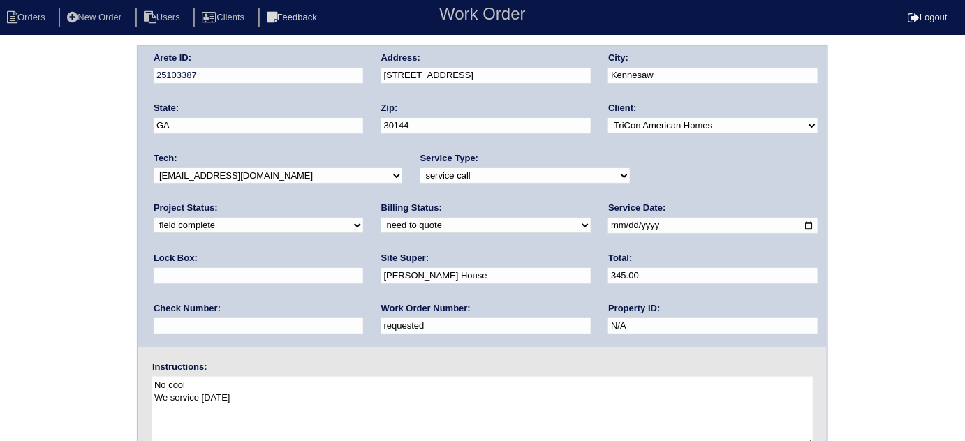
select select "quoted"
click at [381, 218] on select "need to quote quoted need to invoice invoiced paid warranty purchase order need…" at bounding box center [485, 225] width 209 height 15
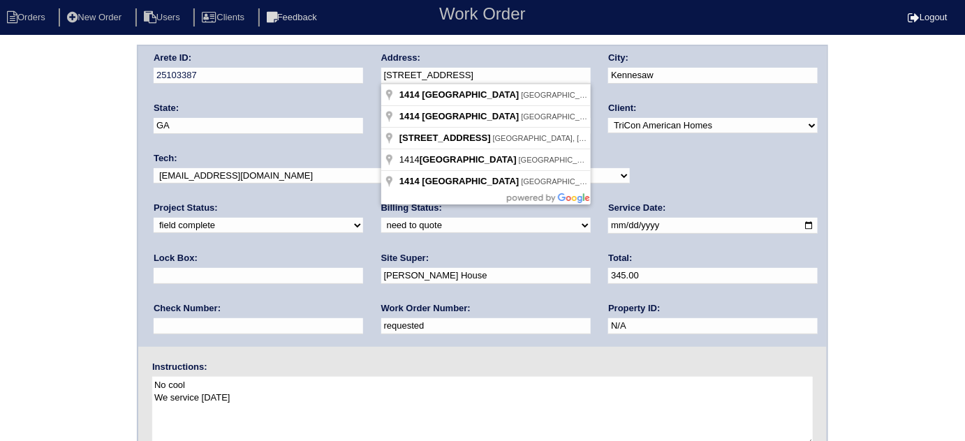
drag, startPoint x: 526, startPoint y: 75, endPoint x: 377, endPoint y: 75, distance: 149.4
click at [377, 75] on div "Arete ID: 25103387 Address: [STREET_ADDRESS] City: [GEOGRAPHIC_DATA] State: [GE…" at bounding box center [482, 196] width 688 height 301
click at [24, 228] on div "Arete ID: 25103387 Address: [STREET_ADDRESS] City: [GEOGRAPHIC_DATA] State: [GE…" at bounding box center [482, 327] width 965 height 565
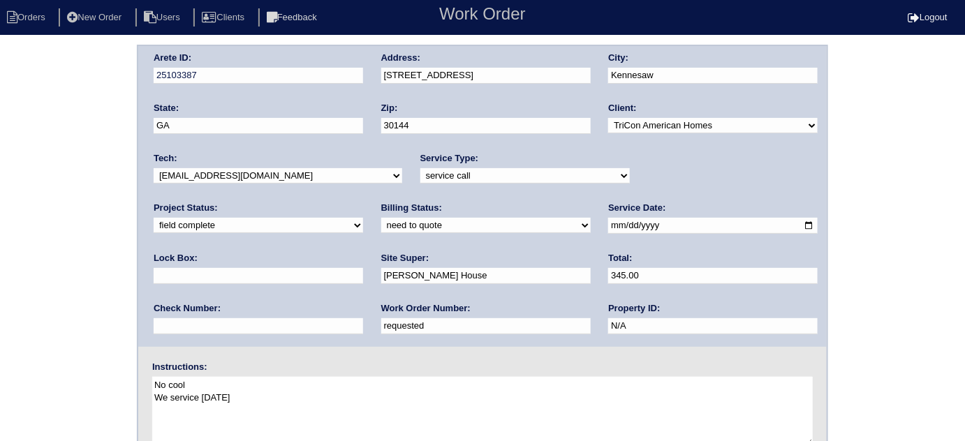
drag, startPoint x: 68, startPoint y: 186, endPoint x: 70, endPoint y: 225, distance: 39.8
click at [68, 186] on div "Arete ID: 25103387 Address: [STREET_ADDRESS] City: [GEOGRAPHIC_DATA] State: [GE…" at bounding box center [482, 327] width 965 height 565
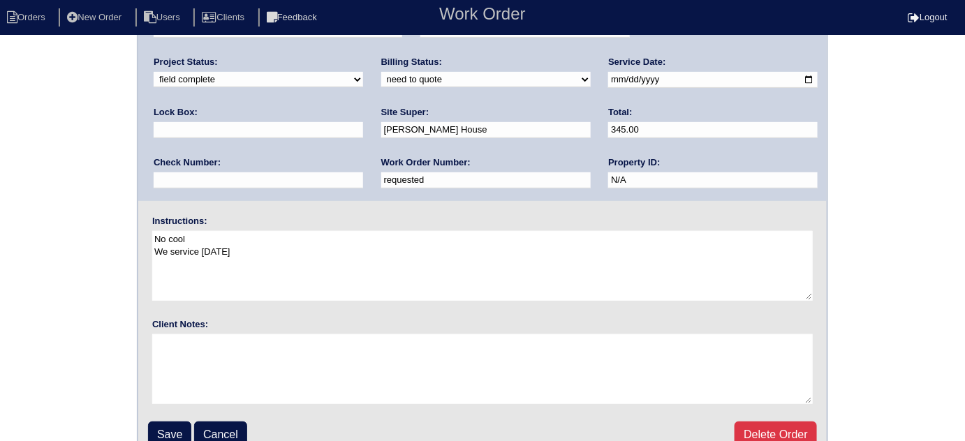
scroll to position [165, 0]
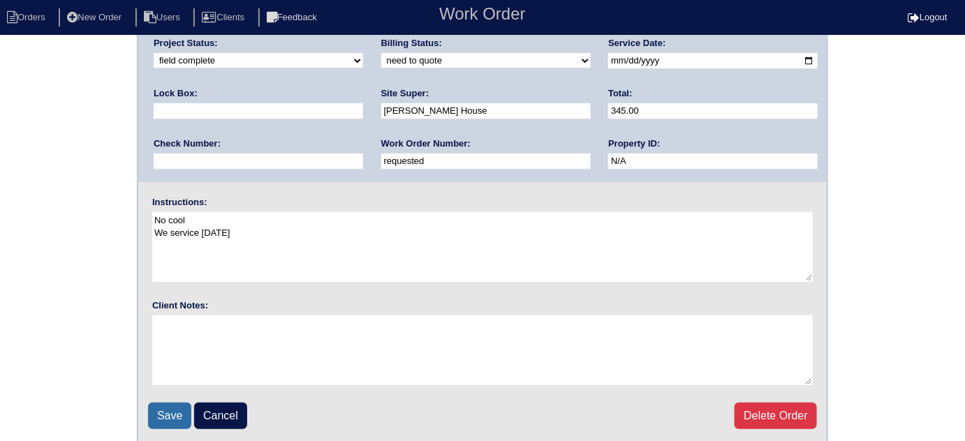
click at [171, 415] on input "Save" at bounding box center [169, 416] width 43 height 27
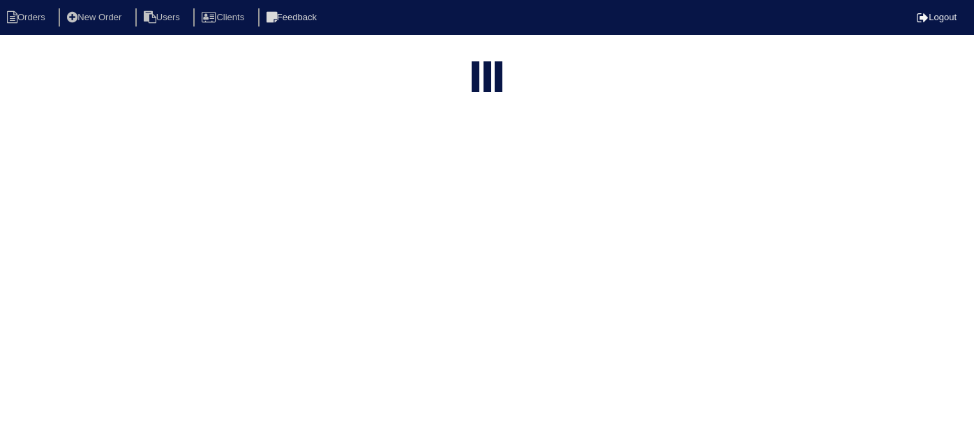
select select "15"
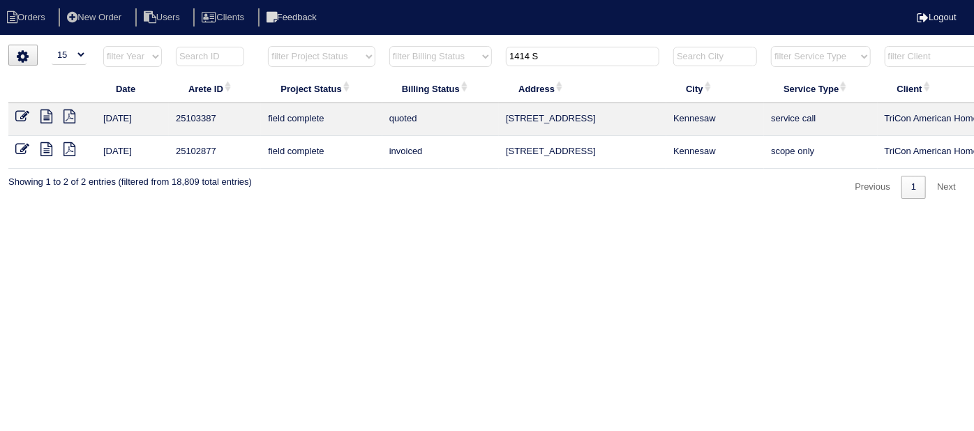
drag, startPoint x: 561, startPoint y: 57, endPoint x: 327, endPoint y: 27, distance: 235.7
click at [337, 45] on body "Orders New Order Users Clients Feedback Logout Orders New Order Users Clients M…" at bounding box center [487, 122] width 974 height 154
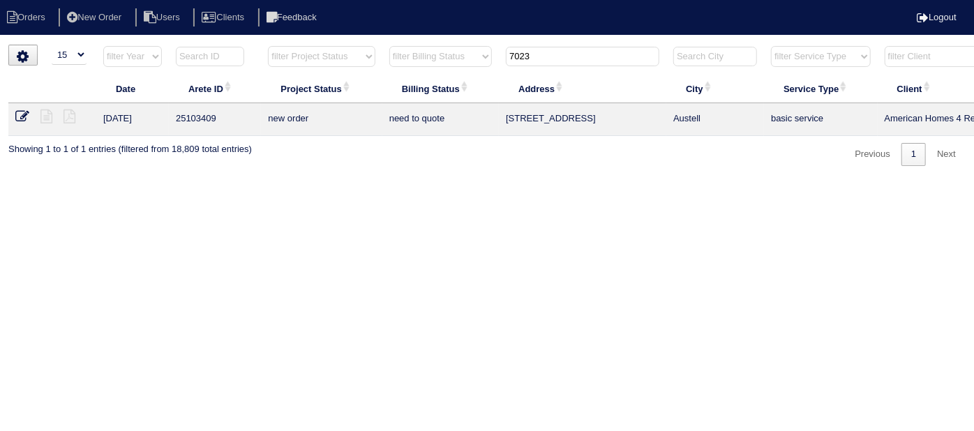
drag, startPoint x: 554, startPoint y: 48, endPoint x: 338, endPoint y: 13, distance: 218.5
click at [410, 49] on tr "filter Year -- Any Year -- 2025 2024 2023 2022 2021 2020 2019 filter Project St…" at bounding box center [612, 59] width 1209 height 29
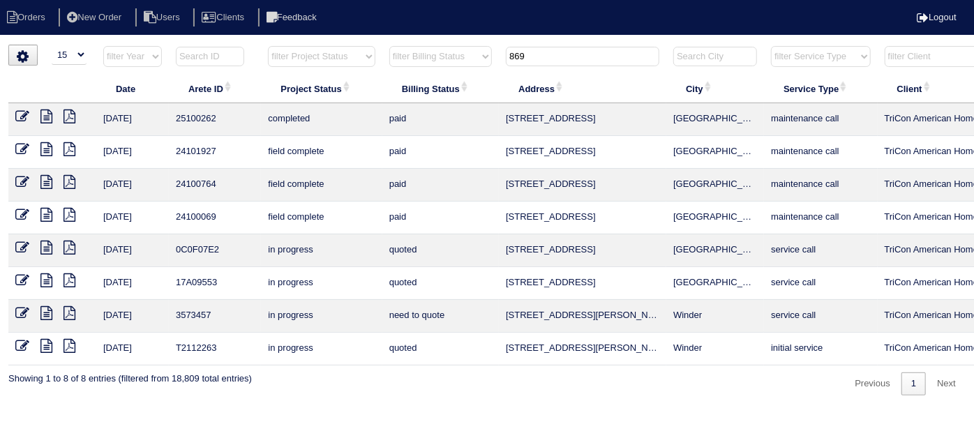
click at [536, 55] on input "869" at bounding box center [583, 57] width 154 height 20
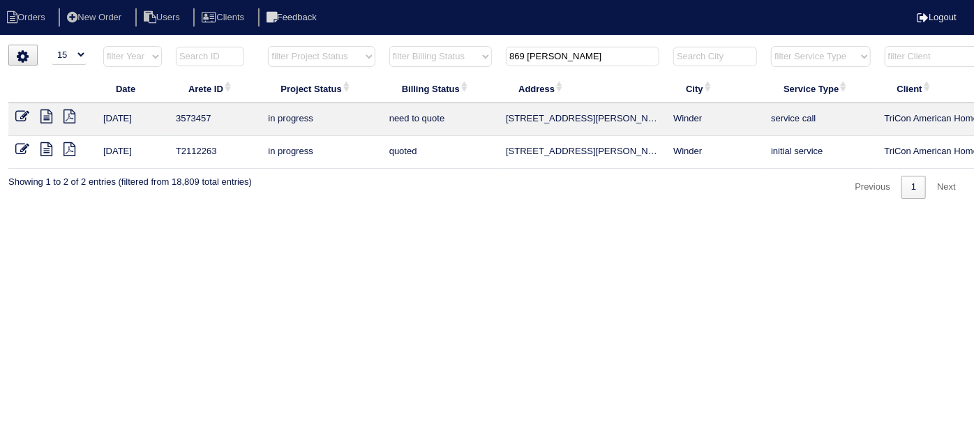
type input "869 [PERSON_NAME]"
click at [44, 114] on icon at bounding box center [46, 117] width 12 height 14
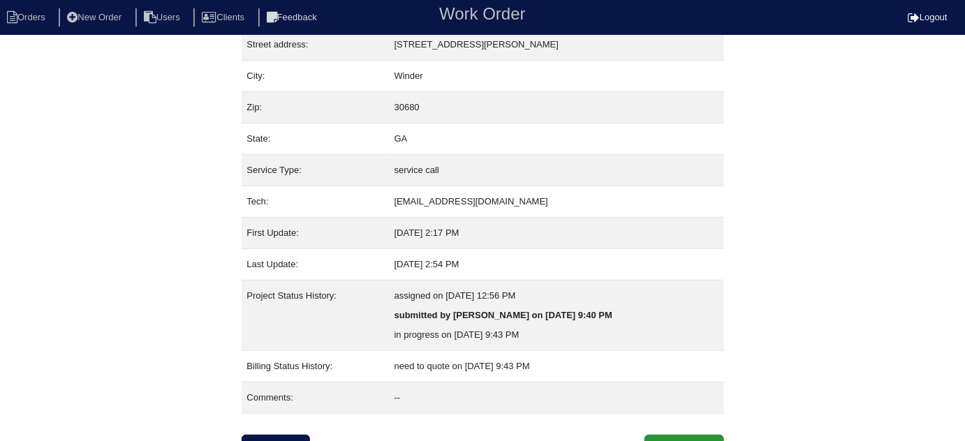
scroll to position [95, 0]
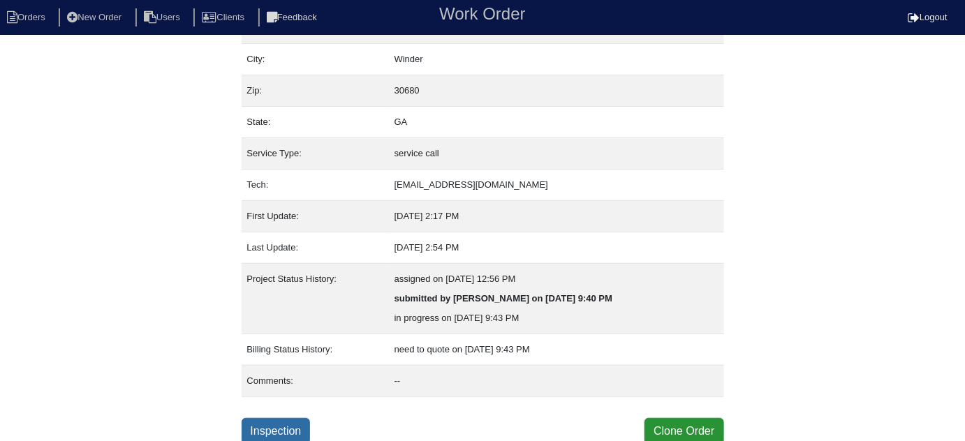
click at [271, 430] on link "Inspection" at bounding box center [275, 431] width 69 height 27
select select "0"
select select "Other"
select select "1"
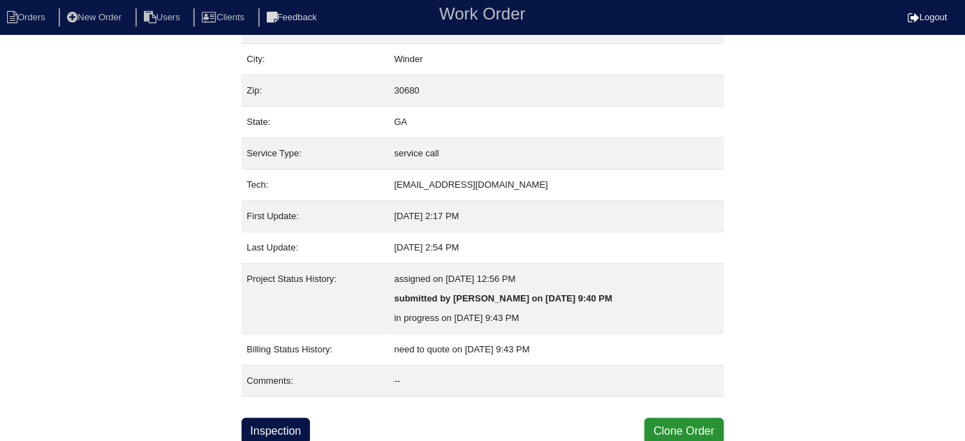
select select "0"
select select "1"
select select "0"
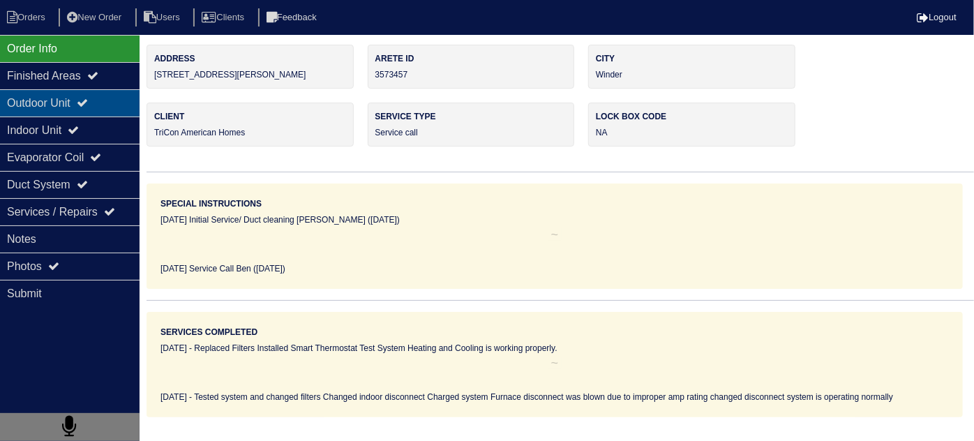
click at [57, 98] on div "Outdoor Unit" at bounding box center [70, 102] width 140 height 27
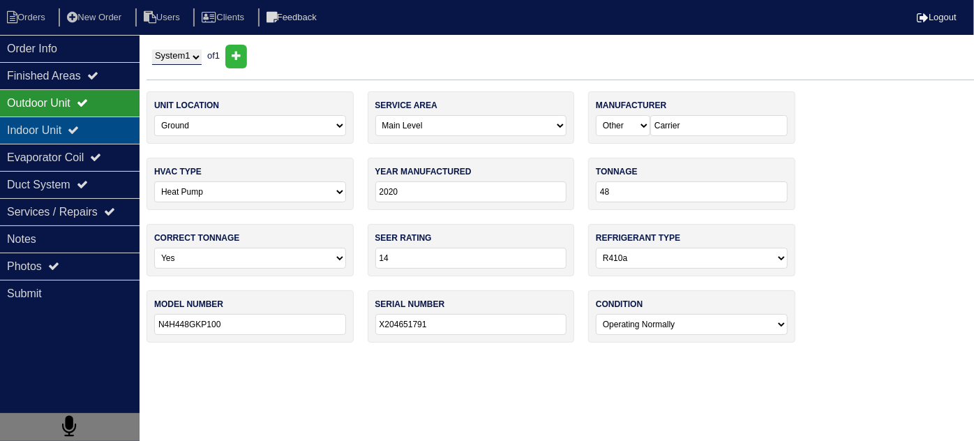
click at [45, 133] on div "Indoor Unit" at bounding box center [70, 130] width 140 height 27
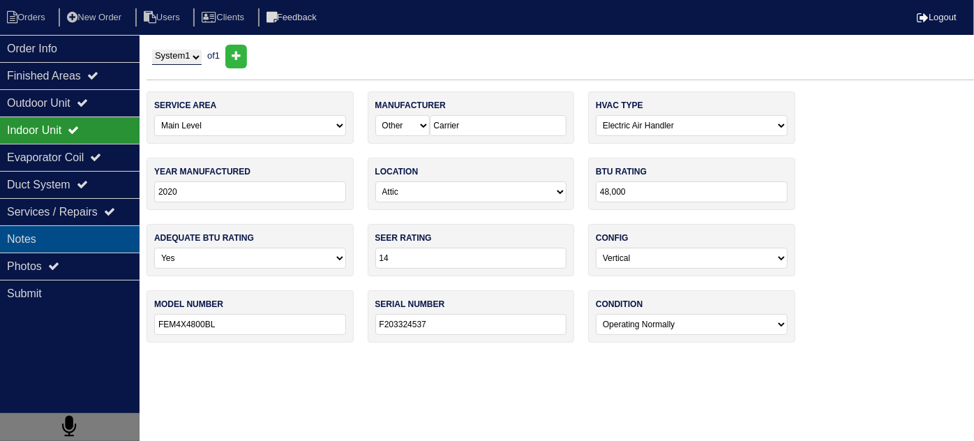
click at [45, 230] on div "Notes" at bounding box center [70, 238] width 140 height 27
type textarea "2- filters Disconnect Pound of r410a"
type textarea "Tested system and changed filters Changed indoor disconnect Charged system Furn…"
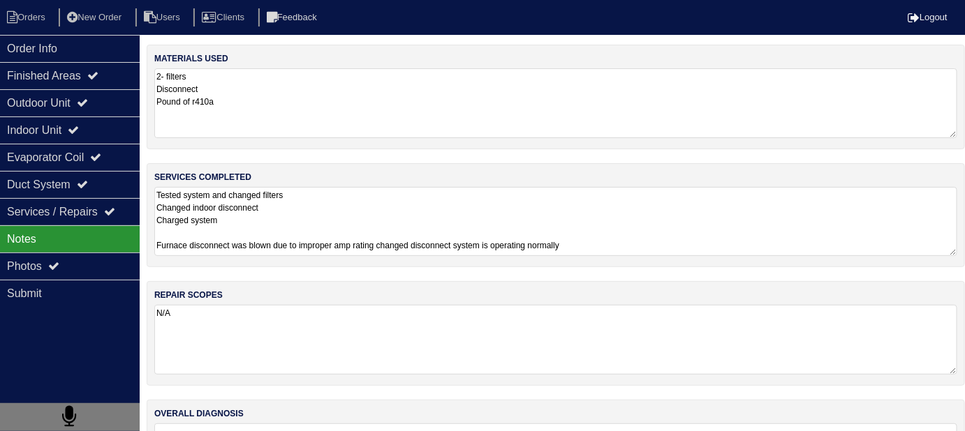
click at [325, 217] on textarea "Tested system and changed filters Changed indoor disconnect Charged system Furn…" at bounding box center [555, 221] width 803 height 69
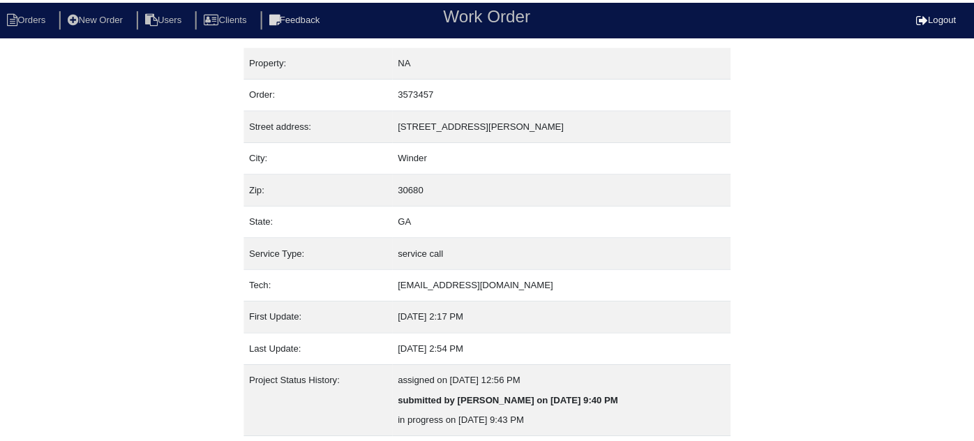
scroll to position [95, 0]
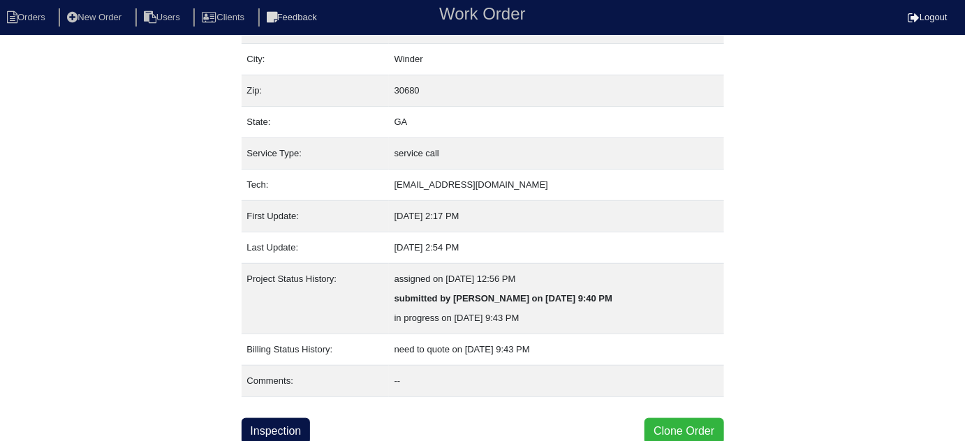
click at [669, 426] on button "Clone Order" at bounding box center [683, 431] width 79 height 27
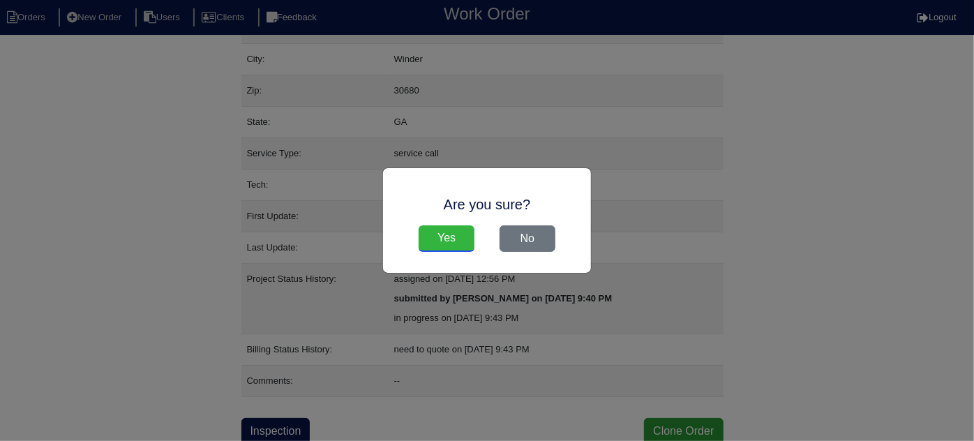
click at [458, 230] on input "Yes" at bounding box center [447, 238] width 56 height 27
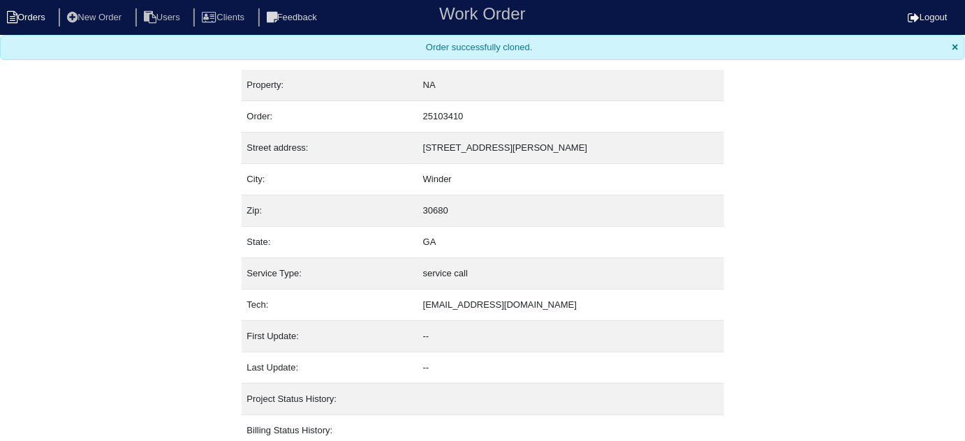
click at [29, 9] on li "Orders" at bounding box center [28, 17] width 57 height 19
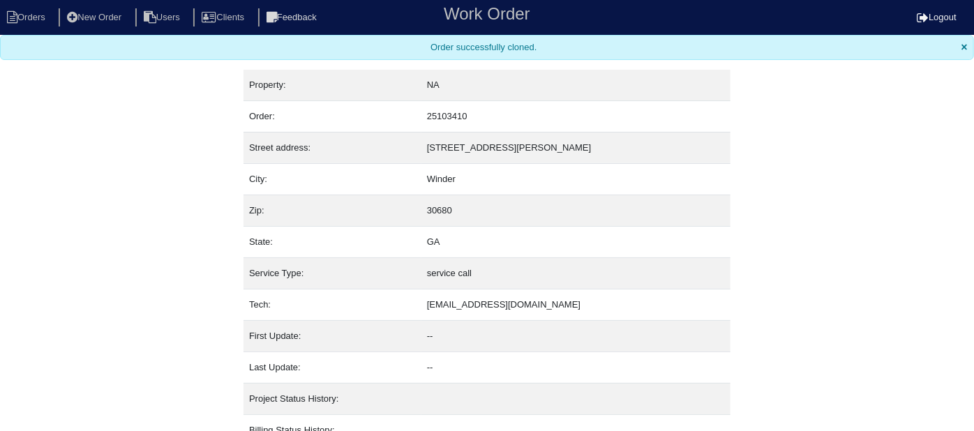
select select "15"
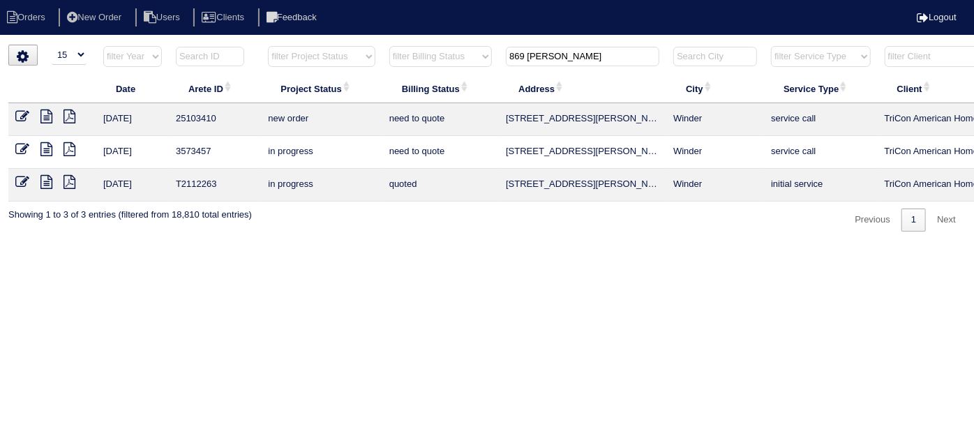
click at [18, 113] on icon at bounding box center [22, 117] width 14 height 14
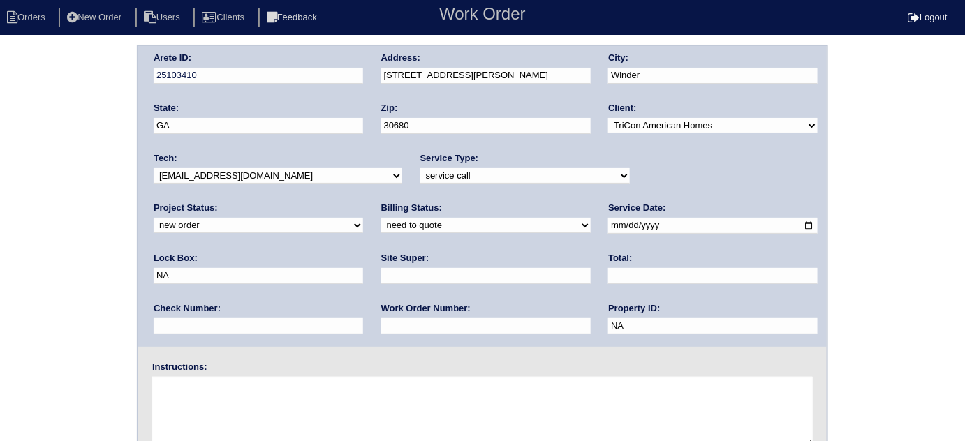
drag, startPoint x: 392, startPoint y: 173, endPoint x: 393, endPoint y: 180, distance: 7.0
click at [420, 173] on select "-select- initial service basic service maintenance call replacement scope servi…" at bounding box center [524, 175] width 209 height 15
select select "scope only"
click at [420, 168] on select "-select- initial service basic service maintenance call replacement scope servi…" at bounding box center [524, 175] width 209 height 15
drag, startPoint x: 640, startPoint y: 225, endPoint x: 515, endPoint y: 161, distance: 140.5
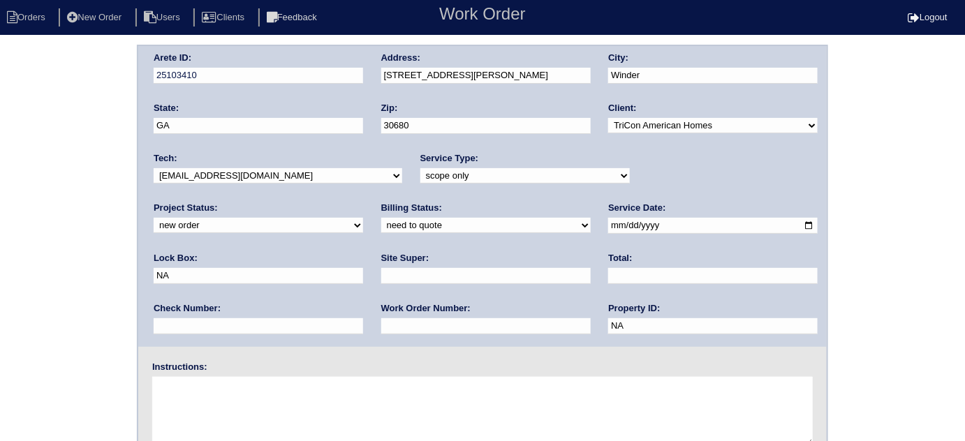
click at [544, 216] on div "Arete ID: 25103410 Address: [STREET_ADDRESS][PERSON_NAME] City: Winder State: […" at bounding box center [482, 196] width 688 height 301
click at [363, 268] on input "Back door access" at bounding box center [258, 276] width 209 height 16
type input "0302? - Back door access"
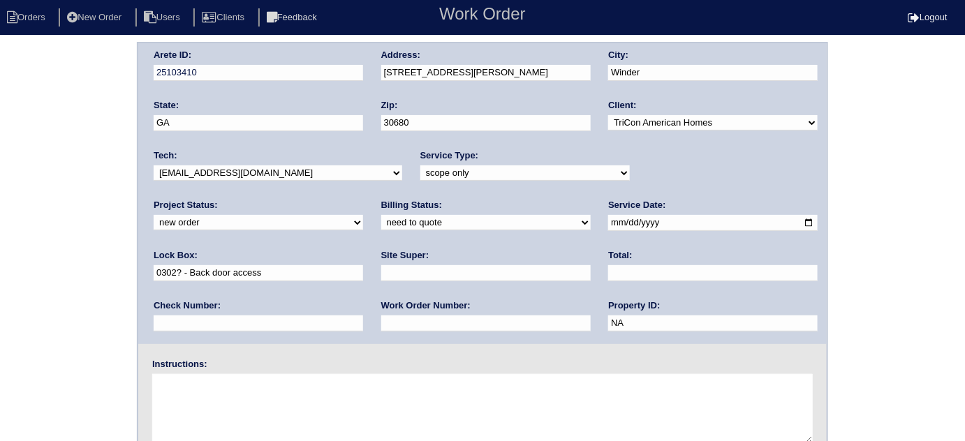
scroll to position [3, 0]
click at [381, 267] on input "text" at bounding box center [485, 273] width 209 height 16
type input "[PERSON_NAME]"
click at [192, 405] on textarea at bounding box center [482, 408] width 660 height 70
type textarea "Scope for service/repairs needed"
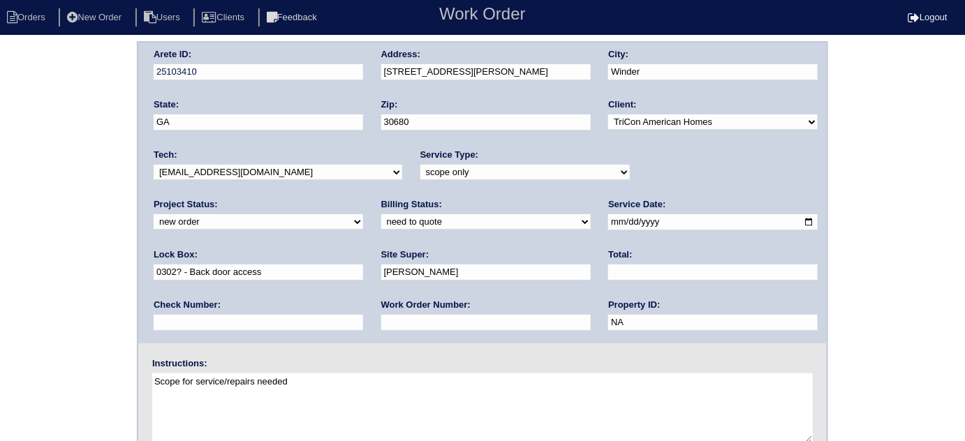
click at [353, 74] on div "Arete ID: 25103410 Address: 869 Kendall Park Dr City: Winder State: GA Zip: 306…" at bounding box center [482, 193] width 688 height 301
click at [0, 294] on div "Arete ID: 25103410 Address: 869 Kendall Park Dr City: Winder State: GA Zip: 306…" at bounding box center [482, 323] width 965 height 565
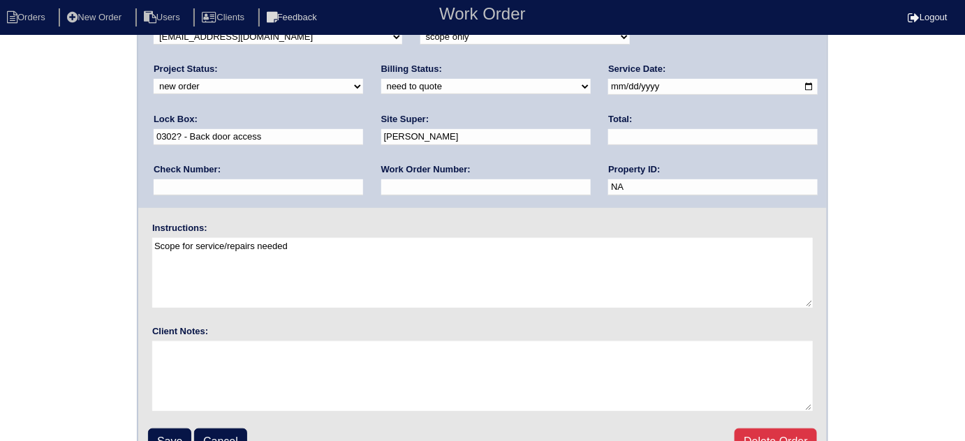
scroll to position [165, 0]
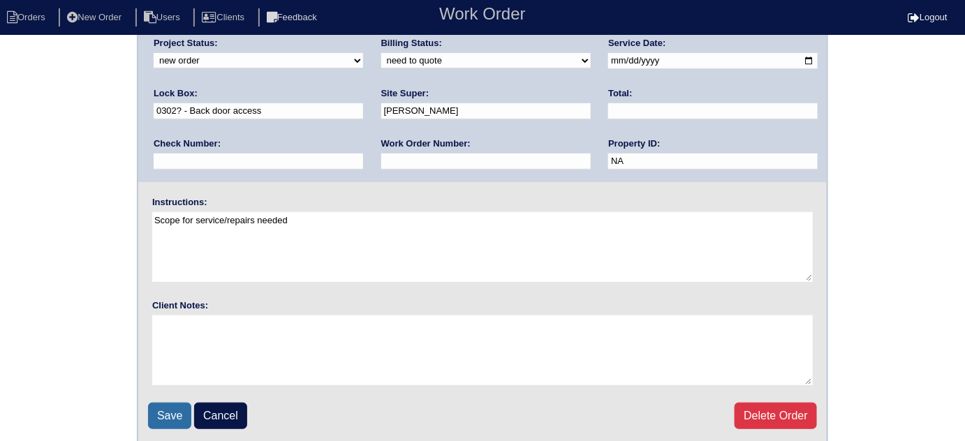
click at [150, 417] on input "Save" at bounding box center [169, 416] width 43 height 27
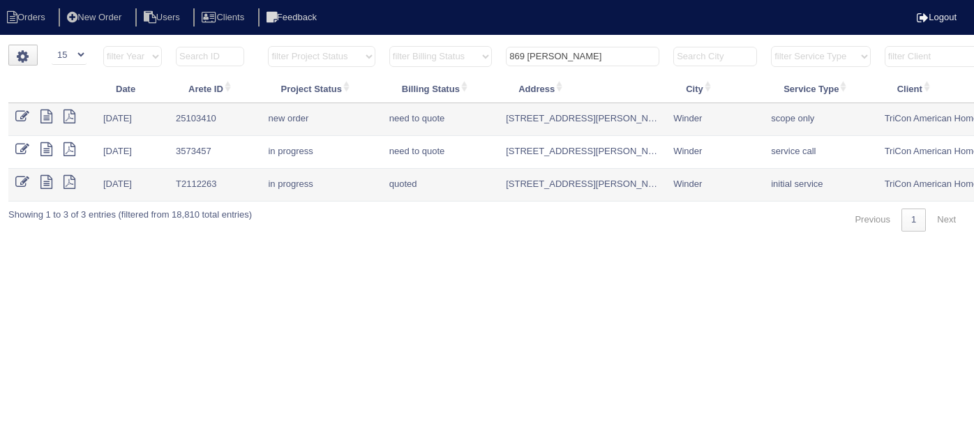
select select "15"
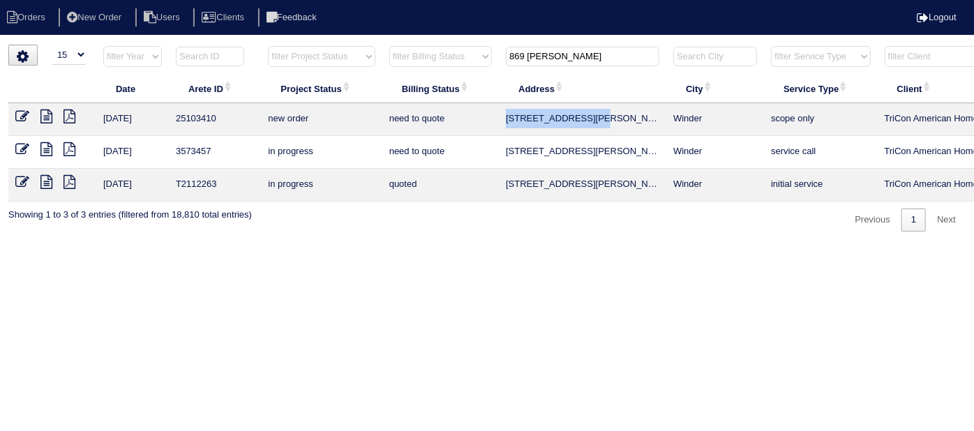
drag, startPoint x: 599, startPoint y: 119, endPoint x: 502, endPoint y: 126, distance: 96.6
click at [502, 126] on td "[STREET_ADDRESS][PERSON_NAME]" at bounding box center [582, 119] width 167 height 33
copy td "[STREET_ADDRESS][PERSON_NAME]"
drag, startPoint x: 318, startPoint y: 283, endPoint x: 117, endPoint y: 165, distance: 232.8
click at [305, 246] on html "Orders New Order Users Clients Feedback Logout Orders New Order Users Clients M…" at bounding box center [487, 123] width 974 height 246
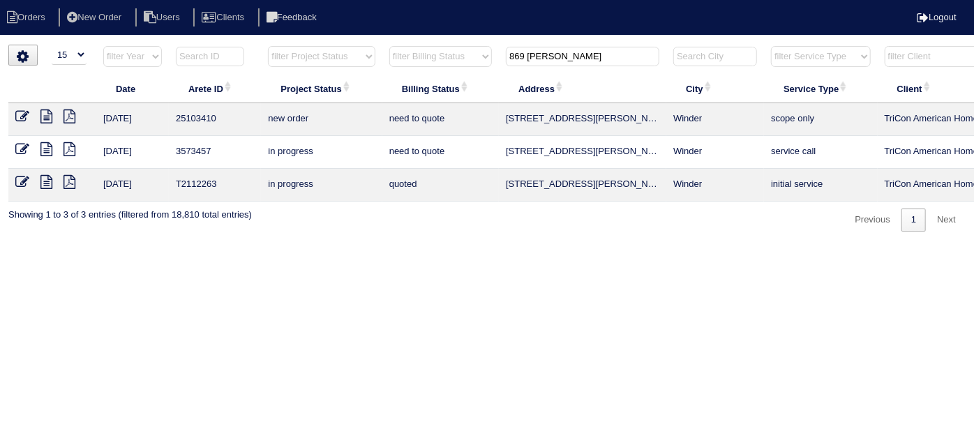
click at [52, 119] on icon at bounding box center [46, 117] width 12 height 14
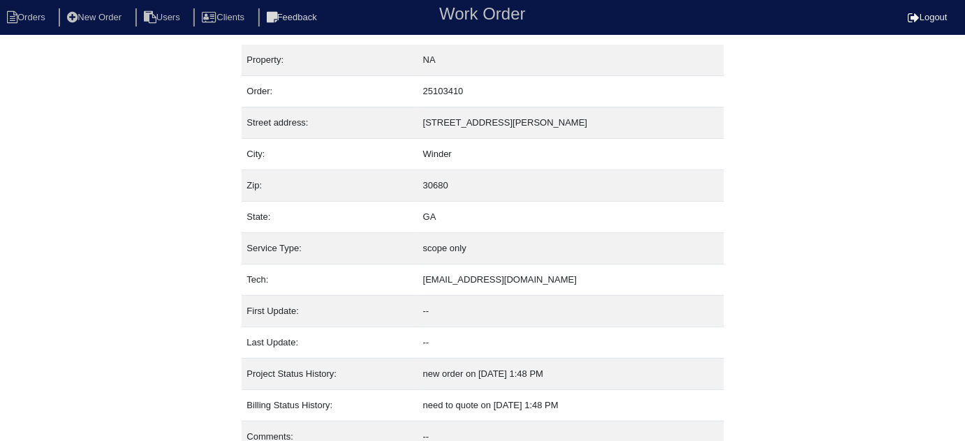
click at [0, 304] on div "Property: NA Order: 25103410 Street address: [STREET_ADDRESS][PERSON_NAME] City…" at bounding box center [482, 273] width 965 height 456
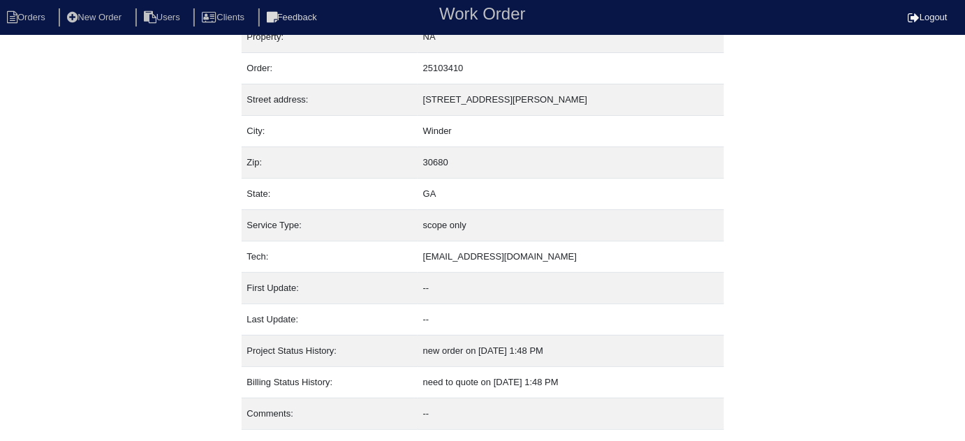
scroll to position [56, 0]
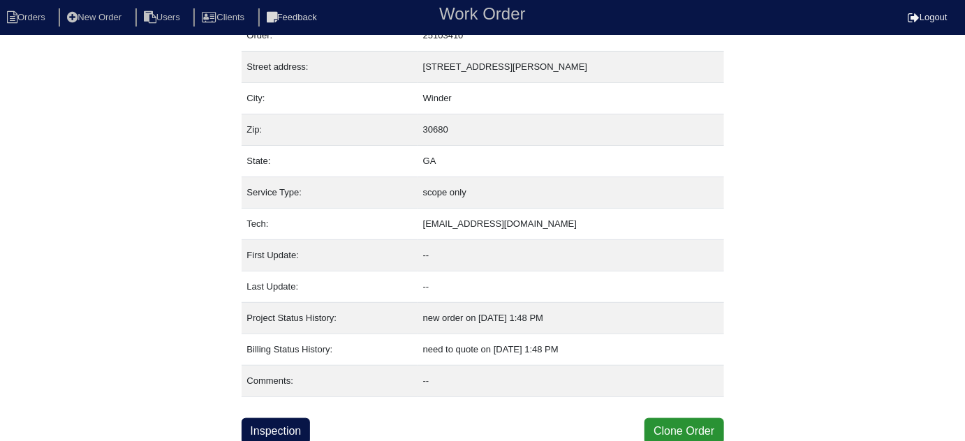
click at [35, 6] on nav "Orders New Order Users Clients Feedback Work Order Logout" at bounding box center [482, 17] width 965 height 35
click at [34, 11] on li "Orders" at bounding box center [28, 17] width 57 height 19
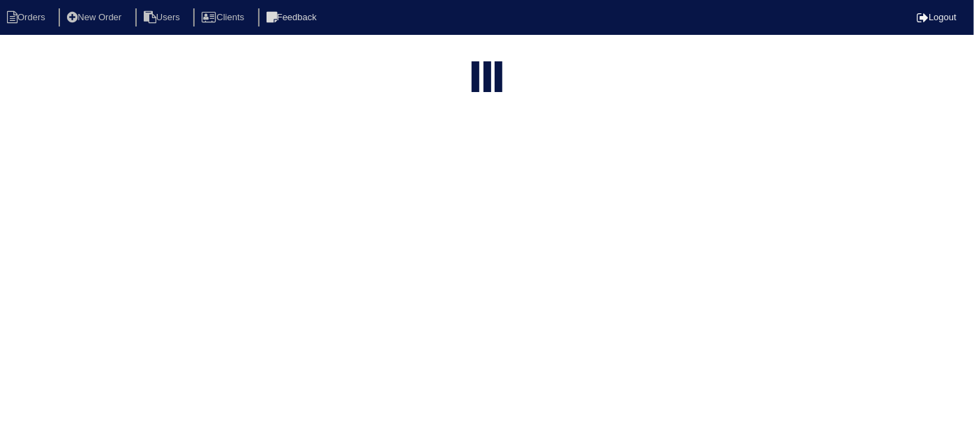
select select "15"
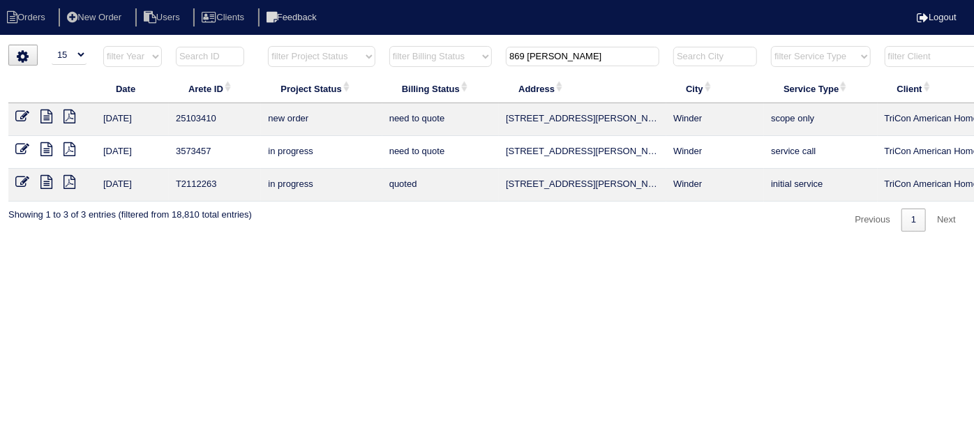
drag, startPoint x: 548, startPoint y: 58, endPoint x: 412, endPoint y: 31, distance: 138.8
click at [413, 45] on body "Orders New Order Users Clients Feedback Logout Orders New Order Users Clients M…" at bounding box center [487, 138] width 974 height 187
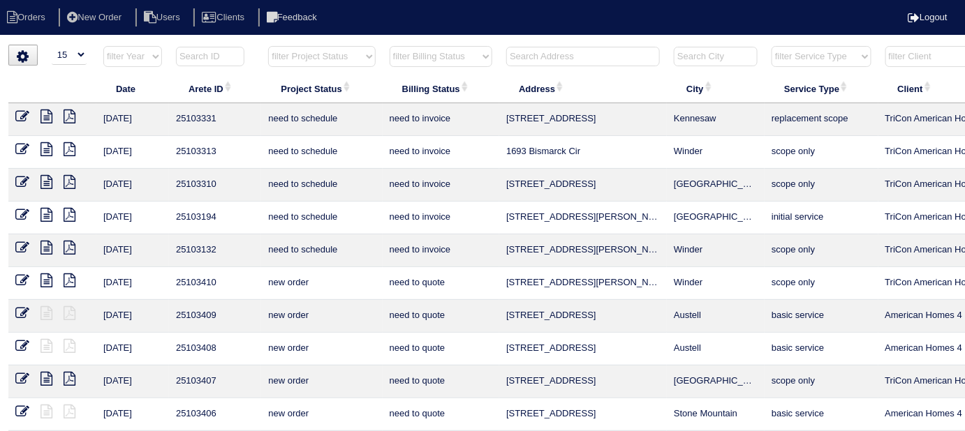
click at [562, 59] on input "text" at bounding box center [583, 57] width 154 height 20
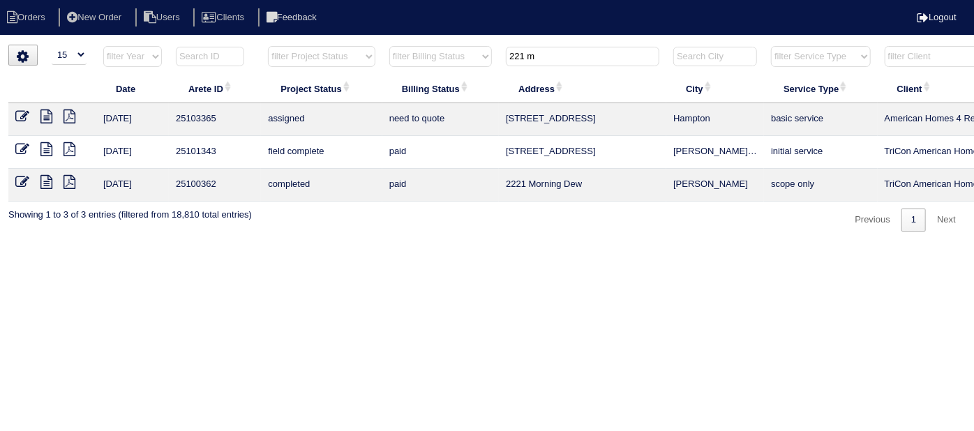
type input "221 m"
click at [65, 119] on icon at bounding box center [70, 117] width 12 height 14
click at [43, 112] on icon at bounding box center [46, 117] width 12 height 14
click at [18, 112] on icon at bounding box center [22, 117] width 14 height 14
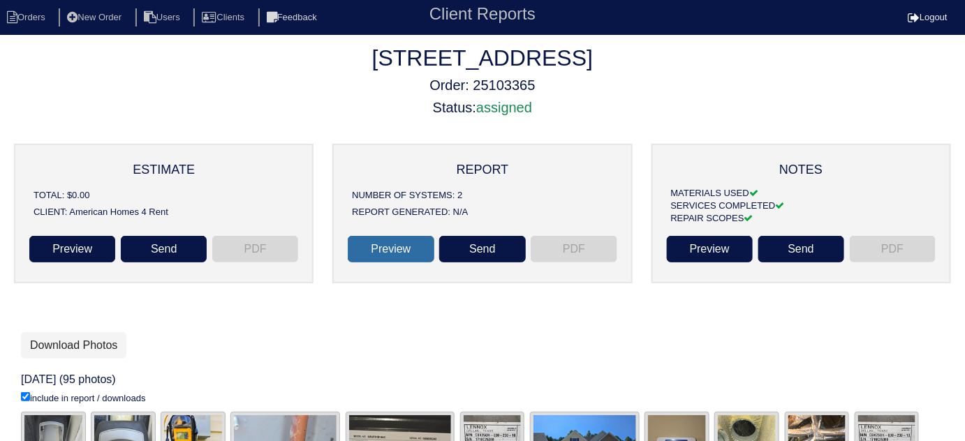
click at [405, 244] on link "Preview" at bounding box center [391, 249] width 86 height 27
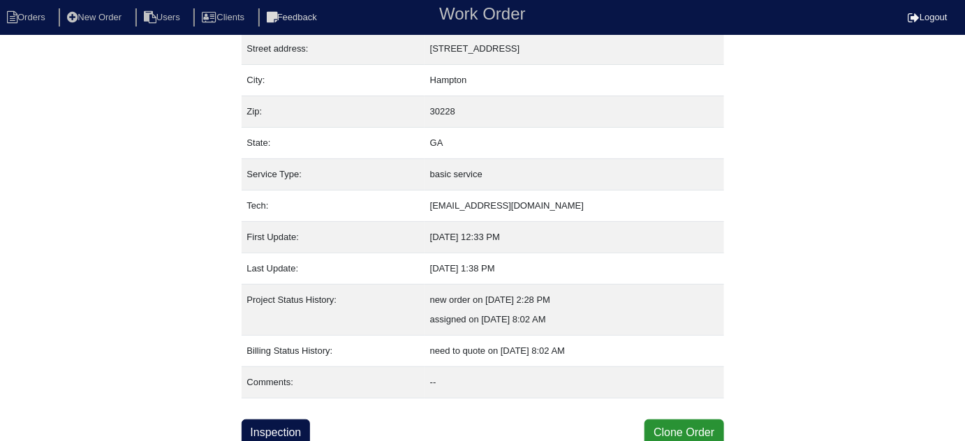
scroll to position [76, 0]
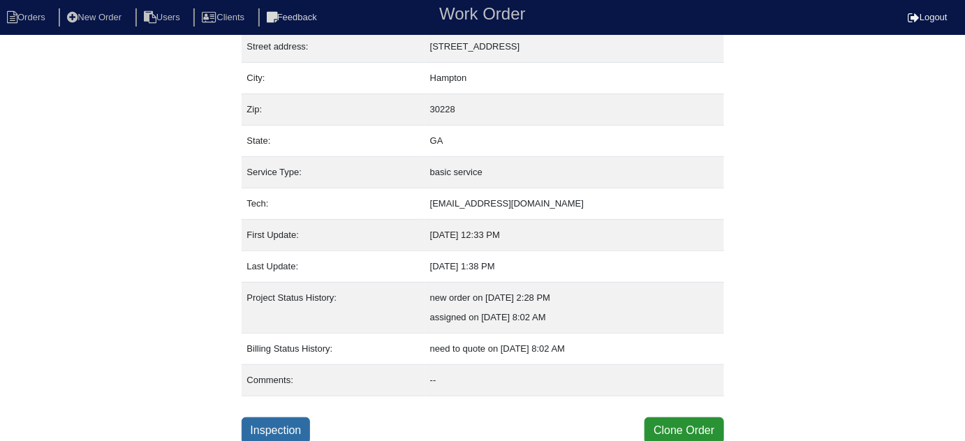
click at [276, 426] on link "Inspection" at bounding box center [275, 430] width 69 height 27
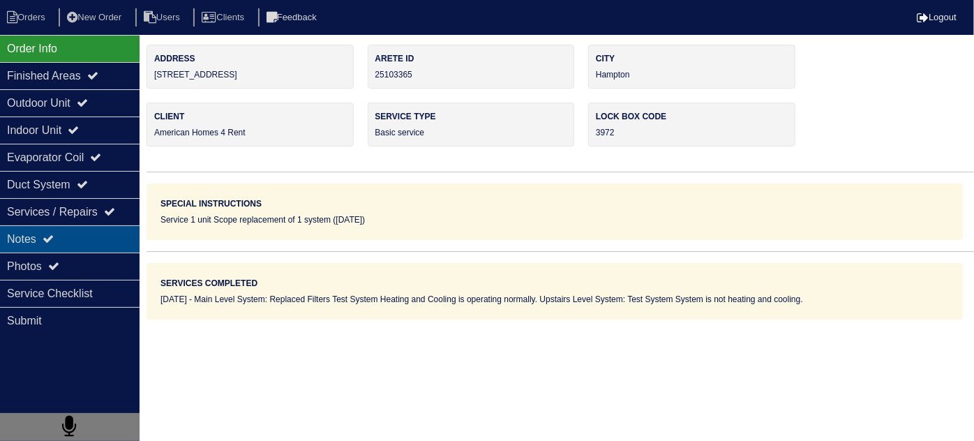
click at [42, 239] on div "Notes" at bounding box center [70, 238] width 140 height 27
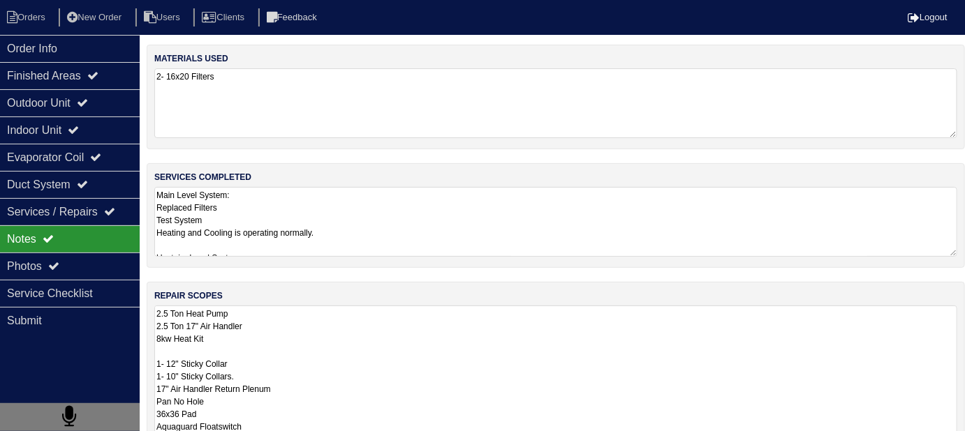
click at [419, 321] on textarea "2.5 Ton Heat Pump 2.5 Ton 17" Air Handler 8kw Heat Kit 1- 12" Sticky Collar 1- …" at bounding box center [555, 408] width 803 height 204
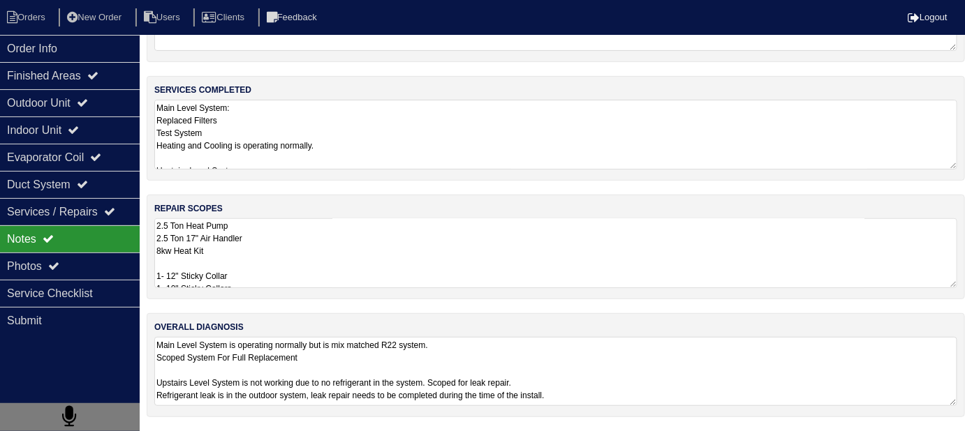
scroll to position [83, 0]
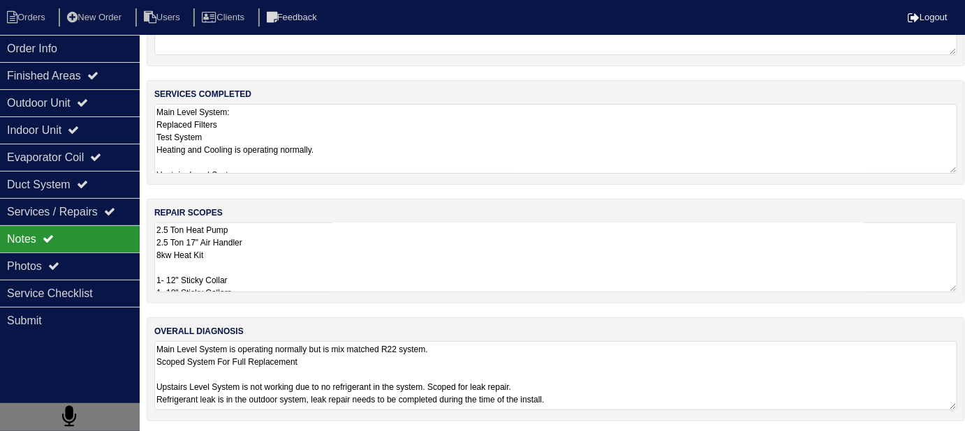
click at [629, 382] on textarea "Main Level System is operating normally but is mix matched R22 system. Scoped S…" at bounding box center [555, 375] width 803 height 69
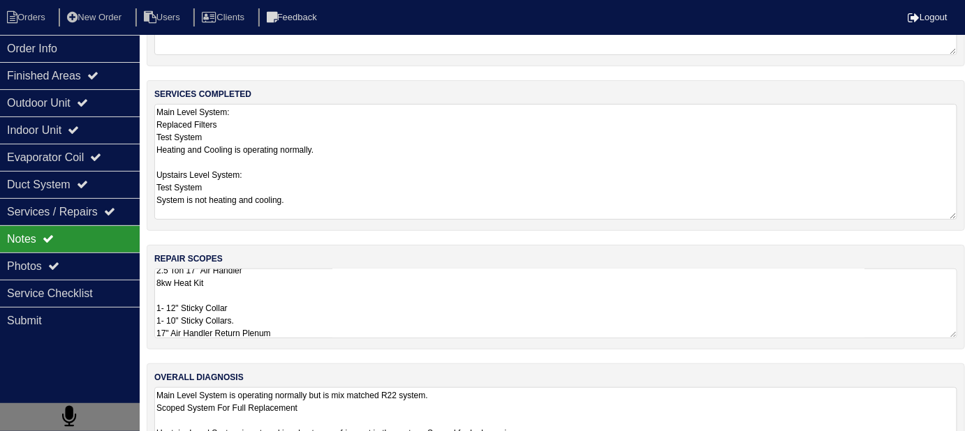
click at [465, 124] on textarea "Main Level System: Replaced Filters Test System Heating and Cooling is operatin…" at bounding box center [555, 162] width 803 height 116
click at [500, 278] on textarea "2.5 Ton Heat Pump 2.5 Ton 17" Air Handler 8kw Heat Kit 1- 12" Sticky Collar 1- …" at bounding box center [555, 304] width 803 height 70
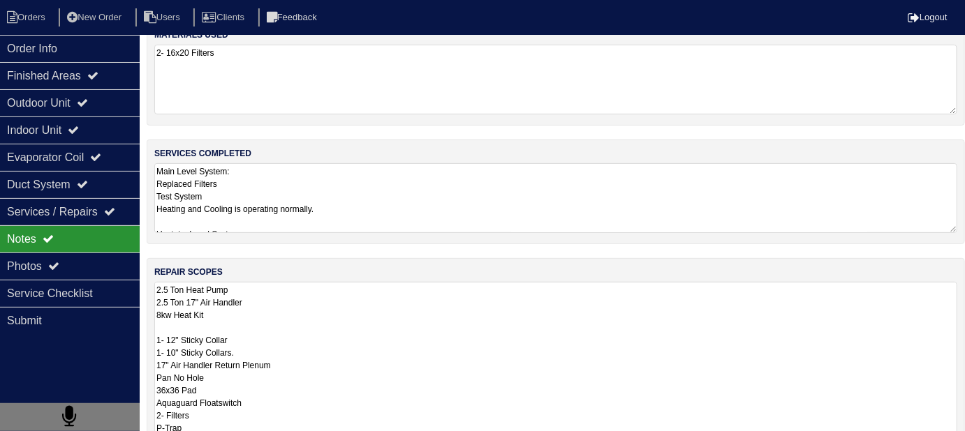
scroll to position [0, 0]
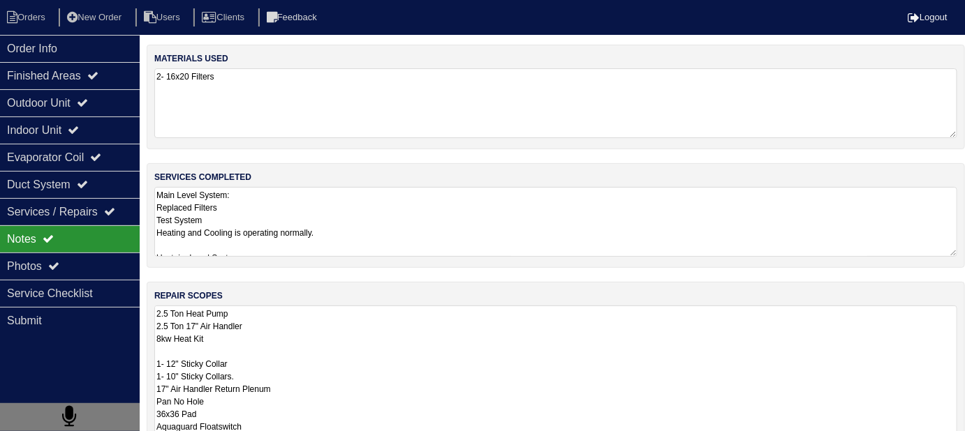
click at [355, 107] on textarea "2- 16x20 Filters" at bounding box center [555, 103] width 803 height 70
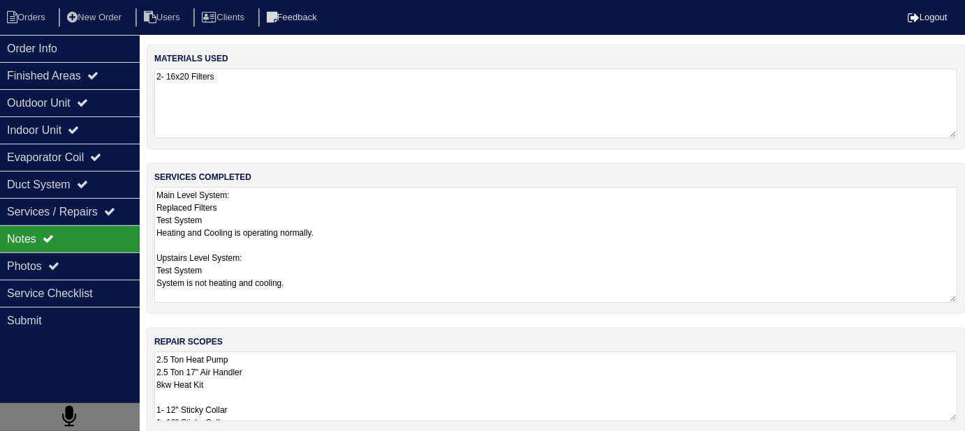
drag, startPoint x: 374, startPoint y: 207, endPoint x: 405, endPoint y: 233, distance: 40.7
click at [374, 209] on textarea "Main Level System: Replaced Filters Test System Heating and Cooling is operatin…" at bounding box center [555, 245] width 803 height 116
click at [322, 360] on textarea "2.5 Ton Heat Pump 2.5 Ton 17" Air Handler 8kw Heat Kit 1- 12" Sticky Collar 1- …" at bounding box center [555, 387] width 803 height 70
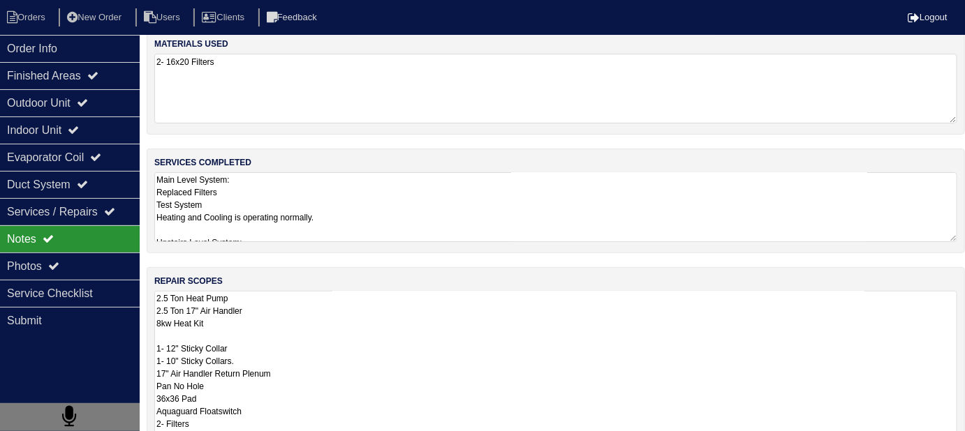
scroll to position [20, 0]
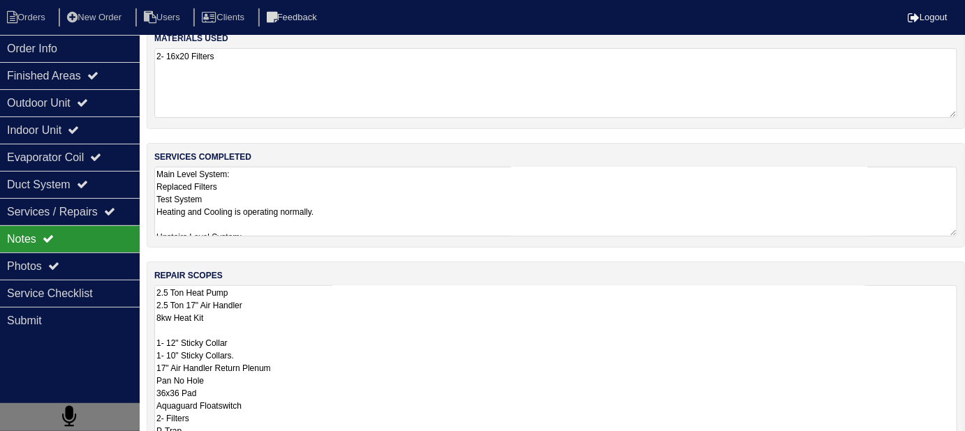
click at [477, 357] on textarea "2.5 Ton Heat Pump 2.5 Ton 17" Air Handler 8kw Heat Kit 1- 12" Sticky Collar 1- …" at bounding box center [555, 387] width 803 height 204
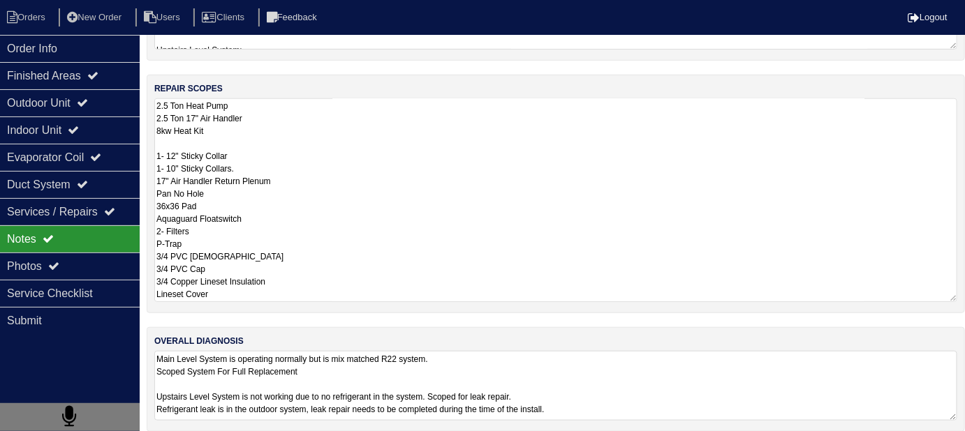
scroll to position [218, 0]
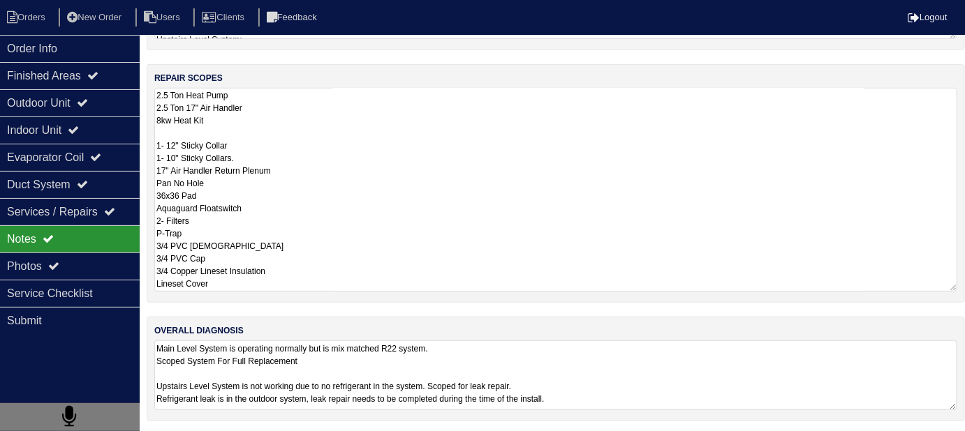
click at [660, 243] on textarea "2.5 Ton Heat Pump 2.5 Ton 17" Air Handler 8kw Heat Kit 1- 12" Sticky Collar 1- …" at bounding box center [555, 190] width 803 height 204
drag, startPoint x: 692, startPoint y: 387, endPoint x: 699, endPoint y: 380, distance: 10.4
click at [691, 387] on textarea "Main Level System is operating normally but is mix matched R22 system. Scoped S…" at bounding box center [555, 376] width 803 height 70
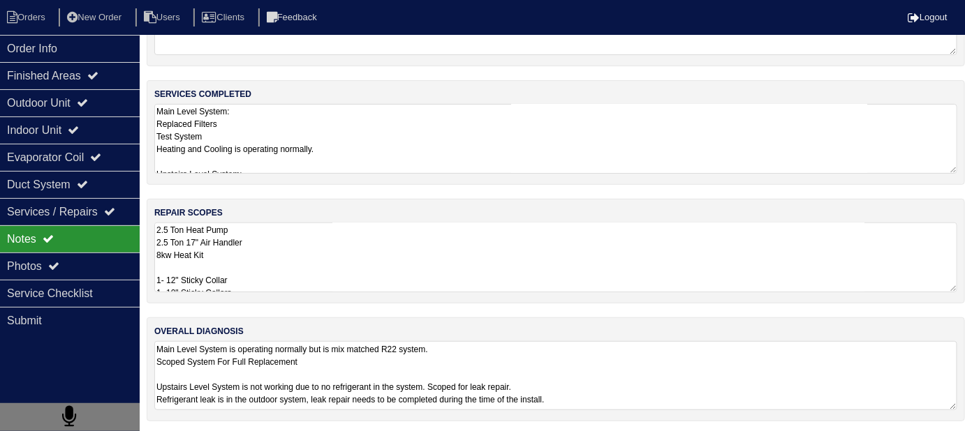
scroll to position [6, 0]
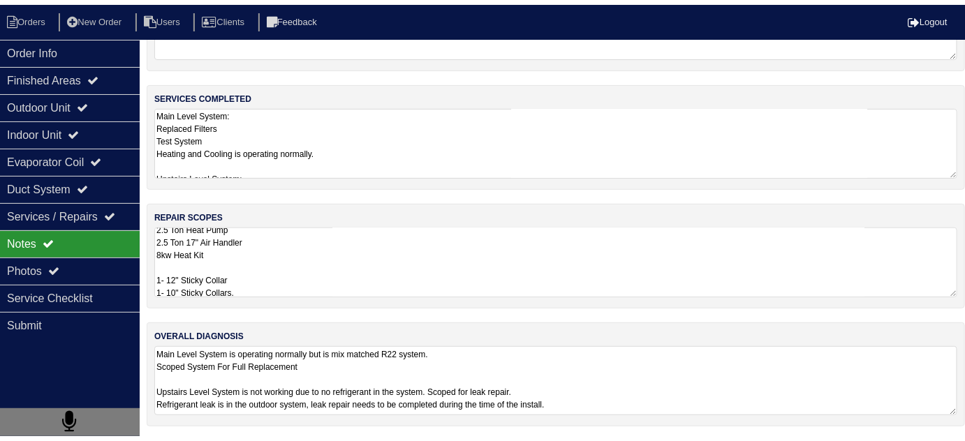
scroll to position [76, 0]
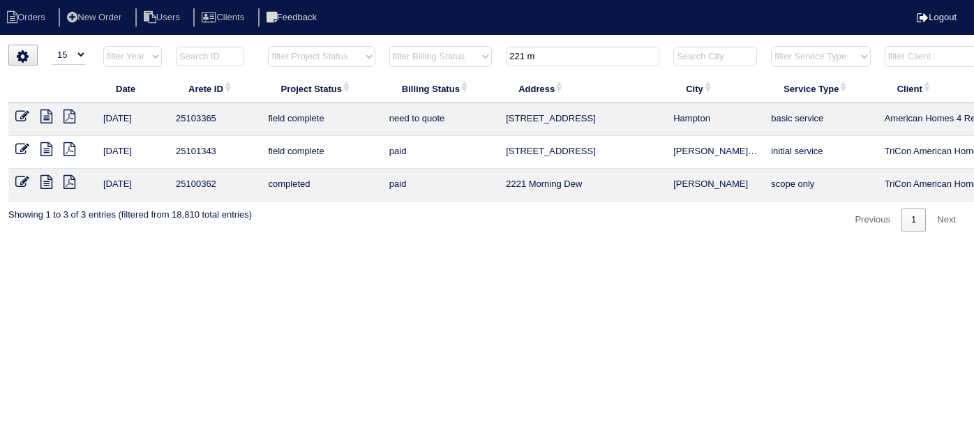
select select "15"
click at [24, 116] on icon at bounding box center [22, 117] width 14 height 14
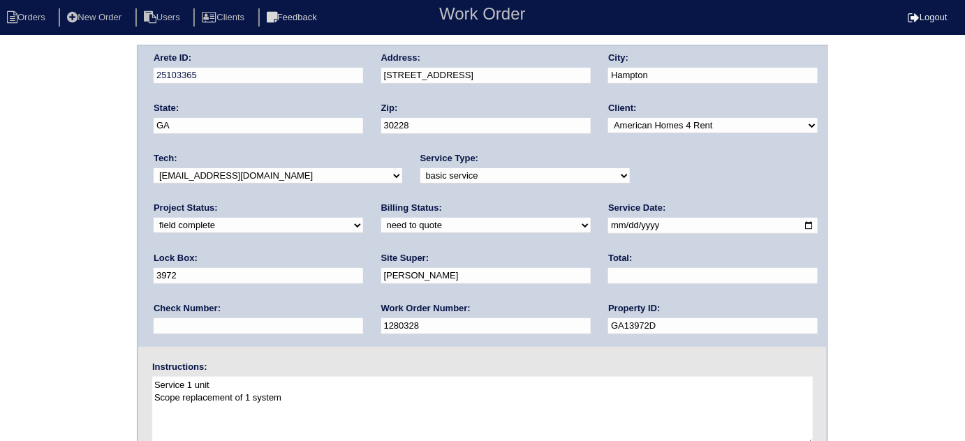
drag, startPoint x: 0, startPoint y: 0, endPoint x: 638, endPoint y: 172, distance: 660.8
click at [363, 218] on select "new order assigned in progress field complete need to schedule admin review arc…" at bounding box center [258, 225] width 209 height 15
select select "assigned"
click at [363, 218] on select "new order assigned in progress field complete need to schedule admin review arc…" at bounding box center [258, 225] width 209 height 15
click at [0, 260] on div "Arete ID: 25103365 Address: [STREET_ADDRESS] City: [GEOGRAPHIC_DATA] State: [GE…" at bounding box center [482, 327] width 965 height 565
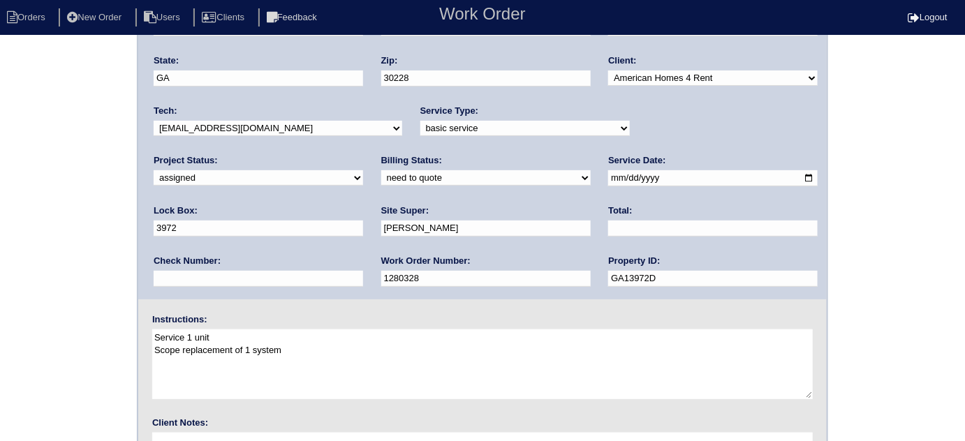
scroll to position [165, 0]
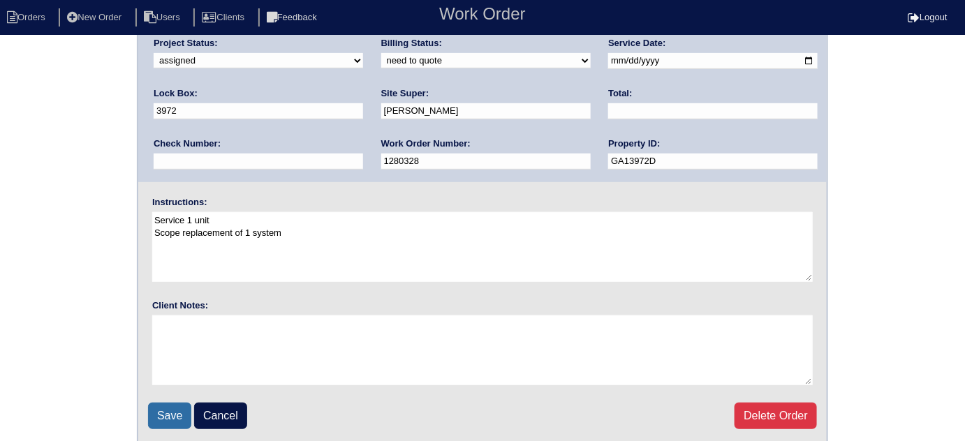
click at [170, 410] on input "Save" at bounding box center [169, 416] width 43 height 27
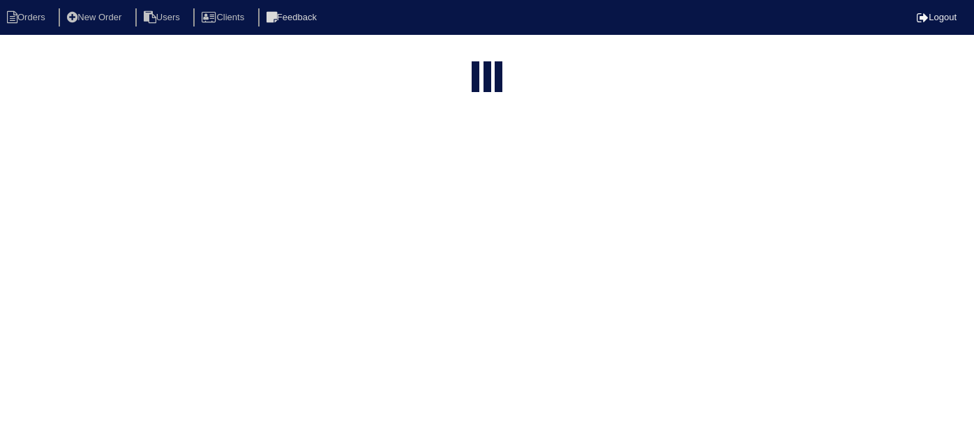
select select "15"
type input "221 m"
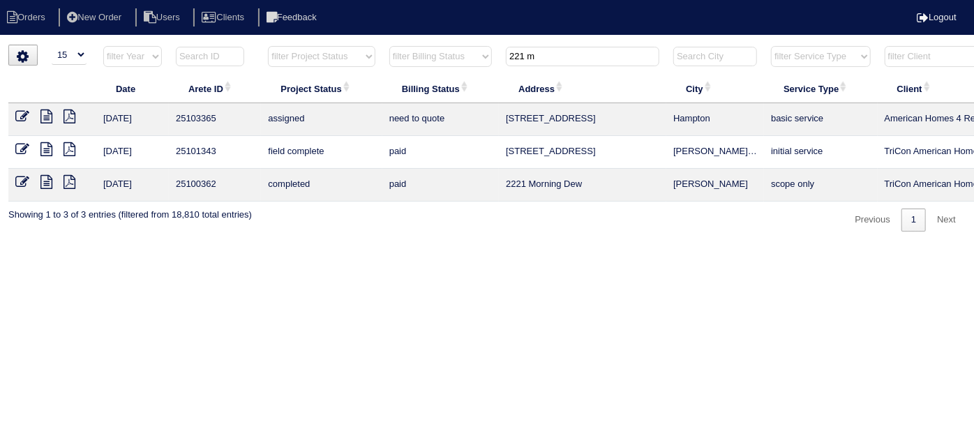
click at [725, 246] on html "Orders New Order Users Clients Feedback Logout Orders New Order Users Clients M…" at bounding box center [487, 123] width 974 height 246
drag, startPoint x: 410, startPoint y: 295, endPoint x: 496, endPoint y: 328, distance: 91.9
click at [410, 246] on html "Orders New Order Users Clients Feedback Logout Orders New Order Users Clients M…" at bounding box center [487, 123] width 974 height 246
click at [544, 57] on input "221 m" at bounding box center [583, 57] width 154 height 20
click at [48, 117] on icon at bounding box center [46, 117] width 12 height 14
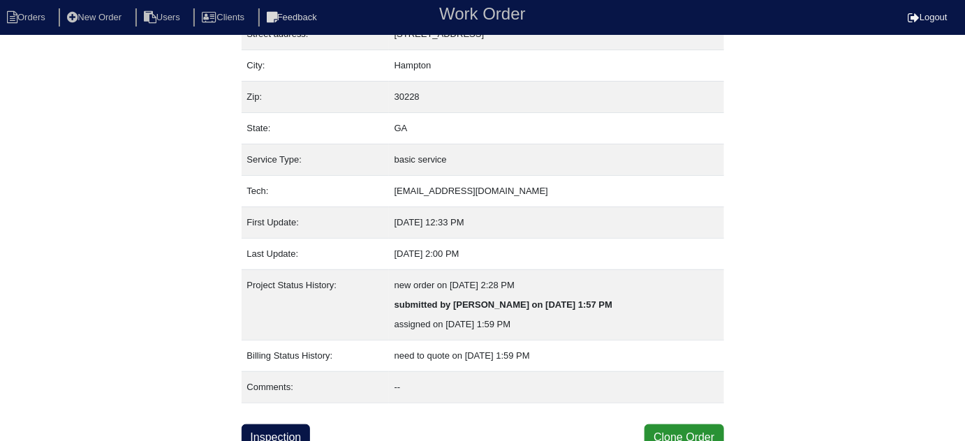
scroll to position [95, 0]
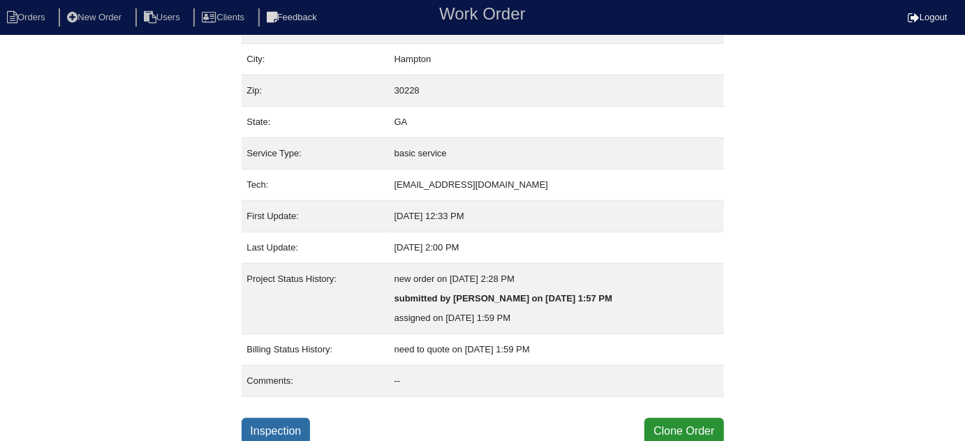
click at [287, 431] on link "Inspection" at bounding box center [275, 431] width 69 height 27
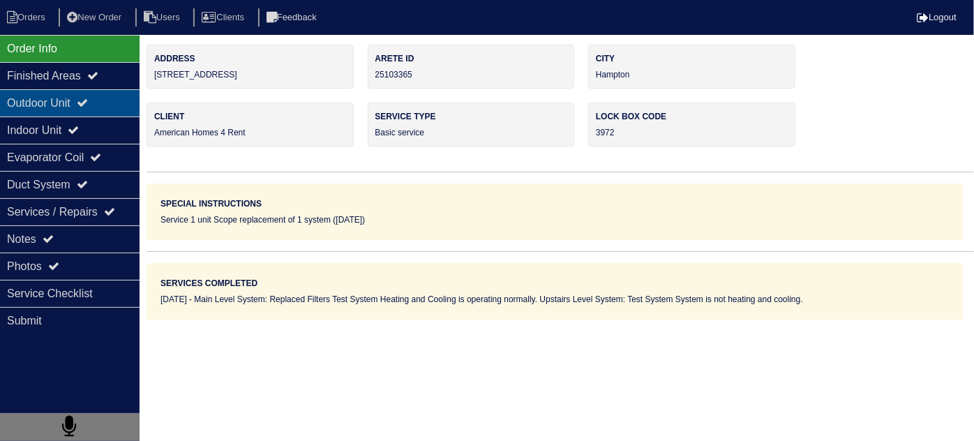
click at [86, 111] on div "Outdoor Unit" at bounding box center [70, 102] width 140 height 27
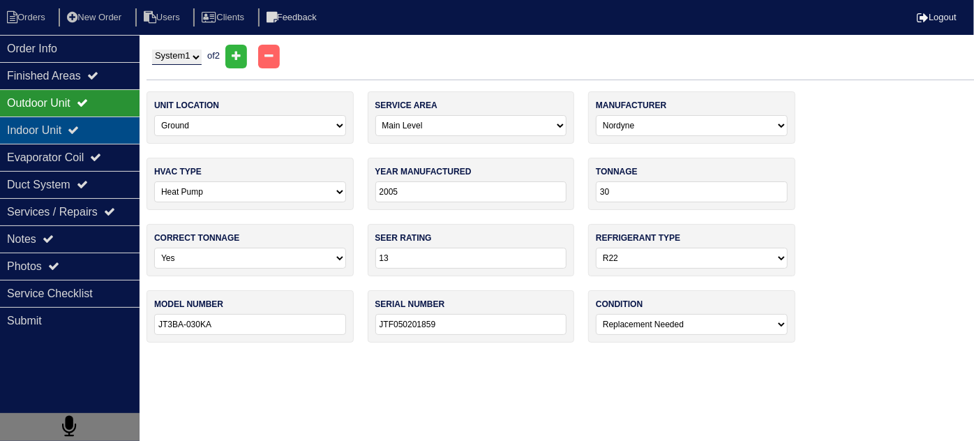
click at [78, 124] on icon at bounding box center [73, 129] width 11 height 11
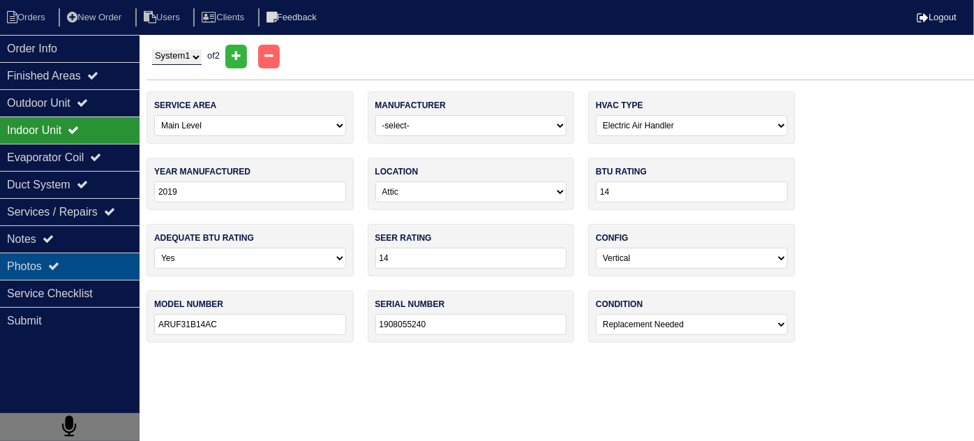
click at [85, 271] on div "Photos" at bounding box center [70, 266] width 140 height 27
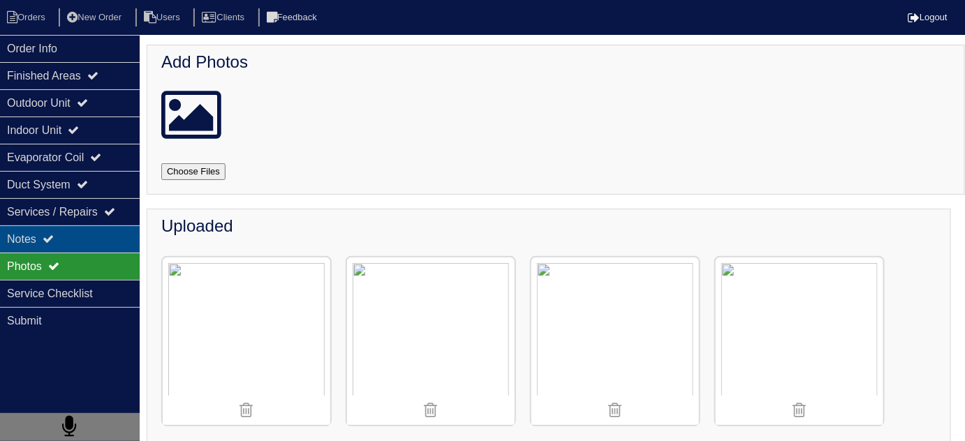
drag, startPoint x: 119, startPoint y: 237, endPoint x: 335, endPoint y: 247, distance: 216.6
click at [121, 236] on div "Notes" at bounding box center [70, 238] width 140 height 27
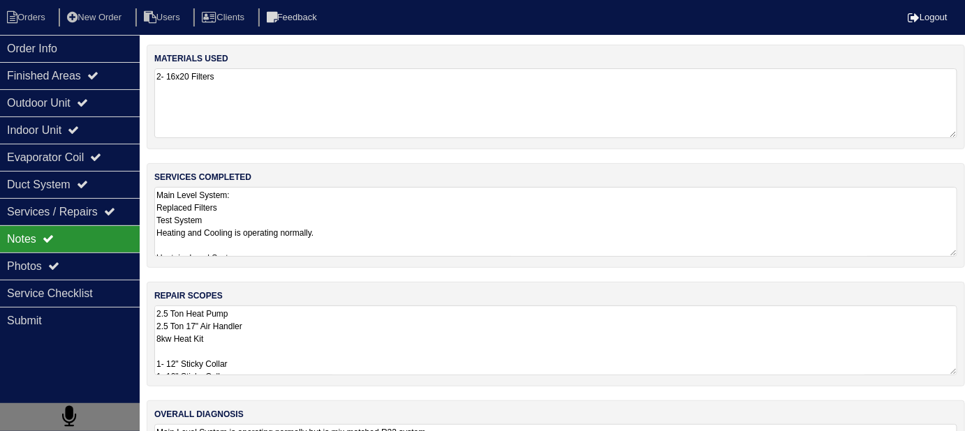
click at [439, 263] on div "services completed Main Level System: Replaced Filters Test System Heating and …" at bounding box center [556, 215] width 818 height 105
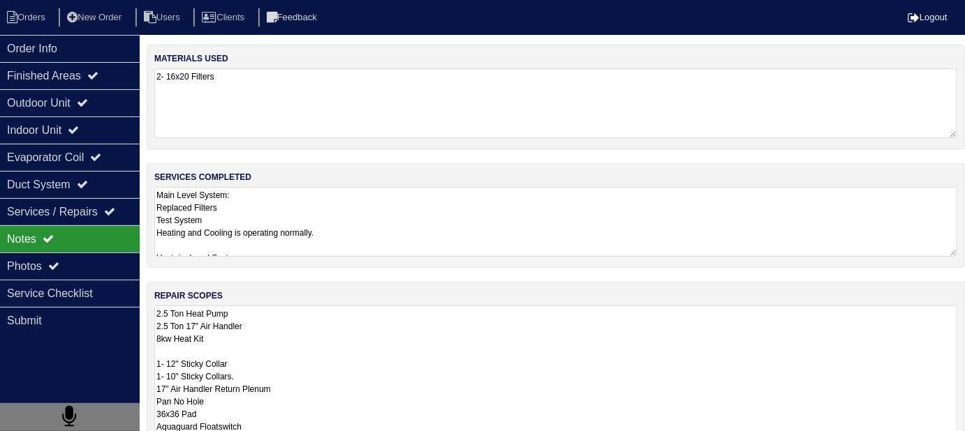
click at [456, 357] on textarea "2.5 Ton Heat Pump 2.5 Ton 17" Air Handler 8kw Heat Kit 1- 12" Sticky Collar 1- …" at bounding box center [555, 408] width 803 height 204
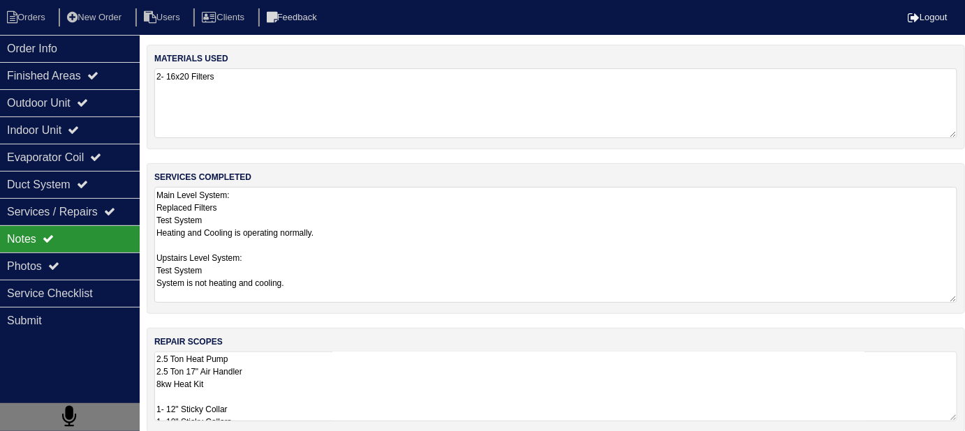
click at [487, 239] on textarea "Main Level System: Replaced Filters Test System Heating and Cooling is operatin…" at bounding box center [555, 245] width 803 height 116
click at [517, 370] on textarea "2.5 Ton Heat Pump 2.5 Ton 17" Air Handler 8kw Heat Kit 1- 12" Sticky Collar 1- …" at bounding box center [555, 387] width 803 height 70
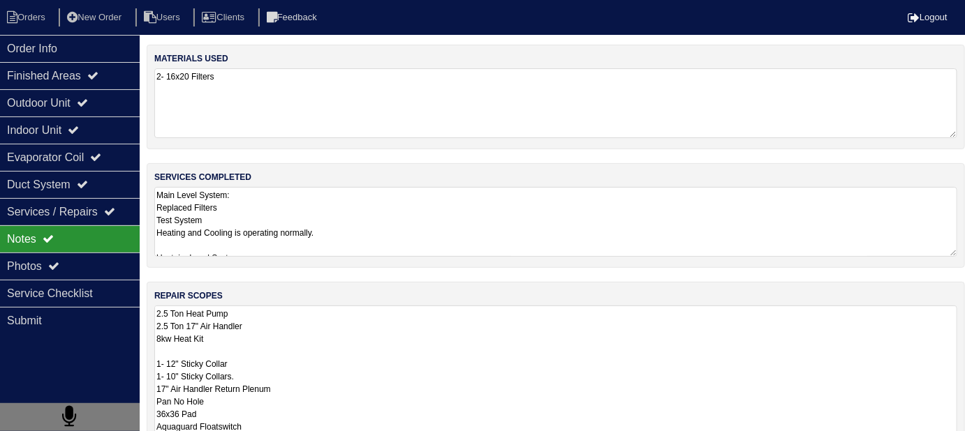
scroll to position [1, 0]
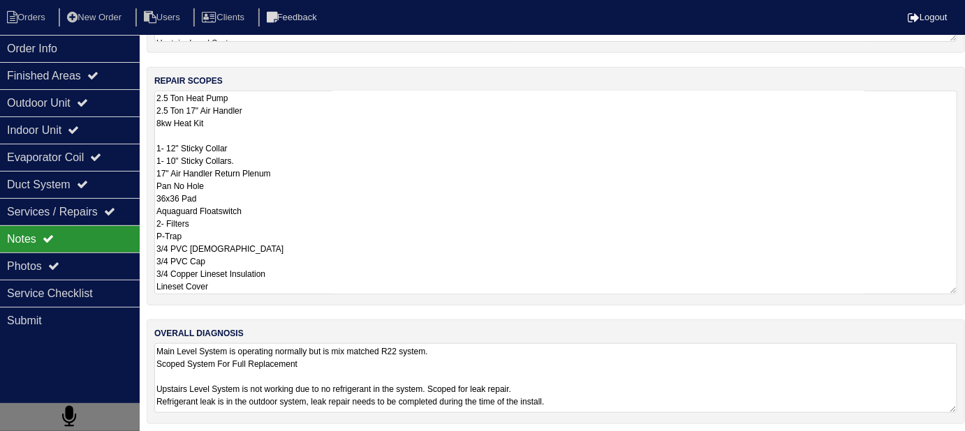
click at [646, 383] on textarea "Main Level System is operating normally but is mix matched R22 system. Scoped S…" at bounding box center [555, 378] width 803 height 70
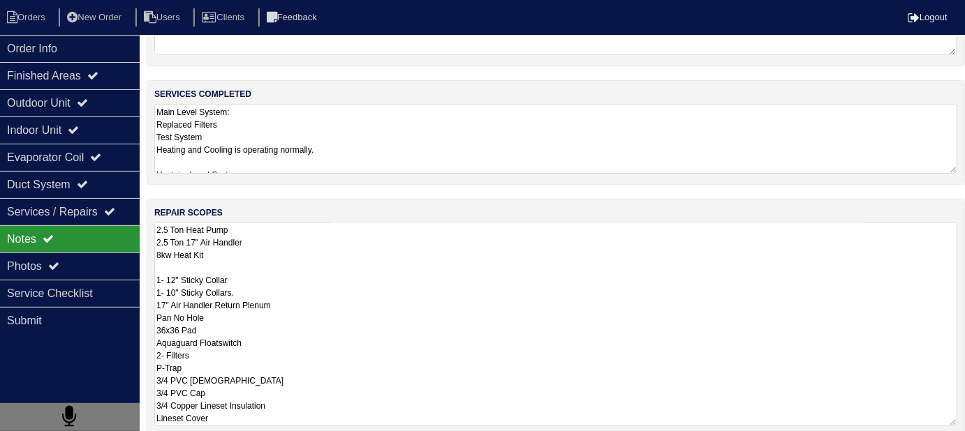
click at [519, 271] on textarea "2.5 Ton Heat Pump 2.5 Ton 17" Air Handler 8kw Heat Kit 1- 12" Sticky Collar 1- …" at bounding box center [555, 325] width 803 height 204
click at [383, 135] on textarea "Main Level System: Replaced Filters Test System Heating and Cooling is operatin…" at bounding box center [555, 139] width 803 height 70
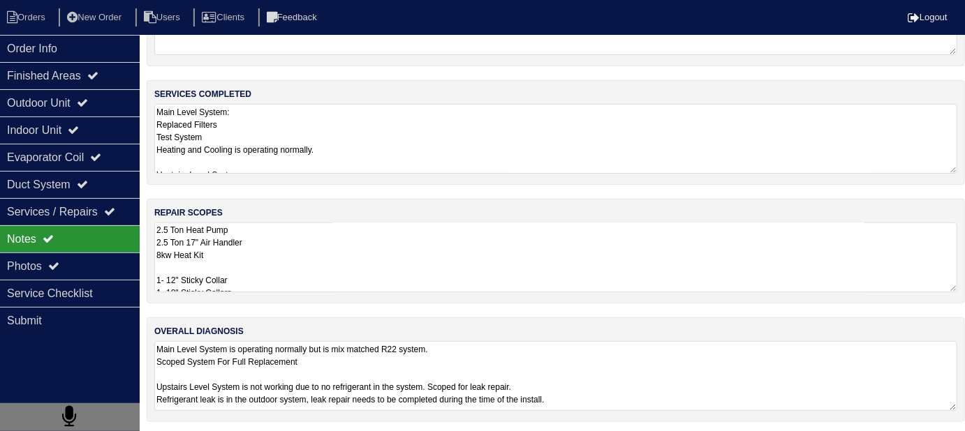
click at [570, 357] on div "materials used 2- 16x20 Filters services completed Main Level System: Replaced …" at bounding box center [556, 199] width 818 height 475
click at [642, 379] on textarea "Main Level System is operating normally but is mix matched R22 system. Scoped S…" at bounding box center [555, 376] width 803 height 70
click at [534, 304] on div "materials used 2- 16x20 Filters services completed Main Level System: Replaced …" at bounding box center [556, 199] width 818 height 475
click at [521, 273] on textarea "2.5 Ton Heat Pump 2.5 Ton 17" Air Handler 8kw Heat Kit 1- 12" Sticky Collar 1- …" at bounding box center [555, 258] width 803 height 70
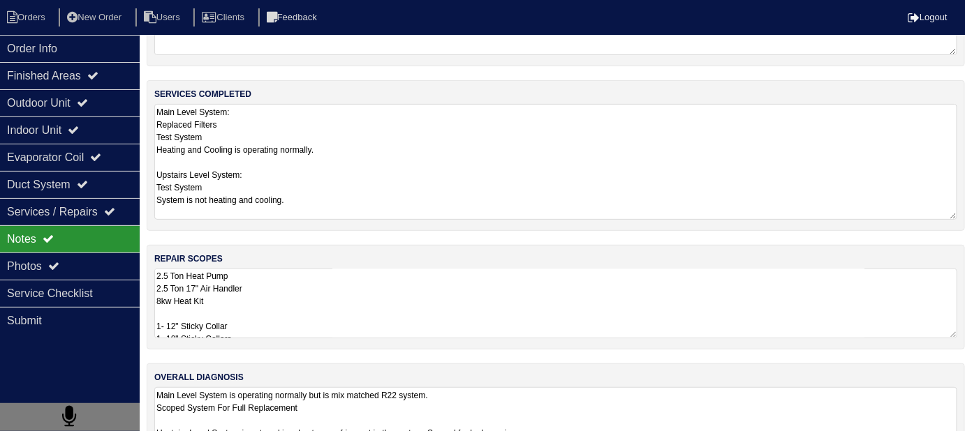
click at [433, 152] on textarea "Main Level System: Replaced Filters Test System Heating and Cooling is operatin…" at bounding box center [555, 162] width 803 height 116
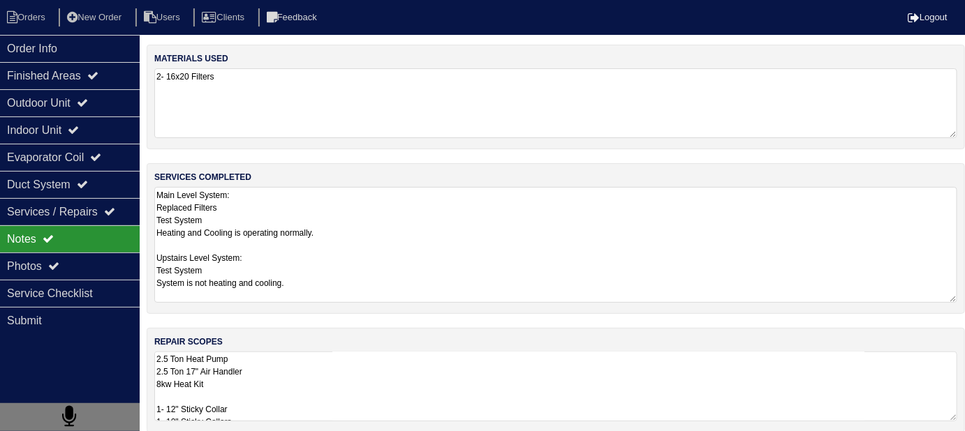
scroll to position [0, 0]
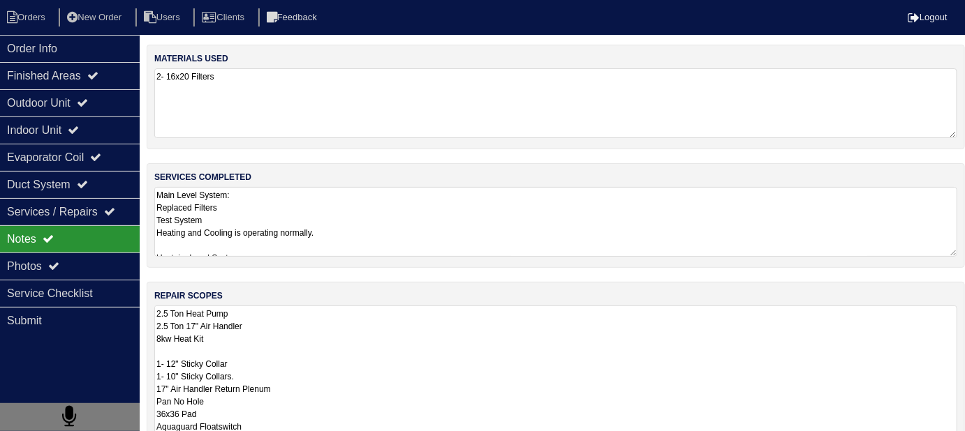
click at [478, 381] on textarea "2.5 Ton Heat Pump 2.5 Ton 17" Air Handler 8kw Heat Kit 1- 12" Sticky Collar 1- …" at bounding box center [555, 408] width 803 height 204
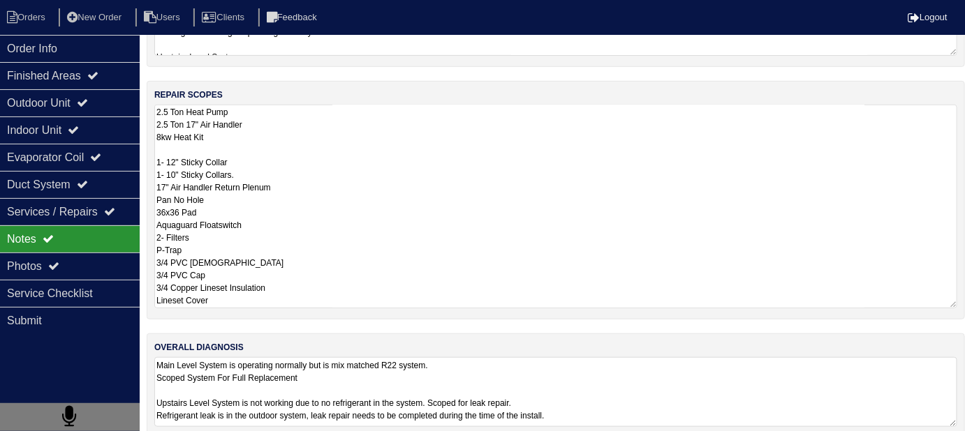
scroll to position [218, 0]
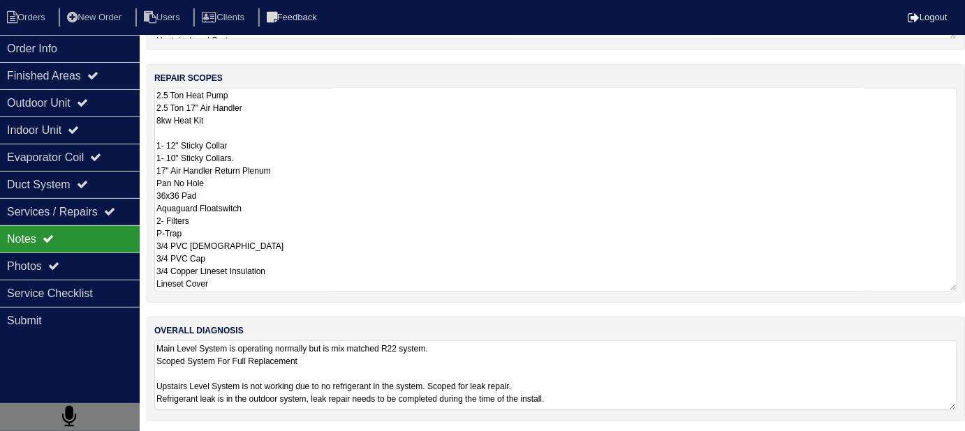
click at [662, 389] on textarea "Main Level System is operating normally but is mix matched R22 system. Scoped S…" at bounding box center [555, 376] width 803 height 70
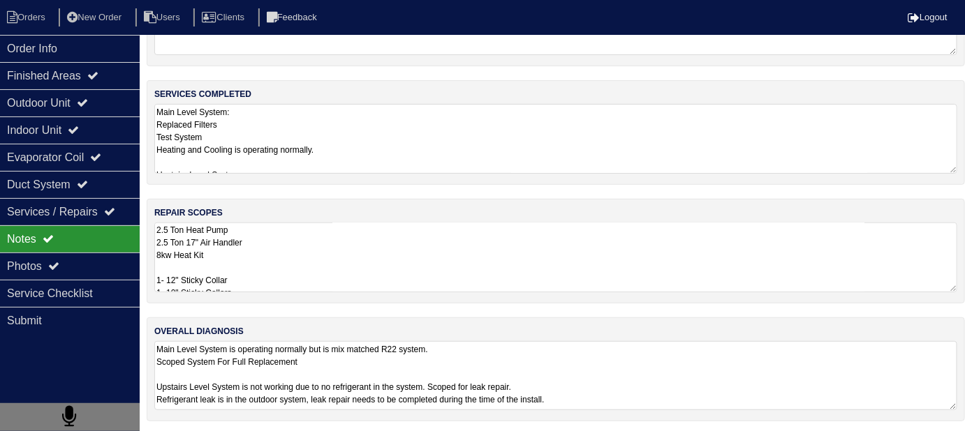
click at [662, 389] on textarea "Main Level System is operating normally but is mix matched R22 system. Scoped S…" at bounding box center [555, 375] width 803 height 69
click at [530, 290] on textarea "2.5 Ton Heat Pump 2.5 Ton 17" Air Handler 8kw Heat Kit 1- 12" Sticky Collar 1- …" at bounding box center [555, 258] width 803 height 70
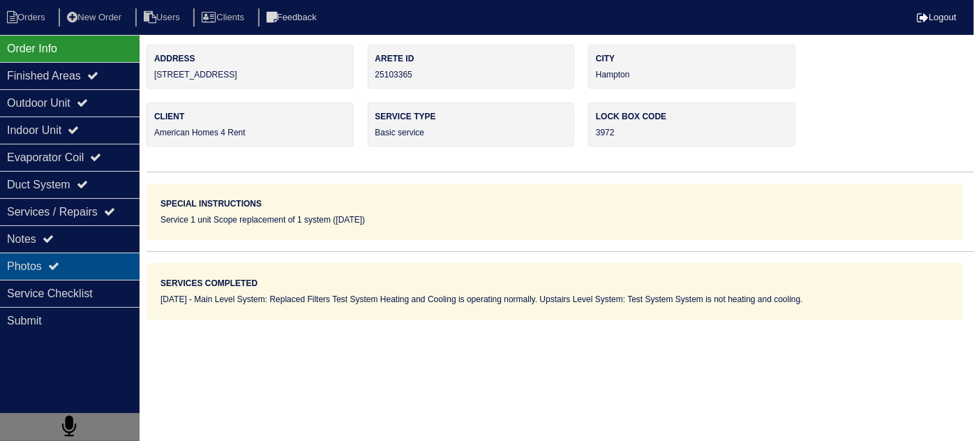
click at [85, 262] on div "Photos" at bounding box center [70, 266] width 140 height 27
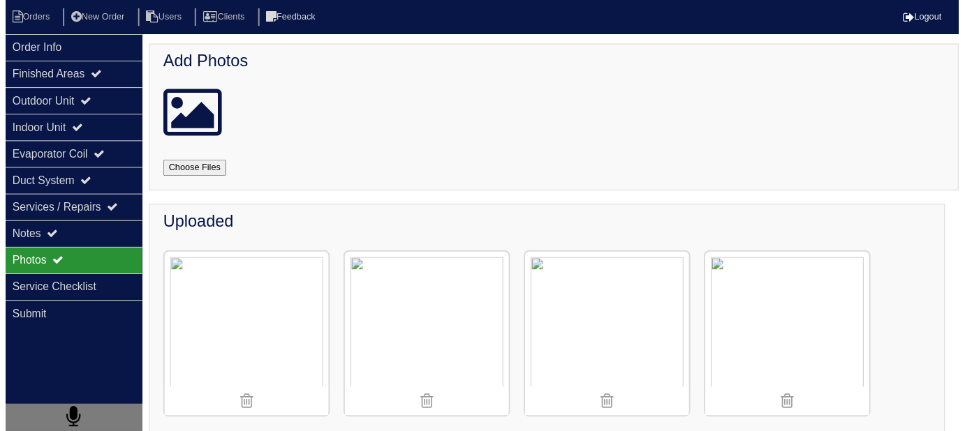
scroll to position [83, 0]
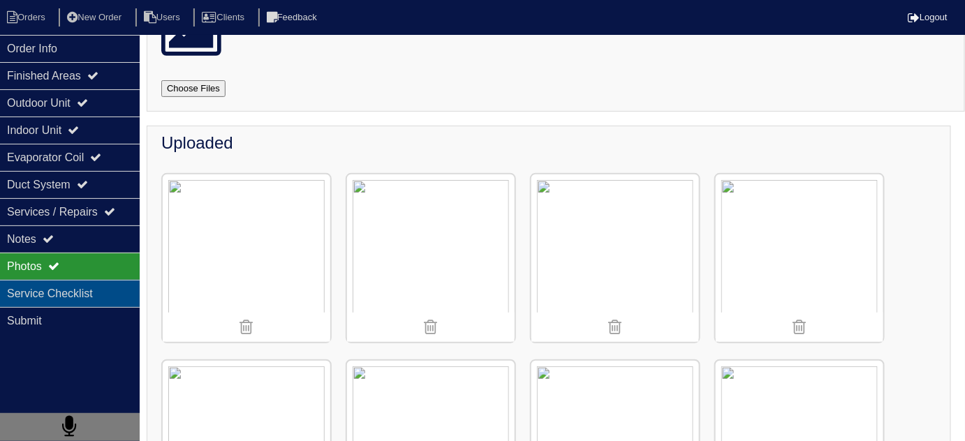
click at [82, 290] on div "Service Checklist" at bounding box center [70, 293] width 140 height 27
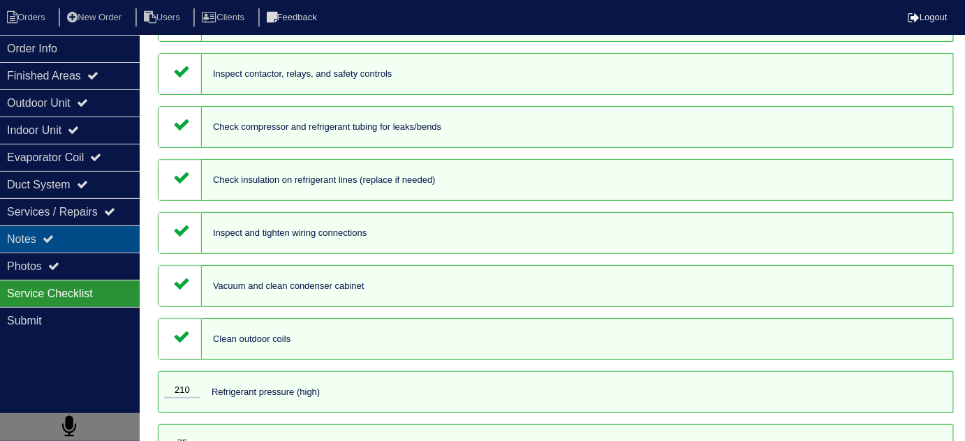
click at [87, 244] on div "Notes" at bounding box center [70, 238] width 140 height 27
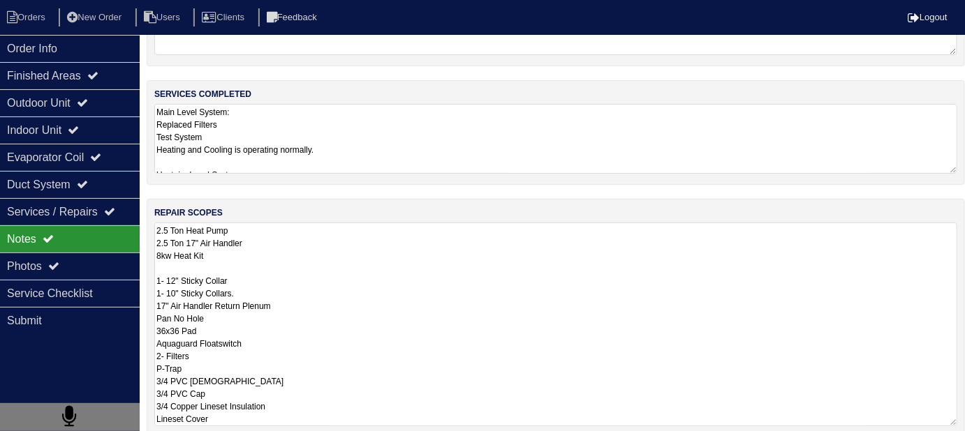
click at [475, 273] on textarea "2.5 Ton Heat Pump 2.5 Ton 17" Air Handler 8kw Heat Kit 1- 12" Sticky Collar 1- …" at bounding box center [555, 325] width 803 height 204
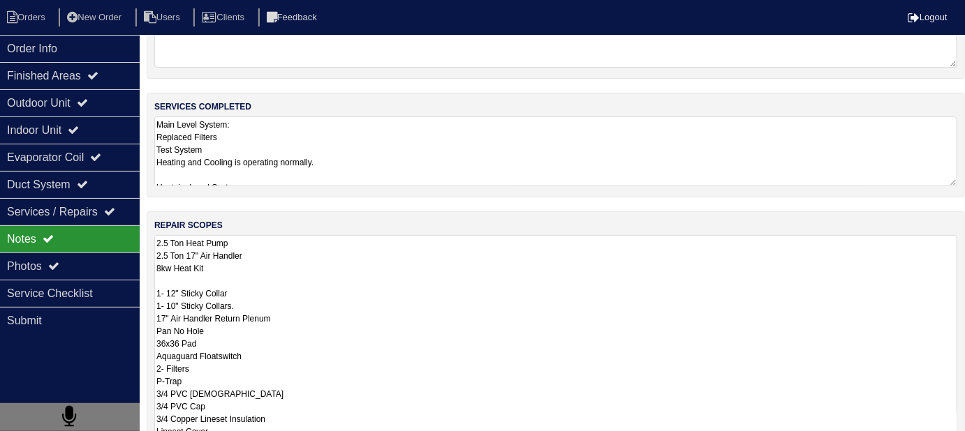
scroll to position [15, 0]
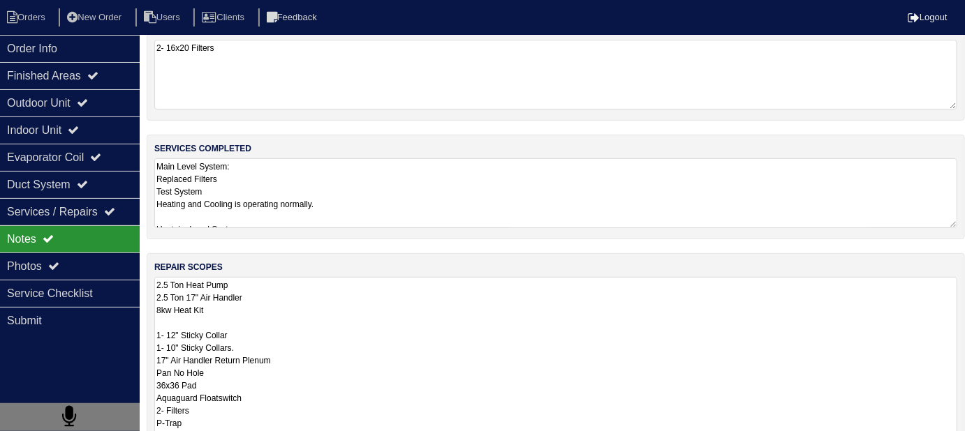
drag, startPoint x: 417, startPoint y: 120, endPoint x: 420, endPoint y: 142, distance: 21.9
click at [417, 120] on div "materials used 2- 16x20 Filters services completed Main Level System: Replaced …" at bounding box center [556, 321] width 818 height 609
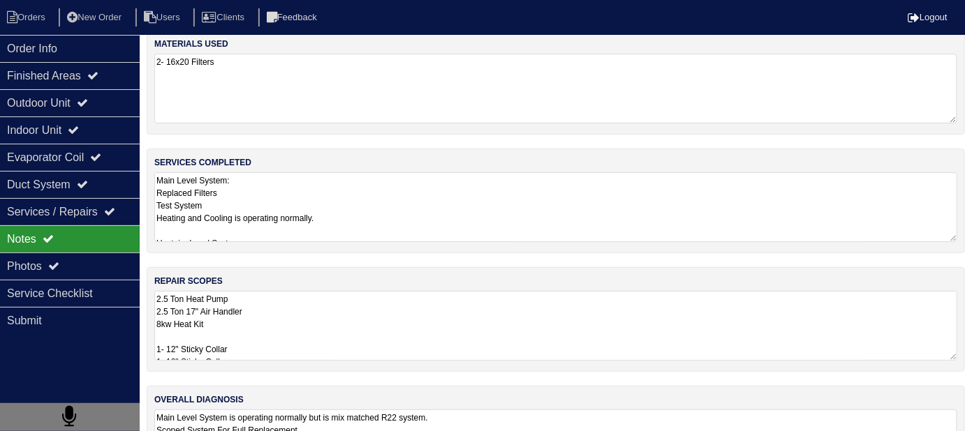
scroll to position [0, 0]
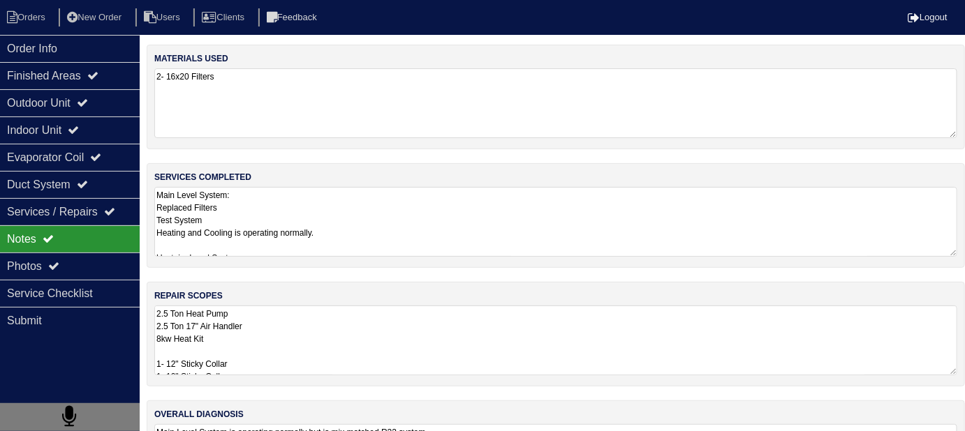
click at [440, 208] on textarea "Main Level System: Replaced Filters Test System Heating and Cooling is operatin…" at bounding box center [555, 222] width 803 height 70
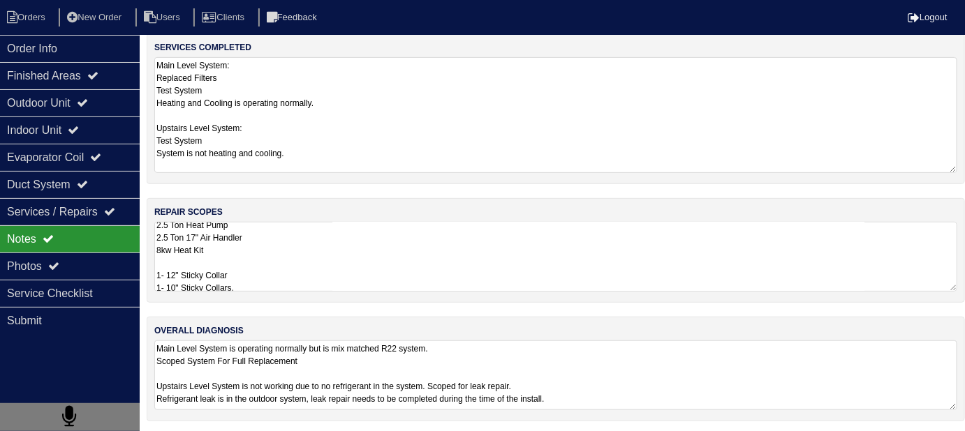
scroll to position [83, 0]
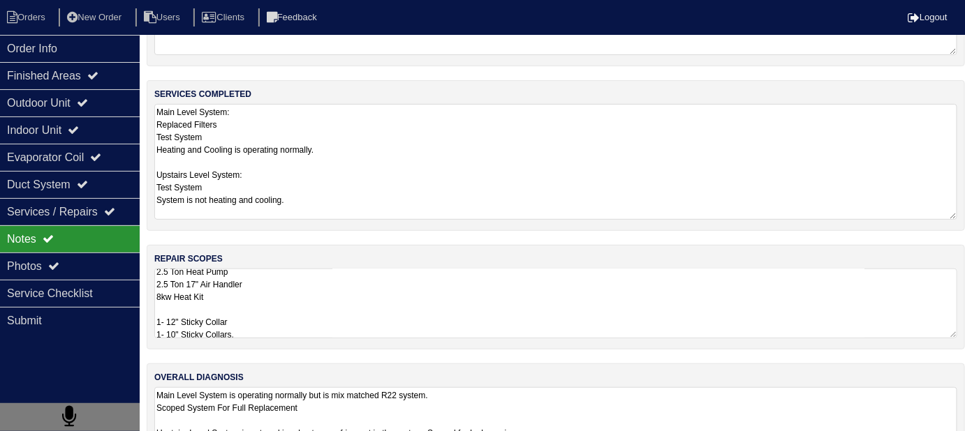
click at [636, 387] on textarea "Main Level System is operating normally but is mix matched R22 system. Scoped S…" at bounding box center [555, 422] width 803 height 70
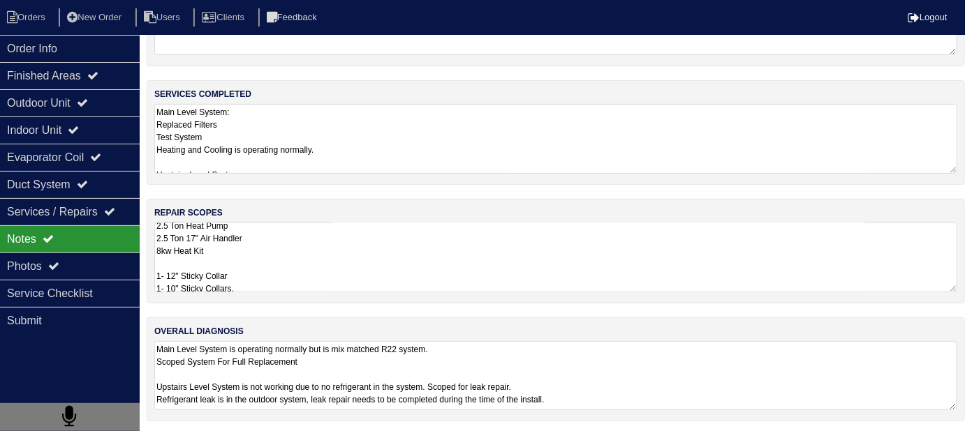
click at [653, 402] on textarea "Main Level System is operating normally but is mix matched R22 system. Scoped S…" at bounding box center [555, 375] width 803 height 69
click at [387, 283] on textarea "2.5 Ton Heat Pump 2.5 Ton 17" Air Handler 8kw Heat Kit 1- 12" Sticky Collar 1- …" at bounding box center [555, 258] width 803 height 70
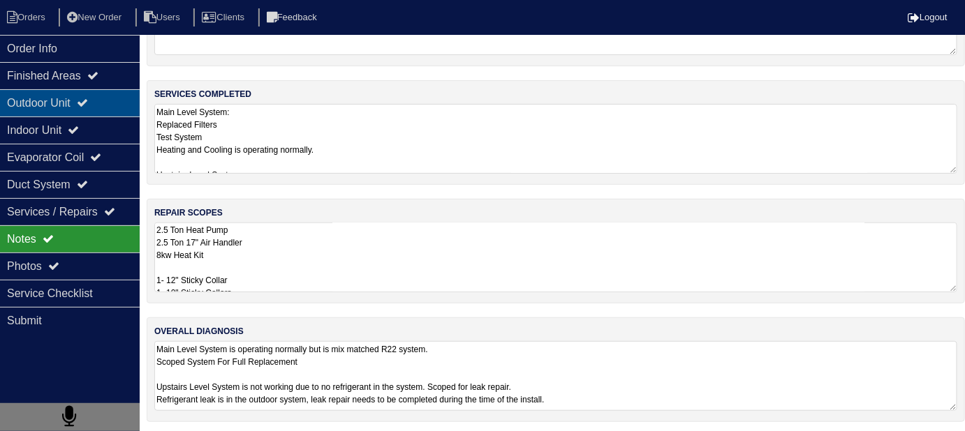
click at [99, 89] on div "Outdoor Unit" at bounding box center [70, 102] width 140 height 27
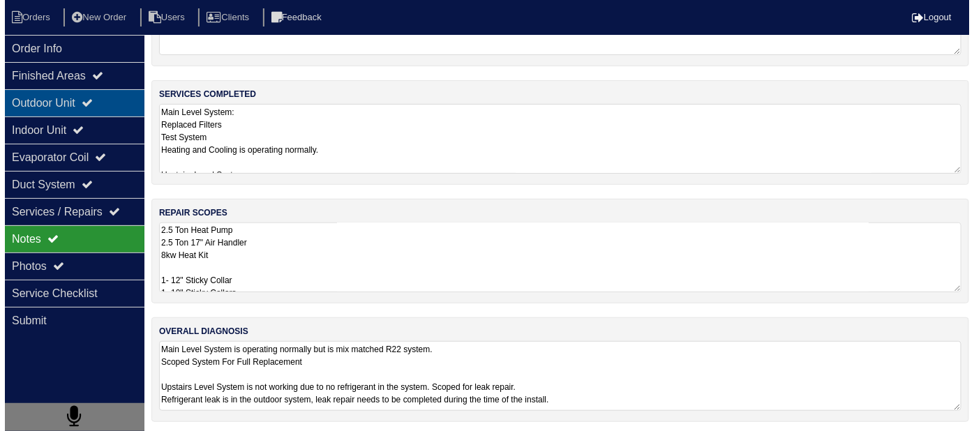
scroll to position [0, 0]
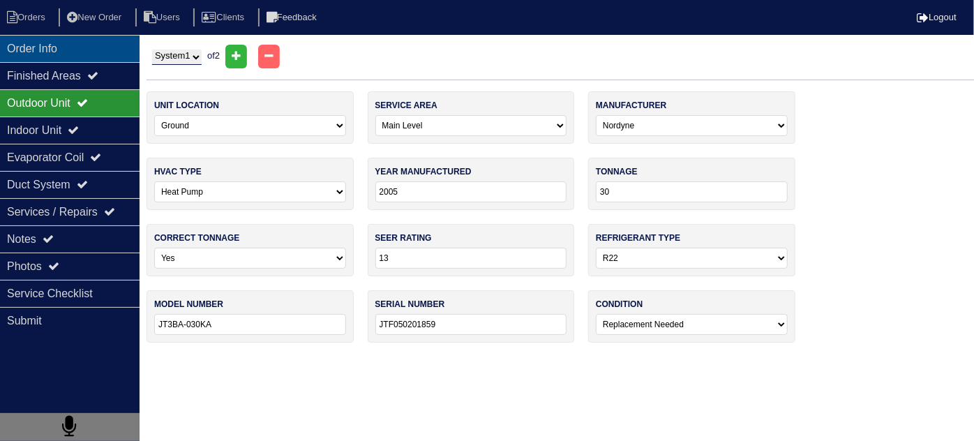
click at [83, 46] on div "Order Info" at bounding box center [70, 48] width 140 height 27
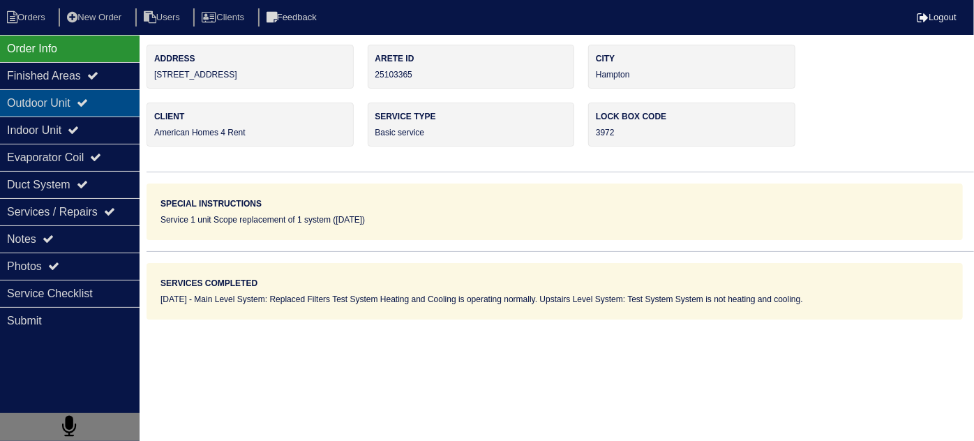
click at [57, 112] on div "Outdoor Unit" at bounding box center [70, 102] width 140 height 27
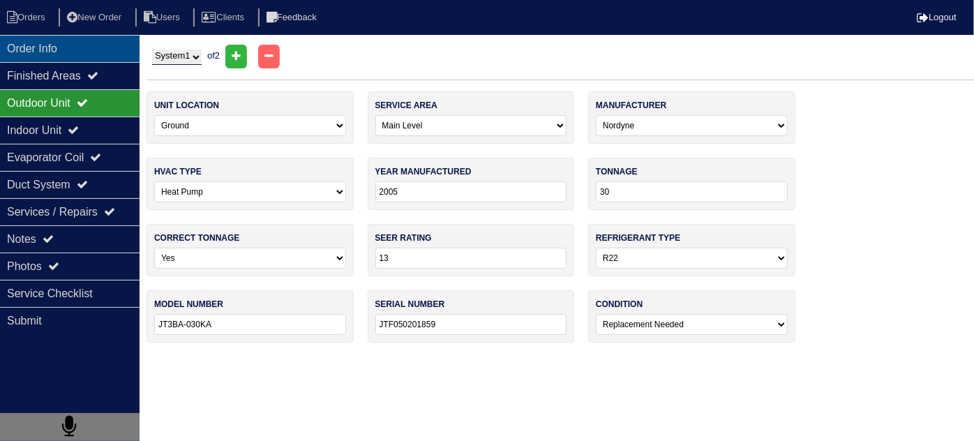
click at [85, 38] on div "Order Info" at bounding box center [70, 48] width 140 height 27
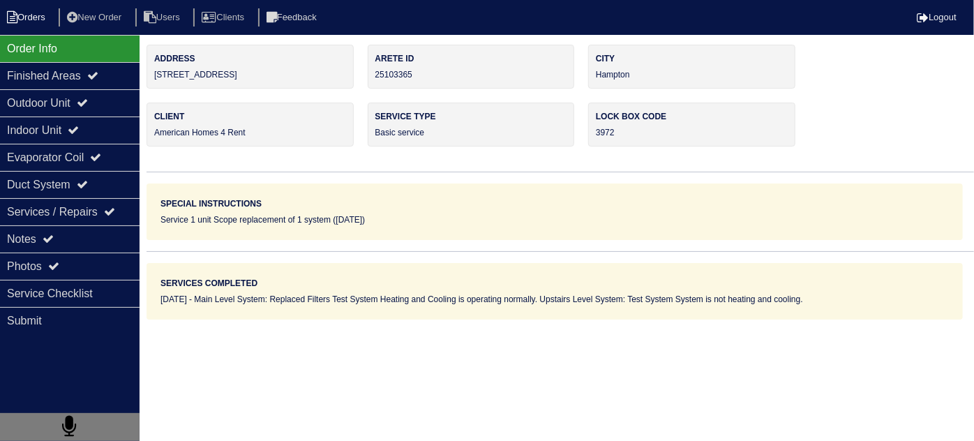
click at [15, 18] on icon at bounding box center [12, 17] width 10 height 13
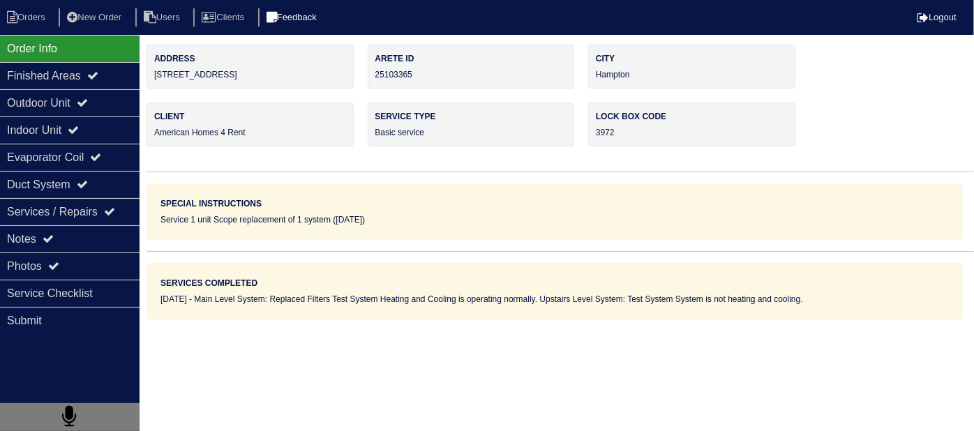
select select "15"
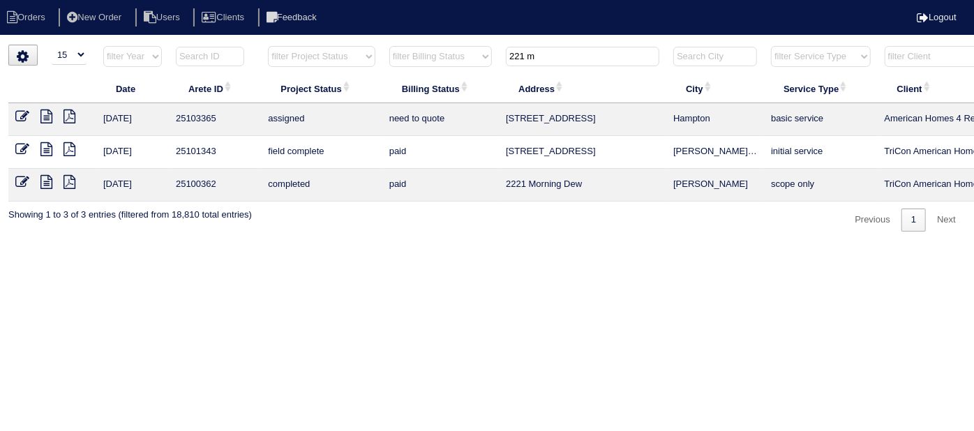
drag, startPoint x: 528, startPoint y: 59, endPoint x: 470, endPoint y: 66, distance: 57.7
click at [477, 64] on tr "filter Year -- Any Year -- 2025 2024 2023 2022 2021 2020 2019 filter Project St…" at bounding box center [612, 59] width 1209 height 29
type input "4664"
click at [19, 110] on icon at bounding box center [22, 117] width 14 height 14
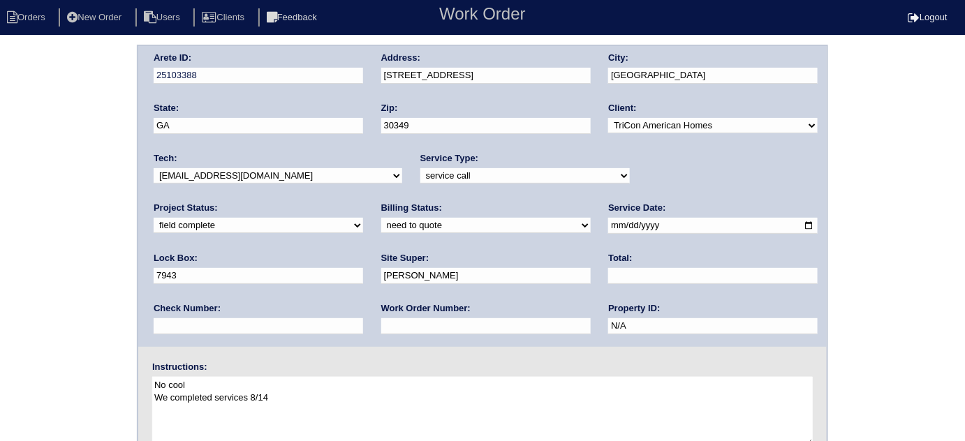
drag, startPoint x: 227, startPoint y: 222, endPoint x: 221, endPoint y: 231, distance: 10.7
click at [381, 222] on select "need to quote quoted need to invoice invoiced paid warranty purchase order need…" at bounding box center [485, 225] width 209 height 15
select select "quoted"
click at [381, 218] on select "need to quote quoted need to invoice invoiced paid warranty purchase order need…" at bounding box center [485, 225] width 209 height 15
click at [381, 325] on input "text" at bounding box center [485, 326] width 209 height 16
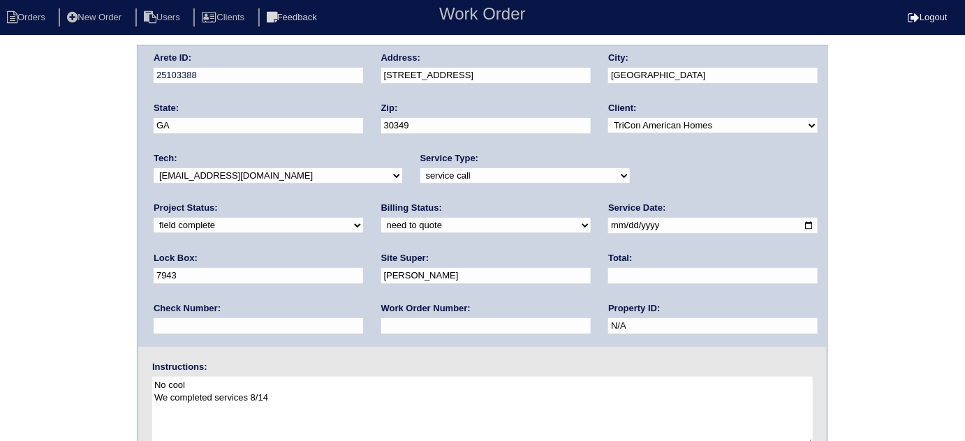
type input "requested"
click at [608, 273] on input "text" at bounding box center [712, 276] width 209 height 16
type input "130.00"
drag, startPoint x: 480, startPoint y: 83, endPoint x: 447, endPoint y: 82, distance: 33.5
click at [447, 82] on div "Address: 4664 Parkway Cir" at bounding box center [485, 71] width 209 height 39
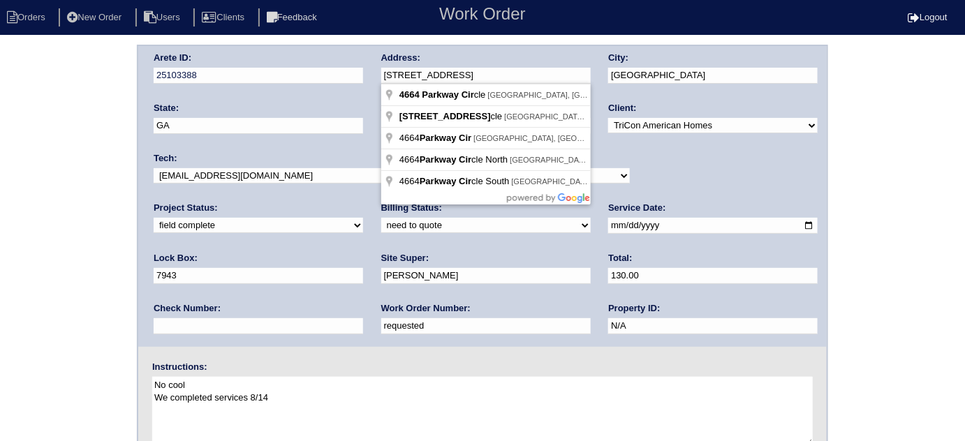
drag, startPoint x: 504, startPoint y: 70, endPoint x: 348, endPoint y: 60, distance: 156.6
click at [348, 60] on div "Arete ID: 25103388 Address: 4664 Parkway Cir City: Atlanta State: GA Zip: 30349…" at bounding box center [482, 196] width 688 height 301
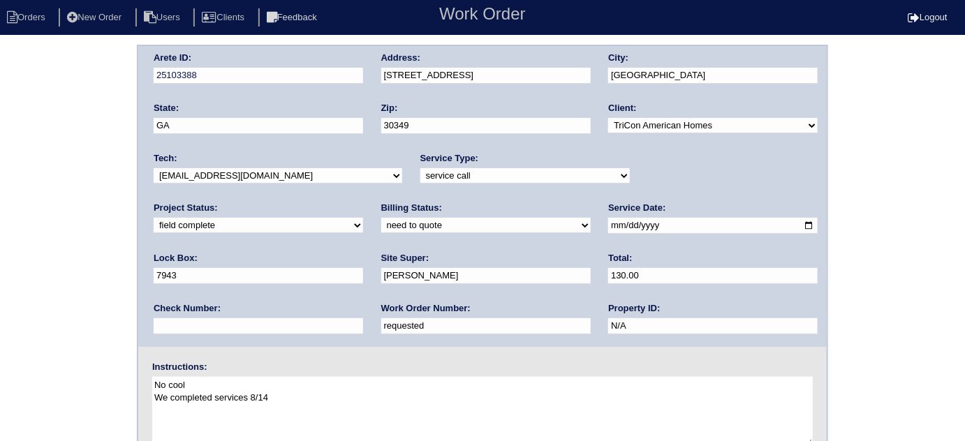
click at [699, 418] on textarea "No cool We completed services 8/14" at bounding box center [482, 412] width 660 height 70
click at [0, 212] on div "Arete ID: 25103388 Address: 4664 Parkway Cir City: Atlanta State: GA Zip: 30349…" at bounding box center [482, 327] width 965 height 565
click at [0, 297] on div "Arete ID: 25103388 Address: 4664 Parkway Cir City: Atlanta State: GA Zip: 30349…" at bounding box center [482, 327] width 965 height 565
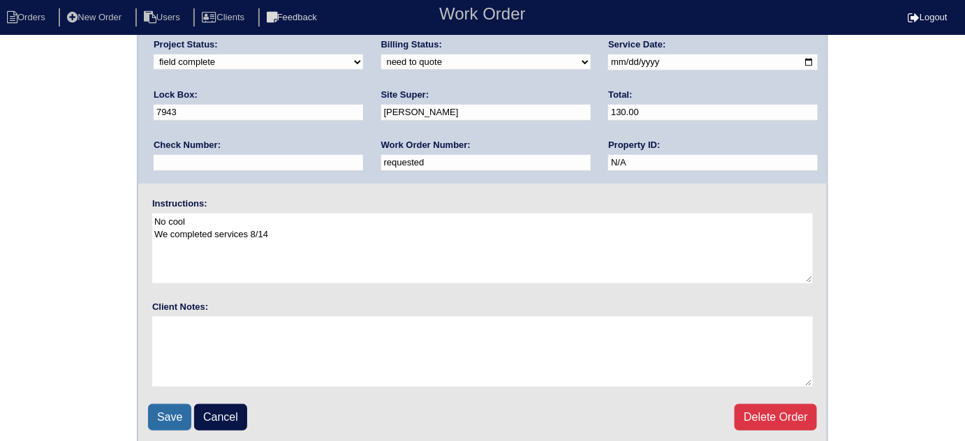
scroll to position [165, 0]
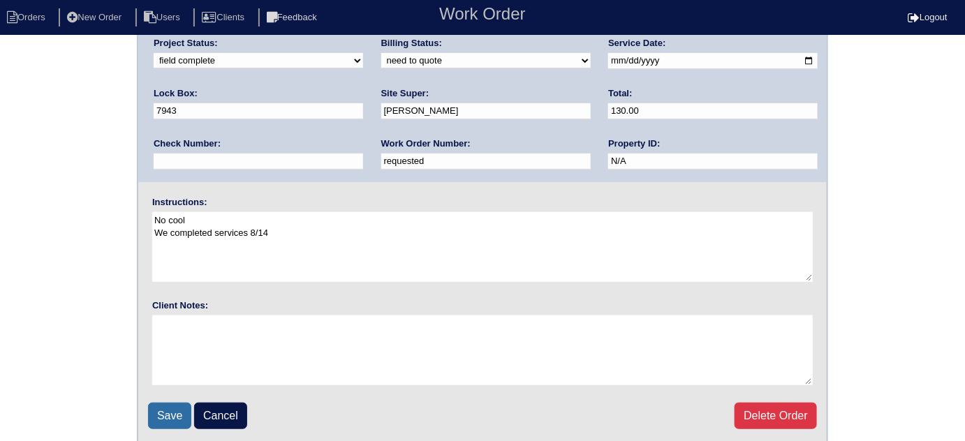
click at [172, 412] on input "Save" at bounding box center [169, 416] width 43 height 27
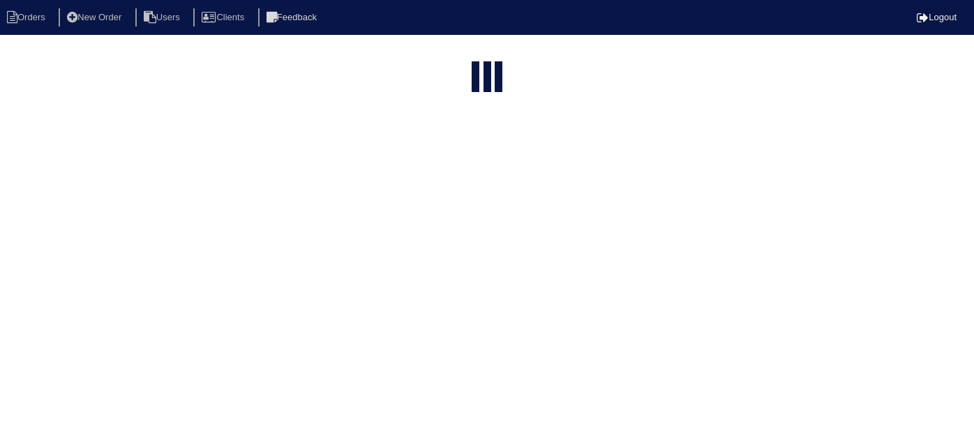
select select "15"
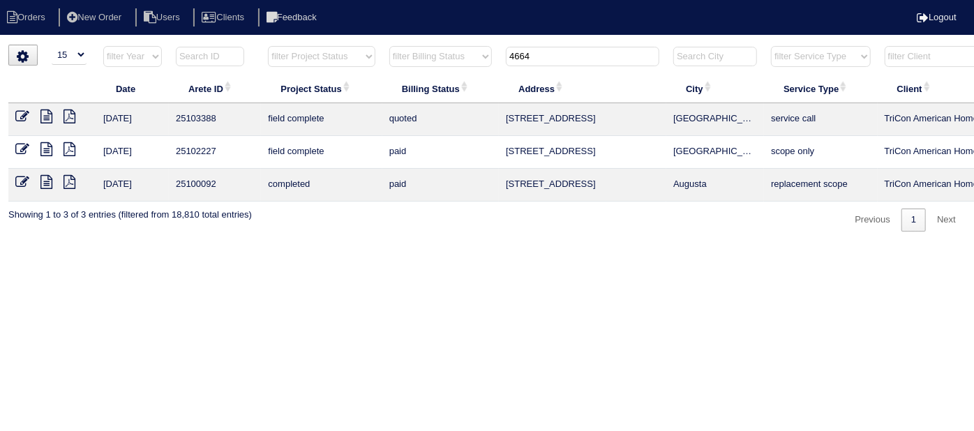
click at [539, 62] on input "4664" at bounding box center [583, 57] width 154 height 20
type input "4"
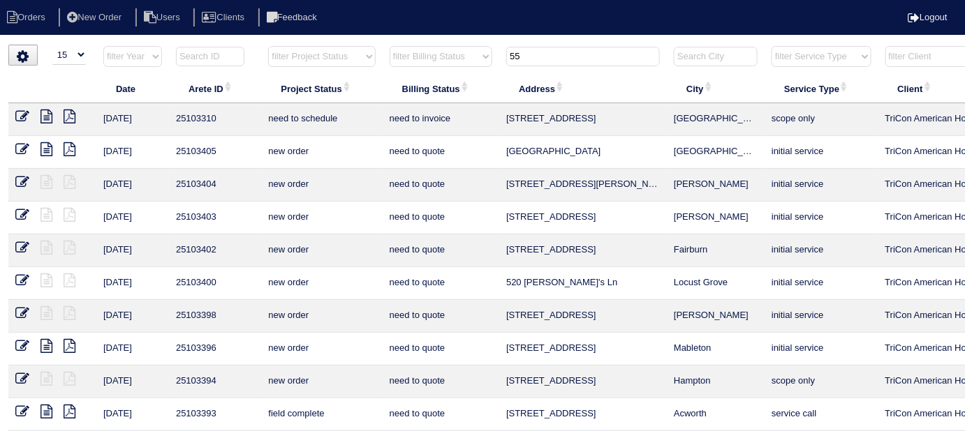
type input "5"
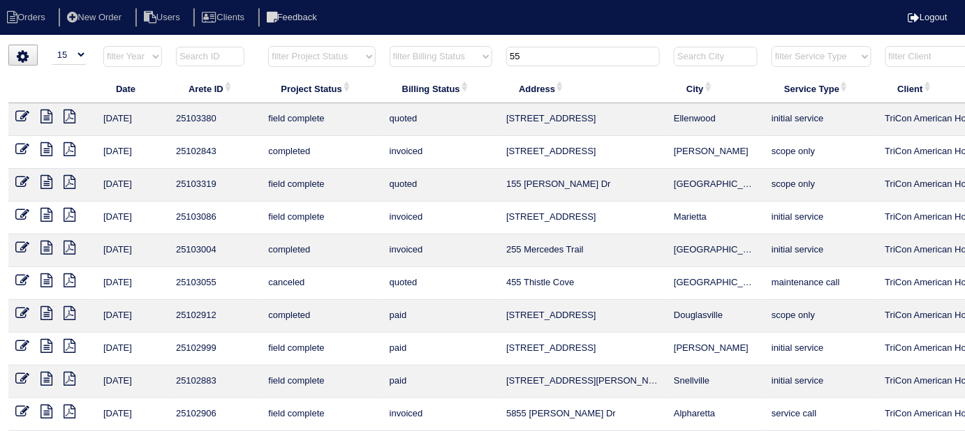
type input "5"
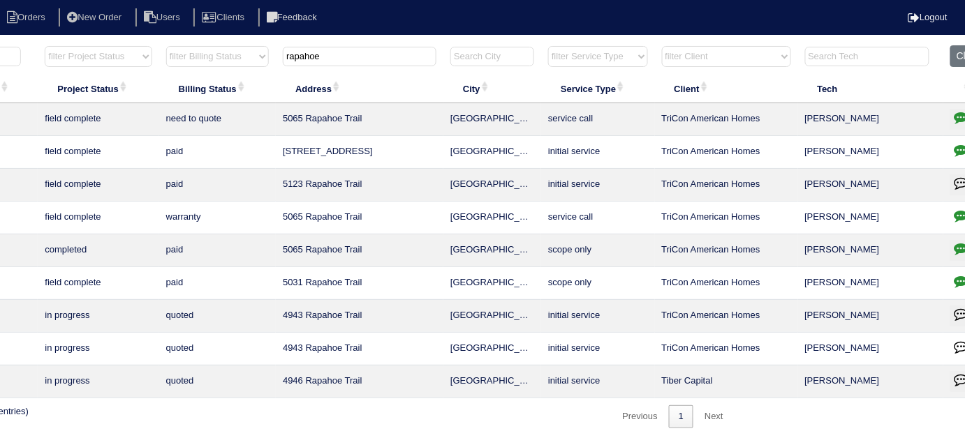
scroll to position [0, 253]
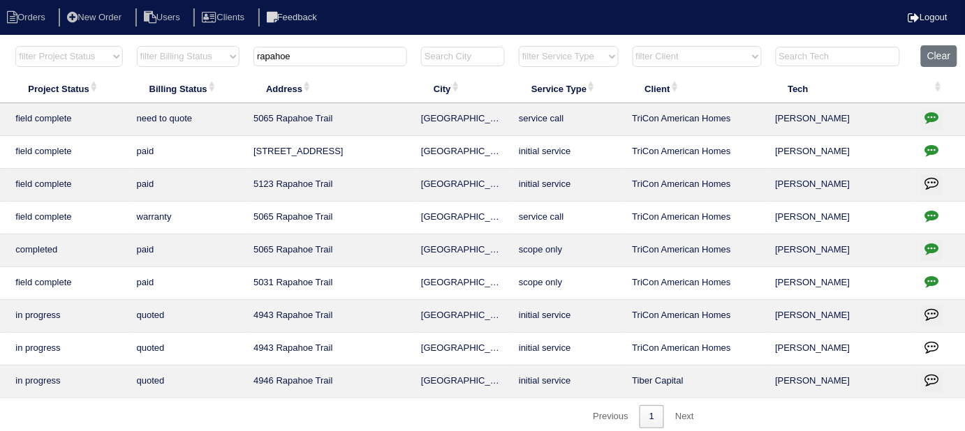
type input "rapahoe"
click at [930, 120] on icon "button" at bounding box center [932, 117] width 14 height 14
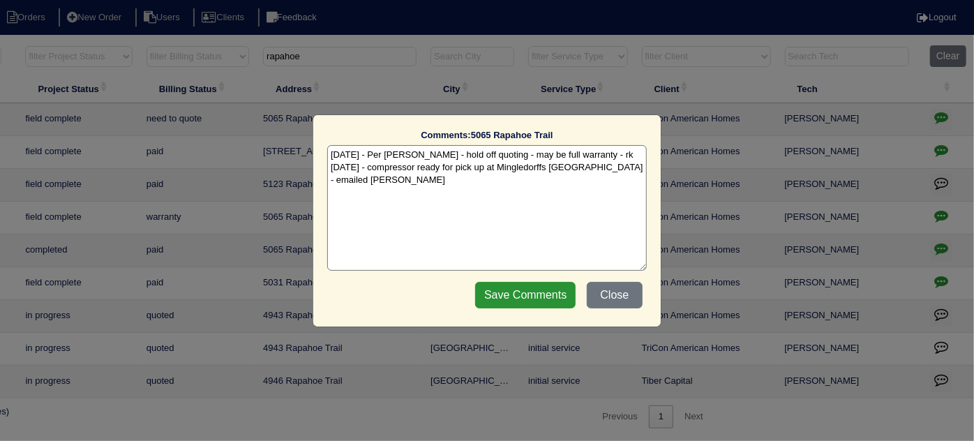
click at [420, 195] on textarea "9/9/25 - Per Payton - hold off quoting - may be full warranty - rk 9/9/25 - com…" at bounding box center [487, 208] width 320 height 126
click at [600, 290] on button "Close" at bounding box center [615, 295] width 56 height 27
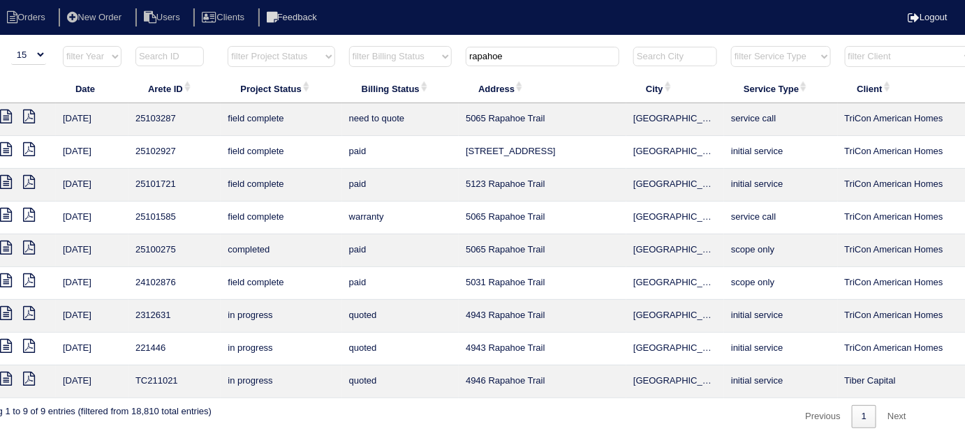
scroll to position [0, 0]
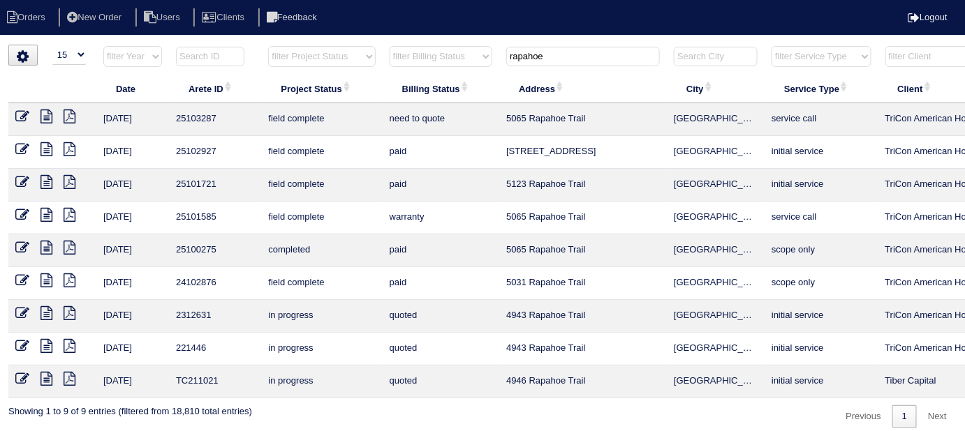
click at [51, 119] on icon at bounding box center [46, 117] width 12 height 14
click at [15, 245] on icon at bounding box center [22, 248] width 14 height 14
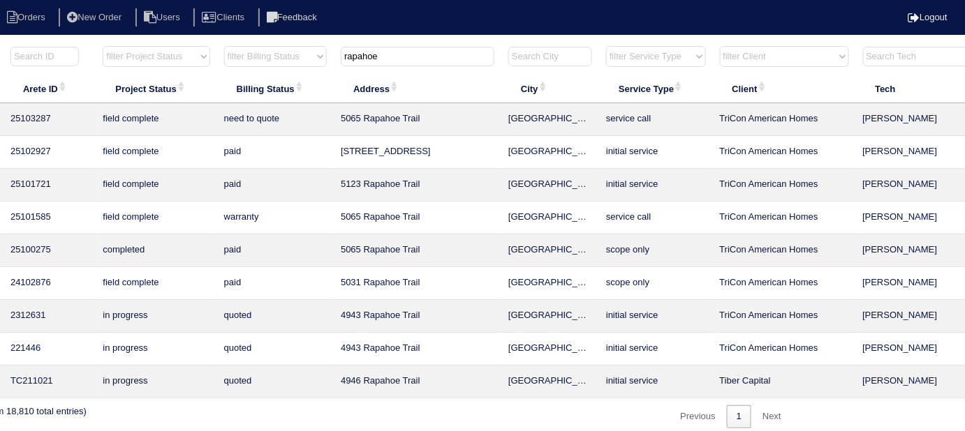
scroll to position [0, 253]
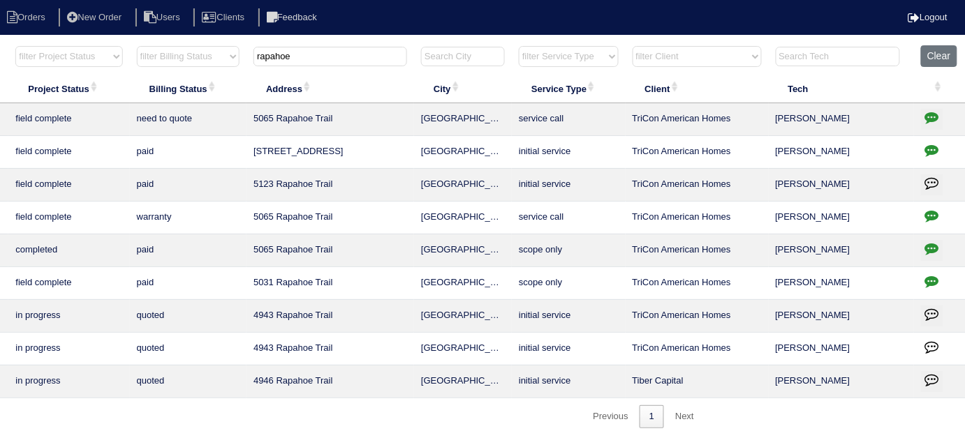
click at [927, 254] on button "button" at bounding box center [932, 250] width 22 height 21
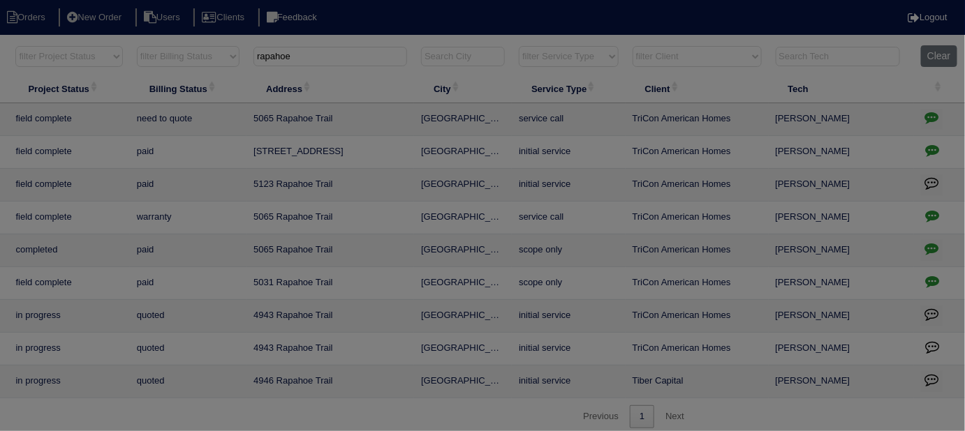
scroll to position [0, 243]
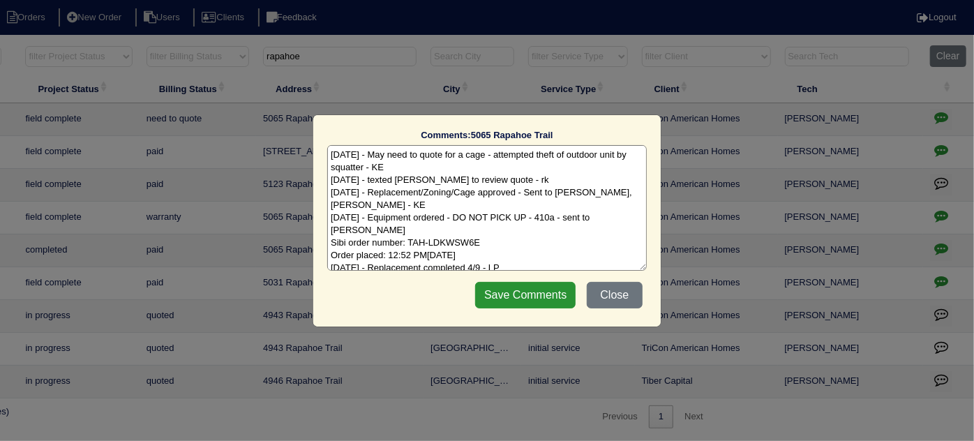
click at [553, 241] on textarea "1/23/25 - May need to quote for a cage - attempted theft of outdoor unit by squ…" at bounding box center [487, 208] width 320 height 126
click at [623, 296] on button "Close" at bounding box center [615, 295] width 56 height 27
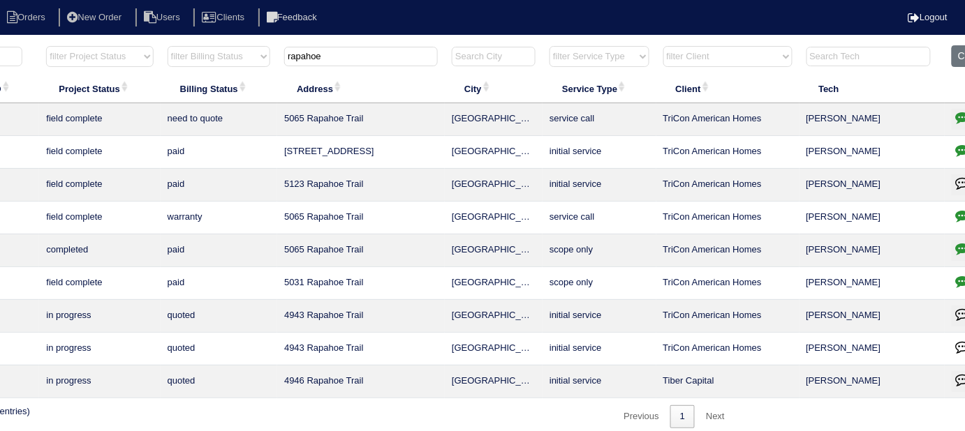
scroll to position [0, 253]
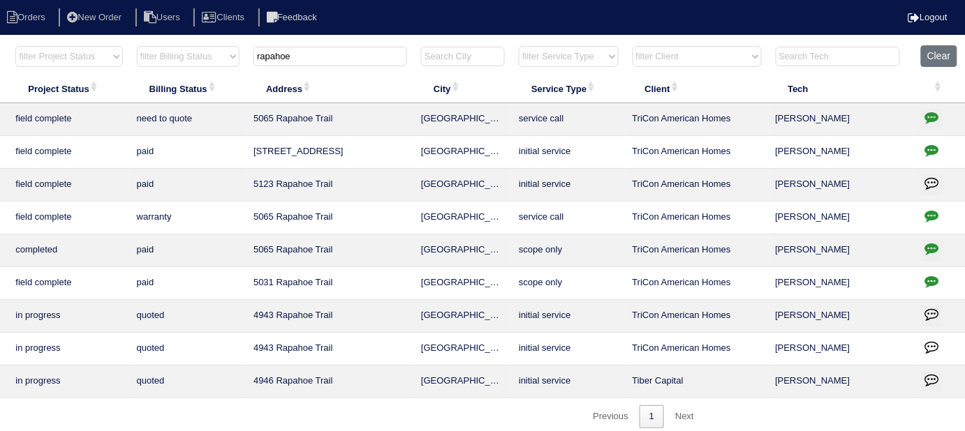
click at [932, 113] on icon "button" at bounding box center [932, 117] width 14 height 14
type textarea "9/9/25 - Per Payton - hold off quoting - may be full warranty - rk 9/9/25 - com…"
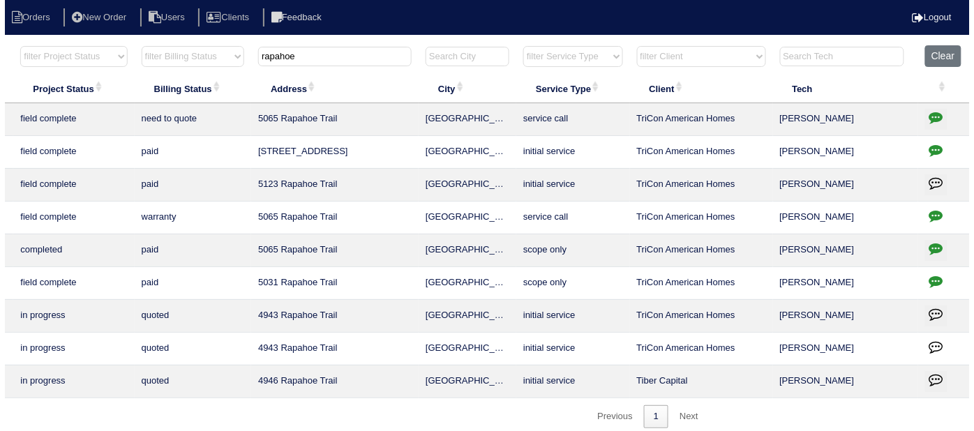
scroll to position [0, 243]
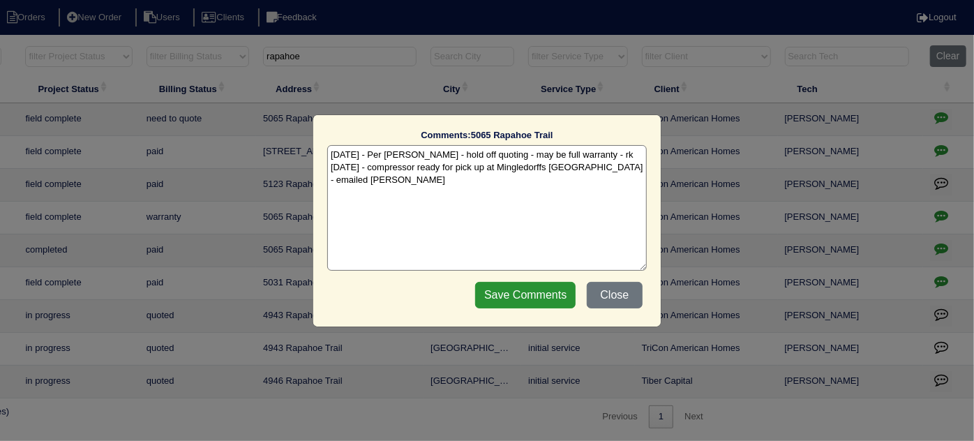
click at [451, 191] on textarea "9/9/25 - Per Payton - hold off quoting - may be full warranty - rk 9/9/25 - com…" at bounding box center [487, 208] width 320 height 126
click at [625, 294] on button "Close" at bounding box center [615, 295] width 56 height 27
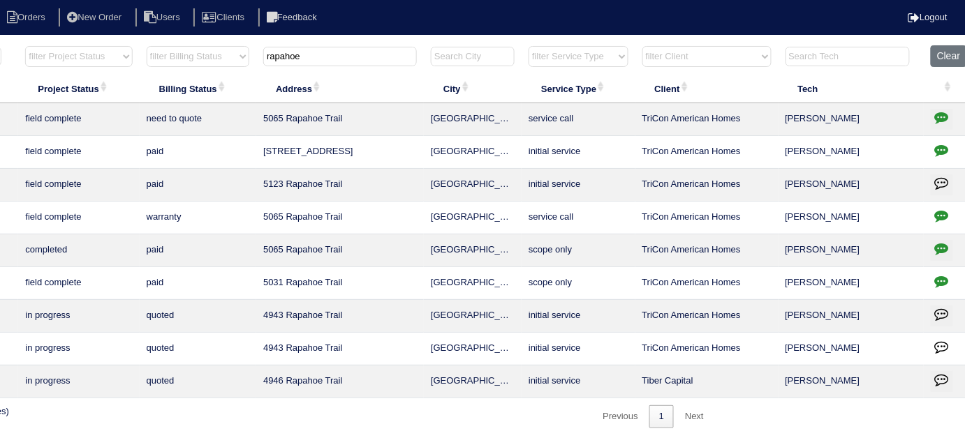
drag, startPoint x: 344, startPoint y: 57, endPoint x: 0, endPoint y: -25, distance: 353.8
click at [0, 0] on html "Orders New Order Users Clients Feedback Logout Orders New Order Users Clients M…" at bounding box center [239, 221] width 965 height 442
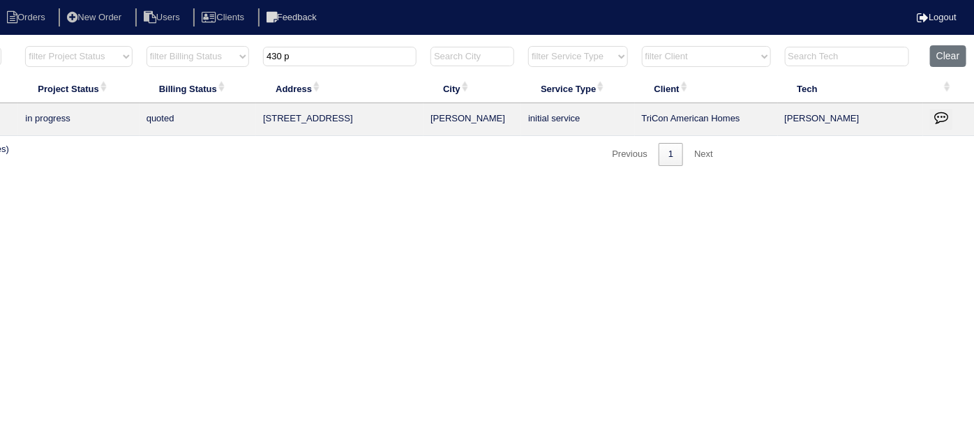
scroll to position [0, 0]
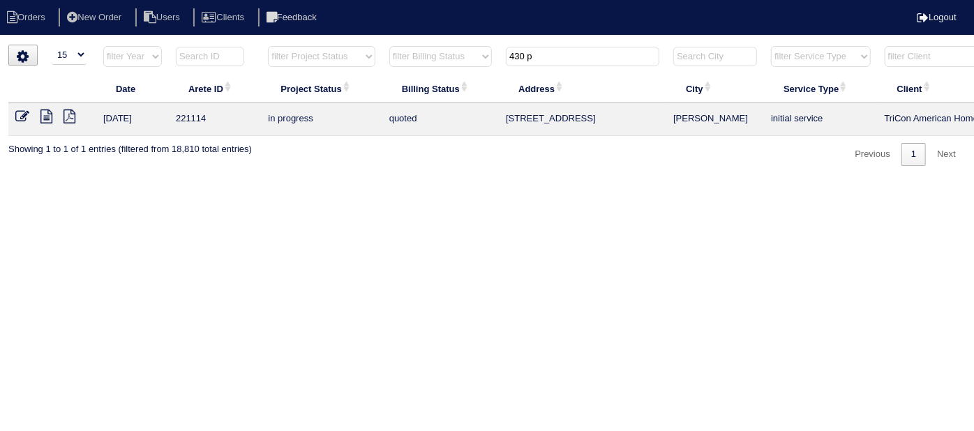
type input "430 p"
click at [43, 113] on icon at bounding box center [46, 117] width 12 height 14
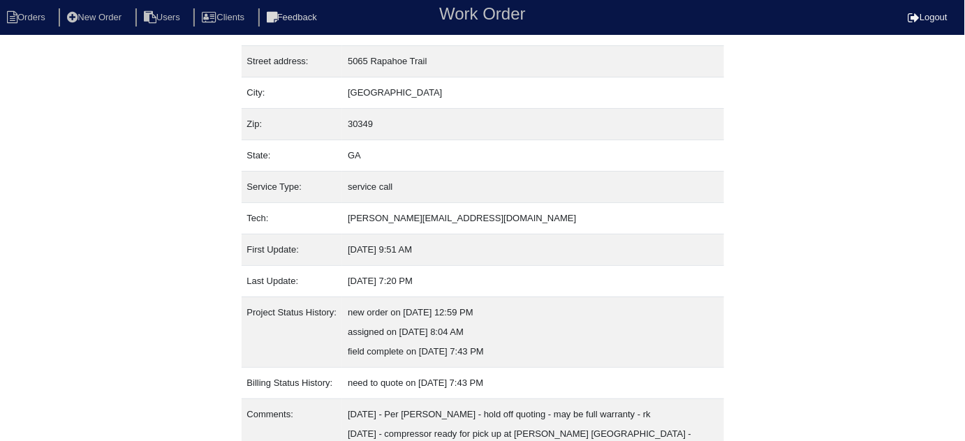
scroll to position [134, 0]
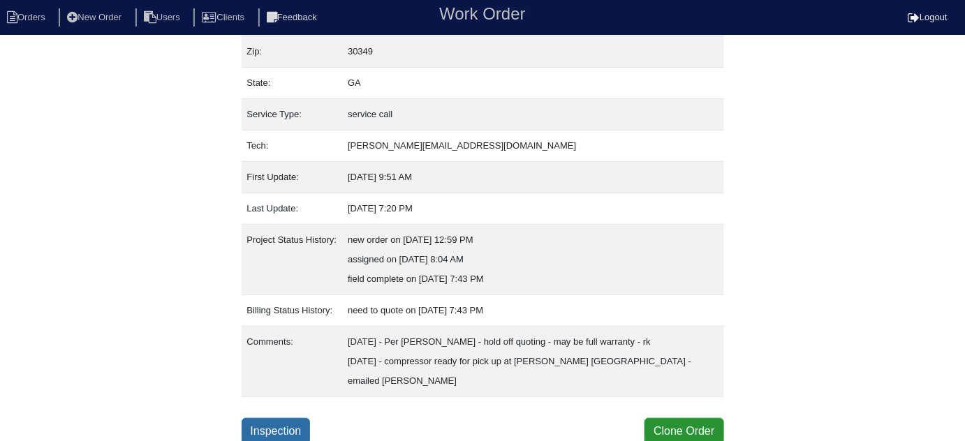
click at [280, 424] on link "Inspection" at bounding box center [275, 431] width 69 height 27
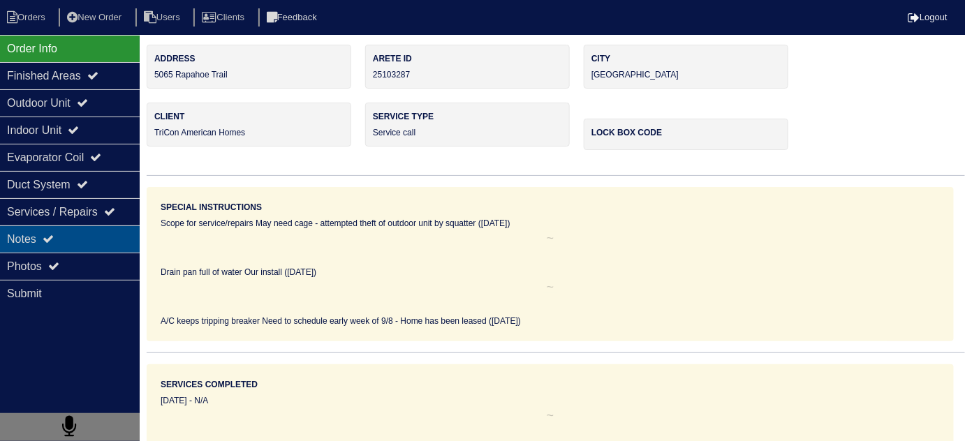
click at [64, 232] on div "Notes" at bounding box center [70, 238] width 140 height 27
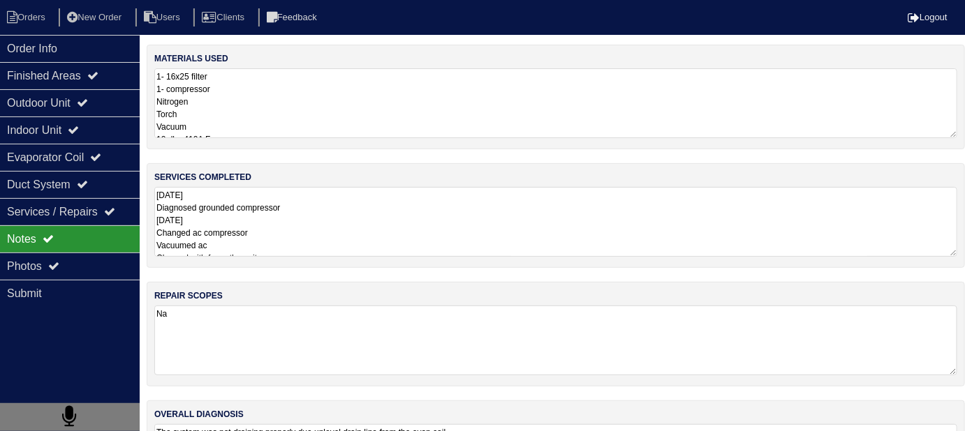
click at [485, 184] on div "services completed [DATE] Diagnosed grounded compressor [DATE] Changed ac compr…" at bounding box center [556, 215] width 818 height 105
click at [468, 237] on textarea "[DATE] Diagnosed grounded compressor [DATE] Changed ac compressor Vacuumed ac C…" at bounding box center [555, 222] width 803 height 70
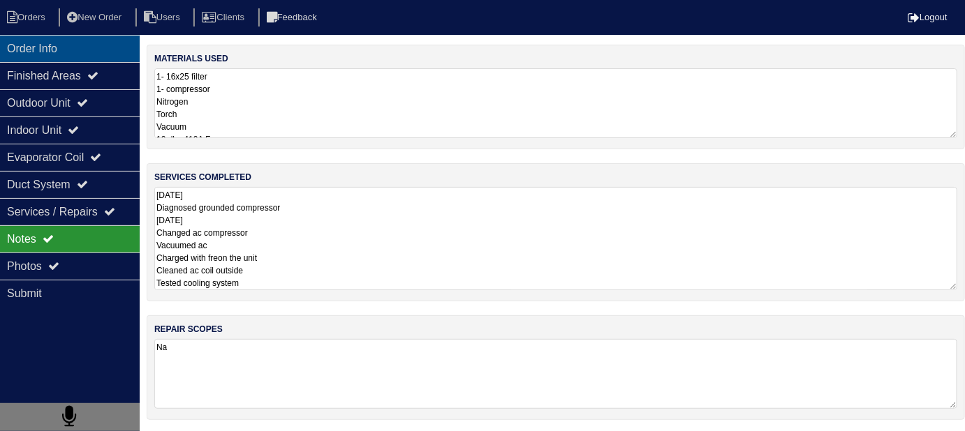
click at [100, 61] on div "Order Info" at bounding box center [70, 48] width 140 height 27
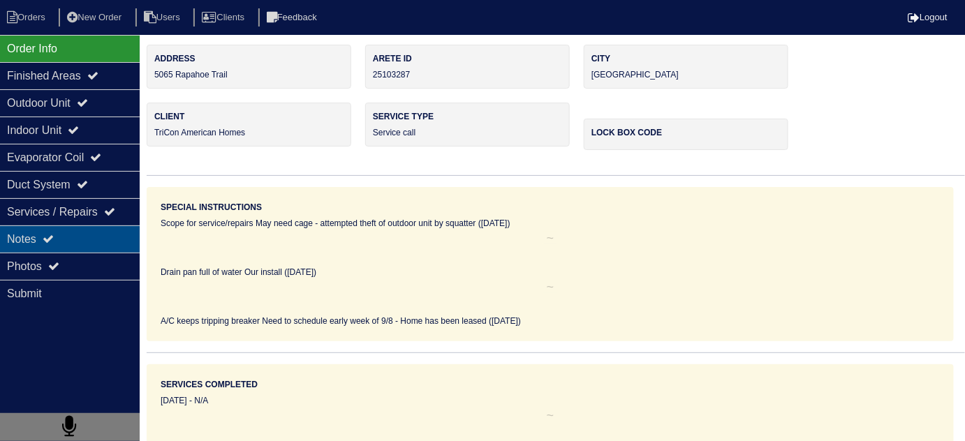
click at [57, 251] on div "Notes" at bounding box center [70, 238] width 140 height 27
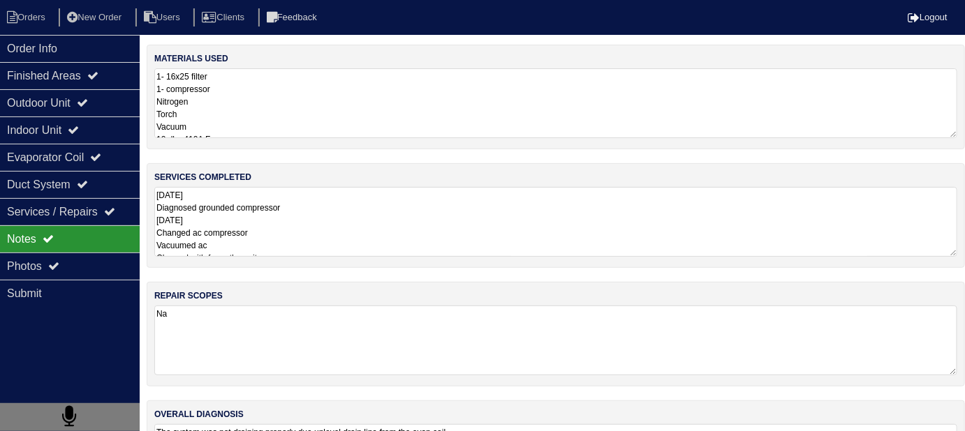
click at [318, 219] on textarea "[DATE] Diagnosed grounded compressor [DATE] Changed ac compressor Vacuumed ac C…" at bounding box center [555, 222] width 803 height 70
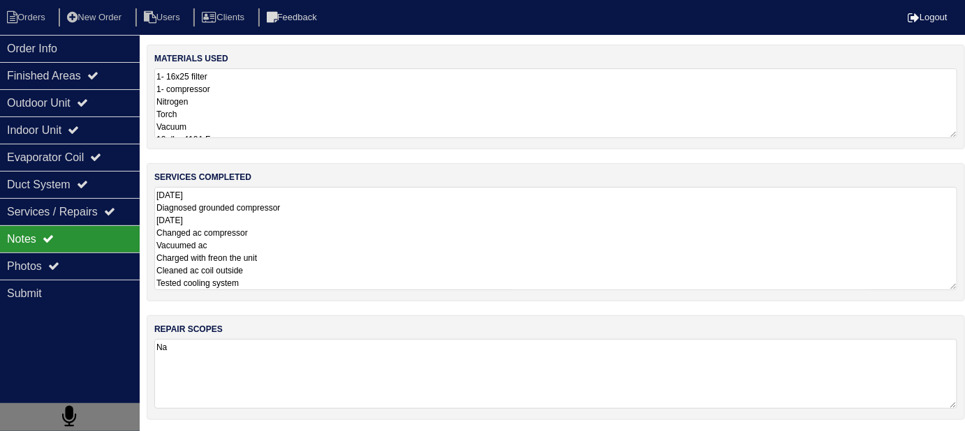
click at [337, 128] on textarea "1- 16x25 filter 1- compressor Nitrogen Torch Vacuum 10- lbs 410A Freon" at bounding box center [555, 103] width 803 height 70
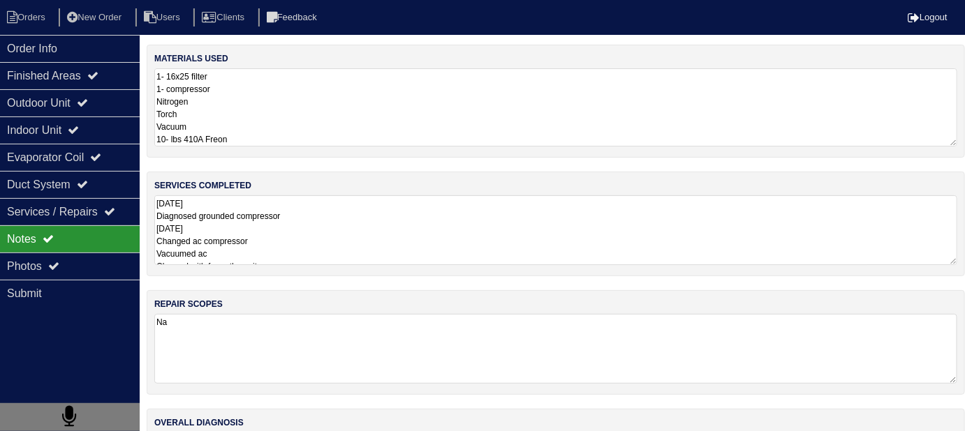
click at [327, 249] on textarea "[DATE] Diagnosed grounded compressor [DATE] Changed ac compressor Vacuumed ac C…" at bounding box center [555, 230] width 803 height 70
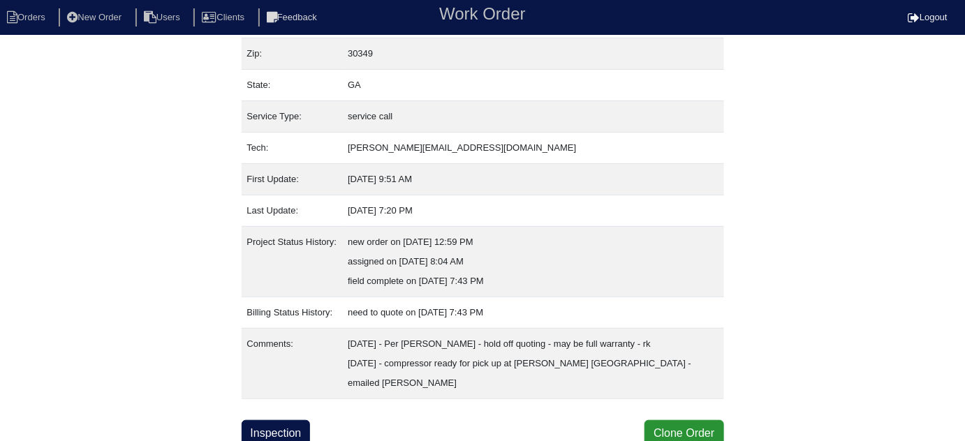
scroll to position [134, 0]
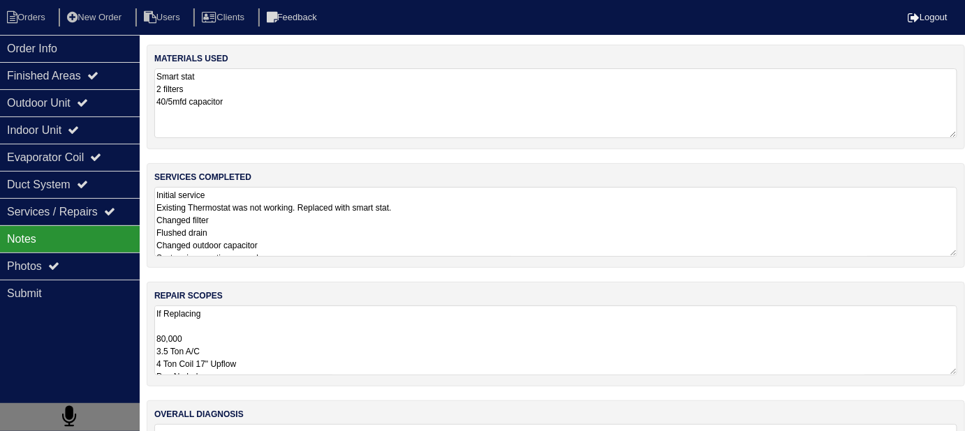
drag, startPoint x: 566, startPoint y: 236, endPoint x: 549, endPoint y: 241, distance: 18.1
click at [565, 236] on textarea "Initial service Existing Thermostat was not working. Replaced with smart stat. …" at bounding box center [555, 222] width 803 height 70
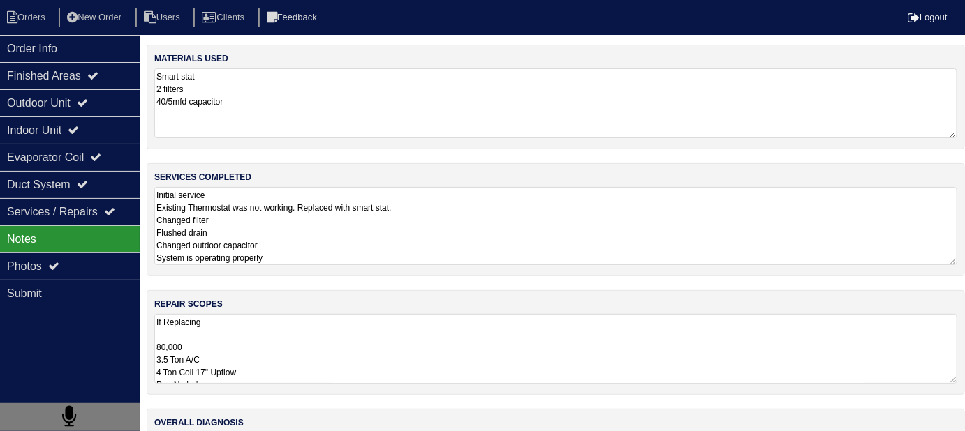
click at [472, 353] on textarea "If Replacing 80,000 3.5 Ton A/C 4 Ton Coil 17" Upflow Pan No hole 40x40 Pad Aqu…" at bounding box center [555, 349] width 803 height 70
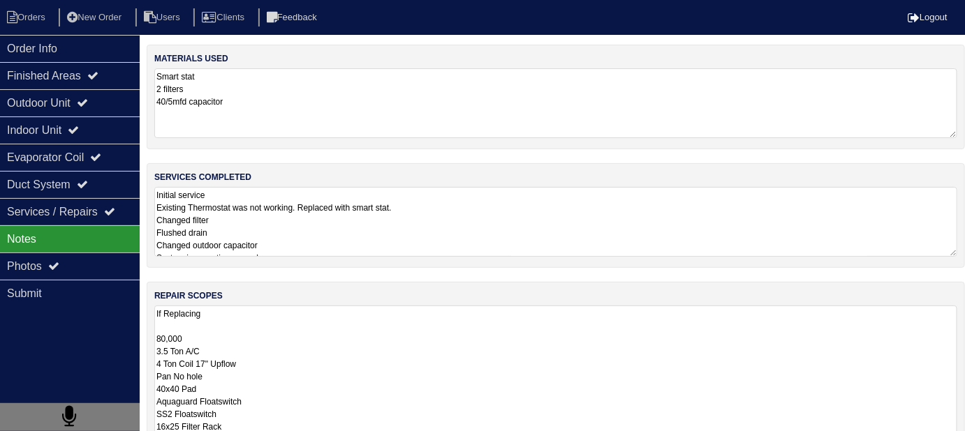
scroll to position [1, 0]
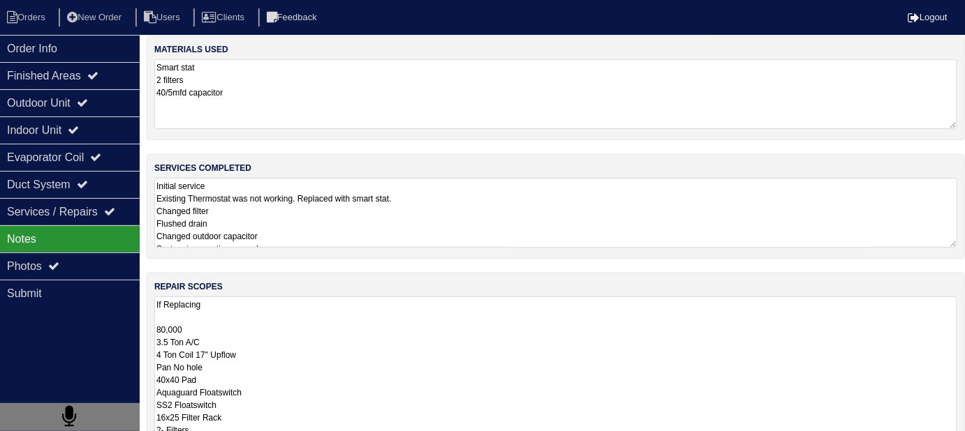
scroll to position [9, 0]
click at [85, 50] on div "Order Info" at bounding box center [70, 48] width 140 height 27
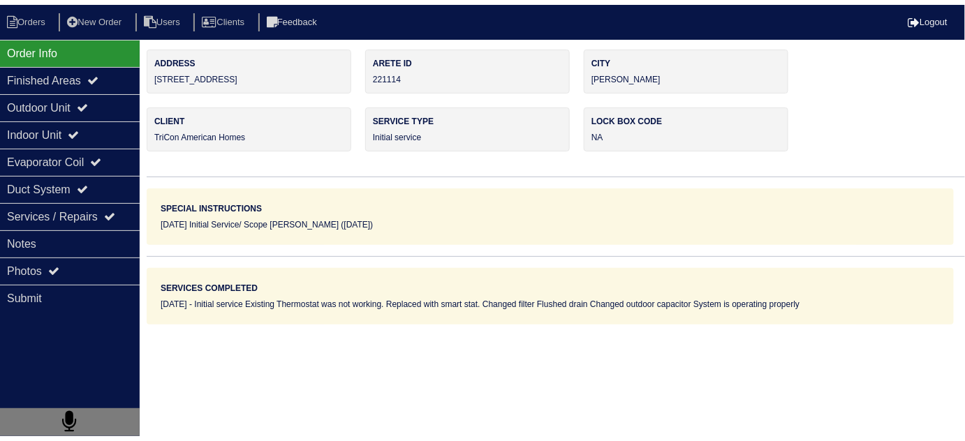
scroll to position [0, 0]
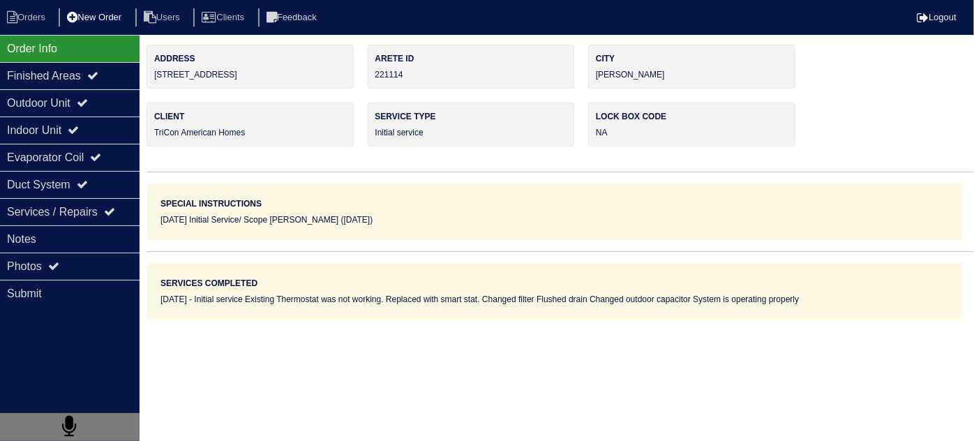
click at [110, 23] on li "New Order" at bounding box center [96, 17] width 74 height 19
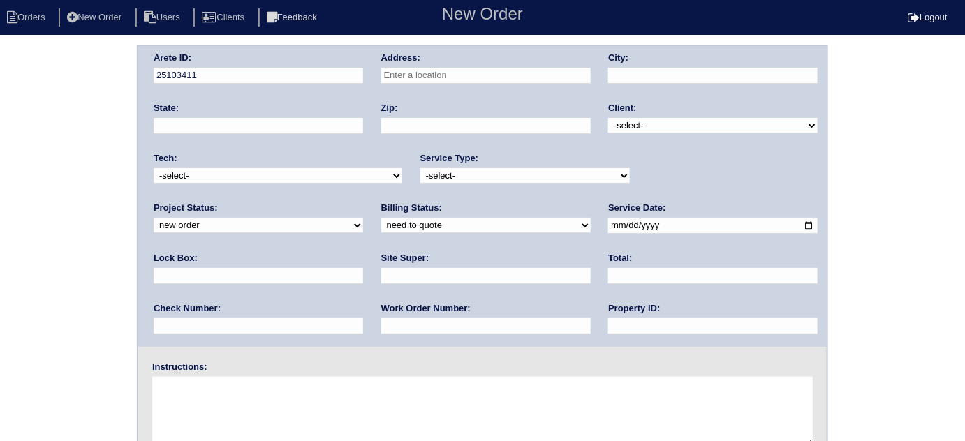
click at [463, 77] on input "text" at bounding box center [485, 76] width 209 height 16
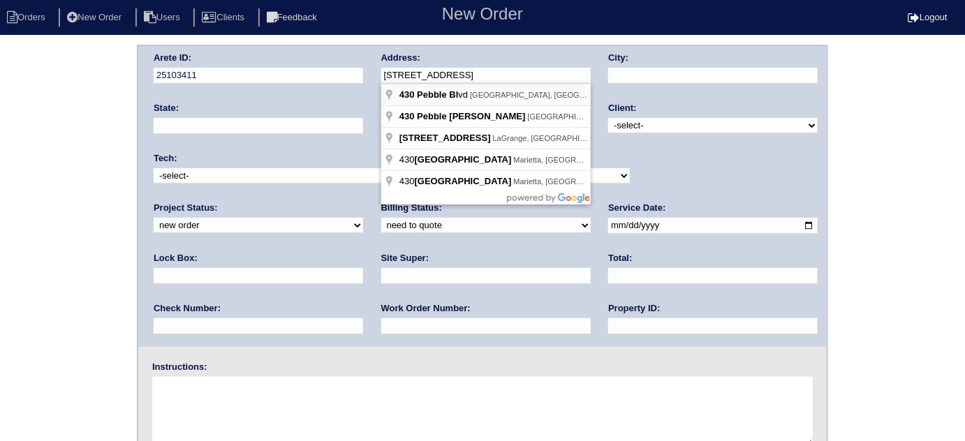
type input "[STREET_ADDRESS]"
type input "[PERSON_NAME]"
type input "GA"
type input "30016"
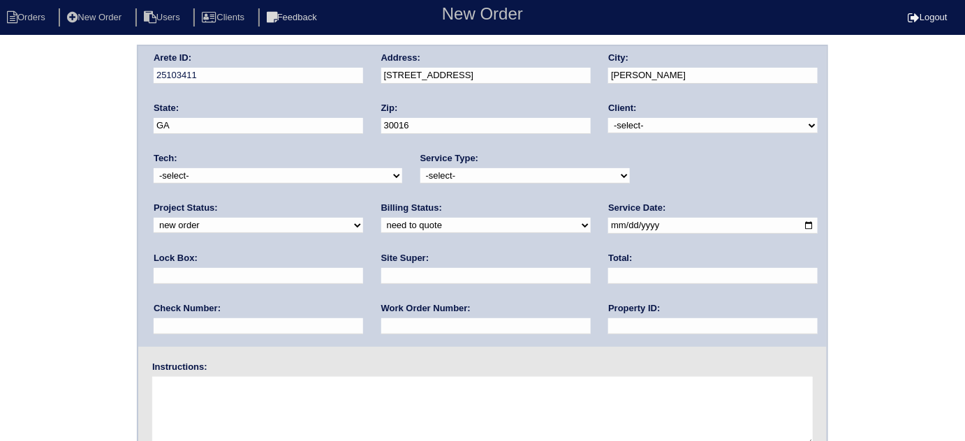
drag, startPoint x: 621, startPoint y: 124, endPoint x: 623, endPoint y: 131, distance: 7.1
click at [621, 124] on select "-select- TriCon American Homes American Homes 4 Rent First Key Homes Zillow The…" at bounding box center [712, 125] width 209 height 15
select select "1"
click at [609, 118] on select "-select- TriCon American Homes American Homes 4 Rent First Key Homes Zillow The…" at bounding box center [712, 125] width 209 height 15
drag, startPoint x: 500, startPoint y: 174, endPoint x: 491, endPoint y: 181, distance: 11.4
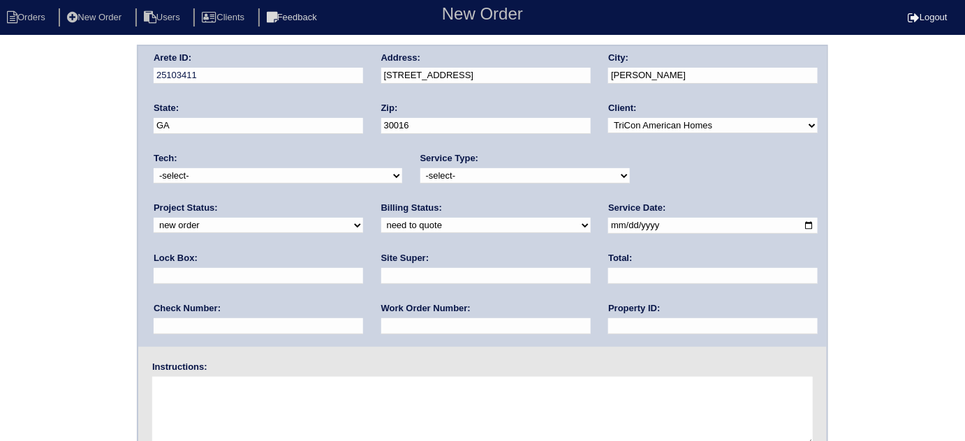
click at [499, 174] on select "-select- initial service basic service maintenance call replacement scope servi…" at bounding box center [524, 175] width 209 height 15
select select "scope only"
click at [420, 168] on select "-select- initial service basic service maintenance call replacement scope servi…" at bounding box center [524, 175] width 209 height 15
click at [363, 268] on input "text" at bounding box center [258, 276] width 209 height 16
type input "5931/0626"
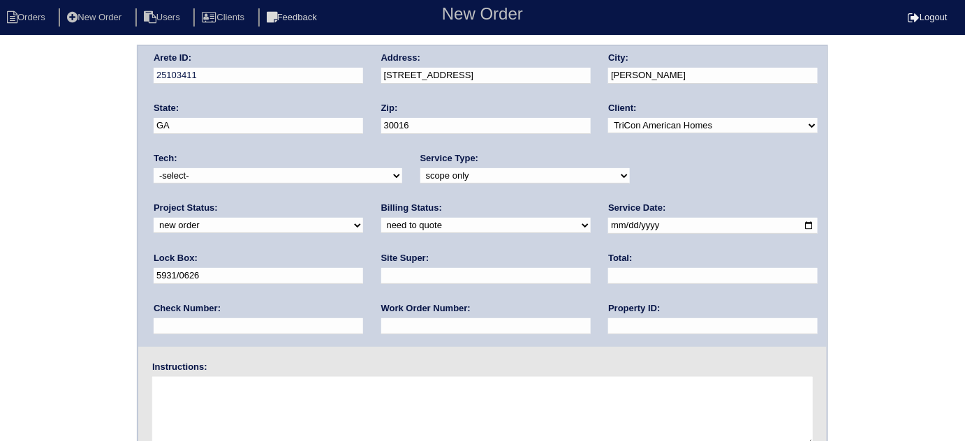
click at [608, 223] on input "date" at bounding box center [712, 226] width 209 height 16
click at [608, 225] on input "[DATE]" at bounding box center [712, 226] width 209 height 16
type input "[DATE]"
drag, startPoint x: 417, startPoint y: 327, endPoint x: 426, endPoint y: 308, distance: 20.0
click at [608, 327] on input "text" at bounding box center [712, 326] width 209 height 16
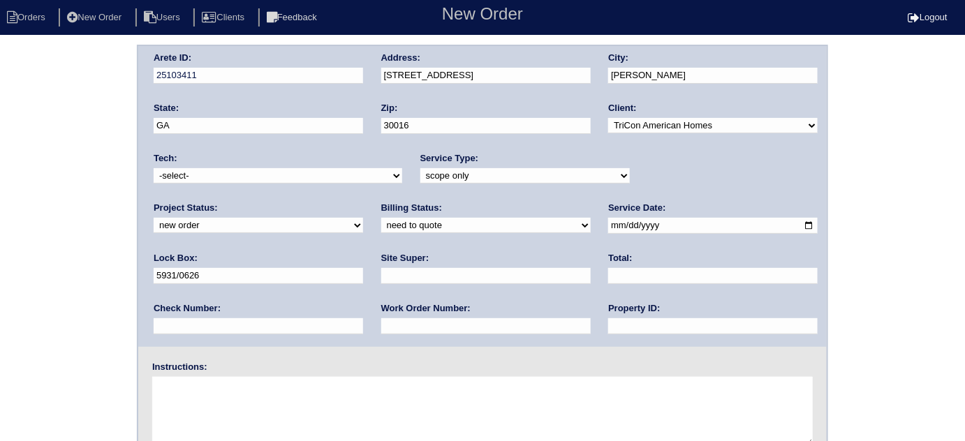
type input "N/A"
drag, startPoint x: 263, startPoint y: 283, endPoint x: 263, endPoint y: 271, distance: 12.6
click at [381, 276] on div "Site Super:" at bounding box center [485, 271] width 209 height 39
click at [381, 271] on input "text" at bounding box center [485, 276] width 209 height 16
type input "[PERSON_NAME]"
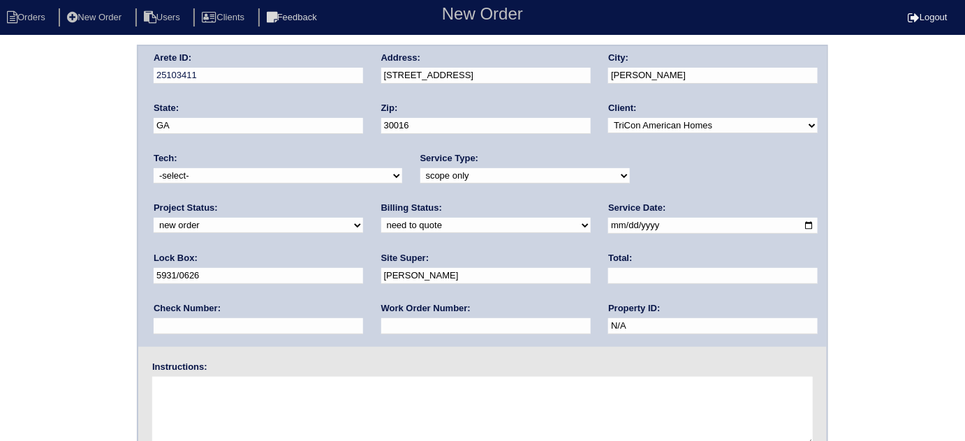
click at [225, 398] on textarea at bounding box center [482, 412] width 660 height 70
type textarea "Scope for service/repairs needed"
click at [9, 225] on div "Arete ID: 25103411 Address: [STREET_ADDRESS] City: [GEOGRAPHIC_DATA] State: [GE…" at bounding box center [482, 327] width 965 height 565
click at [76, 282] on div "Arete ID: 25103411 Address: [STREET_ADDRESS] City: [GEOGRAPHIC_DATA] State: [GE…" at bounding box center [482, 327] width 965 height 565
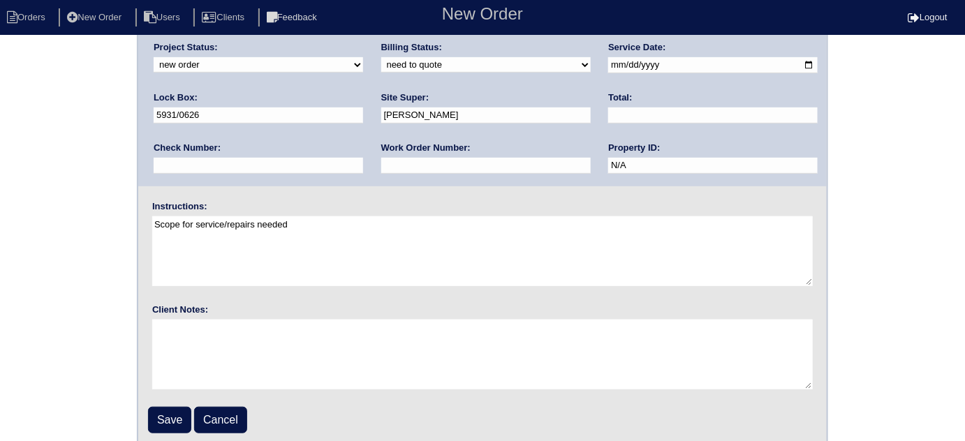
scroll to position [165, 0]
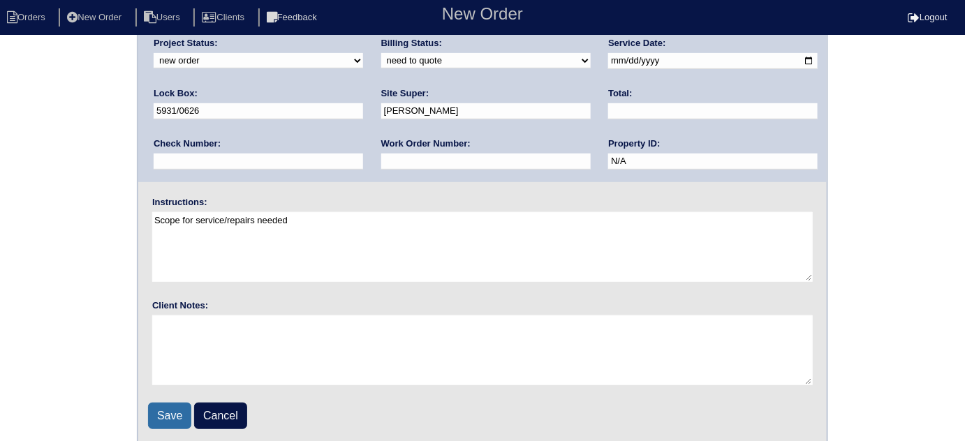
click at [179, 418] on input "Save" at bounding box center [169, 416] width 43 height 27
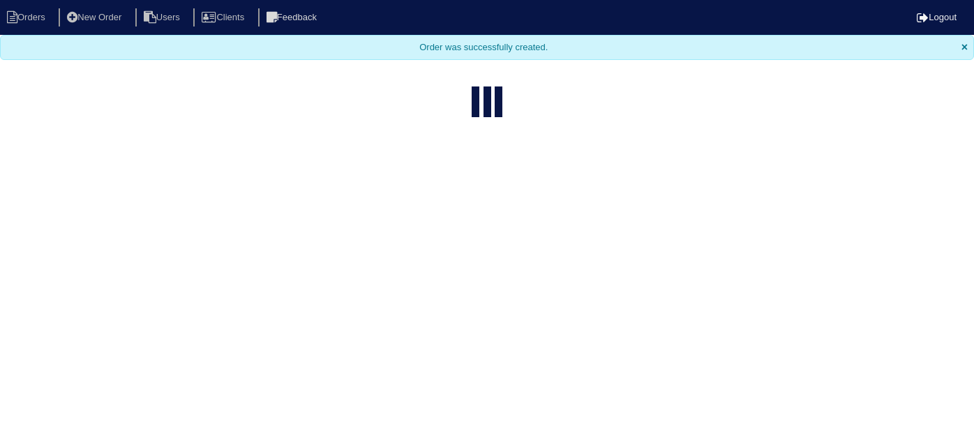
select select "15"
